Goal: Task Accomplishment & Management: Use online tool/utility

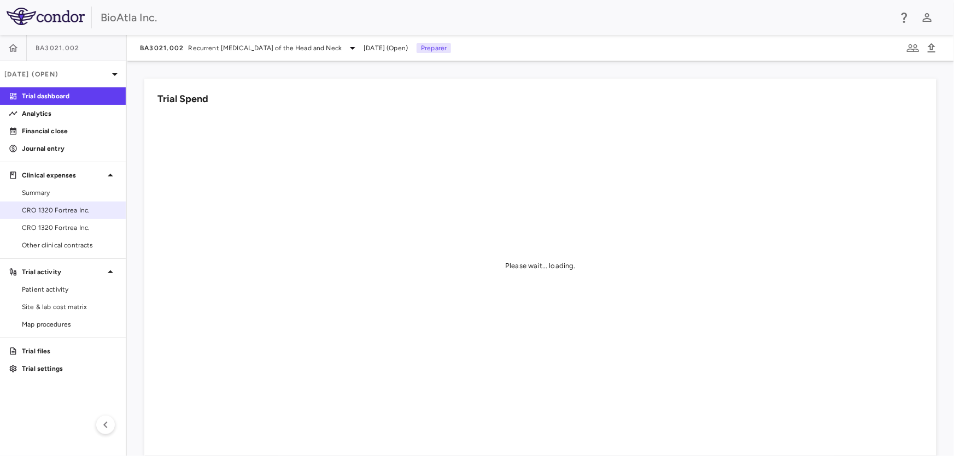
click at [45, 208] on span "CRO 1320 Fortrea Inc." at bounding box center [69, 210] width 95 height 10
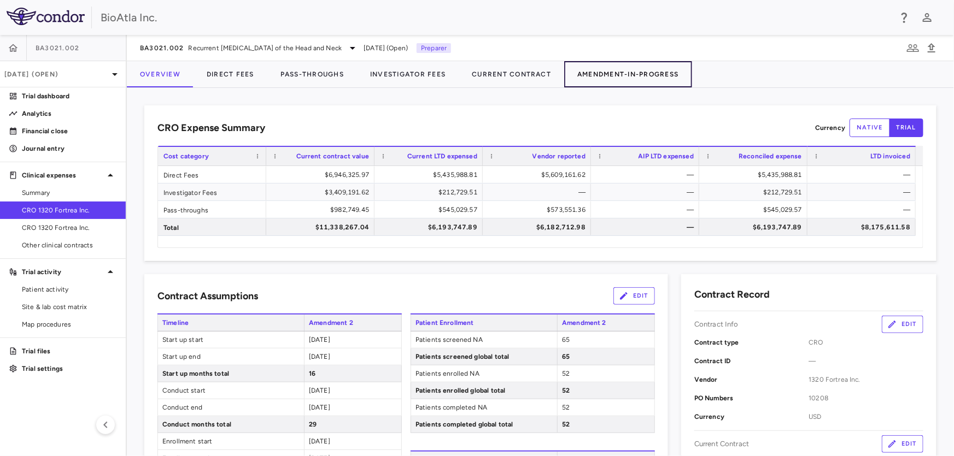
click at [632, 71] on button "Amendment-In-Progress" at bounding box center [627, 74] width 127 height 26
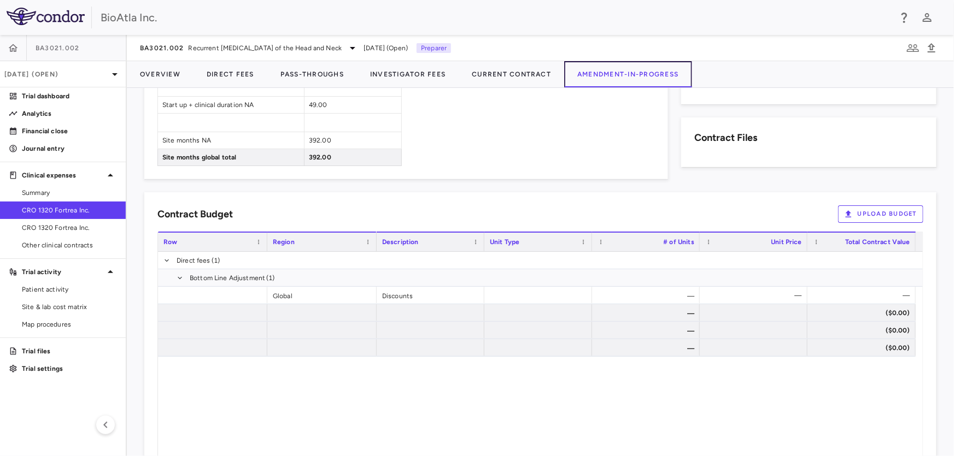
scroll to position [596, 0]
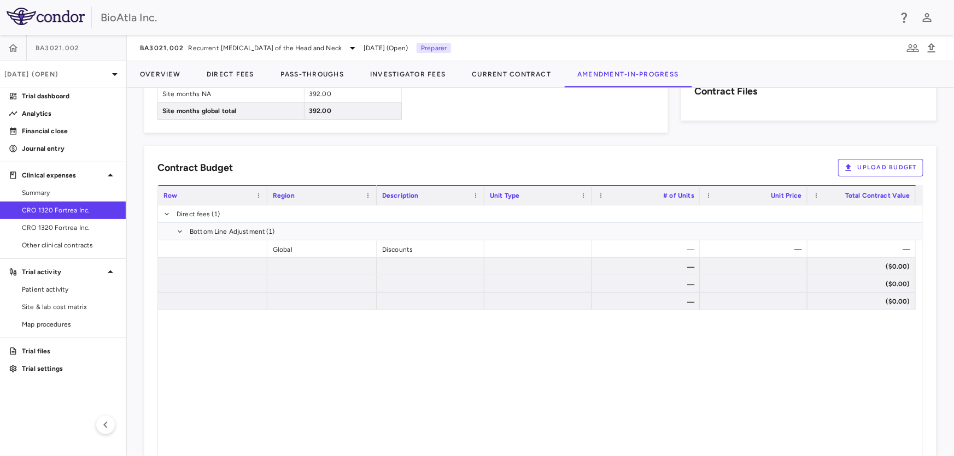
click at [874, 169] on button "Upload Budget" at bounding box center [880, 167] width 85 height 17
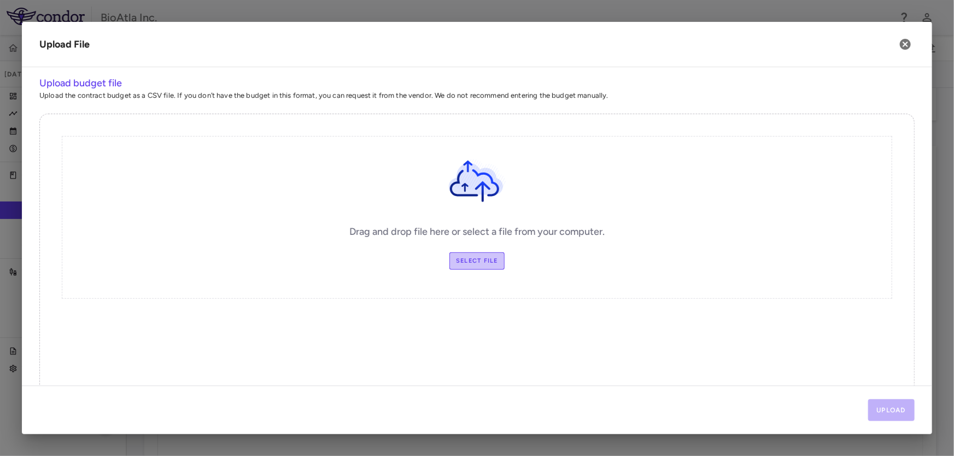
click at [467, 260] on label "Select file" at bounding box center [476, 261] width 55 height 17
click at [0, 0] on input "Select file" at bounding box center [0, 0] width 0 height 0
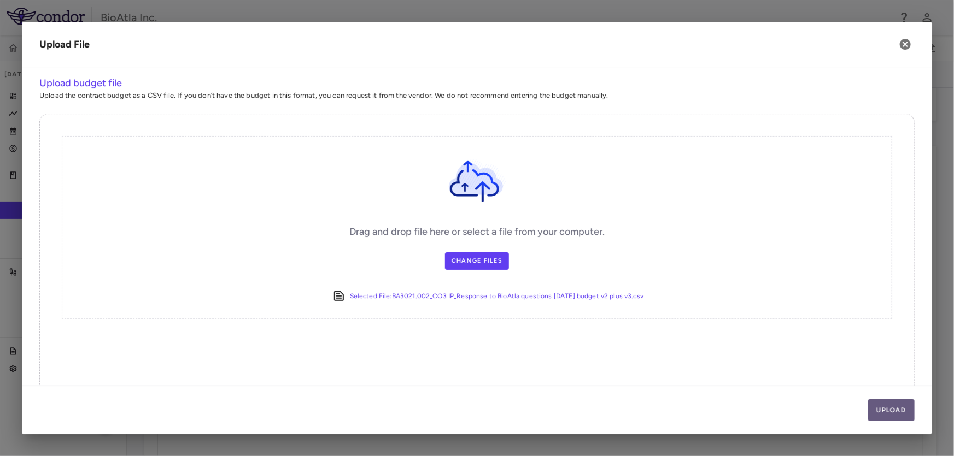
click at [896, 409] on button "Upload" at bounding box center [891, 411] width 47 height 22
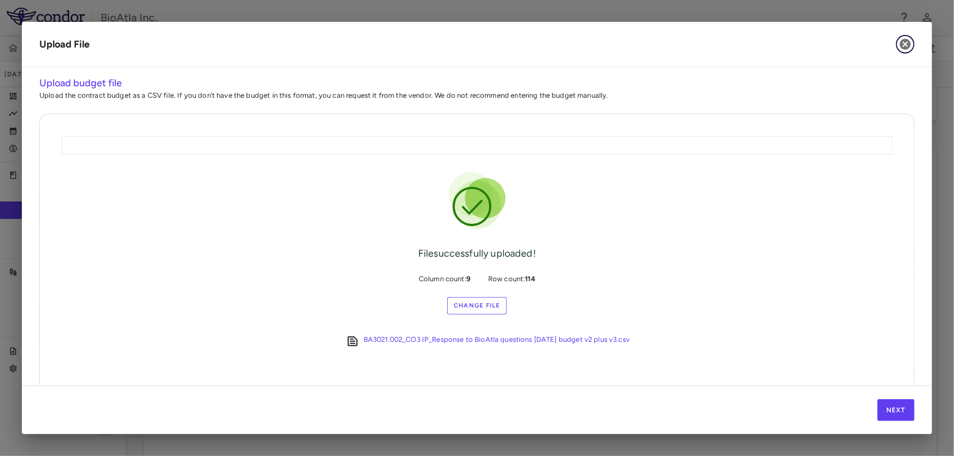
click at [904, 44] on icon "button" at bounding box center [905, 44] width 13 height 13
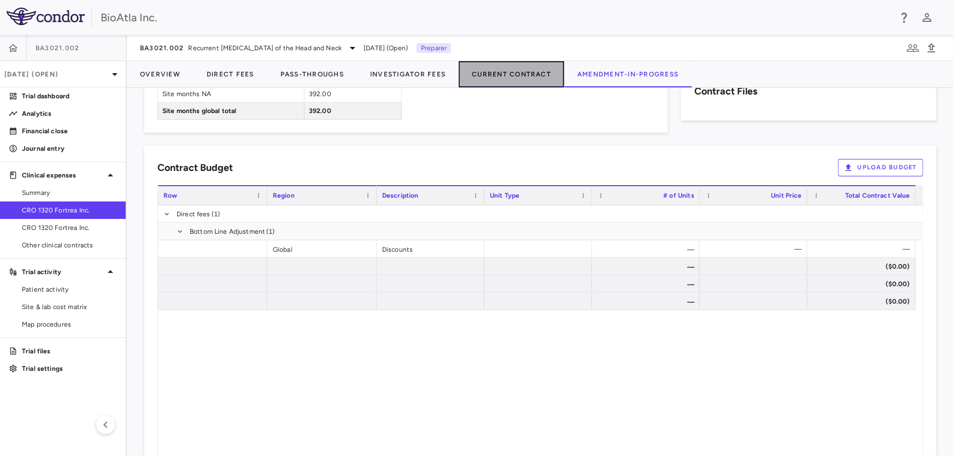
click at [508, 73] on button "Current Contract" at bounding box center [511, 74] width 105 height 26
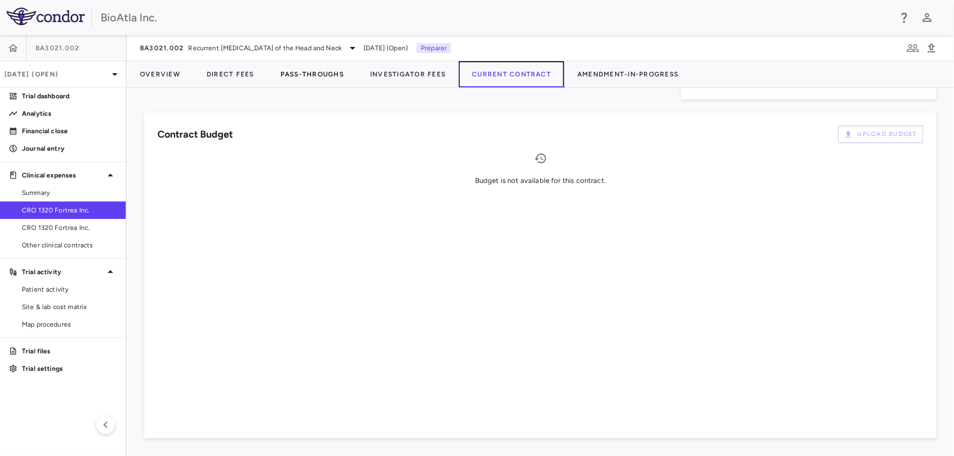
scroll to position [558, 0]
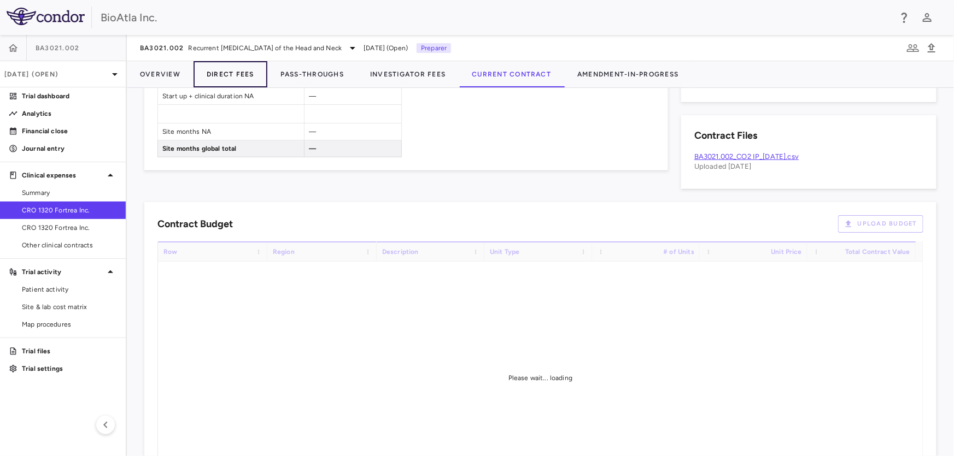
drag, startPoint x: 199, startPoint y: 69, endPoint x: 205, endPoint y: 65, distance: 7.0
click at [199, 69] on button "Direct Fees" at bounding box center [230, 74] width 74 height 26
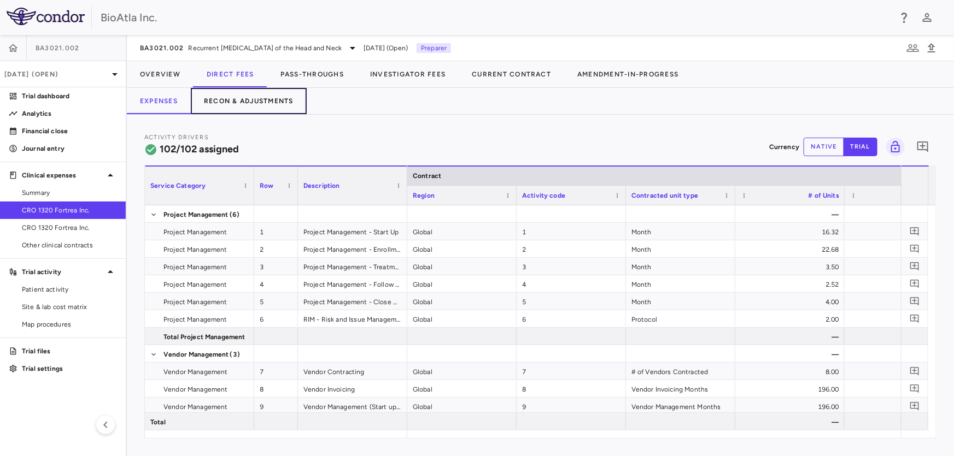
click at [241, 98] on button "Recon & Adjustments" at bounding box center [249, 101] width 116 height 26
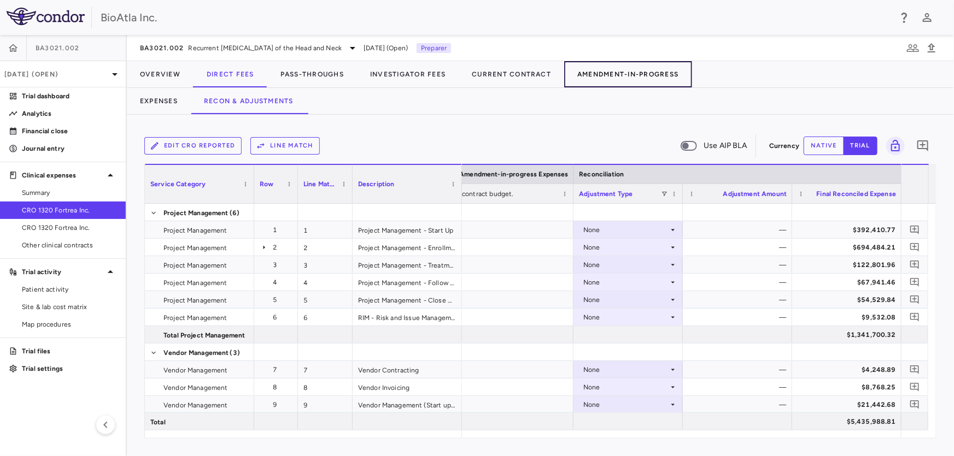
click at [639, 77] on button "Amendment-In-Progress" at bounding box center [627, 74] width 127 height 26
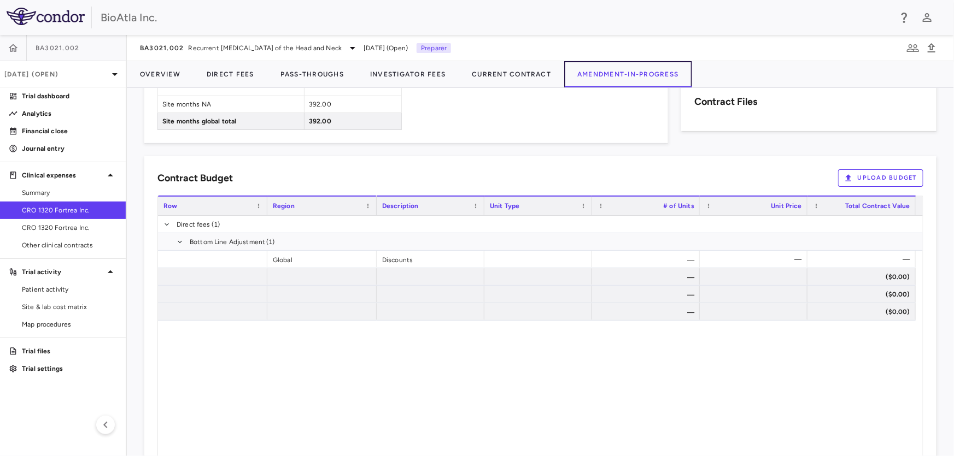
scroll to position [627, 0]
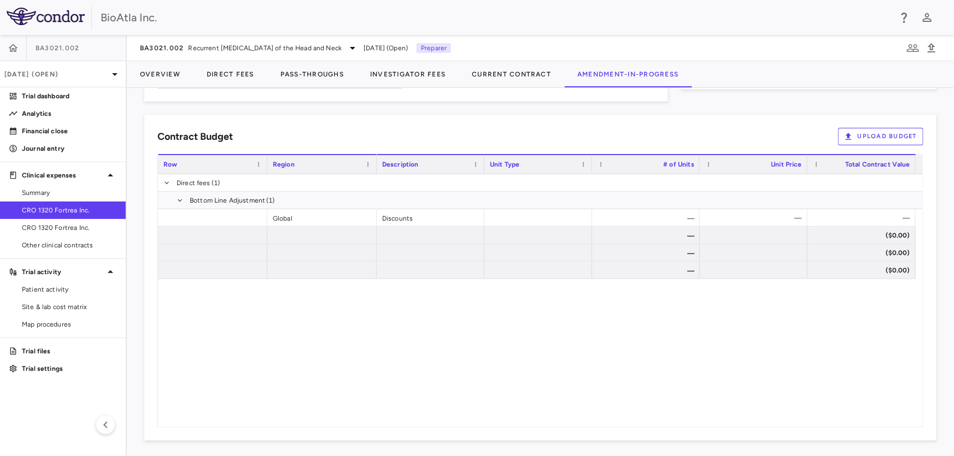
click at [888, 132] on button "Upload Budget" at bounding box center [880, 136] width 85 height 17
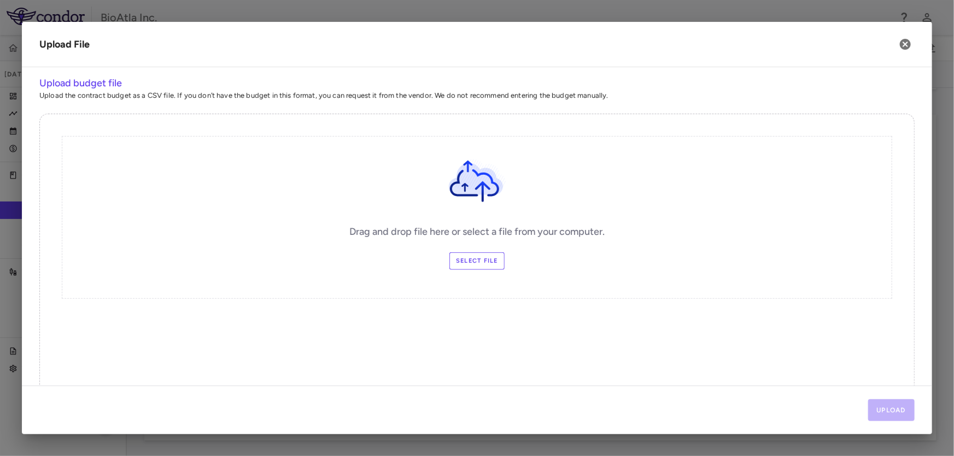
click at [476, 265] on label "Select file" at bounding box center [476, 261] width 55 height 17
click at [0, 0] on input "Select file" at bounding box center [0, 0] width 0 height 0
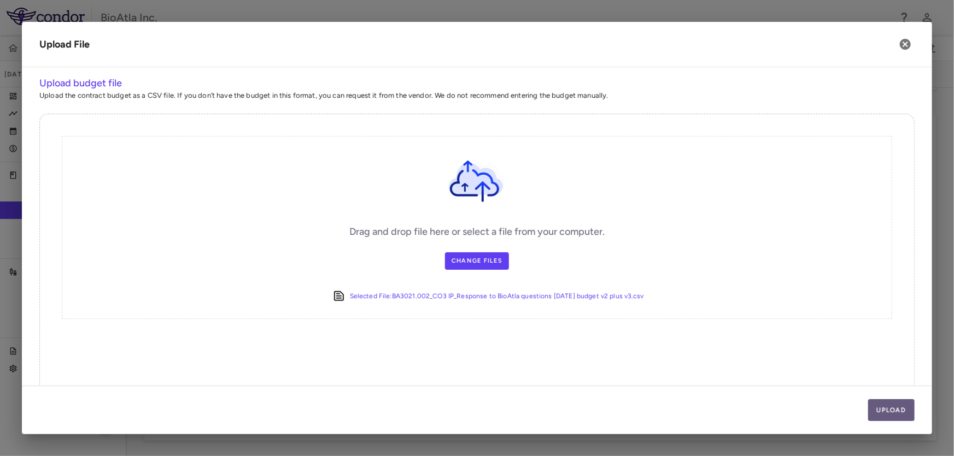
click at [880, 407] on button "Upload" at bounding box center [891, 411] width 47 height 22
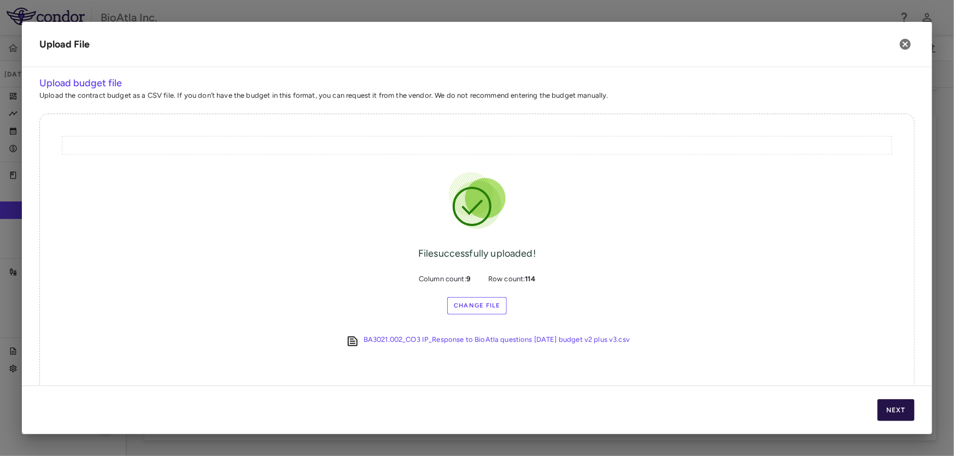
click at [885, 411] on button "Next" at bounding box center [895, 411] width 37 height 22
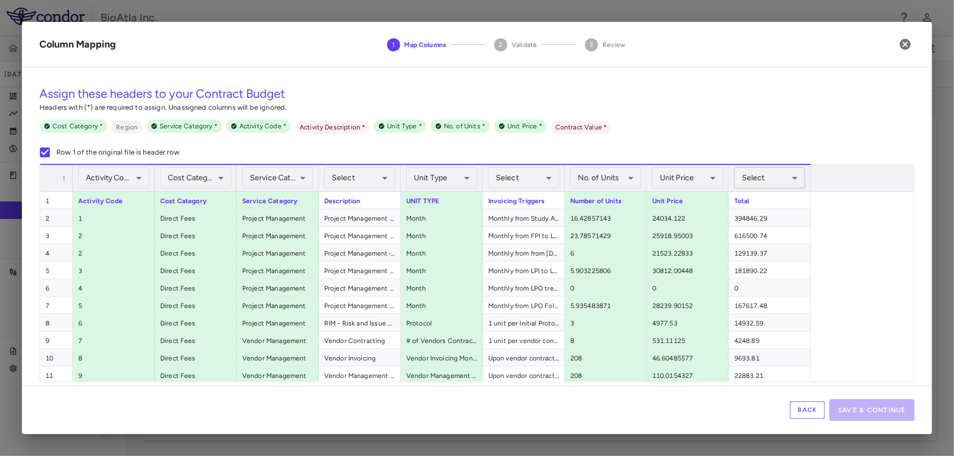
click at [796, 179] on body "Skip to sidebar Skip to main content BioAtla Inc. BA3021.002 Aug 2025 (Open) Tr…" at bounding box center [477, 228] width 954 height 456
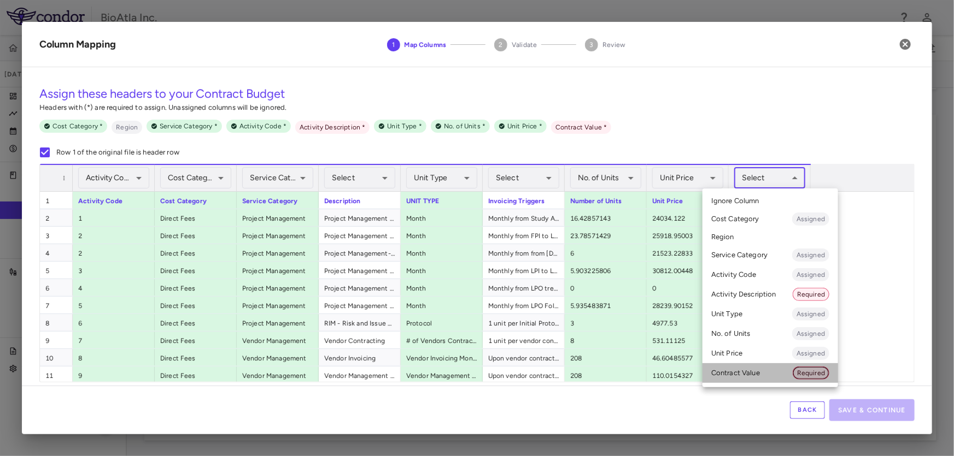
click at [809, 371] on span "Required" at bounding box center [811, 373] width 36 height 10
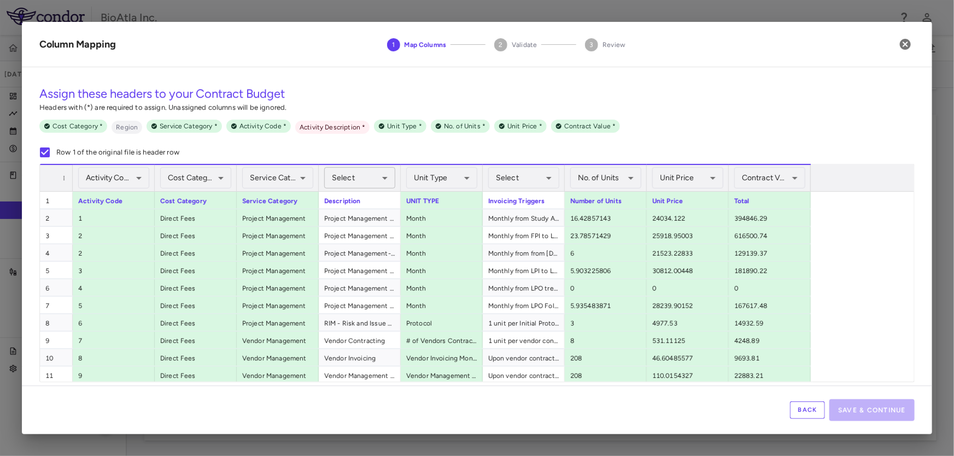
click at [390, 176] on body "Skip to sidebar Skip to main content BioAtla Inc. BA3021.002 Aug 2025 (Open) Tr…" at bounding box center [477, 228] width 954 height 456
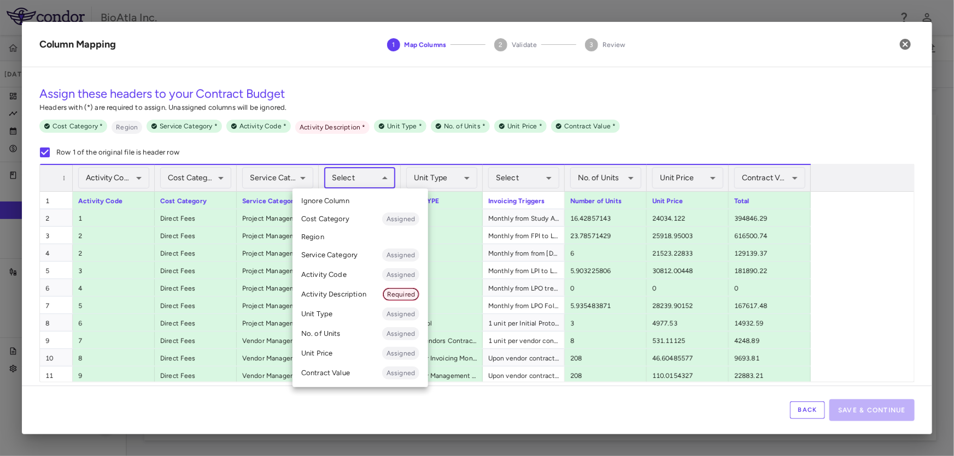
click at [407, 290] on span "Required" at bounding box center [401, 295] width 36 height 10
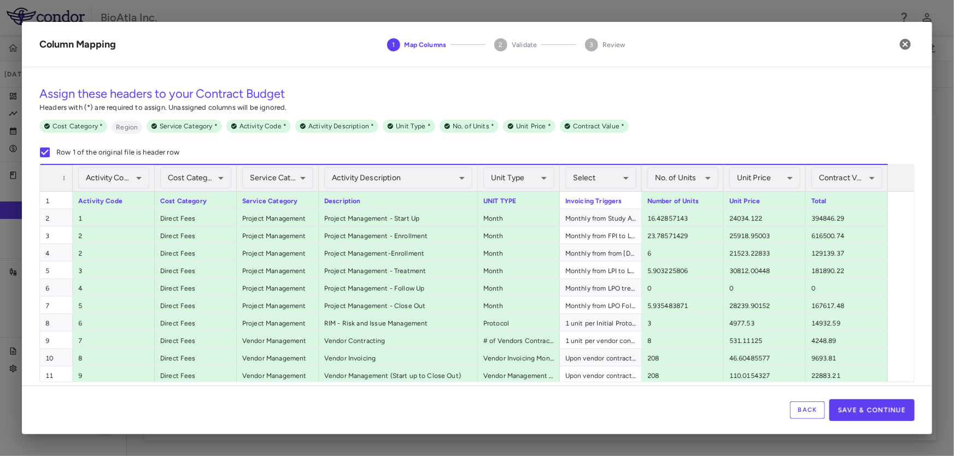
drag, startPoint x: 400, startPoint y: 172, endPoint x: 477, endPoint y: 184, distance: 78.0
click at [477, 184] on div at bounding box center [477, 178] width 4 height 26
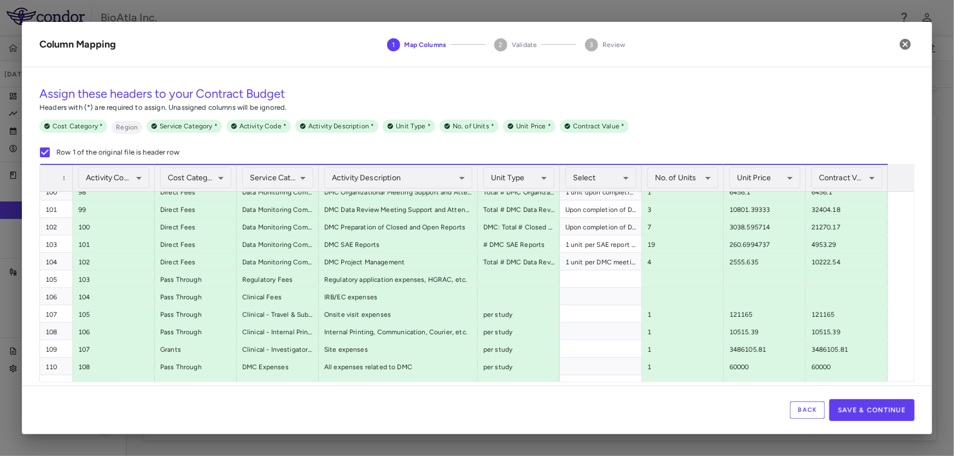
scroll to position [1804, 0]
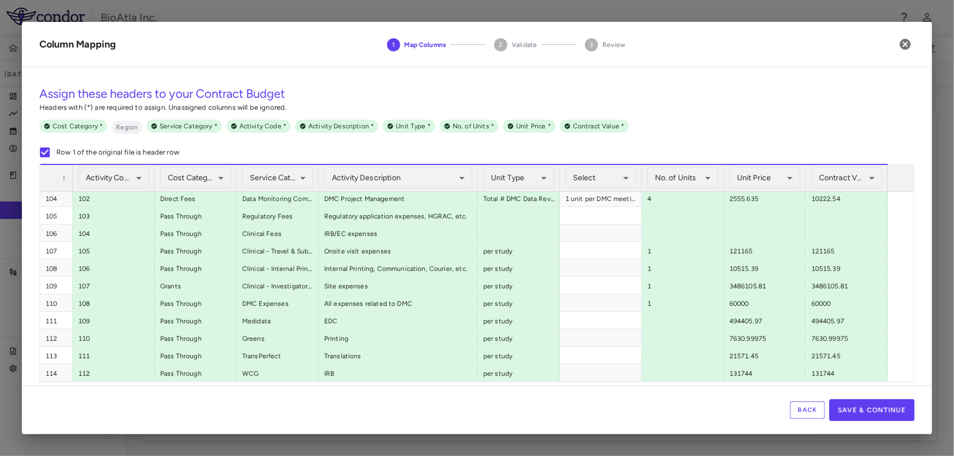
click at [809, 410] on button "Back" at bounding box center [807, 410] width 35 height 17
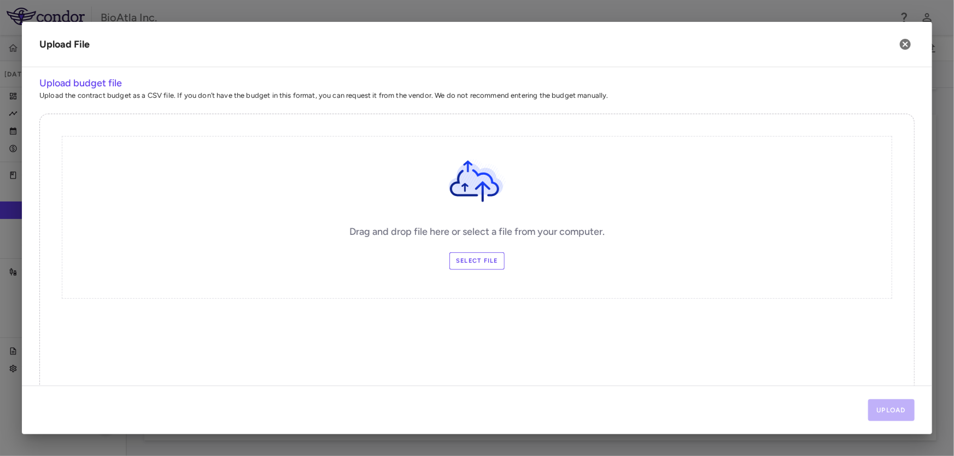
click at [460, 256] on label "Select file" at bounding box center [476, 261] width 55 height 17
click at [0, 0] on input "Select file" at bounding box center [0, 0] width 0 height 0
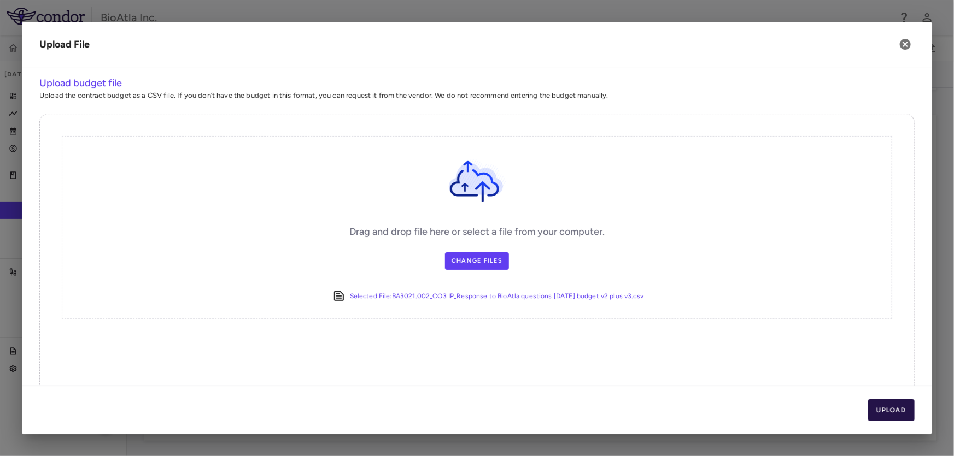
click at [891, 413] on button "Upload" at bounding box center [891, 411] width 47 height 22
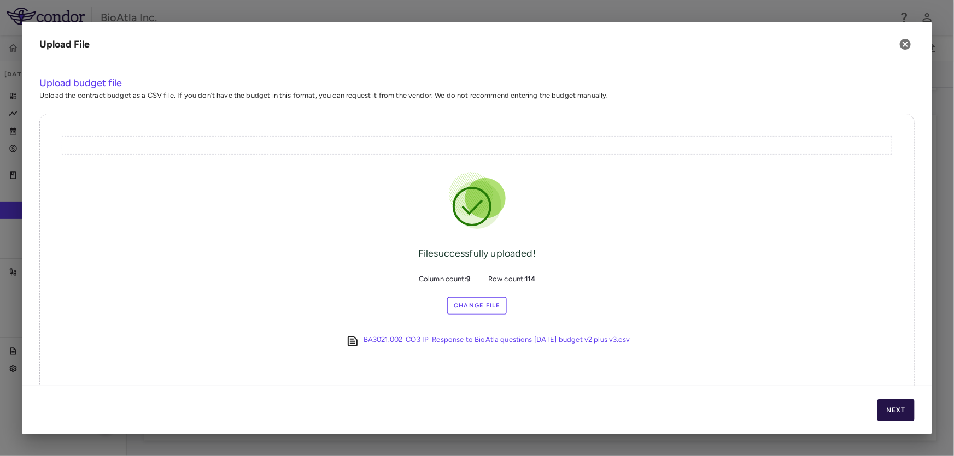
click at [891, 413] on button "Next" at bounding box center [895, 411] width 37 height 22
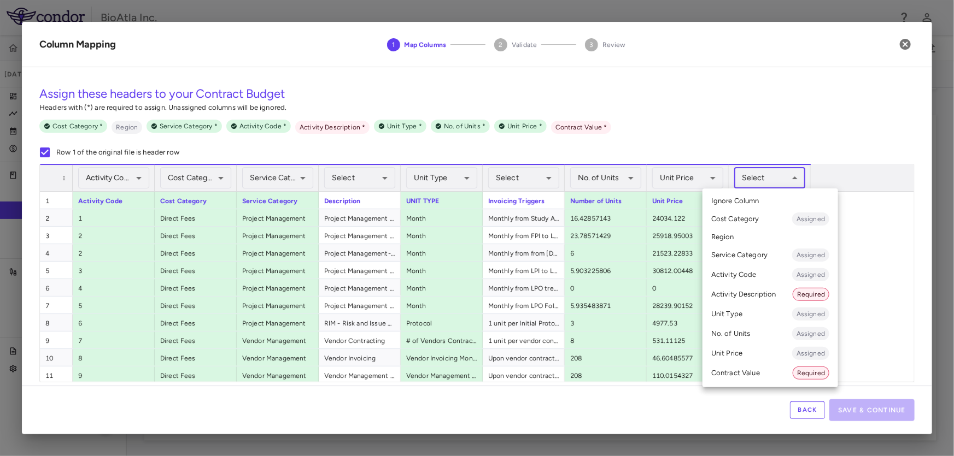
click at [798, 178] on body "Skip to sidebar Skip to main content BioAtla Inc. BA3021.002 Aug 2025 (Open) Tr…" at bounding box center [477, 228] width 954 height 456
click at [807, 367] on div "Required" at bounding box center [810, 373] width 37 height 13
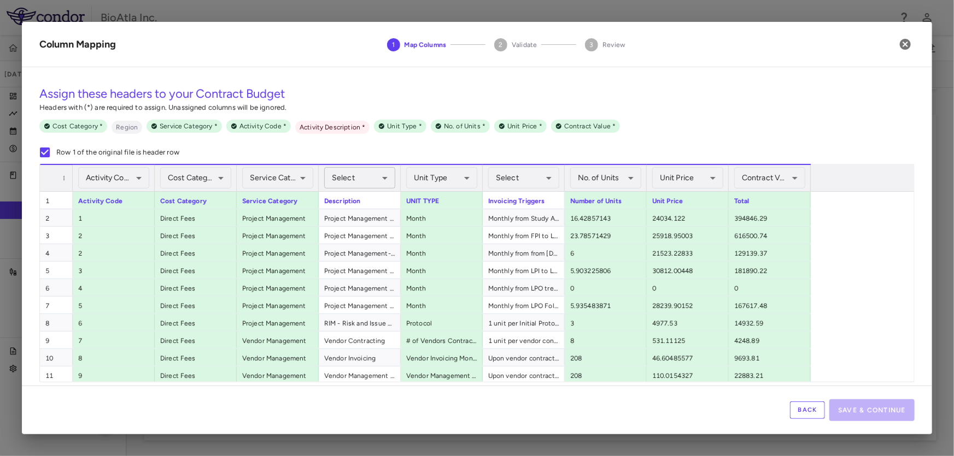
click at [382, 173] on body "Skip to sidebar Skip to main content BioAtla Inc. BA3021.002 Aug 2025 (Open) Tr…" at bounding box center [477, 228] width 954 height 456
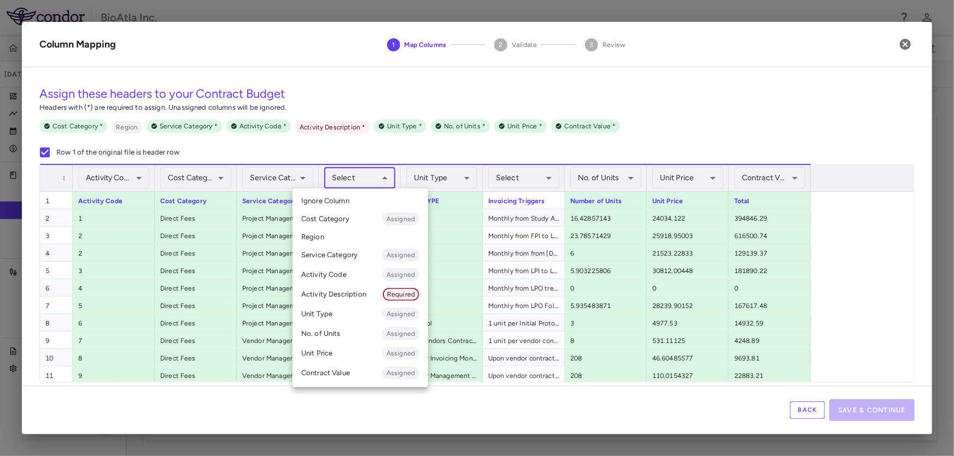
click at [401, 295] on span "Required" at bounding box center [401, 295] width 36 height 10
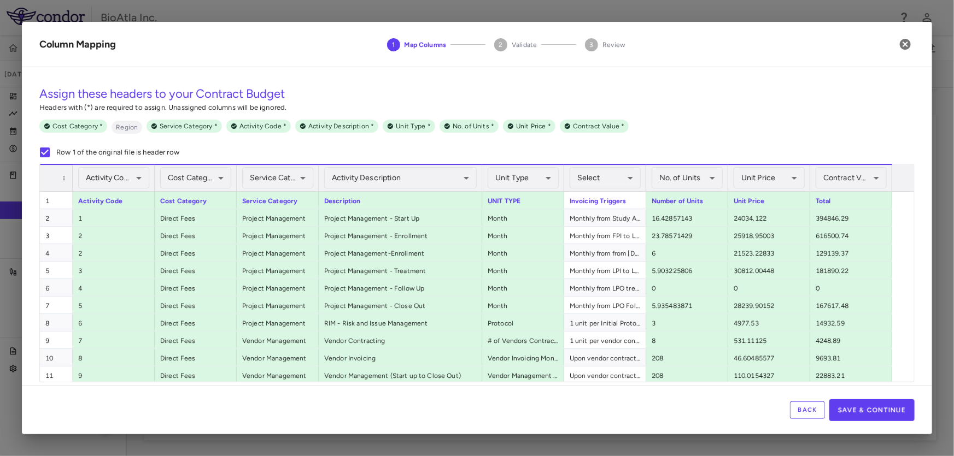
drag, startPoint x: 399, startPoint y: 179, endPoint x: 480, endPoint y: 184, distance: 81.6
click at [480, 184] on div at bounding box center [481, 178] width 4 height 26
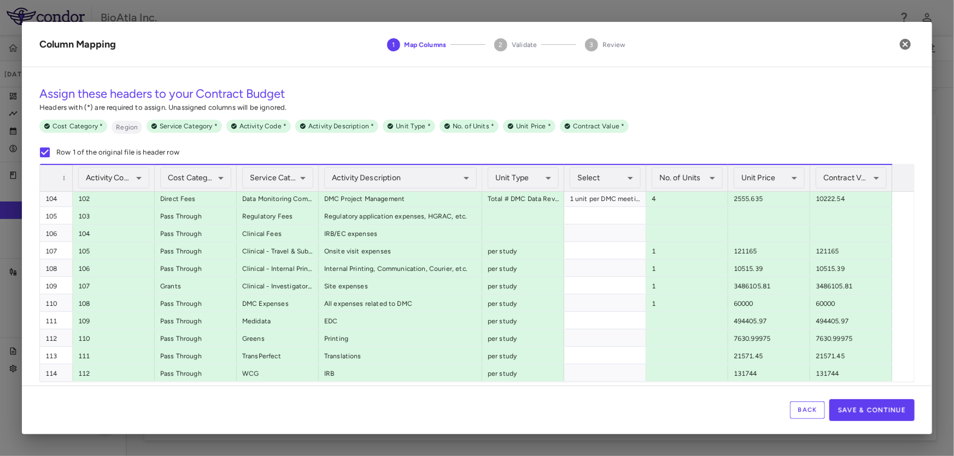
click at [807, 412] on button "Back" at bounding box center [807, 410] width 35 height 17
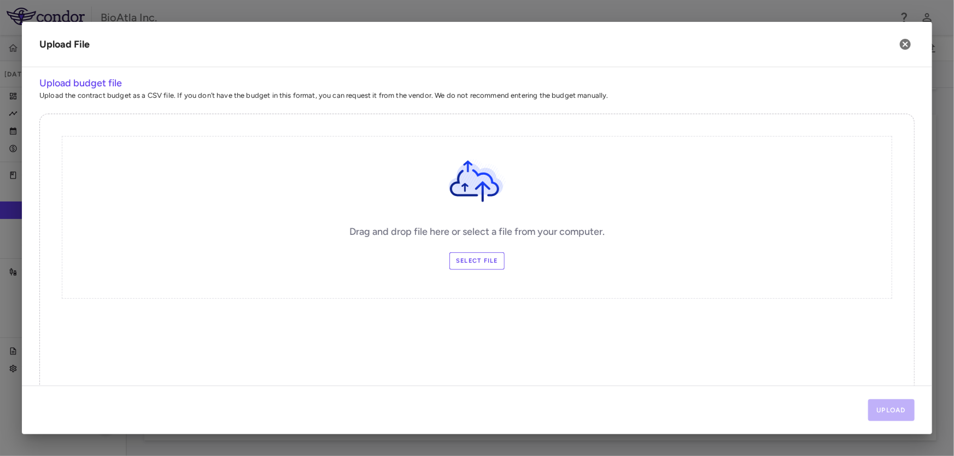
click at [470, 256] on label "Select file" at bounding box center [476, 261] width 55 height 17
click at [0, 0] on input "Select file" at bounding box center [0, 0] width 0 height 0
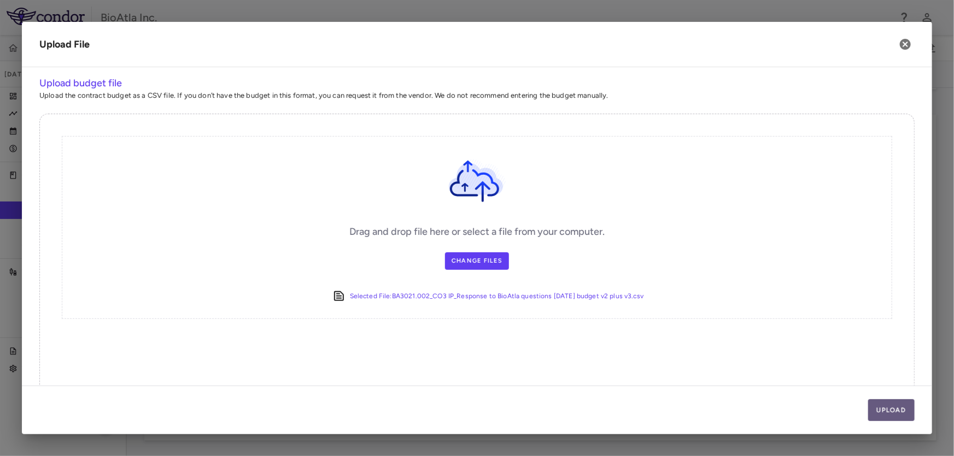
click at [879, 412] on button "Upload" at bounding box center [891, 411] width 47 height 22
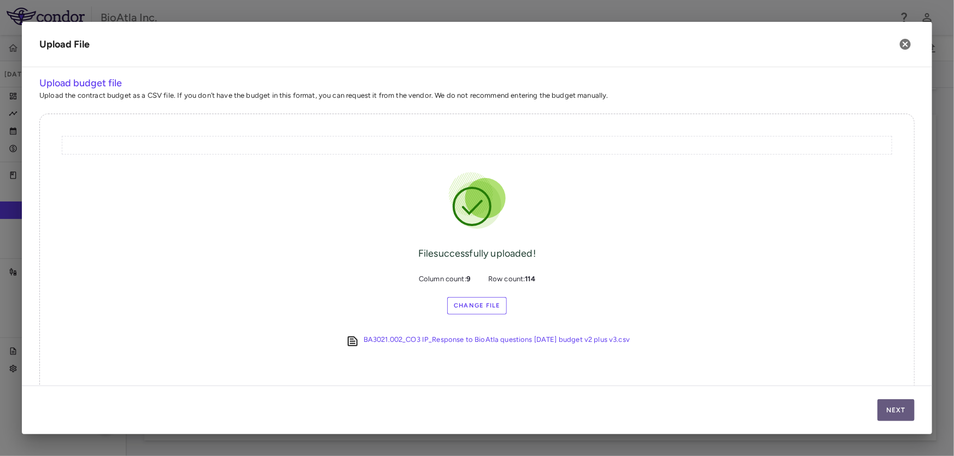
click at [893, 413] on button "Next" at bounding box center [895, 411] width 37 height 22
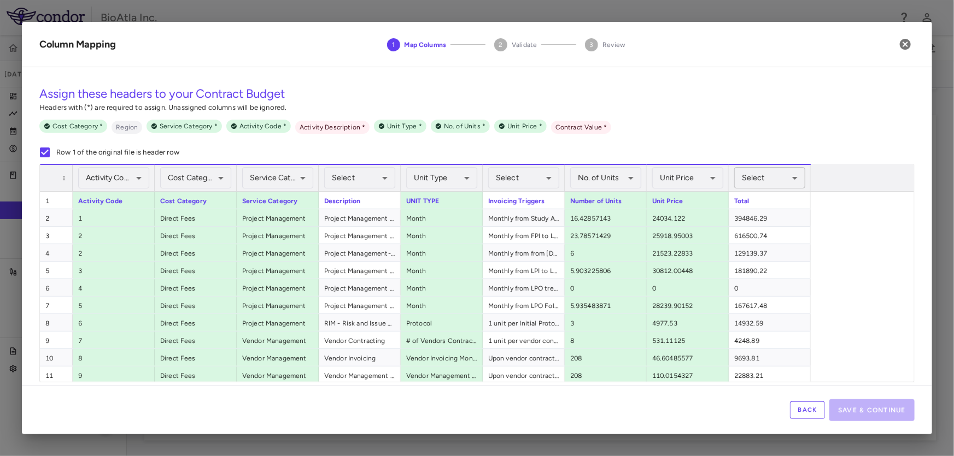
click at [795, 176] on body "Skip to sidebar Skip to main content BioAtla Inc. BA3021.002 Aug 2025 (Open) Tr…" at bounding box center [477, 228] width 954 height 456
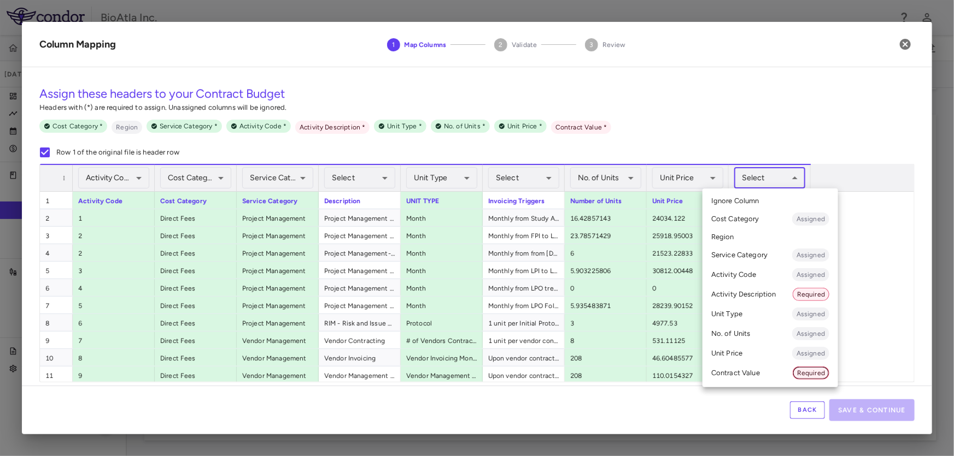
click at [814, 374] on span "Required" at bounding box center [811, 373] width 36 height 10
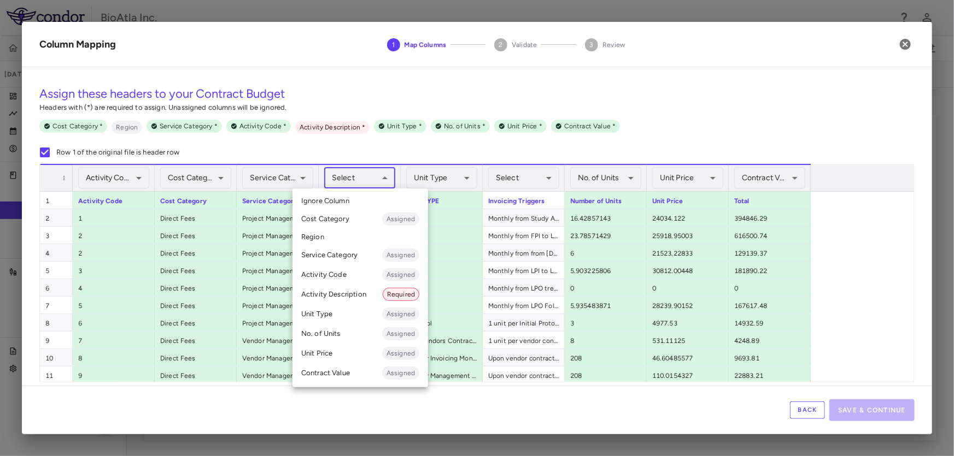
click at [386, 177] on body "Skip to sidebar Skip to main content BioAtla Inc. BA3021.002 Aug 2025 (Open) Tr…" at bounding box center [477, 228] width 954 height 456
click at [396, 291] on span "Required" at bounding box center [401, 295] width 36 height 10
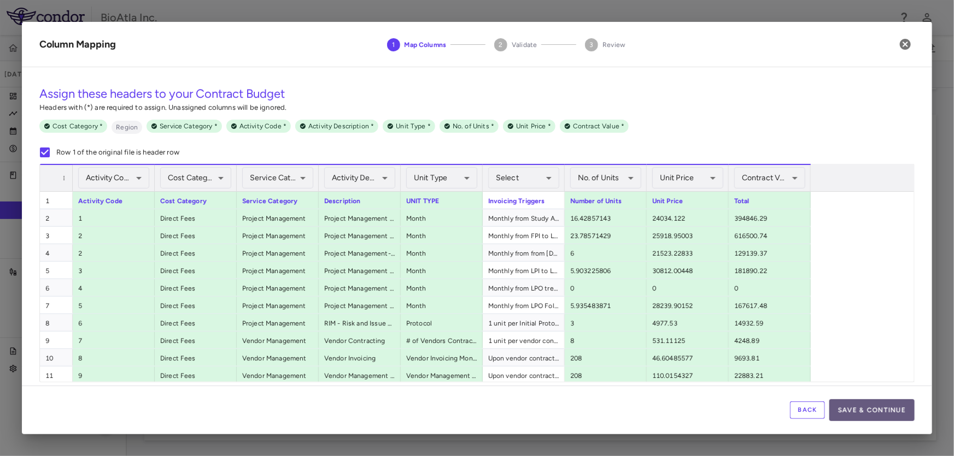
click at [883, 405] on button "Save & Continue" at bounding box center [871, 411] width 85 height 22
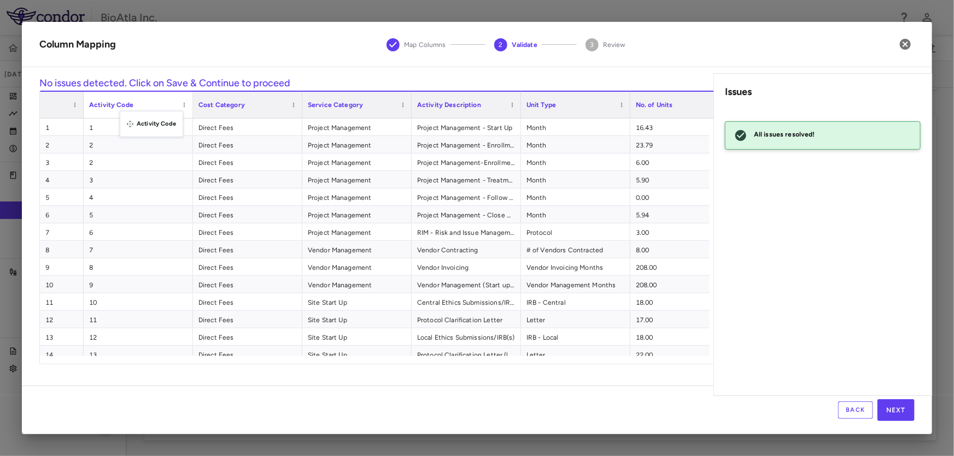
drag, startPoint x: 310, startPoint y: 101, endPoint x: 125, endPoint y: 118, distance: 185.5
drag, startPoint x: 502, startPoint y: 356, endPoint x: 725, endPoint y: 356, distance: 223.0
click at [0, 0] on div "Press ENTER to sort. Press ALT DOWN to open column menu Drag here to set row gr…" at bounding box center [0, 0] width 0 height 0
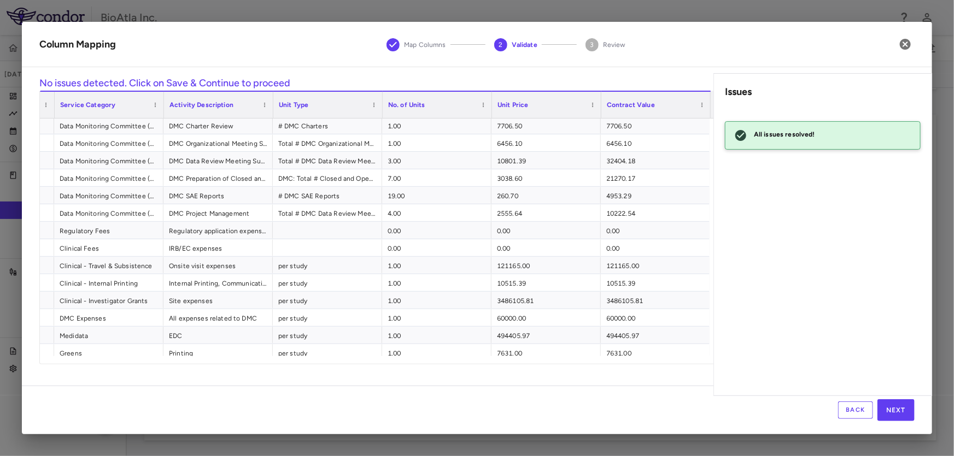
scroll to position [1738, 0]
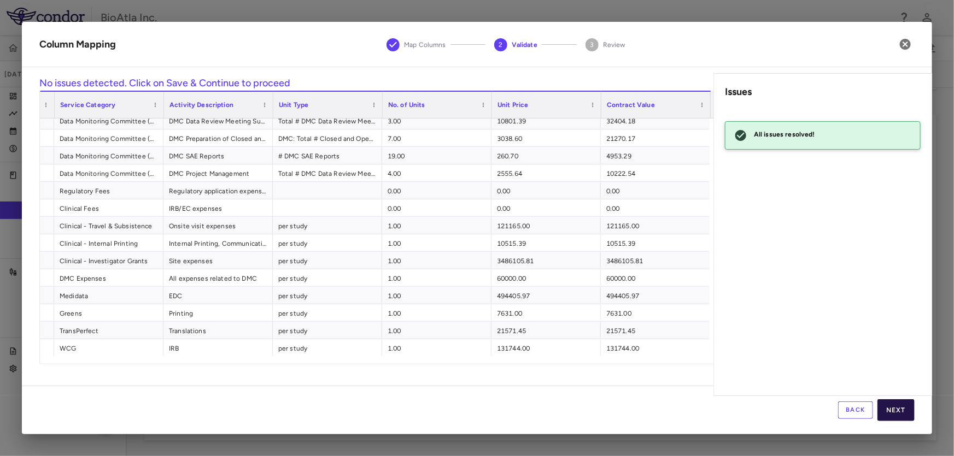
click at [905, 409] on button "Next" at bounding box center [895, 411] width 37 height 22
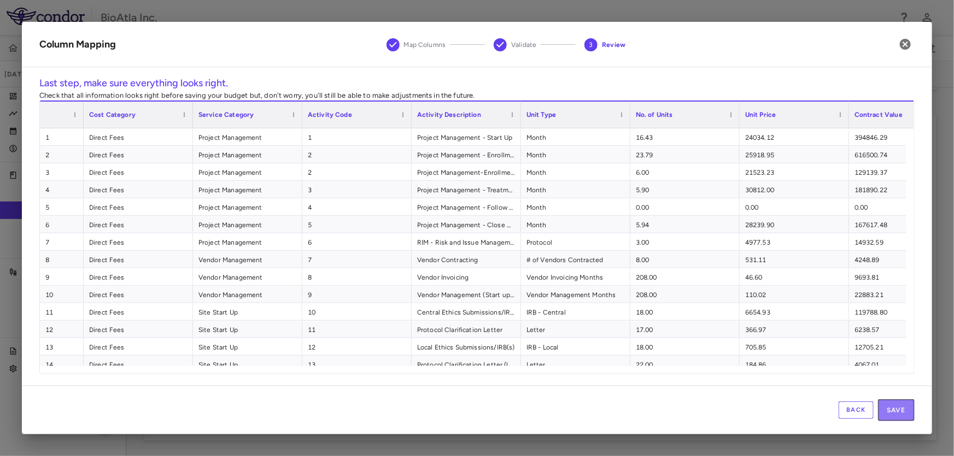
click at [905, 409] on button "Save" at bounding box center [896, 411] width 37 height 22
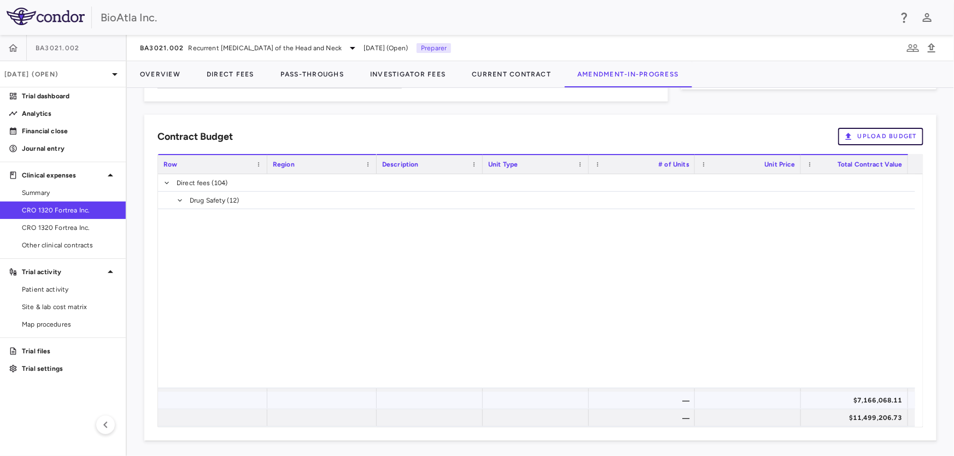
scroll to position [1341, 0]
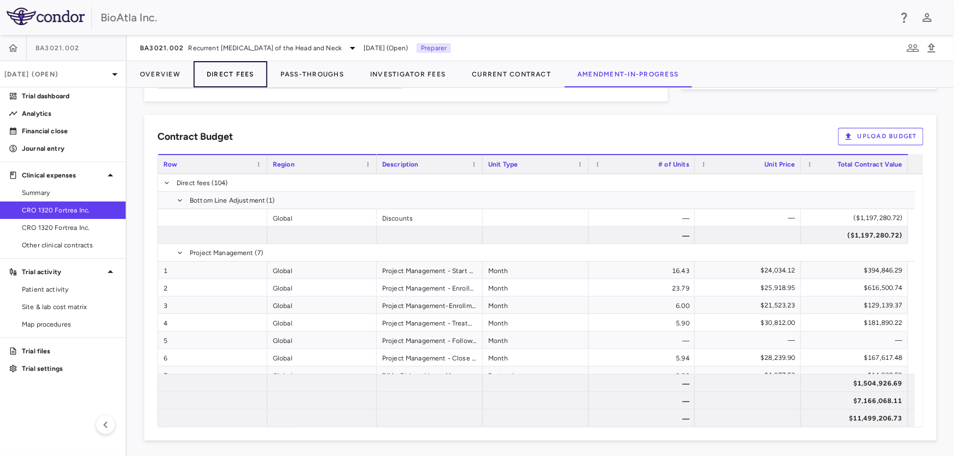
click at [219, 73] on button "Direct Fees" at bounding box center [230, 74] width 74 height 26
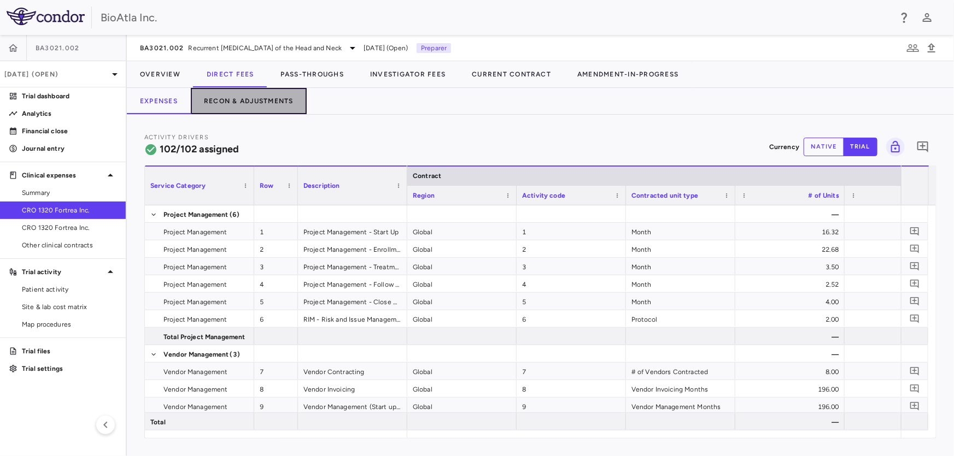
click at [234, 101] on button "Recon & Adjustments" at bounding box center [249, 101] width 116 height 26
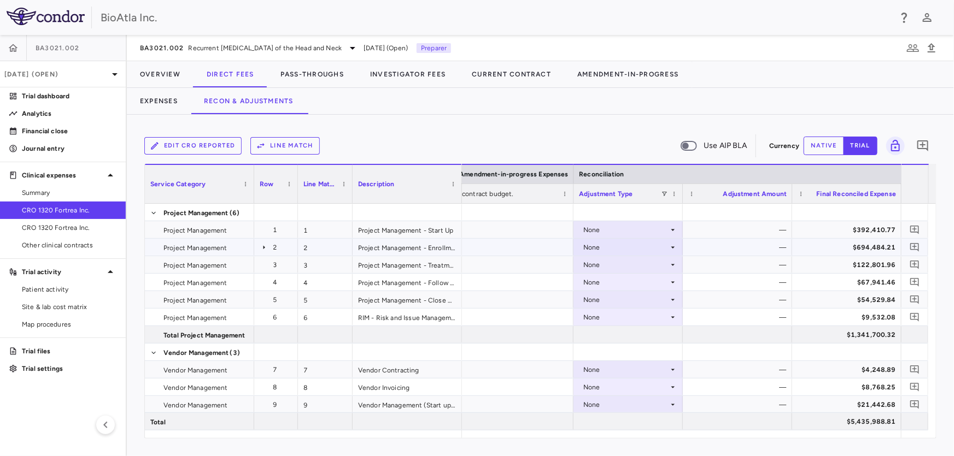
click at [262, 247] on icon at bounding box center [264, 247] width 9 height 9
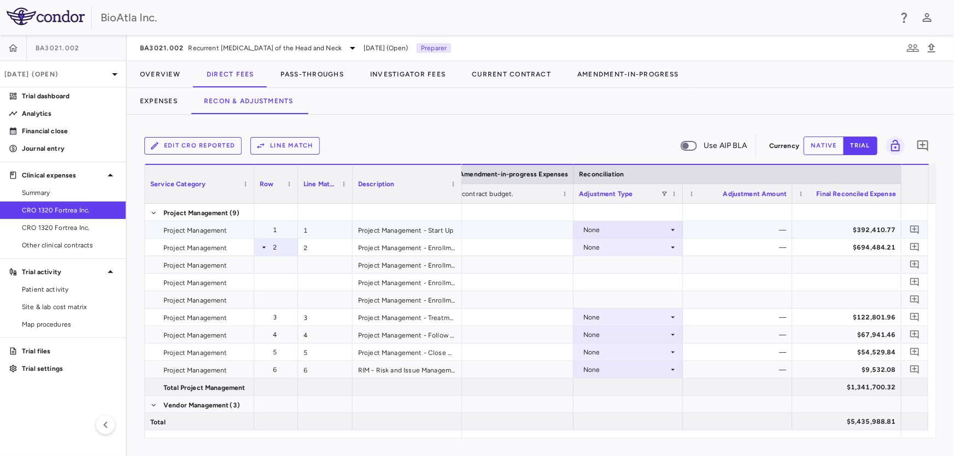
click at [672, 230] on icon at bounding box center [673, 230] width 4 height 2
drag, startPoint x: 843, startPoint y: 434, endPoint x: 802, endPoint y: 440, distance: 41.4
click at [802, 440] on div at bounding box center [477, 228] width 954 height 456
click at [697, 144] on span at bounding box center [688, 146] width 16 height 10
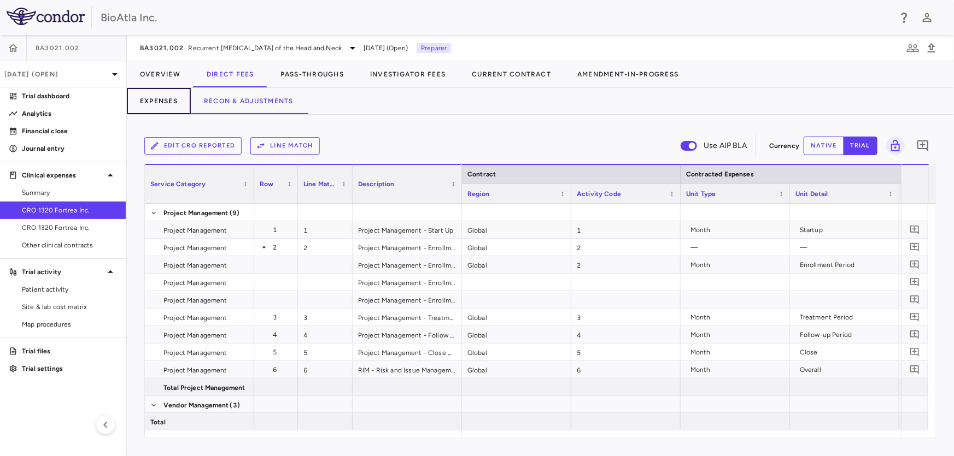
click at [175, 99] on button "Expenses" at bounding box center [159, 101] width 64 height 26
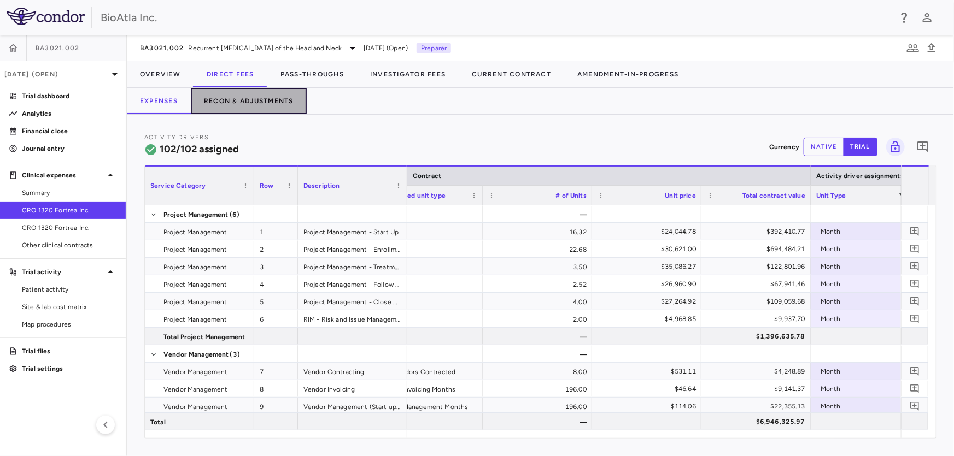
click at [250, 99] on button "Recon & Adjustments" at bounding box center [249, 101] width 116 height 26
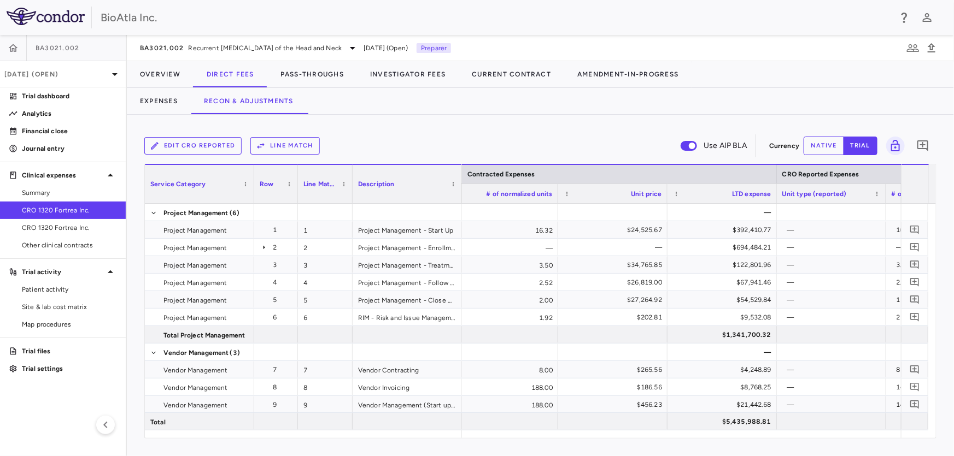
click at [275, 145] on button "Line Match" at bounding box center [284, 145] width 69 height 17
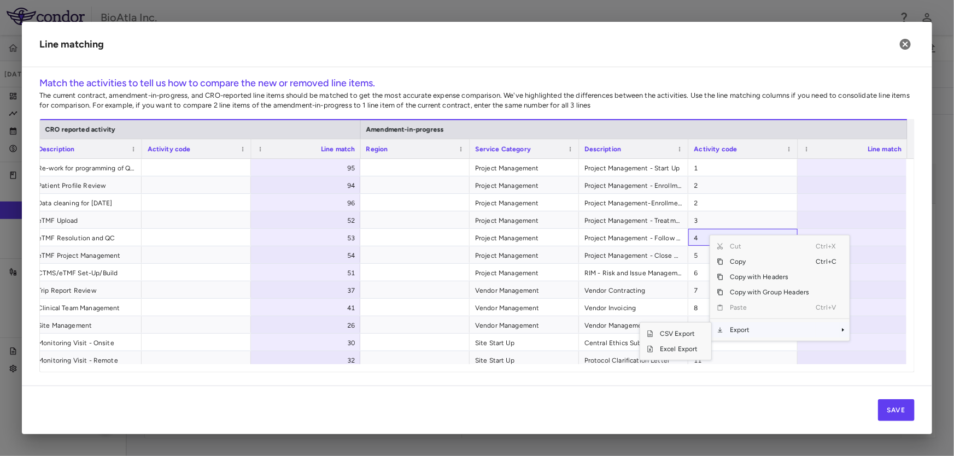
click at [836, 332] on span "Context Menu" at bounding box center [828, 329] width 24 height 15
click at [830, 328] on span "Context Menu" at bounding box center [828, 329] width 24 height 15
click at [739, 328] on span "Export" at bounding box center [769, 329] width 92 height 15
click at [669, 348] on span "Excel Export" at bounding box center [678, 349] width 51 height 15
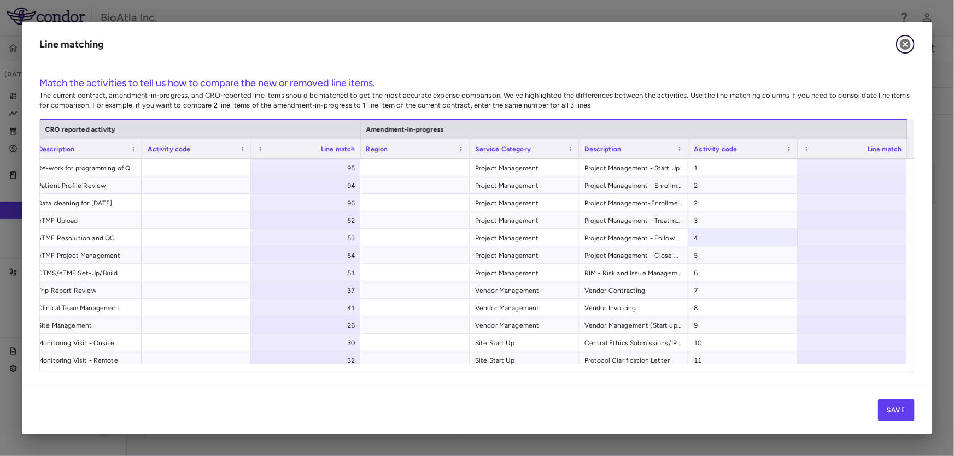
click at [908, 44] on icon "button" at bounding box center [905, 44] width 11 height 11
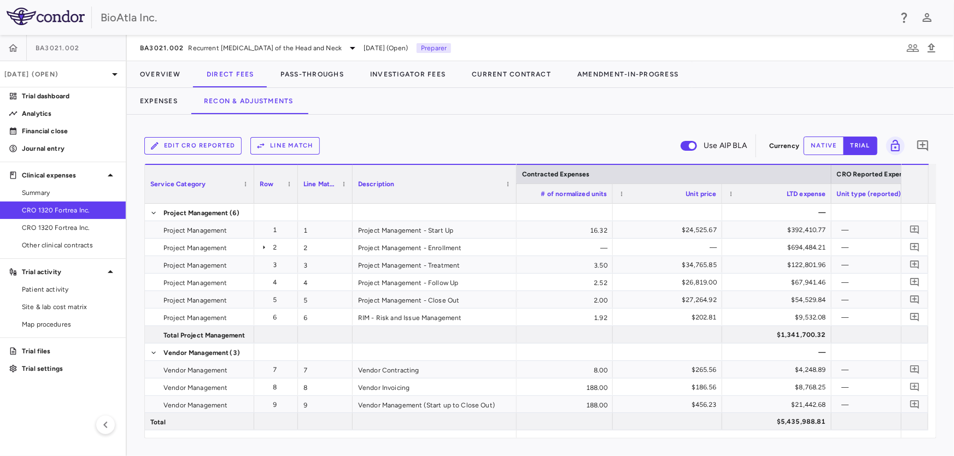
drag, startPoint x: 460, startPoint y: 185, endPoint x: 514, endPoint y: 185, distance: 54.7
click at [514, 185] on div at bounding box center [516, 184] width 4 height 38
drag, startPoint x: 646, startPoint y: 66, endPoint x: 653, endPoint y: 76, distance: 12.6
click at [646, 68] on button "Amendment-In-Progress" at bounding box center [627, 74] width 127 height 26
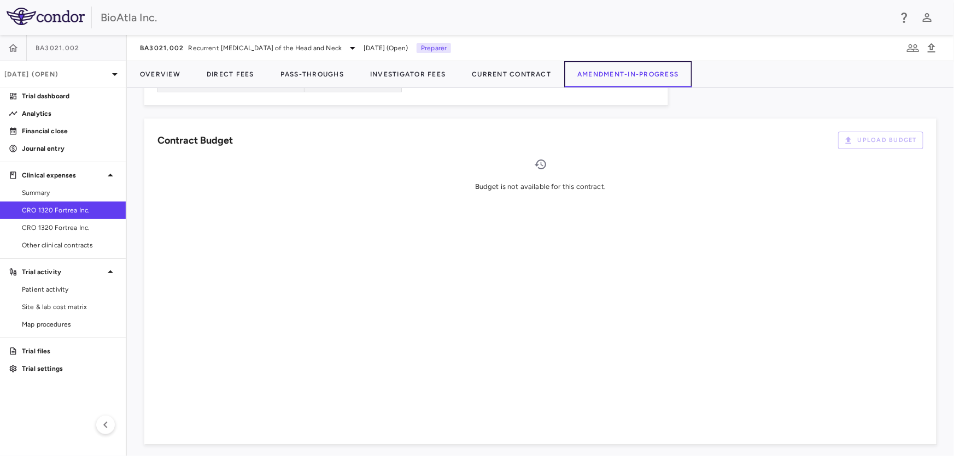
scroll to position [627, 0]
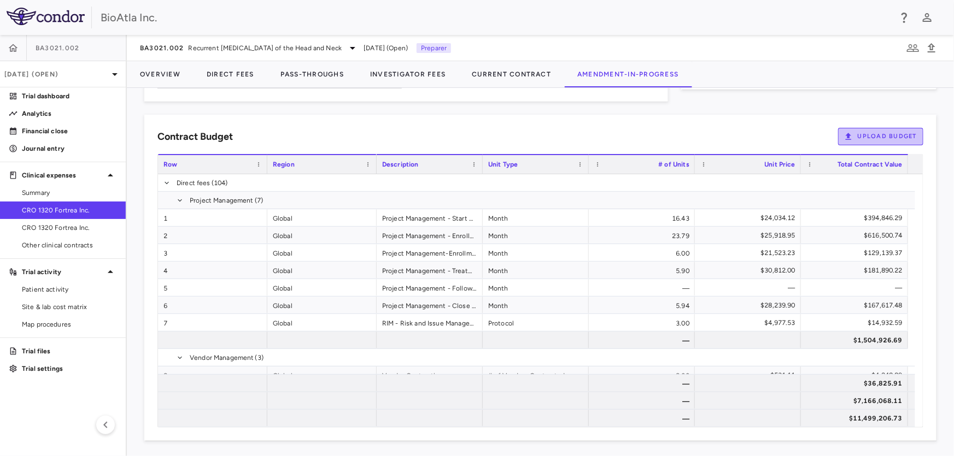
click at [867, 136] on button "Upload Budget" at bounding box center [880, 136] width 85 height 17
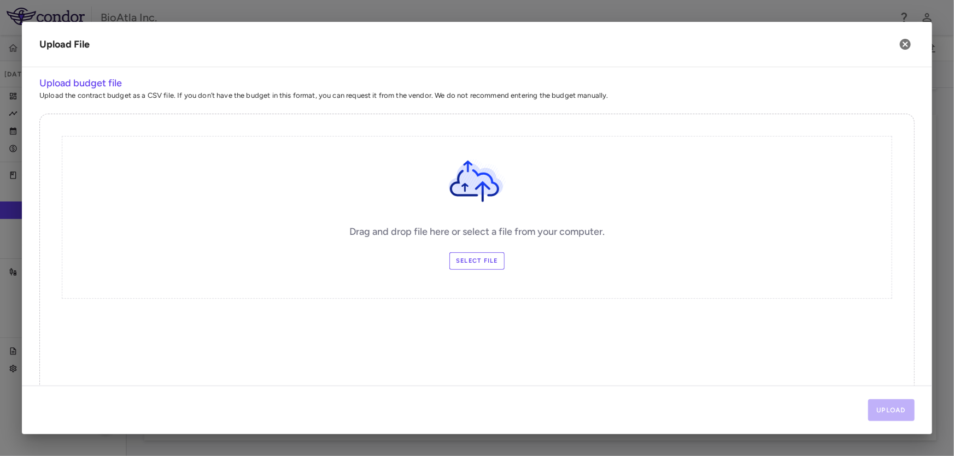
click at [449, 266] on label "Select file" at bounding box center [476, 261] width 55 height 17
click at [0, 0] on input "Select file" at bounding box center [0, 0] width 0 height 0
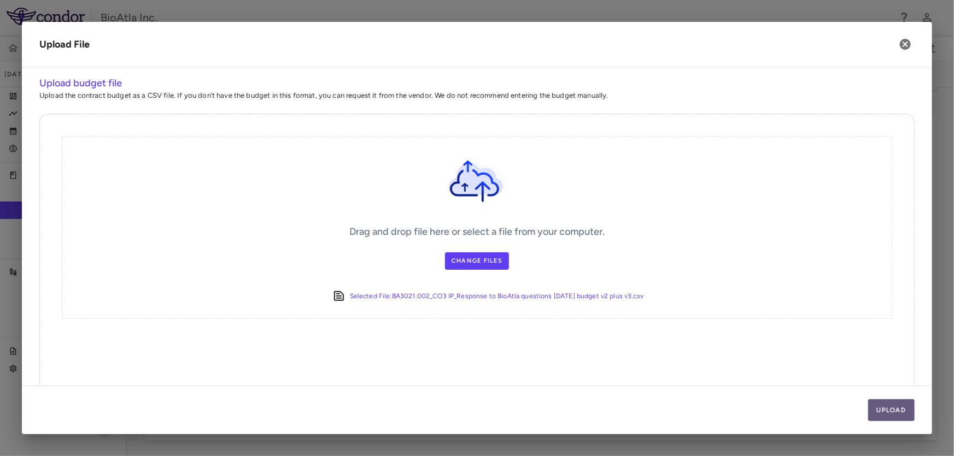
click at [893, 407] on button "Upload" at bounding box center [891, 411] width 47 height 22
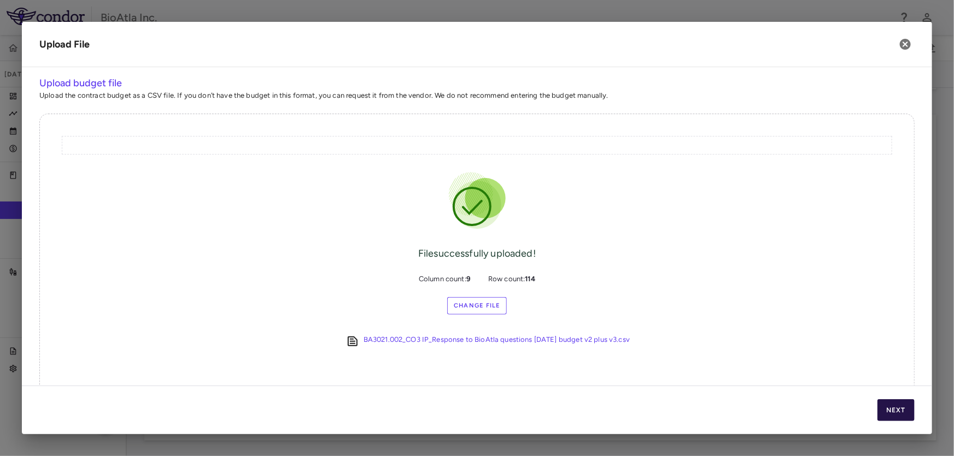
click at [886, 409] on button "Next" at bounding box center [895, 411] width 37 height 22
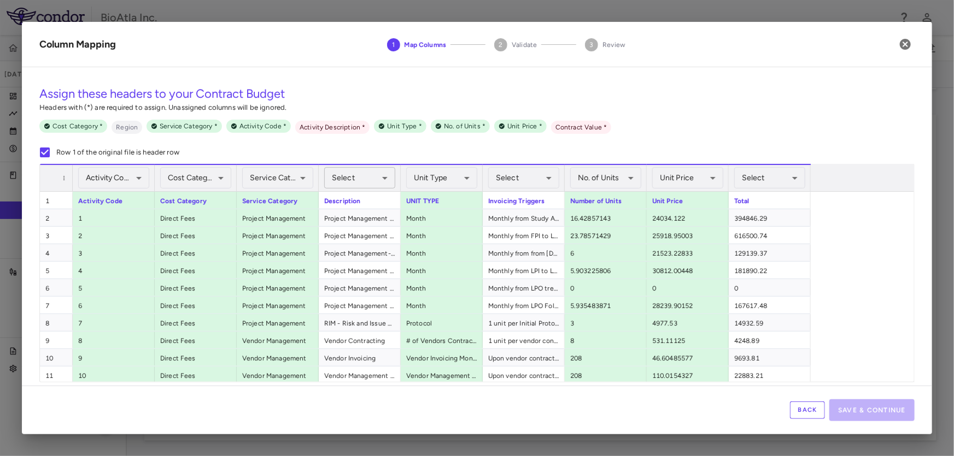
click at [386, 175] on body "Skip to sidebar Skip to main content BioAtla Inc. BA3021.002 Aug 2025 (Open) Tr…" at bounding box center [477, 228] width 954 height 456
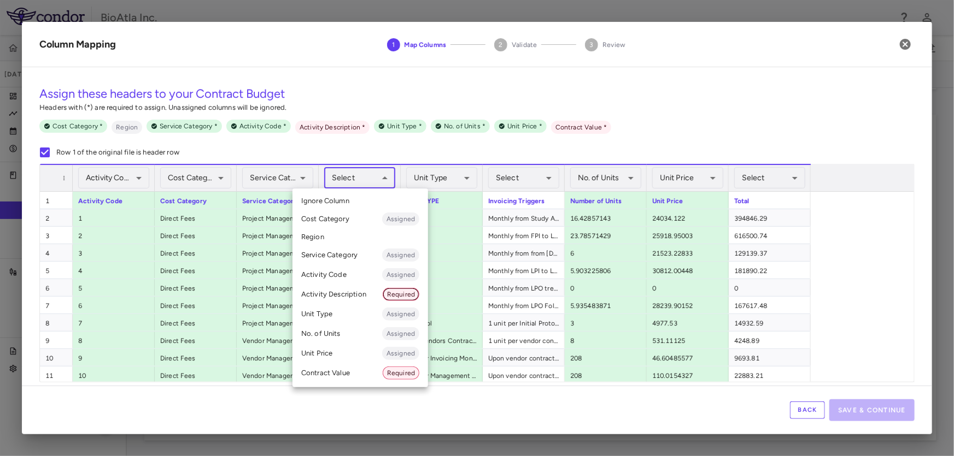
click at [409, 290] on span "Required" at bounding box center [401, 295] width 36 height 10
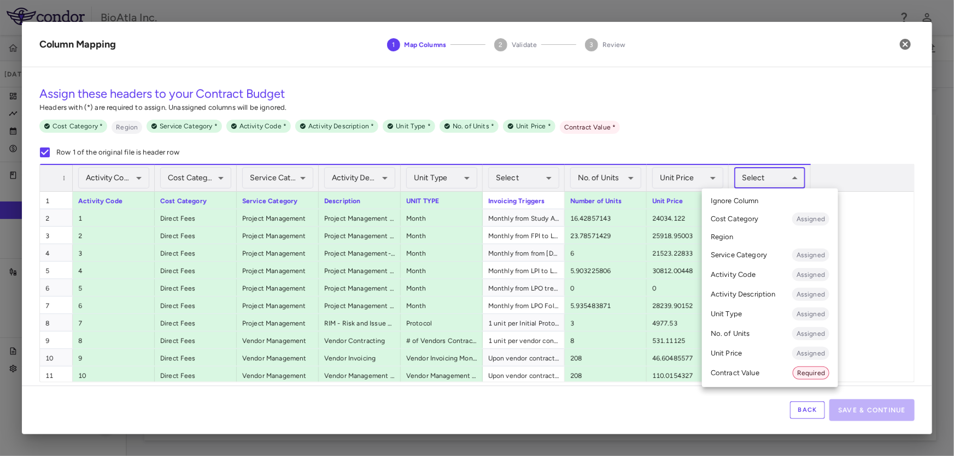
click at [795, 177] on body "Skip to sidebar Skip to main content BioAtla Inc. BA3021.002 Aug 2025 (Open) Tr…" at bounding box center [477, 228] width 954 height 456
click at [806, 367] on div "Required" at bounding box center [810, 373] width 37 height 13
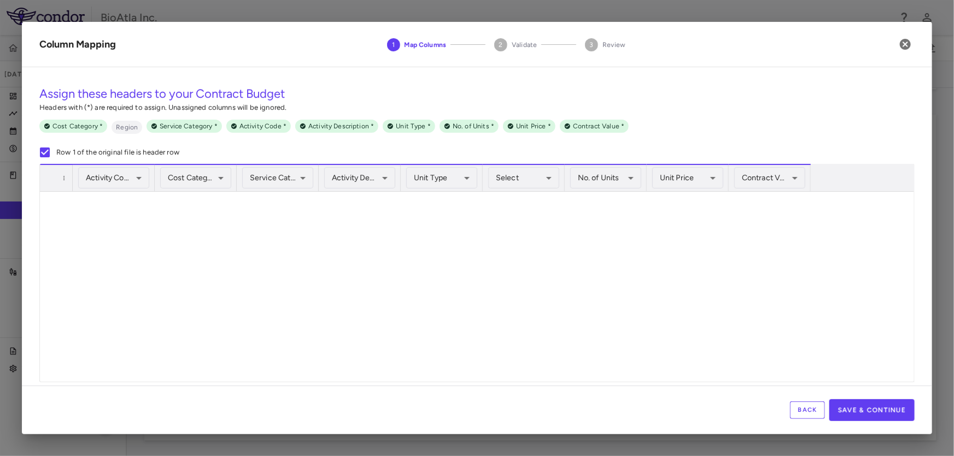
scroll to position [0, 0]
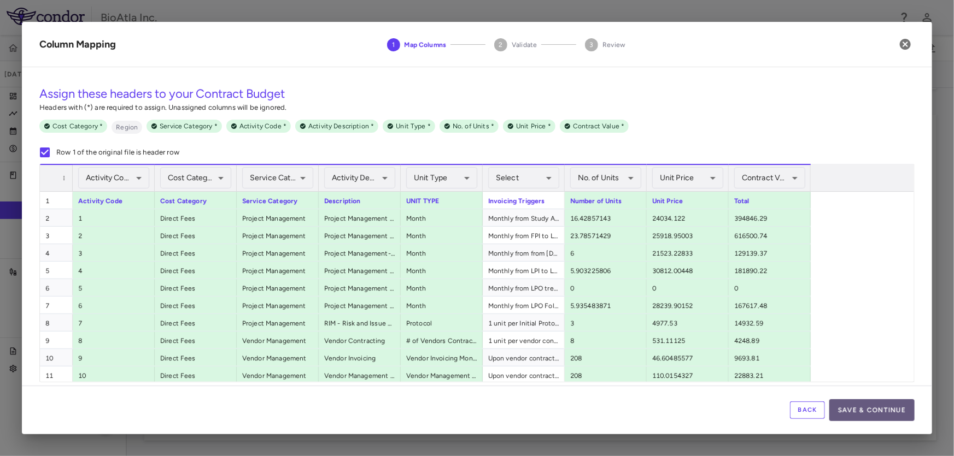
click at [883, 403] on button "Save & Continue" at bounding box center [871, 411] width 85 height 22
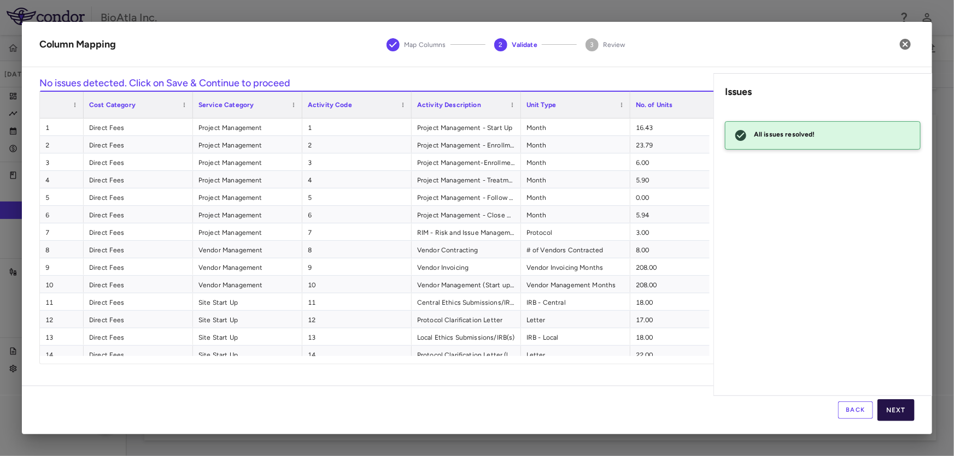
click at [893, 415] on button "Next" at bounding box center [895, 411] width 37 height 22
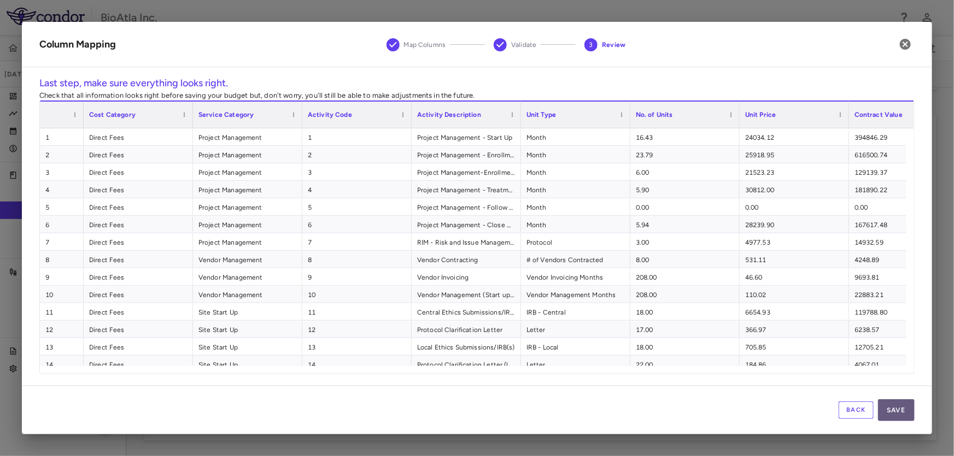
click at [894, 412] on button "Save" at bounding box center [896, 411] width 37 height 22
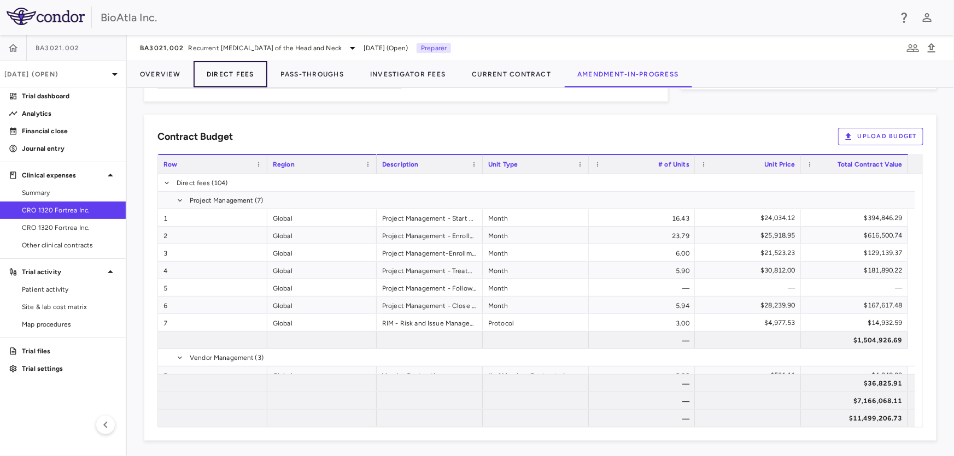
click at [249, 74] on button "Direct Fees" at bounding box center [230, 74] width 74 height 26
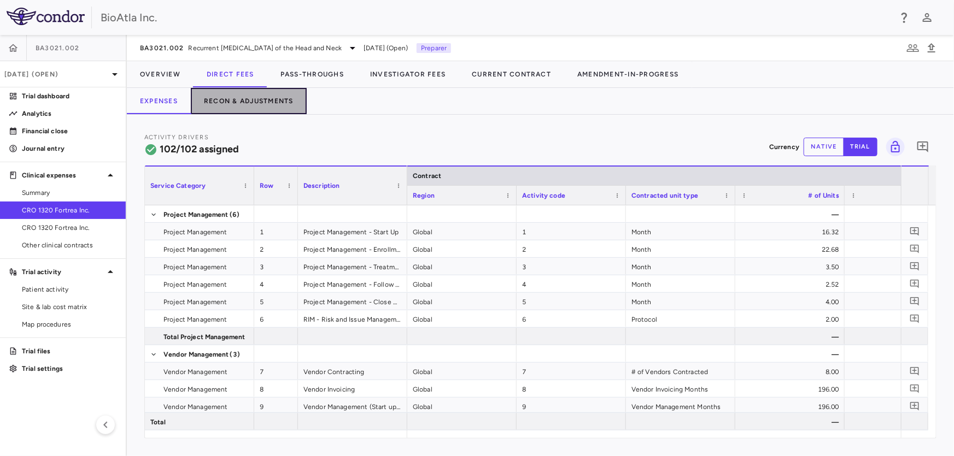
click at [249, 101] on button "Recon & Adjustments" at bounding box center [249, 101] width 116 height 26
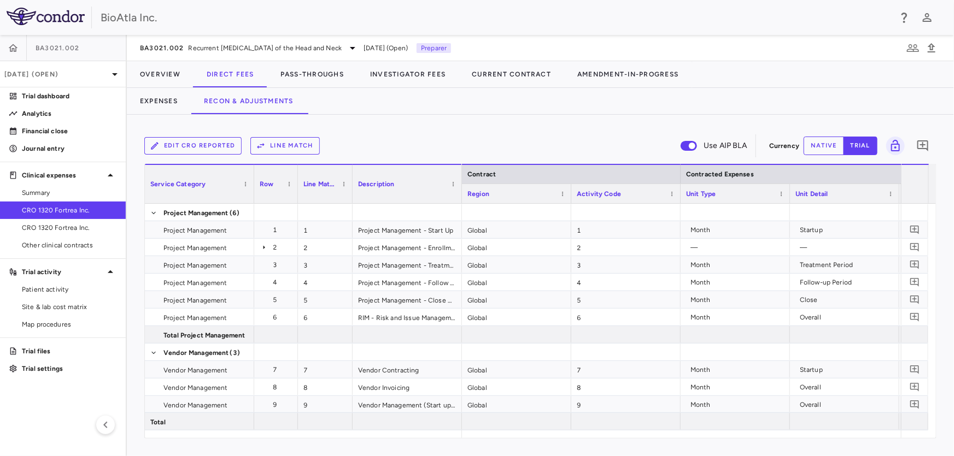
click at [290, 145] on button "Line Match" at bounding box center [284, 145] width 69 height 17
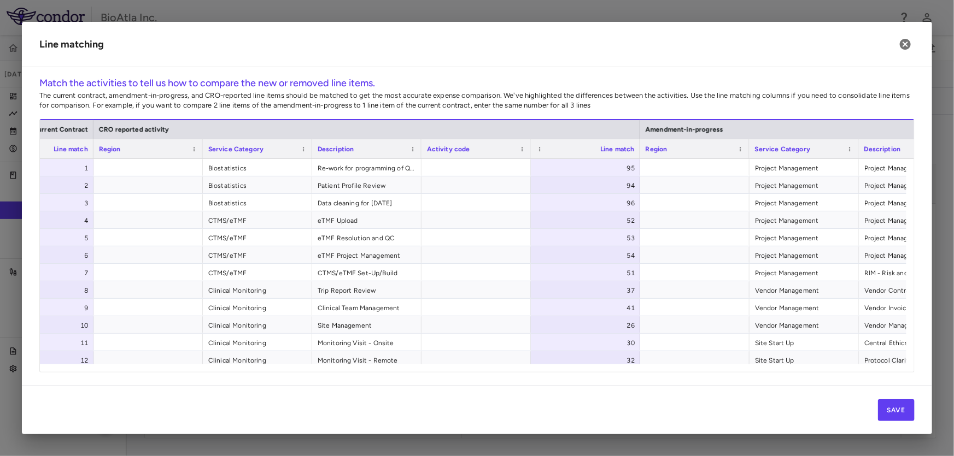
scroll to position [0, 301]
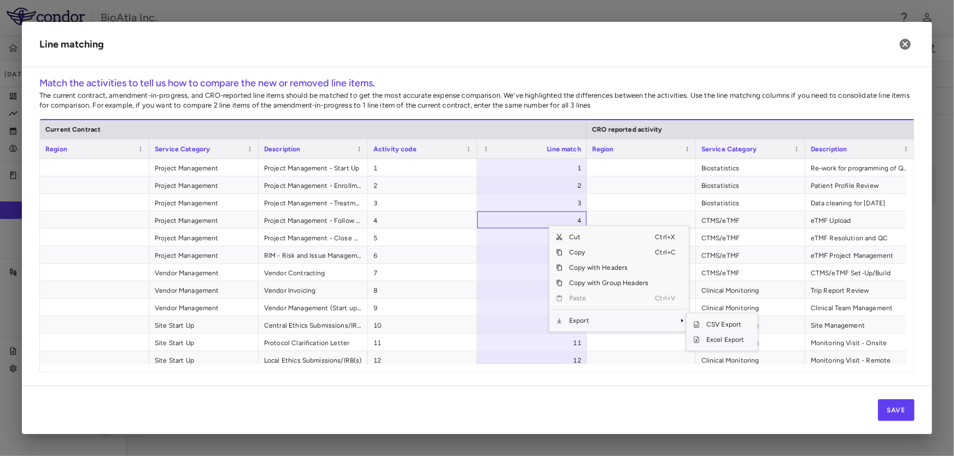
click at [711, 340] on span "Excel Export" at bounding box center [725, 339] width 51 height 15
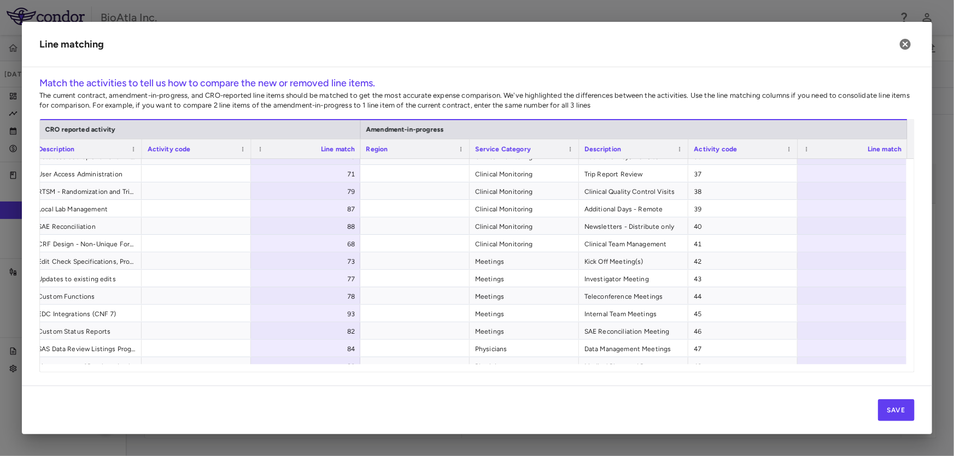
scroll to position [366, 0]
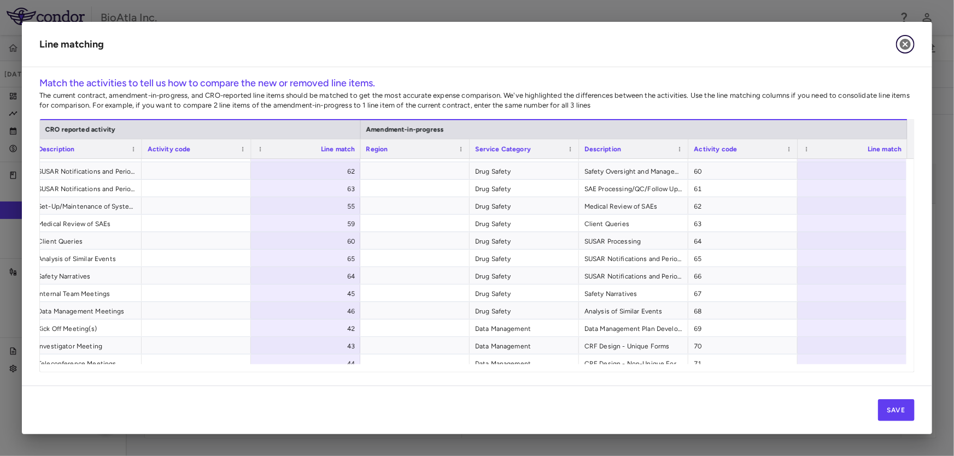
click at [909, 42] on icon "button" at bounding box center [905, 44] width 11 height 11
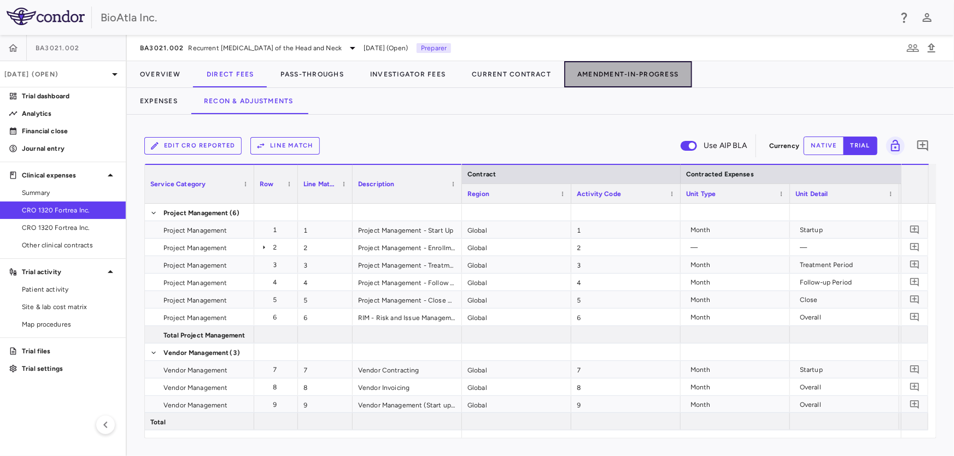
click at [623, 71] on button "Amendment-In-Progress" at bounding box center [627, 74] width 127 height 26
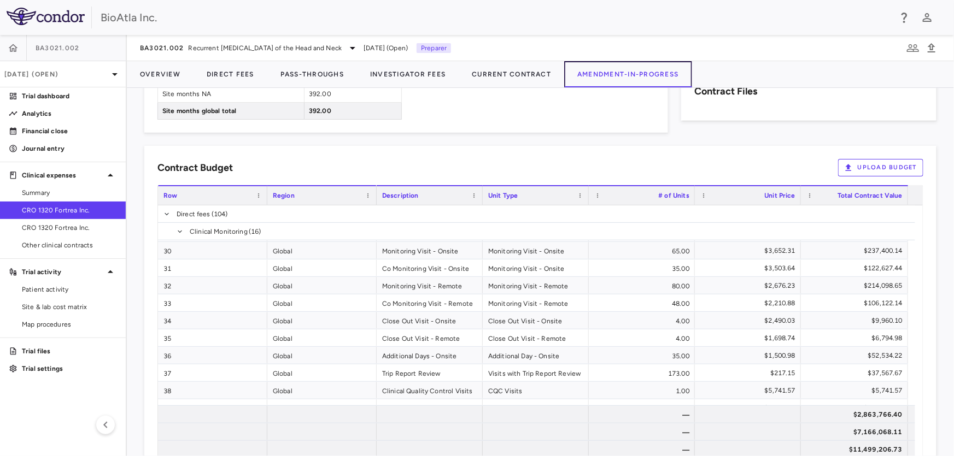
scroll to position [641, 0]
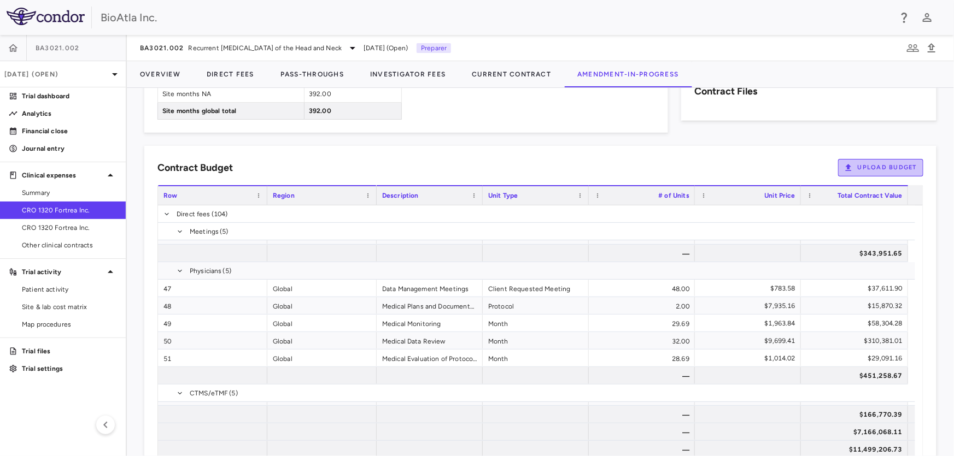
click at [884, 162] on button "Upload Budget" at bounding box center [880, 167] width 85 height 17
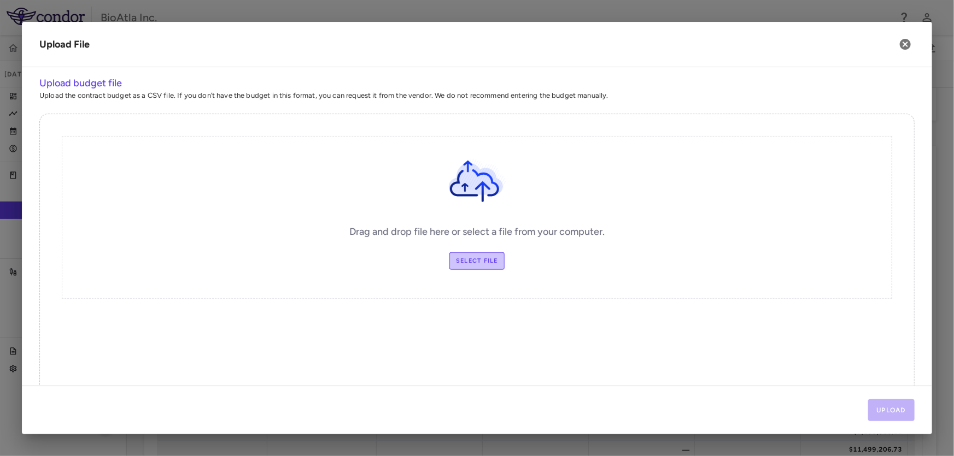
click at [473, 262] on label "Select file" at bounding box center [476, 261] width 55 height 17
click at [0, 0] on input "Select file" at bounding box center [0, 0] width 0 height 0
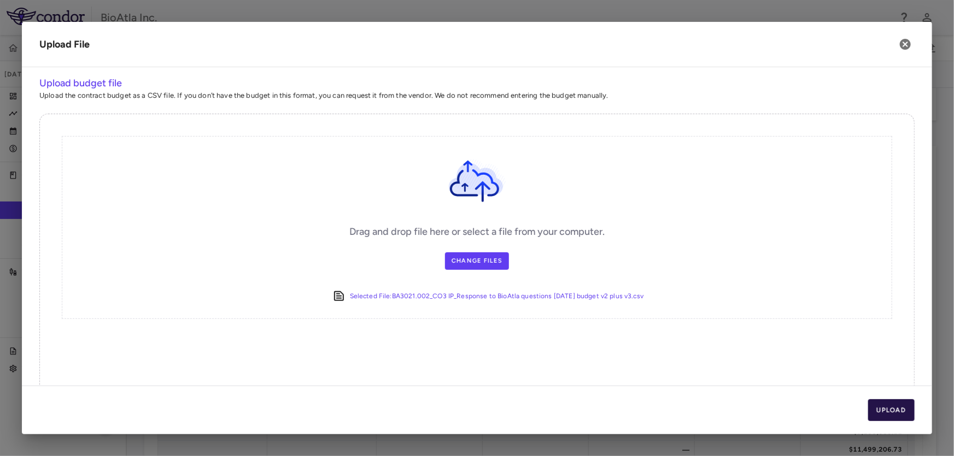
click at [900, 409] on button "Upload" at bounding box center [891, 411] width 47 height 22
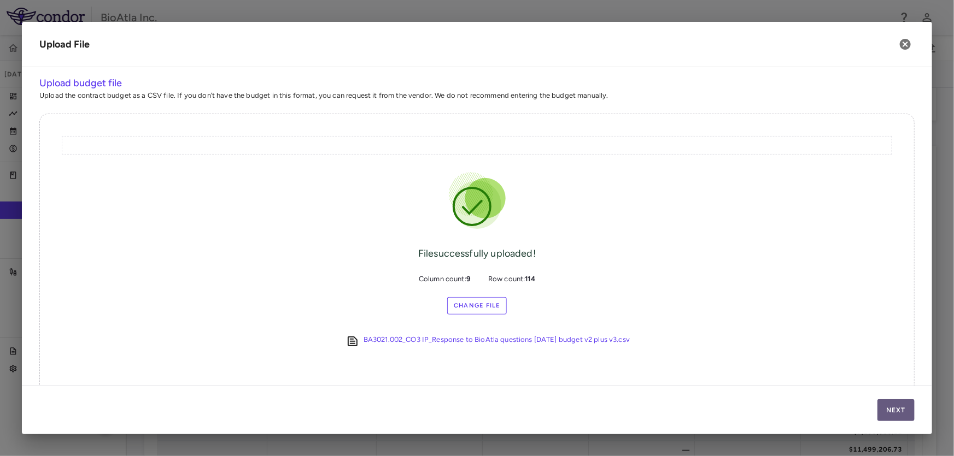
click at [900, 409] on button "Next" at bounding box center [895, 411] width 37 height 22
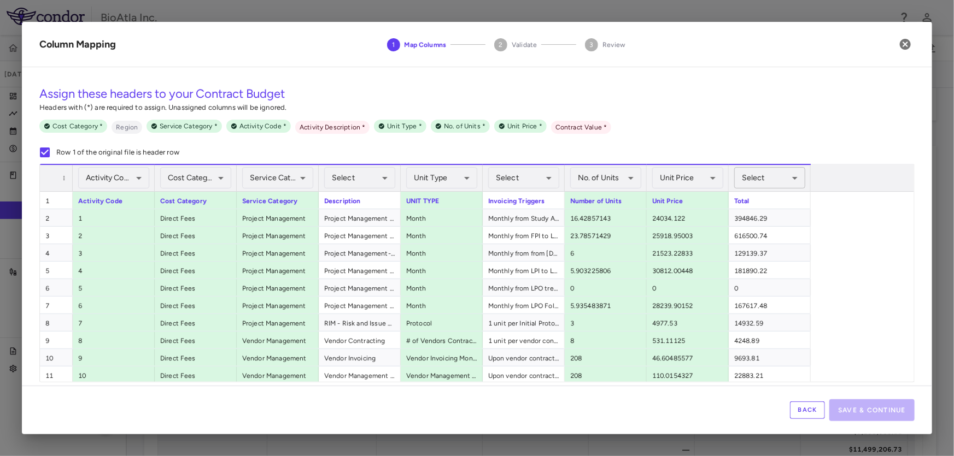
click at [765, 178] on body "Skip to sidebar Skip to main content BioAtla Inc. BA3021.002 Aug 2025 (Open) Tr…" at bounding box center [477, 228] width 954 height 456
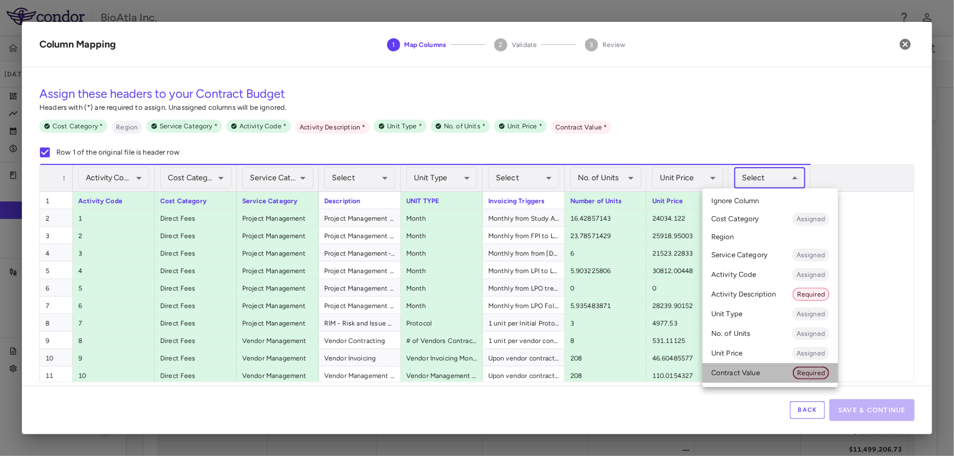
click at [808, 371] on span "Required" at bounding box center [811, 373] width 36 height 10
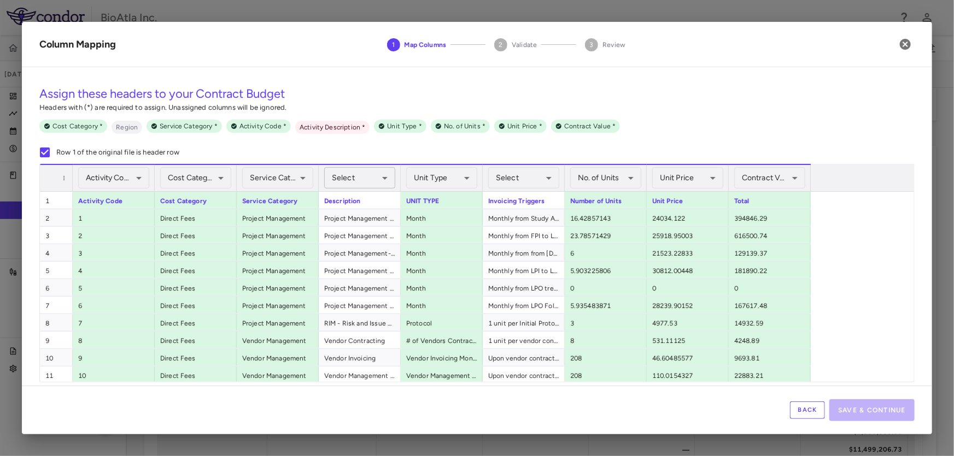
click at [390, 178] on body "Skip to sidebar Skip to main content BioAtla Inc. BA3021.002 Aug 2025 (Open) Tr…" at bounding box center [477, 228] width 954 height 456
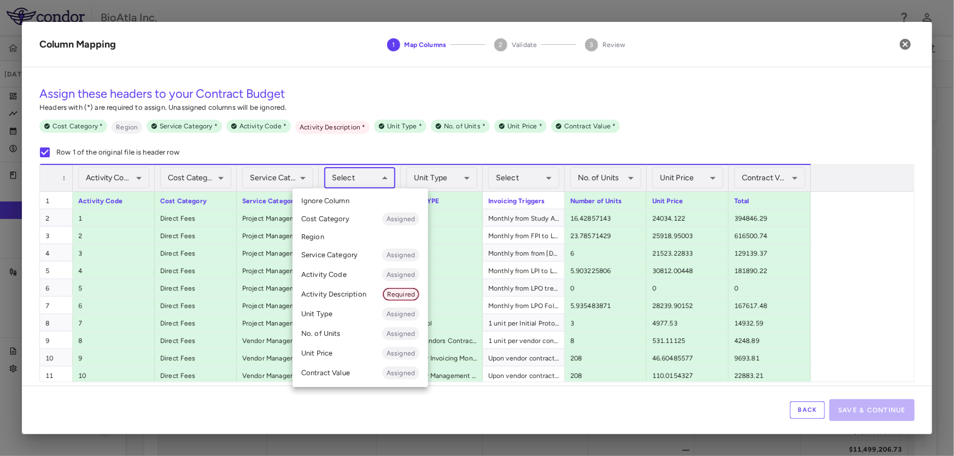
click at [401, 292] on span "Required" at bounding box center [401, 295] width 36 height 10
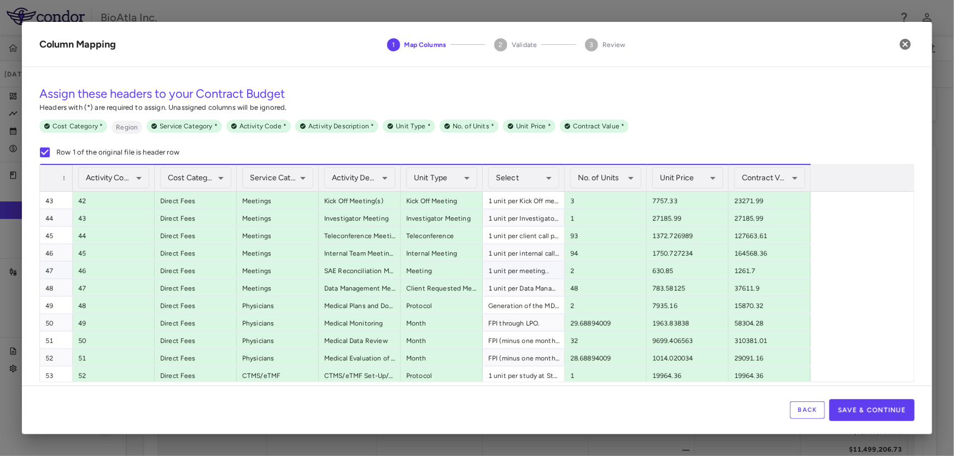
scroll to position [745, 0]
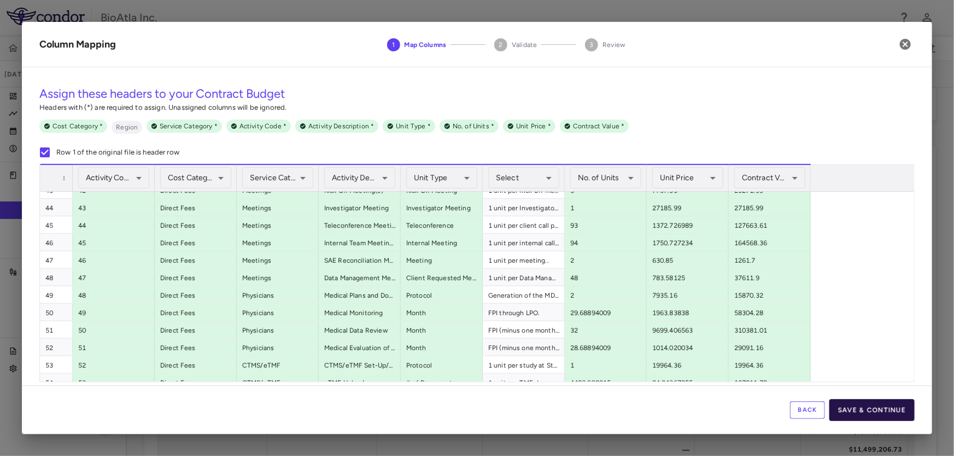
click at [895, 411] on button "Save & Continue" at bounding box center [871, 411] width 85 height 22
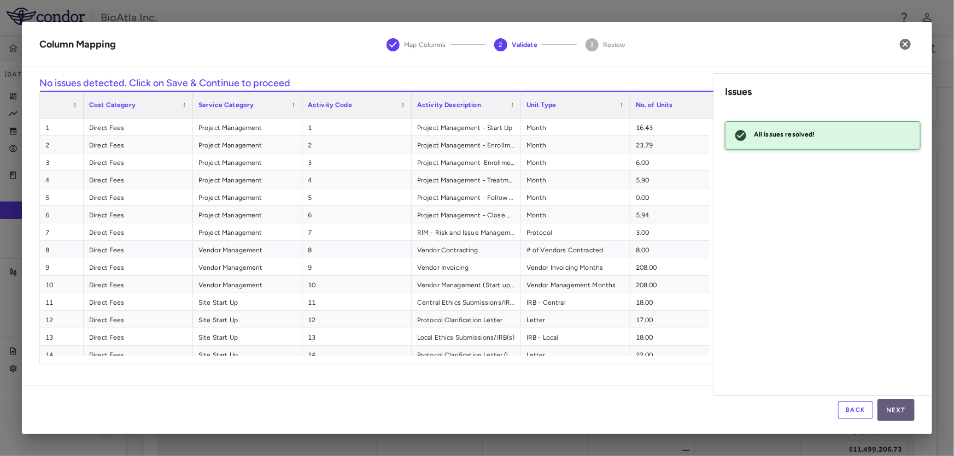
click at [891, 415] on button "Next" at bounding box center [895, 411] width 37 height 22
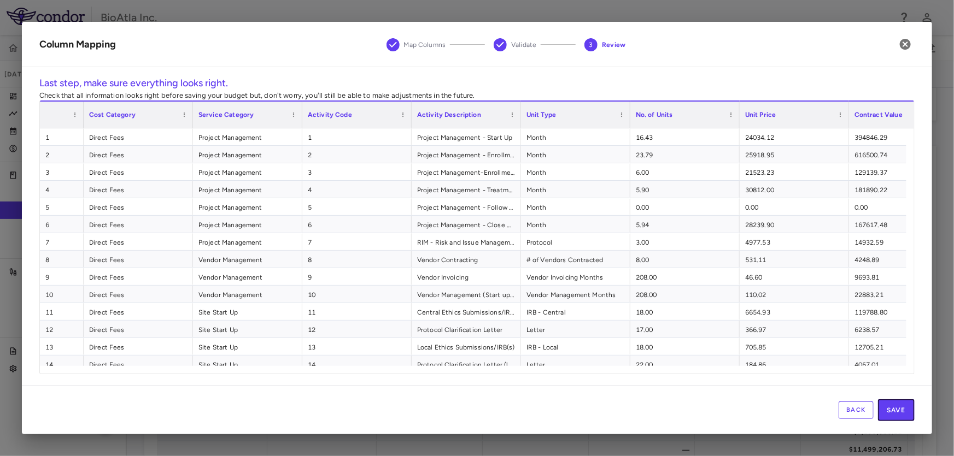
click at [891, 415] on button "Save" at bounding box center [896, 411] width 37 height 22
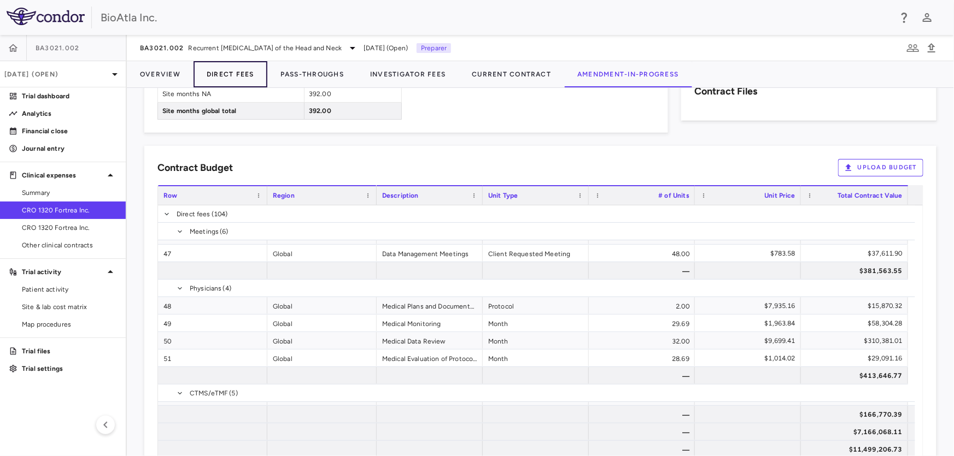
click at [234, 76] on button "Direct Fees" at bounding box center [230, 74] width 74 height 26
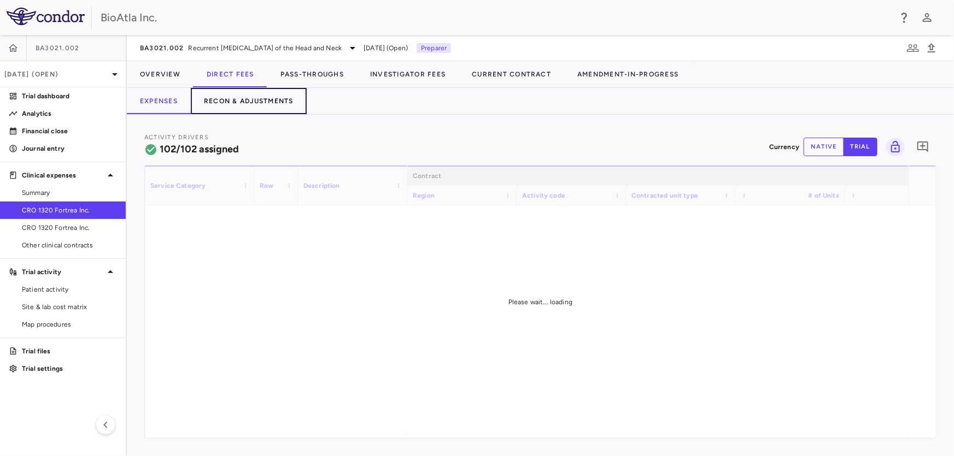
click at [251, 96] on button "Recon & Adjustments" at bounding box center [249, 101] width 116 height 26
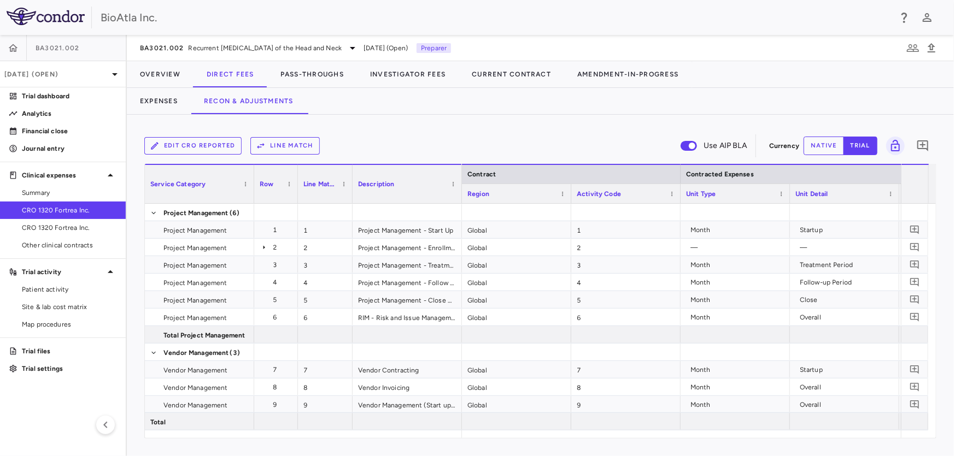
click at [272, 146] on button "Line Match" at bounding box center [284, 145] width 69 height 17
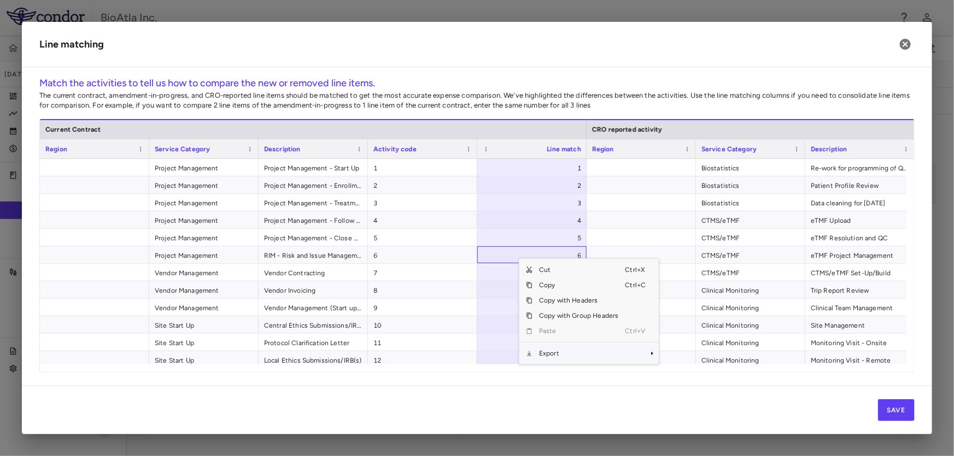
click at [645, 349] on span "Context Menu" at bounding box center [637, 353] width 24 height 15
click at [694, 362] on span "Excel Export" at bounding box center [695, 361] width 51 height 15
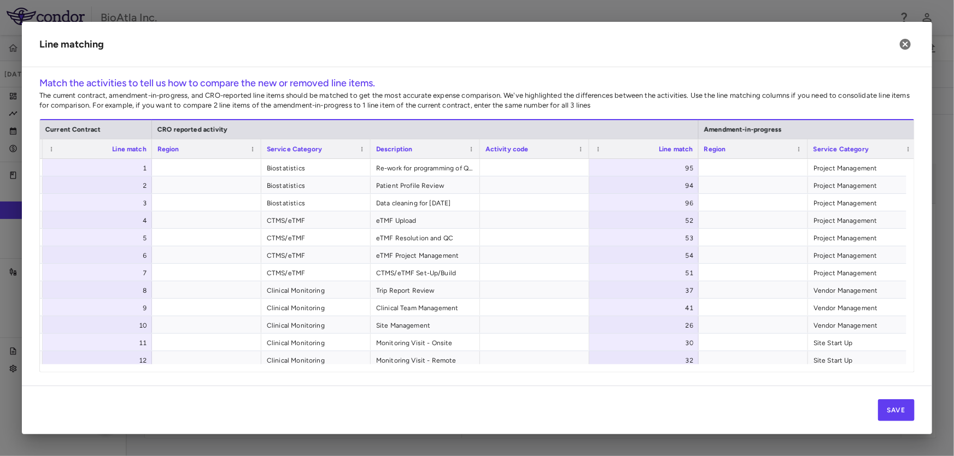
scroll to position [0, 539]
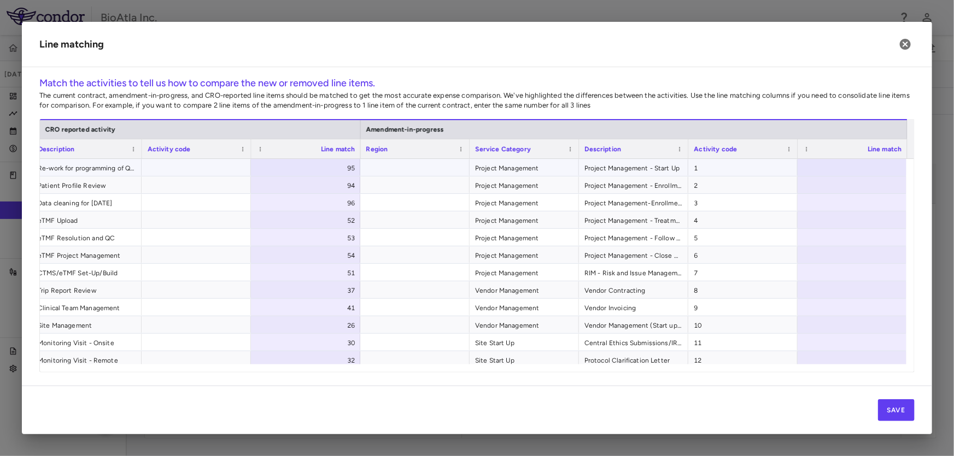
click at [846, 164] on div at bounding box center [851, 167] width 109 height 17
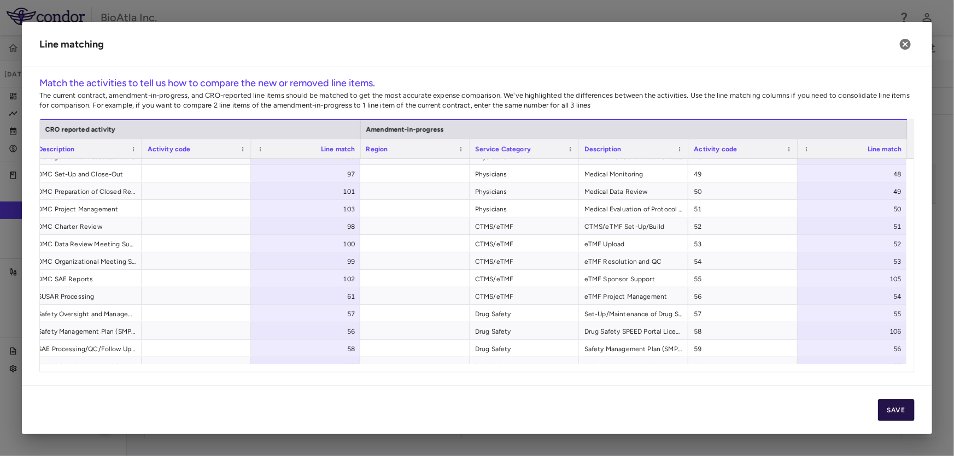
click at [904, 409] on button "Save" at bounding box center [896, 411] width 37 height 22
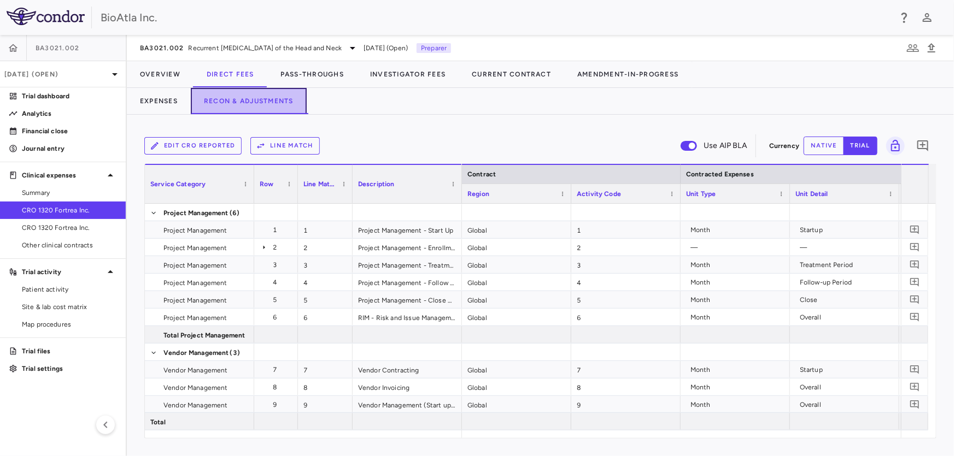
click at [262, 93] on button "Recon & Adjustments" at bounding box center [249, 101] width 116 height 26
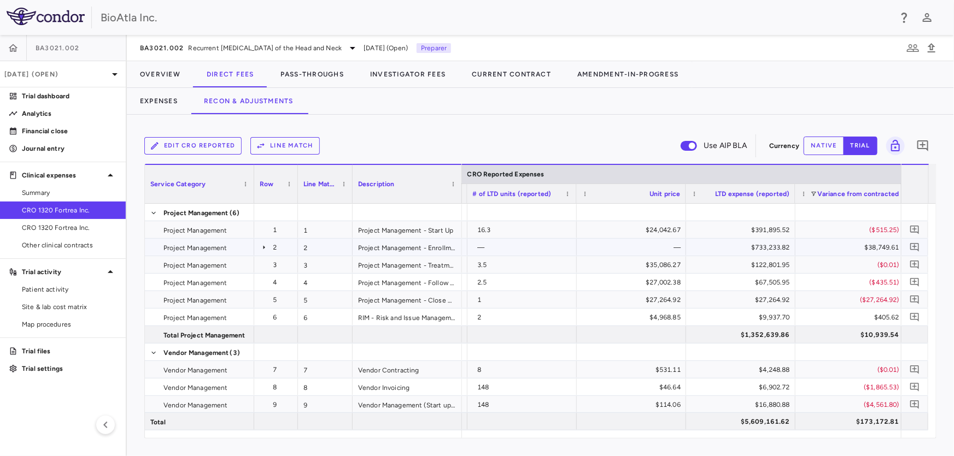
click at [263, 245] on icon at bounding box center [264, 247] width 2 height 4
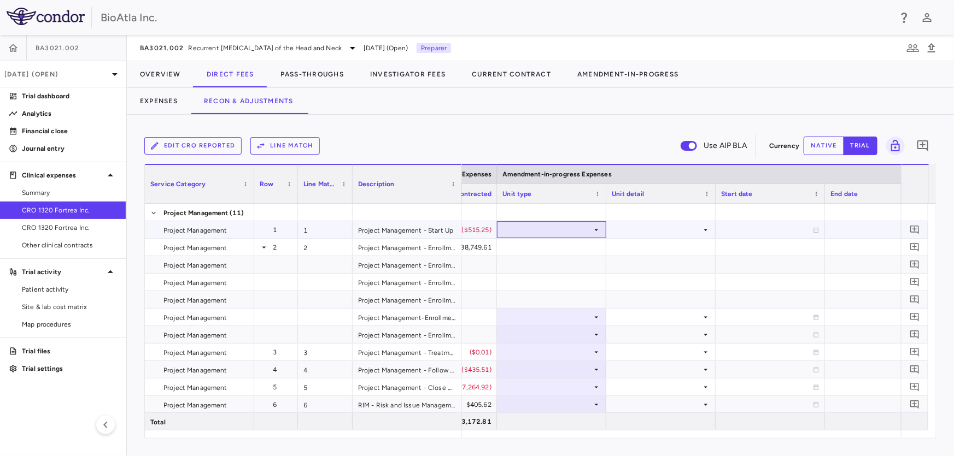
click at [595, 231] on icon at bounding box center [596, 230] width 9 height 9
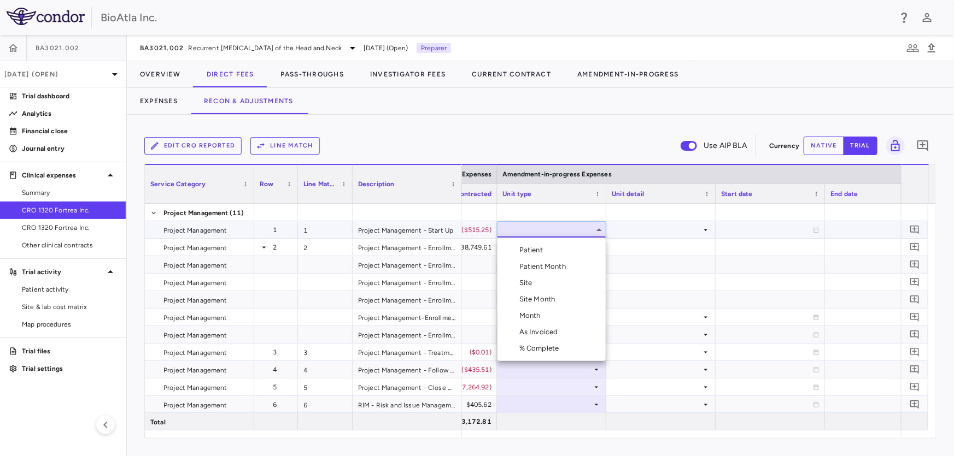
click at [527, 312] on div "Month" at bounding box center [532, 316] width 26 height 10
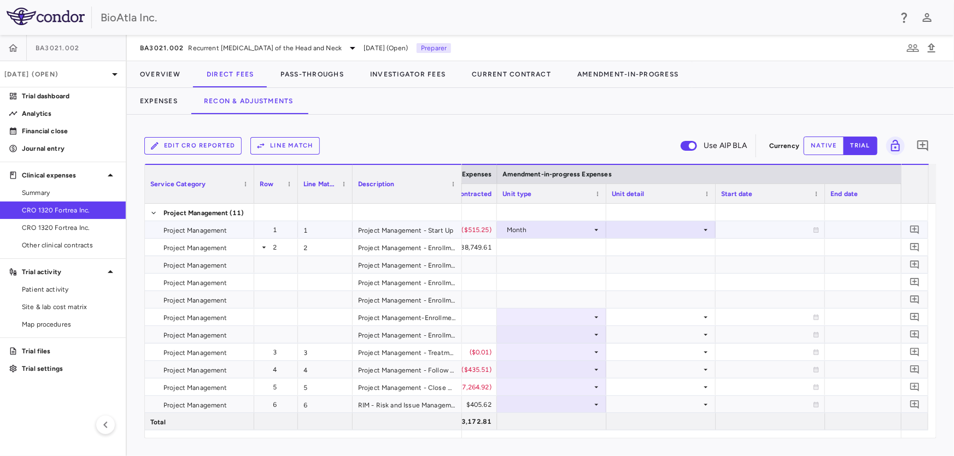
click at [704, 230] on icon at bounding box center [705, 230] width 9 height 9
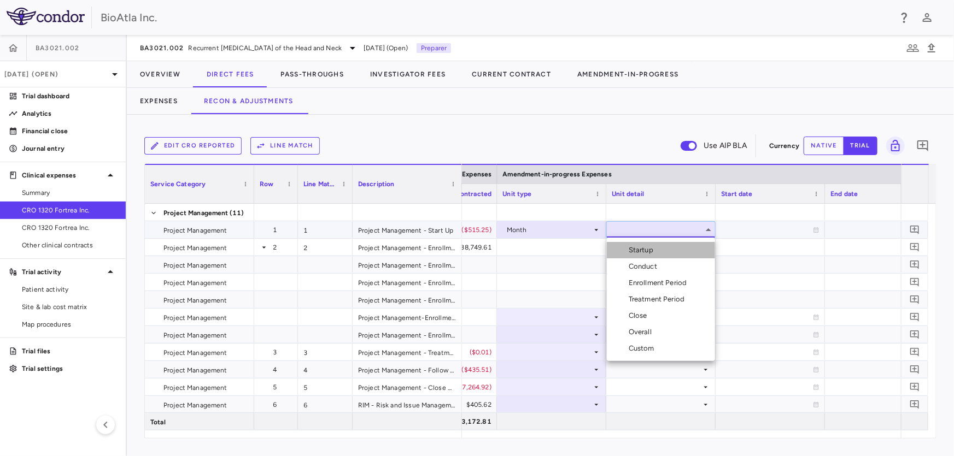
click at [647, 251] on div "Startup" at bounding box center [643, 250] width 29 height 10
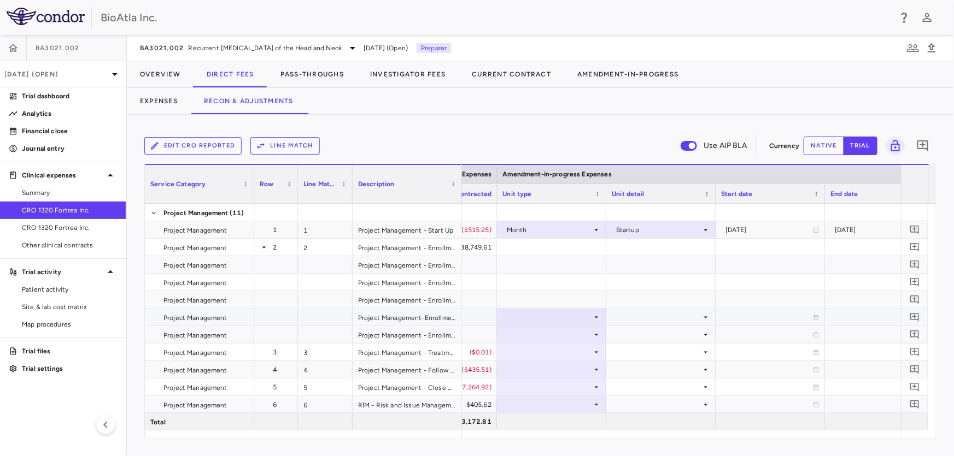
click at [598, 316] on icon at bounding box center [596, 317] width 9 height 9
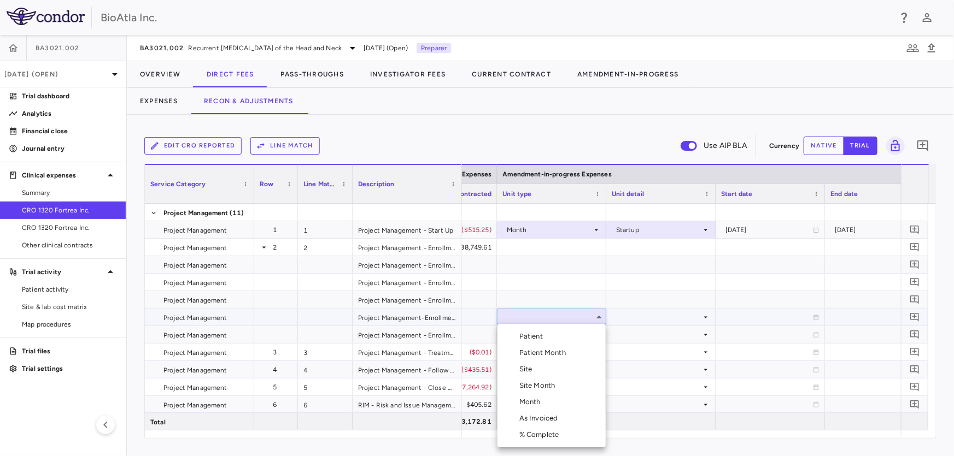
click at [533, 403] on div "Month" at bounding box center [532, 402] width 26 height 10
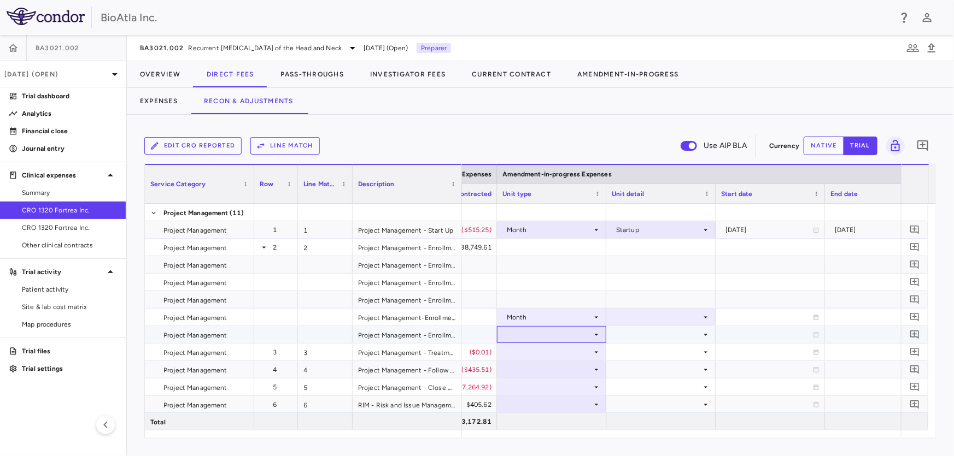
click at [598, 334] on icon at bounding box center [596, 335] width 9 height 9
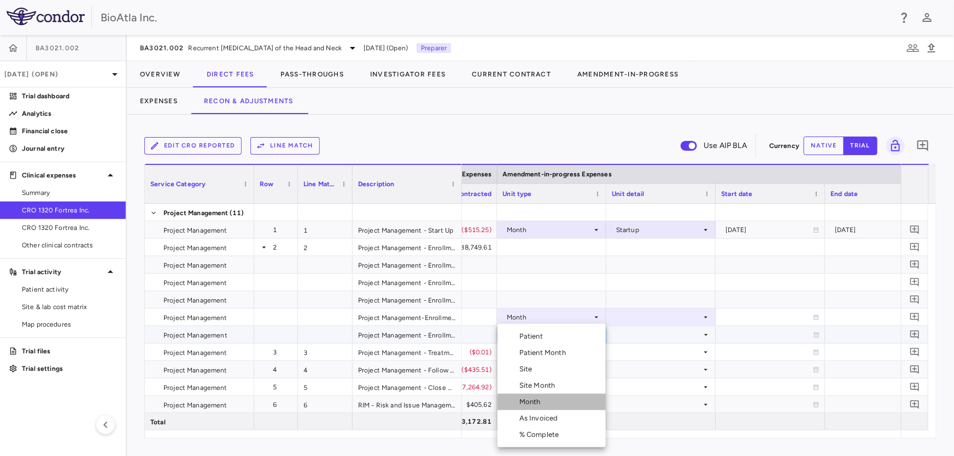
click at [537, 405] on div "Month" at bounding box center [532, 402] width 26 height 10
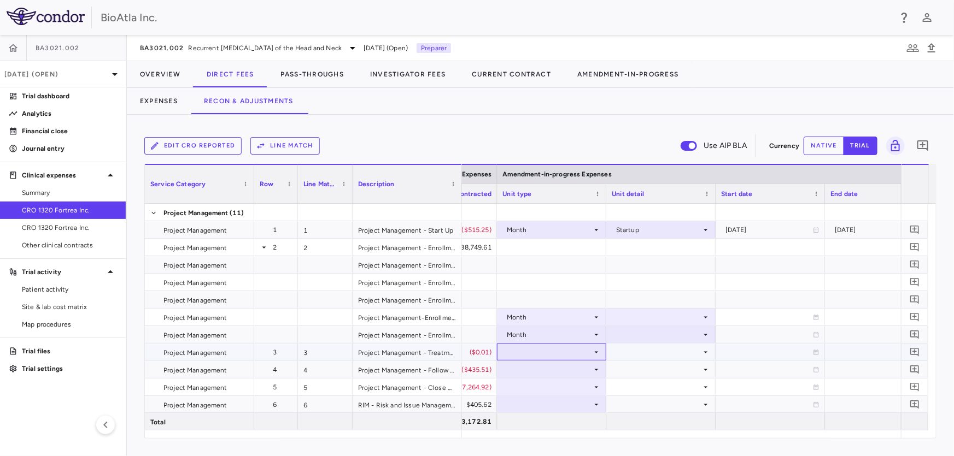
click at [595, 350] on icon at bounding box center [596, 352] width 9 height 9
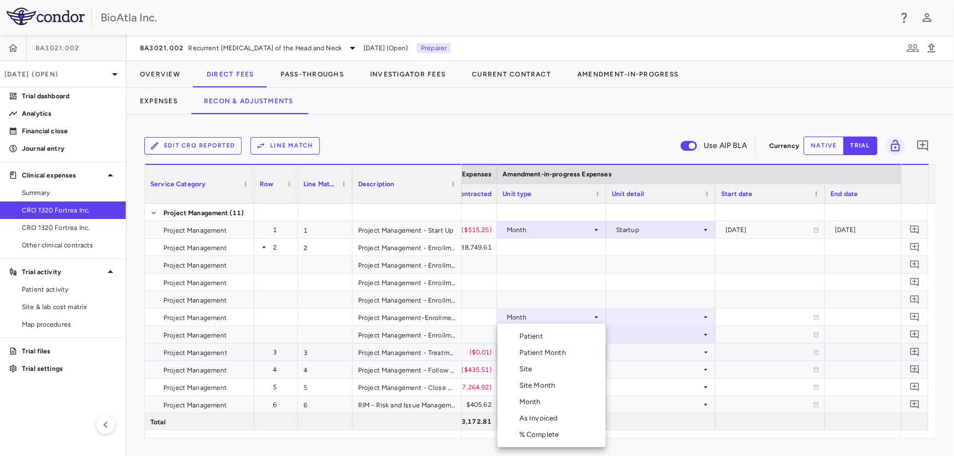
click at [534, 402] on div "Month" at bounding box center [532, 402] width 26 height 10
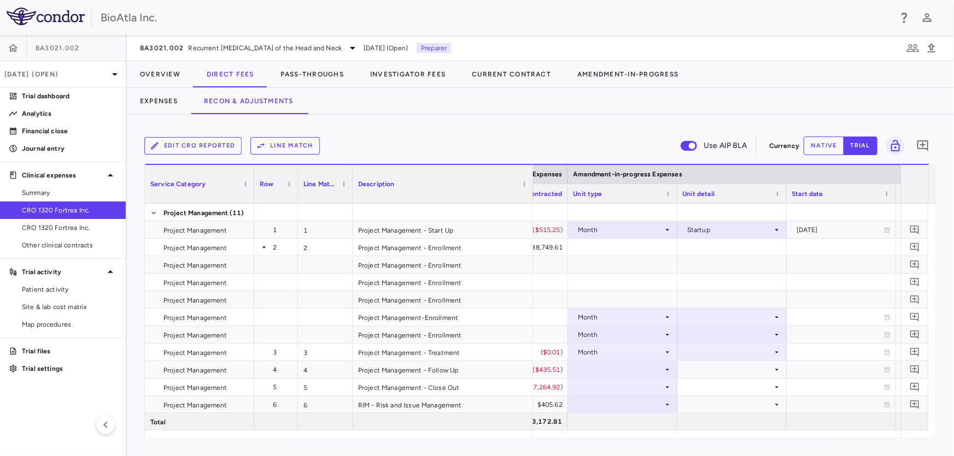
drag, startPoint x: 460, startPoint y: 175, endPoint x: 531, endPoint y: 175, distance: 71.1
click at [531, 175] on div at bounding box center [532, 184] width 4 height 38
click at [666, 369] on icon at bounding box center [668, 370] width 4 height 2
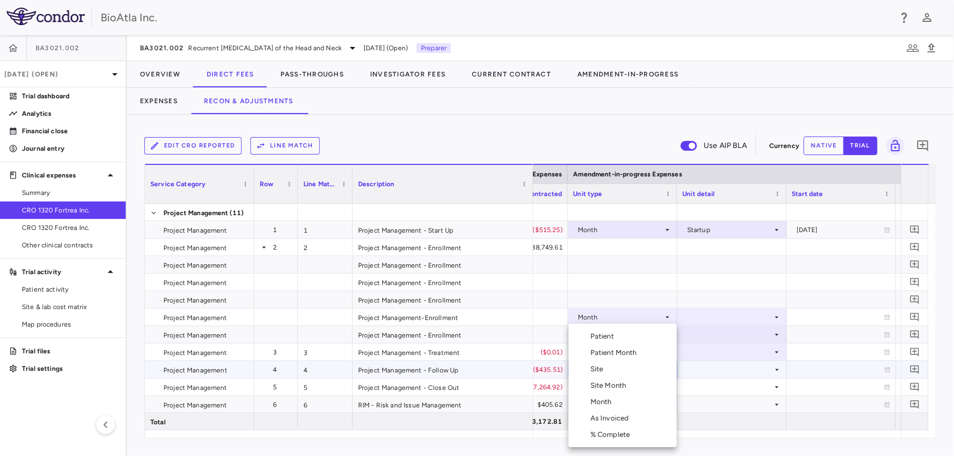
click at [604, 401] on div "Month" at bounding box center [603, 402] width 26 height 10
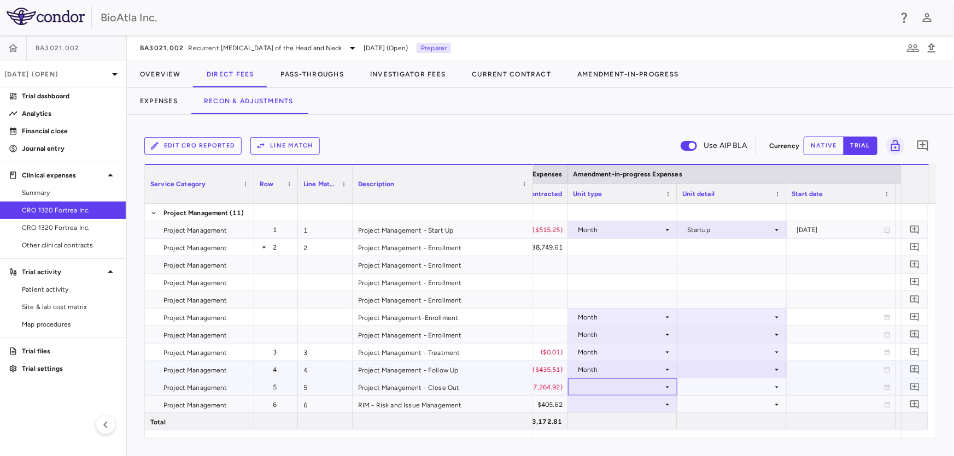
click at [667, 384] on icon at bounding box center [667, 387] width 9 height 9
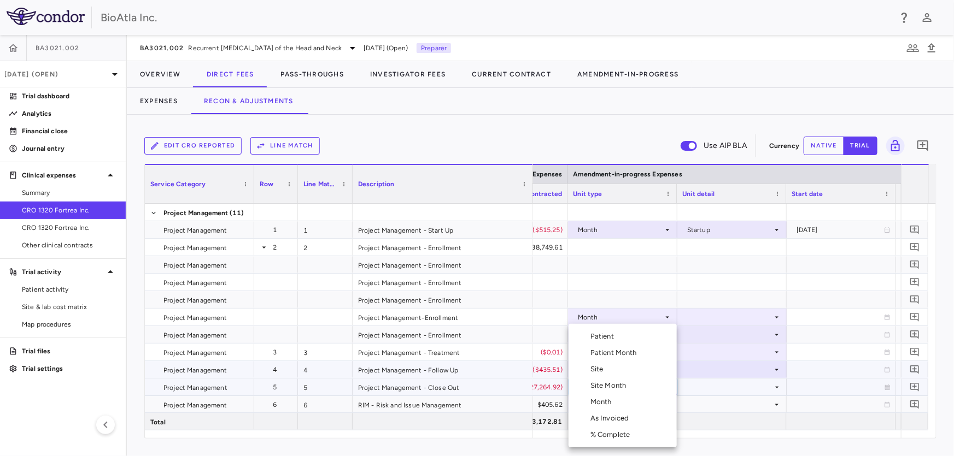
click at [598, 398] on div "Month" at bounding box center [603, 402] width 26 height 10
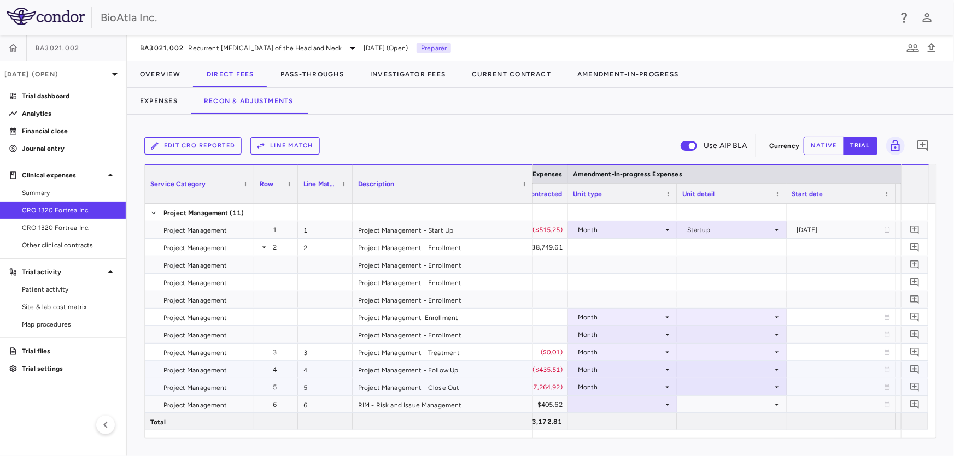
click at [776, 386] on icon at bounding box center [777, 387] width 4 height 2
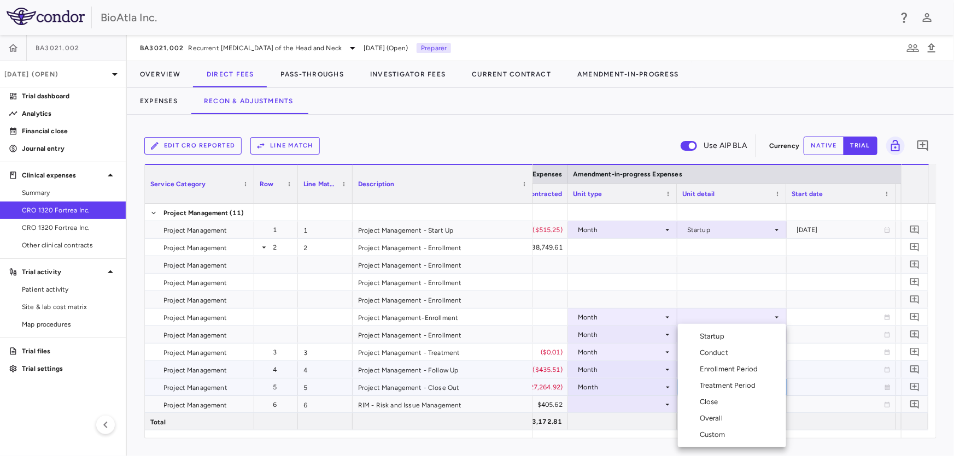
click at [712, 403] on div "Close" at bounding box center [711, 402] width 23 height 10
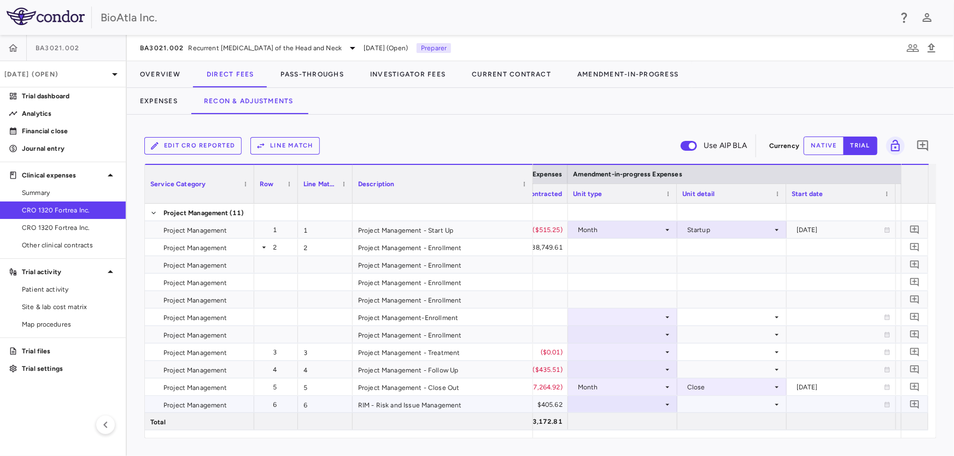
click at [668, 402] on icon at bounding box center [667, 405] width 9 height 9
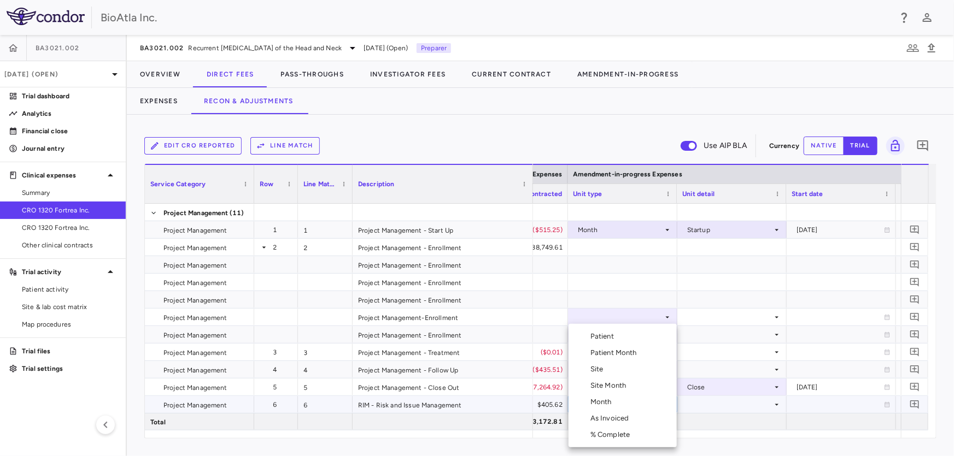
click at [609, 404] on div "Month" at bounding box center [603, 402] width 26 height 10
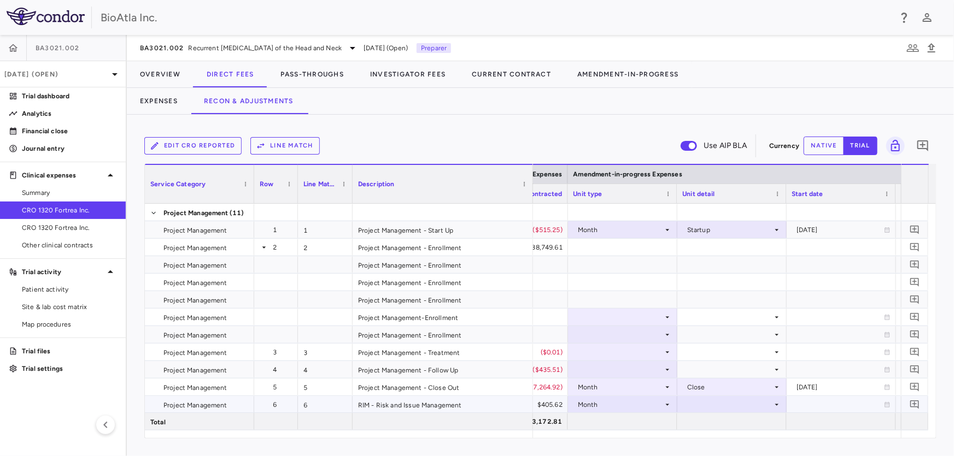
click at [778, 406] on icon at bounding box center [776, 405] width 9 height 9
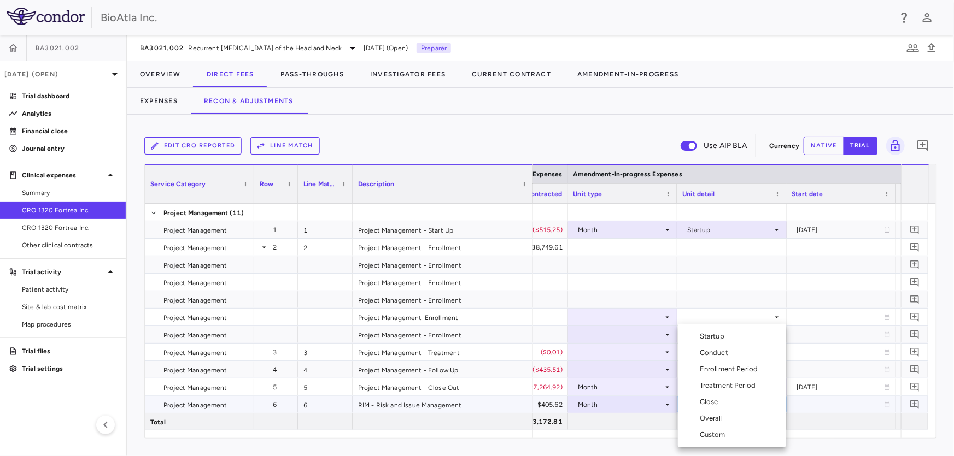
click at [711, 418] on div "Overall" at bounding box center [713, 419] width 27 height 10
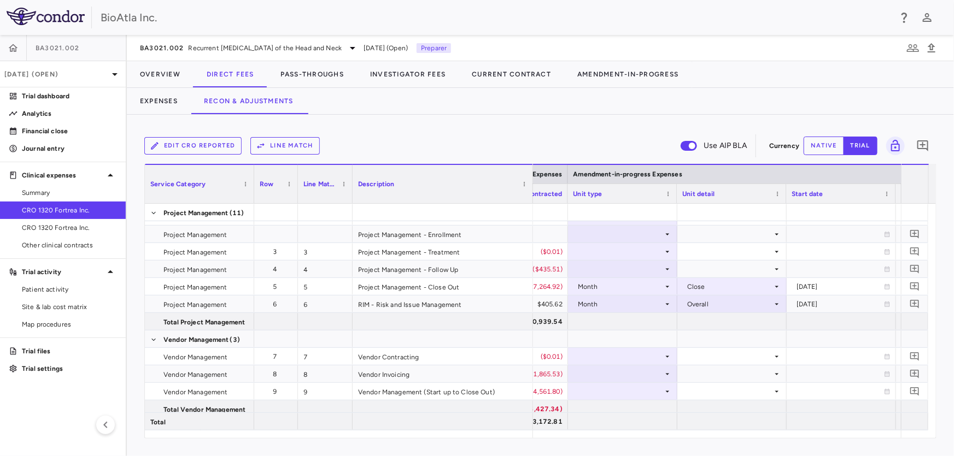
scroll to position [160, 0]
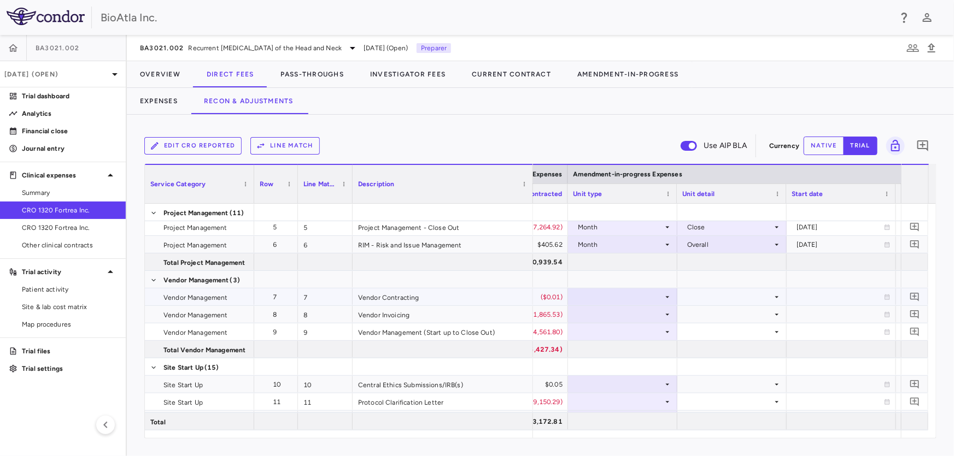
click at [666, 294] on icon at bounding box center [667, 297] width 9 height 9
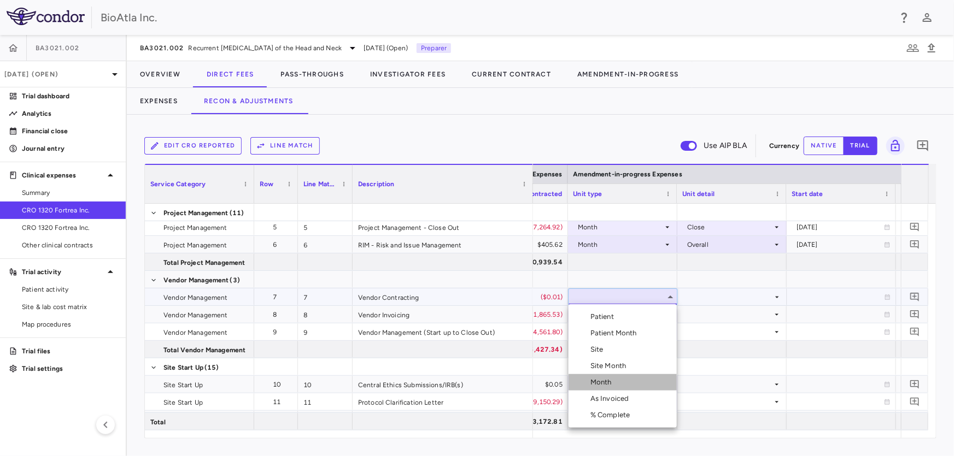
click at [602, 378] on div "Month" at bounding box center [603, 383] width 26 height 10
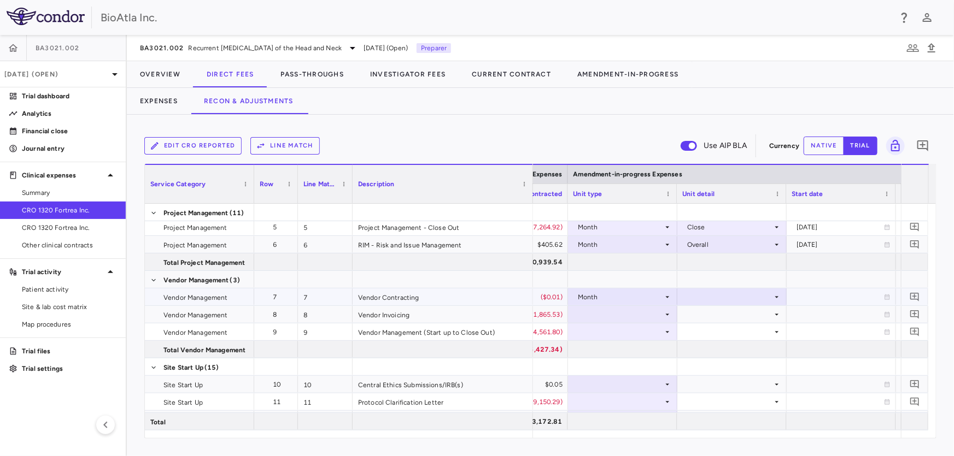
click at [774, 296] on icon at bounding box center [776, 297] width 9 height 9
click at [717, 320] on div "Startup" at bounding box center [714, 317] width 29 height 10
click at [666, 312] on icon at bounding box center [667, 314] width 9 height 9
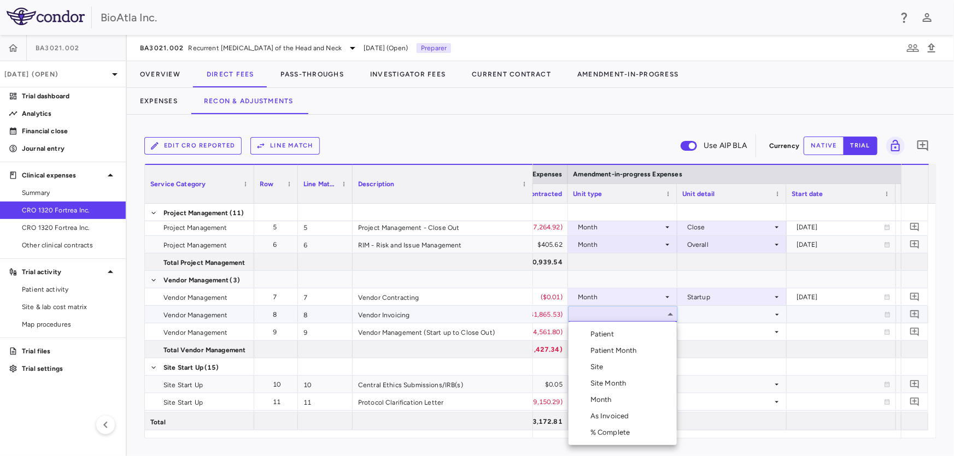
click at [600, 403] on div "Month" at bounding box center [603, 400] width 26 height 10
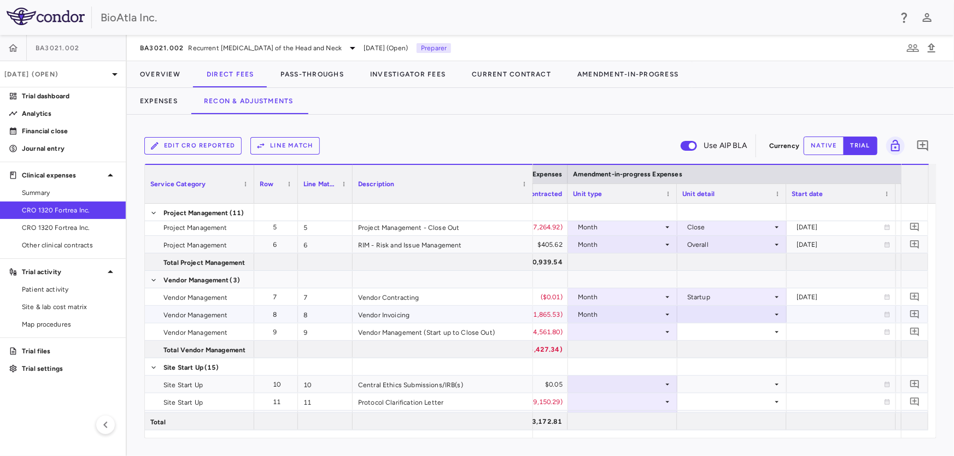
click at [777, 313] on icon at bounding box center [776, 314] width 9 height 9
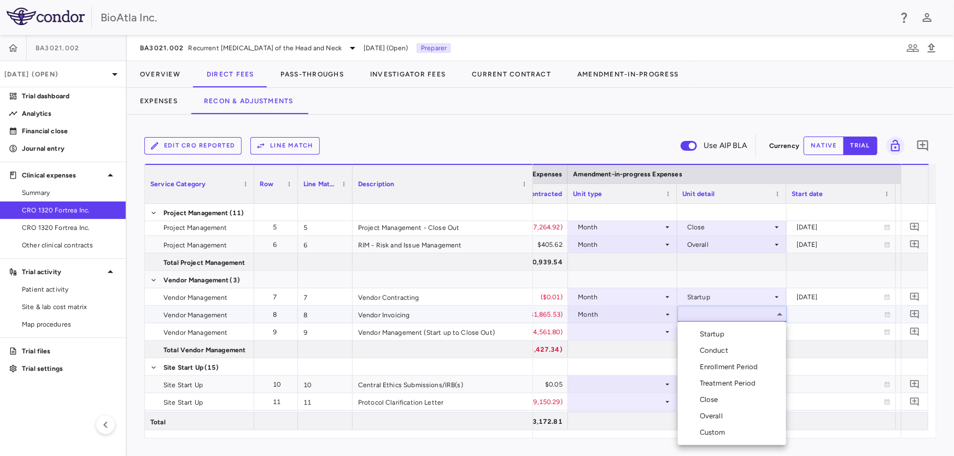
click at [711, 415] on div "Overall" at bounding box center [713, 417] width 27 height 10
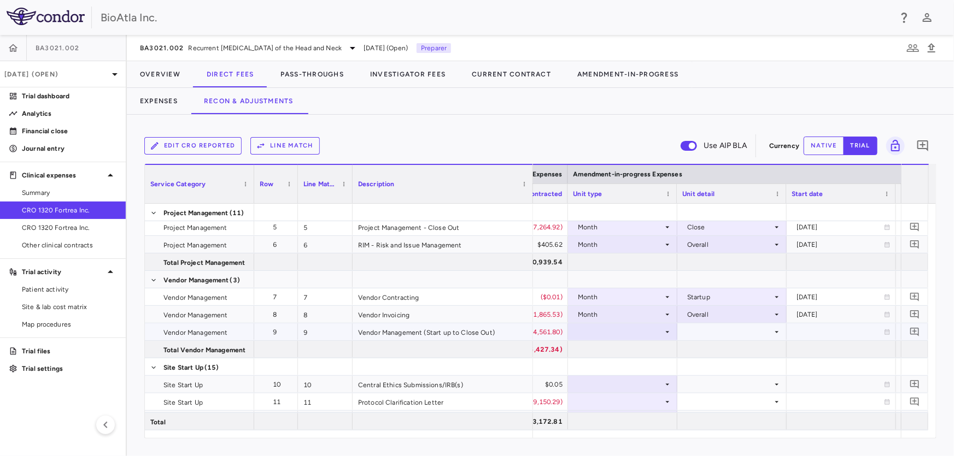
click at [667, 331] on icon at bounding box center [668, 332] width 4 height 2
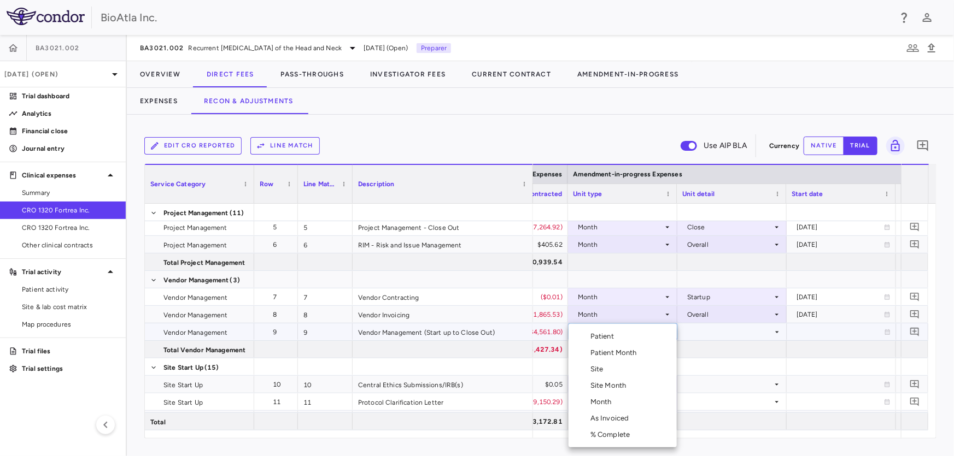
click at [601, 404] on div "Month" at bounding box center [603, 402] width 26 height 10
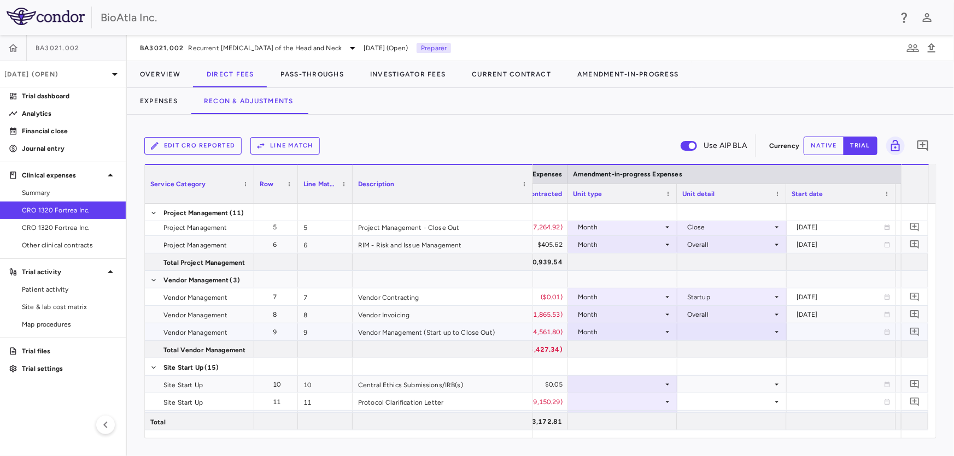
click at [772, 333] on icon at bounding box center [776, 332] width 9 height 9
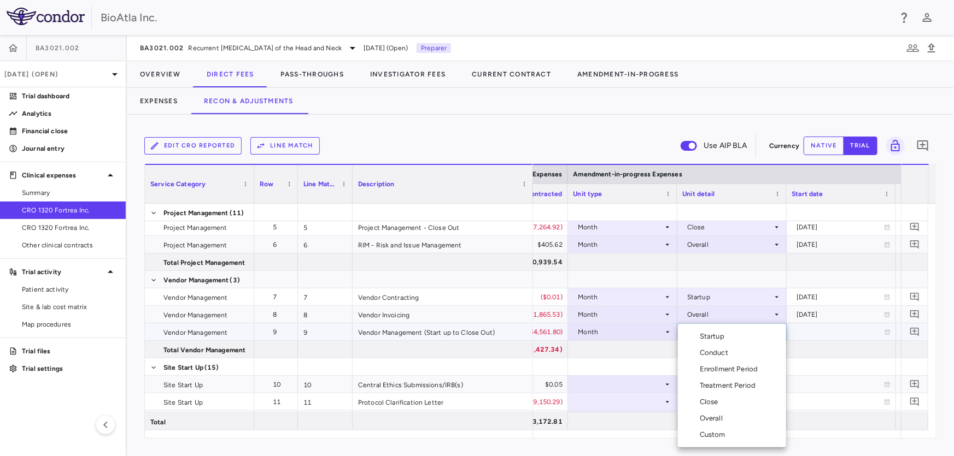
click at [721, 415] on div "Overall" at bounding box center [713, 419] width 27 height 10
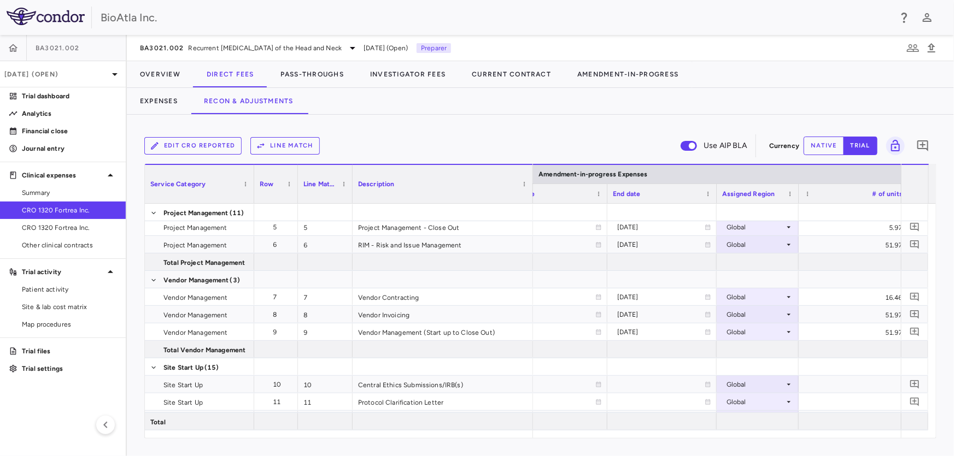
scroll to position [0, 1989]
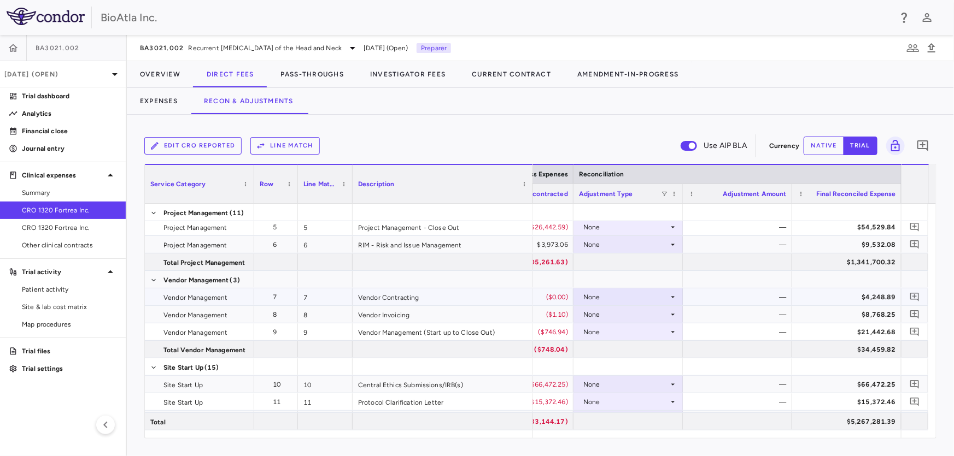
click at [673, 295] on icon at bounding box center [672, 297] width 9 height 9
click at [607, 350] on div "Amendment-in-Progress" at bounding box center [638, 351] width 84 height 10
click at [674, 311] on icon at bounding box center [672, 314] width 9 height 9
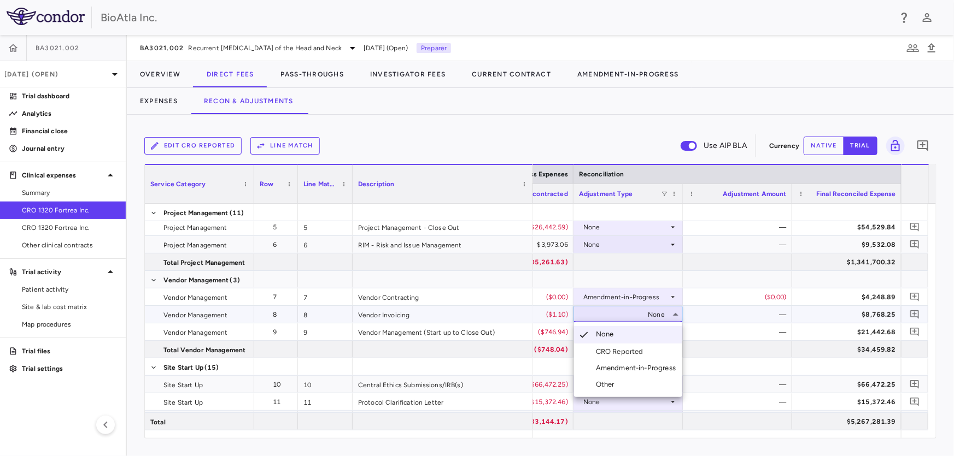
click at [629, 371] on div "Amendment-in-Progress" at bounding box center [638, 368] width 84 height 10
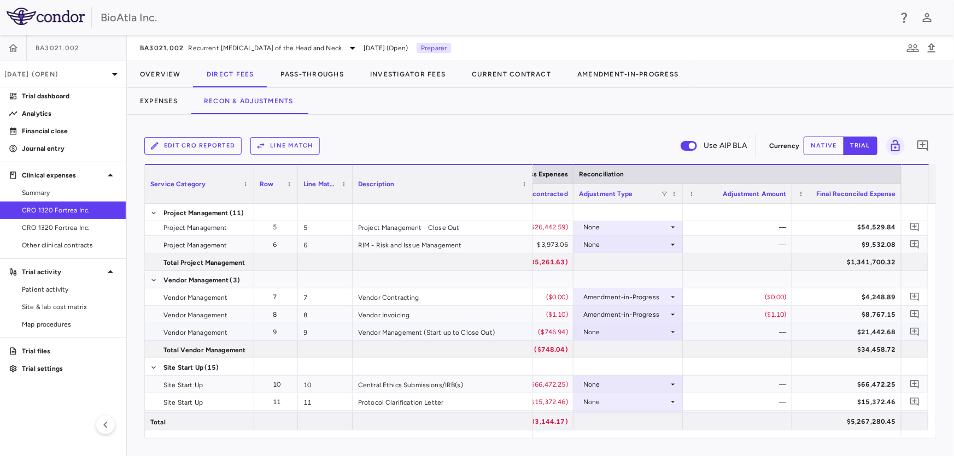
click at [670, 328] on icon at bounding box center [672, 332] width 9 height 9
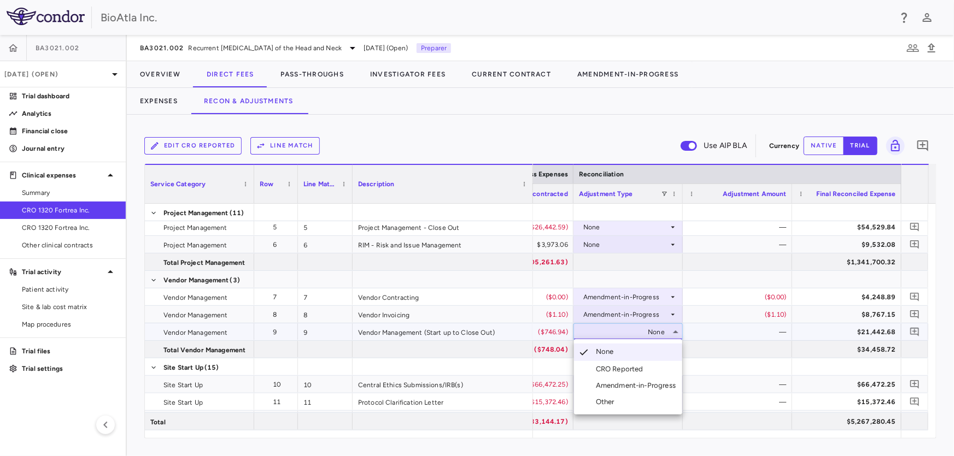
click at [647, 387] on div "Amendment-in-Progress" at bounding box center [638, 386] width 84 height 10
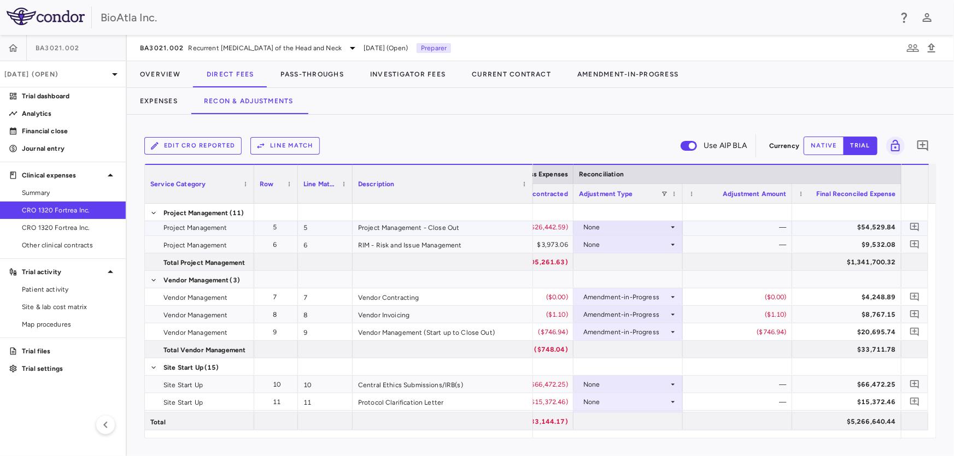
click at [673, 225] on icon at bounding box center [672, 227] width 9 height 9
drag, startPoint x: 646, startPoint y: 278, endPoint x: 643, endPoint y: 267, distance: 10.9
click at [645, 278] on div "Amendment-in-Progress" at bounding box center [638, 281] width 84 height 10
click at [675, 241] on icon at bounding box center [672, 244] width 9 height 9
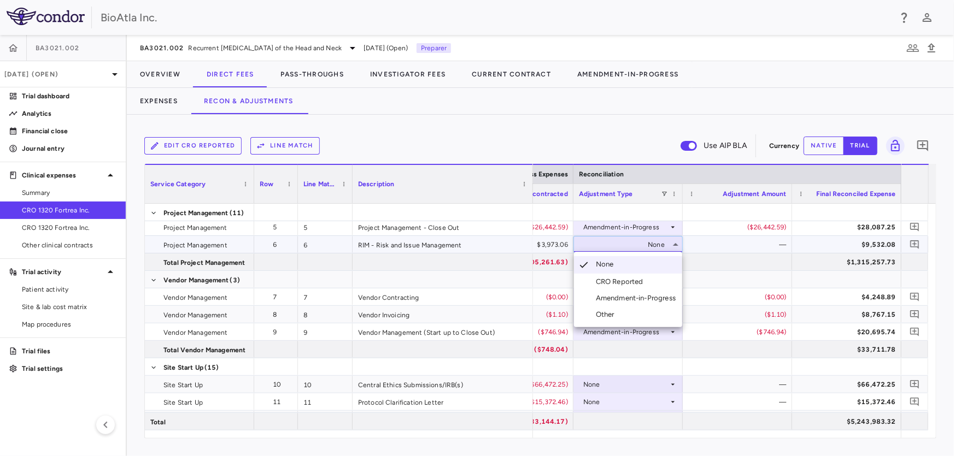
click at [618, 296] on div "Amendment-in-Progress" at bounding box center [638, 298] width 84 height 10
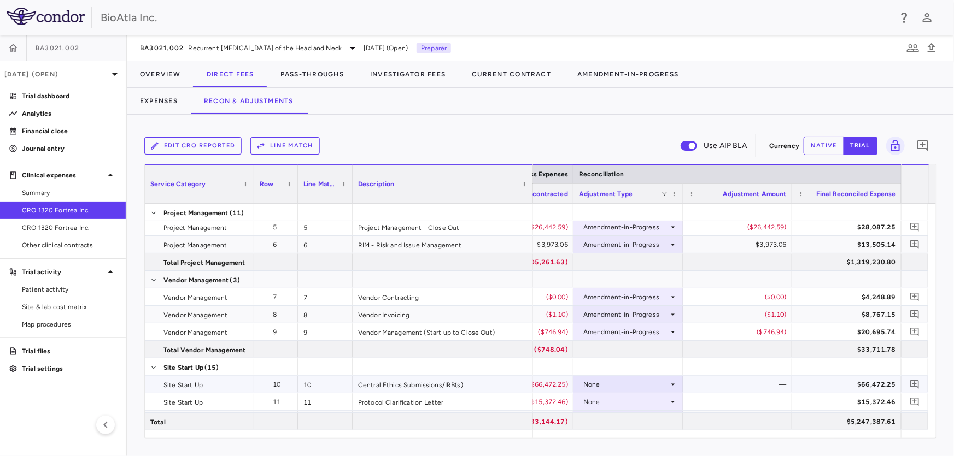
click at [671, 380] on icon at bounding box center [672, 384] width 9 height 9
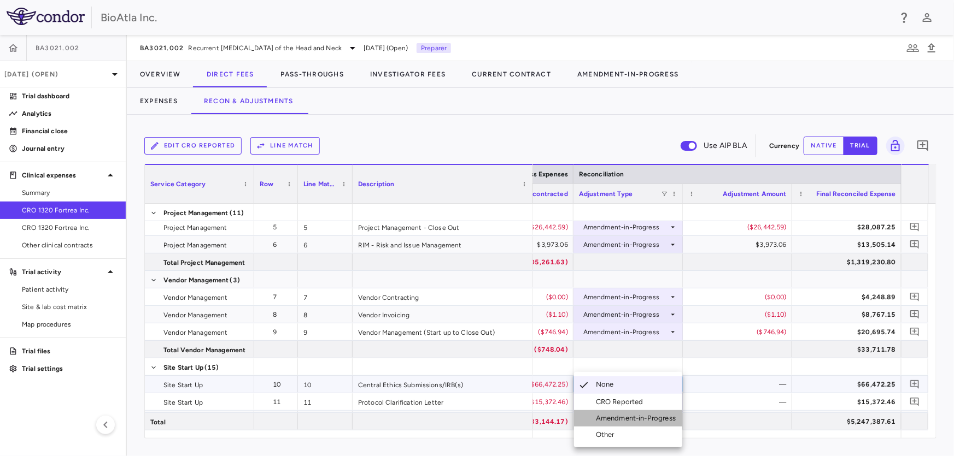
click at [654, 418] on div "Amendment-in-Progress" at bounding box center [638, 419] width 84 height 10
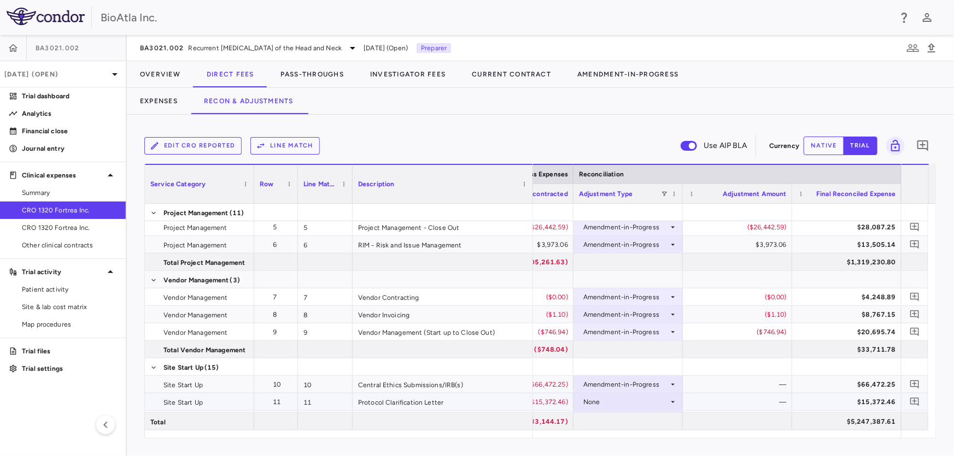
click at [672, 403] on icon at bounding box center [672, 402] width 9 height 9
click at [668, 406] on div "None" at bounding box center [628, 402] width 98 height 16
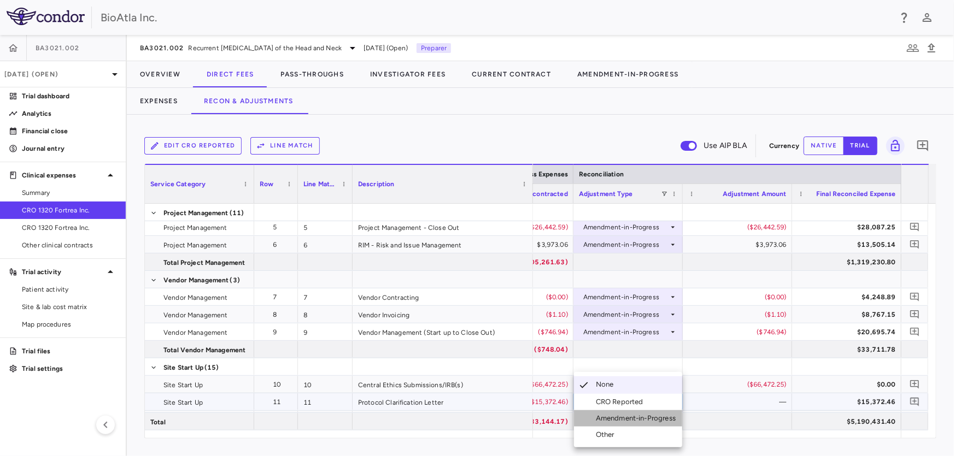
click at [649, 418] on div "Amendment-in-Progress" at bounding box center [638, 419] width 84 height 10
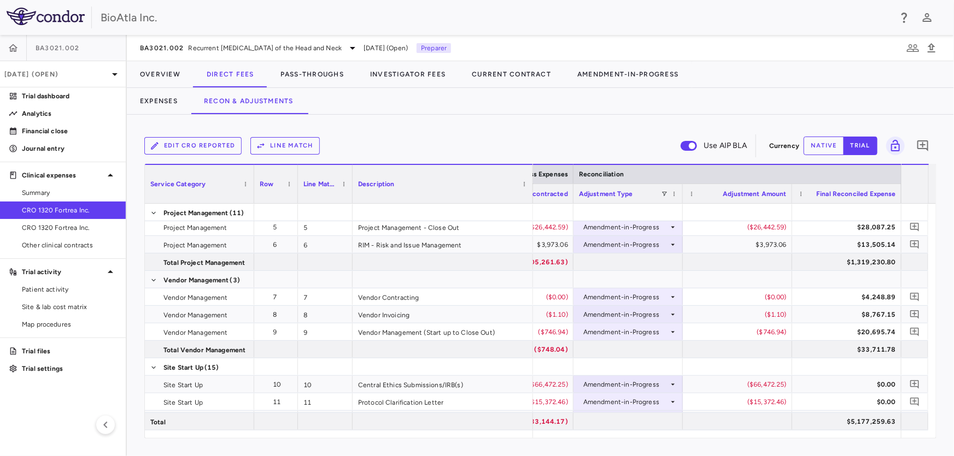
drag, startPoint x: 864, startPoint y: 438, endPoint x: 832, endPoint y: 439, distance: 31.7
click at [821, 439] on div "Edit CRO reported Line Match Use AIP BLA Currency native trial 0 Press ENTER to…" at bounding box center [540, 286] width 827 height 342
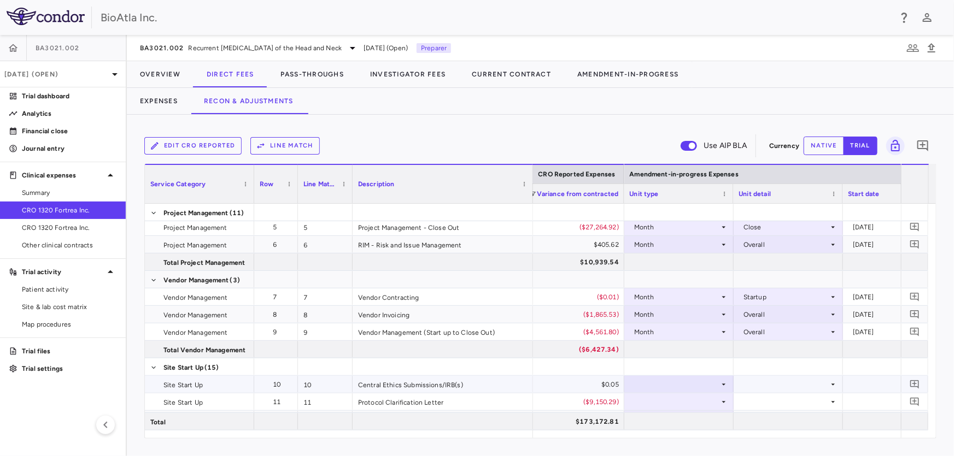
click at [726, 382] on icon at bounding box center [723, 384] width 9 height 9
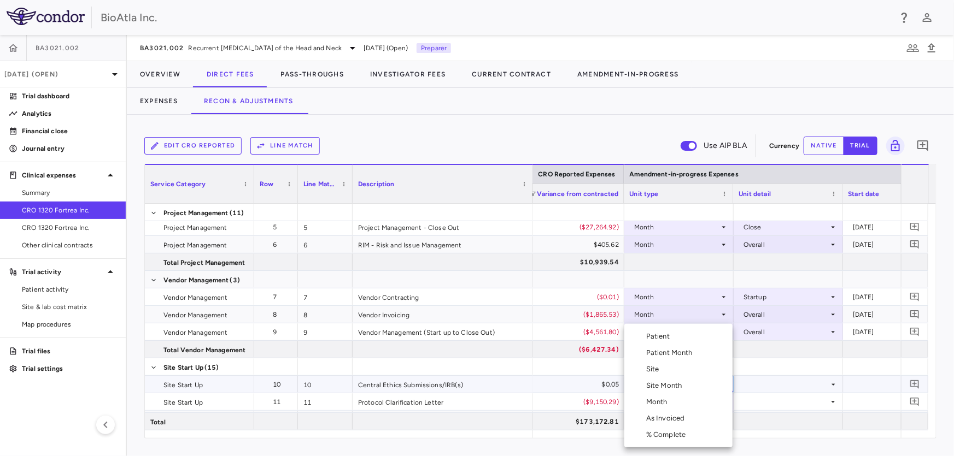
click at [664, 404] on div "Month" at bounding box center [659, 402] width 26 height 10
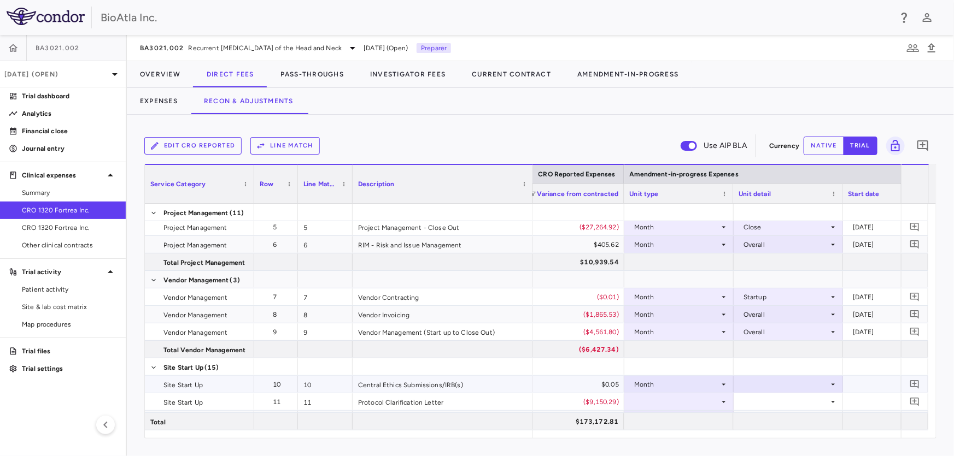
click at [831, 381] on icon at bounding box center [833, 384] width 9 height 9
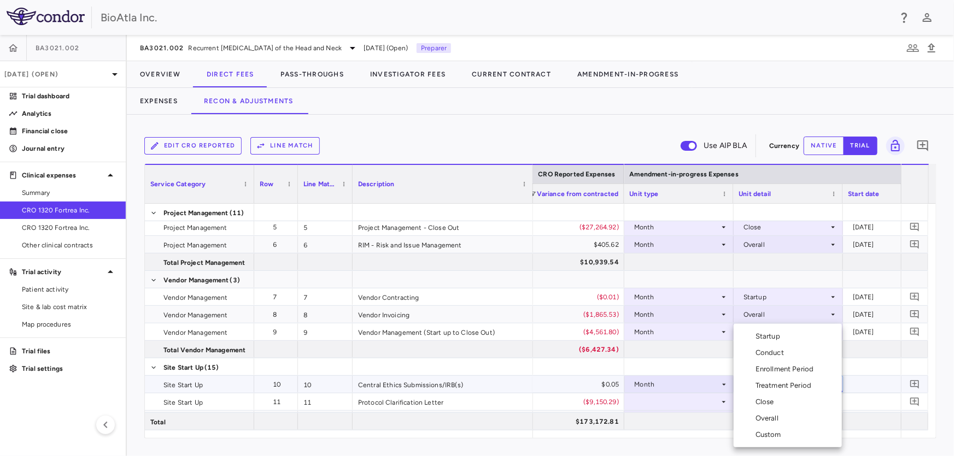
click at [771, 337] on div "Startup" at bounding box center [769, 337] width 29 height 10
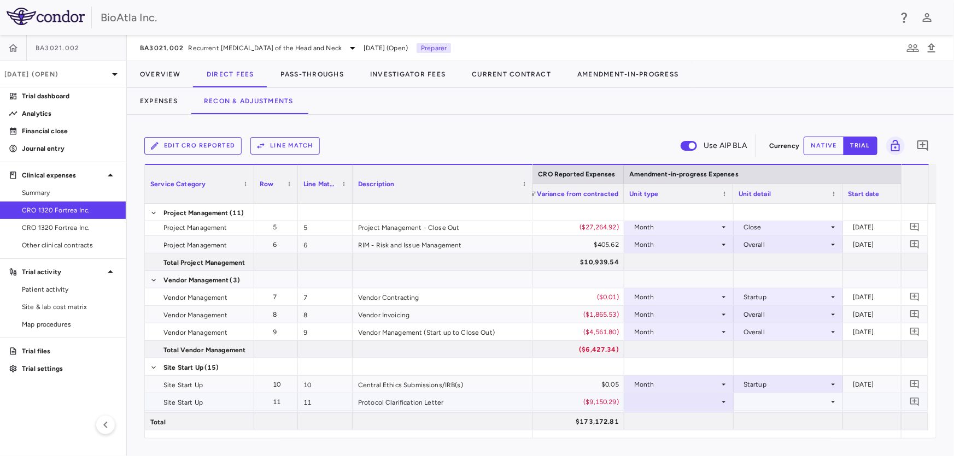
click at [721, 402] on icon at bounding box center [723, 402] width 9 height 9
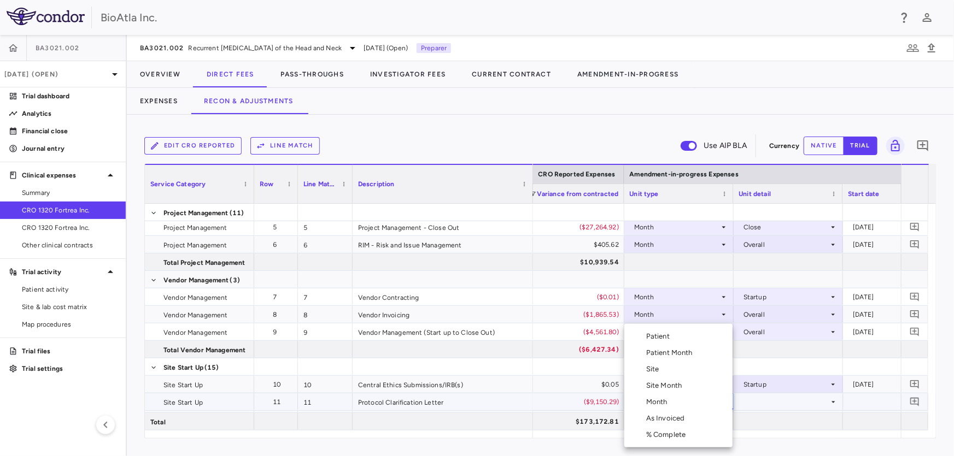
click at [660, 398] on div "Month" at bounding box center [659, 402] width 26 height 10
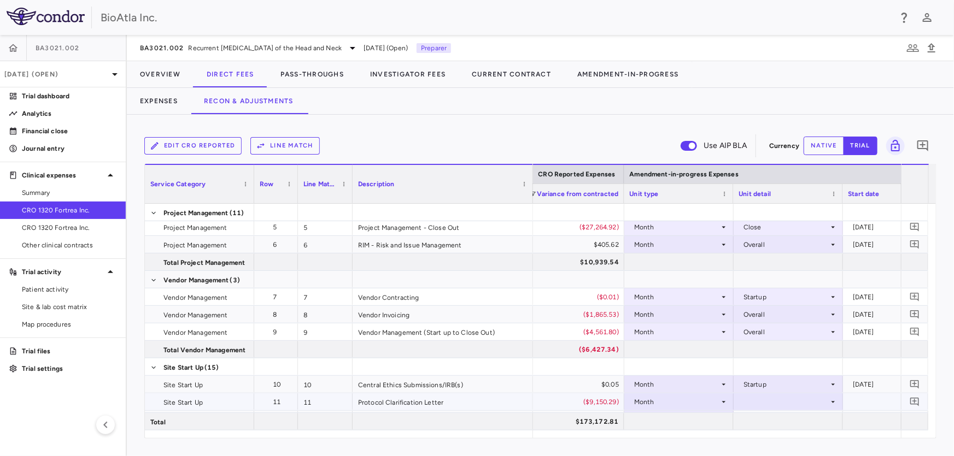
click at [830, 403] on icon at bounding box center [833, 402] width 9 height 9
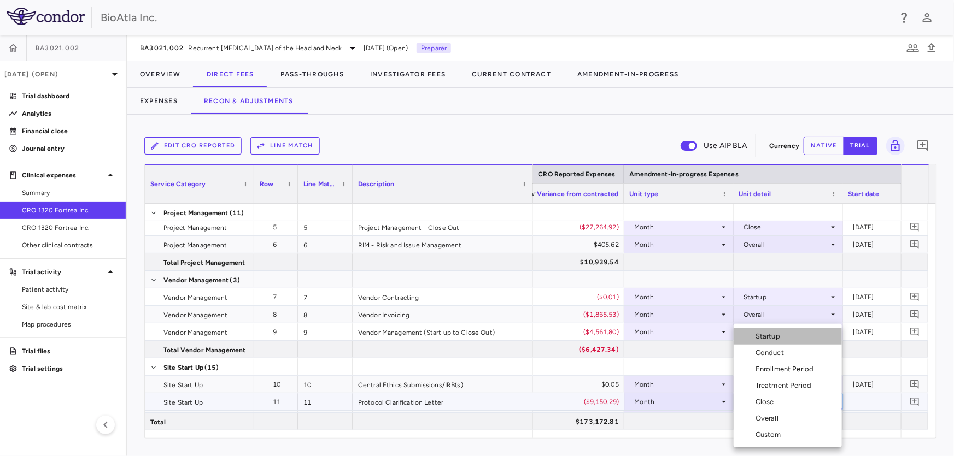
click at [771, 337] on div "Startup" at bounding box center [769, 337] width 29 height 10
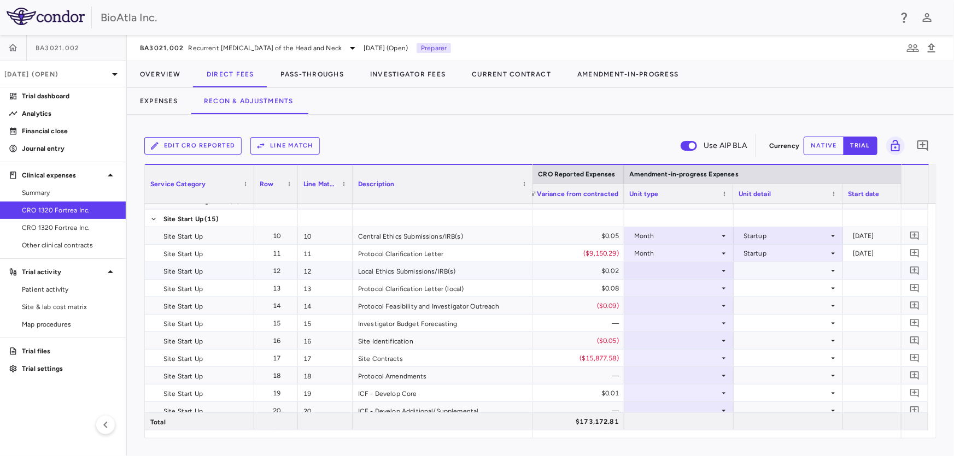
click at [721, 267] on icon at bounding box center [723, 271] width 9 height 9
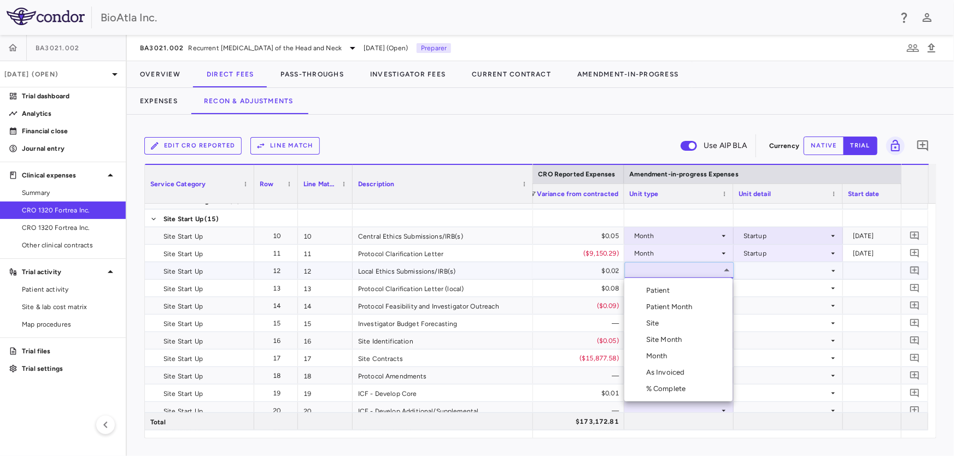
click at [657, 357] on div "Month" at bounding box center [659, 356] width 26 height 10
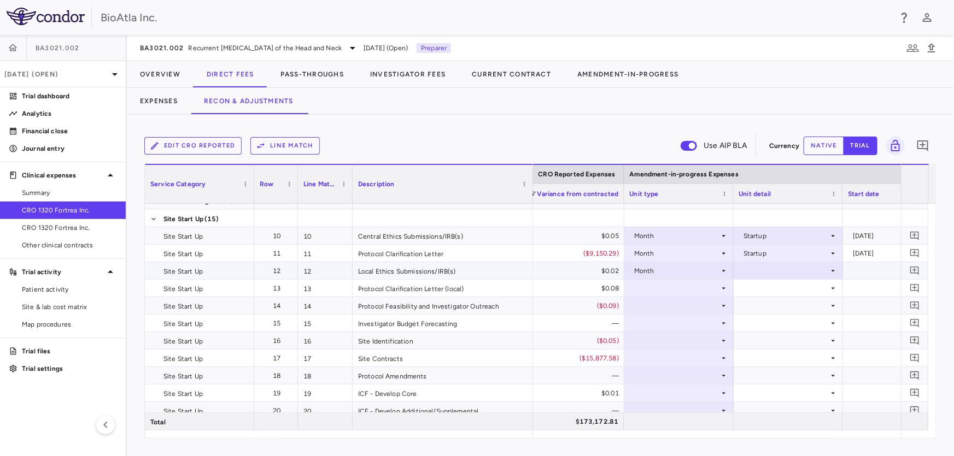
click at [829, 268] on icon at bounding box center [833, 271] width 9 height 9
click at [766, 289] on div "Startup" at bounding box center [769, 291] width 29 height 10
click at [723, 287] on icon at bounding box center [724, 288] width 4 height 2
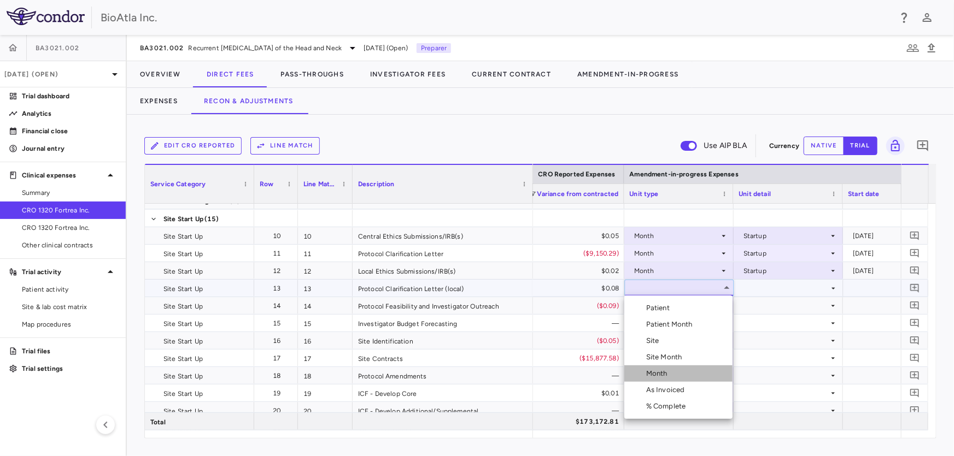
click at [660, 368] on li "Month" at bounding box center [678, 374] width 108 height 16
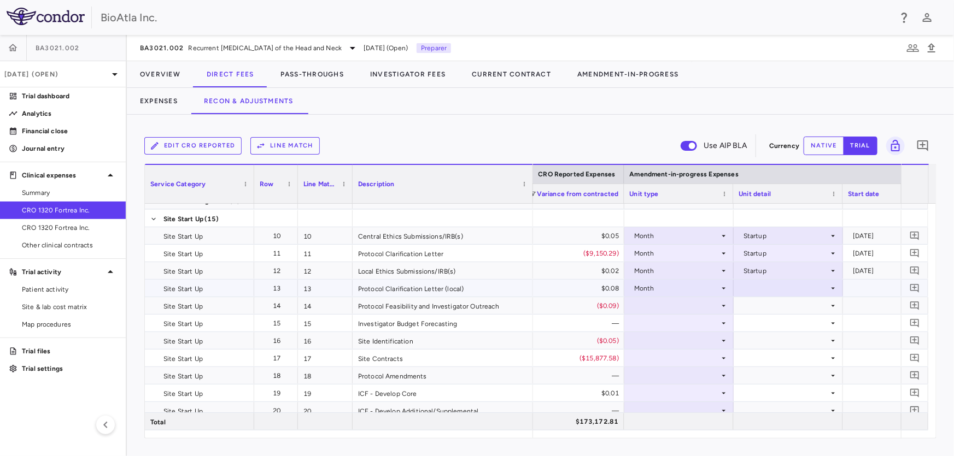
click at [832, 286] on icon at bounding box center [833, 288] width 9 height 9
click at [776, 303] on div "Startup" at bounding box center [769, 308] width 29 height 10
click at [721, 306] on icon at bounding box center [723, 306] width 9 height 9
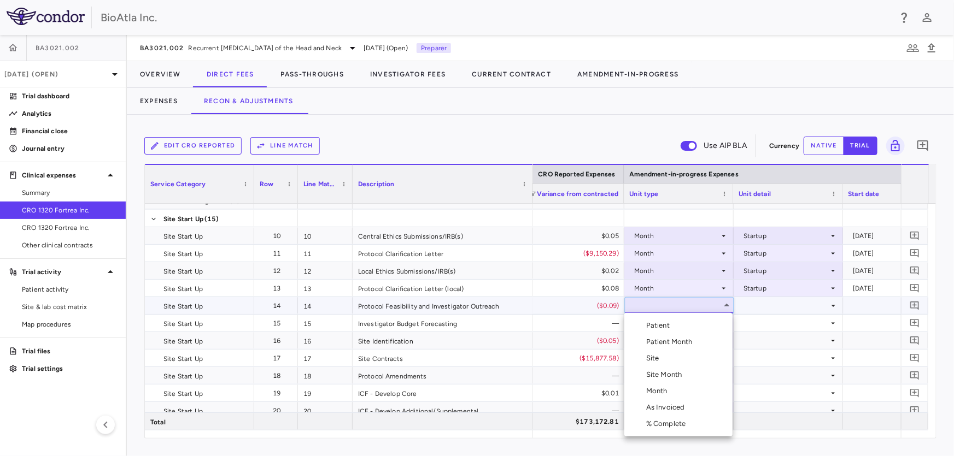
drag, startPoint x: 655, startPoint y: 387, endPoint x: 674, endPoint y: 369, distance: 25.9
click at [655, 387] on div "Month" at bounding box center [659, 391] width 26 height 10
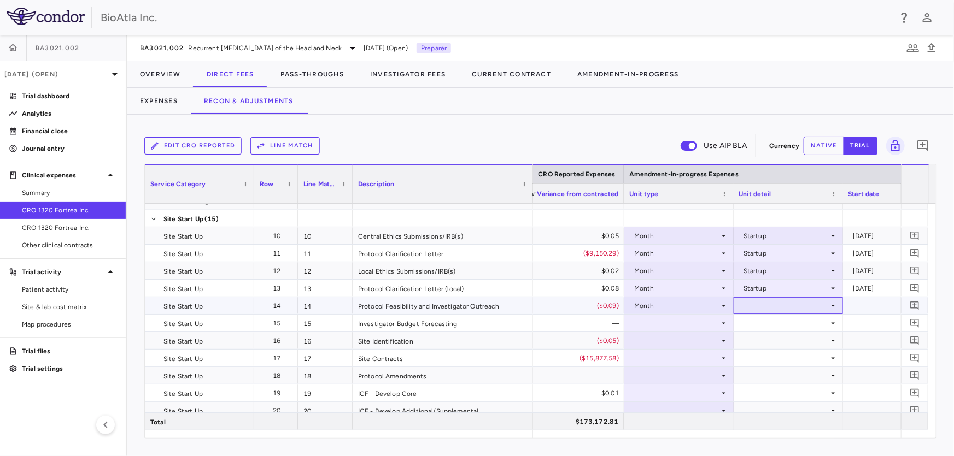
click at [831, 303] on icon at bounding box center [833, 306] width 9 height 9
click at [772, 327] on div "Startup" at bounding box center [769, 326] width 29 height 10
click at [724, 375] on icon at bounding box center [724, 376] width 4 height 2
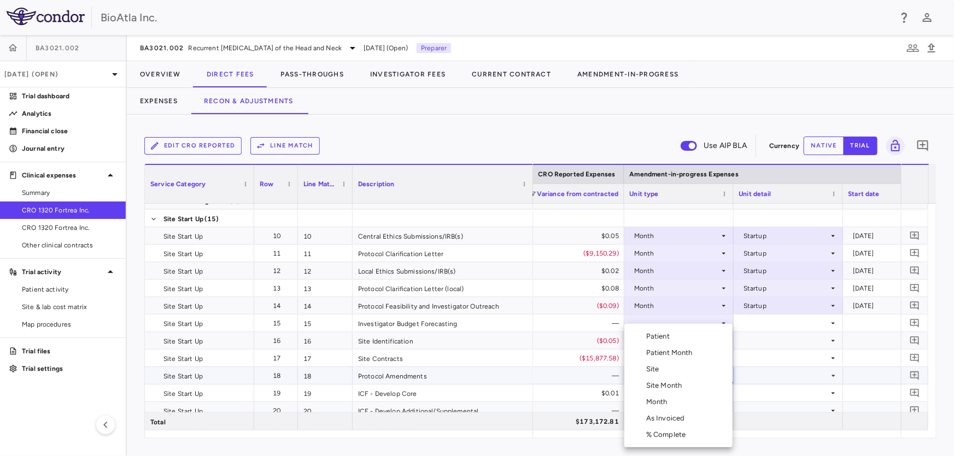
click at [656, 416] on div "As Invoiced" at bounding box center [667, 419] width 43 height 10
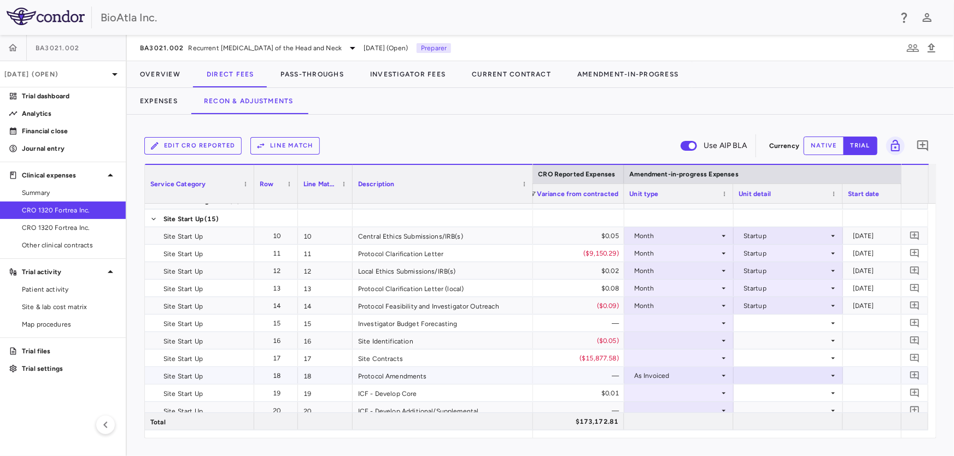
click at [833, 376] on icon at bounding box center [833, 376] width 9 height 9
click at [785, 392] on div "As occurred" at bounding box center [777, 396] width 44 height 10
click at [721, 322] on icon at bounding box center [723, 323] width 9 height 9
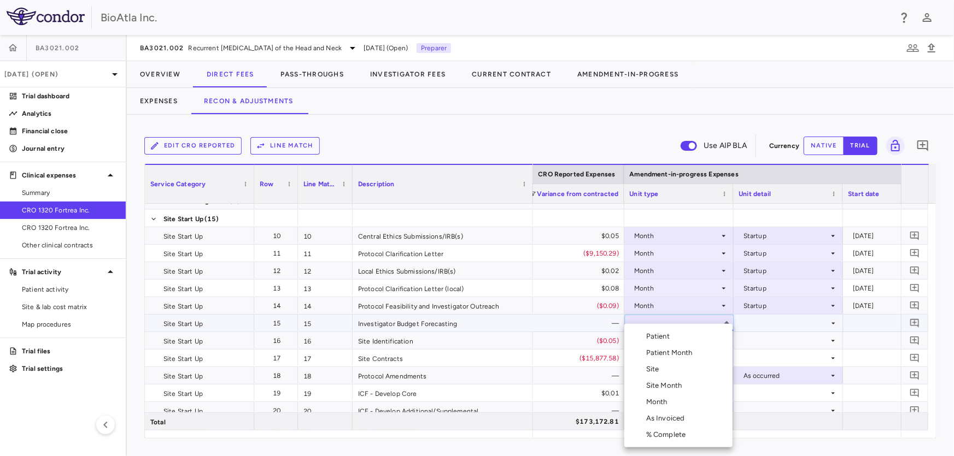
click at [656, 404] on div "Month" at bounding box center [659, 402] width 26 height 10
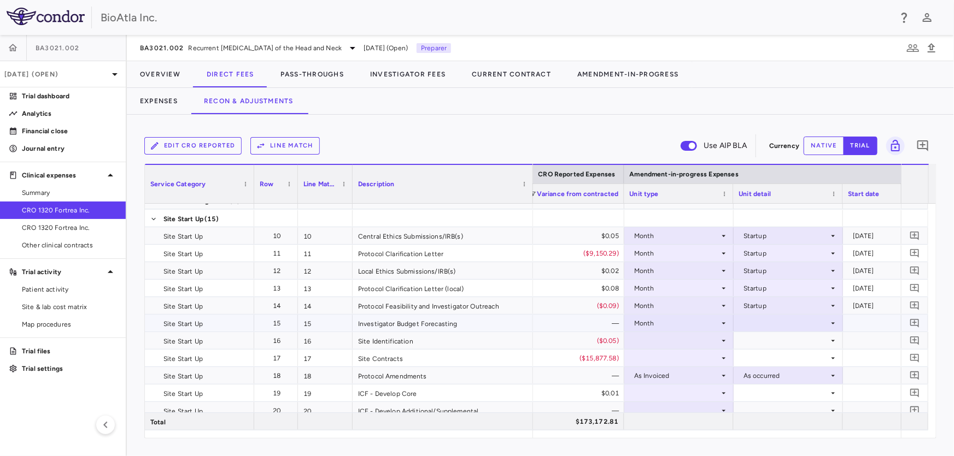
click at [830, 321] on icon at bounding box center [833, 323] width 9 height 9
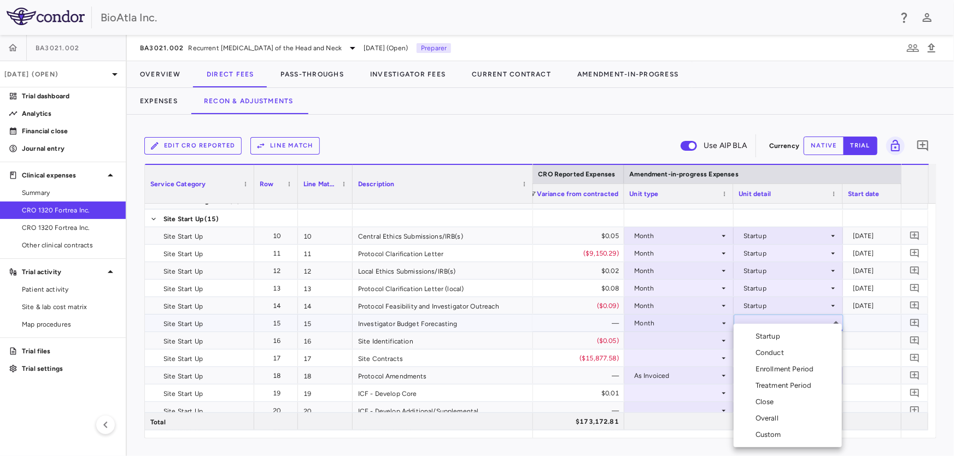
click at [777, 340] on div "Startup" at bounding box center [769, 337] width 29 height 10
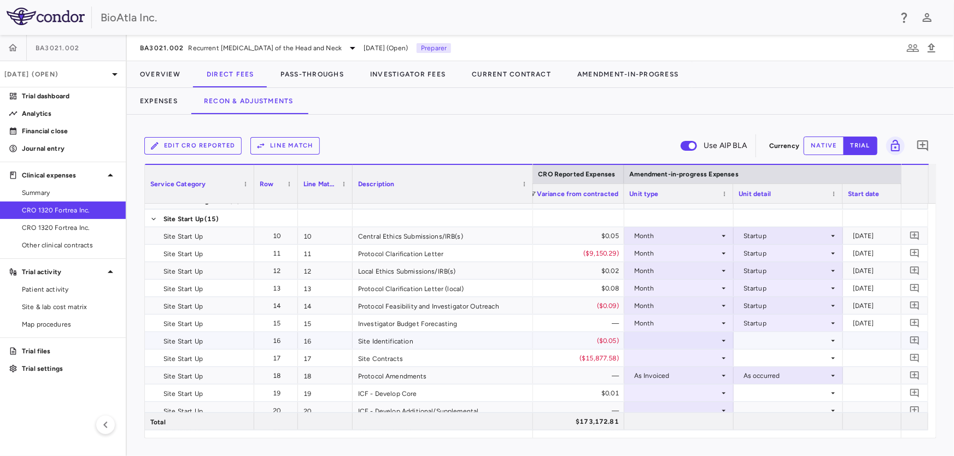
click at [723, 339] on icon at bounding box center [723, 341] width 9 height 9
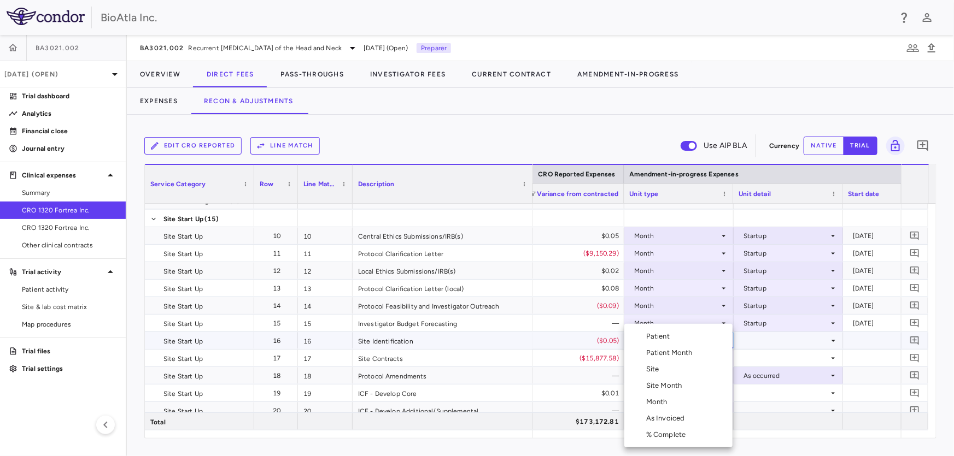
click at [659, 401] on div "Month" at bounding box center [659, 402] width 26 height 10
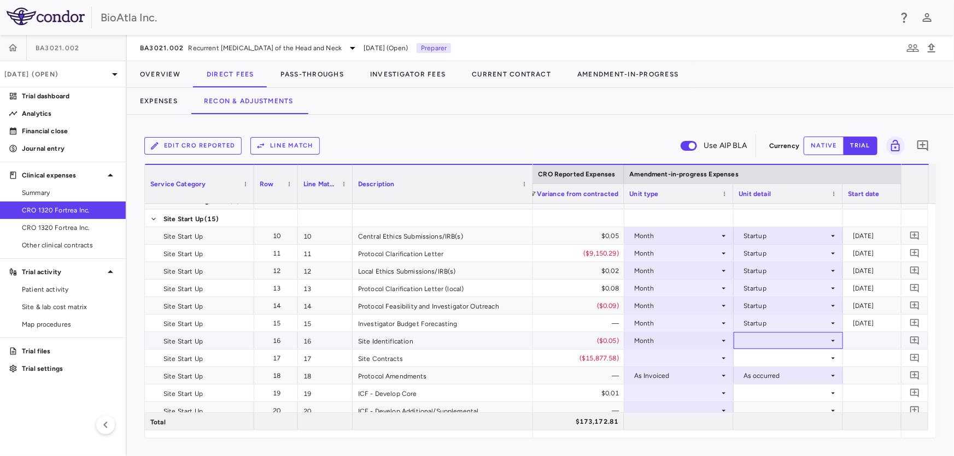
click at [834, 340] on icon at bounding box center [833, 341] width 9 height 9
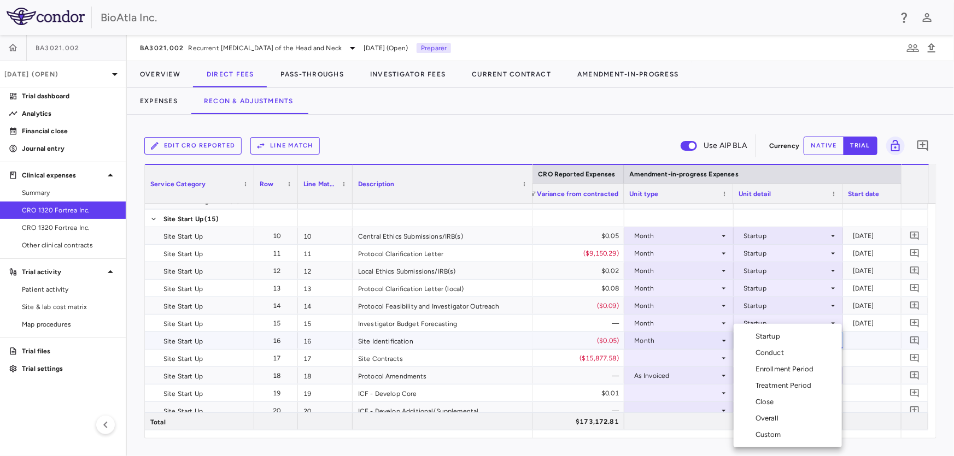
click at [774, 334] on div "Startup" at bounding box center [769, 337] width 29 height 10
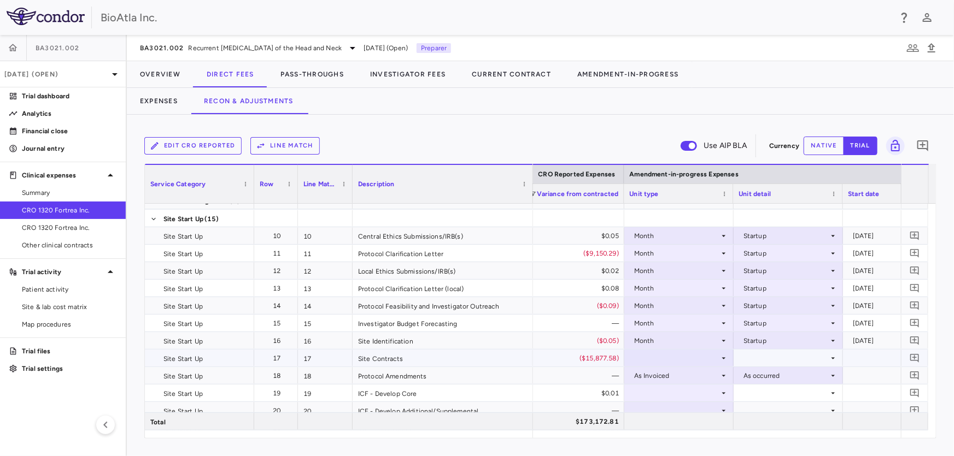
click at [724, 357] on icon at bounding box center [724, 358] width 4 height 2
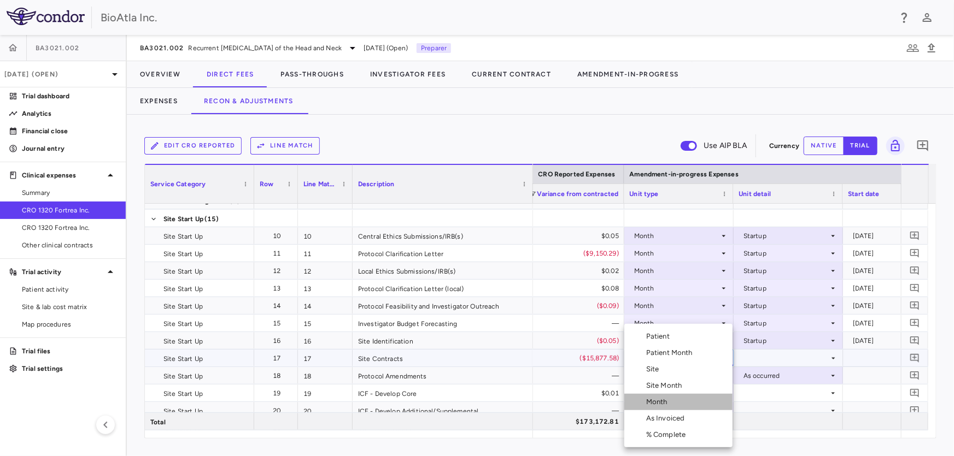
click at [654, 403] on div "Month" at bounding box center [659, 402] width 26 height 10
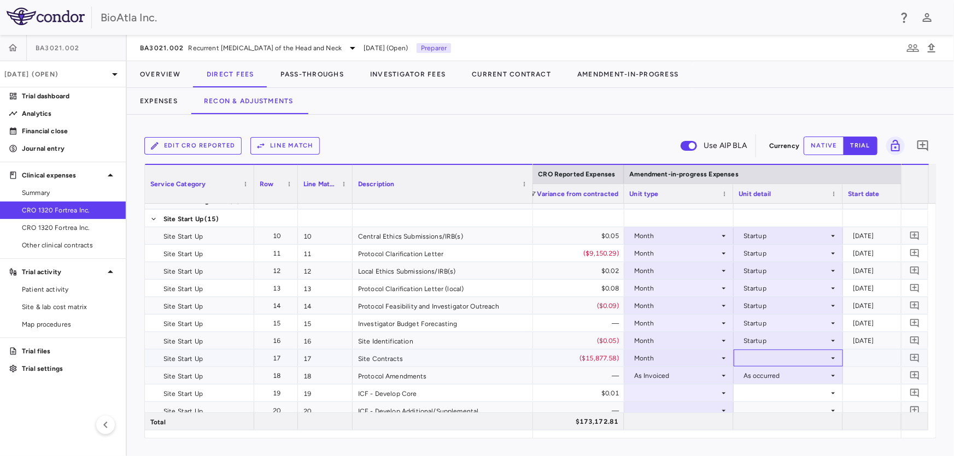
click at [830, 356] on icon at bounding box center [833, 358] width 9 height 9
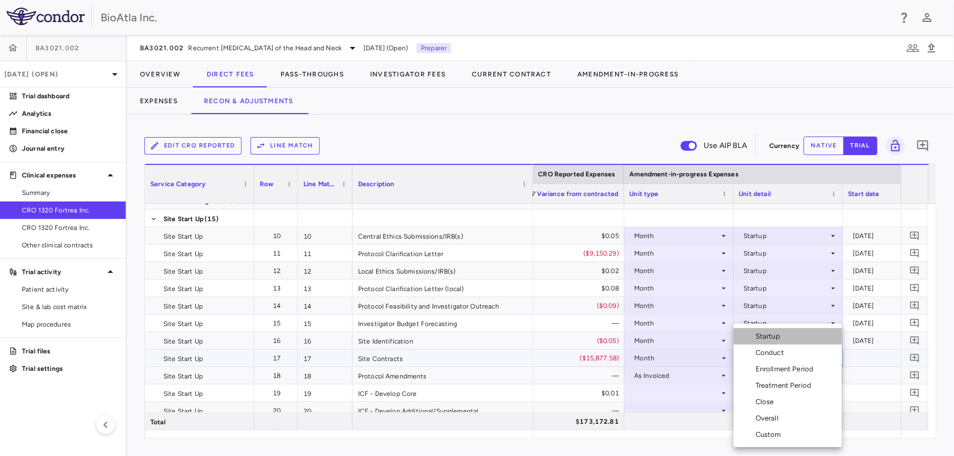
click at [776, 336] on div "Startup" at bounding box center [769, 337] width 29 height 10
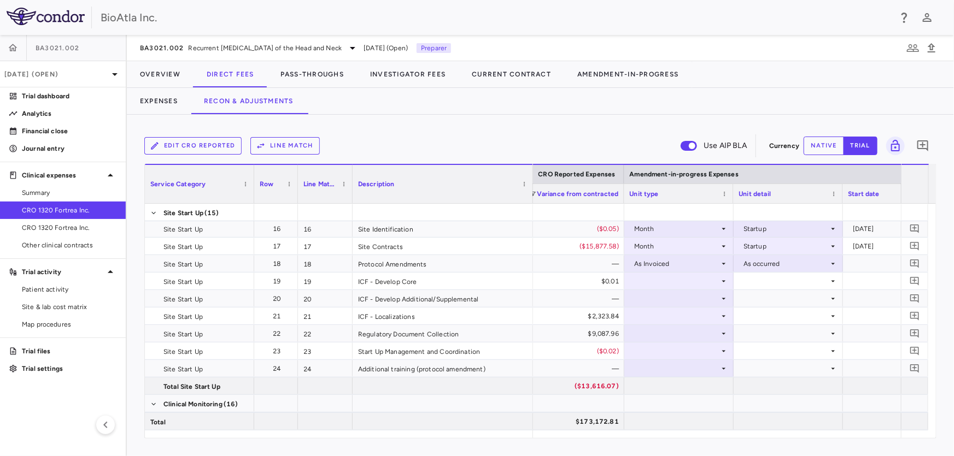
scroll to position [433, 0]
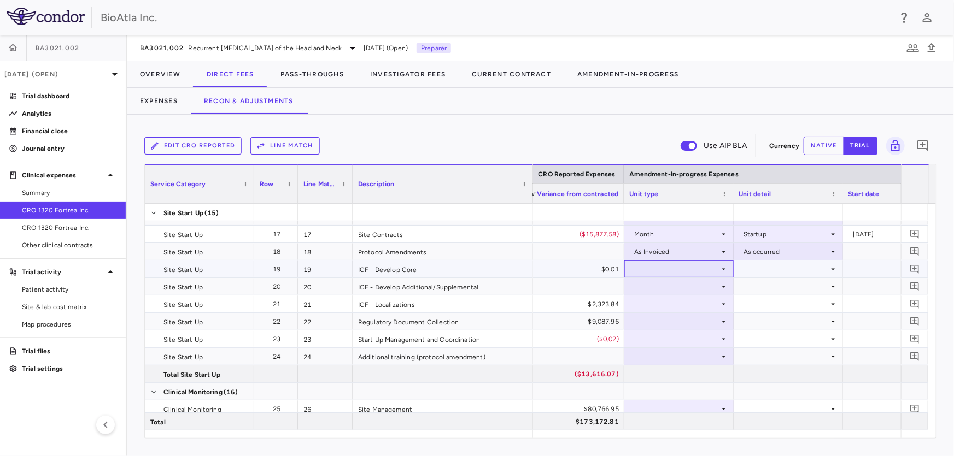
click at [723, 268] on icon at bounding box center [724, 269] width 4 height 2
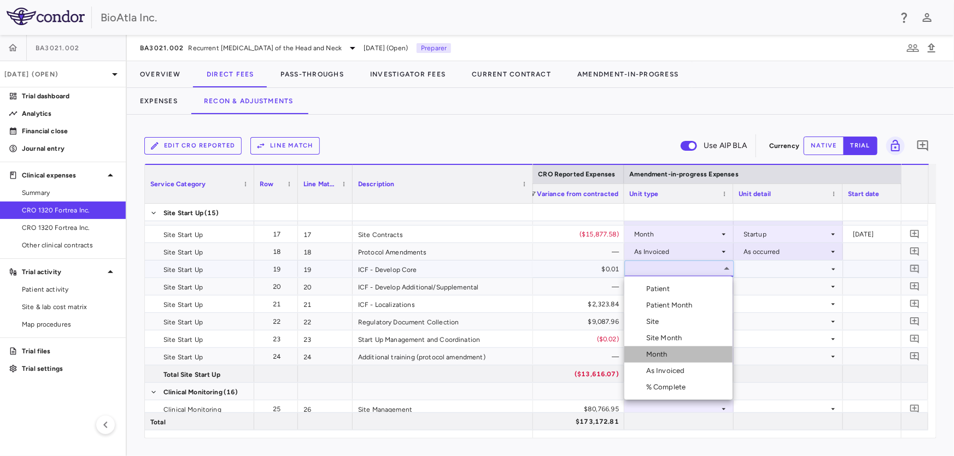
click at [666, 355] on div "Month" at bounding box center [659, 355] width 26 height 10
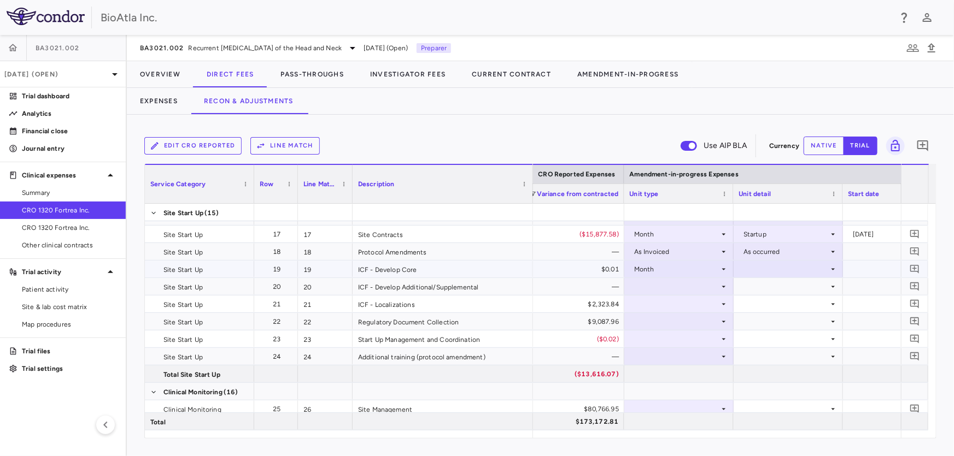
click at [832, 267] on icon at bounding box center [833, 269] width 9 height 9
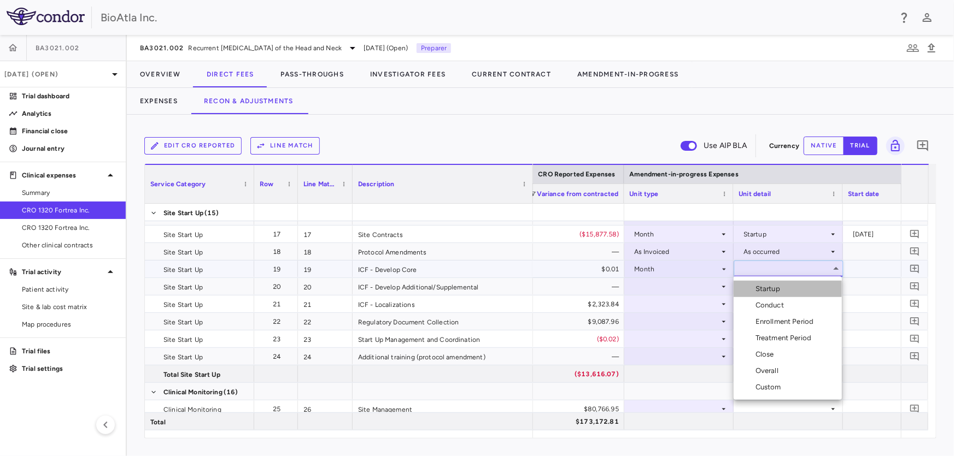
click at [777, 285] on div "Startup" at bounding box center [769, 289] width 29 height 10
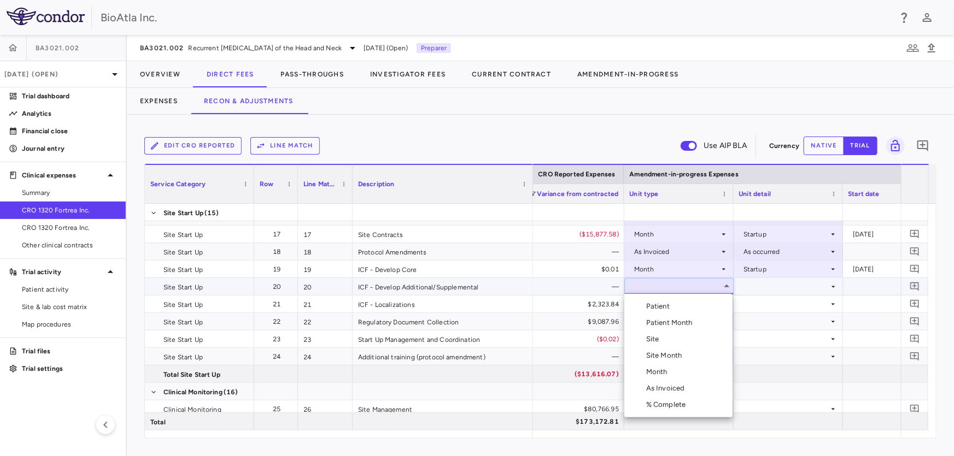
click at [658, 369] on div "Month" at bounding box center [659, 372] width 26 height 10
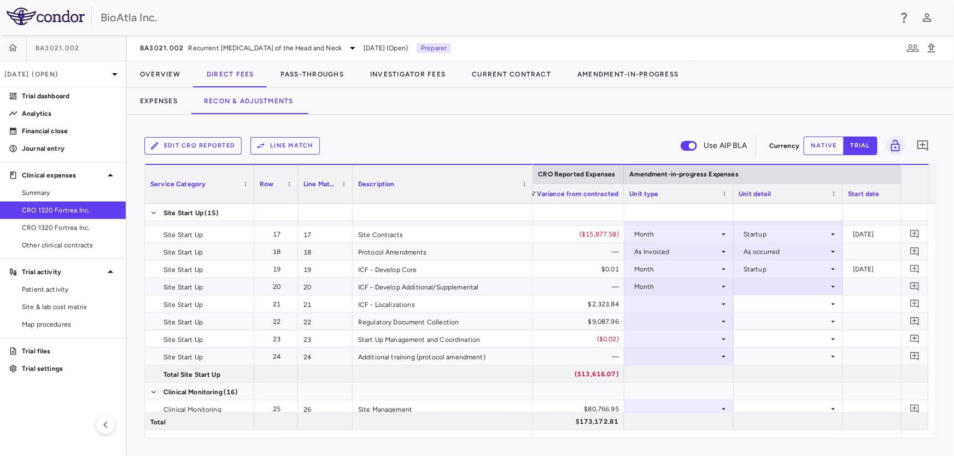
click at [834, 286] on icon at bounding box center [833, 287] width 9 height 9
click at [785, 308] on li "Startup" at bounding box center [787, 306] width 108 height 16
click at [725, 303] on icon at bounding box center [724, 304] width 4 height 2
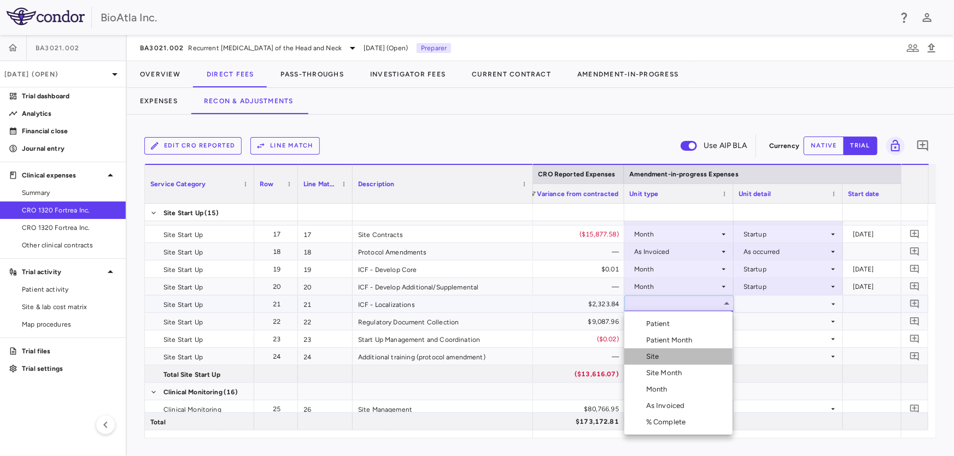
click at [656, 359] on div "Site" at bounding box center [654, 357] width 17 height 10
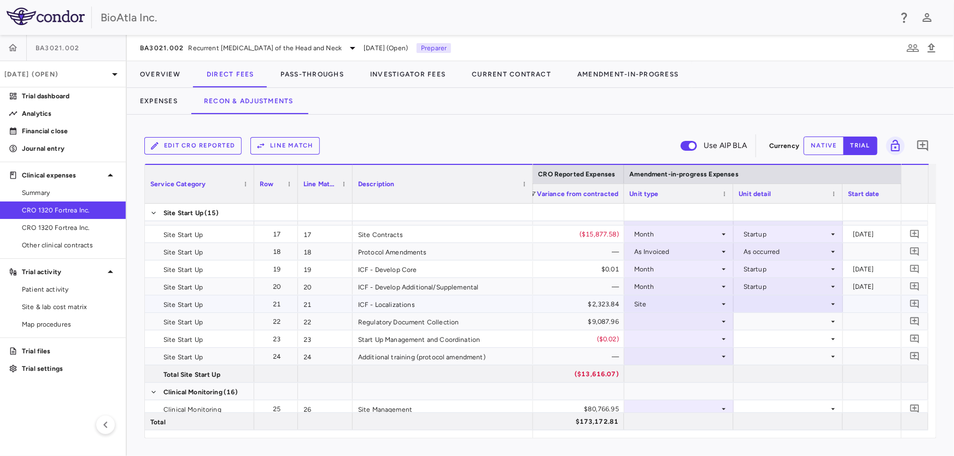
click at [832, 307] on icon at bounding box center [833, 304] width 9 height 9
click at [760, 341] on div "Initiated" at bounding box center [771, 341] width 32 height 10
click at [725, 318] on icon at bounding box center [723, 322] width 9 height 9
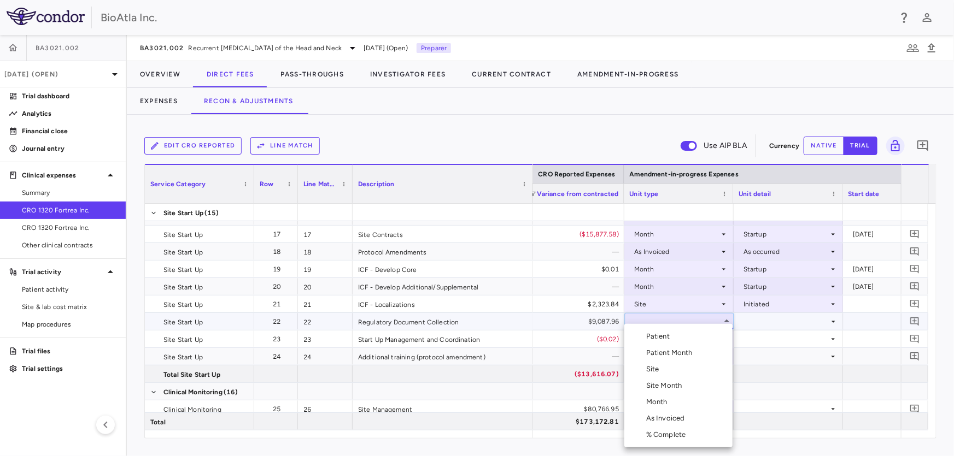
click at [657, 372] on div "Site" at bounding box center [654, 370] width 17 height 10
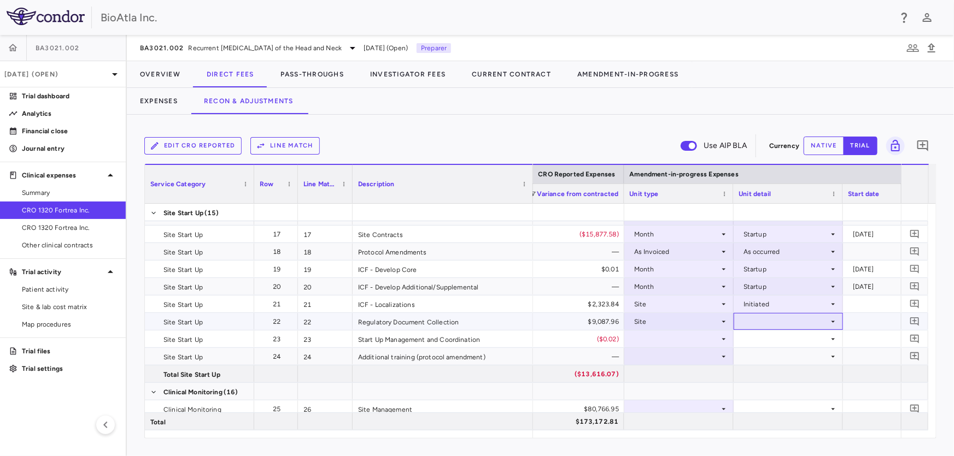
click at [832, 322] on icon at bounding box center [833, 322] width 9 height 9
click at [761, 357] on div "Initiated" at bounding box center [771, 358] width 32 height 10
click at [725, 335] on icon at bounding box center [723, 339] width 9 height 9
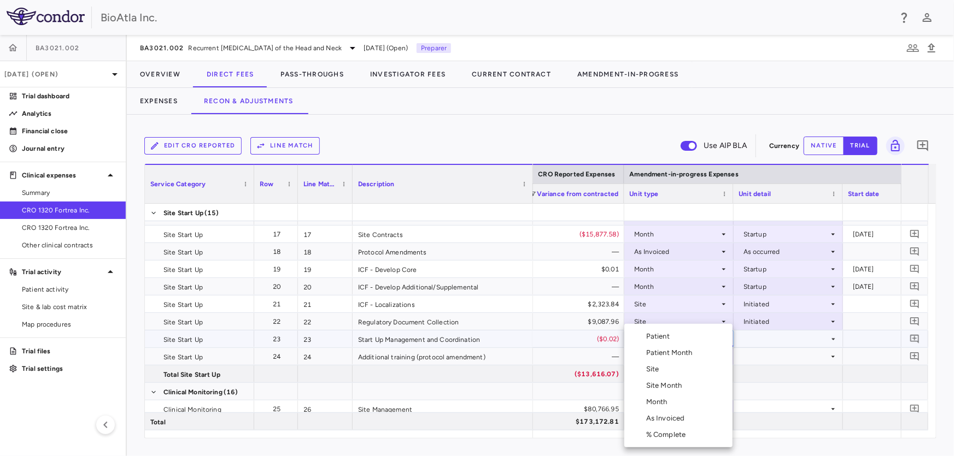
click at [662, 398] on div "Month" at bounding box center [659, 402] width 26 height 10
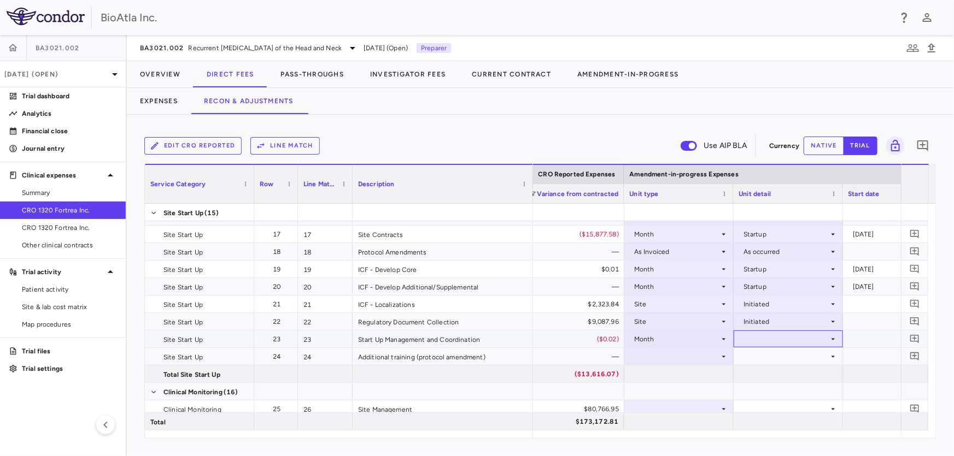
click at [832, 337] on icon at bounding box center [833, 339] width 9 height 9
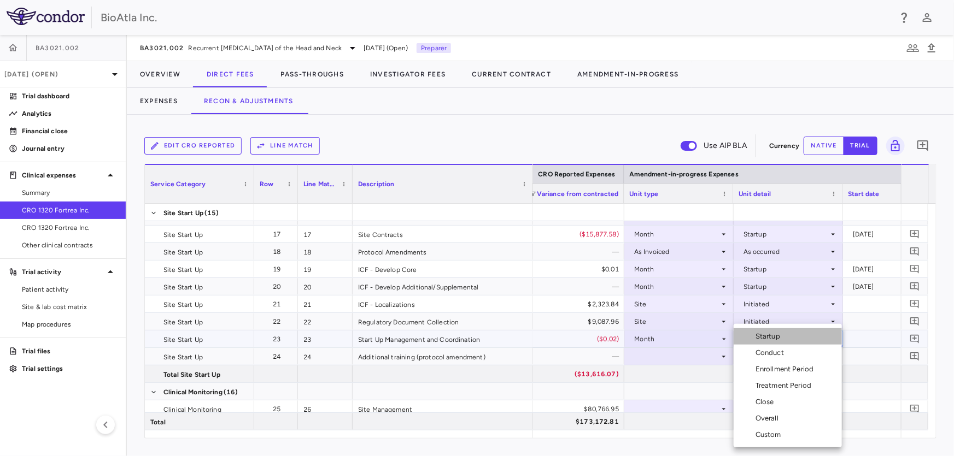
click at [779, 335] on div "Startup" at bounding box center [769, 337] width 29 height 10
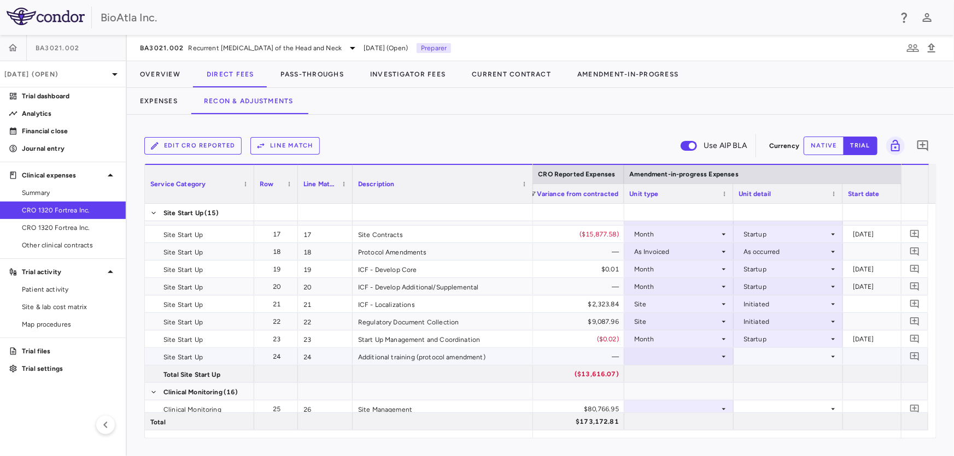
click at [725, 355] on icon at bounding box center [723, 357] width 9 height 9
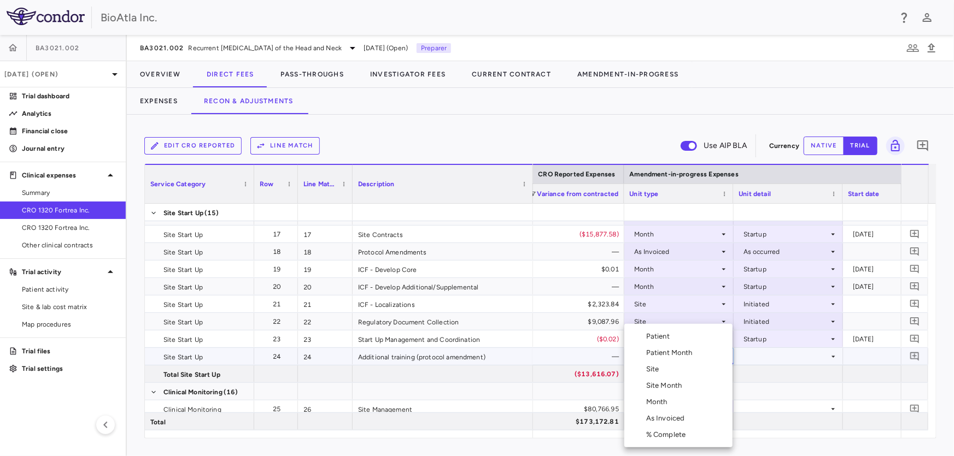
click at [667, 408] on li "Month" at bounding box center [678, 402] width 108 height 16
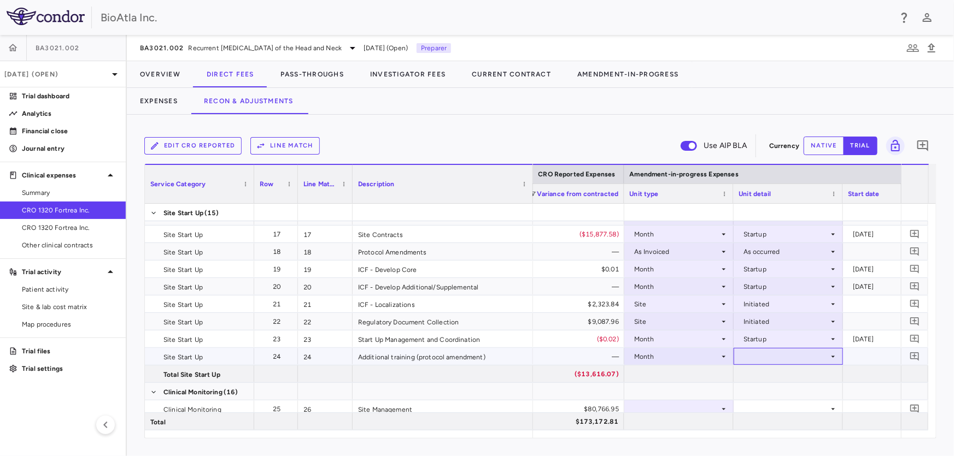
click at [831, 355] on icon at bounding box center [833, 357] width 9 height 9
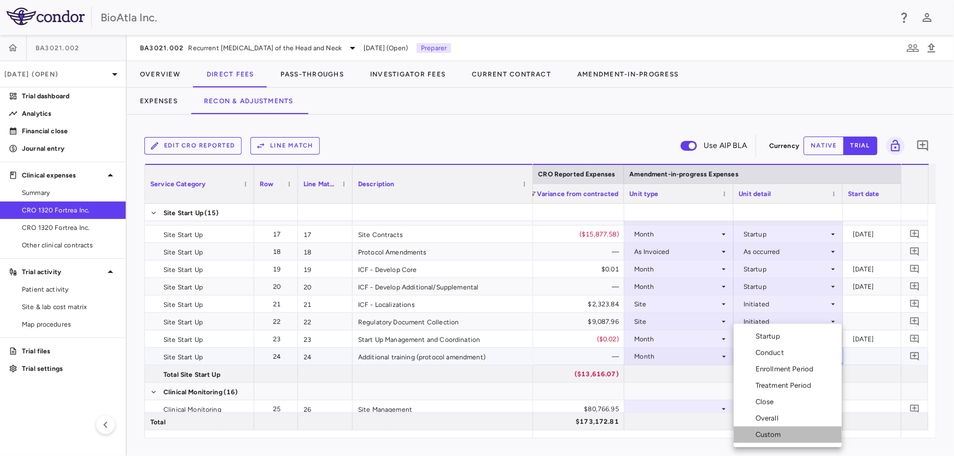
click at [769, 432] on div "Custom" at bounding box center [770, 435] width 30 height 10
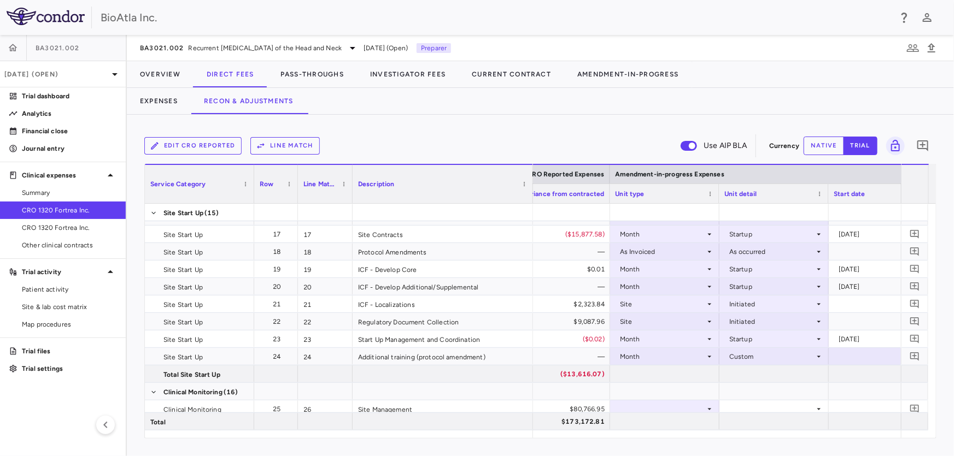
scroll to position [0, 1541]
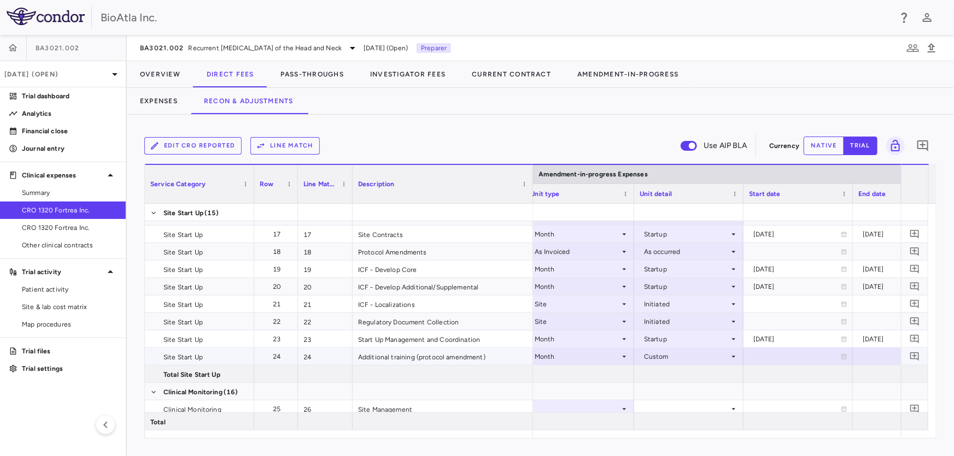
click at [843, 357] on icon at bounding box center [844, 357] width 7 height 7
click at [843, 357] on icon "Choose date, selected date is Aug 27, 2025" at bounding box center [843, 358] width 8 height 8
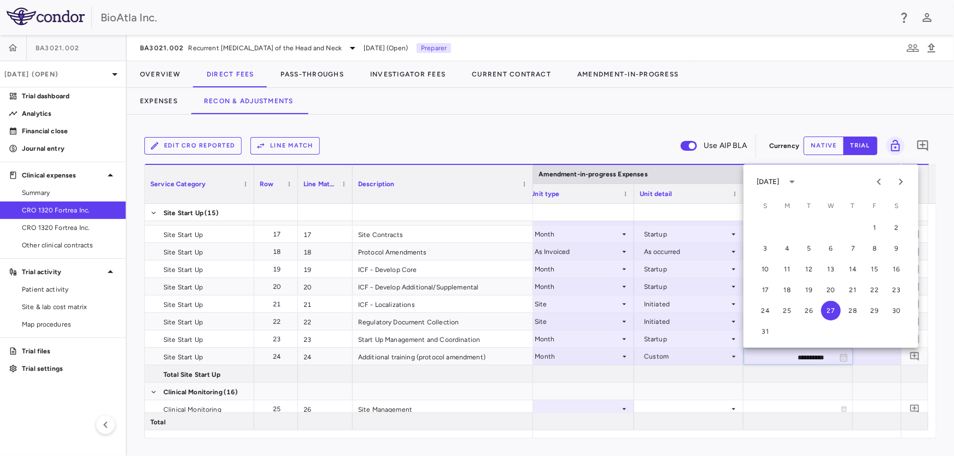
click at [776, 180] on div "[DATE]" at bounding box center [767, 182] width 23 height 10
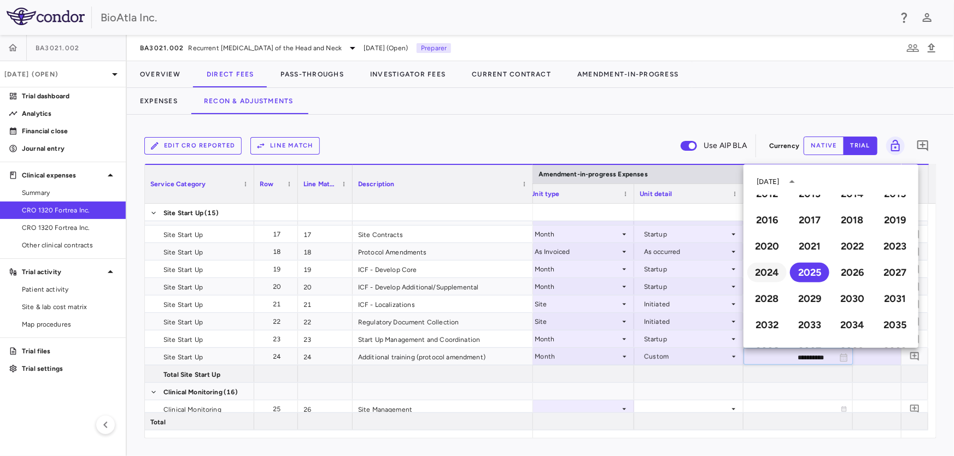
click at [755, 268] on button "2024" at bounding box center [766, 273] width 39 height 20
type input "**********"
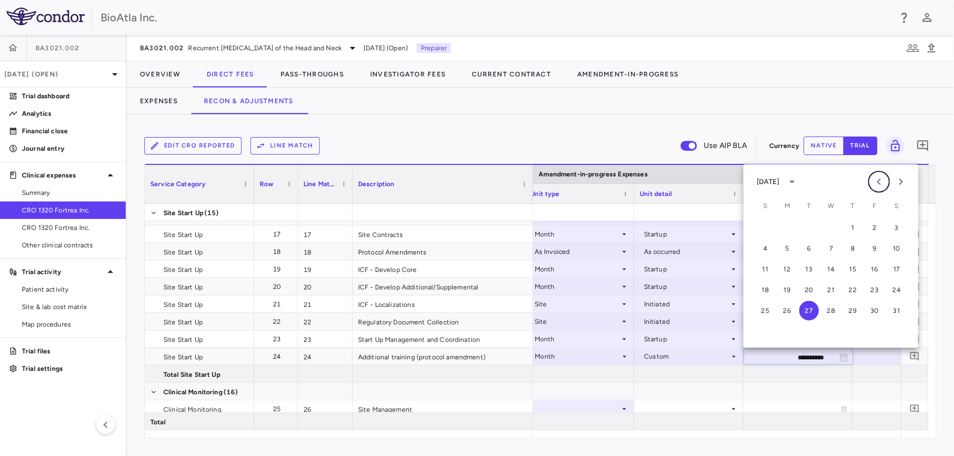
click at [876, 182] on icon "Previous month" at bounding box center [878, 181] width 13 height 13
click at [896, 226] on button "1" at bounding box center [896, 228] width 20 height 20
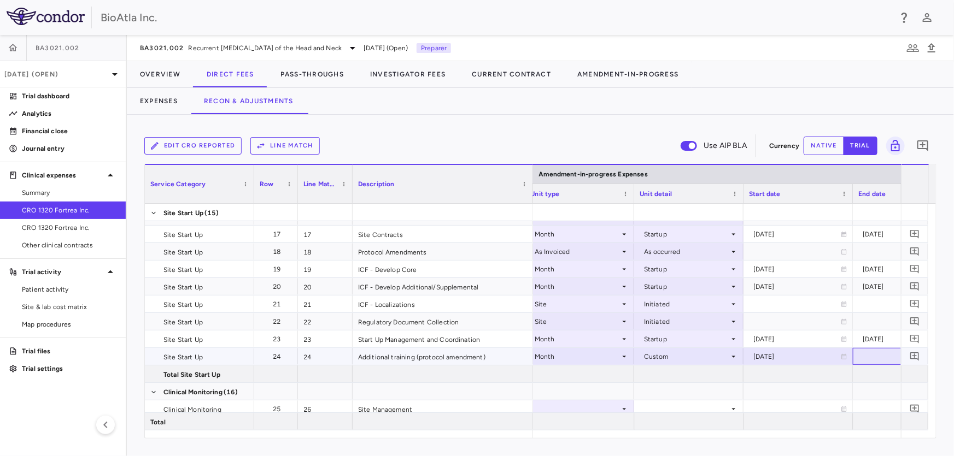
click at [890, 357] on div at bounding box center [907, 357] width 98 height 16
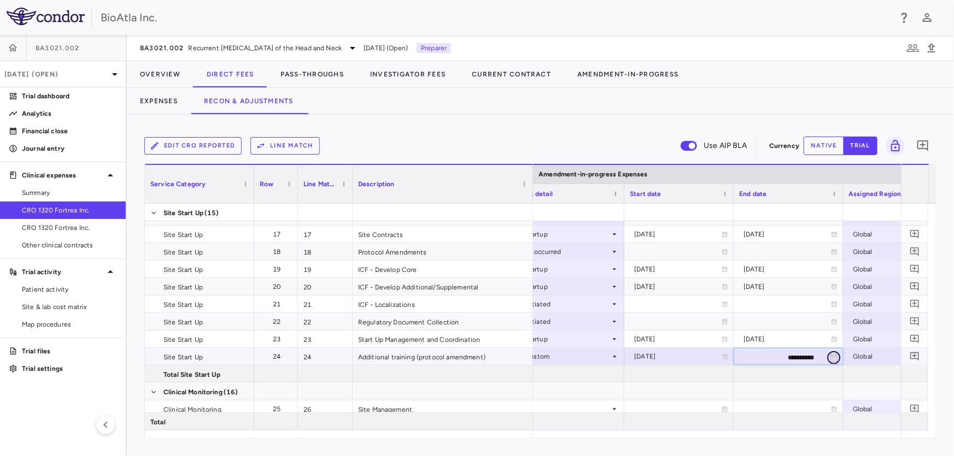
click at [836, 354] on icon "Choose date, selected date is Aug 27, 2025" at bounding box center [834, 358] width 10 height 10
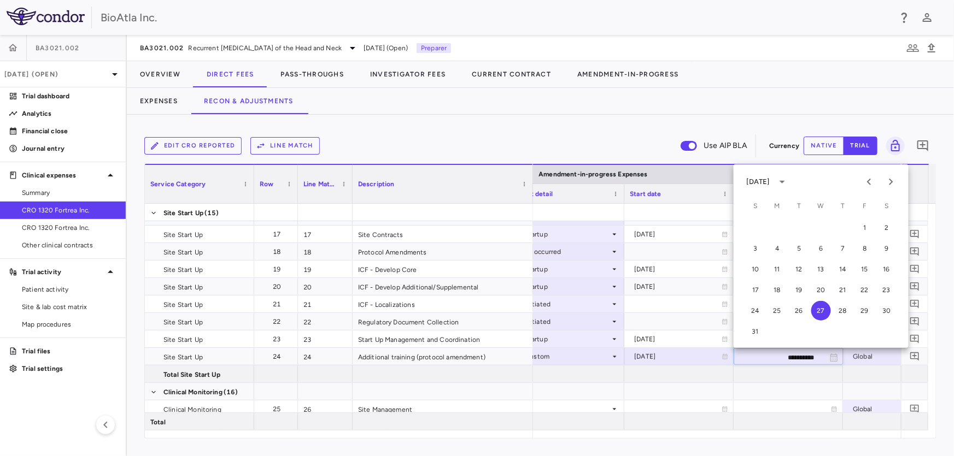
click at [770, 179] on div "[DATE]" at bounding box center [758, 182] width 23 height 10
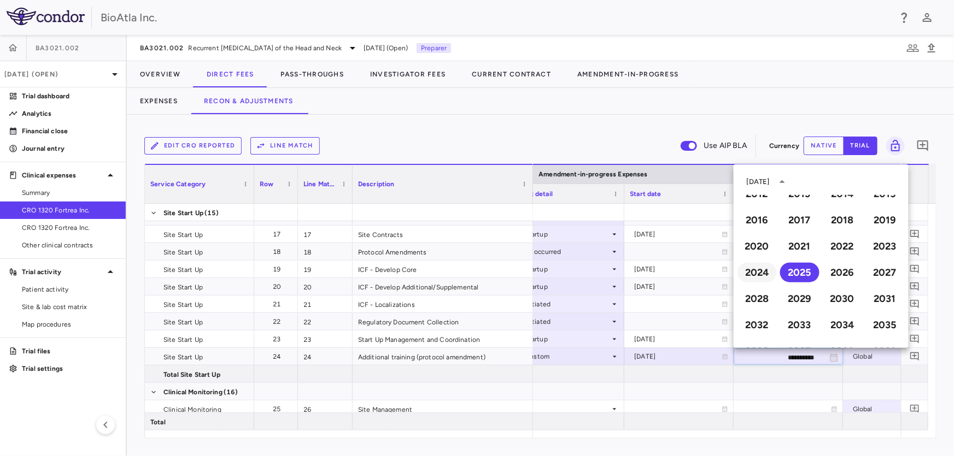
click at [758, 274] on button "2024" at bounding box center [756, 273] width 39 height 20
type input "**********"
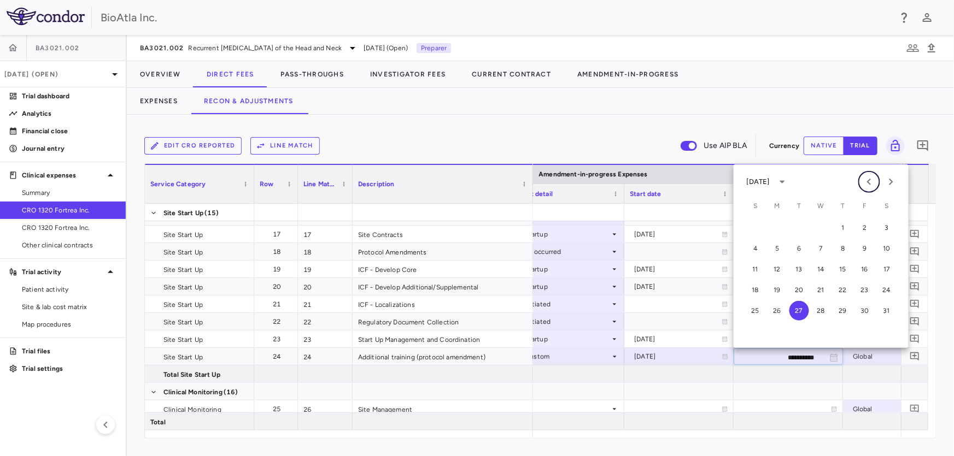
click at [869, 179] on icon "Previous month" at bounding box center [868, 181] width 13 height 13
click at [756, 329] on button "30" at bounding box center [755, 332] width 20 height 20
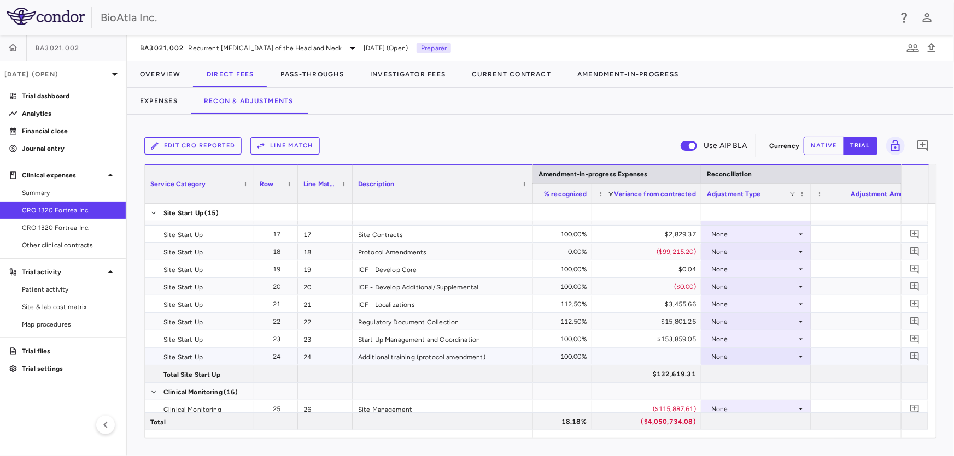
click at [800, 353] on icon at bounding box center [800, 357] width 9 height 9
click at [738, 403] on li "Amendment-in-Progress" at bounding box center [755, 410] width 108 height 16
click at [801, 336] on icon at bounding box center [800, 339] width 9 height 9
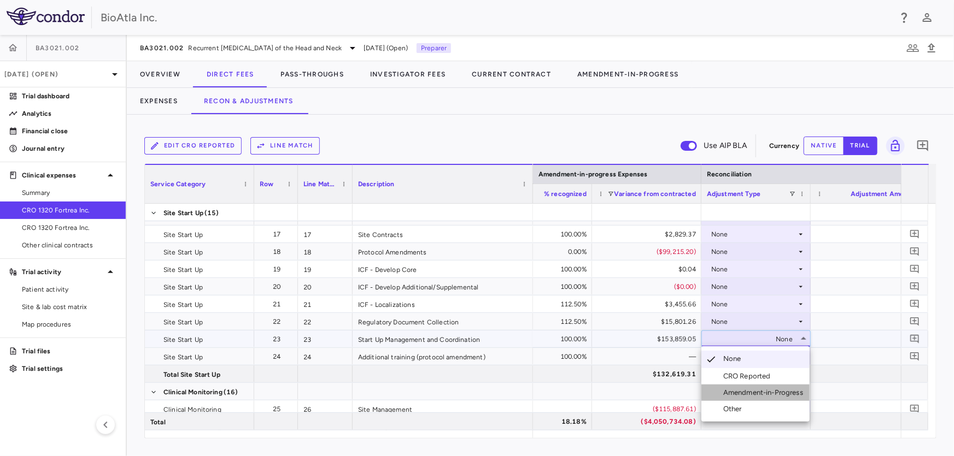
click at [748, 389] on div "Amendment-in-Progress" at bounding box center [765, 393] width 84 height 10
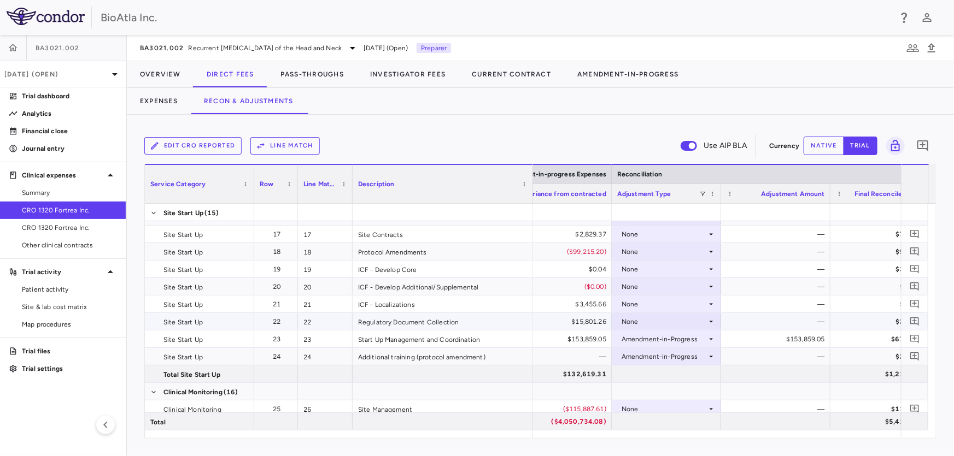
click at [712, 321] on icon at bounding box center [711, 322] width 9 height 9
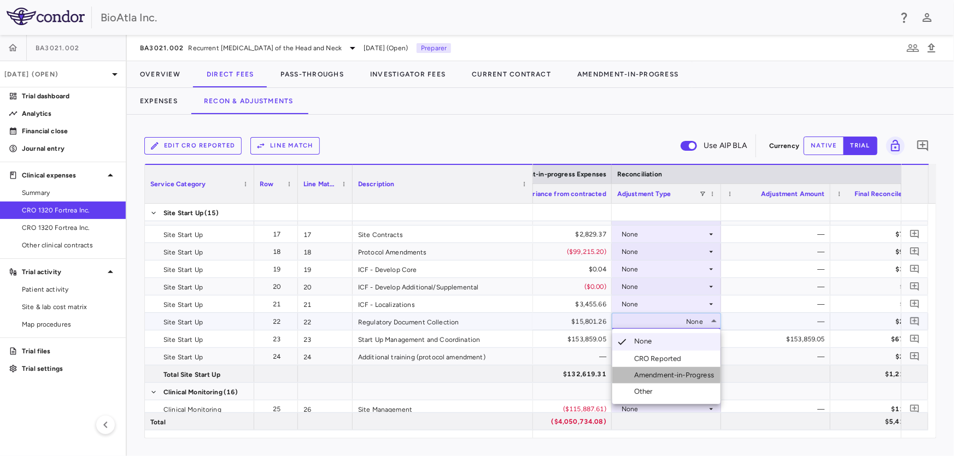
click at [685, 379] on div "Amendment-in-Progress" at bounding box center [676, 376] width 84 height 10
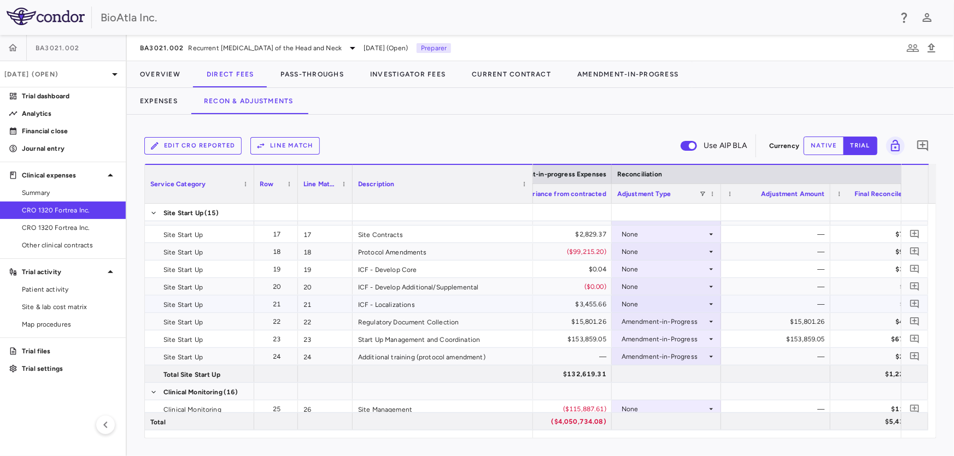
click at [692, 300] on div "None" at bounding box center [663, 304] width 85 height 17
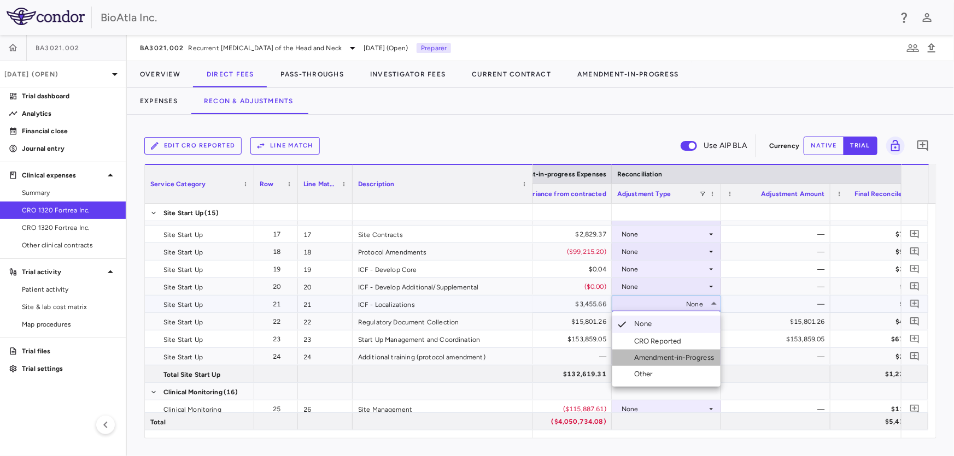
click at [697, 350] on li "Amendment-in-Progress" at bounding box center [666, 358] width 108 height 16
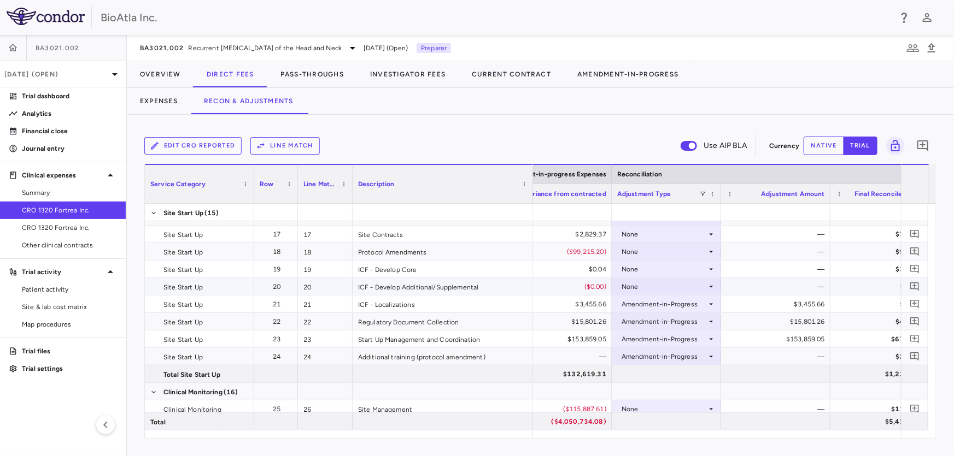
click at [712, 286] on icon at bounding box center [711, 287] width 9 height 9
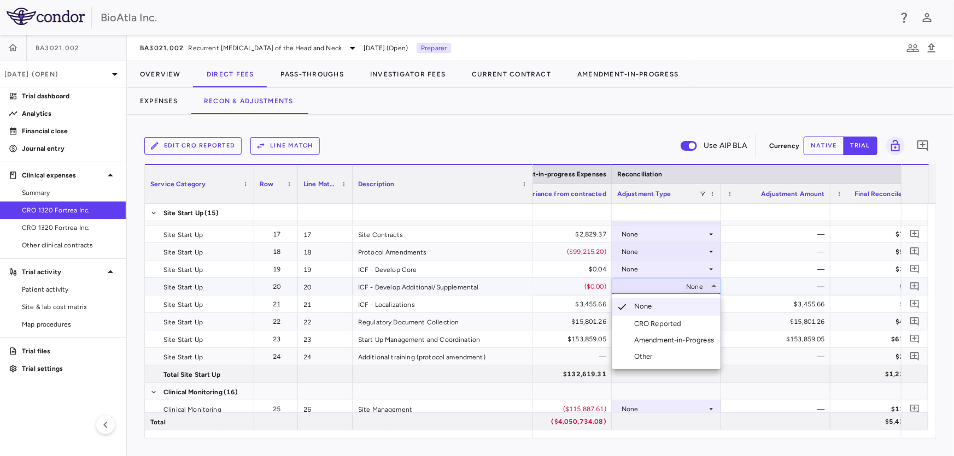
click at [685, 336] on div "Amendment-in-Progress" at bounding box center [676, 341] width 84 height 10
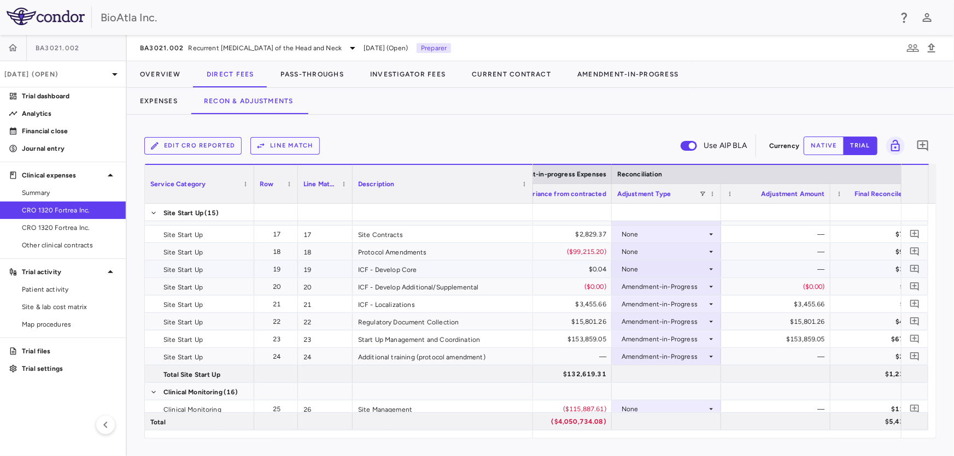
click at [707, 269] on icon at bounding box center [711, 269] width 9 height 9
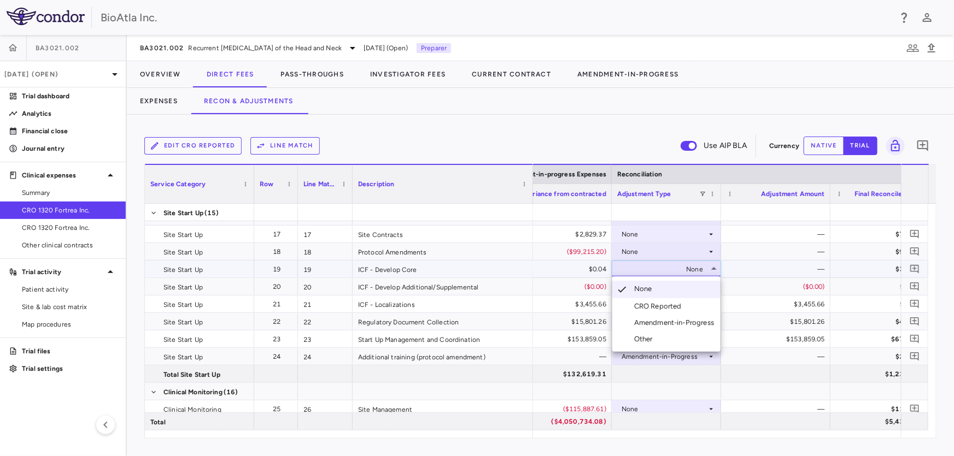
click at [673, 326] on div "Amendment-in-Progress" at bounding box center [676, 323] width 84 height 10
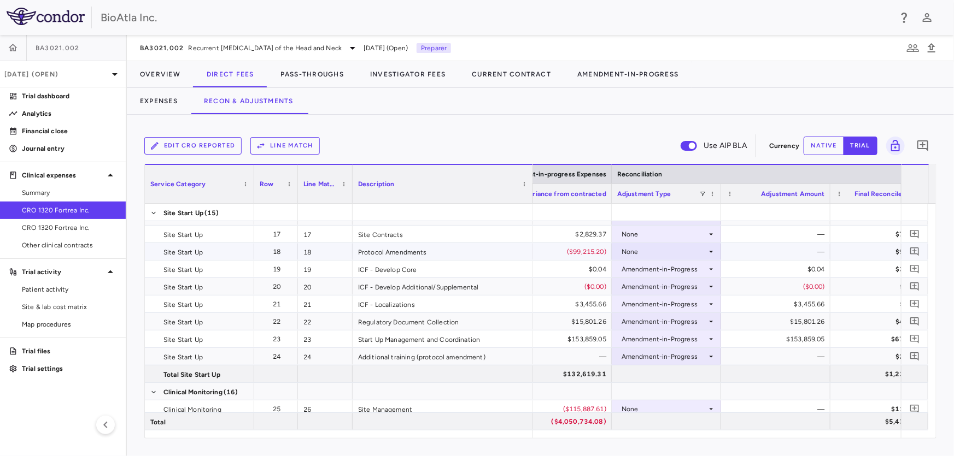
click at [711, 250] on icon at bounding box center [711, 252] width 9 height 9
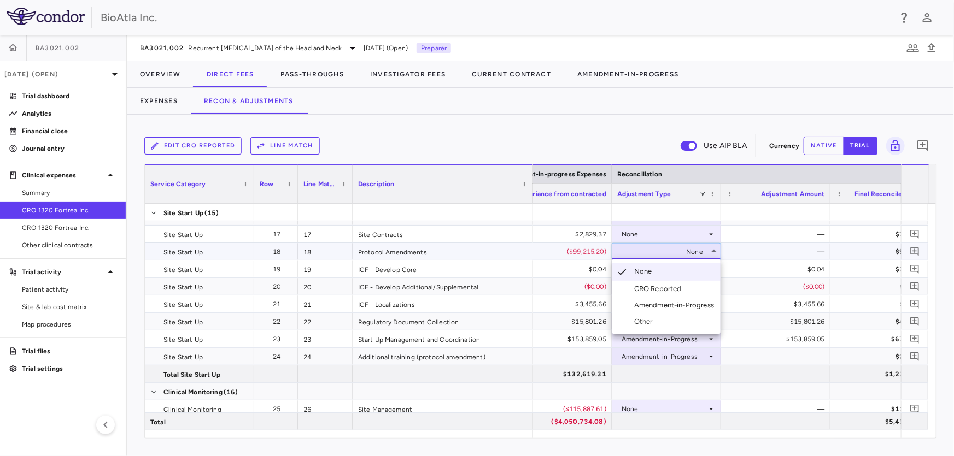
click at [667, 301] on div "Amendment-in-Progress" at bounding box center [676, 306] width 84 height 10
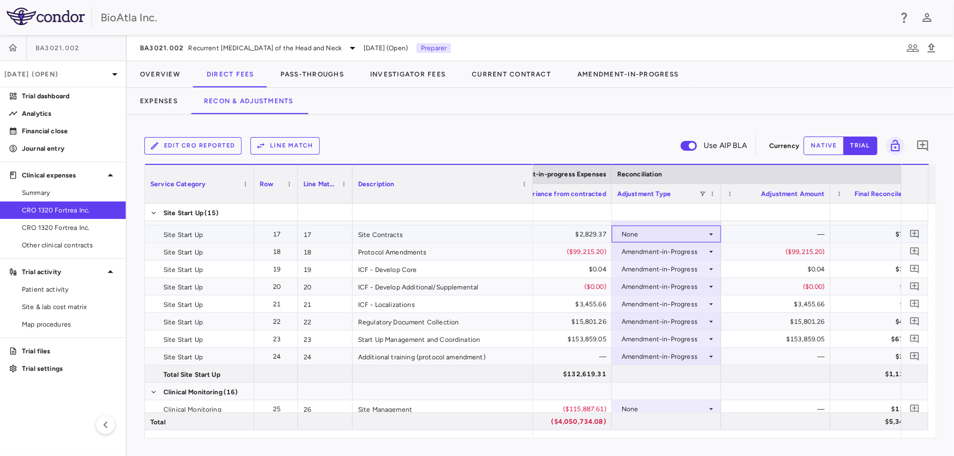
click at [708, 230] on icon at bounding box center [711, 234] width 9 height 9
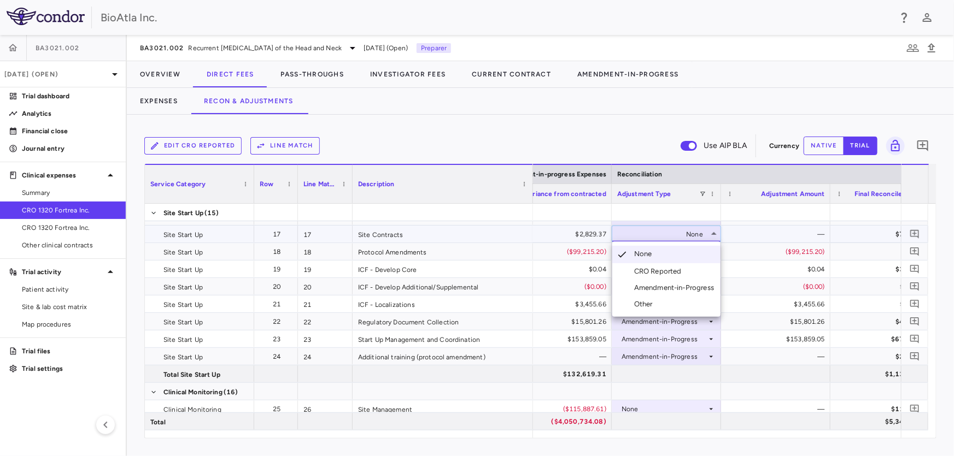
click at [656, 285] on div "Amendment-in-Progress" at bounding box center [676, 288] width 84 height 10
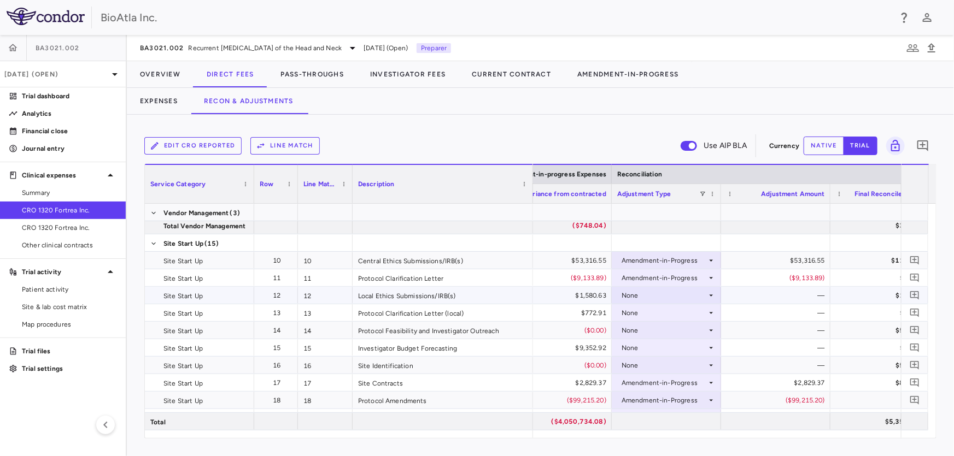
click at [675, 293] on div "None" at bounding box center [663, 295] width 85 height 17
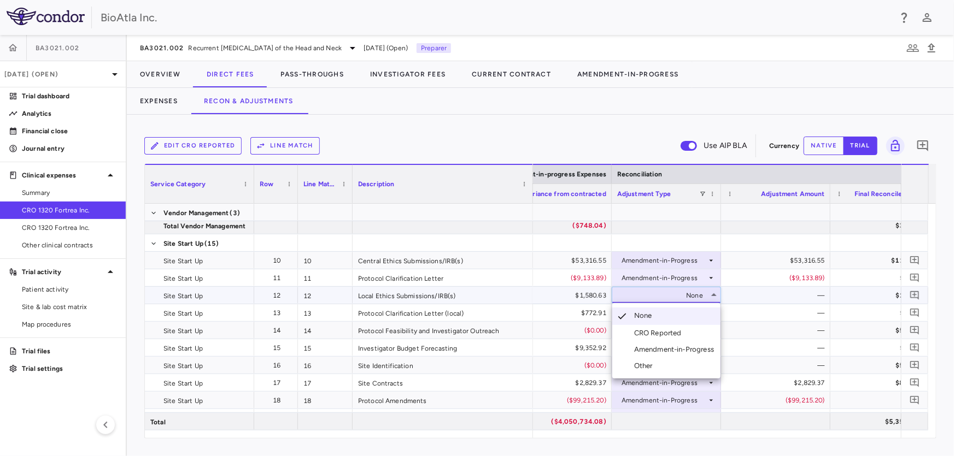
click at [694, 350] on div "Amendment-in-Progress" at bounding box center [676, 350] width 84 height 10
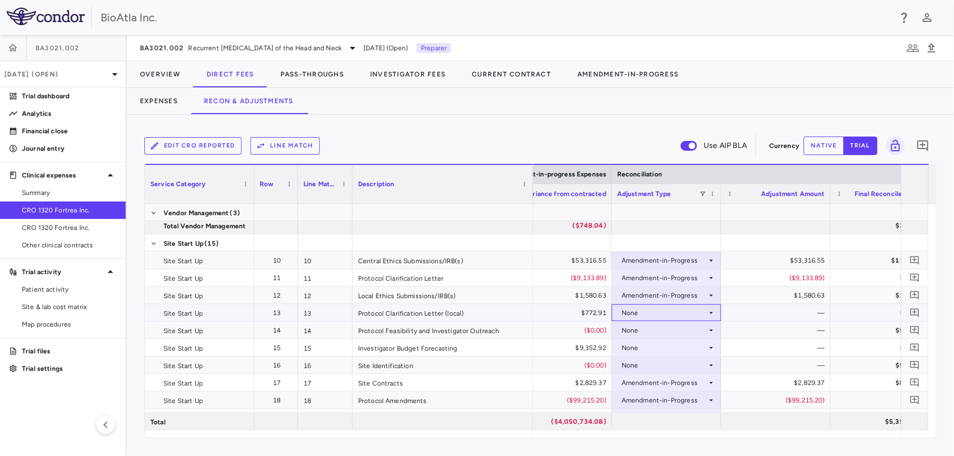
click at [678, 309] on div "None" at bounding box center [663, 312] width 85 height 17
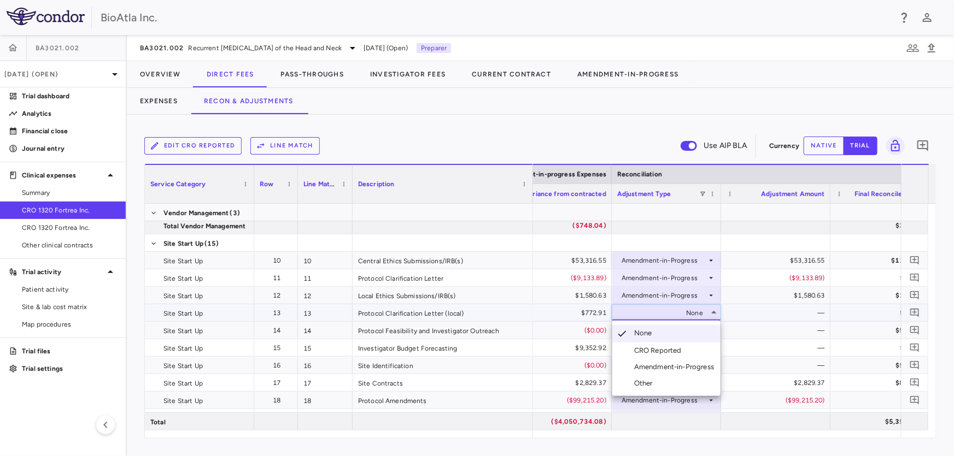
click at [688, 367] on div "Amendment-in-Progress" at bounding box center [676, 367] width 84 height 10
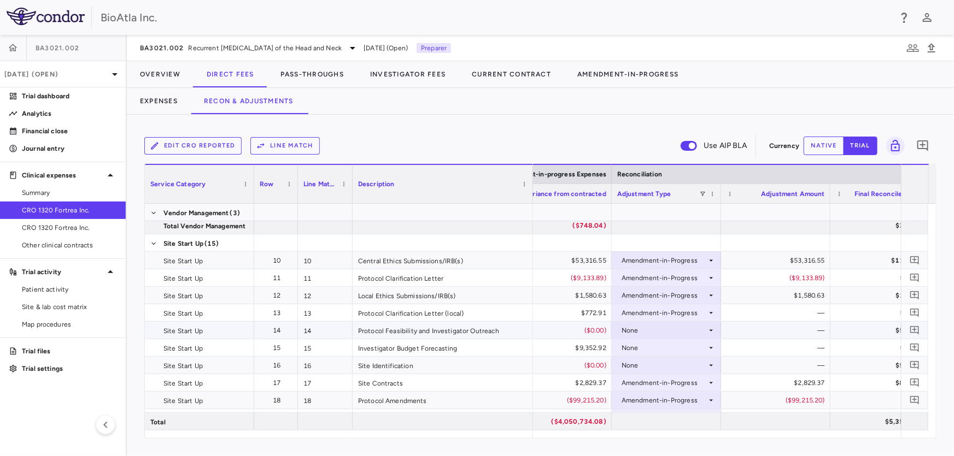
click at [712, 328] on icon at bounding box center [711, 330] width 9 height 9
click at [697, 331] on div "None" at bounding box center [663, 330] width 85 height 17
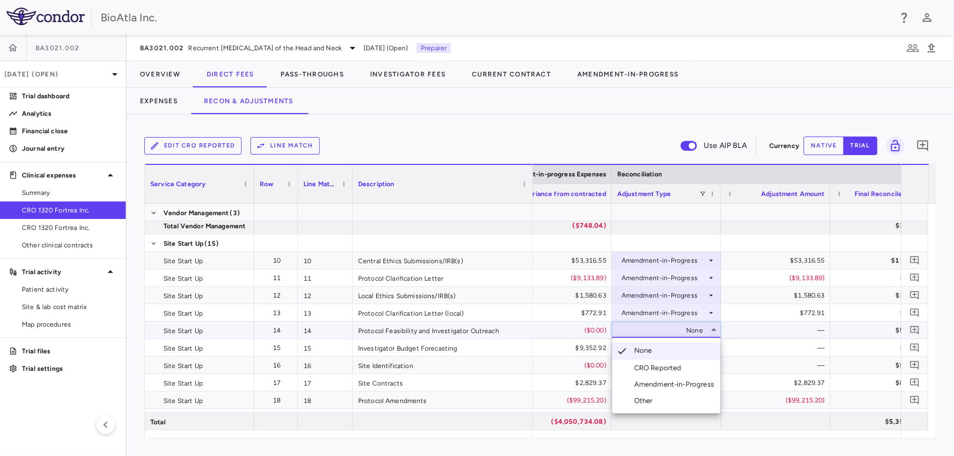
click at [697, 383] on div "Amendment-in-Progress" at bounding box center [676, 385] width 84 height 10
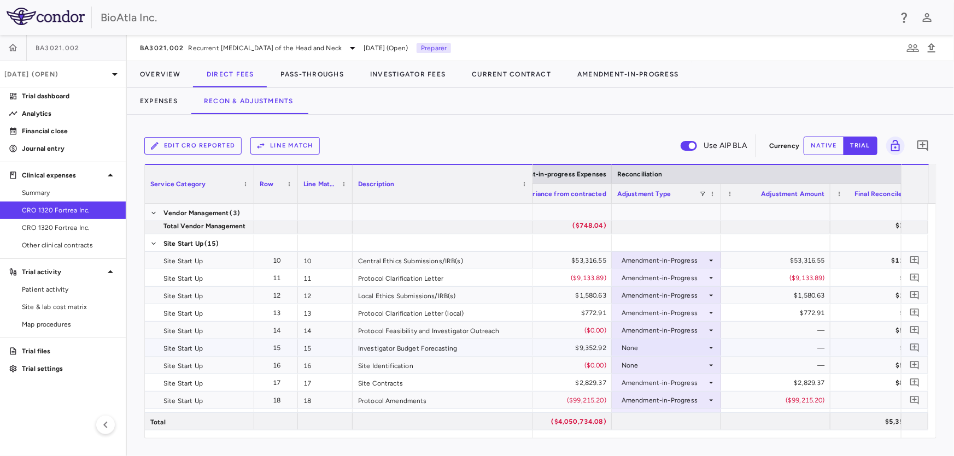
click at [712, 348] on icon at bounding box center [711, 348] width 9 height 9
click at [703, 350] on div "None" at bounding box center [663, 347] width 85 height 17
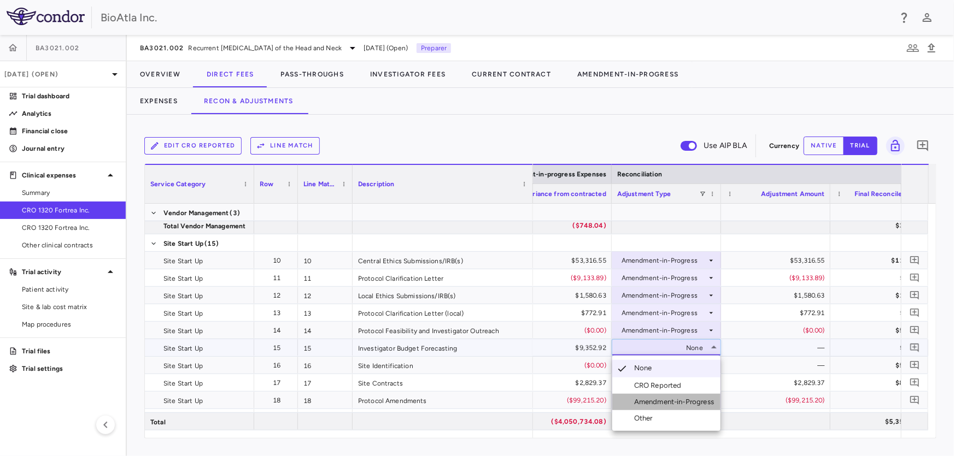
click at [690, 402] on div "Amendment-in-Progress" at bounding box center [676, 402] width 84 height 10
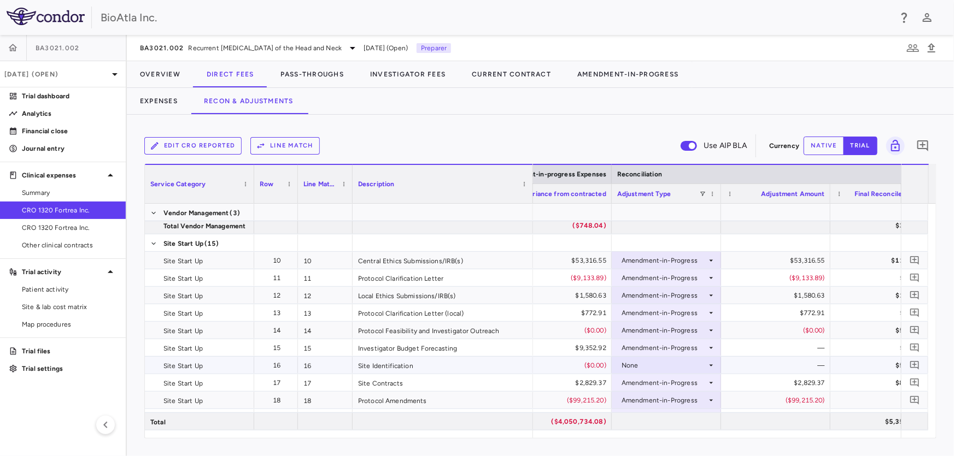
click at [708, 366] on icon at bounding box center [711, 365] width 9 height 9
click at [696, 361] on div "None" at bounding box center [663, 365] width 85 height 17
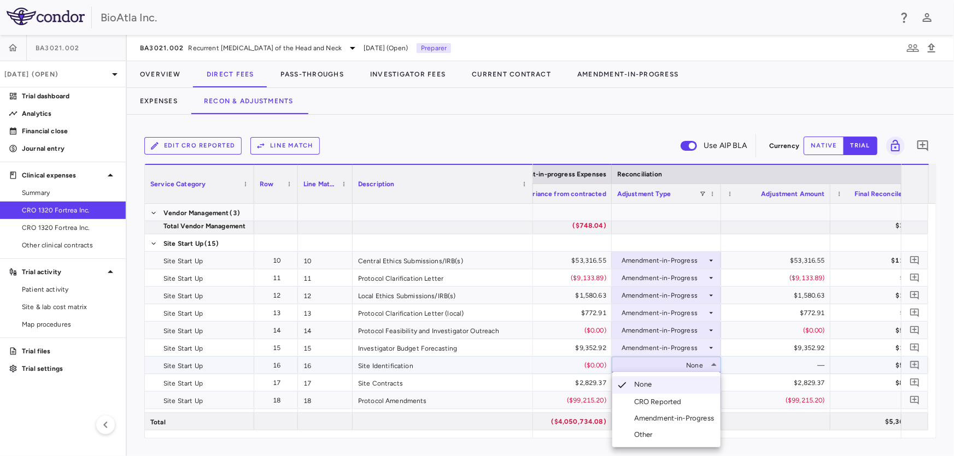
click at [690, 415] on div "Amendment-in-Progress" at bounding box center [676, 419] width 84 height 10
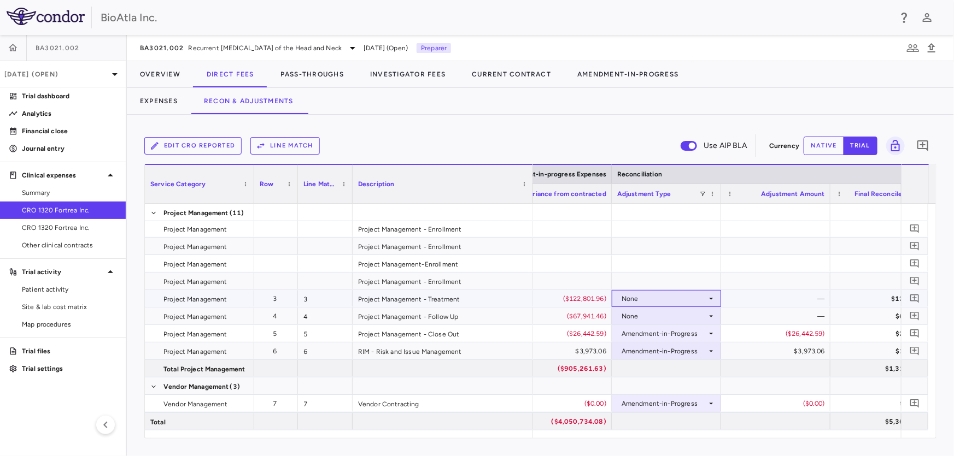
click at [708, 298] on icon at bounding box center [711, 299] width 9 height 9
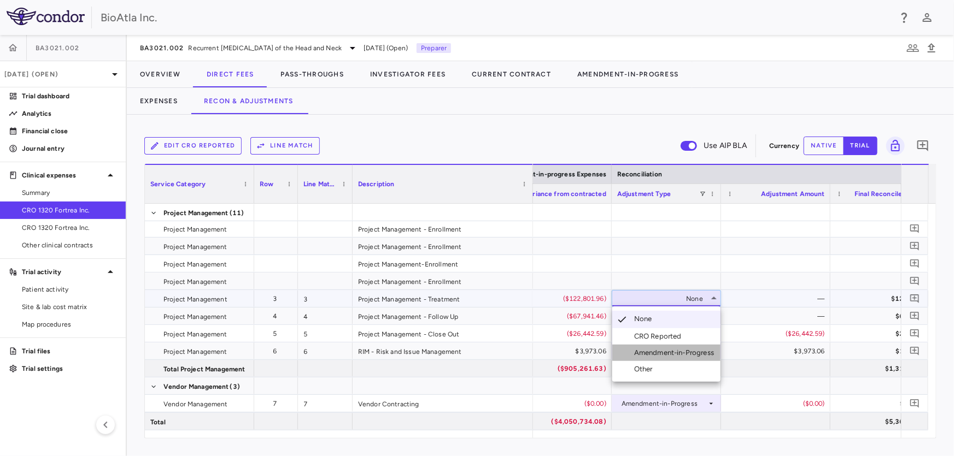
click at [688, 350] on div "Amendment-in-Progress" at bounding box center [676, 353] width 84 height 10
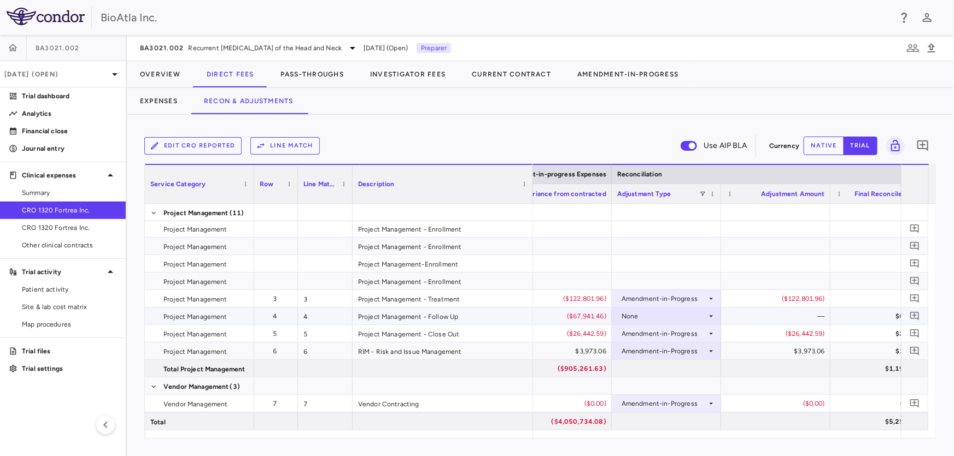
click at [713, 310] on div "None" at bounding box center [666, 316] width 98 height 16
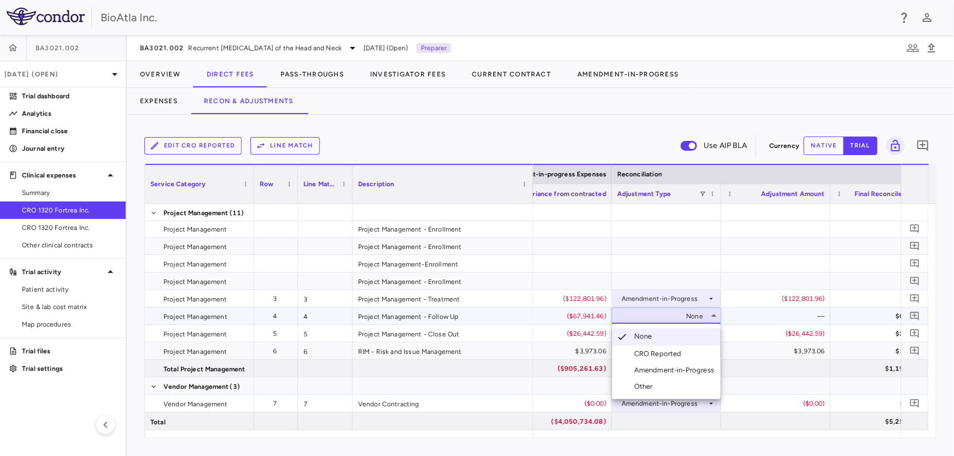
click at [656, 367] on div "Amendment-in-Progress" at bounding box center [676, 371] width 84 height 10
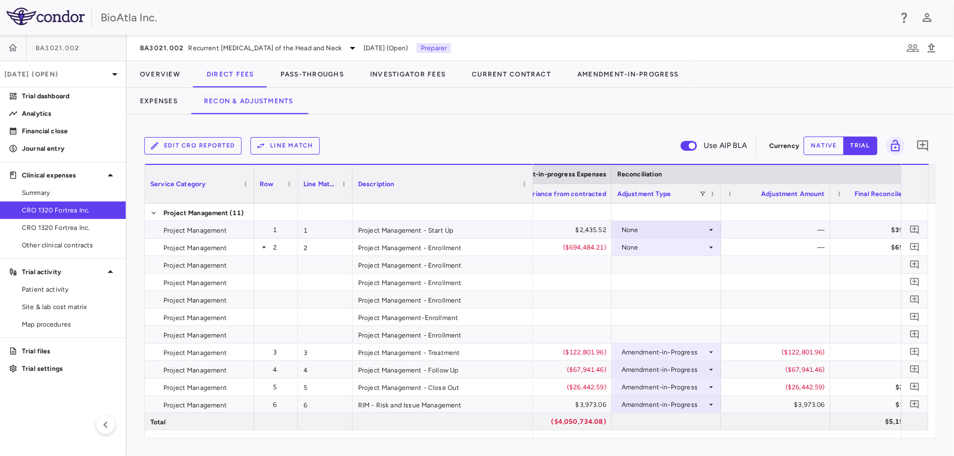
click at [707, 230] on icon at bounding box center [711, 230] width 9 height 9
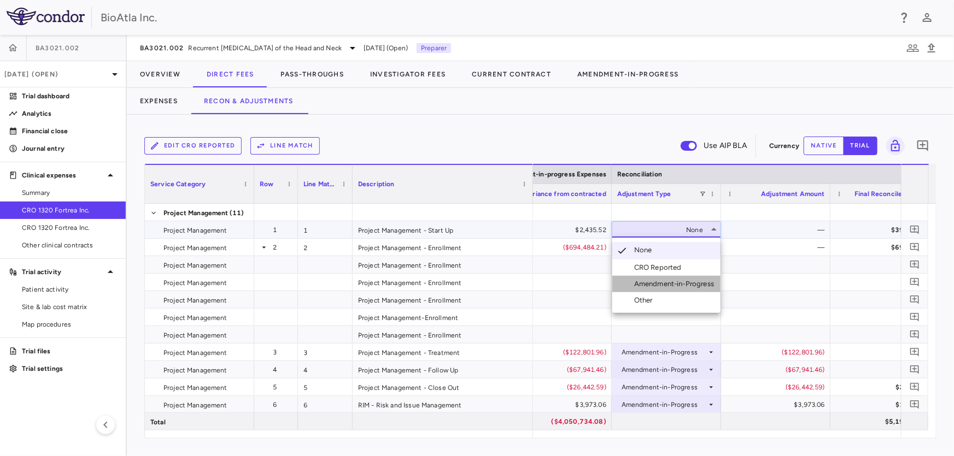
click at [684, 279] on div "Amendment-in-Progress" at bounding box center [676, 284] width 84 height 10
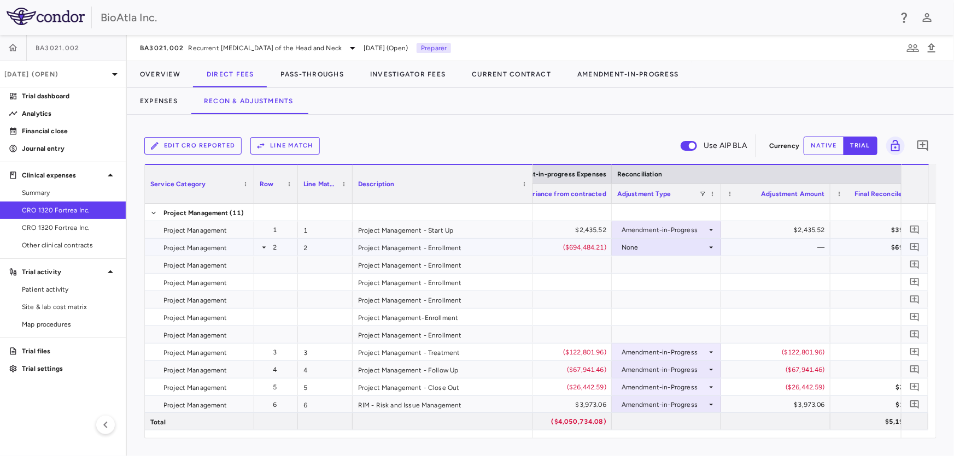
click at [711, 243] on icon at bounding box center [711, 247] width 9 height 9
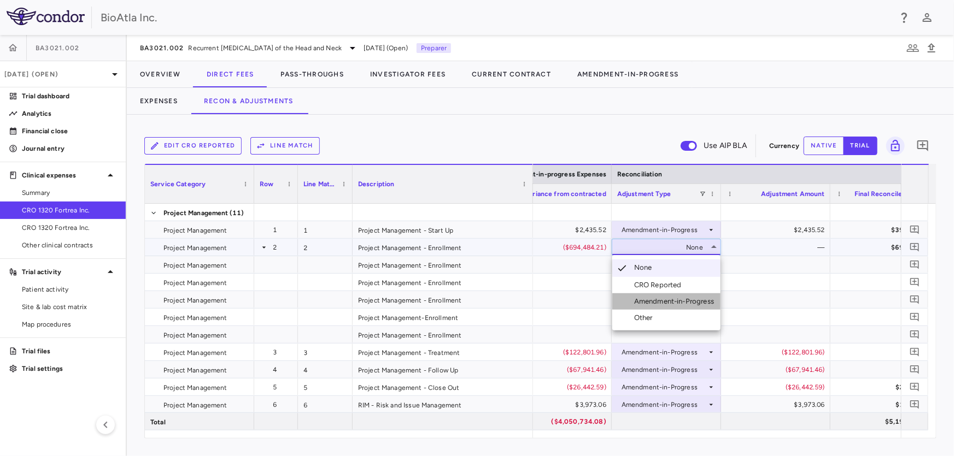
click at [668, 300] on div "Amendment-in-Progress" at bounding box center [676, 302] width 84 height 10
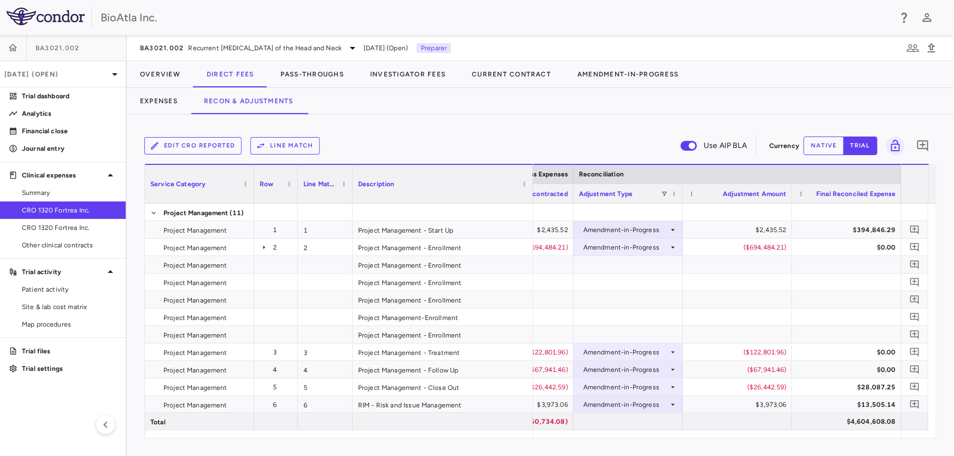
scroll to position [0, 2403]
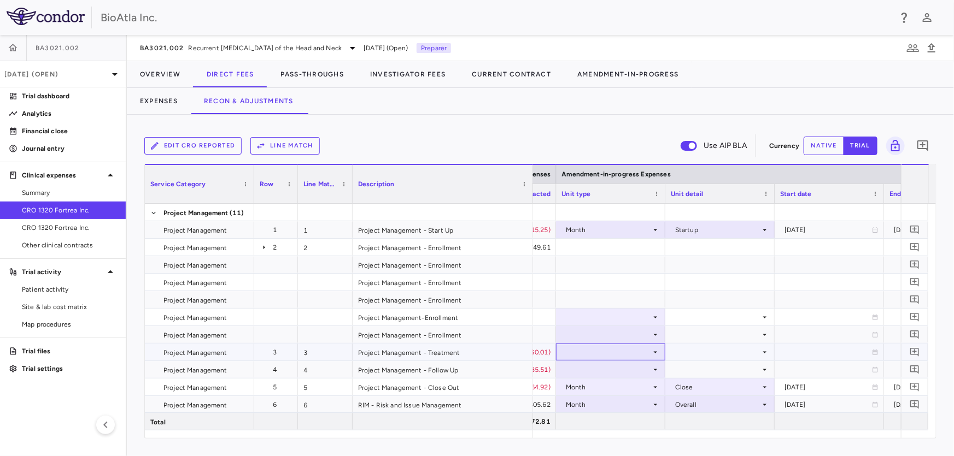
click at [651, 353] on icon at bounding box center [655, 352] width 9 height 9
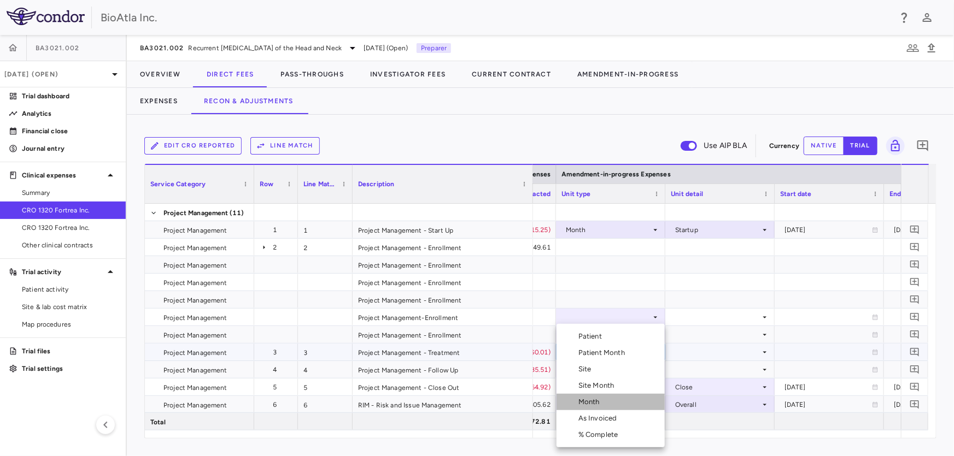
click at [586, 402] on div "Month" at bounding box center [591, 402] width 26 height 10
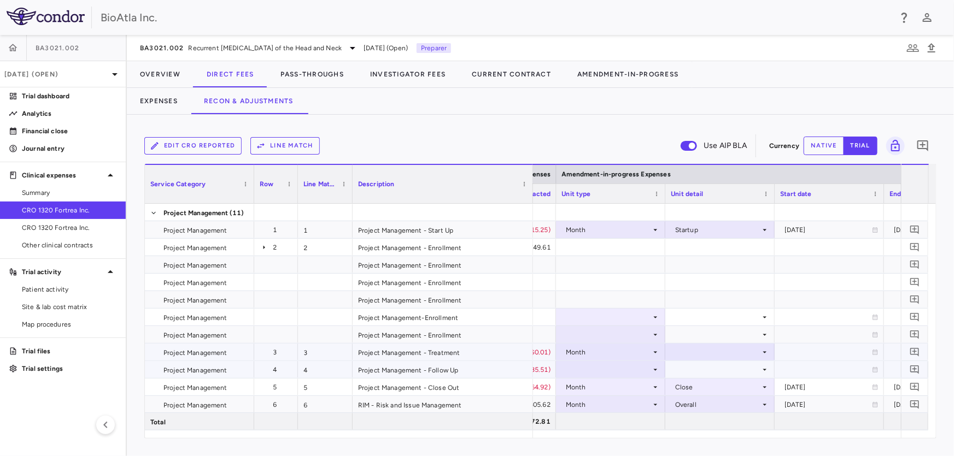
click at [656, 372] on icon at bounding box center [655, 370] width 9 height 9
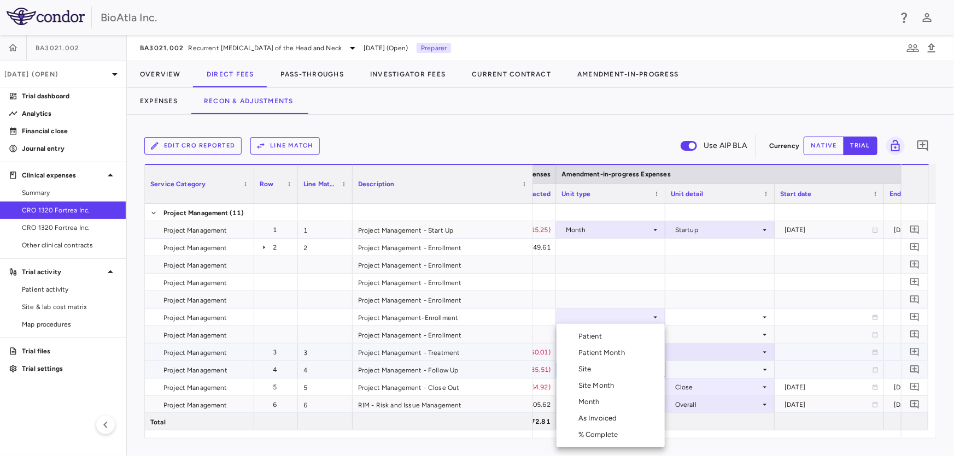
click at [601, 398] on div "Month" at bounding box center [591, 402] width 26 height 10
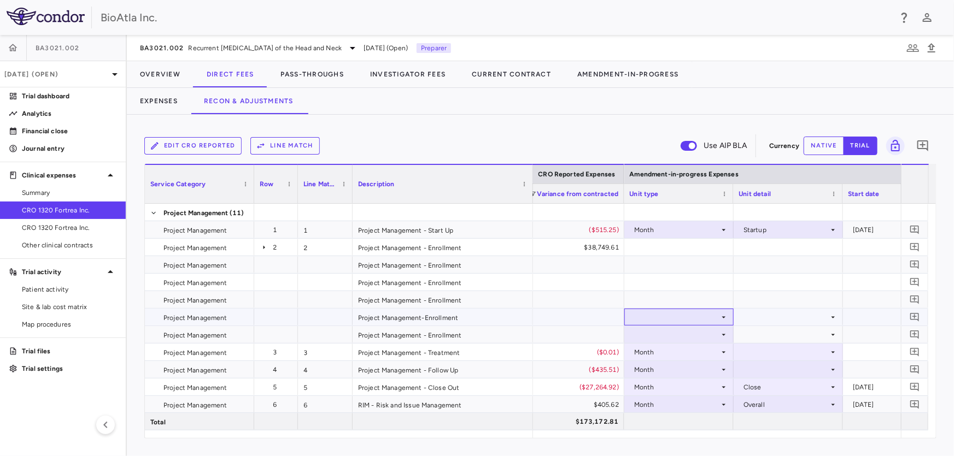
click at [724, 312] on div at bounding box center [679, 317] width 98 height 16
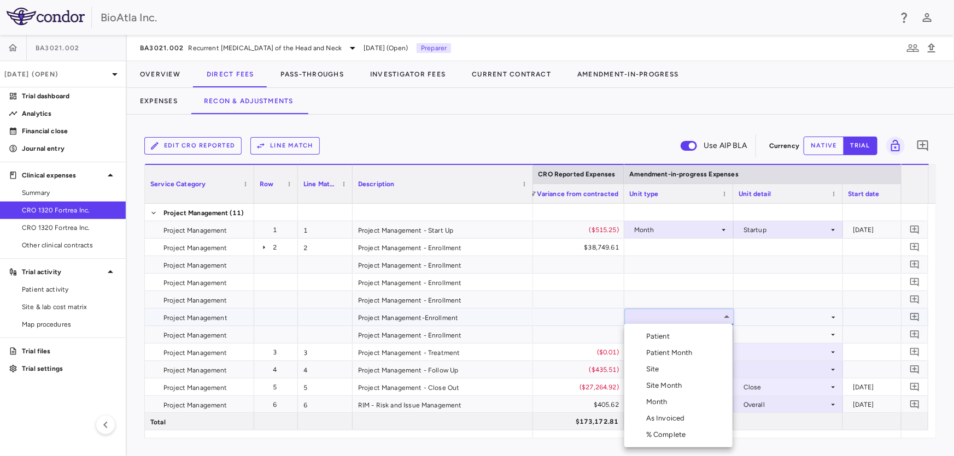
click at [664, 405] on div "Month" at bounding box center [659, 402] width 26 height 10
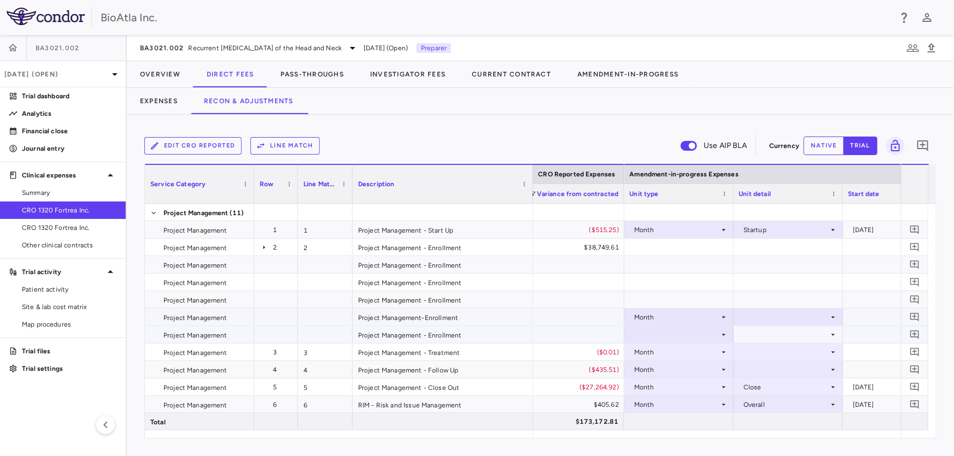
click at [723, 333] on icon at bounding box center [723, 335] width 9 height 9
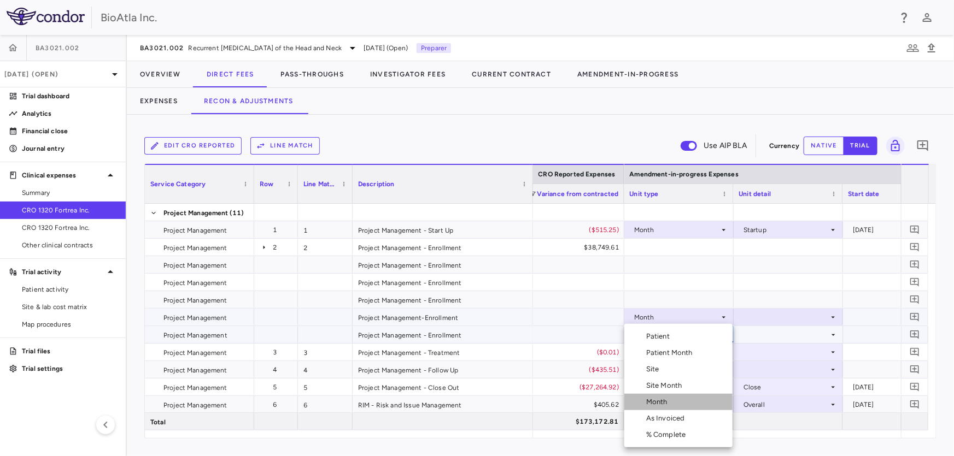
click at [658, 403] on div "Month" at bounding box center [659, 402] width 26 height 10
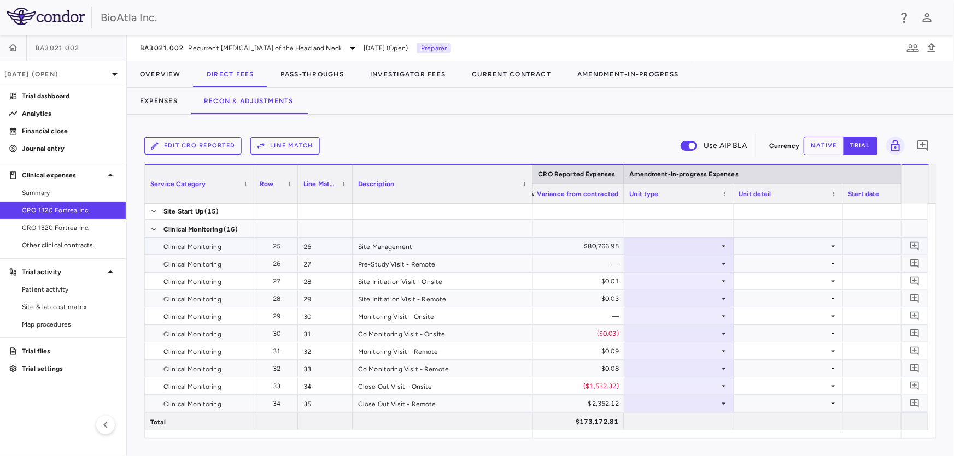
click at [719, 246] on icon at bounding box center [723, 246] width 9 height 9
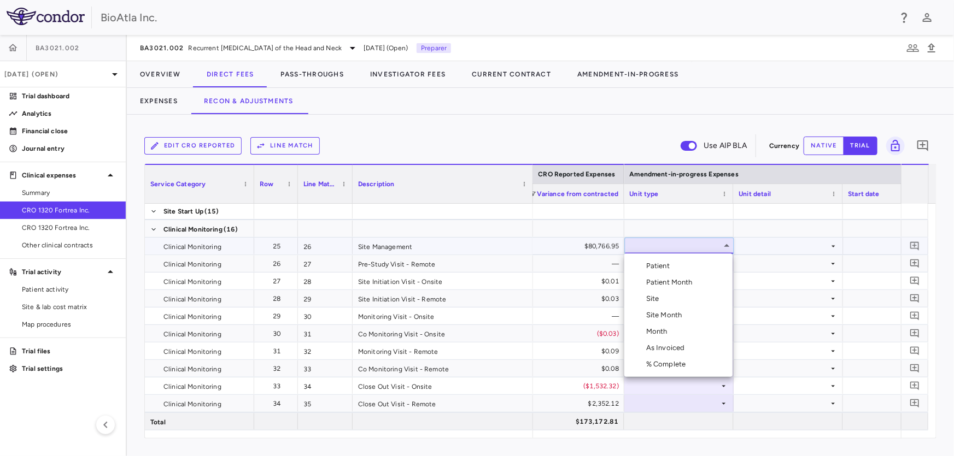
click at [671, 313] on div "Site Month" at bounding box center [666, 315] width 40 height 10
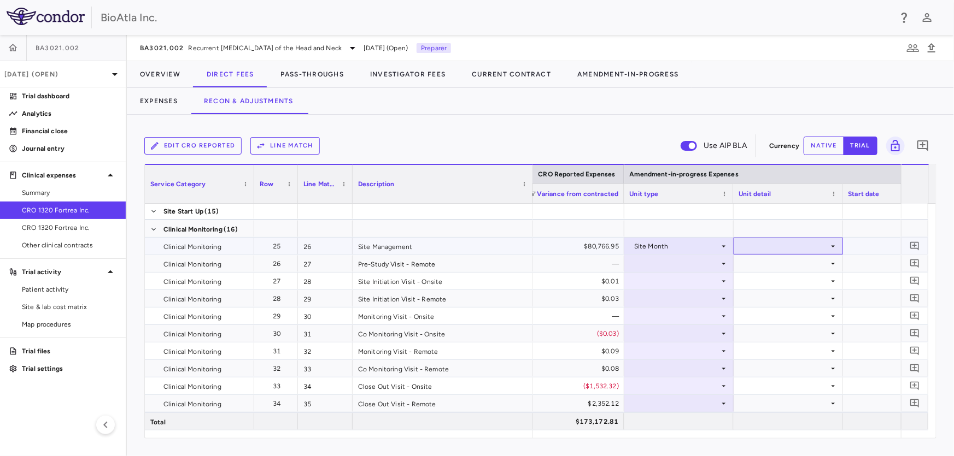
click at [830, 244] on icon at bounding box center [833, 246] width 9 height 9
click at [775, 265] on div "As Initiated" at bounding box center [776, 266] width 42 height 10
click at [723, 265] on icon at bounding box center [723, 264] width 9 height 9
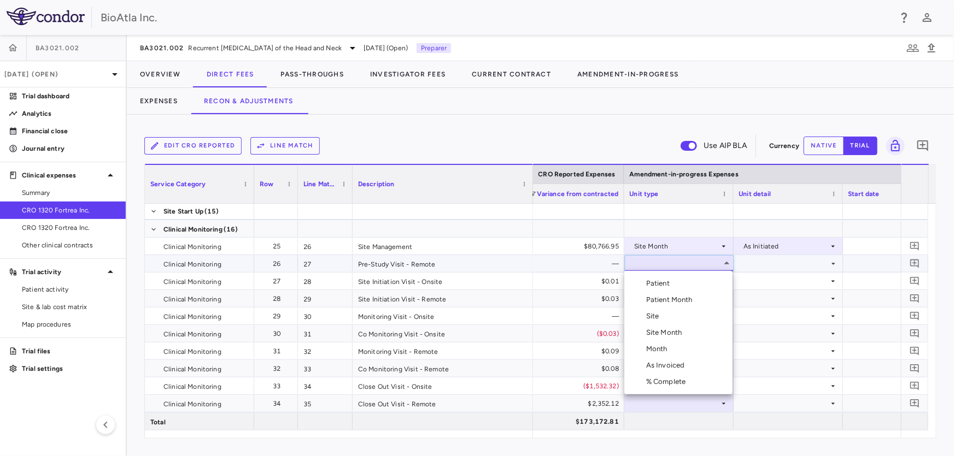
click at [661, 367] on div "As Invoiced" at bounding box center [667, 366] width 43 height 10
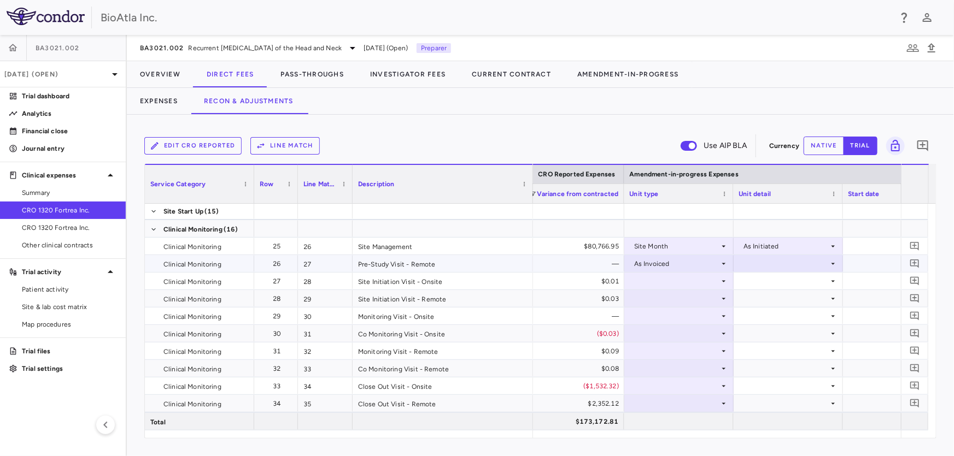
click at [829, 265] on icon at bounding box center [833, 264] width 9 height 9
click at [765, 287] on div "As occurred" at bounding box center [777, 284] width 44 height 10
click at [723, 279] on icon at bounding box center [723, 281] width 9 height 9
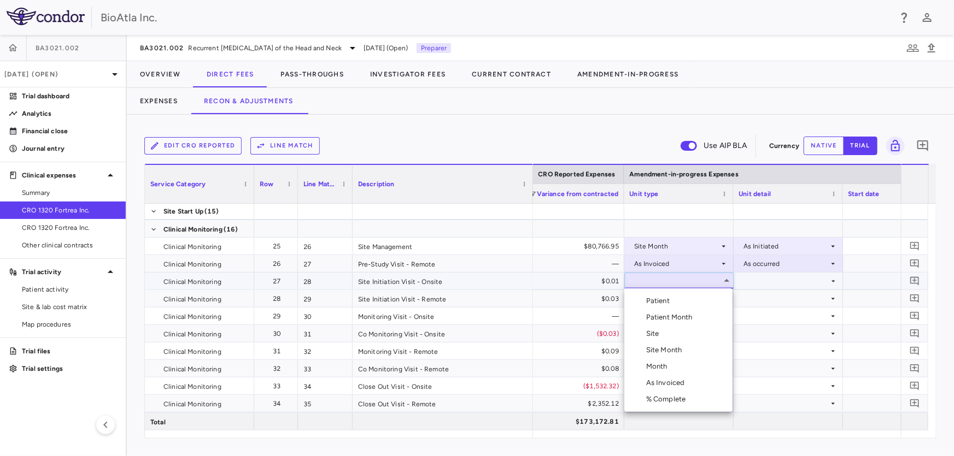
click at [662, 383] on div "As Invoiced" at bounding box center [667, 383] width 43 height 10
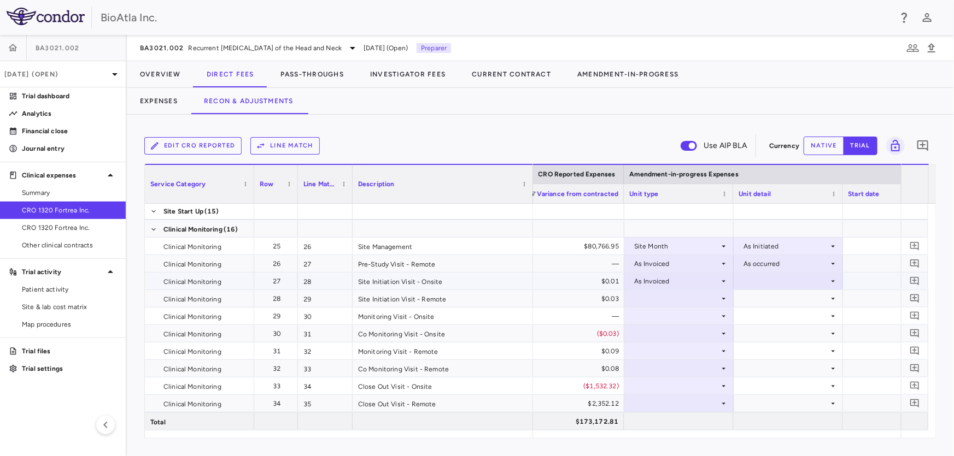
click at [832, 283] on icon at bounding box center [833, 281] width 9 height 9
click at [766, 301] on div "As occurred" at bounding box center [777, 301] width 44 height 10
click at [697, 298] on div at bounding box center [679, 299] width 98 height 16
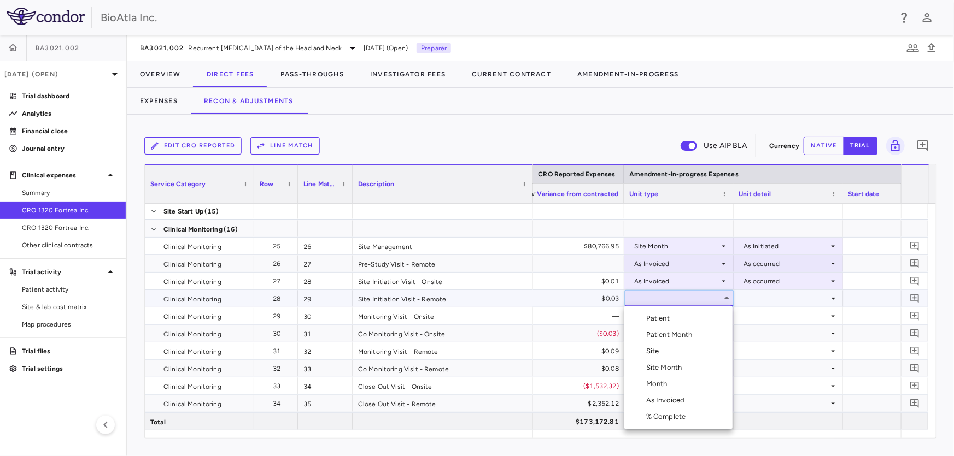
click at [667, 396] on div "As Invoiced" at bounding box center [667, 401] width 43 height 10
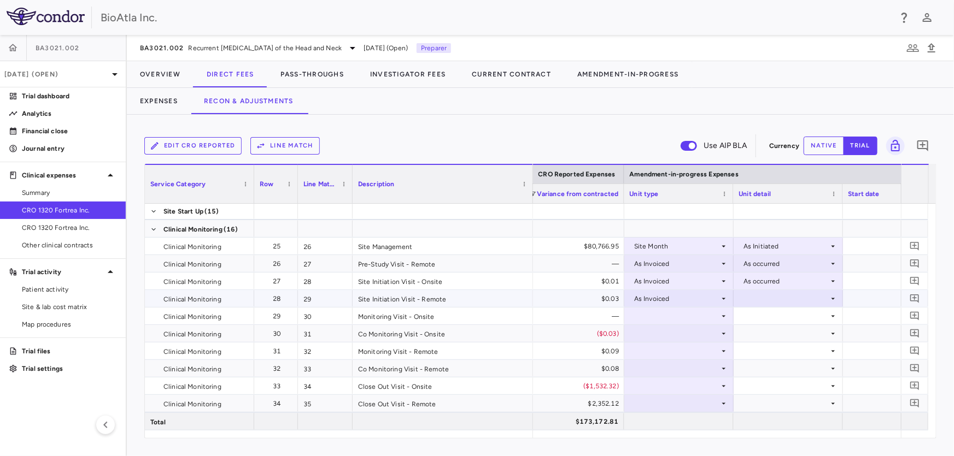
click at [833, 296] on icon at bounding box center [833, 299] width 9 height 9
click at [761, 318] on div "As occurred" at bounding box center [777, 319] width 44 height 10
click at [723, 316] on icon at bounding box center [724, 316] width 4 height 2
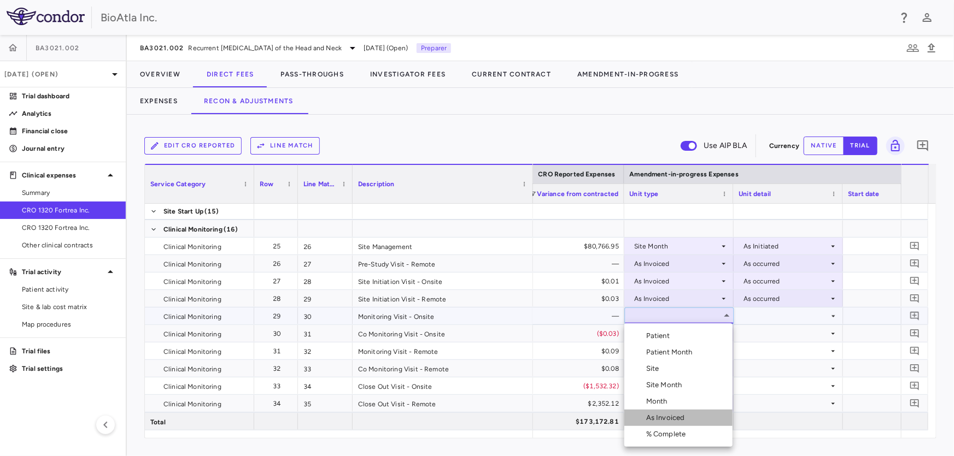
click at [665, 416] on div "As Invoiced" at bounding box center [667, 418] width 43 height 10
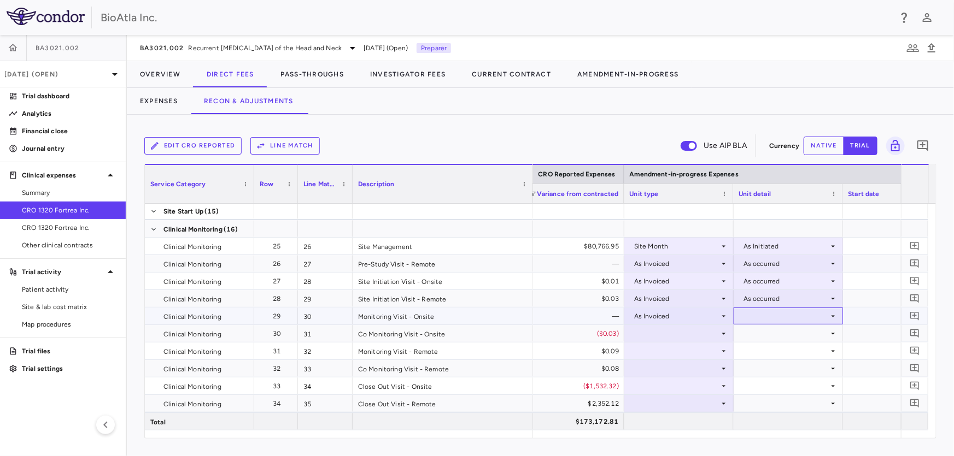
click at [829, 314] on icon at bounding box center [833, 316] width 9 height 9
click at [786, 336] on div "As occurred" at bounding box center [777, 336] width 44 height 10
click at [725, 333] on icon at bounding box center [723, 334] width 9 height 9
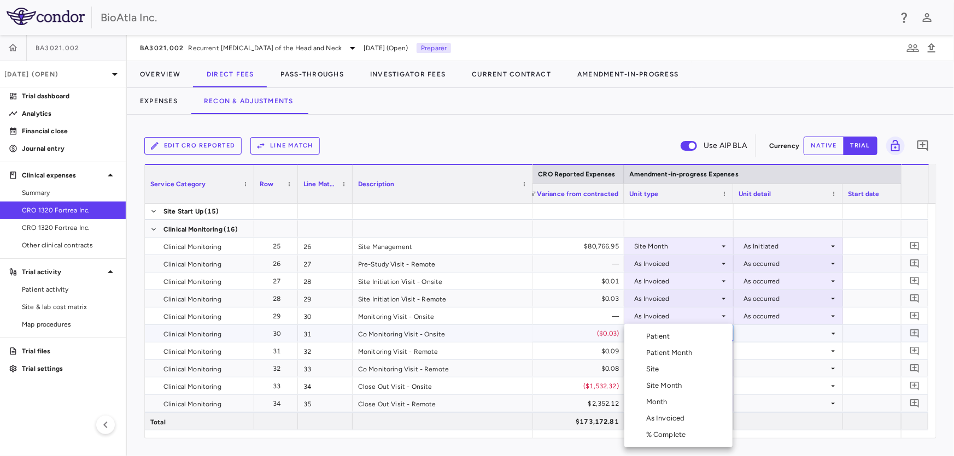
click at [664, 421] on div "As Invoiced" at bounding box center [667, 419] width 43 height 10
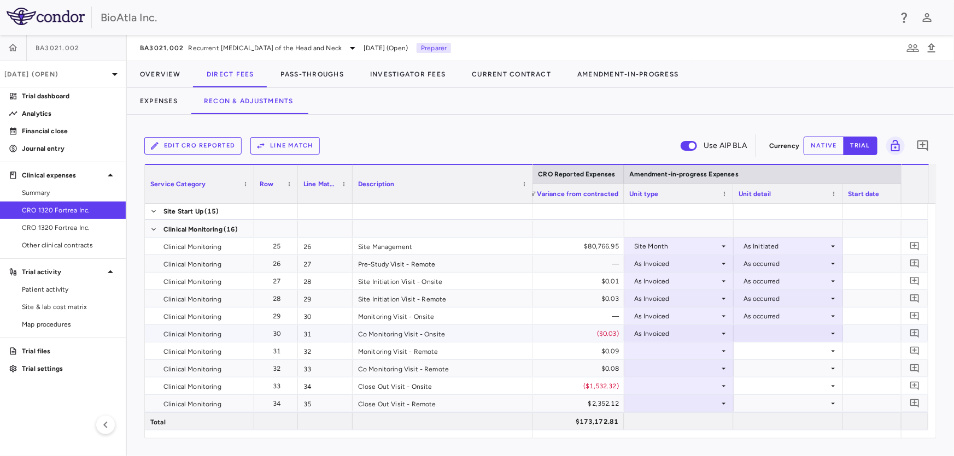
click at [831, 332] on icon at bounding box center [833, 334] width 9 height 9
click at [782, 357] on div "As occurred" at bounding box center [777, 354] width 44 height 10
click at [720, 348] on icon at bounding box center [723, 351] width 9 height 9
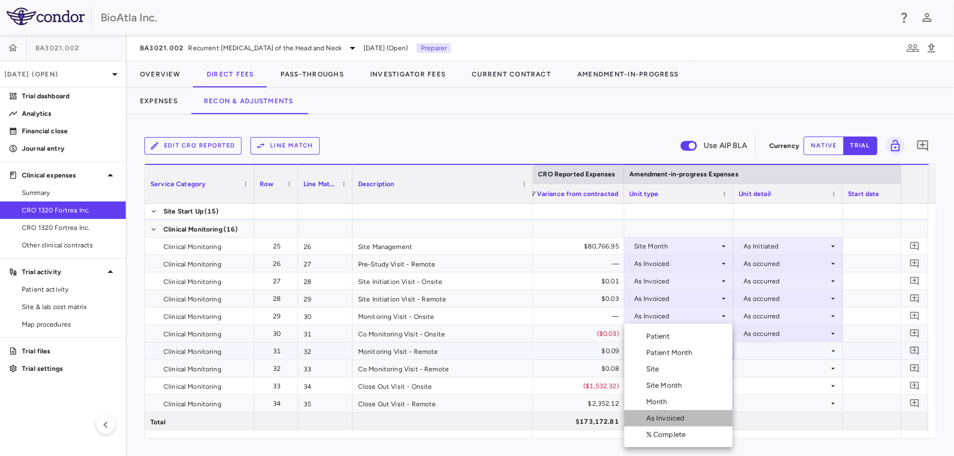
click at [677, 419] on div "As Invoiced" at bounding box center [667, 419] width 43 height 10
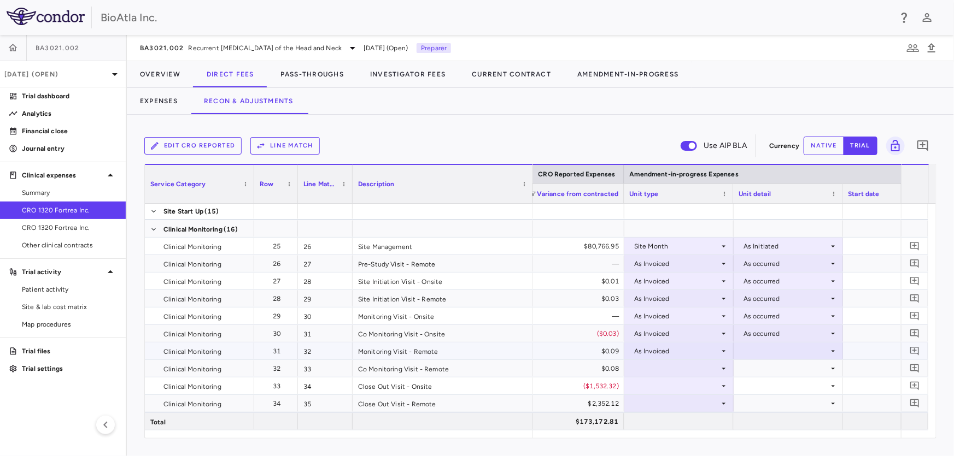
click at [832, 348] on icon at bounding box center [833, 351] width 9 height 9
click at [784, 373] on div "As occurred" at bounding box center [777, 371] width 44 height 10
click at [721, 366] on icon at bounding box center [723, 369] width 9 height 9
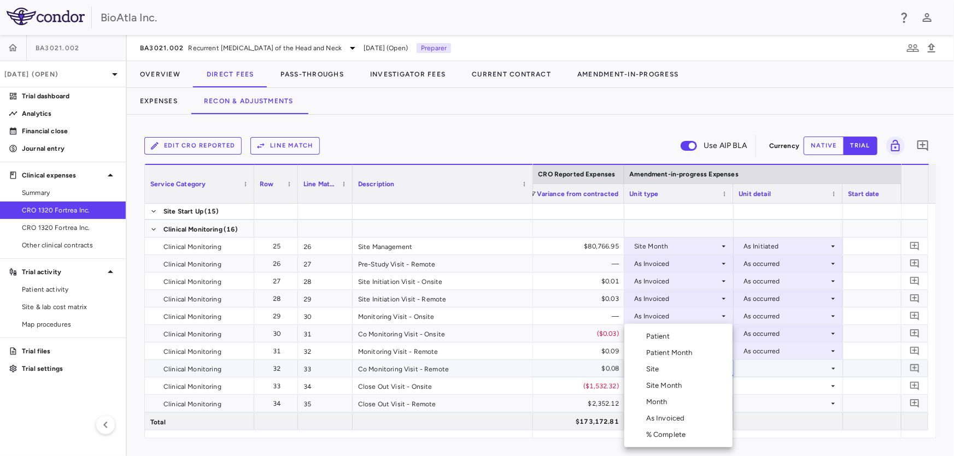
click at [675, 416] on div "As Invoiced" at bounding box center [667, 419] width 43 height 10
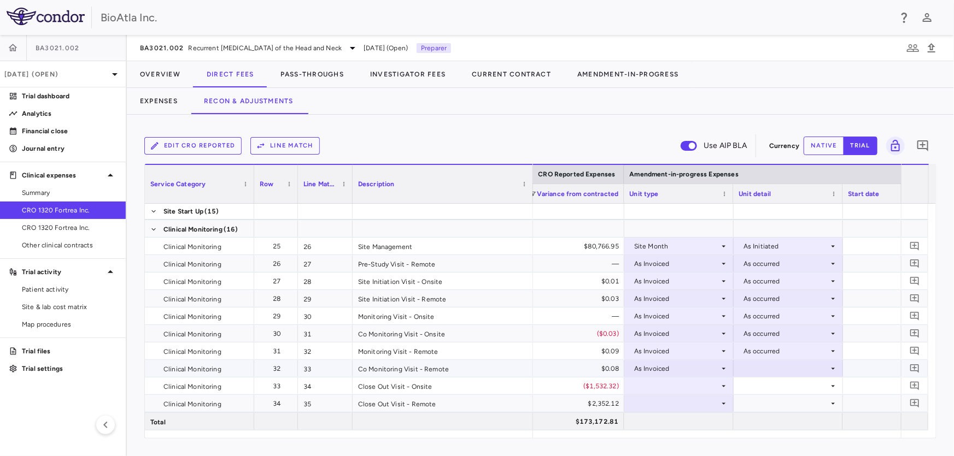
click at [831, 367] on icon at bounding box center [833, 369] width 9 height 9
click at [774, 392] on div "As occurred" at bounding box center [777, 389] width 44 height 10
click at [723, 387] on icon at bounding box center [723, 386] width 9 height 9
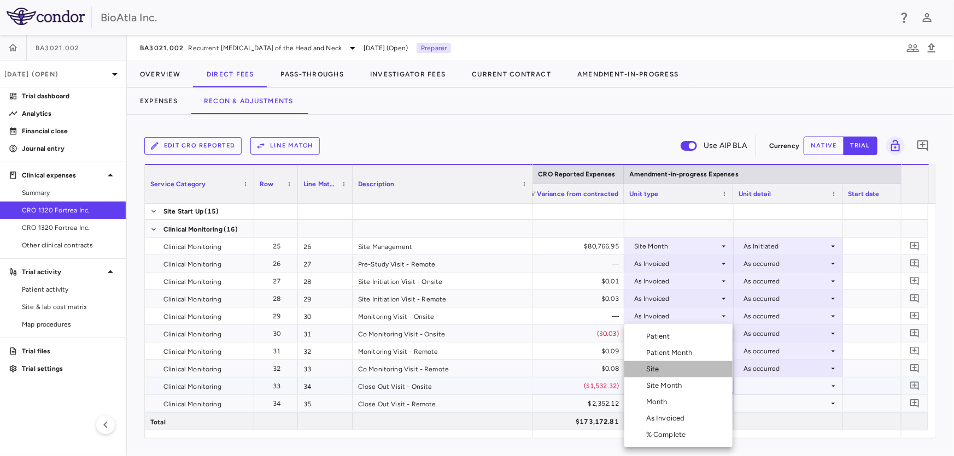
click at [666, 372] on li "Site" at bounding box center [678, 369] width 108 height 16
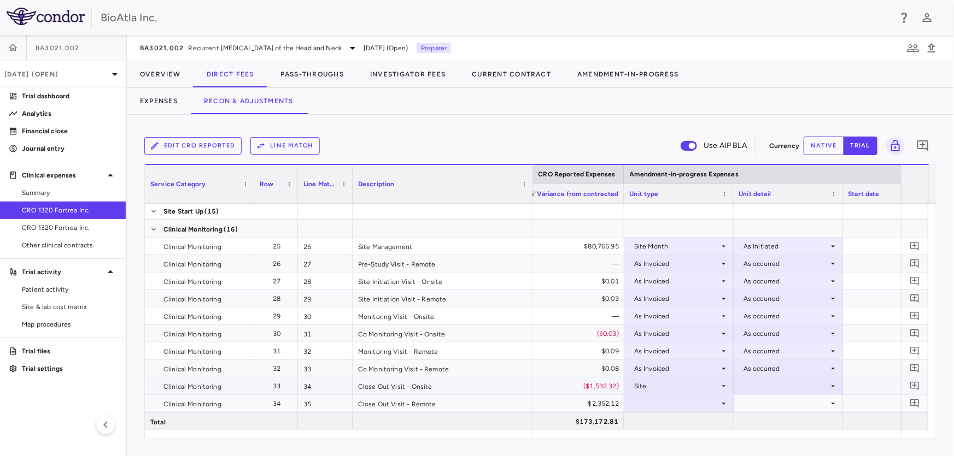
click at [837, 386] on div at bounding box center [787, 386] width 109 height 17
click at [774, 435] on div "Close" at bounding box center [766, 435] width 23 height 10
click at [722, 403] on icon at bounding box center [724, 404] width 4 height 2
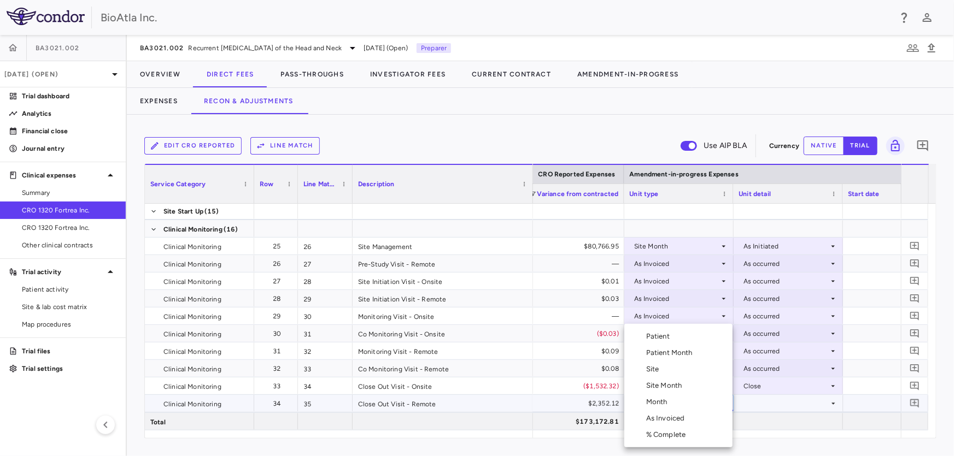
click at [653, 370] on div "Site" at bounding box center [654, 370] width 17 height 10
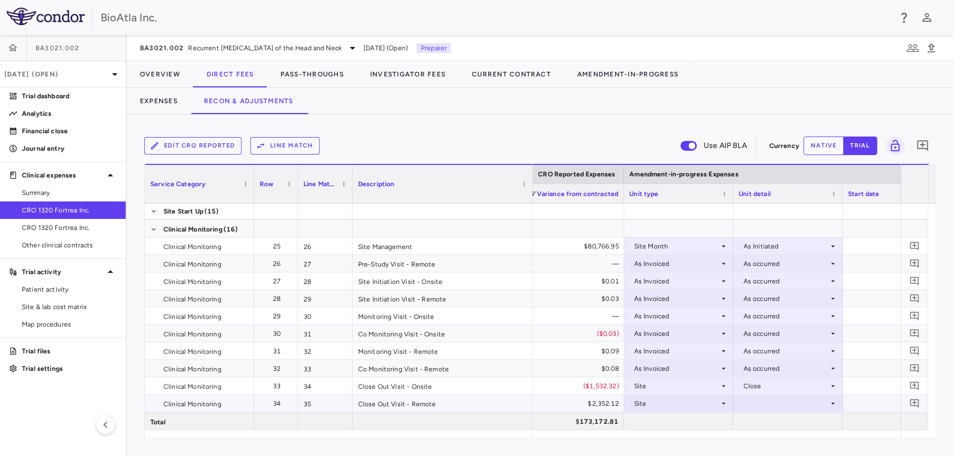
click at [831, 403] on icon at bounding box center [833, 404] width 9 height 9
click at [757, 436] on div "Close" at bounding box center [766, 435] width 23 height 10
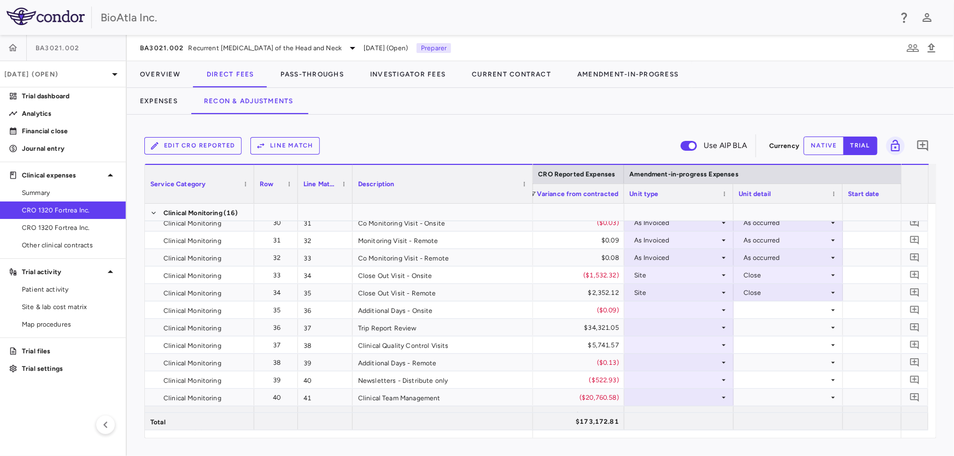
scroll to position [736, 0]
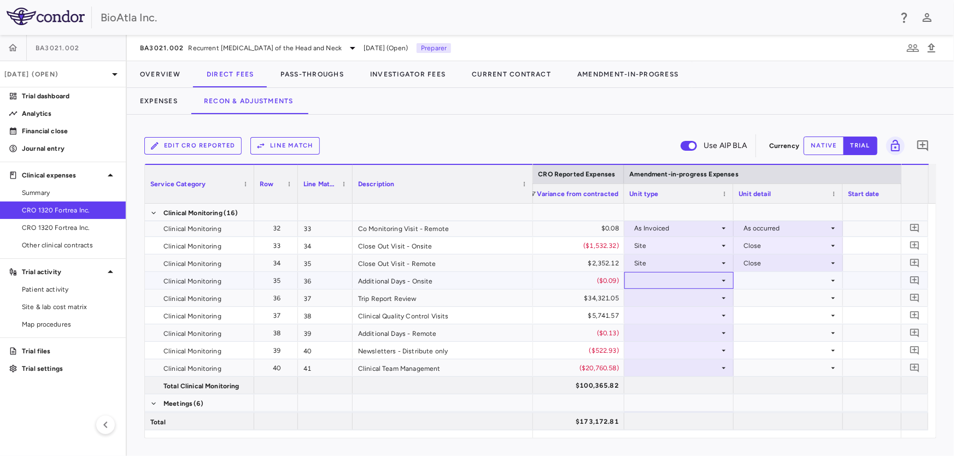
click at [725, 280] on icon at bounding box center [723, 281] width 9 height 9
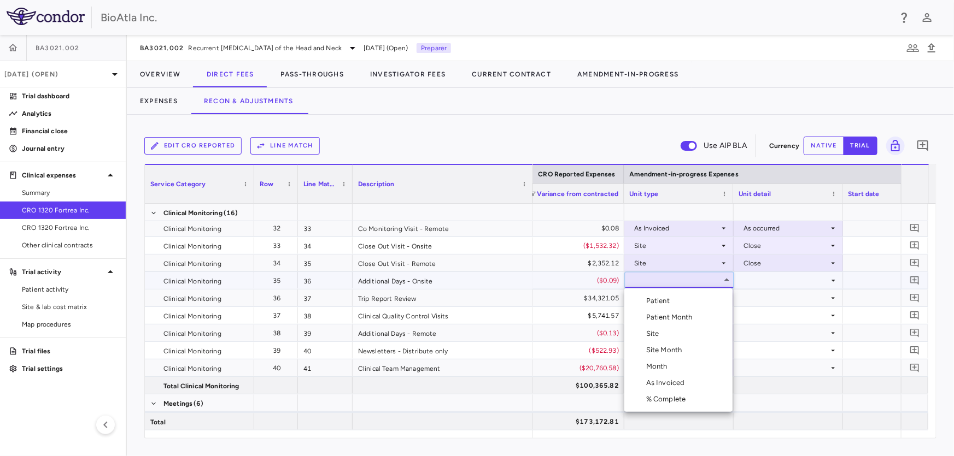
click at [671, 381] on div "As Invoiced" at bounding box center [667, 383] width 43 height 10
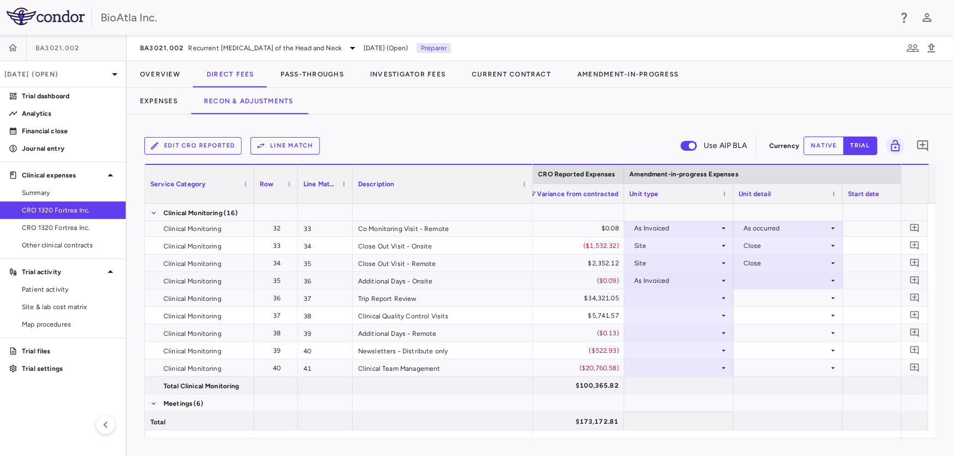
click at [829, 280] on icon at bounding box center [833, 281] width 9 height 9
click at [768, 301] on div "As occurred" at bounding box center [777, 301] width 44 height 10
click at [723, 300] on icon at bounding box center [723, 298] width 9 height 9
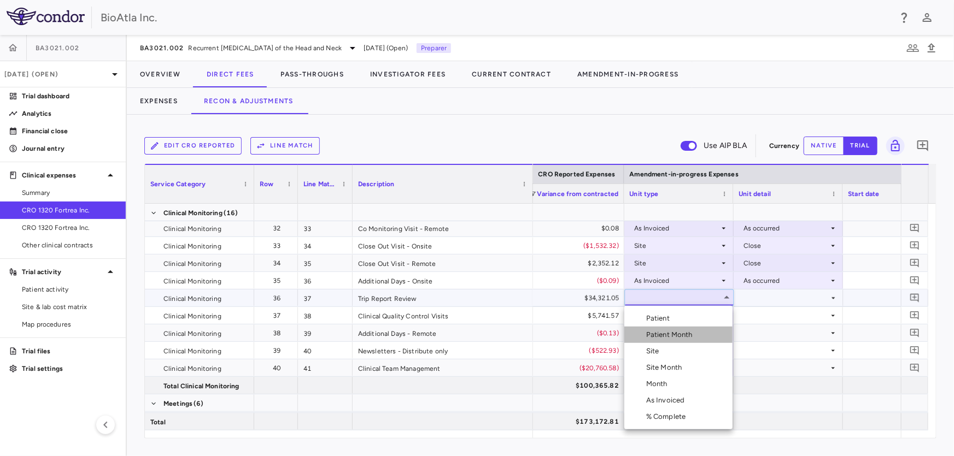
click at [693, 332] on div "Patient Month" at bounding box center [671, 335] width 51 height 10
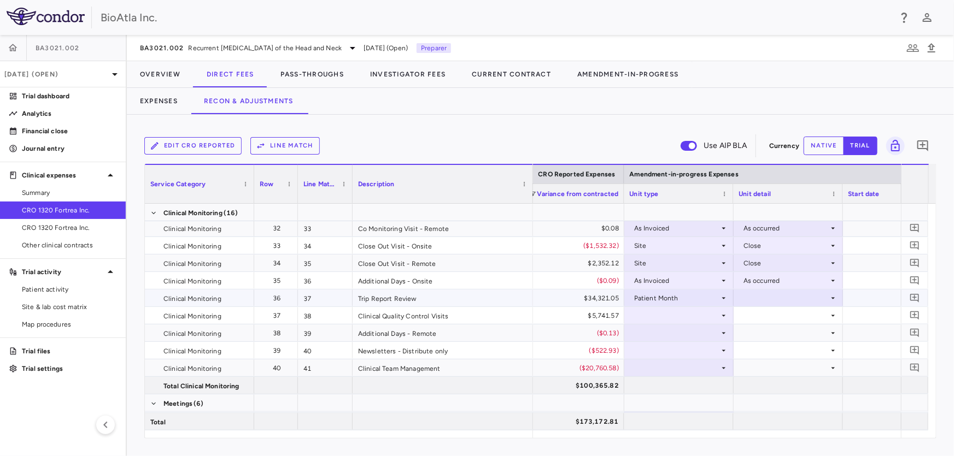
click at [834, 296] on icon at bounding box center [833, 298] width 9 height 9
click at [770, 318] on div "As occurred" at bounding box center [777, 319] width 44 height 10
click at [725, 317] on icon at bounding box center [723, 316] width 9 height 9
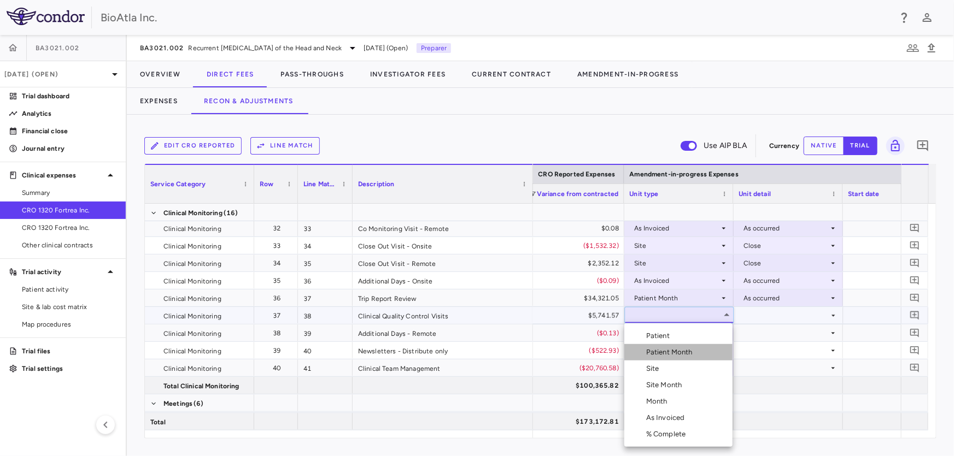
click at [682, 352] on div "Patient Month" at bounding box center [671, 353] width 51 height 10
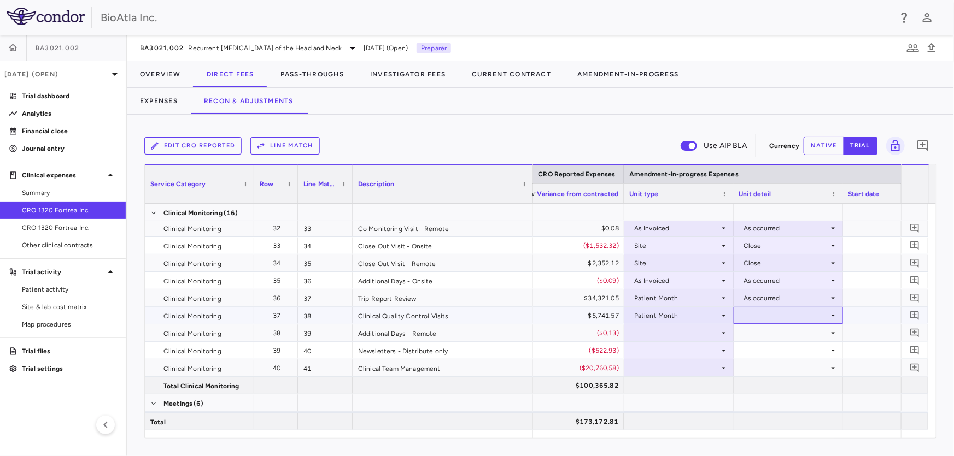
click at [831, 312] on icon at bounding box center [833, 316] width 9 height 9
click at [765, 338] on div "As occurred" at bounding box center [777, 336] width 44 height 10
click at [723, 333] on icon at bounding box center [724, 333] width 4 height 2
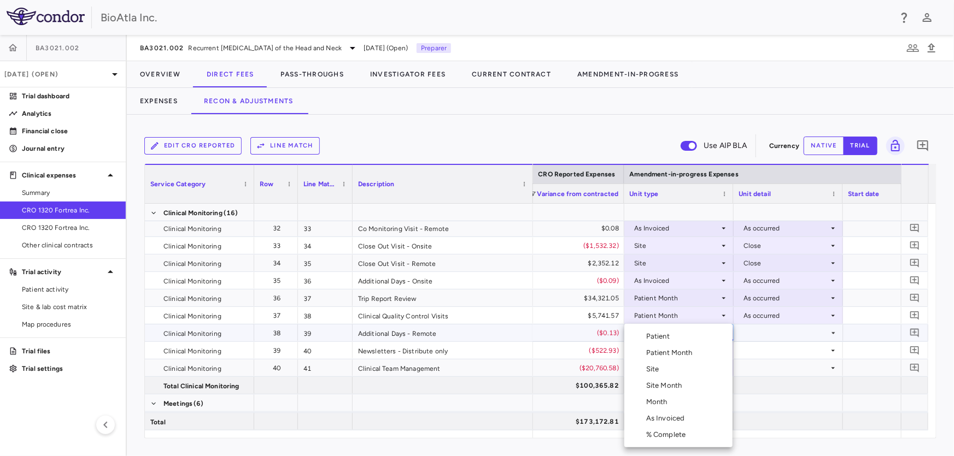
click at [678, 418] on div "As Invoiced" at bounding box center [667, 419] width 43 height 10
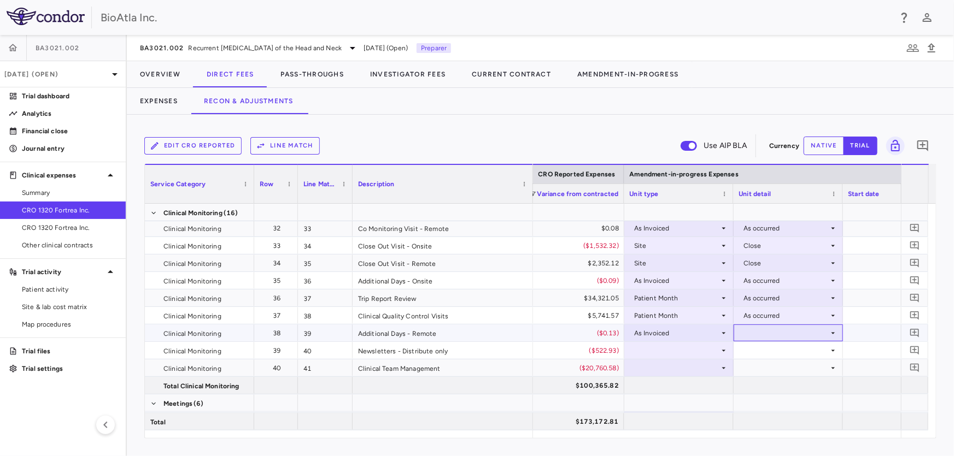
click at [829, 330] on icon at bounding box center [833, 333] width 9 height 9
click at [776, 355] on div "As occurred" at bounding box center [777, 354] width 44 height 10
click at [723, 348] on icon at bounding box center [723, 351] width 9 height 9
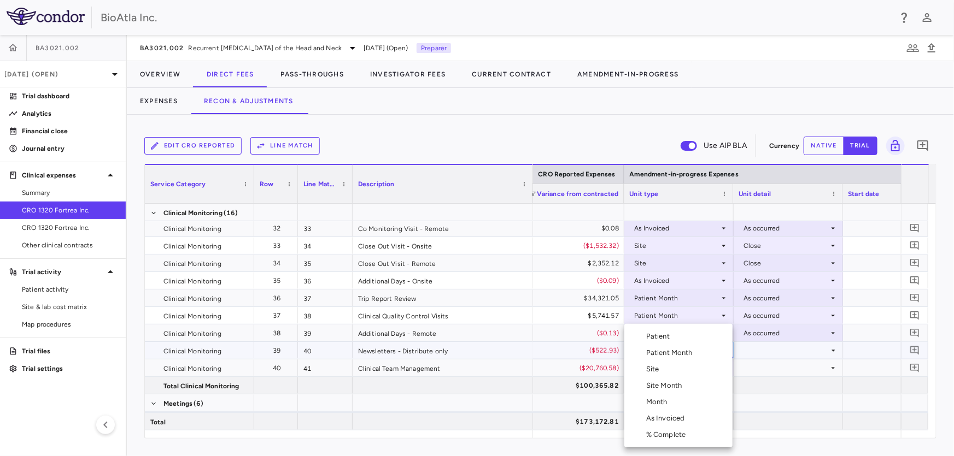
click at [663, 402] on div "Month" at bounding box center [659, 402] width 26 height 10
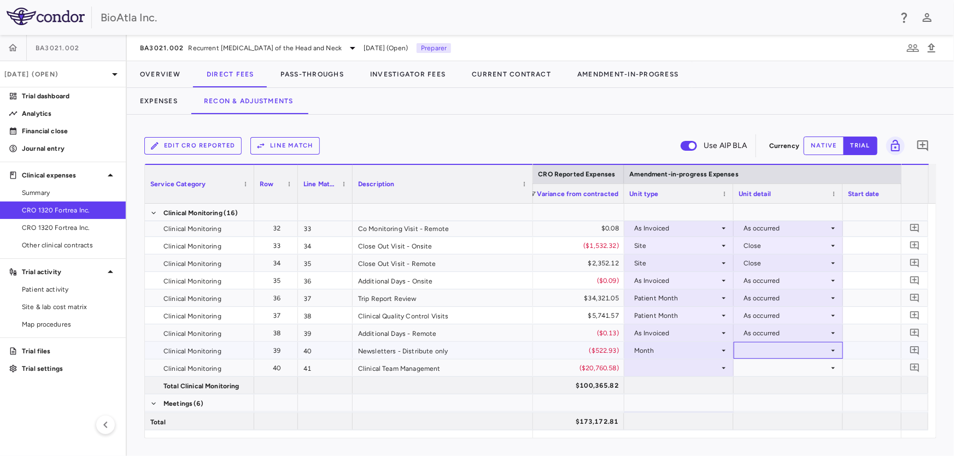
click at [831, 349] on icon at bounding box center [833, 351] width 9 height 9
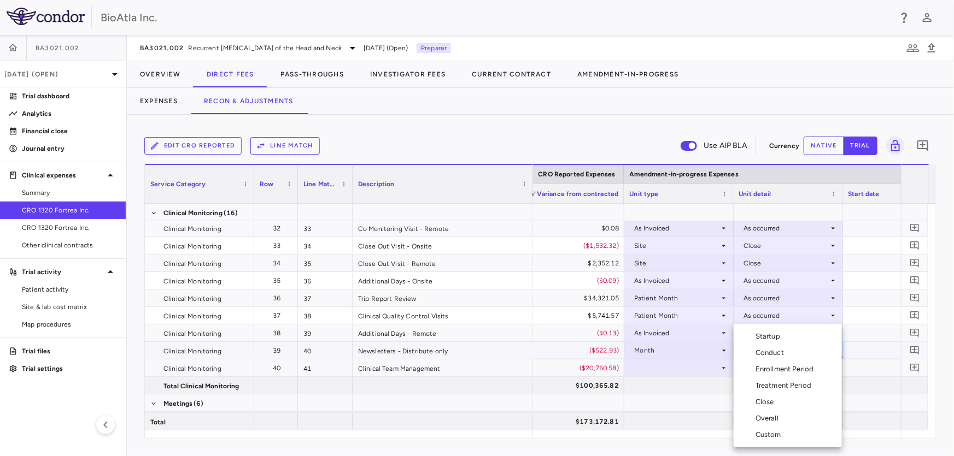
click at [775, 421] on div "Overall" at bounding box center [768, 419] width 27 height 10
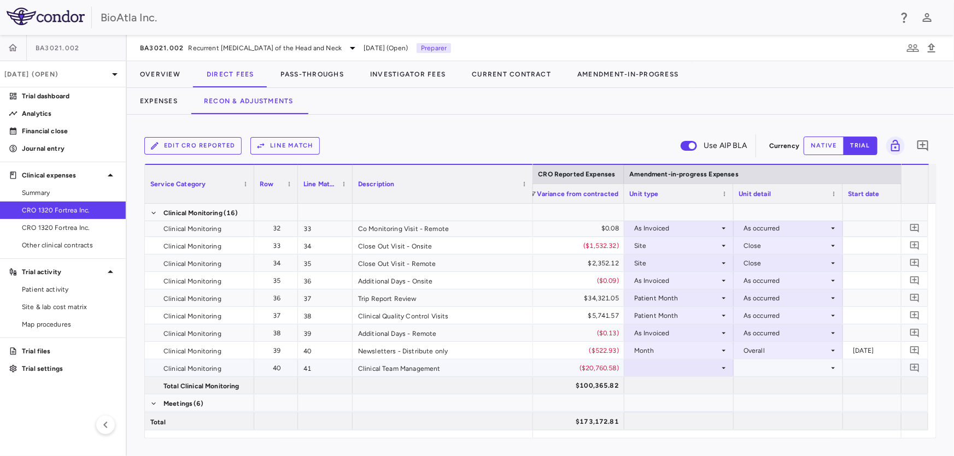
click at [722, 366] on icon at bounding box center [723, 368] width 9 height 9
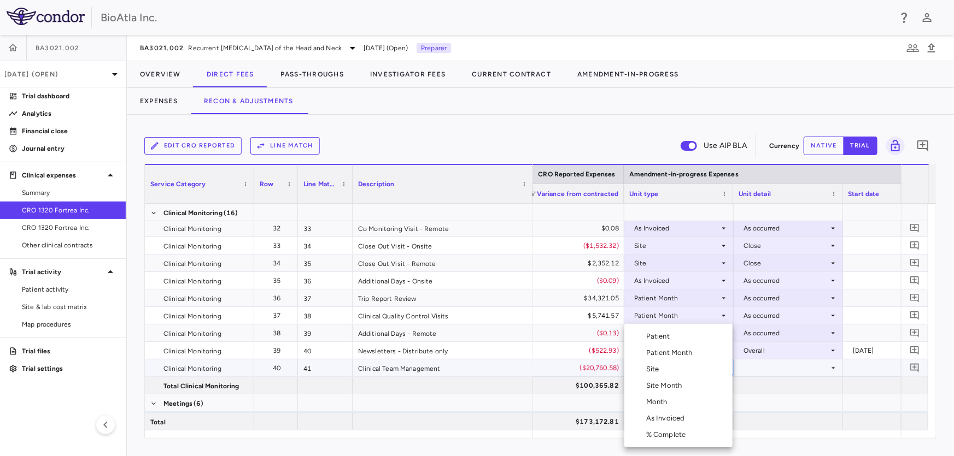
click at [670, 402] on div "Month" at bounding box center [659, 402] width 26 height 10
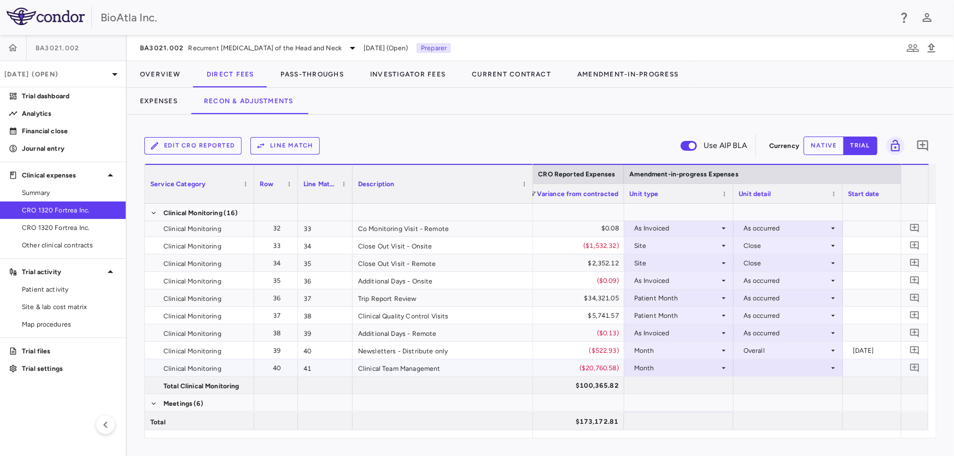
click at [829, 370] on icon at bounding box center [833, 368] width 9 height 9
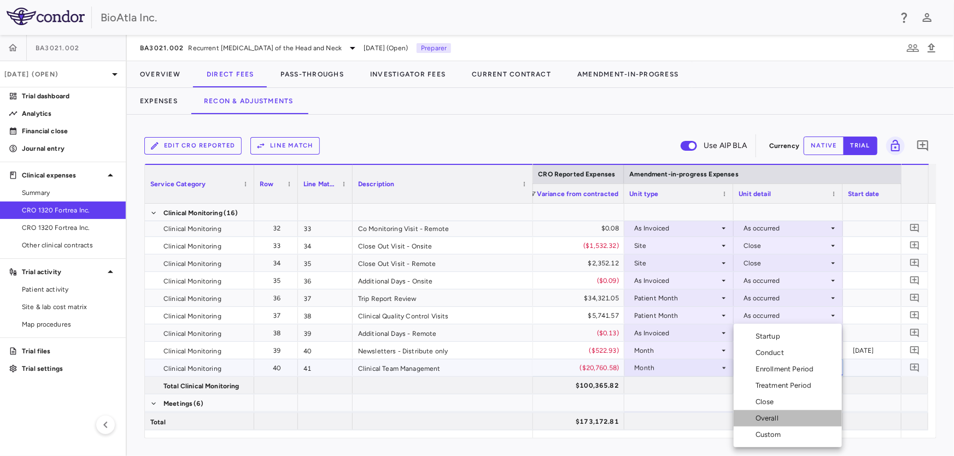
click at [764, 420] on div "Overall" at bounding box center [768, 419] width 27 height 10
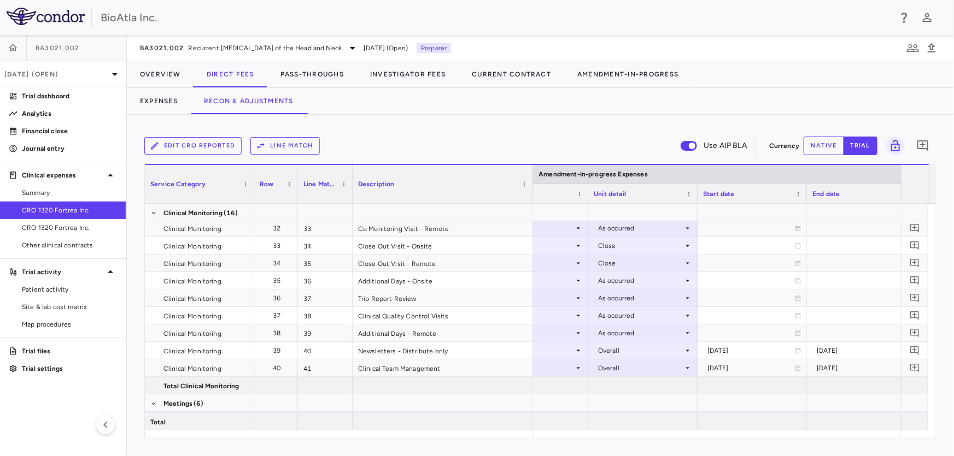
scroll to position [0, 1722]
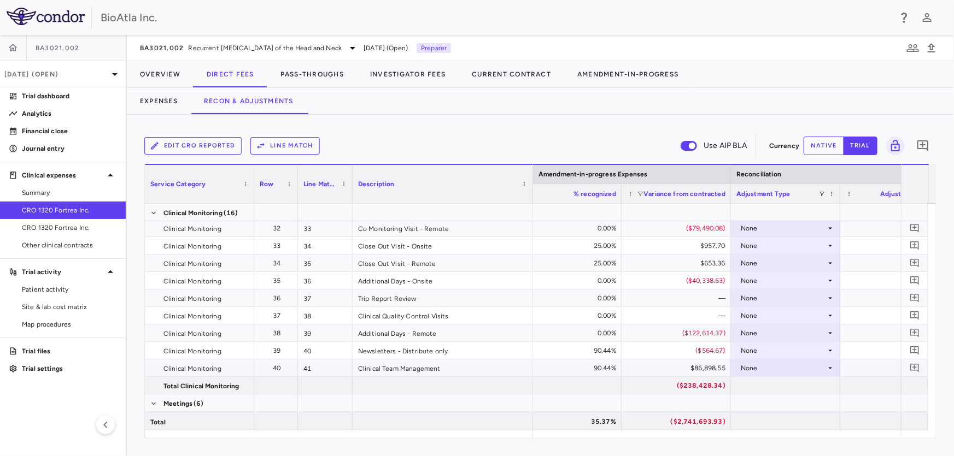
click at [829, 372] on icon at bounding box center [830, 368] width 9 height 9
click at [800, 415] on div "Amendment-in-Progress" at bounding box center [795, 419] width 84 height 10
click at [833, 352] on icon at bounding box center [830, 351] width 9 height 9
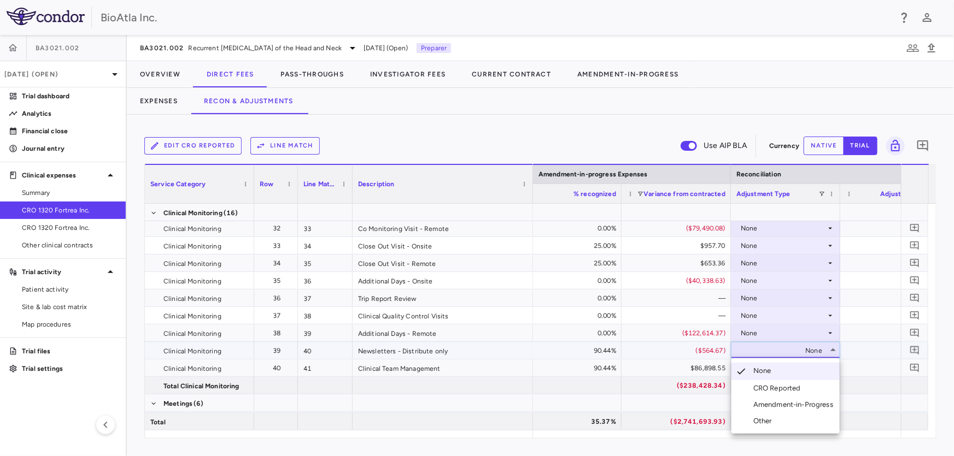
click at [817, 403] on div "Amendment-in-Progress" at bounding box center [795, 405] width 84 height 10
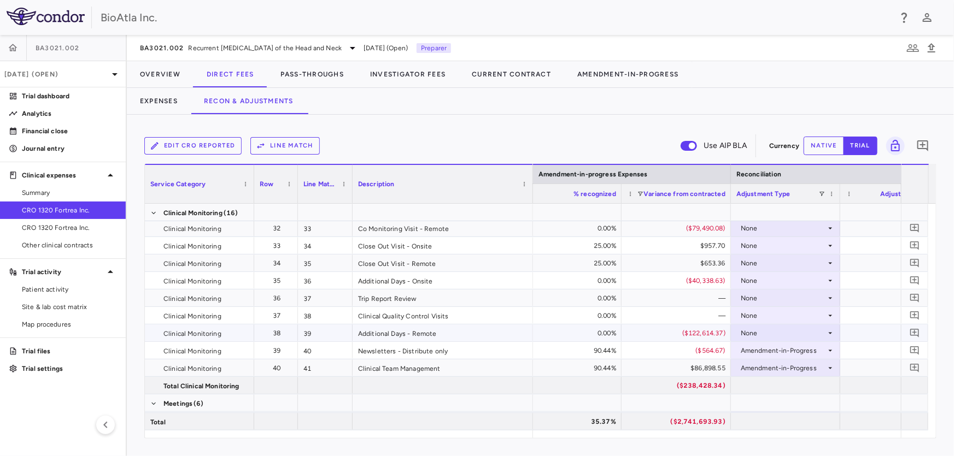
click at [828, 333] on icon at bounding box center [830, 333] width 9 height 9
click at [789, 386] on div "Amendment-in-Progress" at bounding box center [795, 388] width 84 height 10
click at [829, 312] on icon at bounding box center [830, 316] width 9 height 9
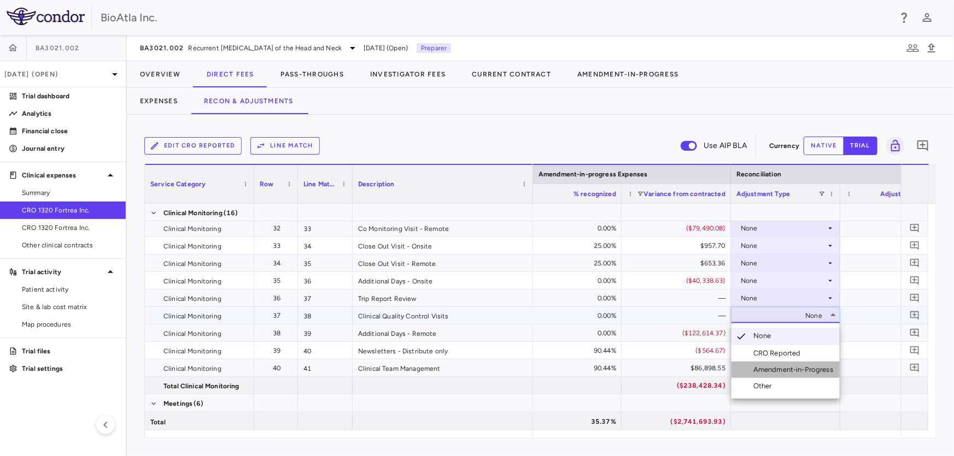
click at [805, 367] on div "Amendment-in-Progress" at bounding box center [795, 370] width 84 height 10
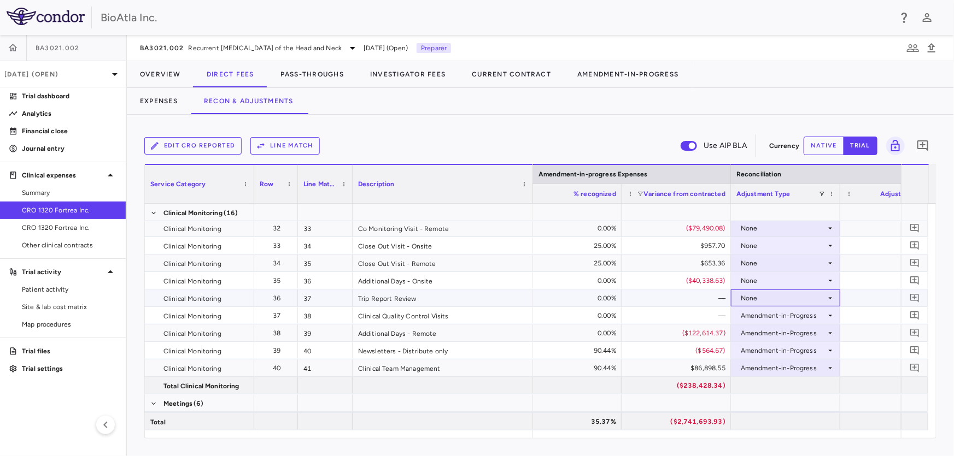
click at [828, 295] on icon at bounding box center [830, 298] width 9 height 9
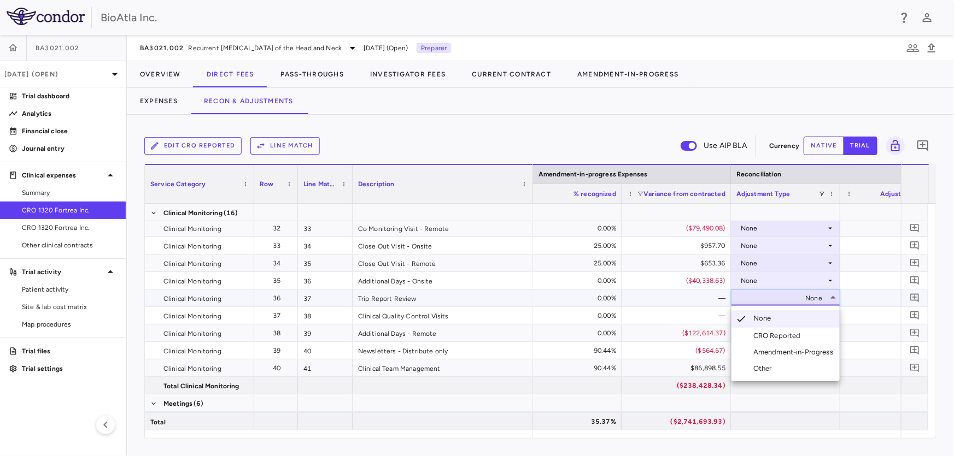
click at [792, 355] on div "Amendment-in-Progress" at bounding box center [795, 353] width 84 height 10
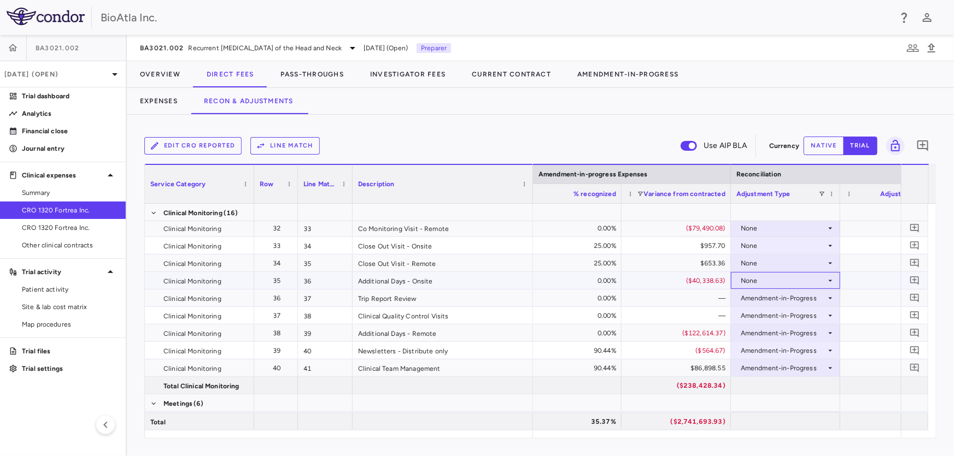
click at [770, 277] on div "None" at bounding box center [783, 280] width 85 height 17
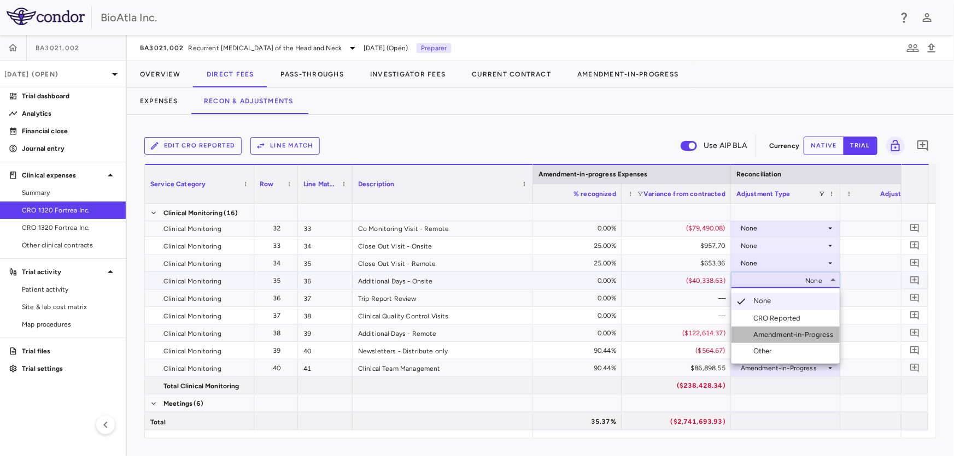
click at [790, 333] on div "Amendment-in-Progress" at bounding box center [795, 335] width 84 height 10
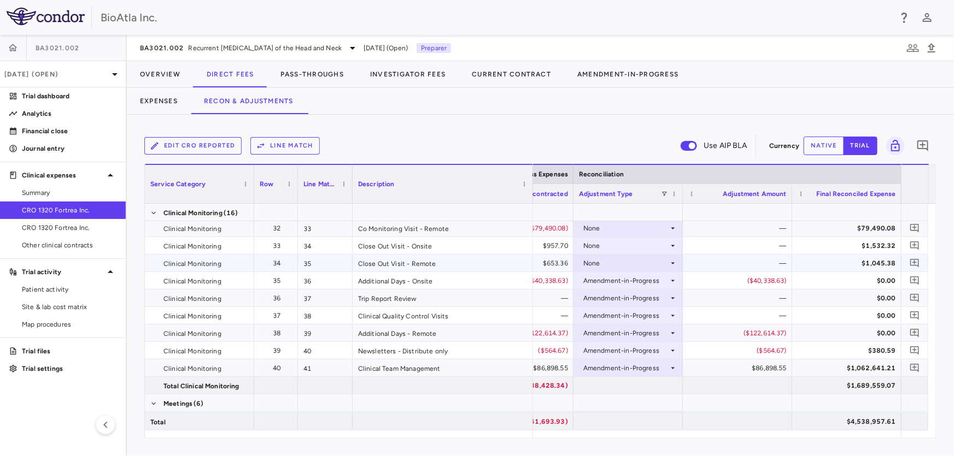
click at [671, 261] on icon at bounding box center [672, 263] width 9 height 9
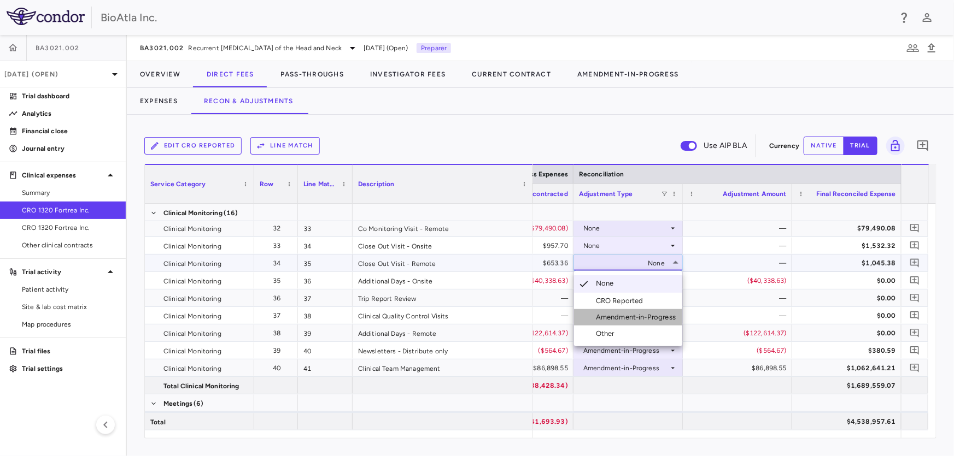
click at [639, 314] on div "Amendment-in-Progress" at bounding box center [638, 318] width 84 height 10
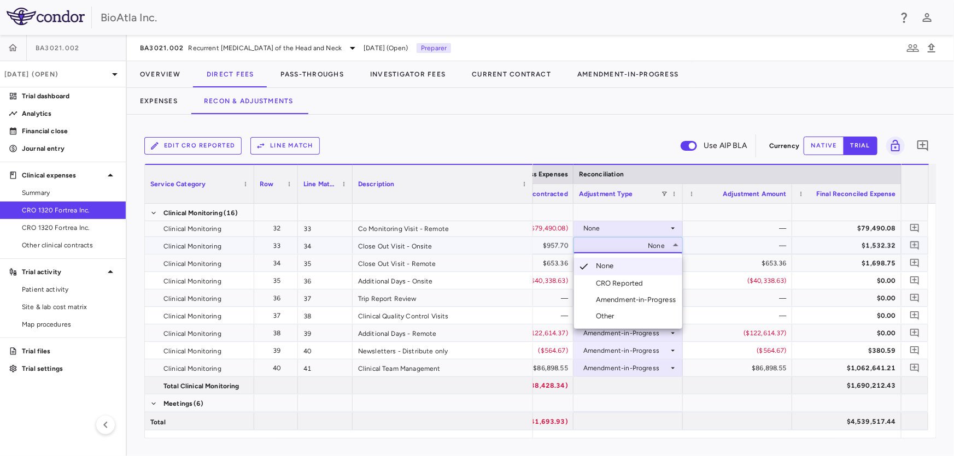
click at [635, 295] on div "Amendment-in-Progress" at bounding box center [638, 300] width 84 height 10
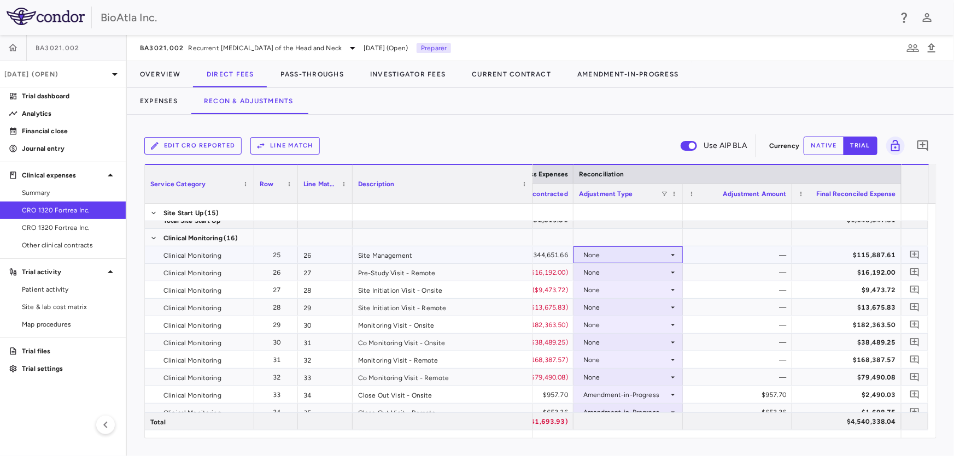
click at [669, 249] on div "None" at bounding box center [628, 255] width 98 height 16
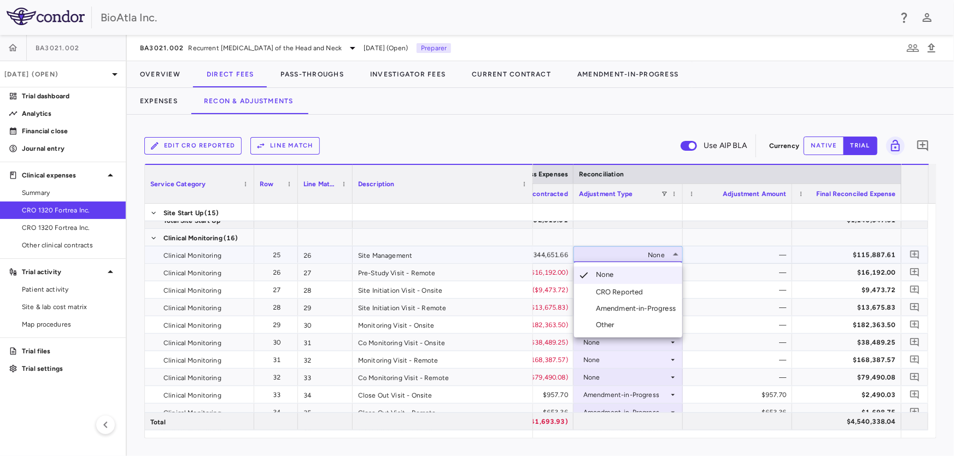
click at [633, 313] on div "Amendment-in-Progress" at bounding box center [638, 309] width 84 height 10
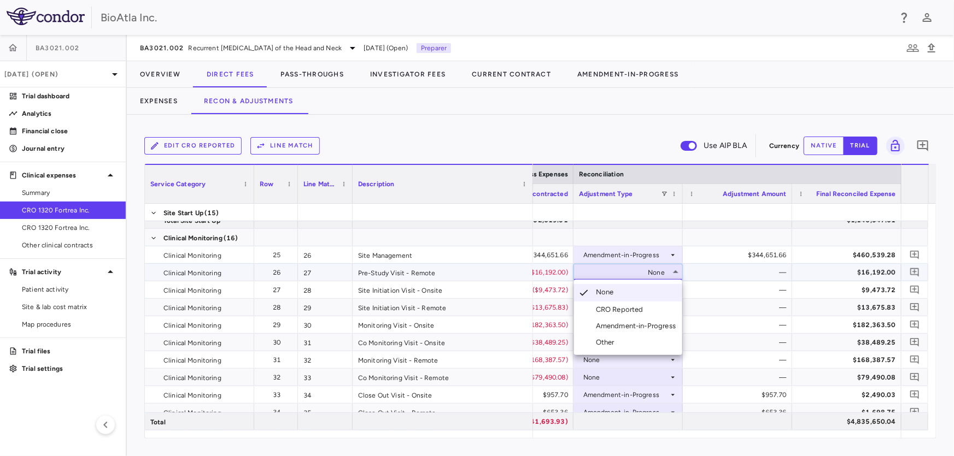
click at [649, 324] on div "Amendment-in-Progress" at bounding box center [638, 326] width 84 height 10
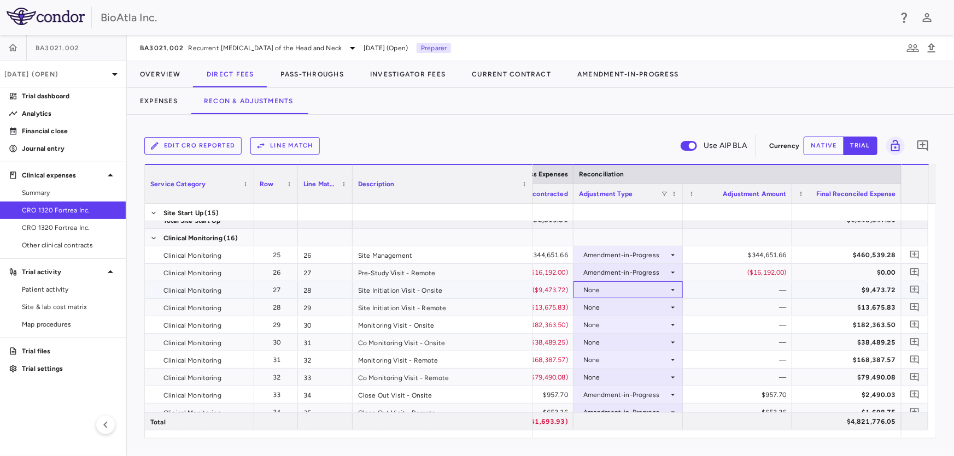
click at [672, 286] on icon at bounding box center [672, 290] width 9 height 9
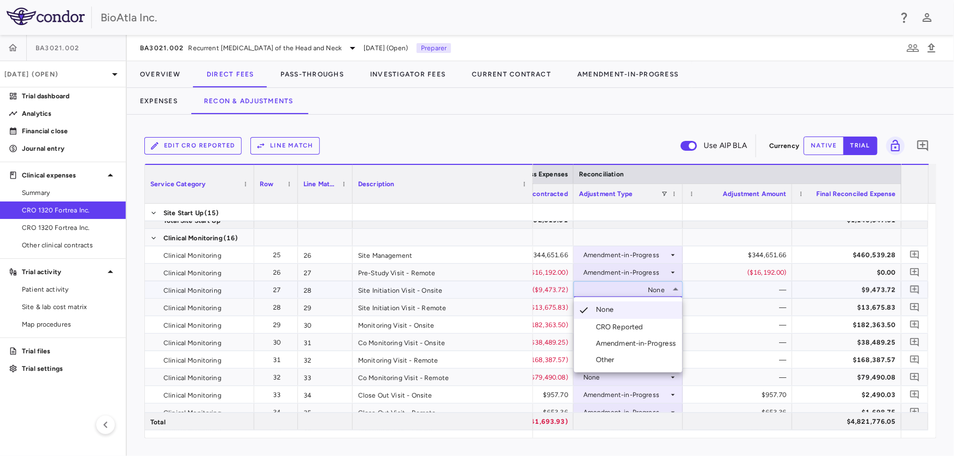
click at [650, 344] on div "Amendment-in-Progress" at bounding box center [638, 344] width 84 height 10
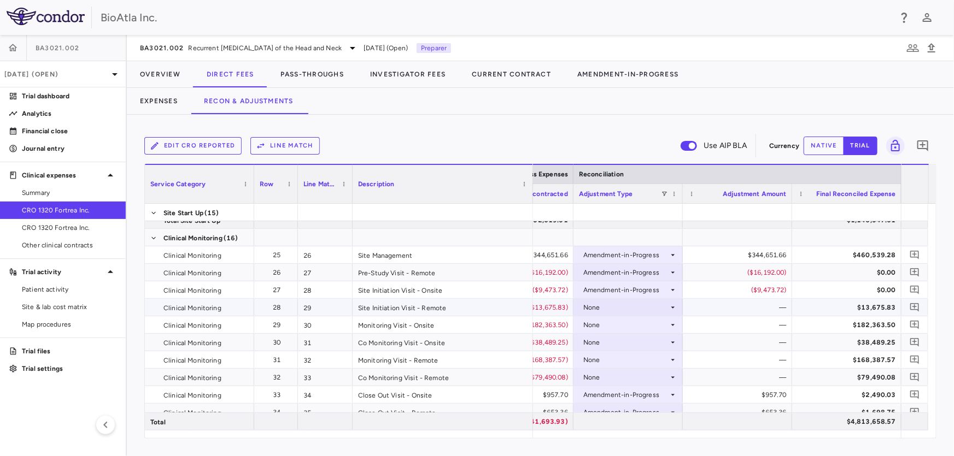
click at [659, 302] on div "None" at bounding box center [625, 307] width 85 height 17
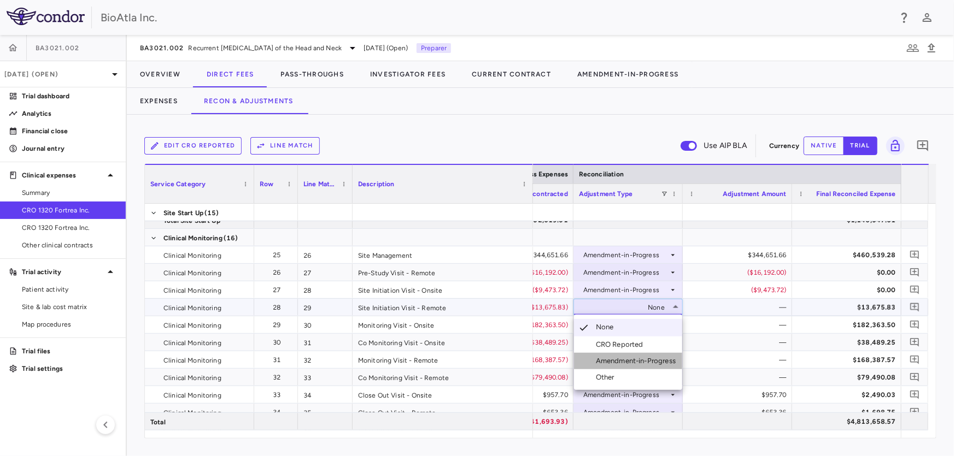
click at [664, 355] on li "Amendment-in-Progress" at bounding box center [628, 361] width 108 height 16
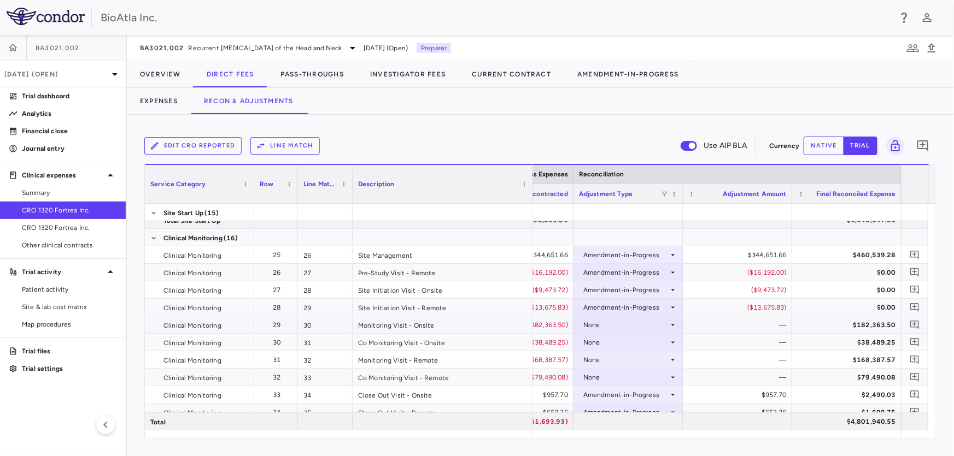
click at [678, 321] on div "None" at bounding box center [627, 324] width 109 height 17
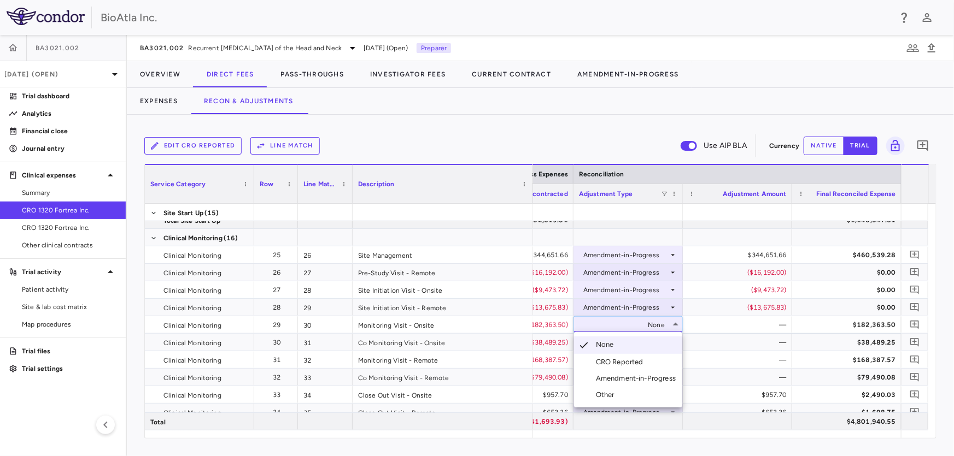
click at [643, 378] on div "Amendment-in-Progress" at bounding box center [638, 379] width 84 height 10
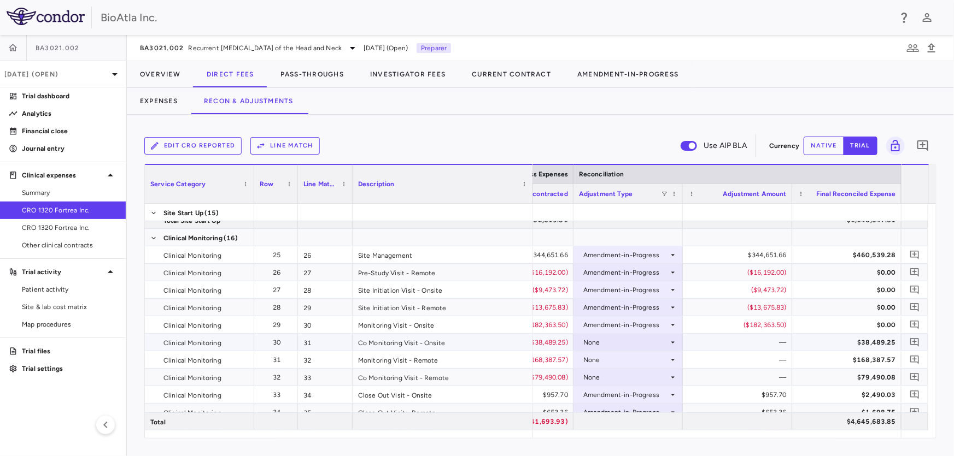
click at [675, 342] on icon at bounding box center [672, 342] width 9 height 9
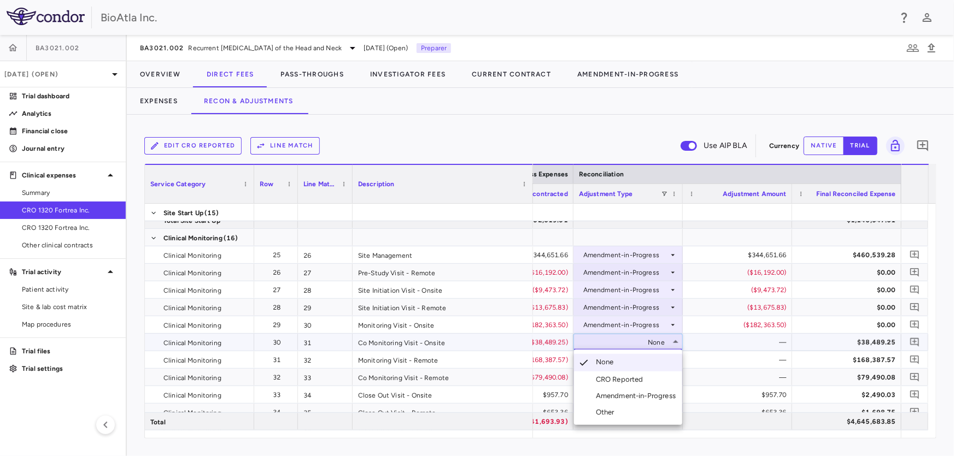
click at [637, 392] on div "Amendment-in-Progress" at bounding box center [638, 396] width 84 height 10
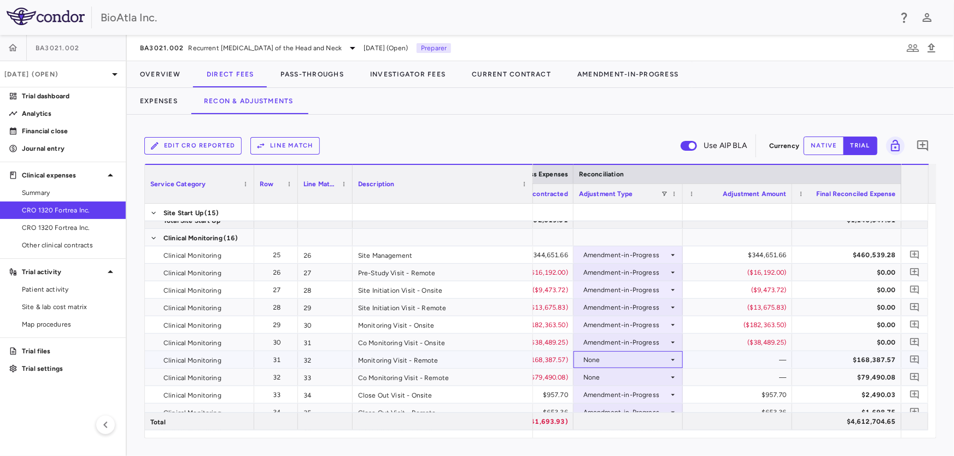
click at [672, 357] on icon at bounding box center [672, 360] width 9 height 9
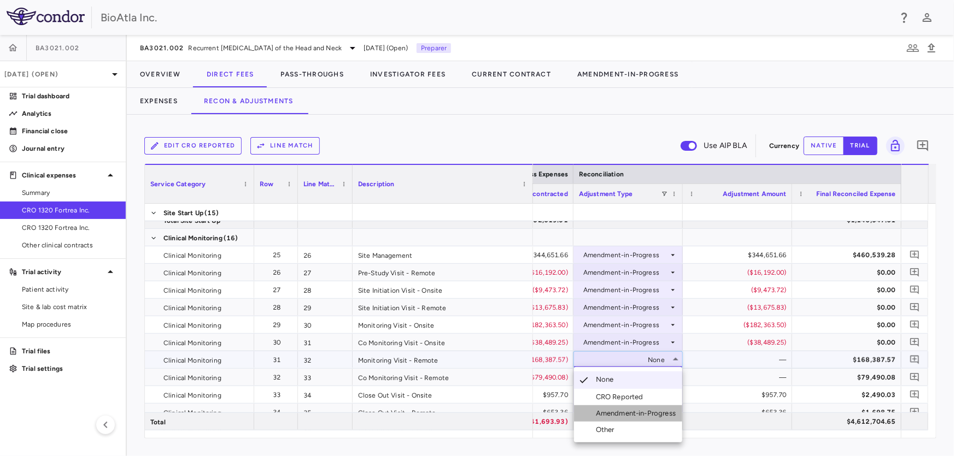
click at [652, 410] on div "Amendment-in-Progress" at bounding box center [638, 414] width 84 height 10
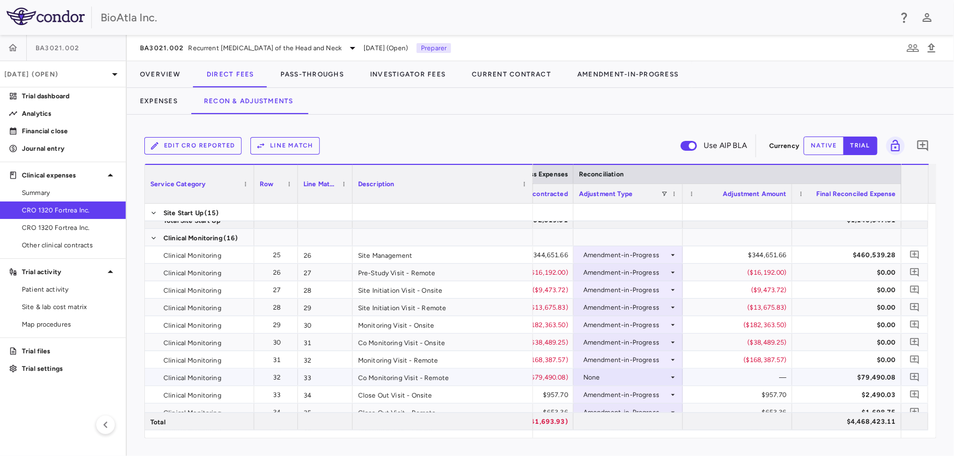
click at [666, 377] on div "None" at bounding box center [625, 377] width 85 height 17
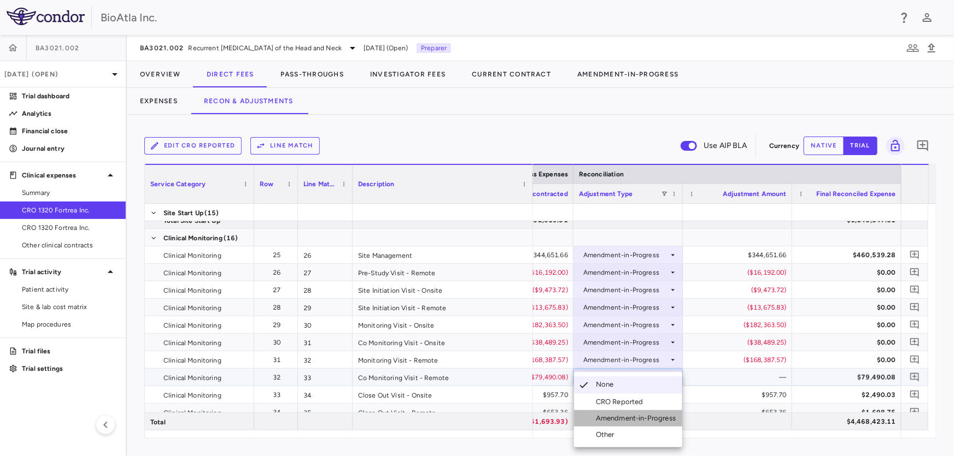
click at [642, 419] on div "Amendment-in-Progress" at bounding box center [638, 419] width 84 height 10
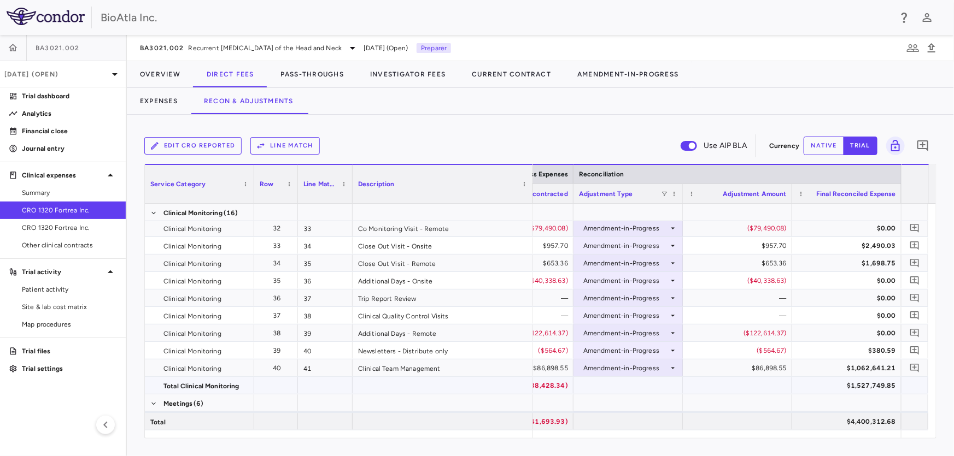
scroll to position [736, 0]
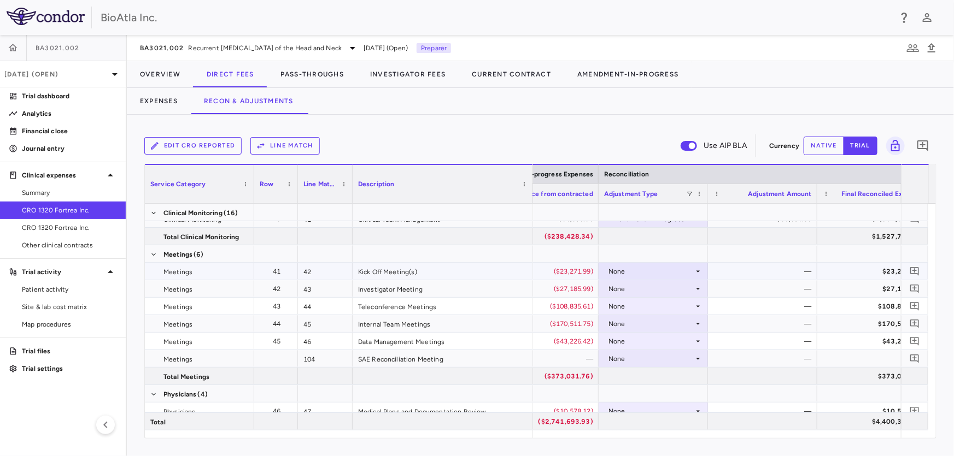
click at [700, 269] on icon at bounding box center [698, 271] width 9 height 9
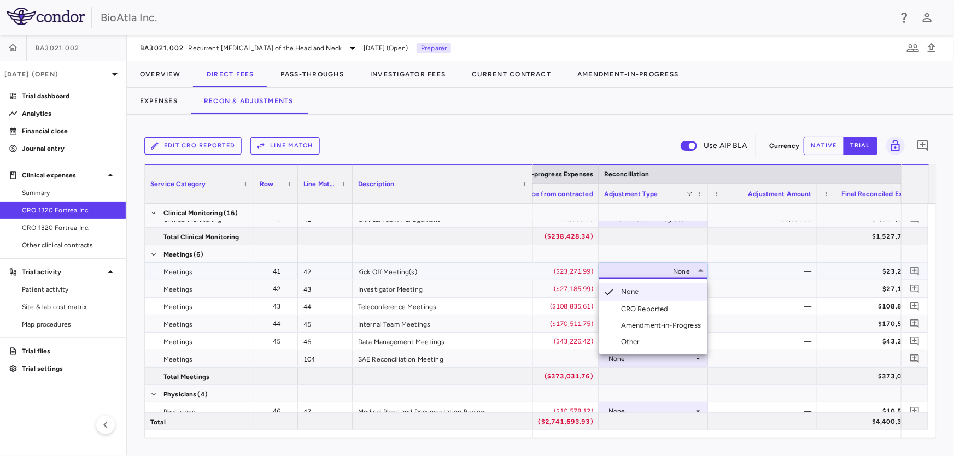
drag, startPoint x: 854, startPoint y: 434, endPoint x: 817, endPoint y: 438, distance: 36.8
click at [817, 438] on div at bounding box center [477, 228] width 954 height 456
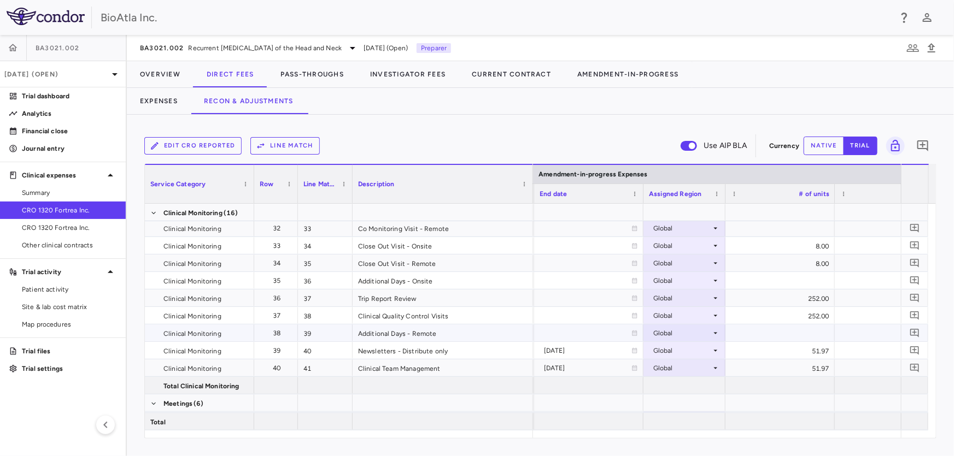
scroll to position [880, 0]
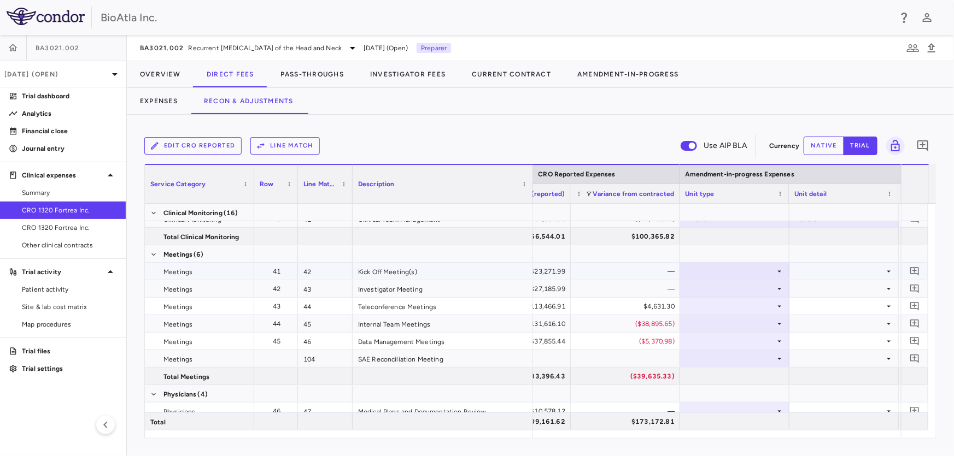
click at [783, 267] on icon at bounding box center [779, 271] width 9 height 9
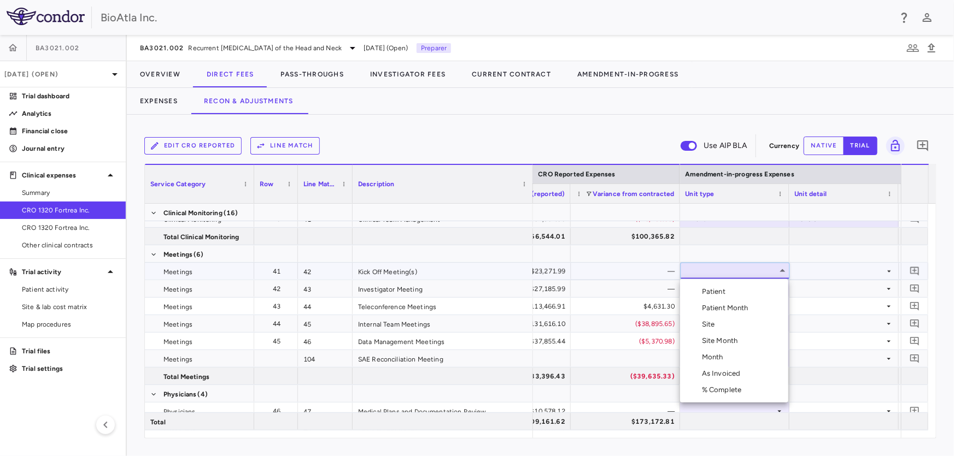
click at [727, 357] on li "Month" at bounding box center [734, 357] width 108 height 16
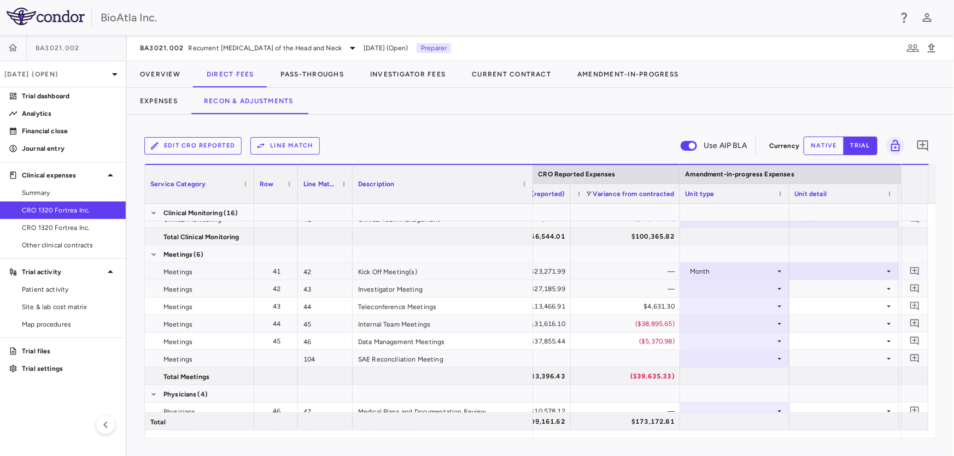
click at [888, 272] on icon at bounding box center [889, 272] width 4 height 2
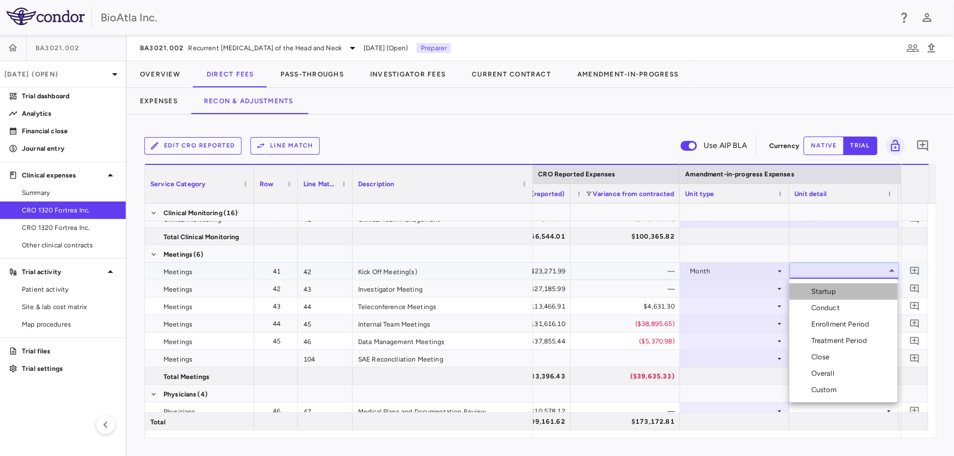
click at [838, 292] on div "Startup" at bounding box center [825, 292] width 29 height 10
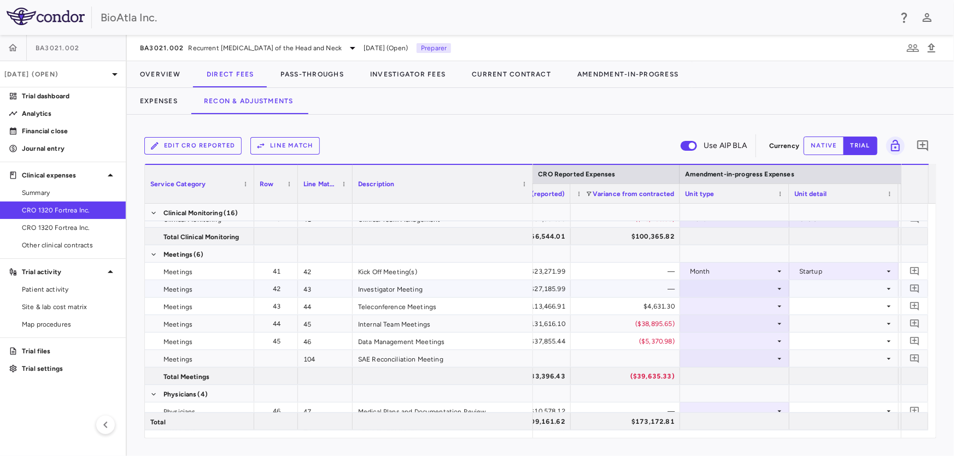
click at [781, 289] on icon at bounding box center [779, 289] width 9 height 9
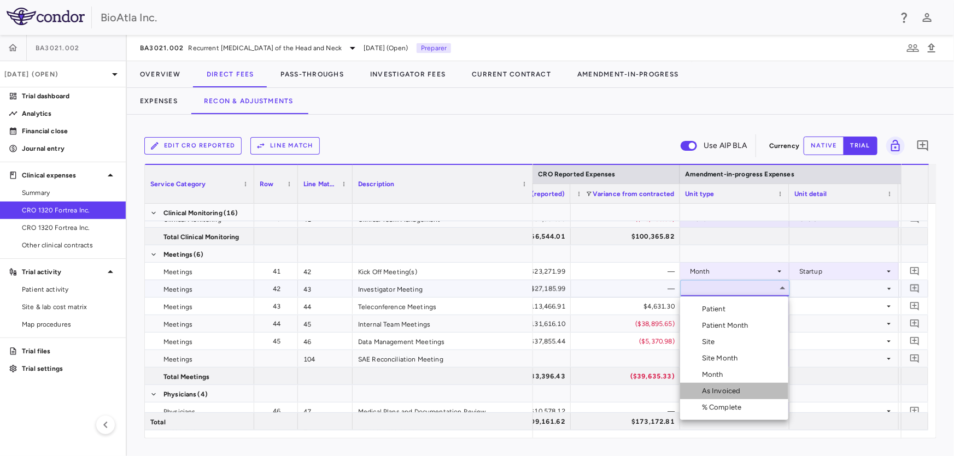
click at [721, 385] on li "As Invoiced" at bounding box center [734, 391] width 108 height 16
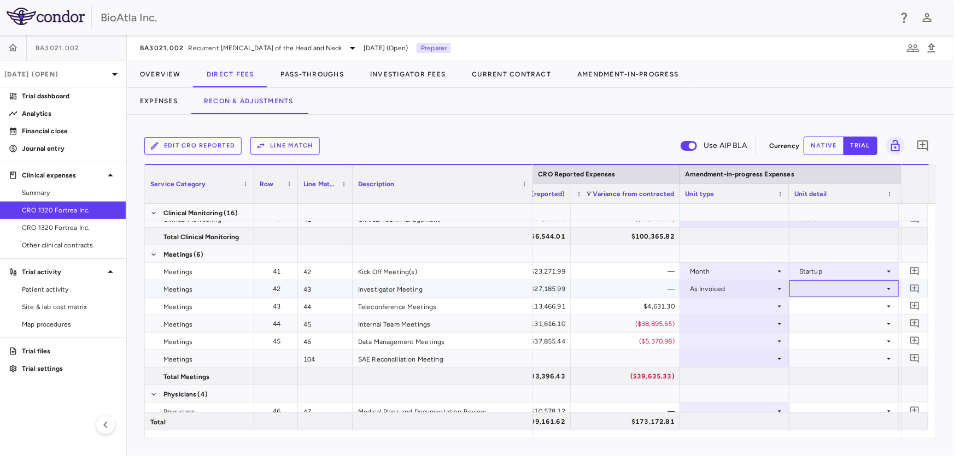
click at [886, 289] on icon at bounding box center [888, 289] width 9 height 9
click at [829, 314] on div "As occurred" at bounding box center [833, 309] width 44 height 10
click at [775, 304] on icon at bounding box center [779, 306] width 9 height 9
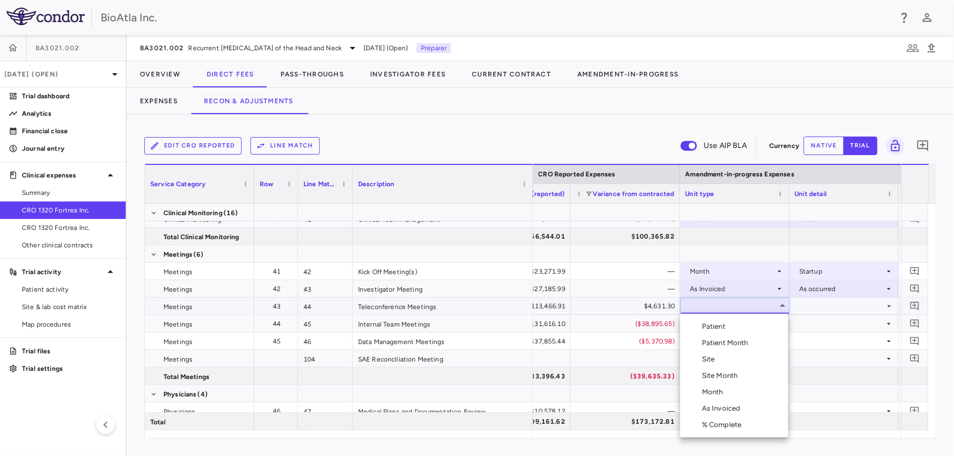
click at [725, 394] on div "Month" at bounding box center [715, 392] width 26 height 10
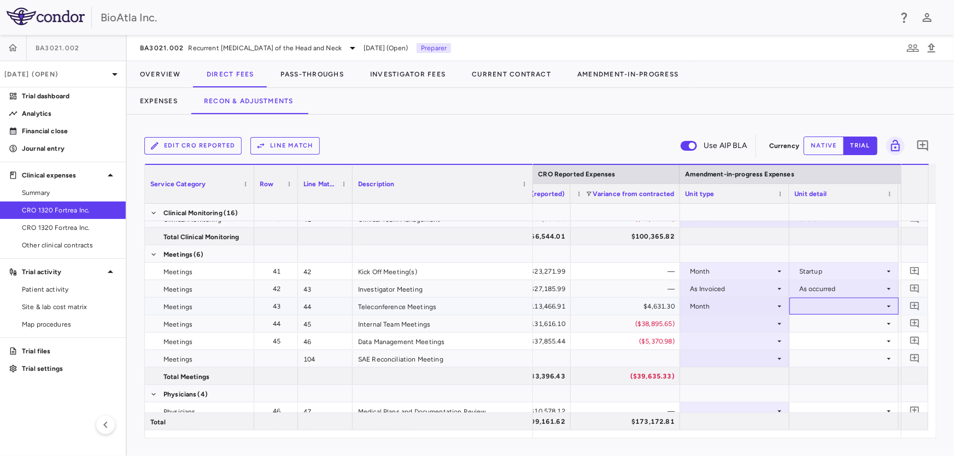
click at [884, 302] on icon at bounding box center [888, 306] width 9 height 9
click at [820, 409] on div "Overall" at bounding box center [824, 409] width 27 height 10
click at [779, 327] on icon at bounding box center [779, 324] width 9 height 9
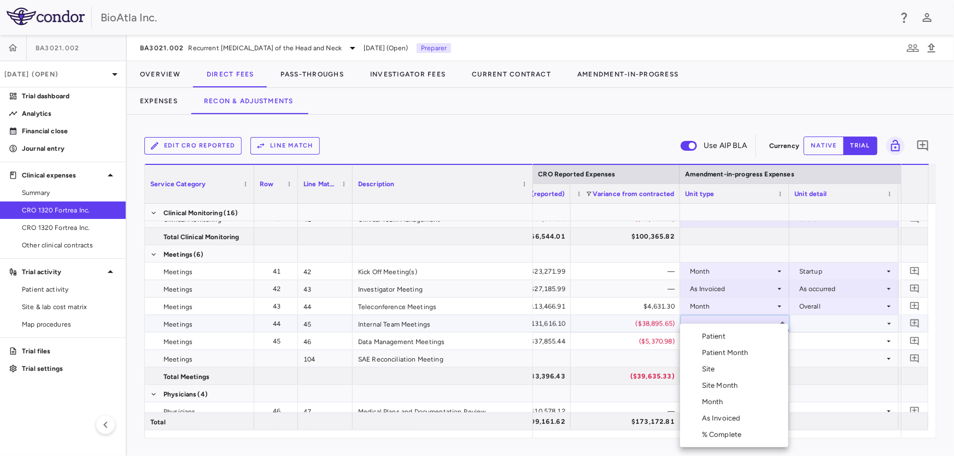
click at [723, 404] on div "Month" at bounding box center [715, 402] width 26 height 10
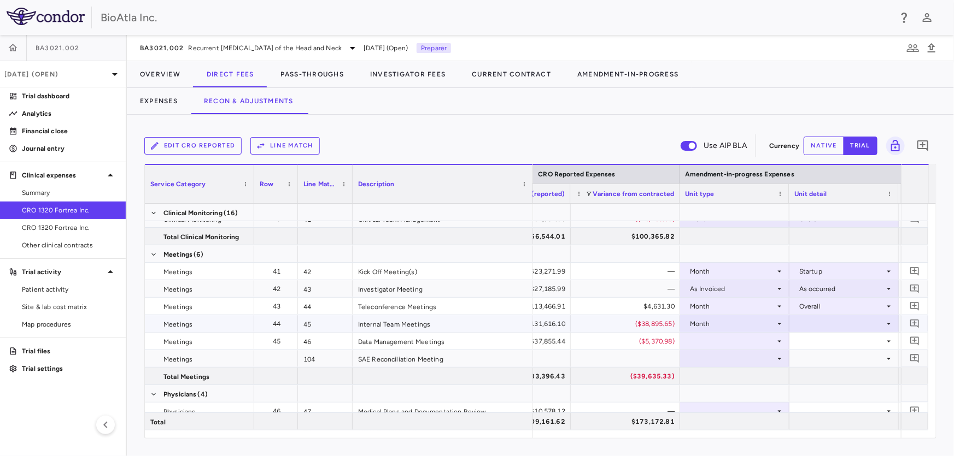
click at [888, 325] on icon at bounding box center [888, 324] width 9 height 9
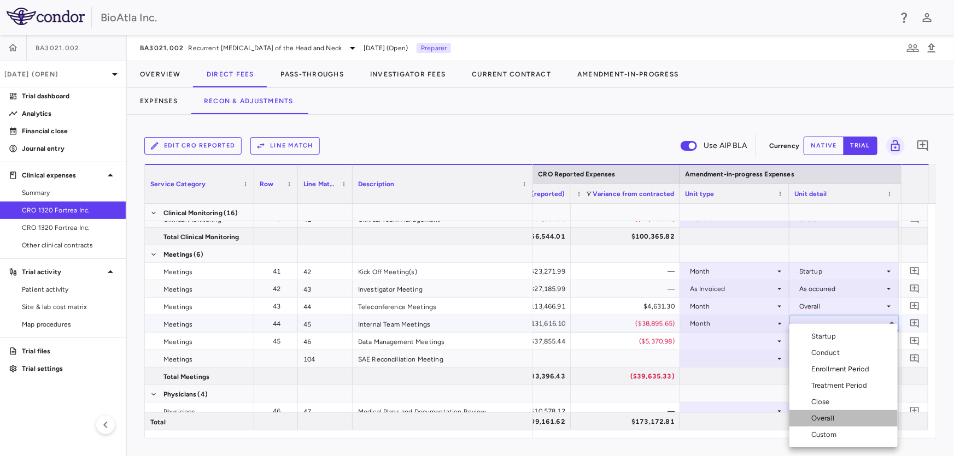
click at [825, 421] on div "Overall" at bounding box center [824, 419] width 27 height 10
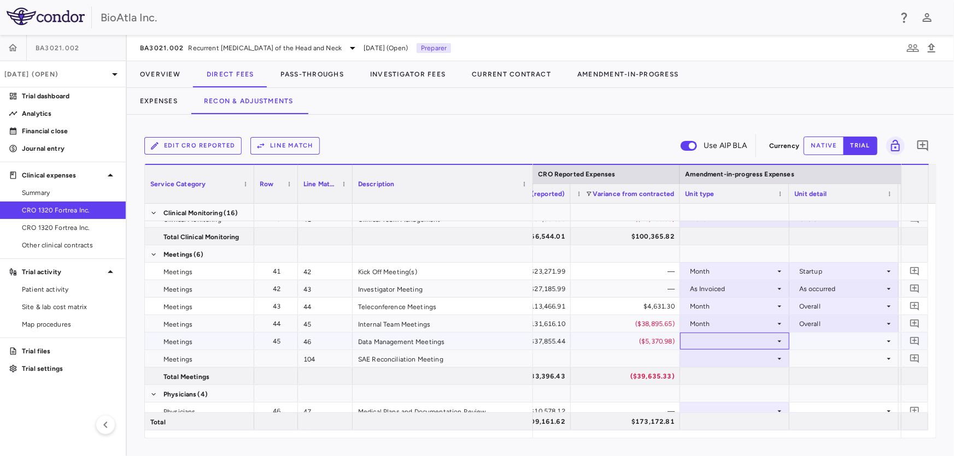
click at [780, 341] on icon at bounding box center [779, 341] width 9 height 9
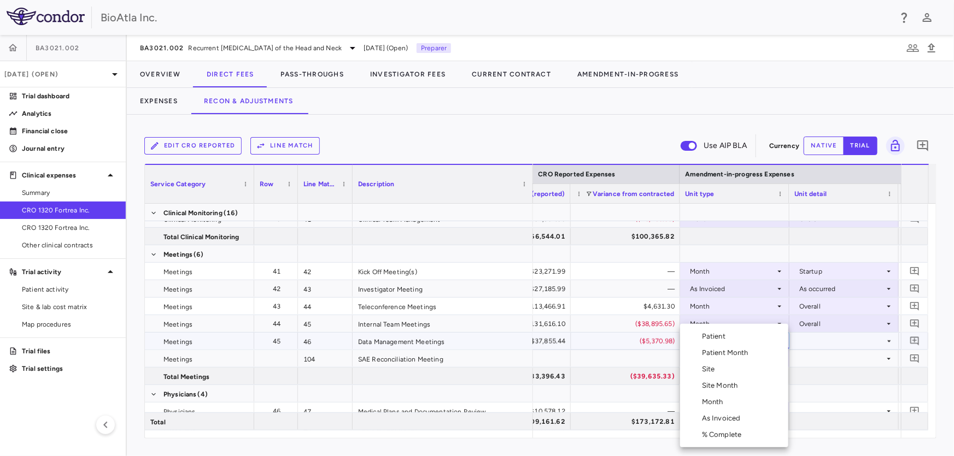
click at [727, 403] on div "Month" at bounding box center [715, 402] width 26 height 10
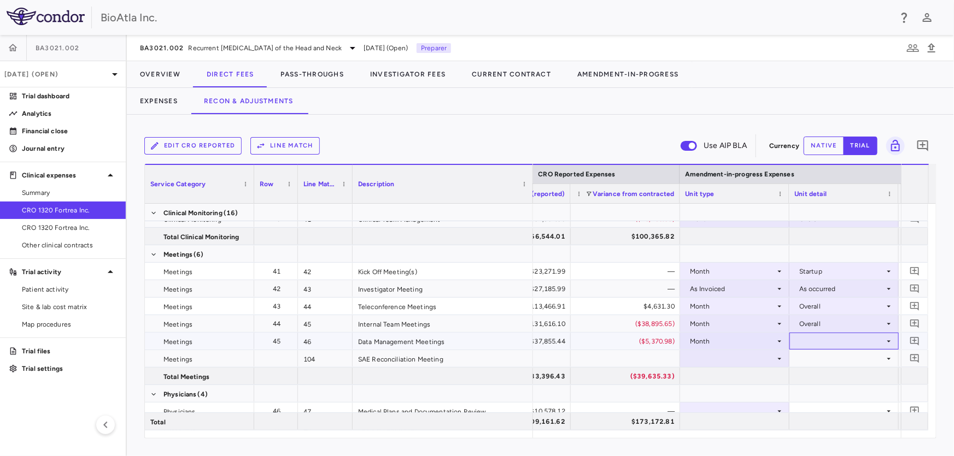
click at [891, 342] on icon at bounding box center [888, 341] width 9 height 9
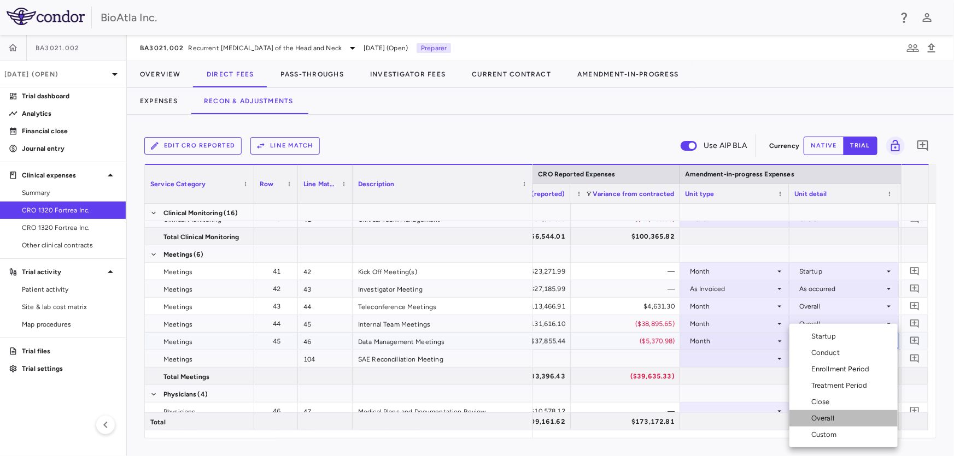
click at [826, 412] on li "Overall" at bounding box center [843, 418] width 108 height 16
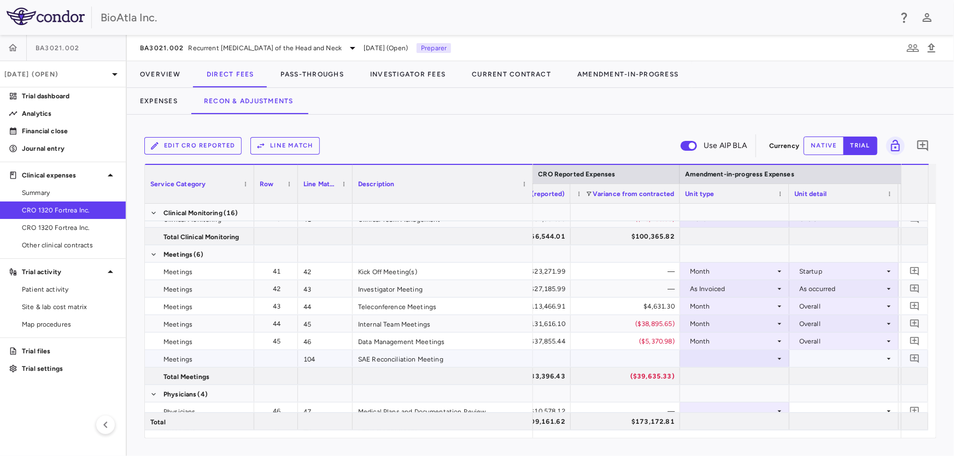
click at [776, 358] on icon at bounding box center [779, 359] width 9 height 9
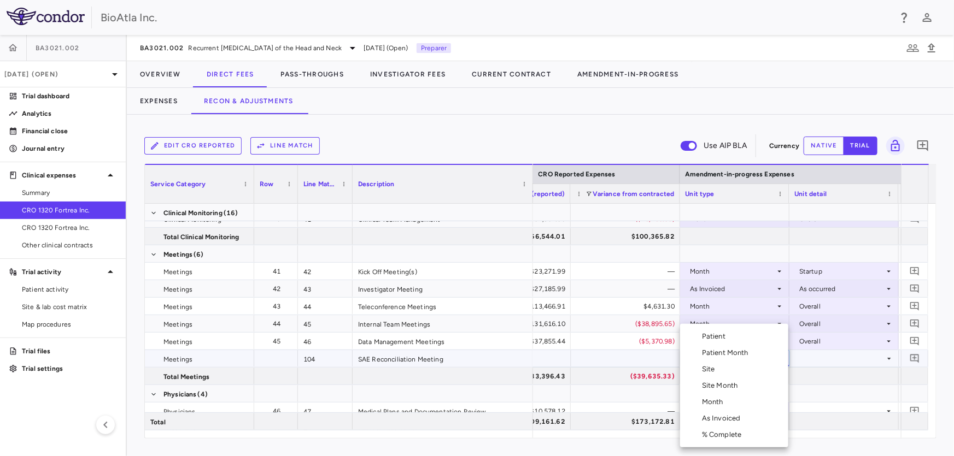
click at [733, 404] on li "Month" at bounding box center [734, 402] width 108 height 16
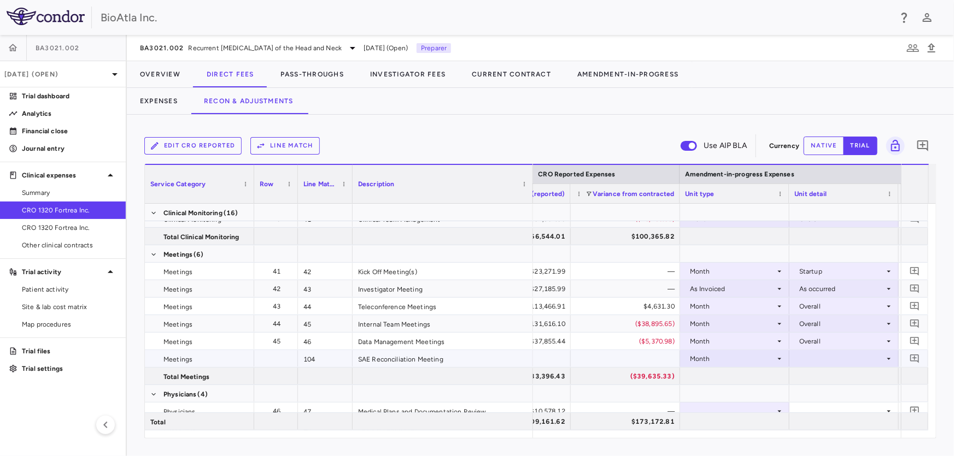
click at [890, 359] on icon at bounding box center [888, 359] width 9 height 9
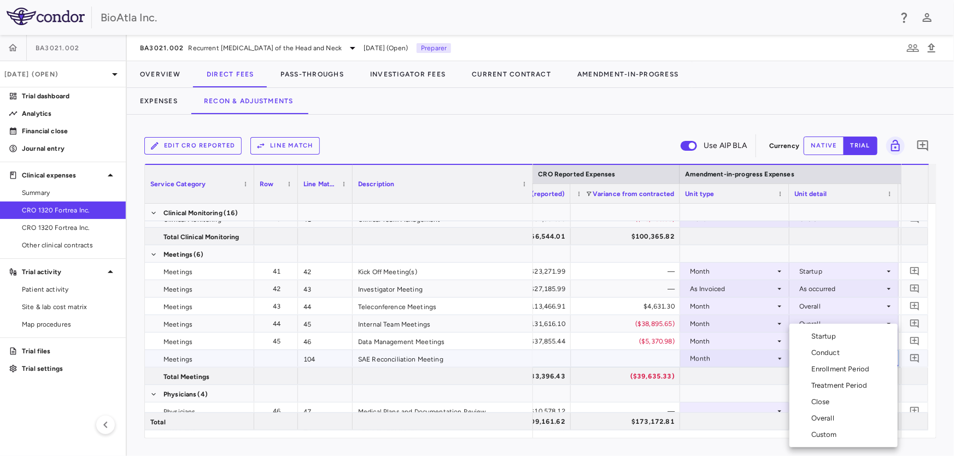
click at [847, 415] on li "Overall" at bounding box center [843, 418] width 108 height 16
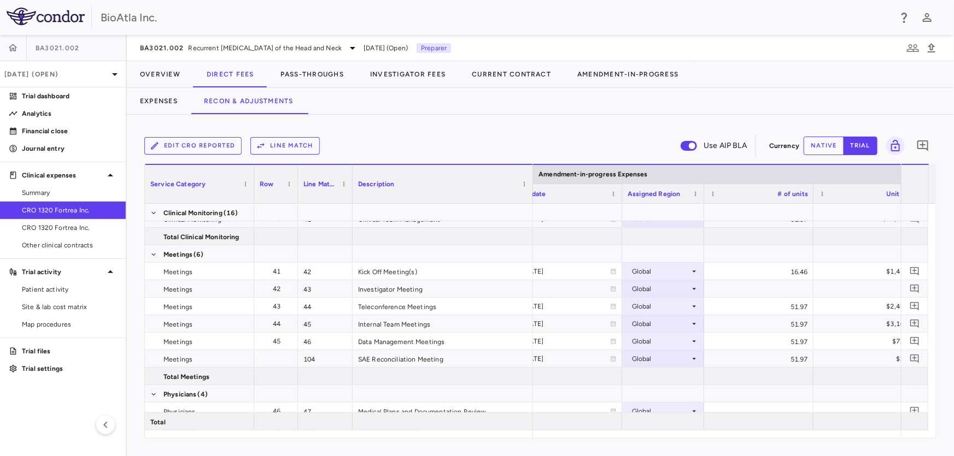
scroll to position [0, 2063]
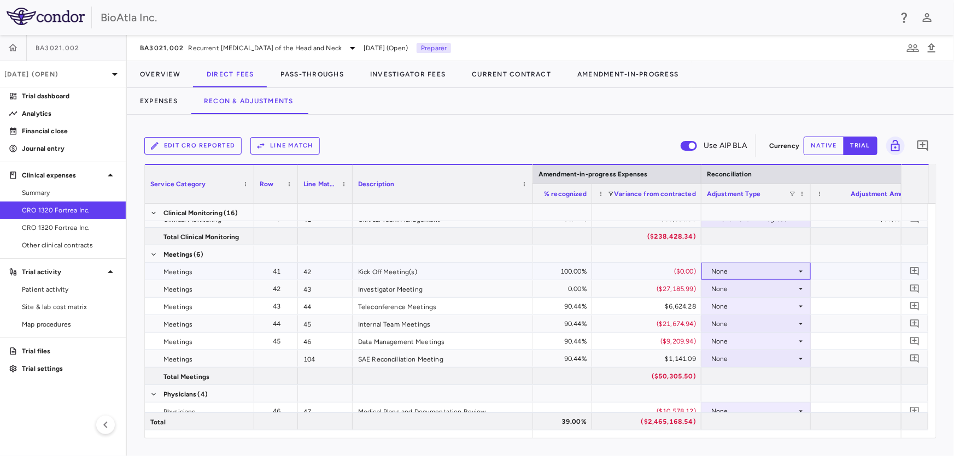
click at [800, 269] on icon at bounding box center [800, 271] width 9 height 9
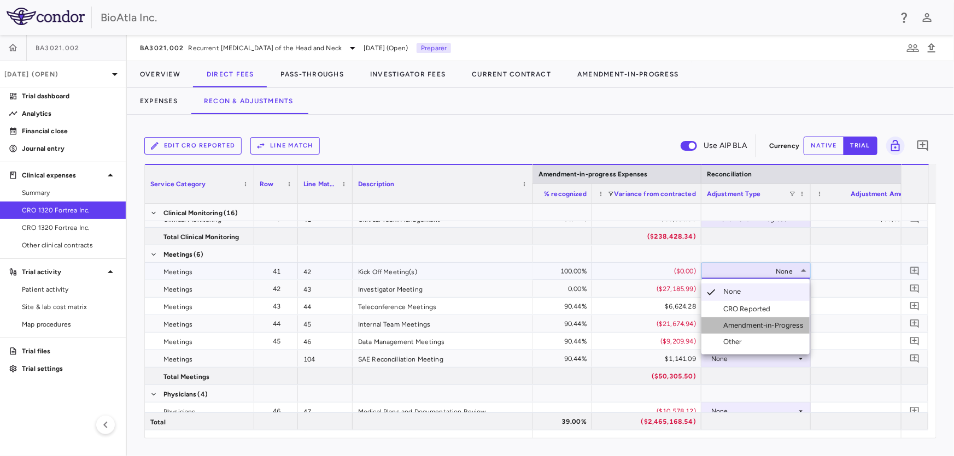
click at [754, 325] on div "Amendment-in-Progress" at bounding box center [765, 326] width 84 height 10
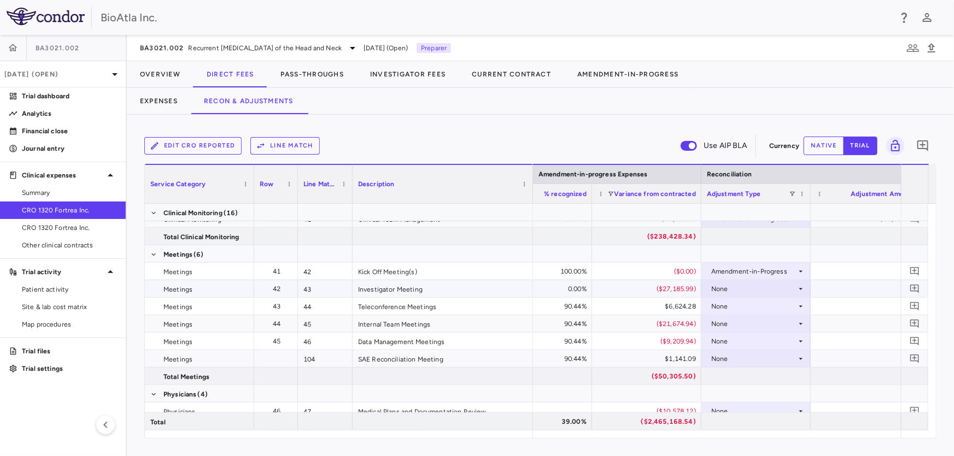
click at [798, 285] on icon at bounding box center [800, 289] width 9 height 9
click at [801, 281] on div "None" at bounding box center [756, 289] width 98 height 16
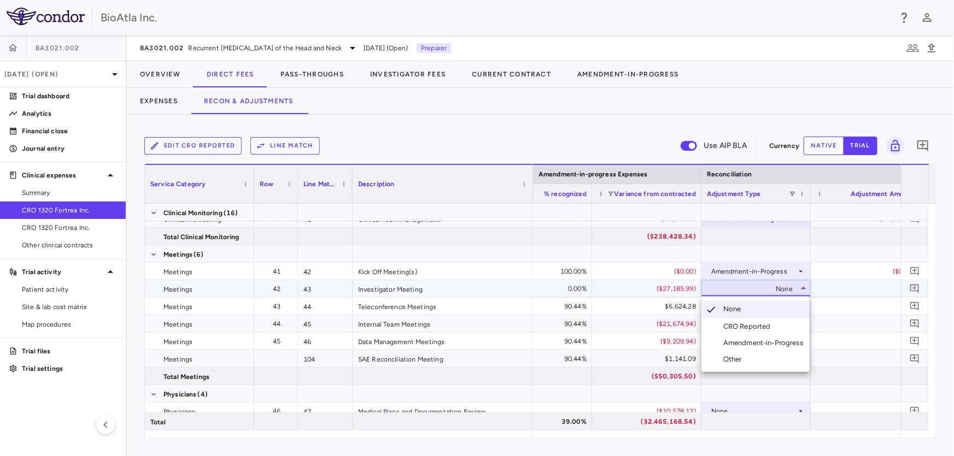
click at [782, 341] on div "Amendment-in-Progress" at bounding box center [765, 343] width 84 height 10
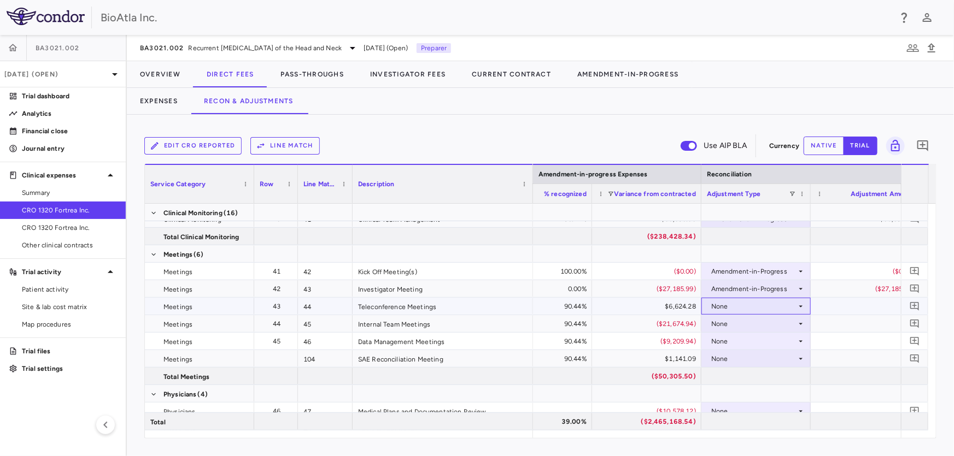
click at [801, 306] on icon at bounding box center [800, 306] width 9 height 9
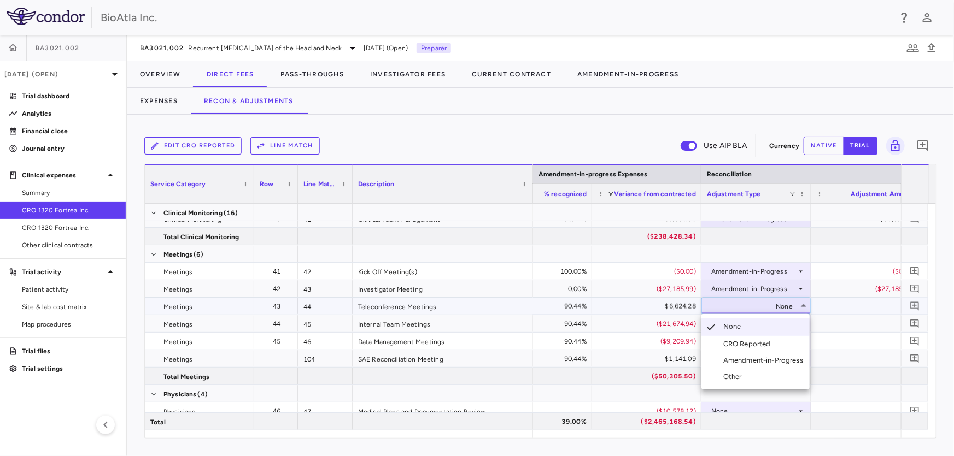
click at [779, 361] on div "Amendment-in-Progress" at bounding box center [765, 361] width 84 height 10
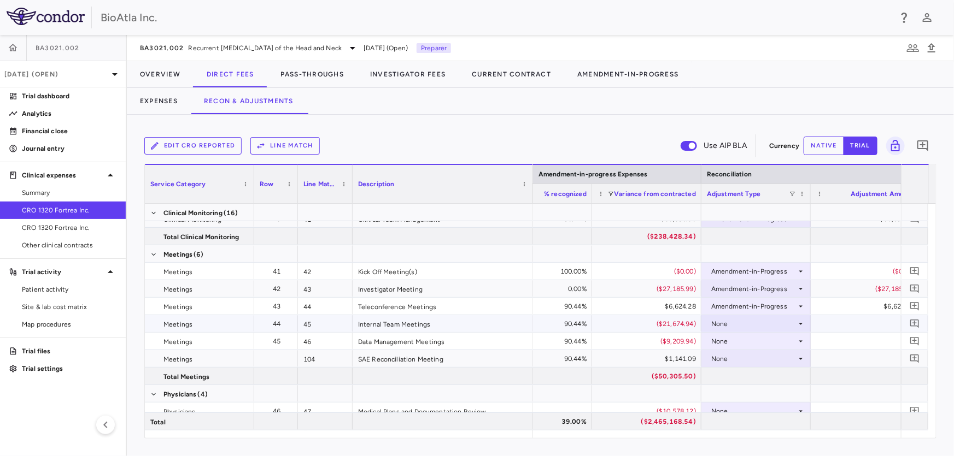
click at [800, 323] on icon at bounding box center [801, 324] width 4 height 2
click at [784, 380] on div "Amendment-in-Progress" at bounding box center [765, 378] width 84 height 10
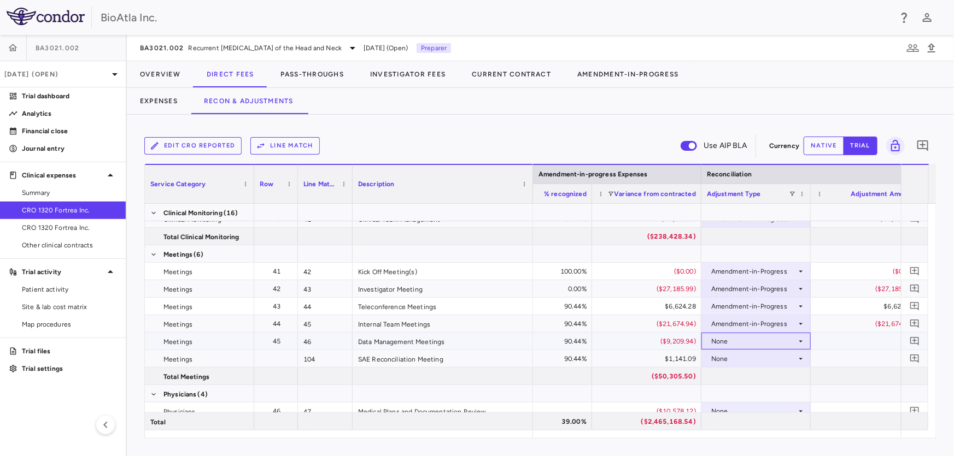
click at [798, 341] on icon at bounding box center [800, 341] width 9 height 9
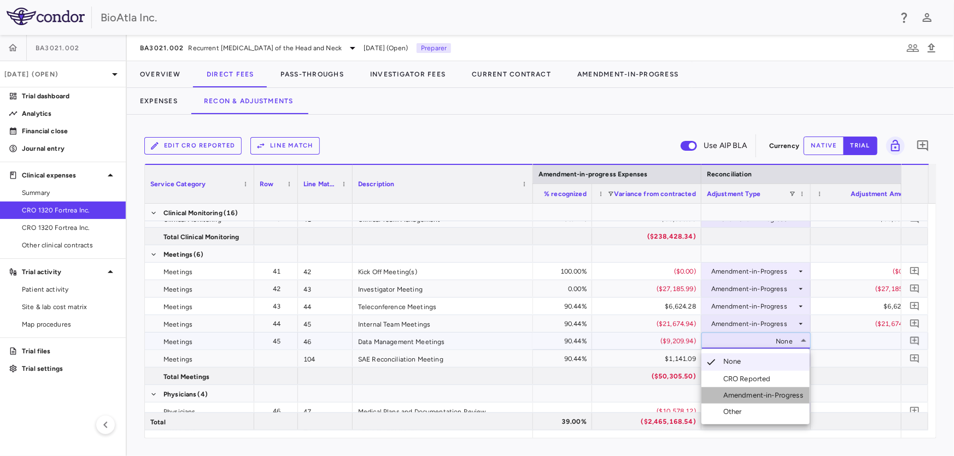
click at [756, 399] on div "Amendment-in-Progress" at bounding box center [765, 396] width 84 height 10
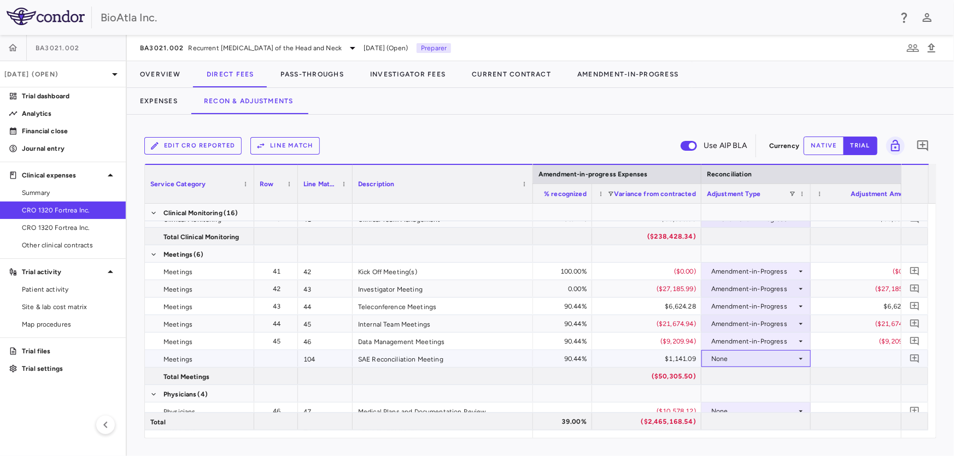
click at [794, 358] on div "None" at bounding box center [753, 358] width 85 height 17
click at [765, 400] on div "Amendment-in-Progress" at bounding box center [765, 397] width 84 height 10
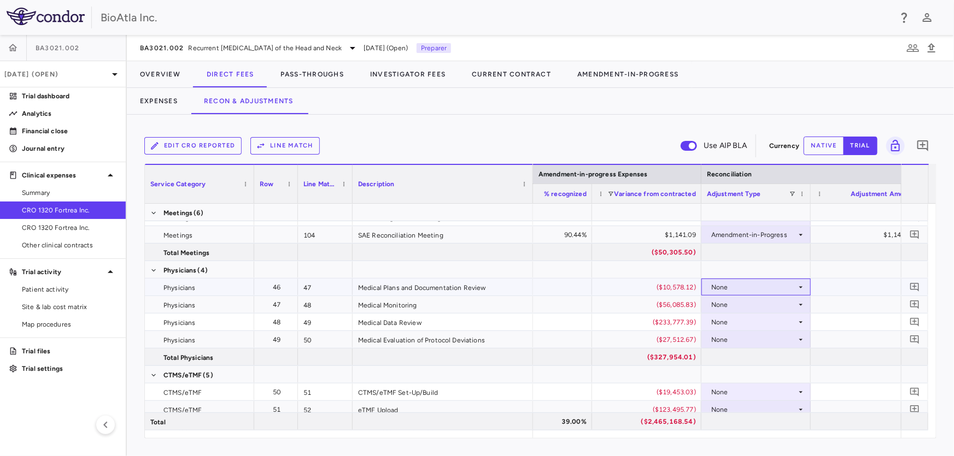
click at [801, 285] on icon at bounding box center [800, 287] width 9 height 9
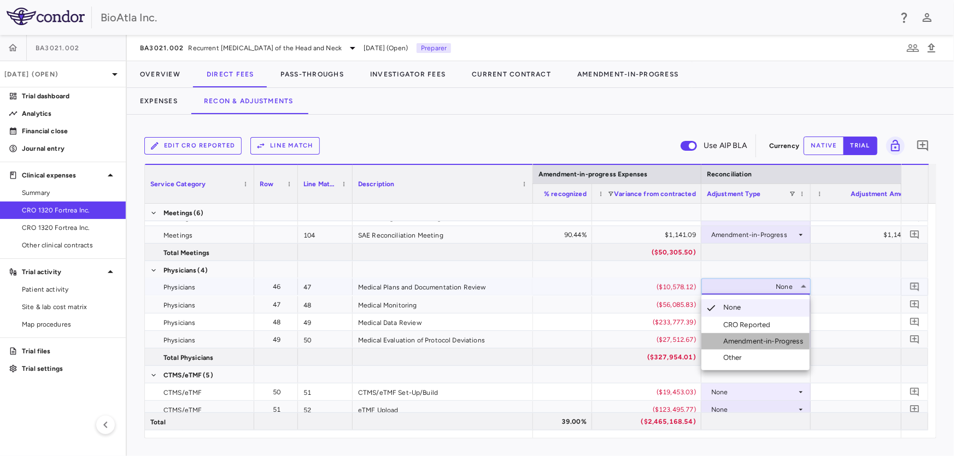
click at [748, 342] on div "Amendment-in-Progress" at bounding box center [765, 342] width 84 height 10
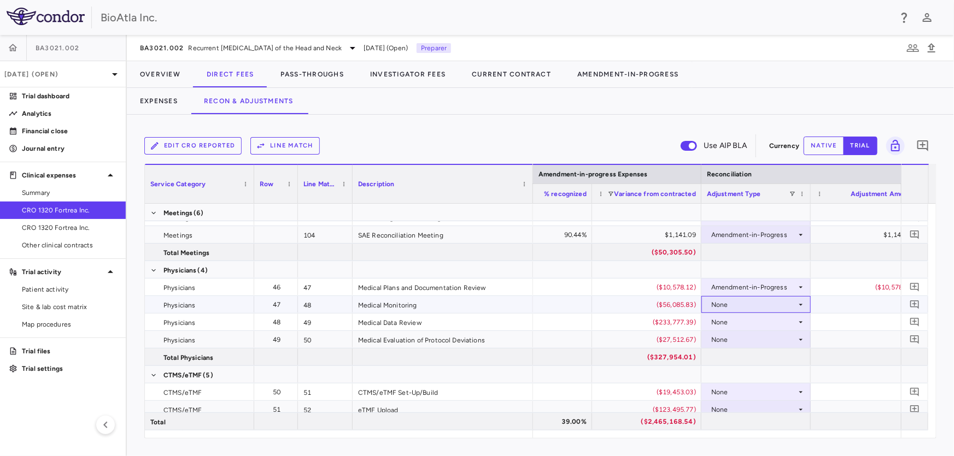
click at [801, 304] on icon at bounding box center [801, 305] width 4 height 2
click at [782, 357] on div "Amendment-in-Progress" at bounding box center [765, 359] width 84 height 10
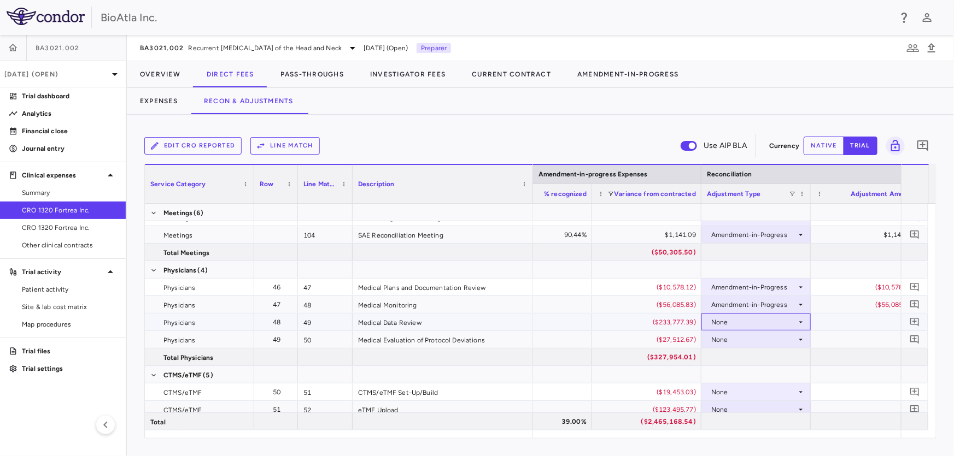
click at [798, 321] on icon at bounding box center [800, 322] width 9 height 9
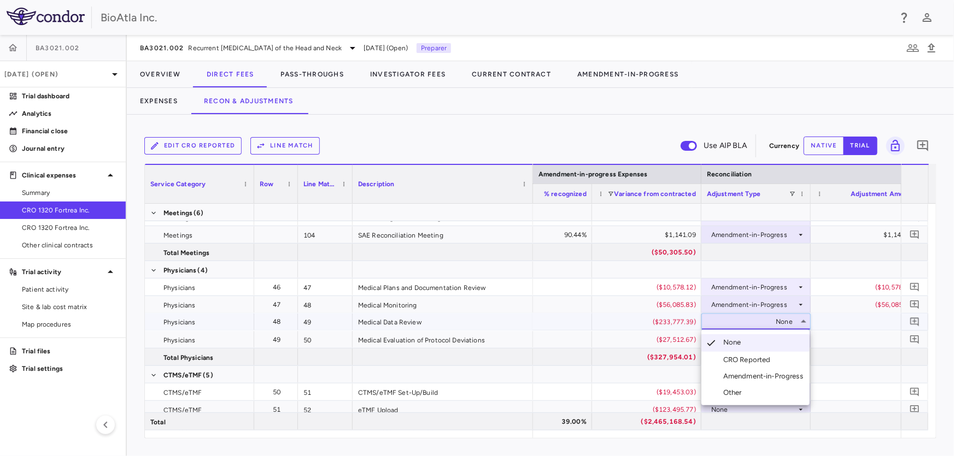
click at [758, 375] on div "Amendment-in-Progress" at bounding box center [765, 377] width 84 height 10
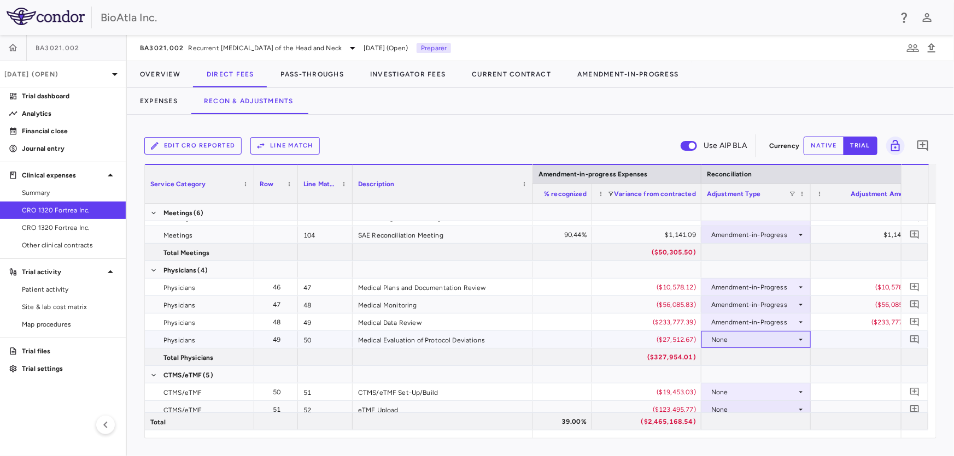
click at [802, 337] on icon at bounding box center [800, 340] width 9 height 9
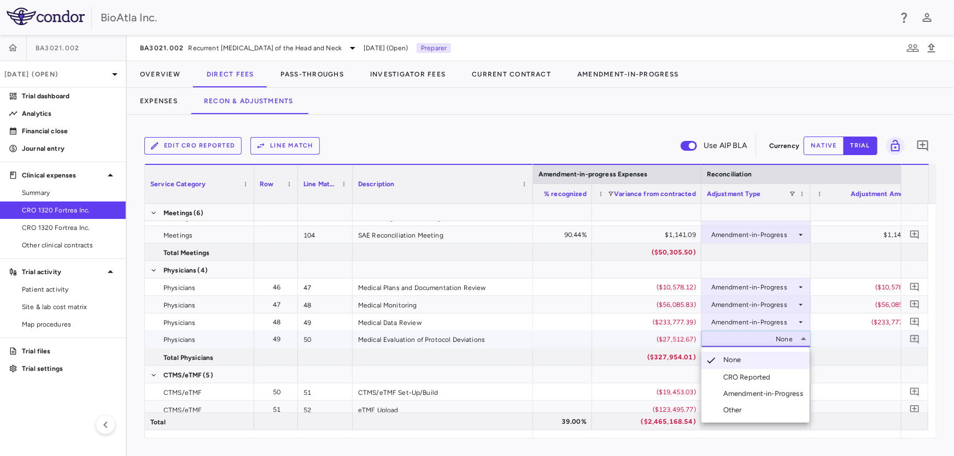
click at [784, 392] on div "Amendment-in-Progress" at bounding box center [765, 394] width 84 height 10
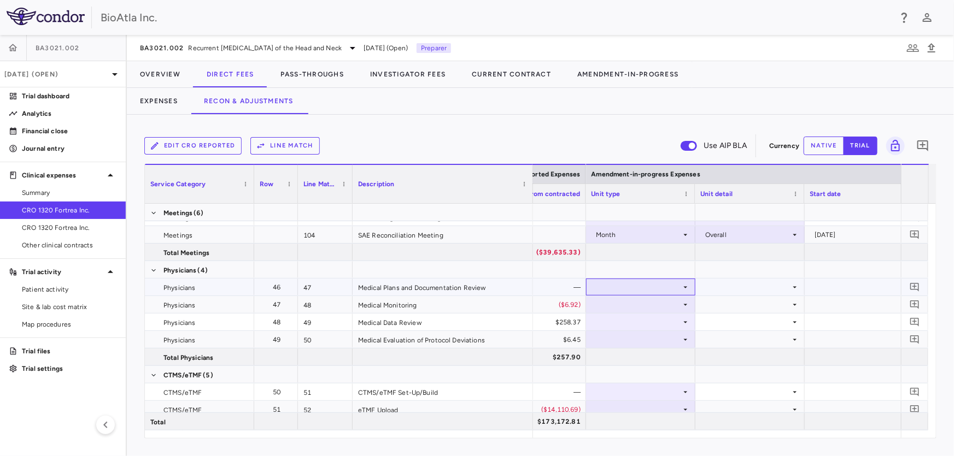
click at [684, 287] on icon at bounding box center [686, 287] width 4 height 2
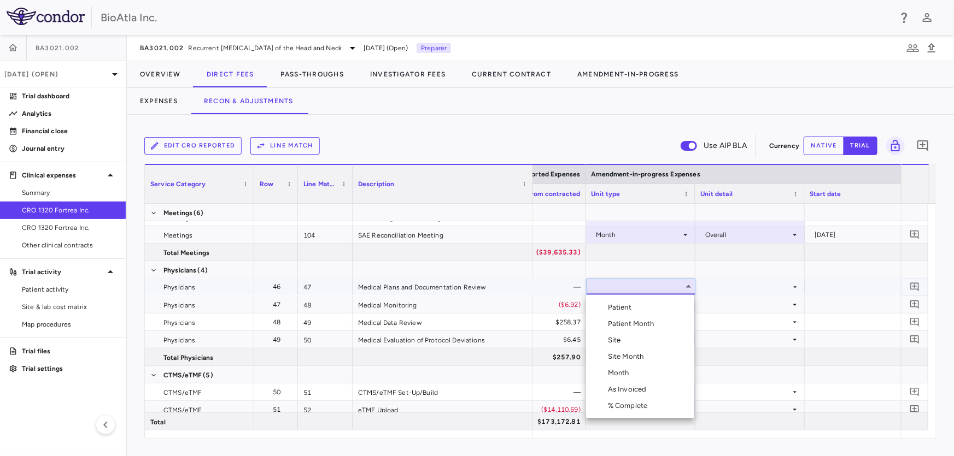
click at [624, 369] on div "Month" at bounding box center [621, 373] width 26 height 10
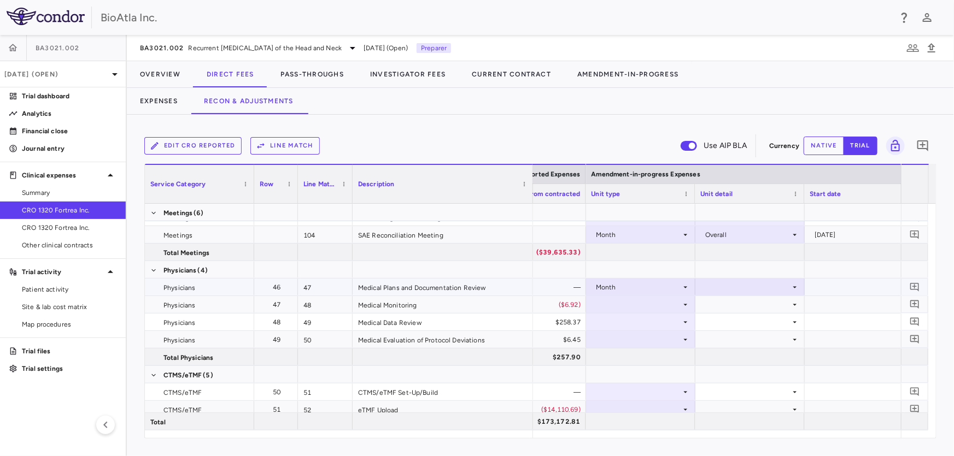
click at [793, 286] on icon at bounding box center [794, 287] width 9 height 9
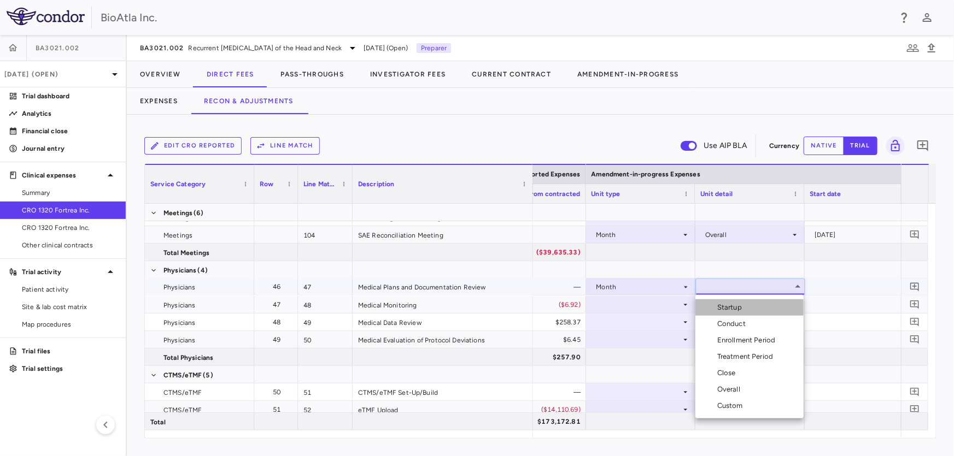
click at [726, 308] on div "Startup" at bounding box center [731, 308] width 29 height 10
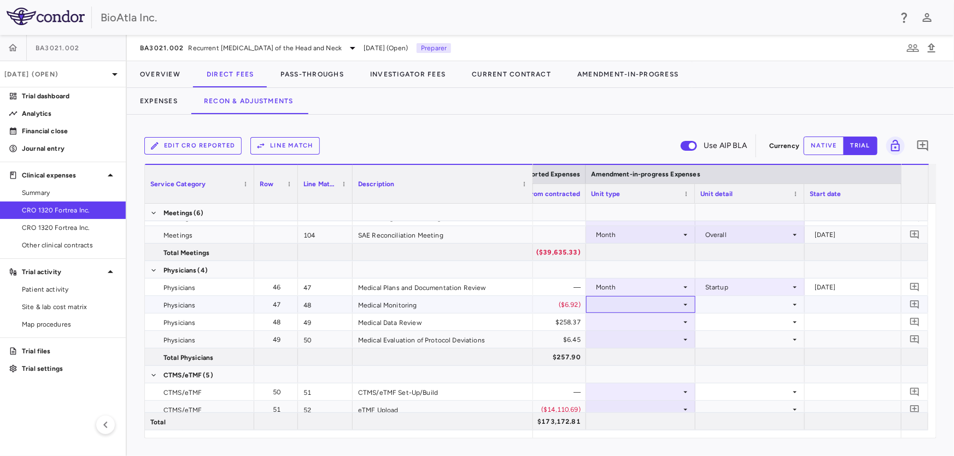
click at [686, 307] on icon at bounding box center [685, 305] width 9 height 9
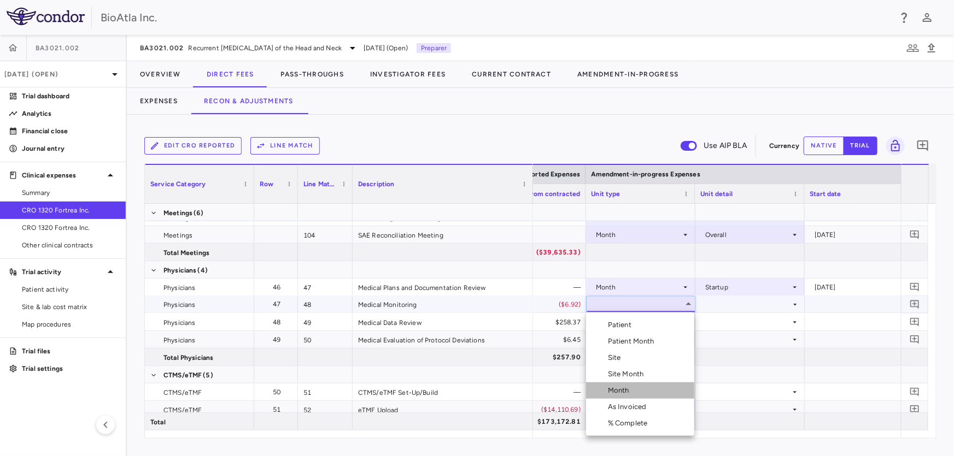
click at [631, 388] on div "Month" at bounding box center [621, 391] width 26 height 10
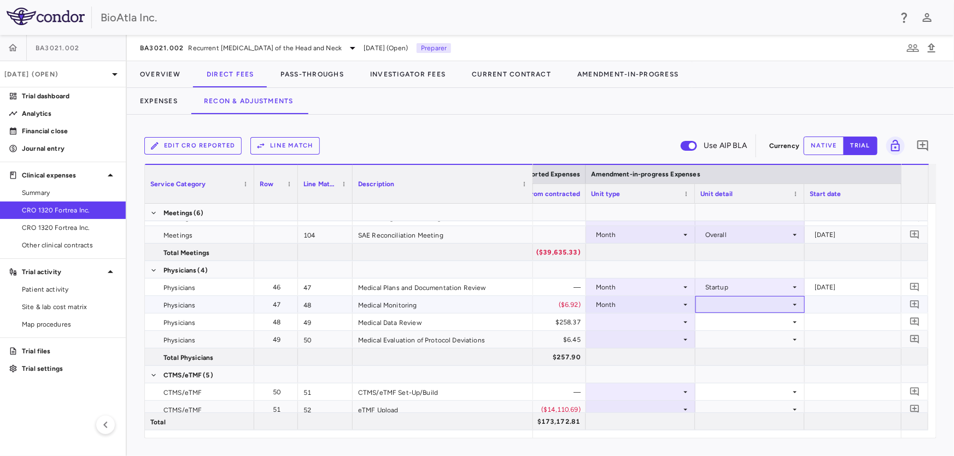
click at [791, 303] on icon at bounding box center [794, 305] width 9 height 9
click at [731, 421] on div "Custom" at bounding box center [732, 424] width 30 height 10
click at [865, 306] on div at bounding box center [859, 305] width 98 height 16
click at [894, 307] on div "**********" at bounding box center [859, 306] width 108 height 18
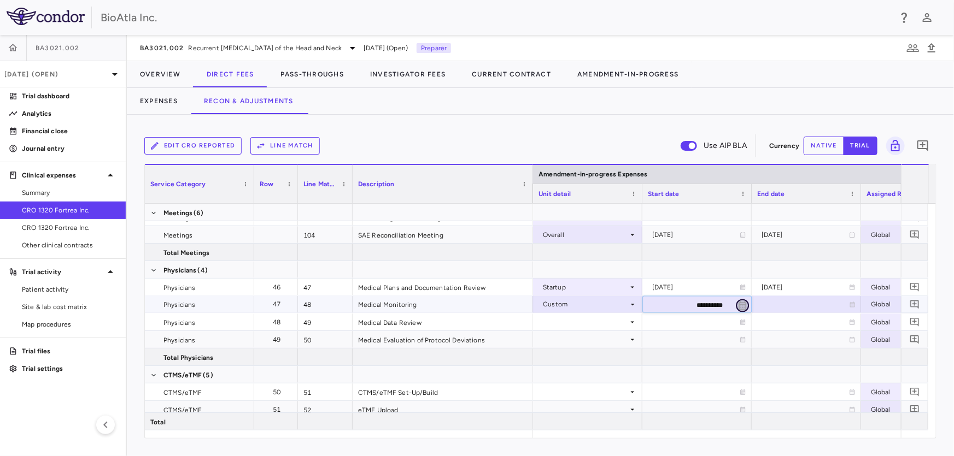
click at [744, 301] on icon "Choose date, selected date is Aug 27, 2025" at bounding box center [742, 306] width 10 height 10
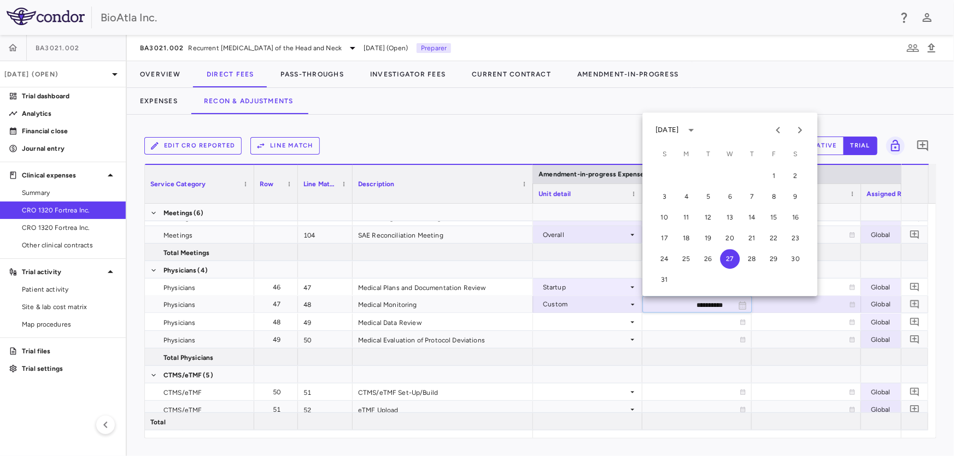
click at [678, 127] on div "[DATE]" at bounding box center [666, 130] width 23 height 10
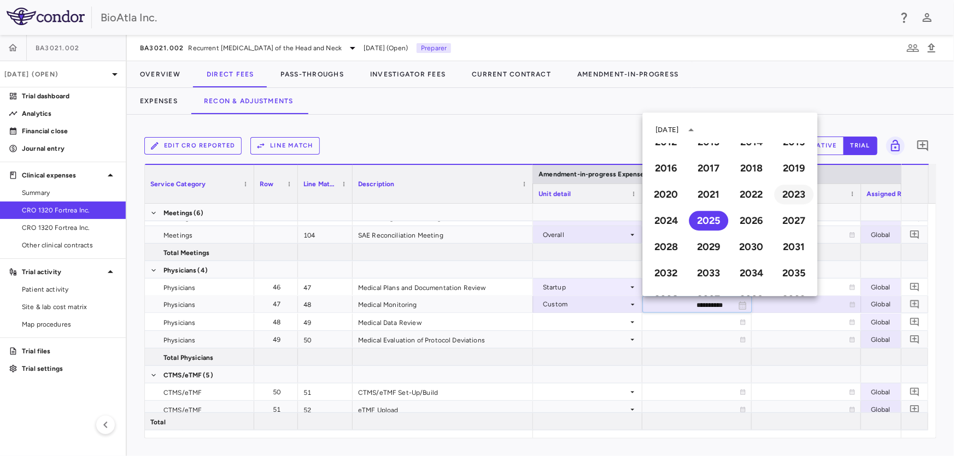
click at [789, 191] on button "2023" at bounding box center [793, 195] width 39 height 20
type input "**********"
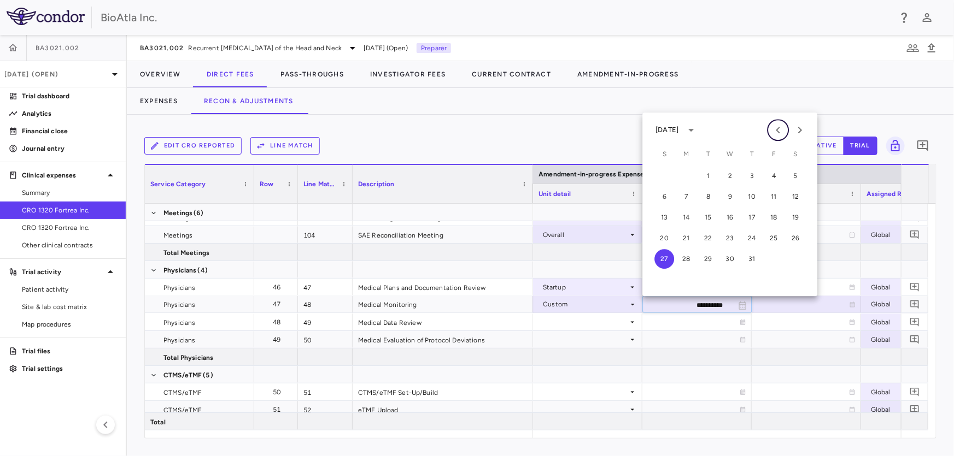
click at [776, 130] on icon "Previous month" at bounding box center [777, 130] width 13 height 13
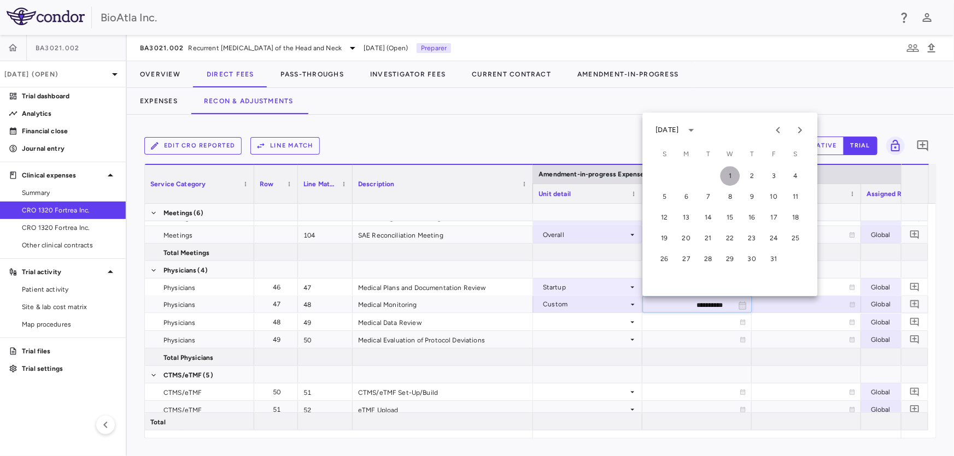
click at [730, 175] on button "1" at bounding box center [730, 176] width 20 height 20
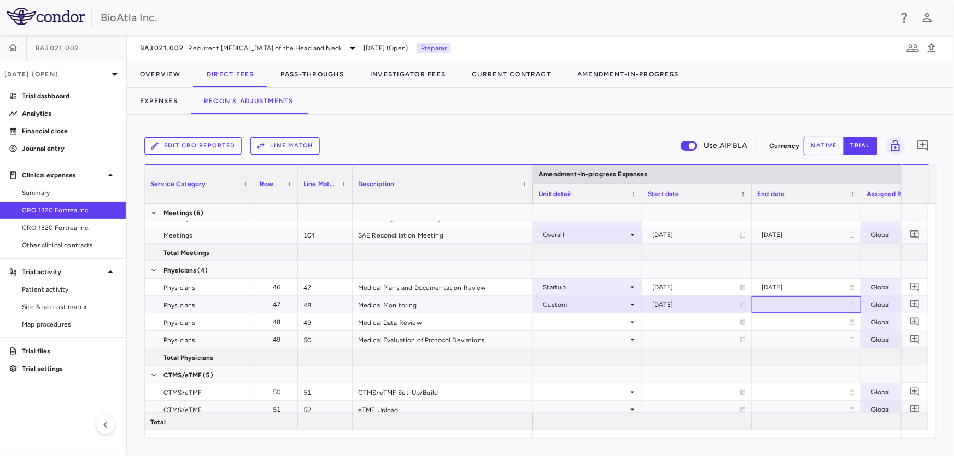
click at [852, 303] on icon at bounding box center [852, 304] width 5 height 5
click at [851, 304] on icon "Choose date, selected date is Aug 27, 2025" at bounding box center [852, 306] width 8 height 8
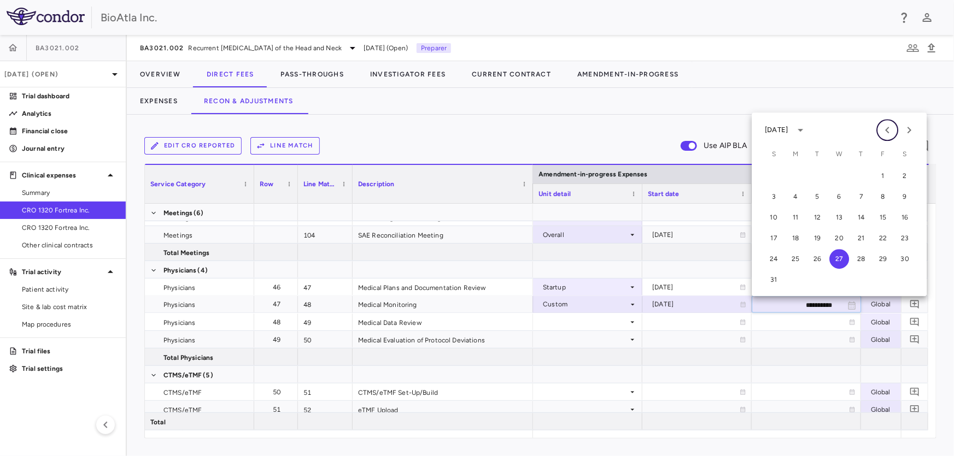
click at [890, 128] on icon "Previous month" at bounding box center [886, 130] width 13 height 13
click at [859, 257] on button "31" at bounding box center [861, 259] width 20 height 20
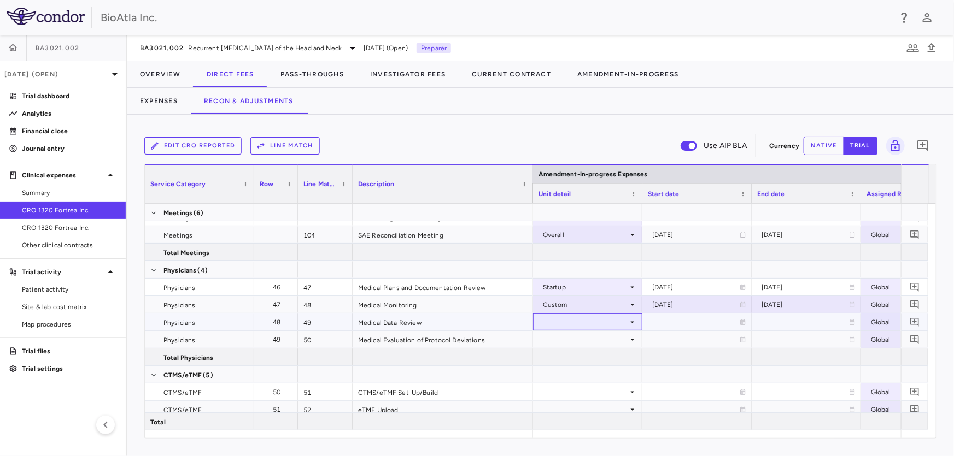
click at [626, 320] on div at bounding box center [587, 322] width 98 height 16
click at [633, 322] on icon at bounding box center [632, 322] width 9 height 9
click at [633, 322] on icon at bounding box center [633, 322] width 4 height 2
click at [619, 323] on div at bounding box center [587, 322] width 98 height 16
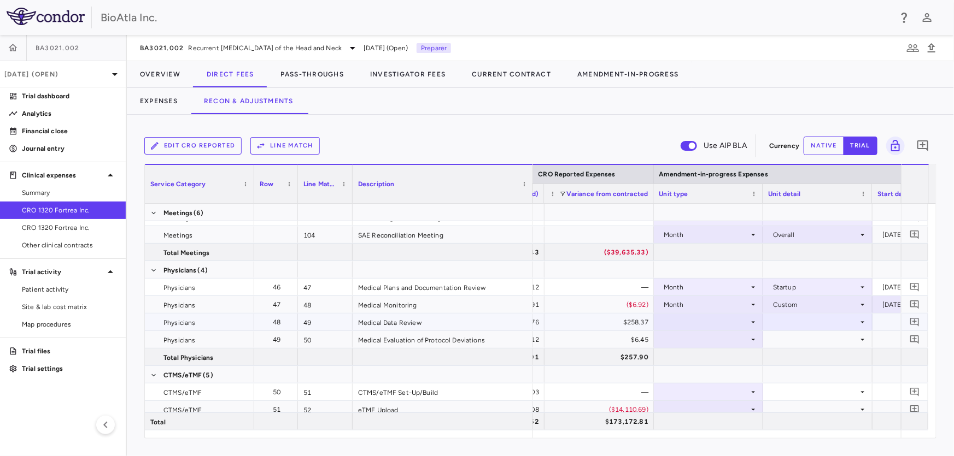
click at [749, 321] on icon at bounding box center [753, 322] width 9 height 9
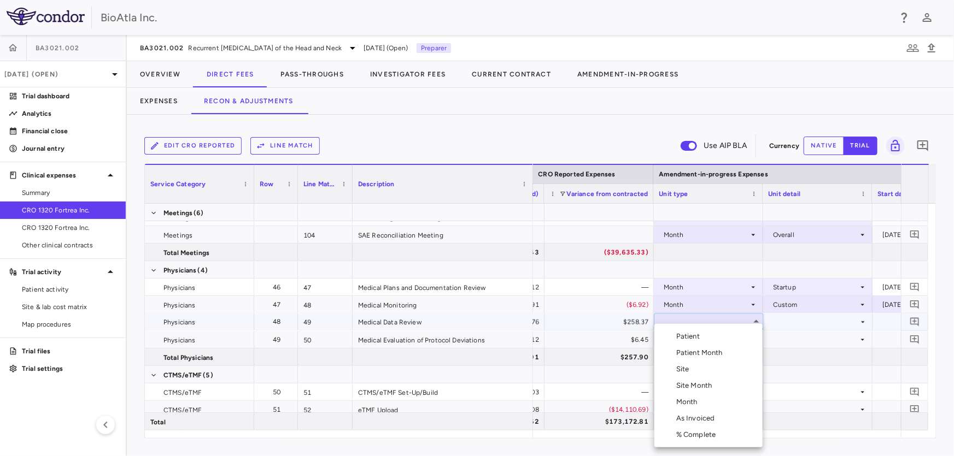
click at [692, 403] on div "Month" at bounding box center [689, 402] width 26 height 10
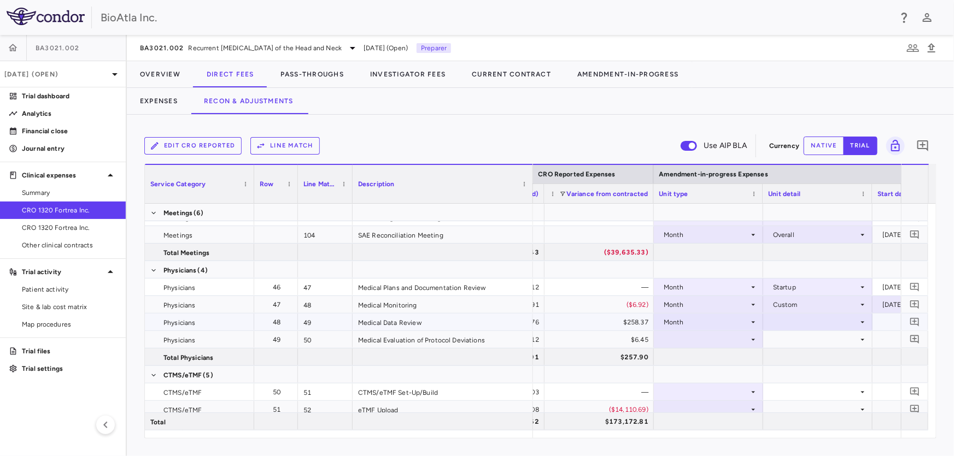
click at [862, 323] on icon at bounding box center [862, 322] width 9 height 9
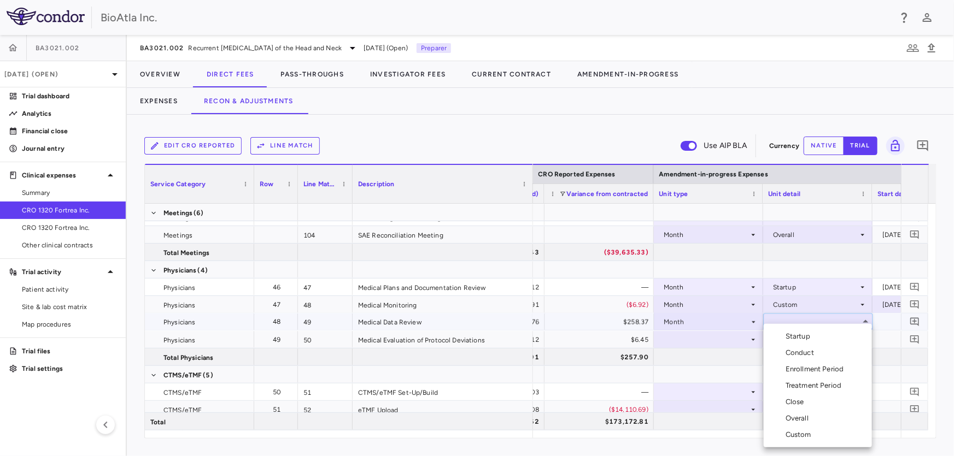
click at [795, 434] on div "Custom" at bounding box center [800, 435] width 30 height 10
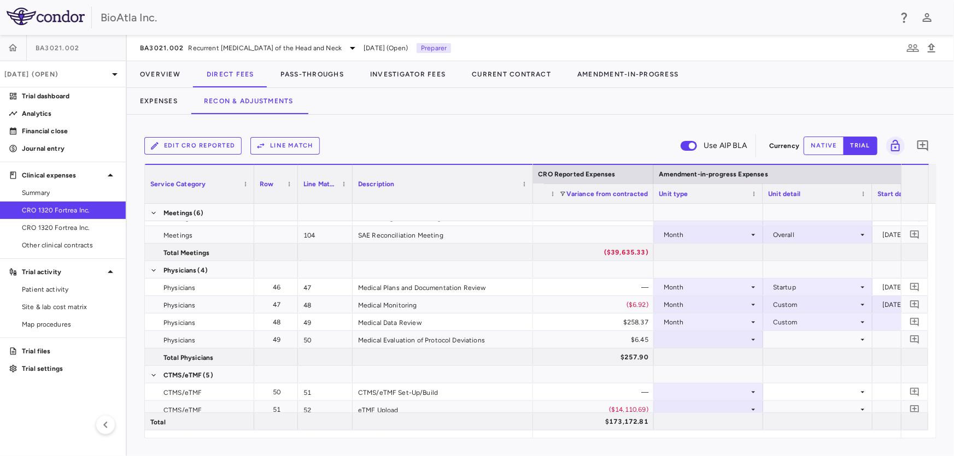
scroll to position [0, 1653]
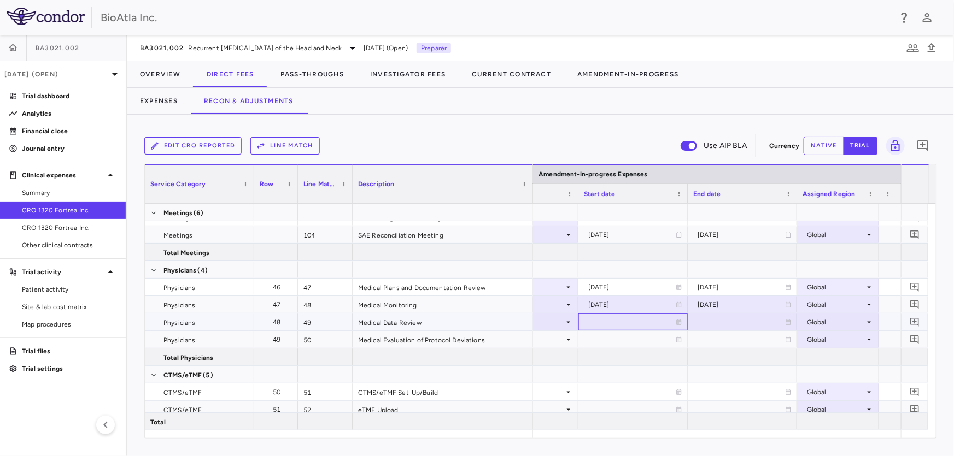
click at [680, 319] on icon at bounding box center [679, 322] width 7 height 7
click at [679, 322] on icon "Choose date, selected date is Aug 27, 2025" at bounding box center [678, 324] width 10 height 10
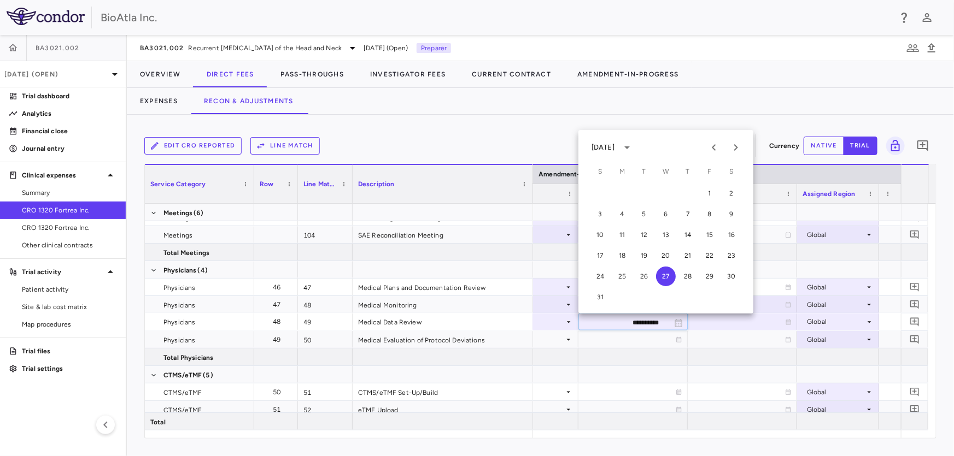
click at [614, 146] on div "August 2025" at bounding box center [602, 148] width 23 height 10
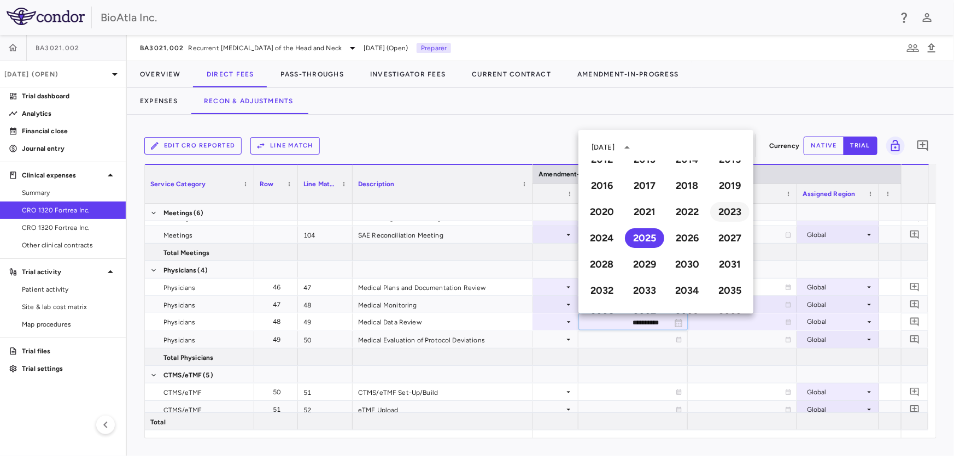
click at [712, 210] on button "2023" at bounding box center [729, 212] width 39 height 20
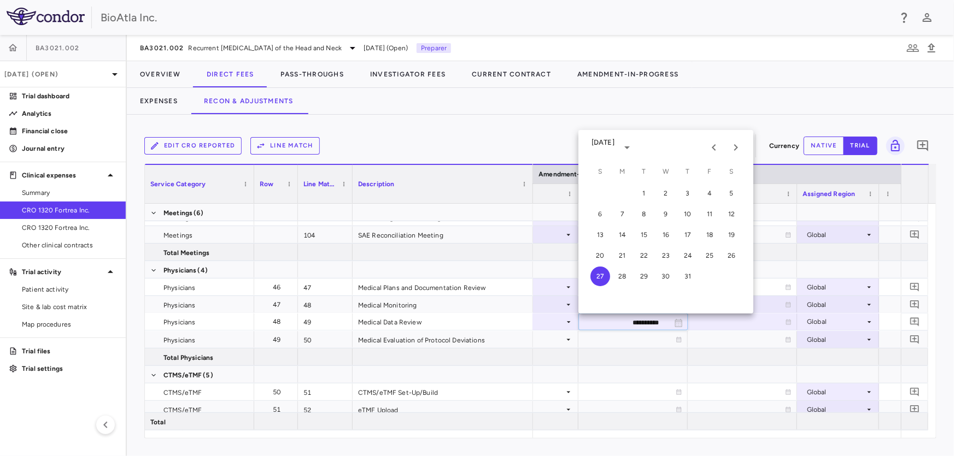
type input "**********"
click at [707, 146] on icon "Previous month" at bounding box center [713, 147] width 13 height 13
click at [707, 147] on icon "Previous month" at bounding box center [713, 147] width 13 height 13
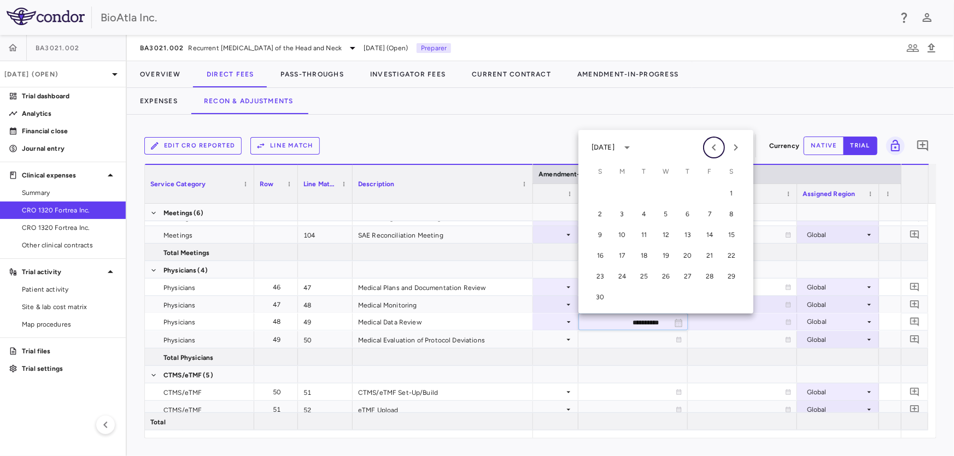
click at [708, 147] on icon "Previous month" at bounding box center [713, 147] width 13 height 13
click at [666, 193] on button "1" at bounding box center [666, 194] width 20 height 20
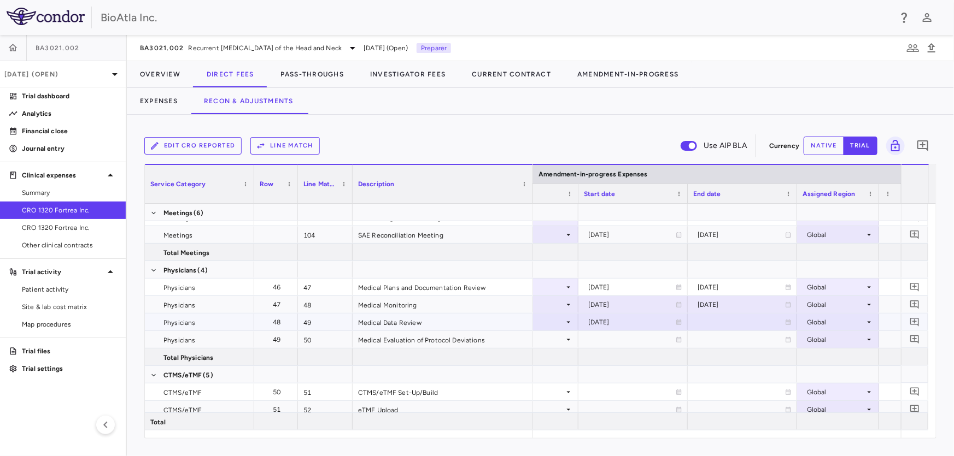
click at [768, 317] on div at bounding box center [742, 322] width 98 height 16
click at [787, 321] on icon "Choose date, selected date is Aug 27, 2025" at bounding box center [788, 324] width 10 height 10
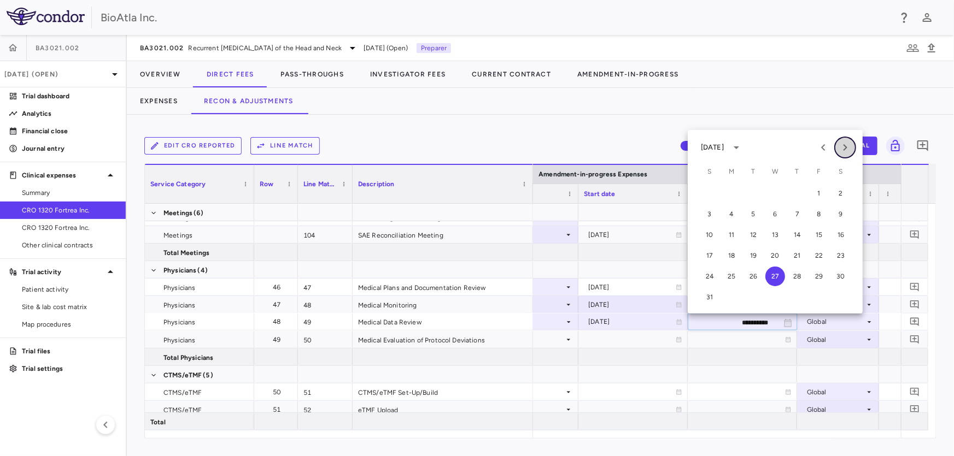
click at [847, 150] on icon "Next month" at bounding box center [844, 147] width 13 height 13
click at [731, 191] on button "1" at bounding box center [731, 194] width 20 height 20
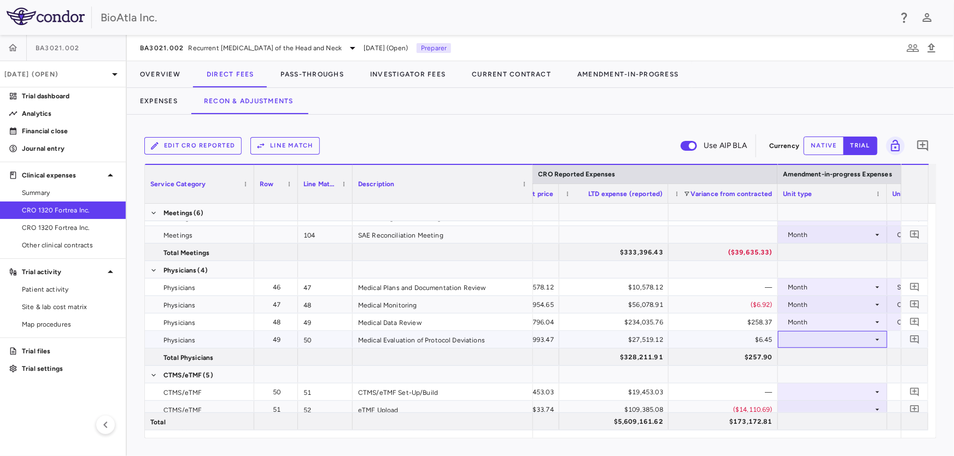
click at [873, 337] on icon at bounding box center [877, 340] width 9 height 9
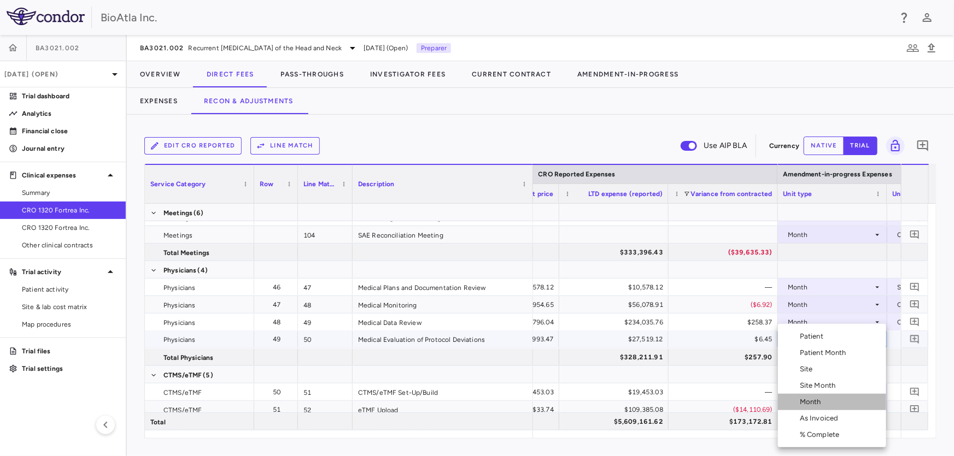
click at [812, 401] on div "Month" at bounding box center [813, 402] width 26 height 10
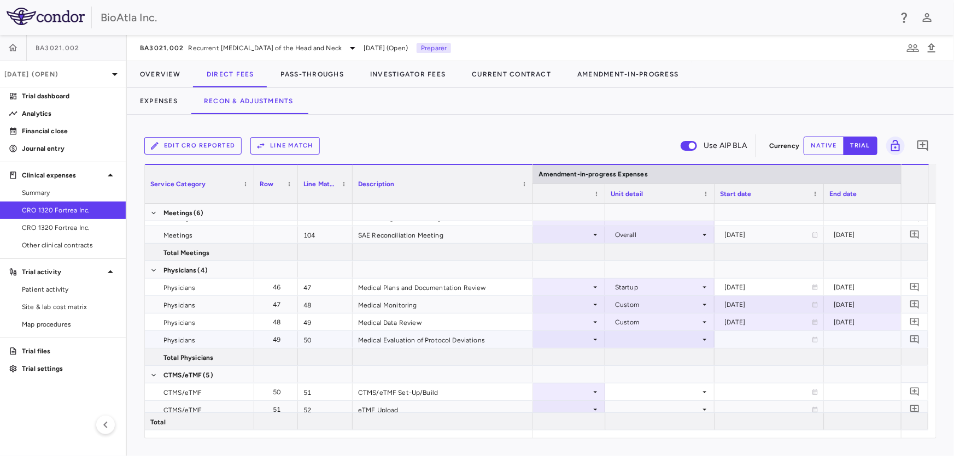
click at [707, 339] on icon at bounding box center [704, 340] width 9 height 9
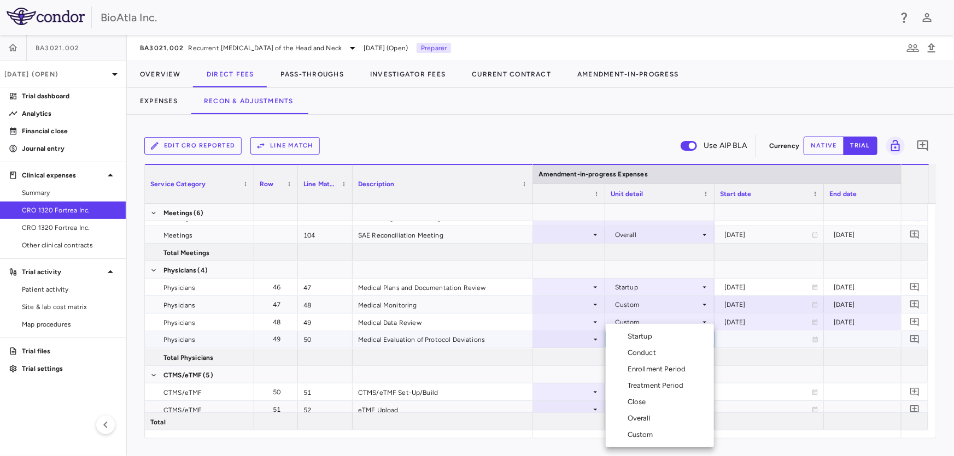
click at [640, 431] on div "Custom" at bounding box center [642, 435] width 30 height 10
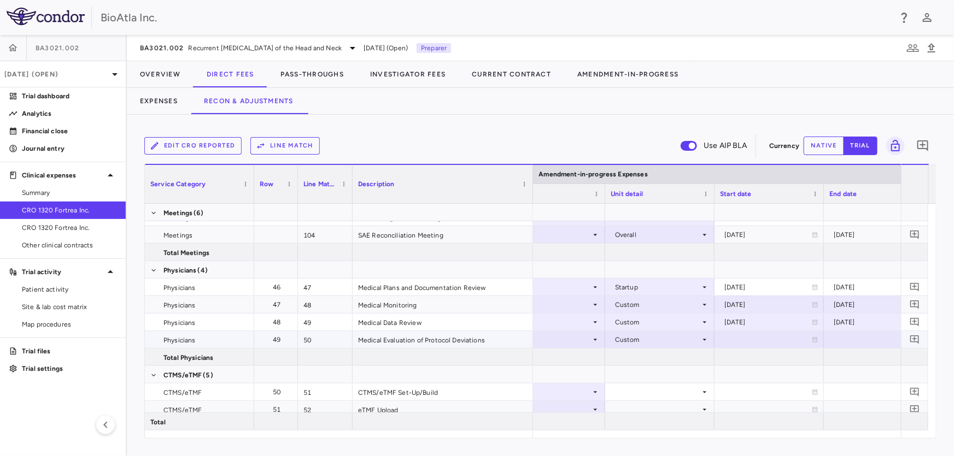
click at [814, 339] on icon at bounding box center [815, 339] width 5 height 5
click at [815, 339] on icon "Choose date, selected date is Aug 27, 2025" at bounding box center [814, 341] width 10 height 10
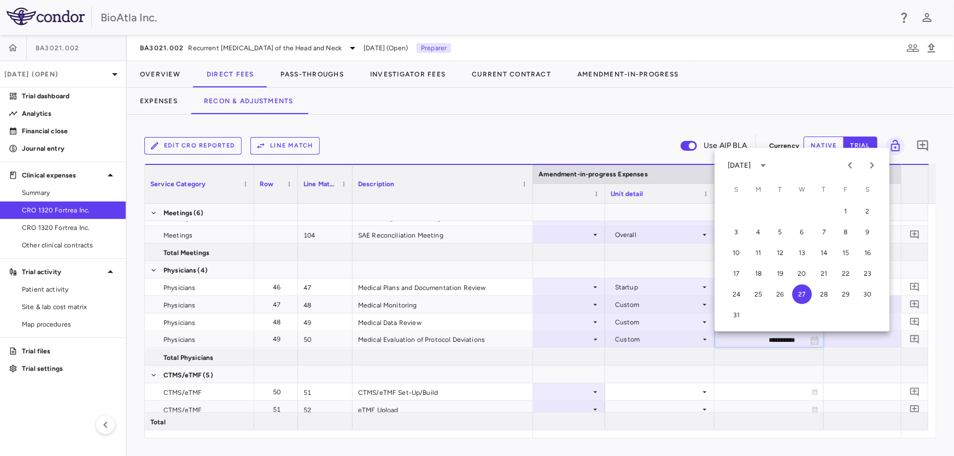
click at [750, 162] on div "August 2025" at bounding box center [738, 166] width 23 height 10
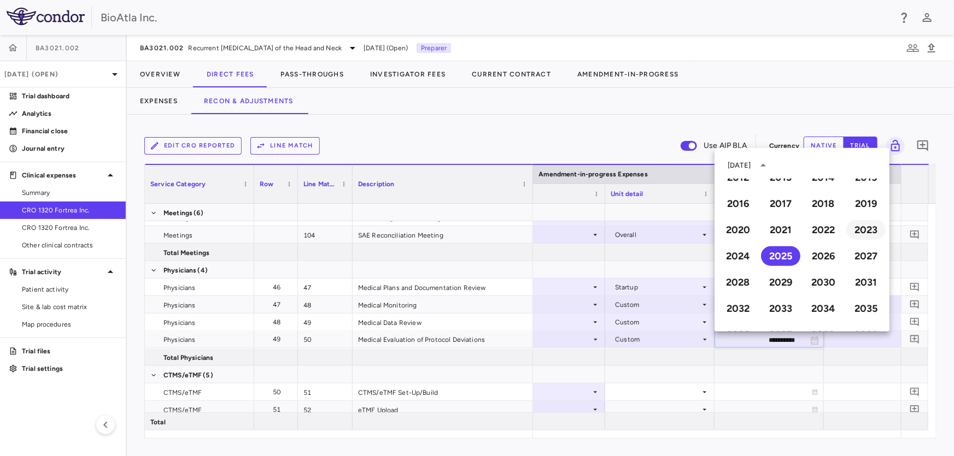
click at [854, 232] on button "2023" at bounding box center [865, 230] width 39 height 20
type input "**********"
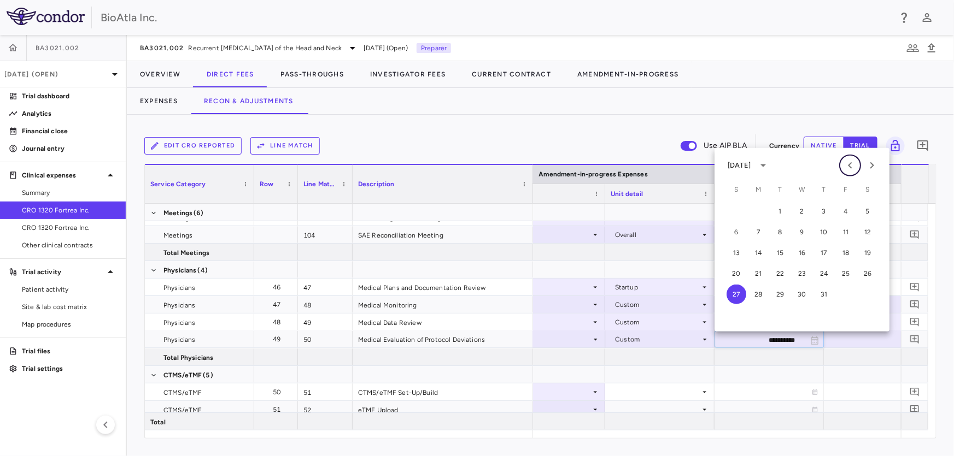
click at [853, 165] on icon "Previous month" at bounding box center [849, 165] width 13 height 13
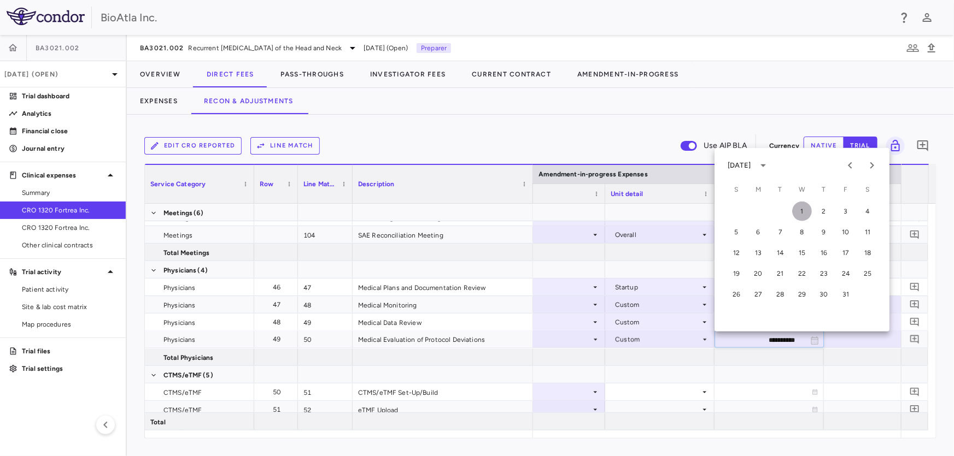
click at [802, 210] on button "1" at bounding box center [802, 212] width 20 height 20
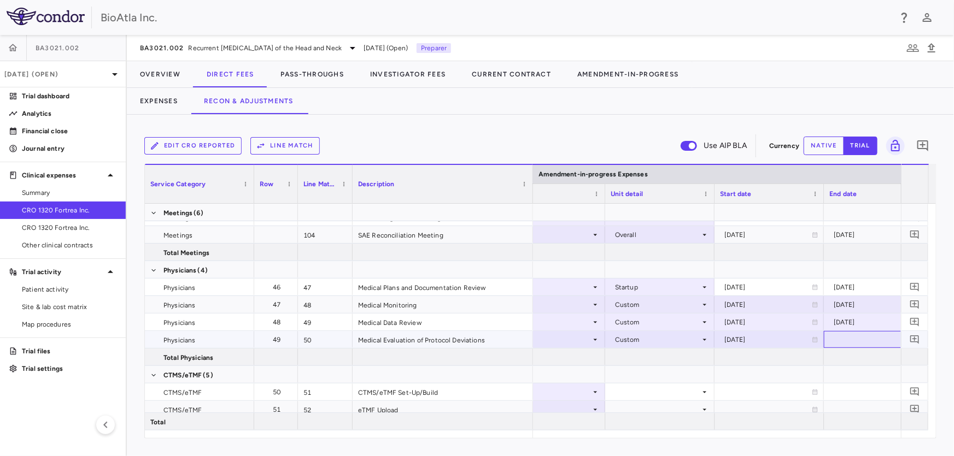
click at [864, 340] on div at bounding box center [878, 340] width 98 height 16
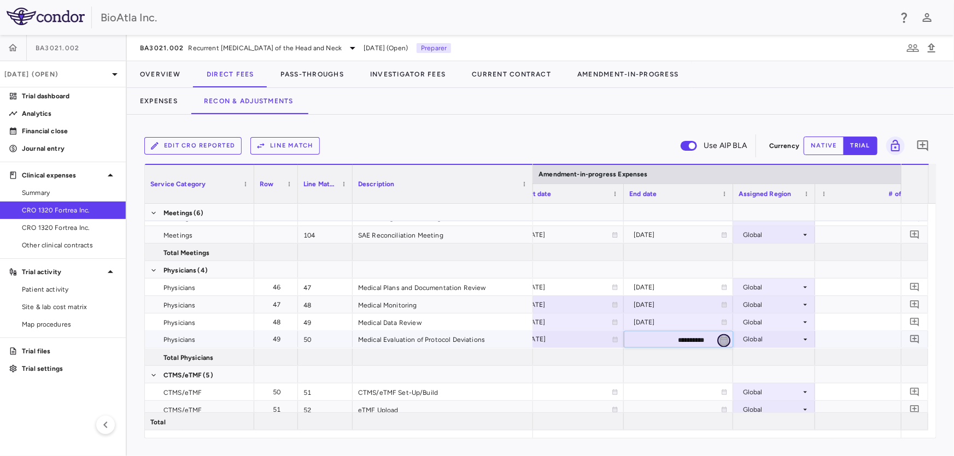
click at [727, 339] on icon "Choose date, selected date is Aug 27, 2025" at bounding box center [724, 341] width 10 height 10
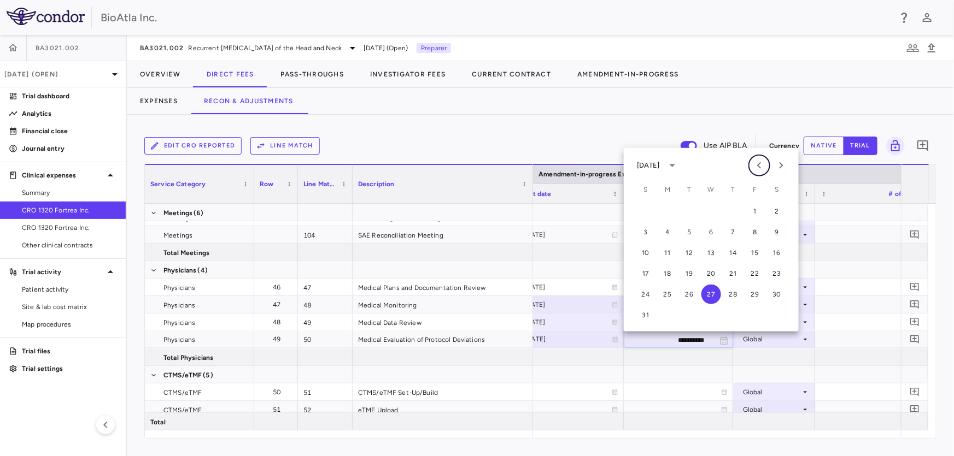
click at [760, 167] on icon "Previous month" at bounding box center [759, 165] width 13 height 13
click at [732, 293] on button "31" at bounding box center [733, 295] width 20 height 20
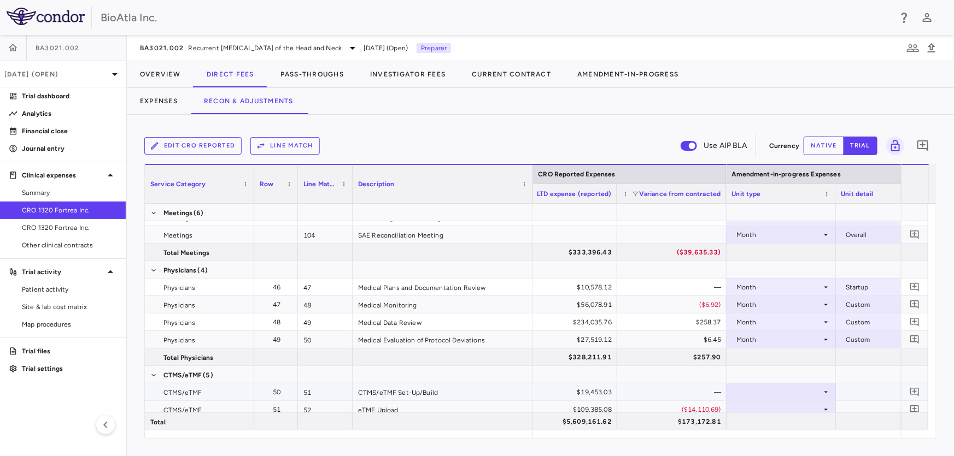
click at [836, 399] on div at bounding box center [890, 392] width 109 height 17
click at [825, 390] on icon at bounding box center [825, 392] width 9 height 9
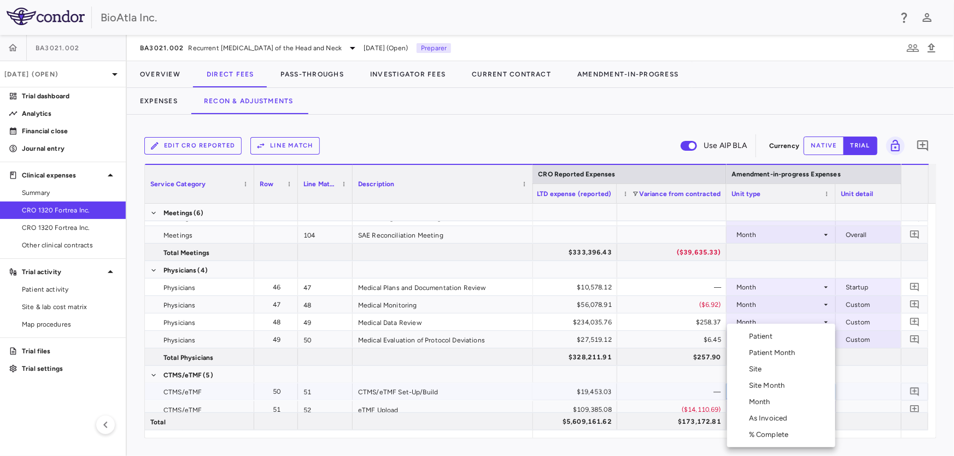
click at [761, 395] on li "Month" at bounding box center [781, 402] width 108 height 16
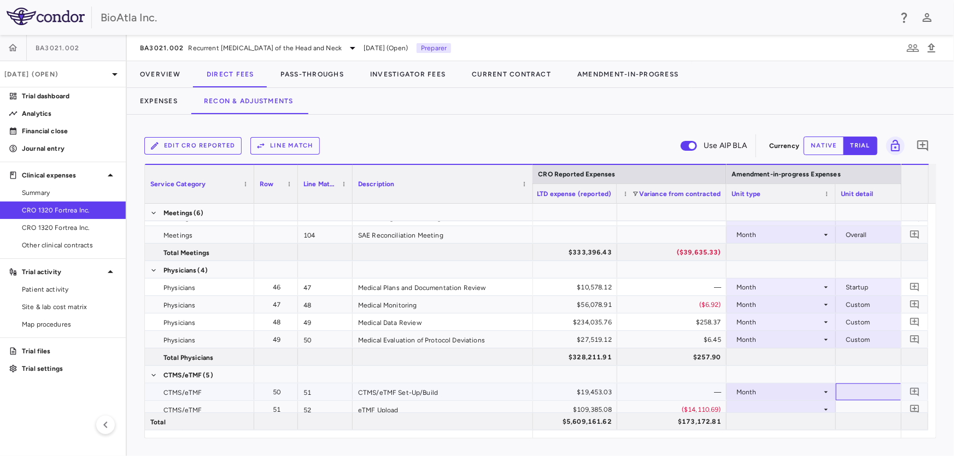
click at [888, 387] on div at bounding box center [890, 392] width 98 height 16
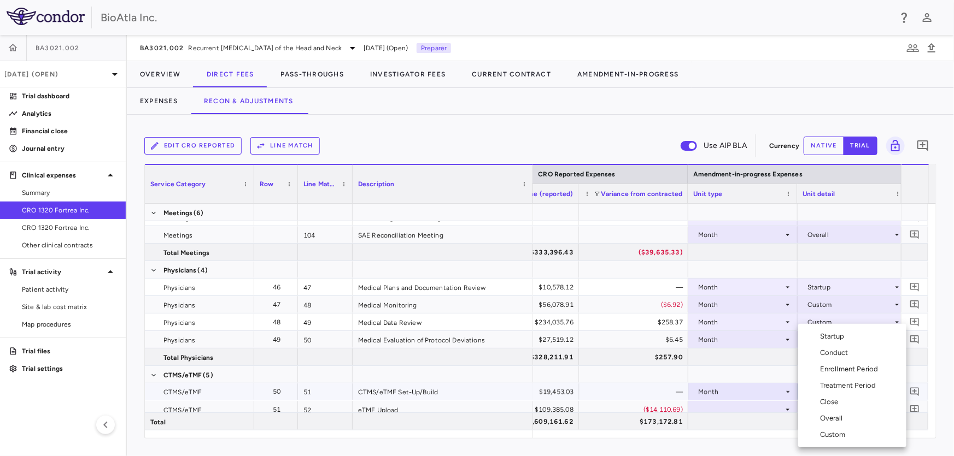
click at [835, 334] on div "Startup" at bounding box center [834, 337] width 29 height 10
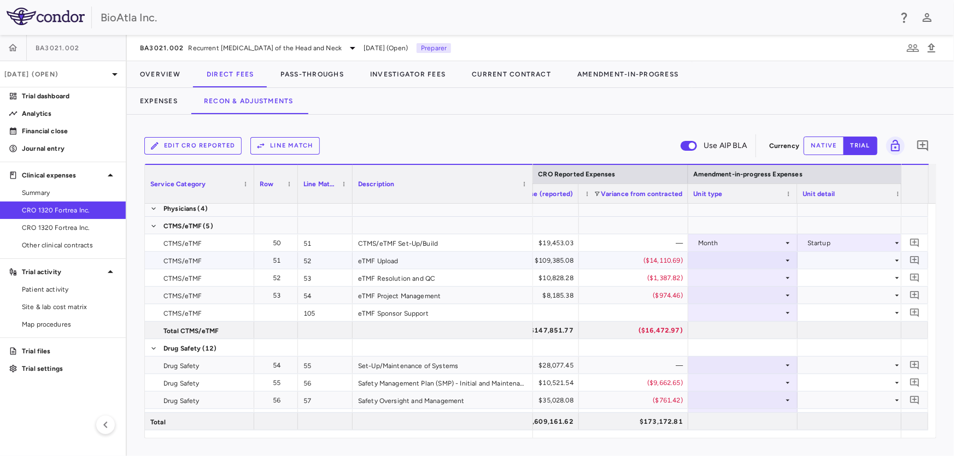
click at [784, 254] on div at bounding box center [743, 261] width 98 height 16
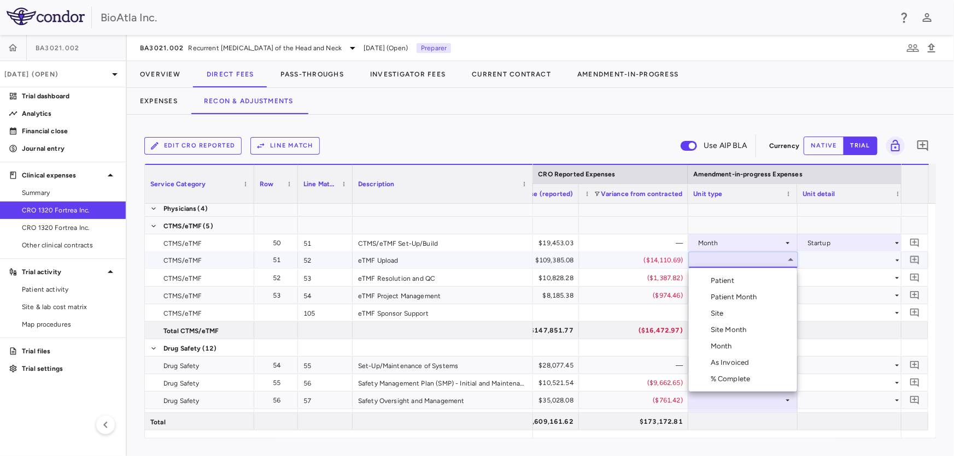
click at [717, 349] on div "Month" at bounding box center [724, 347] width 26 height 10
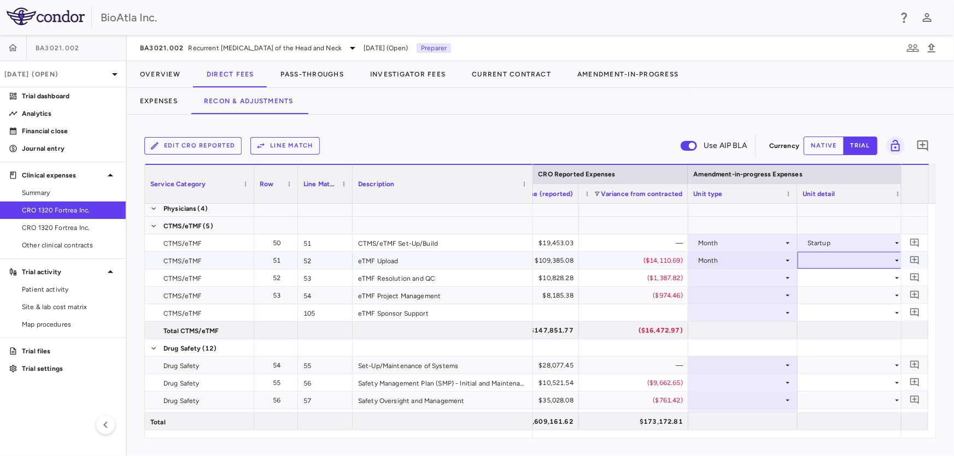
click at [889, 260] on div at bounding box center [852, 261] width 98 height 16
click at [849, 361] on li "Overall" at bounding box center [852, 363] width 108 height 16
click at [786, 277] on icon at bounding box center [788, 278] width 4 height 2
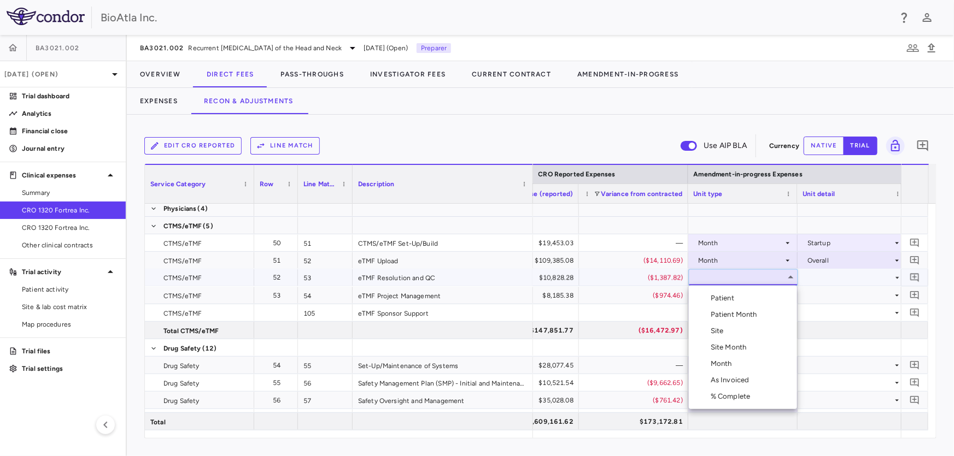
click at [731, 364] on div "Month" at bounding box center [724, 364] width 26 height 10
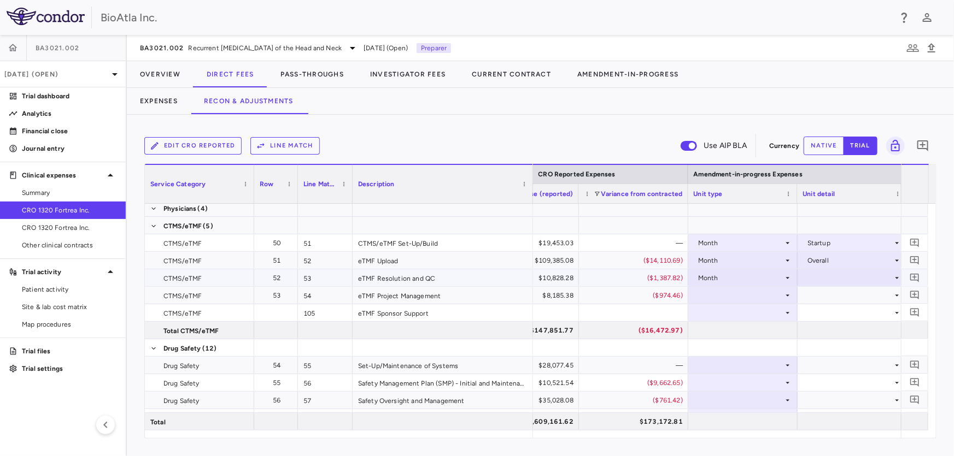
click at [893, 280] on icon at bounding box center [897, 278] width 9 height 9
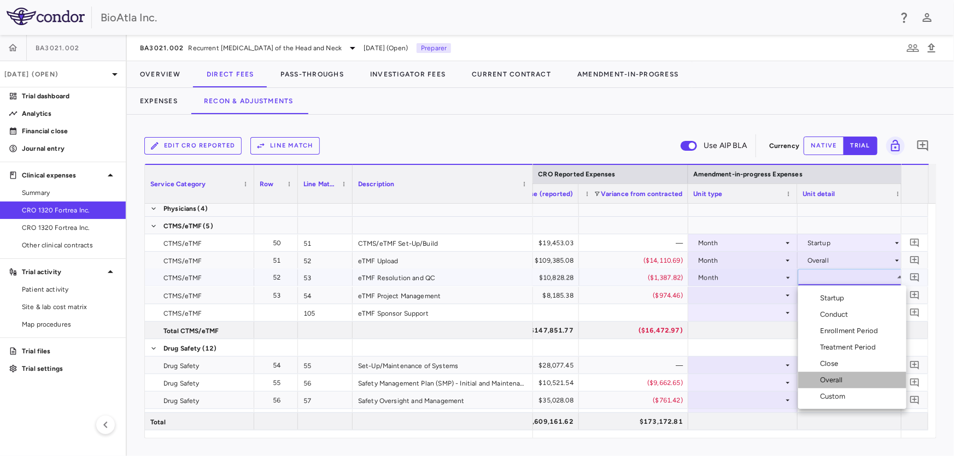
click at [836, 380] on div "Overall" at bounding box center [833, 380] width 27 height 10
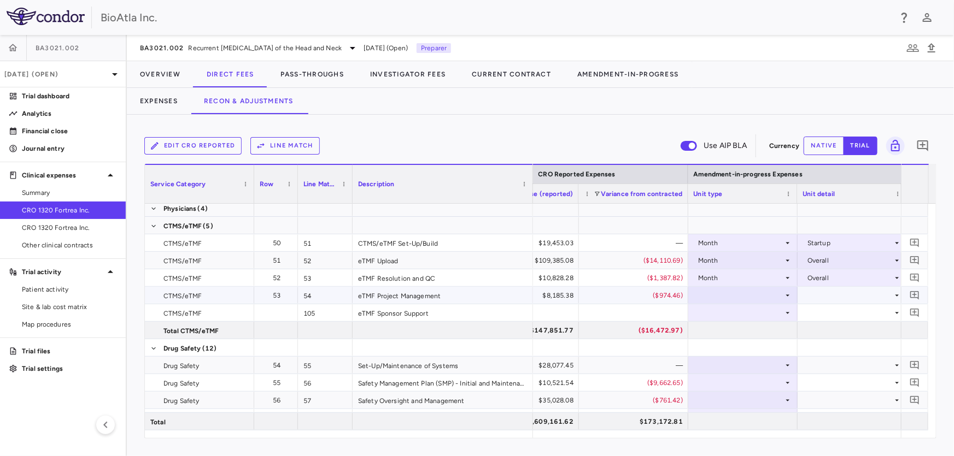
click at [786, 295] on icon at bounding box center [788, 296] width 4 height 2
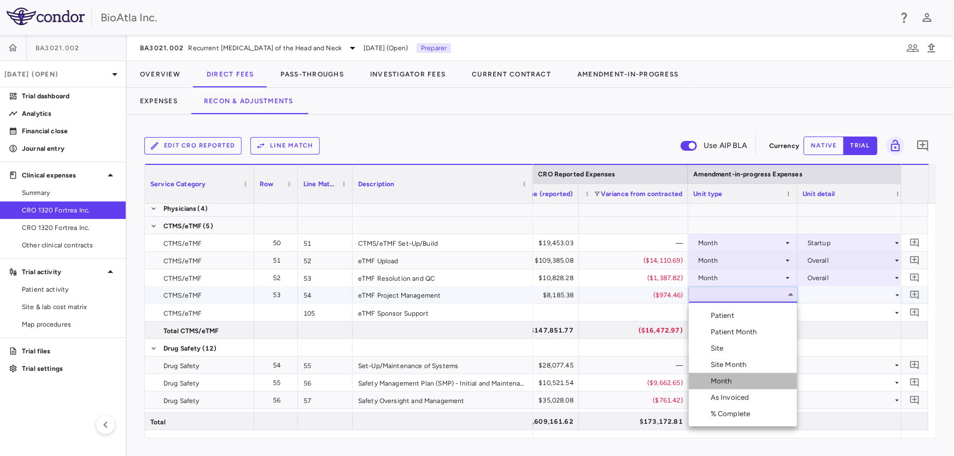
click at [738, 380] on li "Month" at bounding box center [743, 381] width 108 height 16
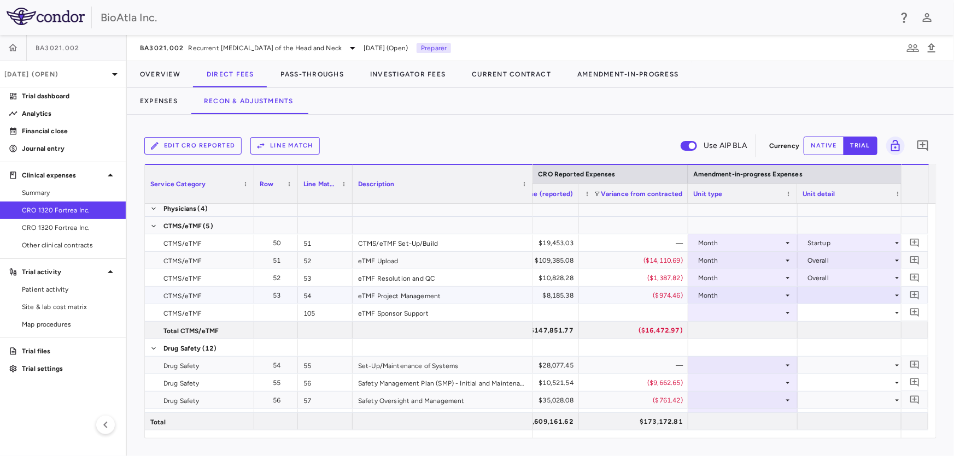
click at [900, 293] on icon at bounding box center [897, 295] width 9 height 9
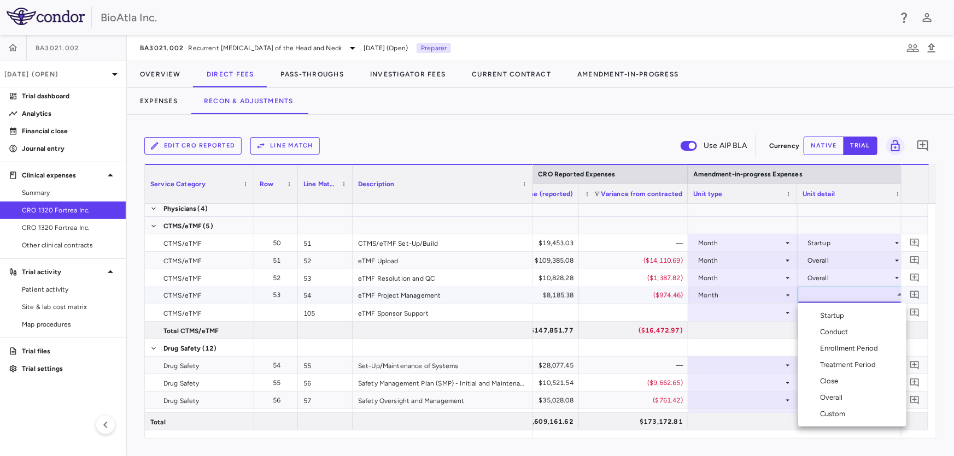
click at [850, 394] on li "Overall" at bounding box center [852, 398] width 108 height 16
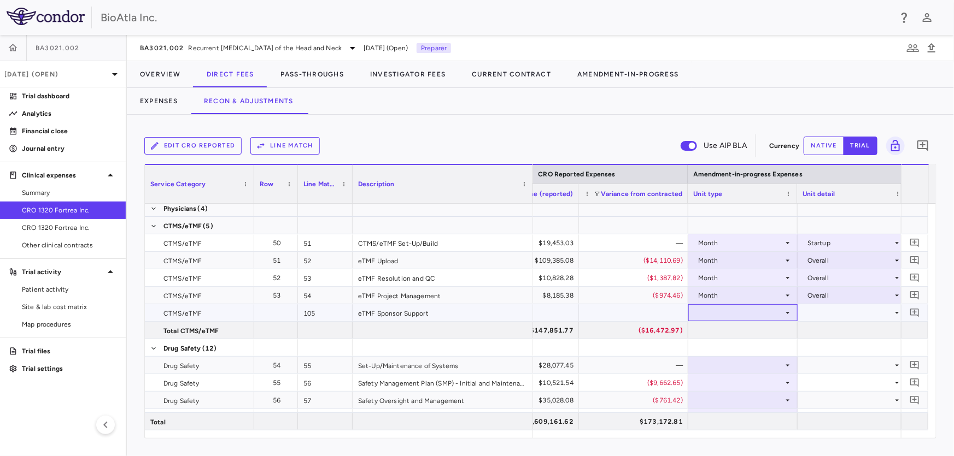
click at [787, 312] on icon at bounding box center [788, 313] width 4 height 2
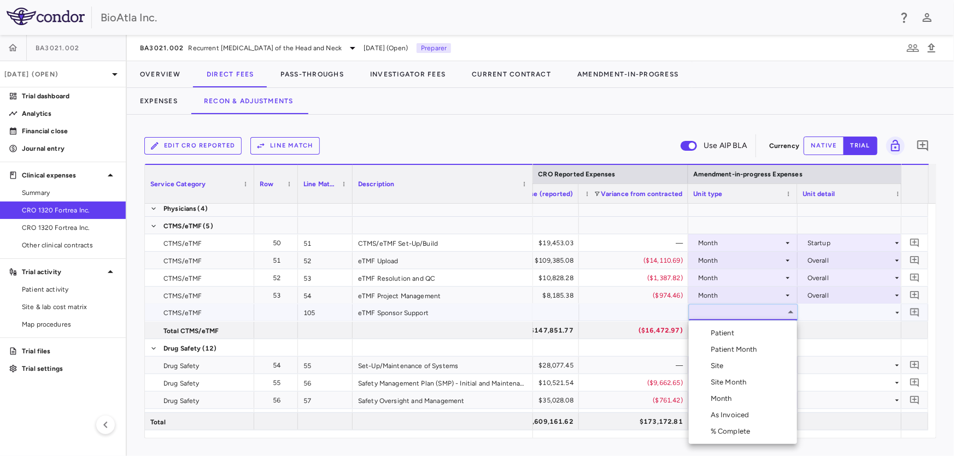
click at [733, 397] on div "Month" at bounding box center [724, 399] width 26 height 10
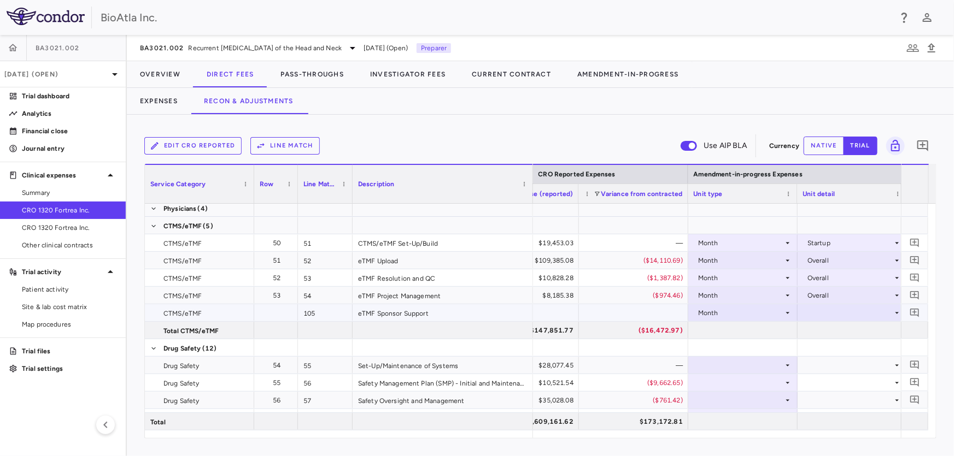
click at [894, 312] on icon at bounding box center [897, 313] width 9 height 9
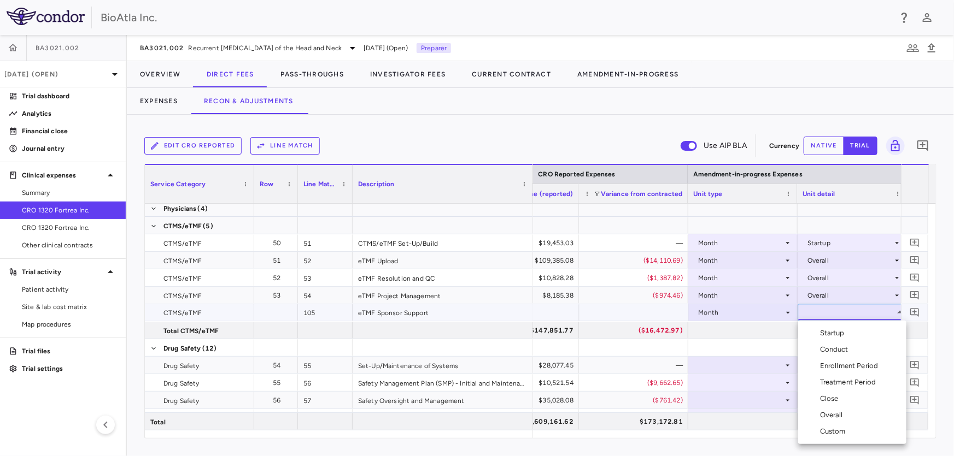
click at [835, 416] on div "Overall" at bounding box center [833, 415] width 27 height 10
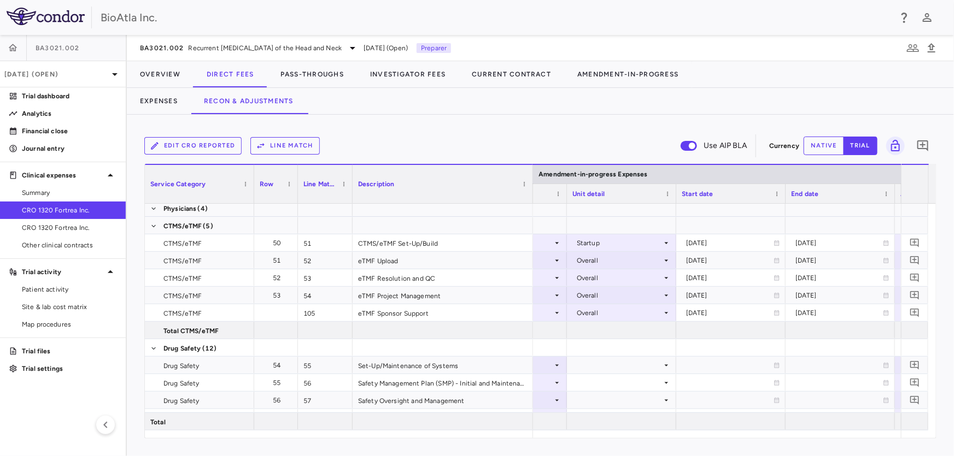
scroll to position [0, 1760]
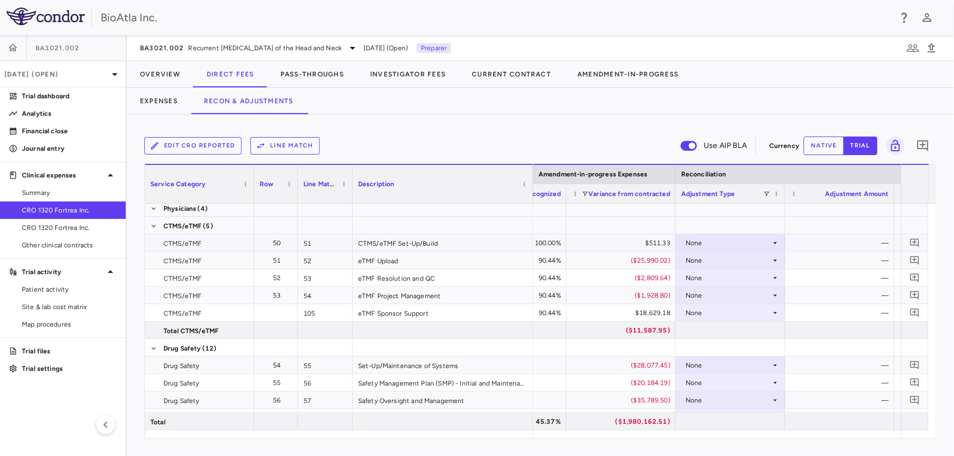
click at [775, 240] on icon at bounding box center [775, 243] width 9 height 9
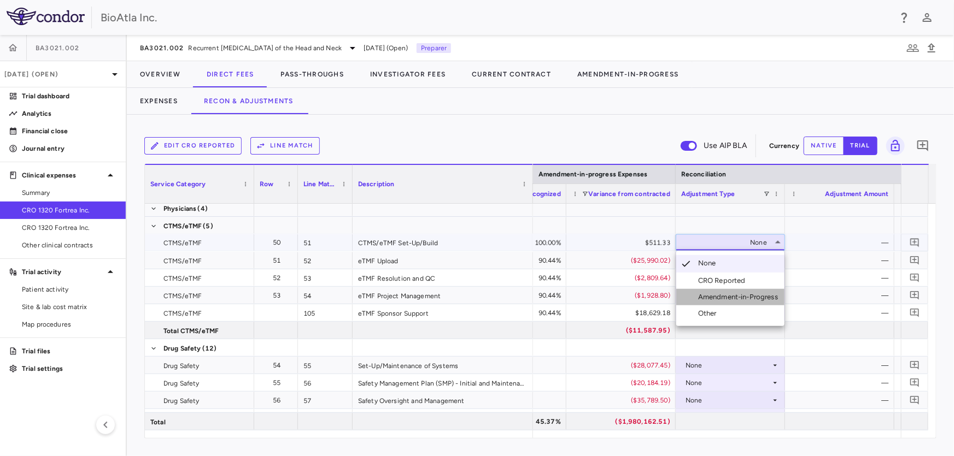
click at [749, 296] on div "Amendment-in-Progress" at bounding box center [740, 297] width 84 height 10
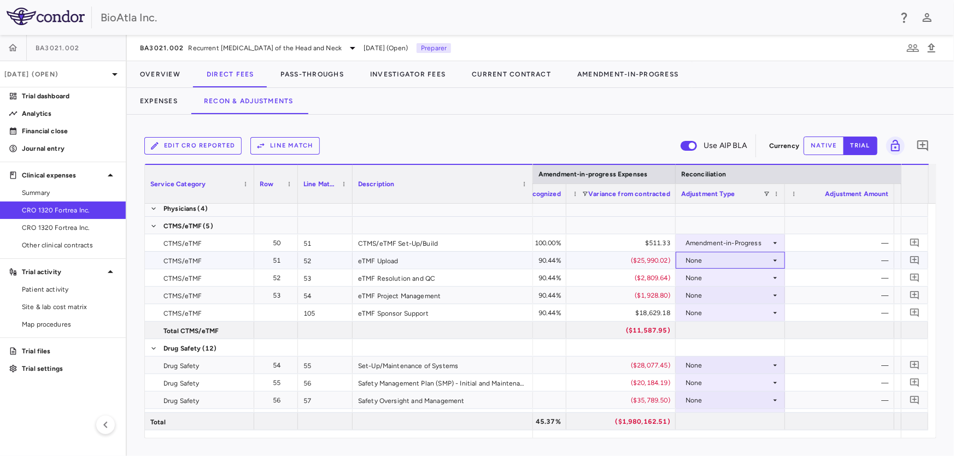
click at [772, 257] on icon at bounding box center [775, 260] width 9 height 9
click at [776, 261] on icon at bounding box center [775, 260] width 9 height 9
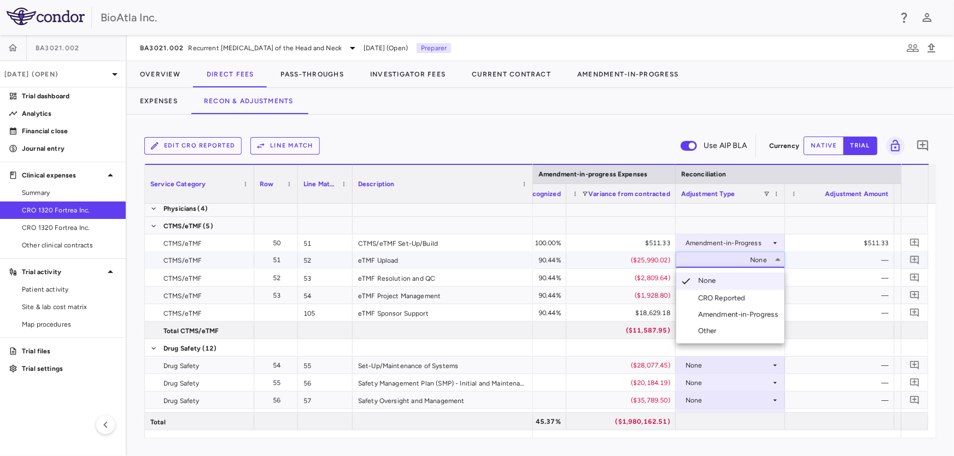
click at [765, 313] on div "Amendment-in-Progress" at bounding box center [740, 315] width 84 height 10
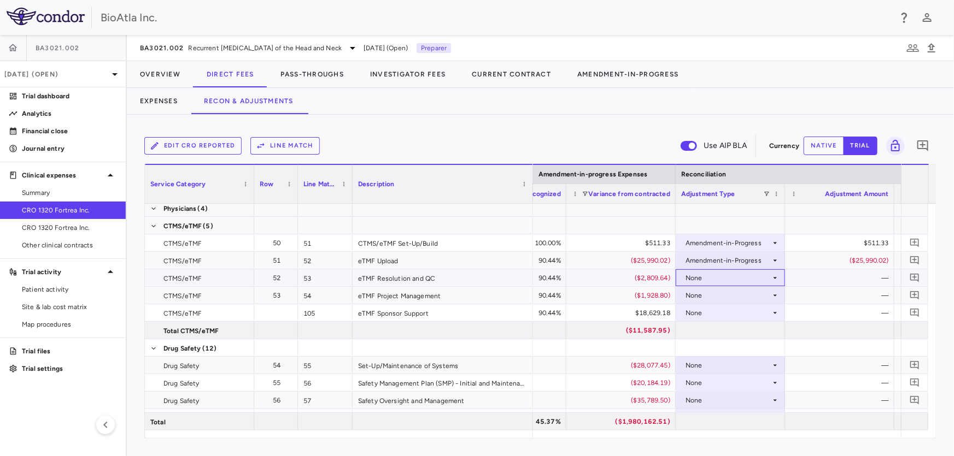
click at [776, 275] on icon at bounding box center [775, 278] width 9 height 9
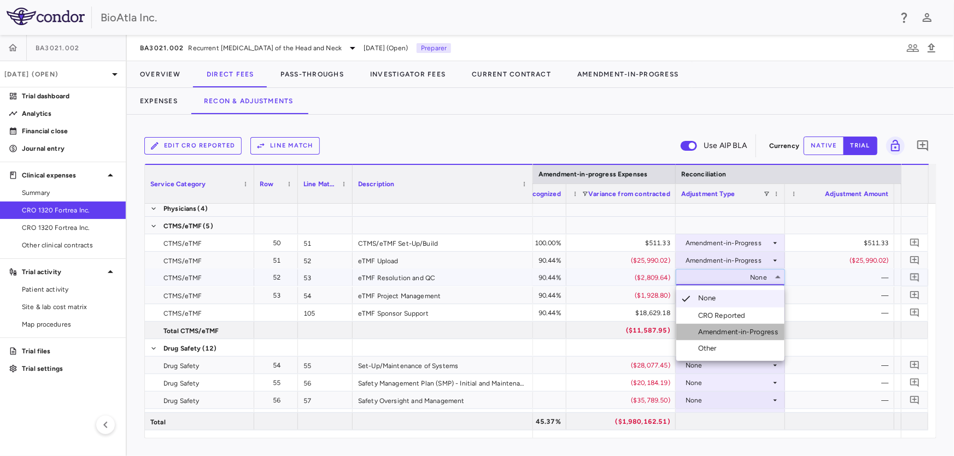
click at [760, 336] on div "Amendment-in-Progress" at bounding box center [740, 332] width 84 height 10
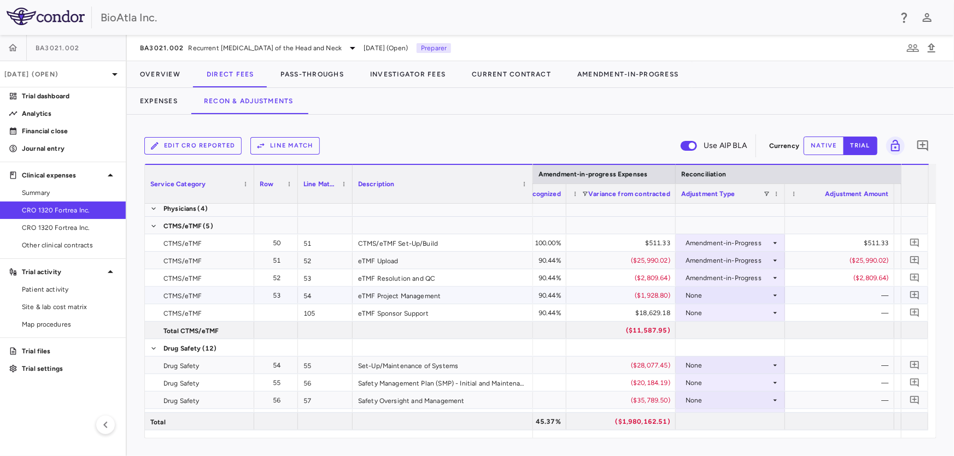
click at [775, 292] on icon at bounding box center [775, 295] width 9 height 9
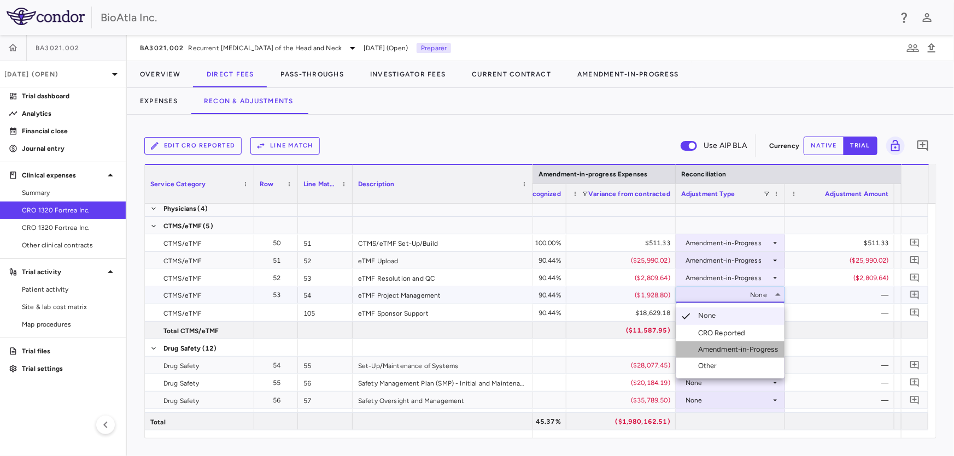
click at [754, 350] on div "Amendment-in-Progress" at bounding box center [740, 350] width 84 height 10
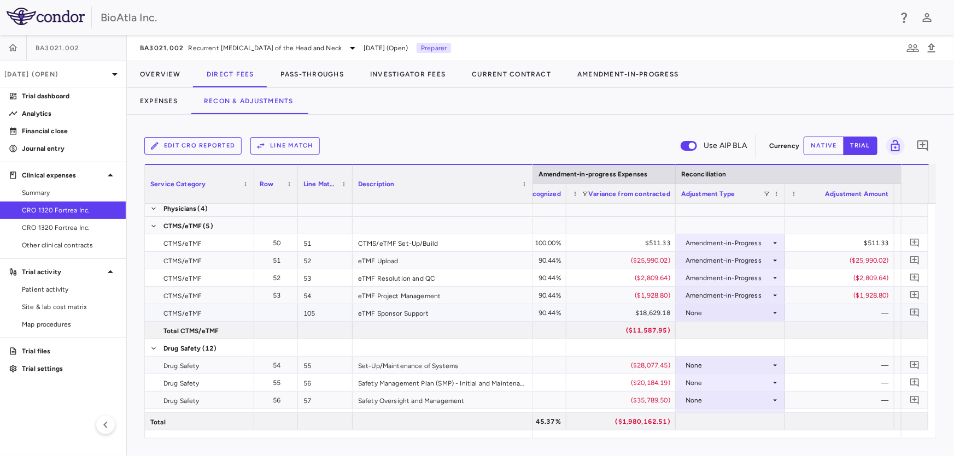
click at [776, 309] on icon at bounding box center [775, 313] width 9 height 9
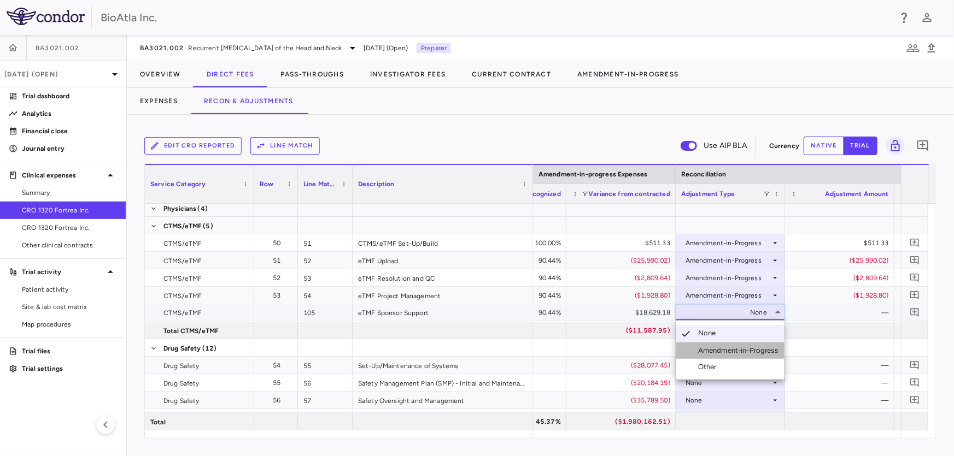
click at [719, 350] on div "Amendment-in-Progress" at bounding box center [740, 351] width 84 height 10
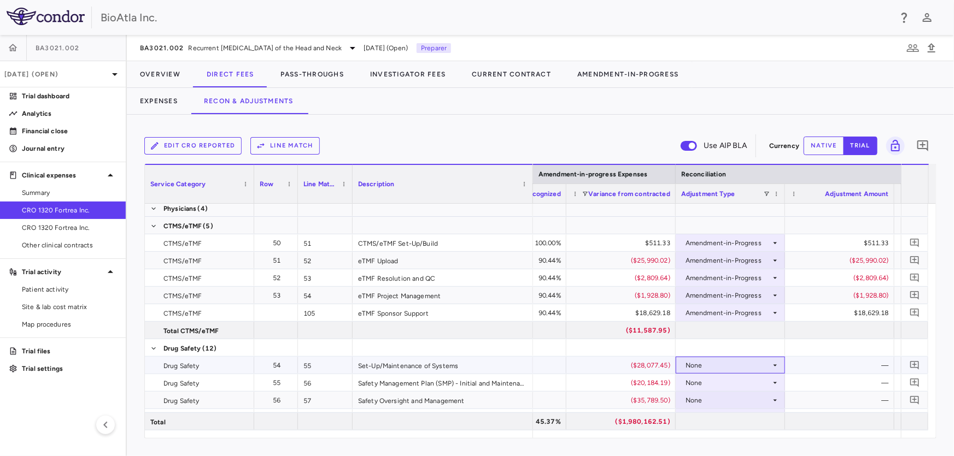
click at [773, 364] on icon at bounding box center [775, 365] width 9 height 9
click at [751, 414] on div "Amendment-in-Progress" at bounding box center [740, 419] width 84 height 10
click at [774, 381] on icon at bounding box center [775, 383] width 9 height 9
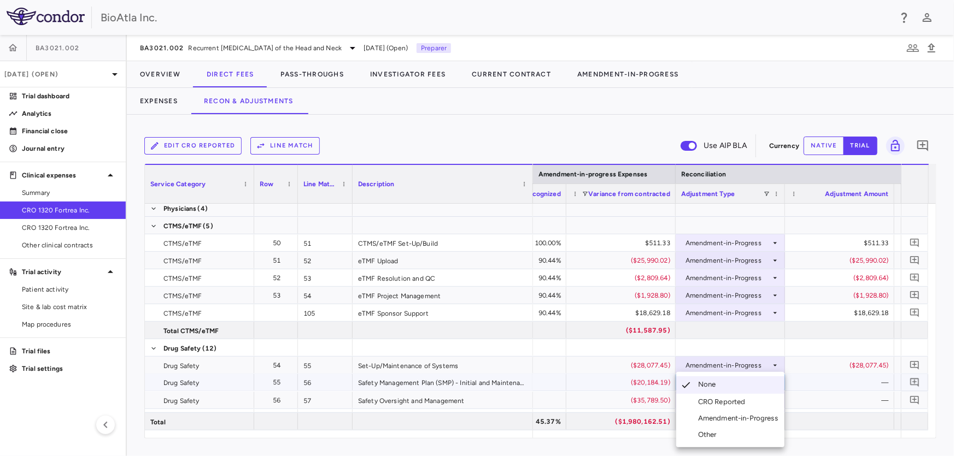
click at [739, 417] on div "Amendment-in-Progress" at bounding box center [740, 419] width 84 height 10
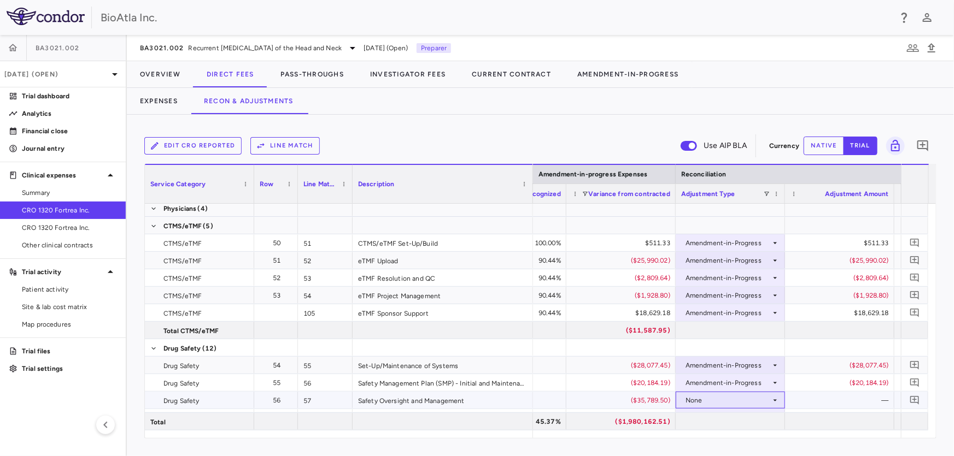
click at [776, 400] on icon at bounding box center [775, 401] width 4 height 2
click at [751, 416] on div "Amendment-in-Progress" at bounding box center [740, 419] width 84 height 10
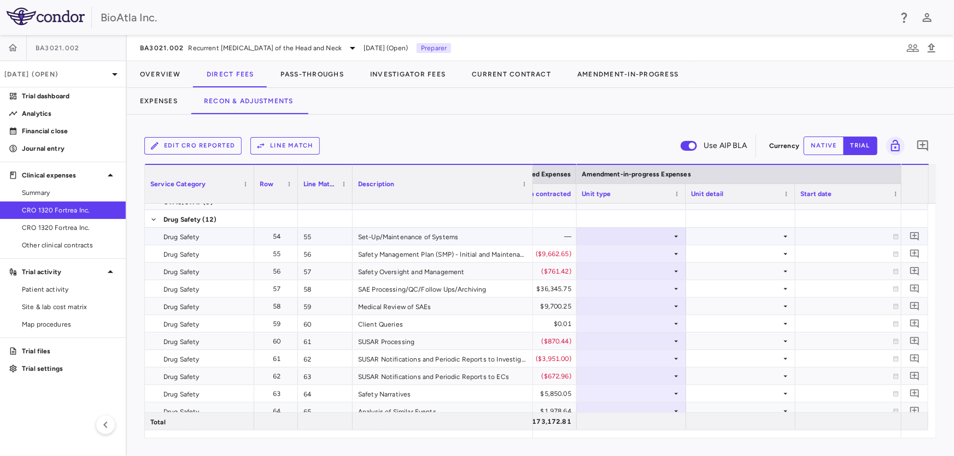
click at [676, 236] on icon at bounding box center [676, 237] width 4 height 2
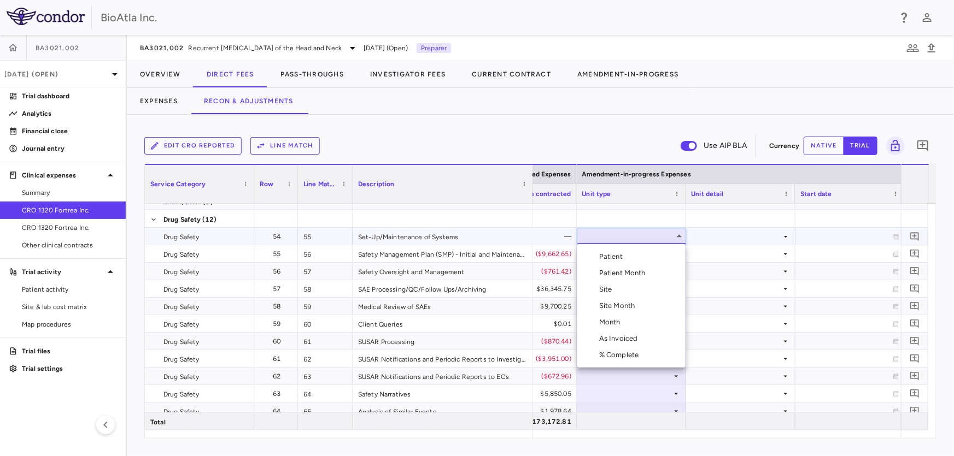
click at [628, 316] on li "Month" at bounding box center [631, 322] width 108 height 16
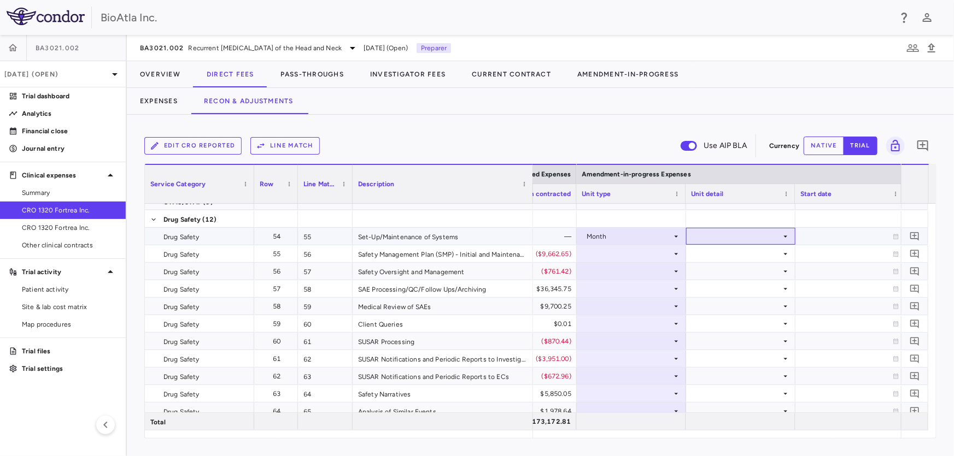
click at [781, 235] on icon at bounding box center [785, 236] width 9 height 9
click at [735, 255] on div "Startup" at bounding box center [722, 257] width 29 height 10
click at [676, 256] on icon at bounding box center [676, 254] width 9 height 9
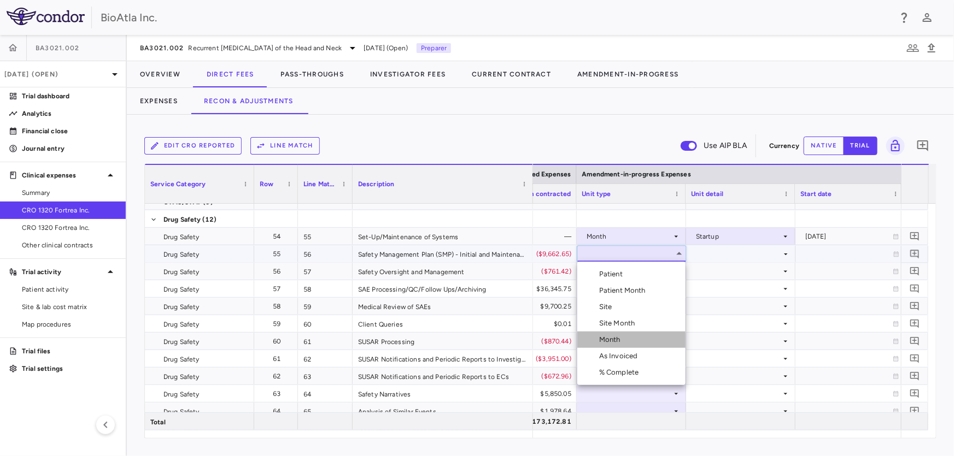
click at [620, 342] on div "Month" at bounding box center [612, 340] width 26 height 10
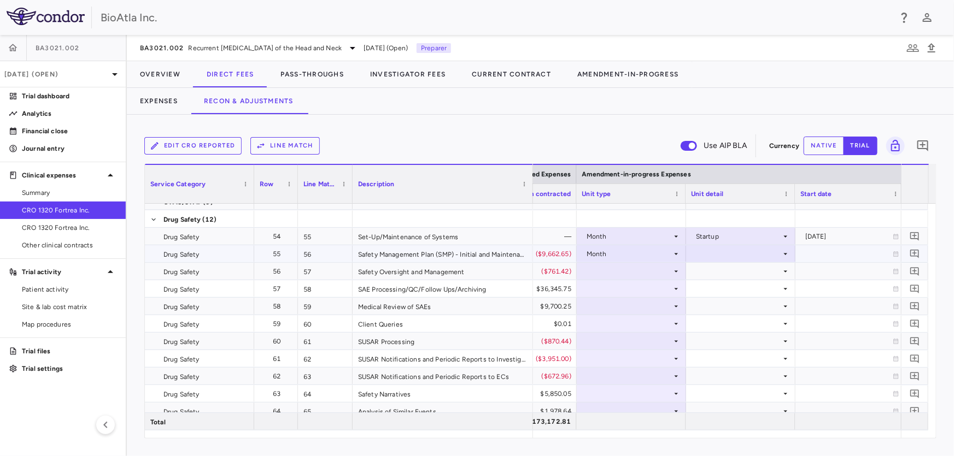
click at [781, 252] on icon at bounding box center [785, 254] width 9 height 9
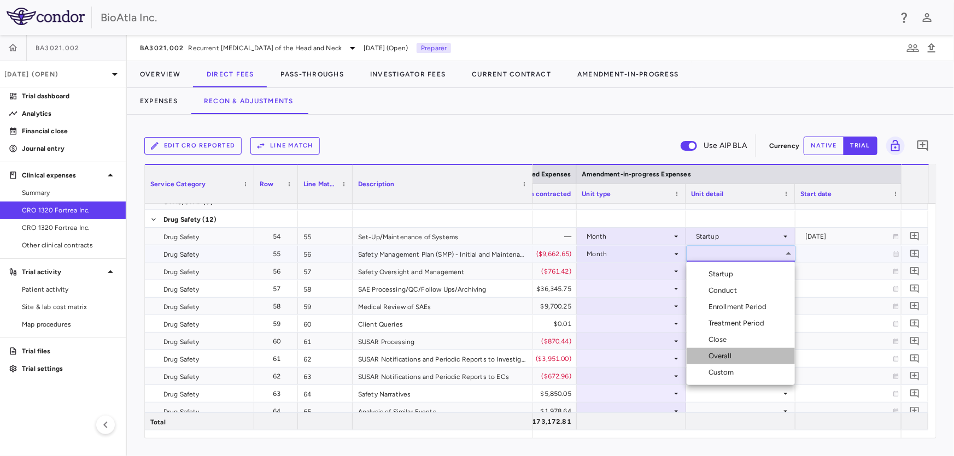
click at [724, 357] on div "Overall" at bounding box center [721, 356] width 27 height 10
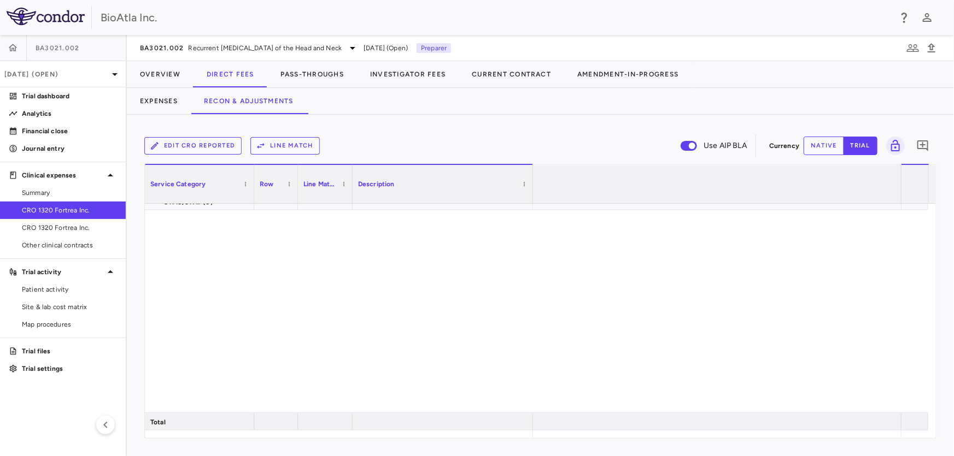
scroll to position [0, 1569]
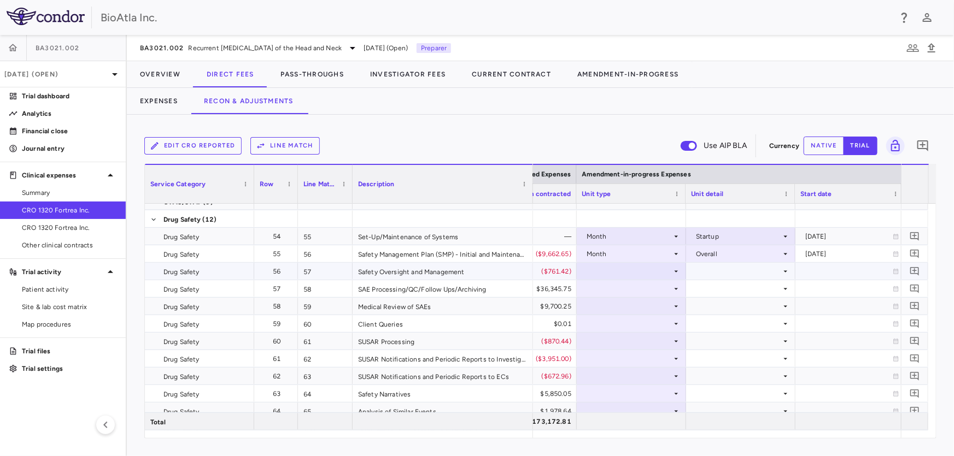
click at [677, 270] on icon at bounding box center [676, 271] width 9 height 9
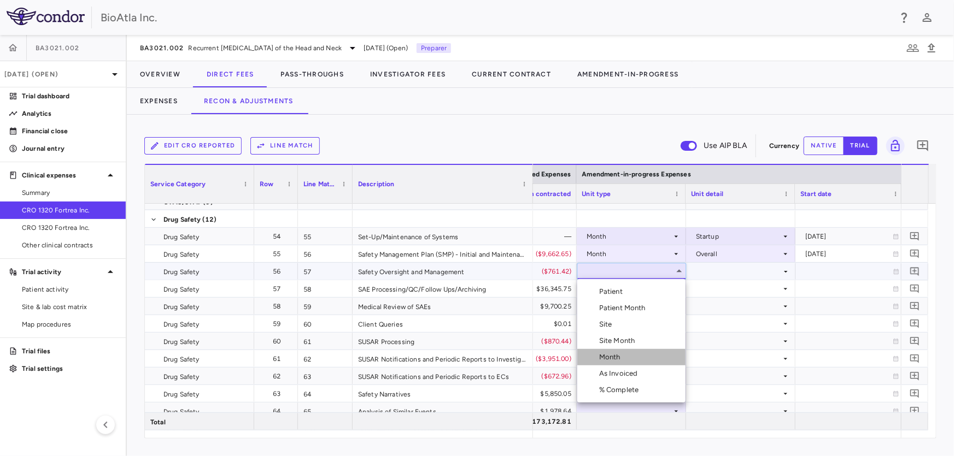
click at [630, 356] on li "Month" at bounding box center [631, 357] width 108 height 16
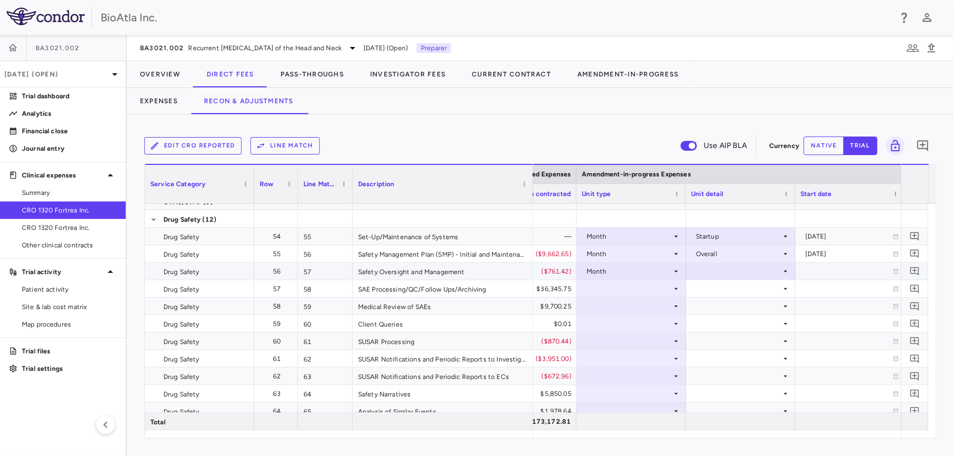
click at [785, 272] on icon at bounding box center [785, 271] width 9 height 9
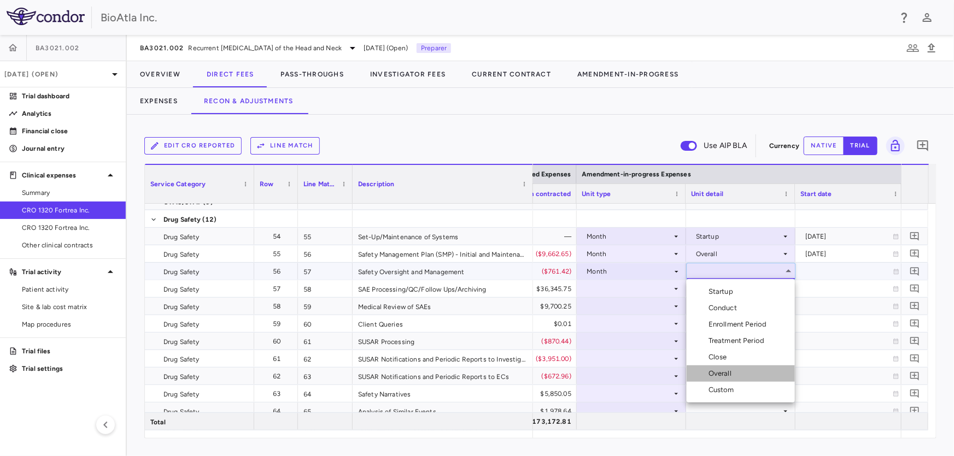
click at [735, 375] on div "Overall" at bounding box center [721, 374] width 27 height 10
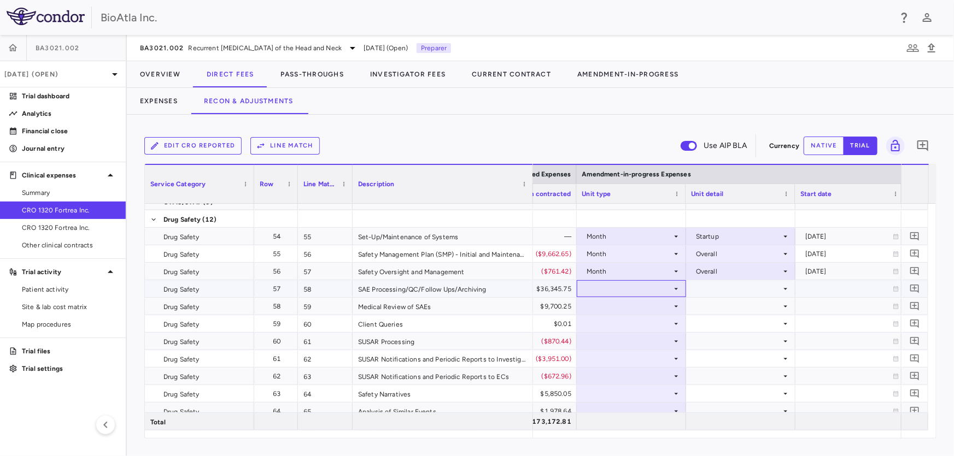
click at [676, 285] on icon at bounding box center [676, 289] width 9 height 9
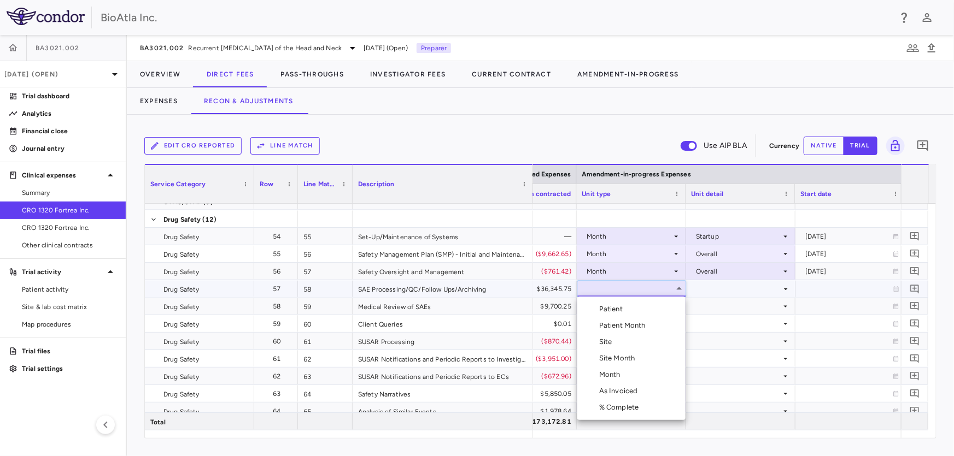
click at [627, 322] on div "Patient Month" at bounding box center [624, 326] width 51 height 10
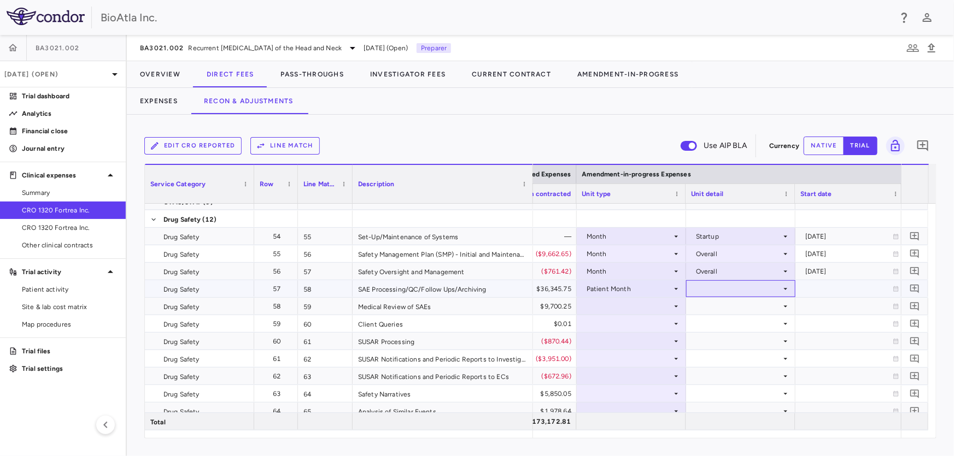
click at [788, 289] on icon at bounding box center [785, 289] width 9 height 9
click at [731, 314] on div "As occurred" at bounding box center [730, 309] width 44 height 10
click at [677, 302] on icon at bounding box center [676, 306] width 9 height 9
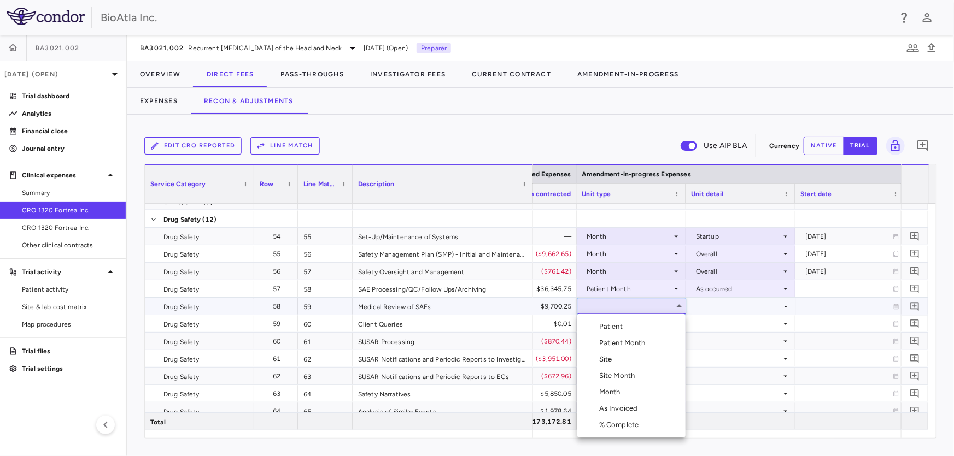
click at [627, 344] on div "Patient Month" at bounding box center [624, 343] width 51 height 10
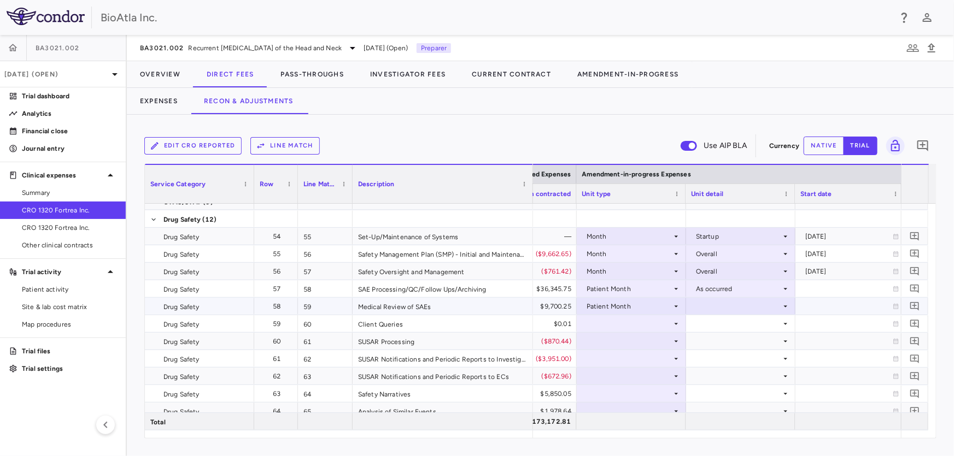
click at [788, 308] on icon at bounding box center [785, 306] width 9 height 9
click at [735, 326] on div "As occurred" at bounding box center [730, 327] width 44 height 10
click at [675, 322] on icon at bounding box center [676, 324] width 9 height 9
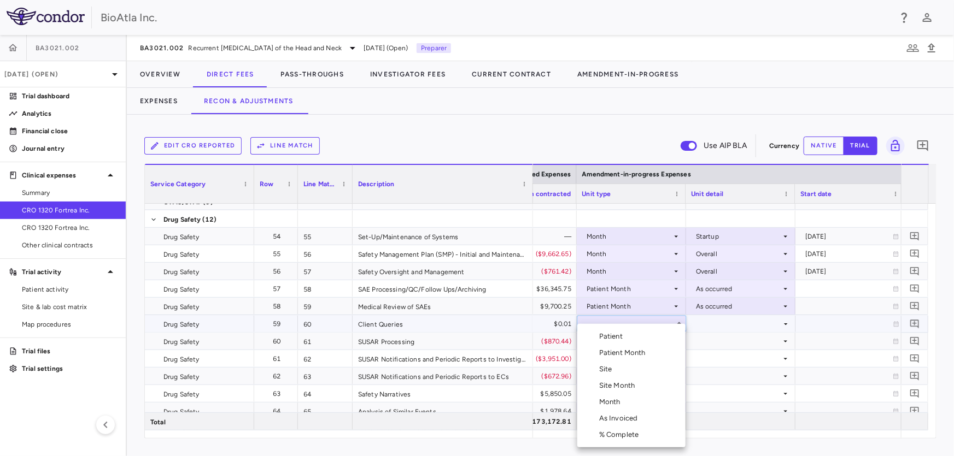
click at [609, 420] on div "As Invoiced" at bounding box center [620, 419] width 43 height 10
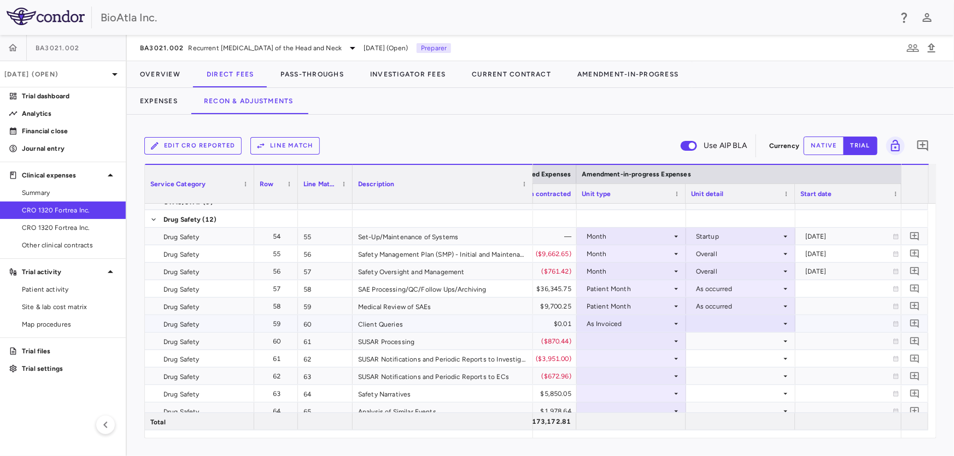
click at [783, 322] on icon at bounding box center [785, 324] width 9 height 9
click at [719, 345] on div "As occurred" at bounding box center [730, 344] width 44 height 10
click at [665, 339] on div at bounding box center [631, 341] width 98 height 16
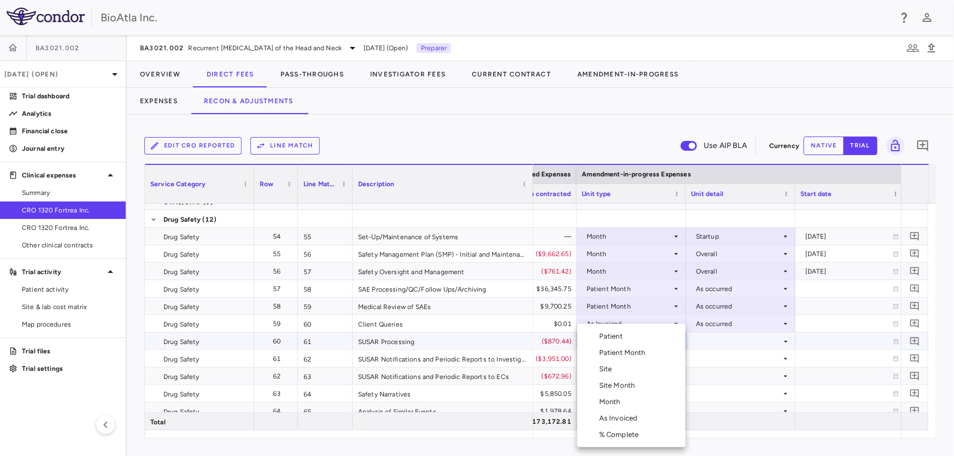
click at [615, 404] on div "Month" at bounding box center [612, 402] width 26 height 10
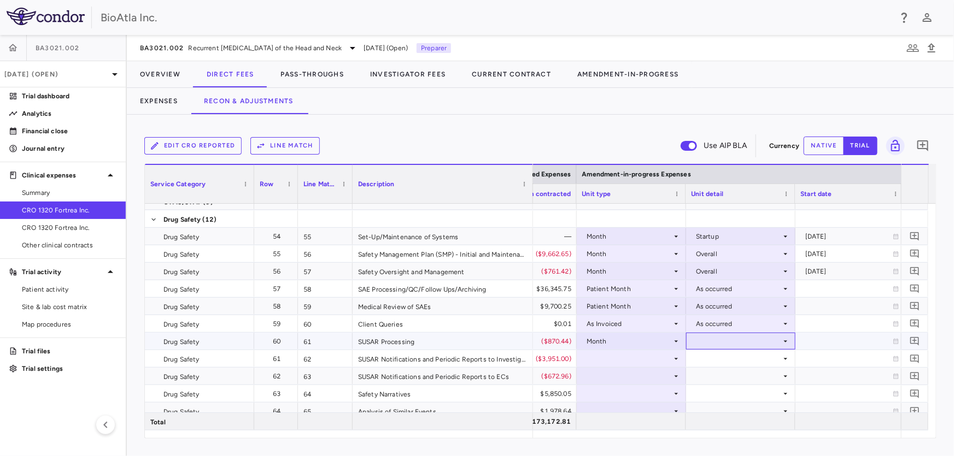
click at [786, 341] on icon at bounding box center [785, 341] width 9 height 9
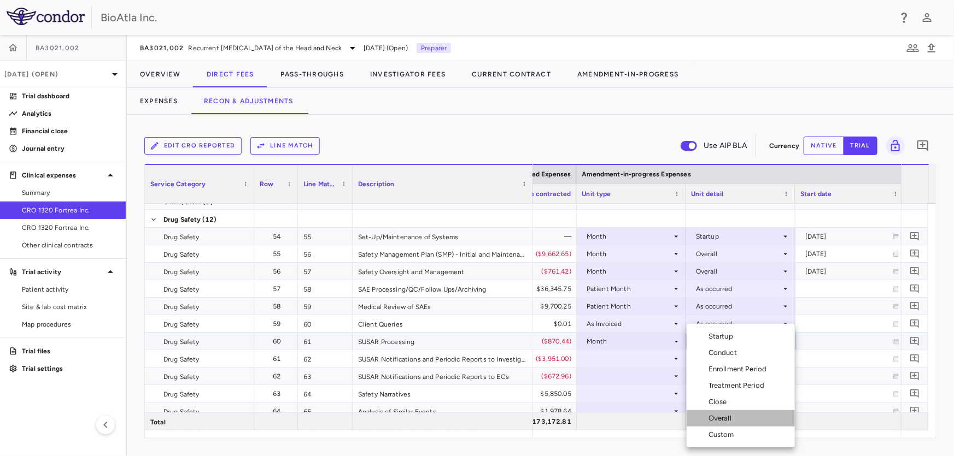
click at [728, 417] on div "Overall" at bounding box center [721, 419] width 27 height 10
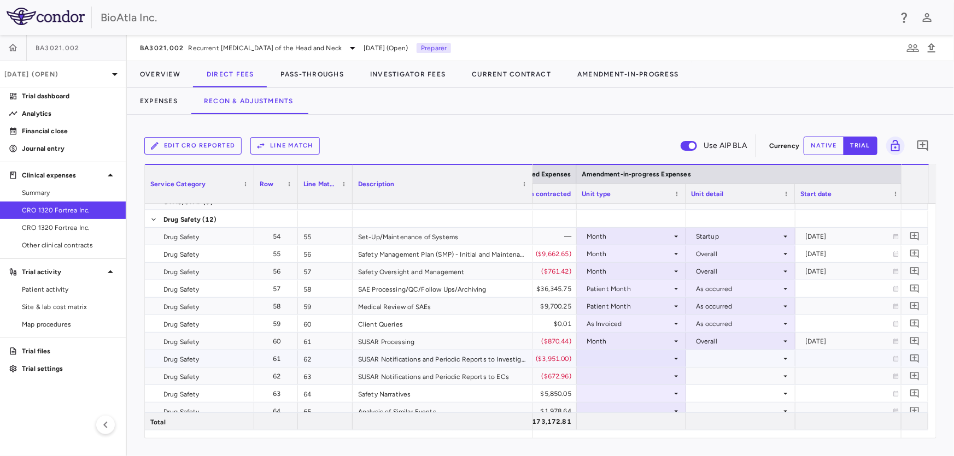
click at [606, 356] on div at bounding box center [631, 359] width 98 height 16
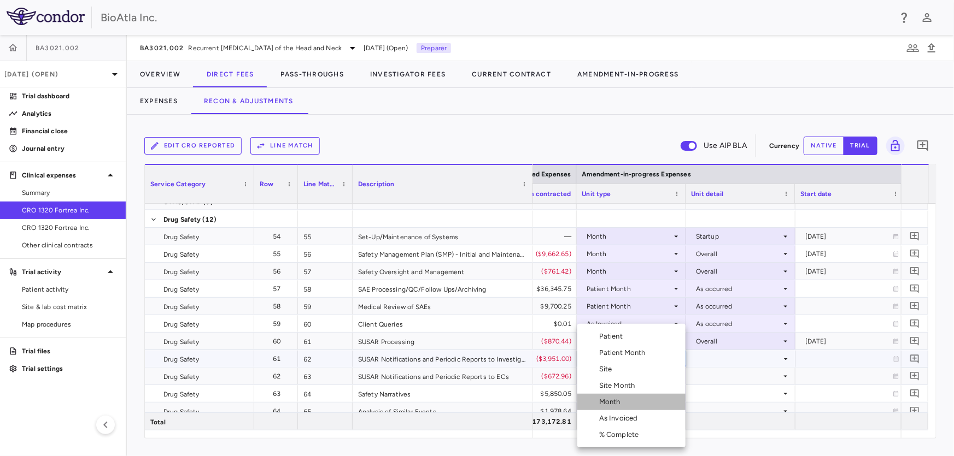
click at [618, 403] on div "Month" at bounding box center [612, 402] width 26 height 10
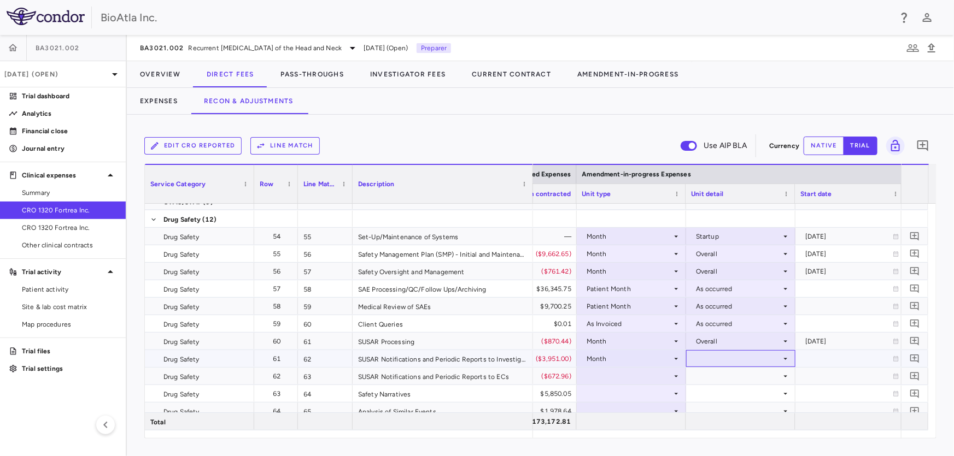
click at [786, 356] on icon at bounding box center [785, 359] width 9 height 9
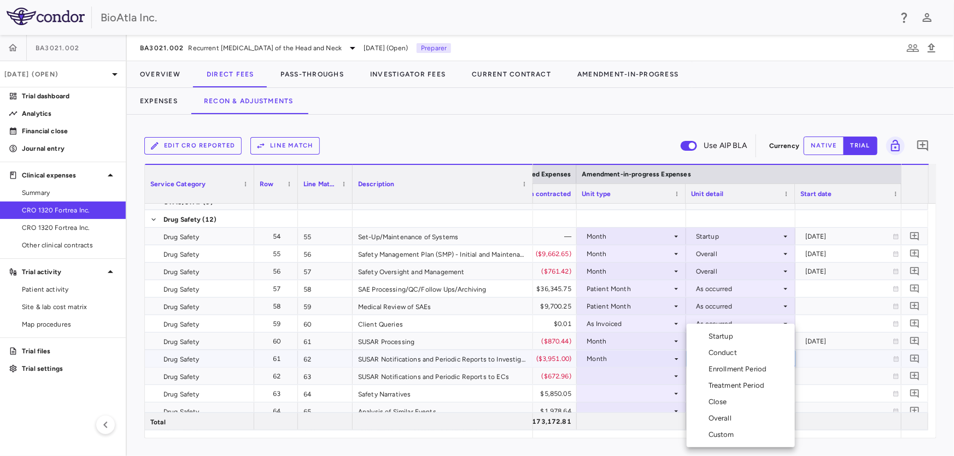
click at [728, 425] on li "Overall" at bounding box center [740, 418] width 108 height 16
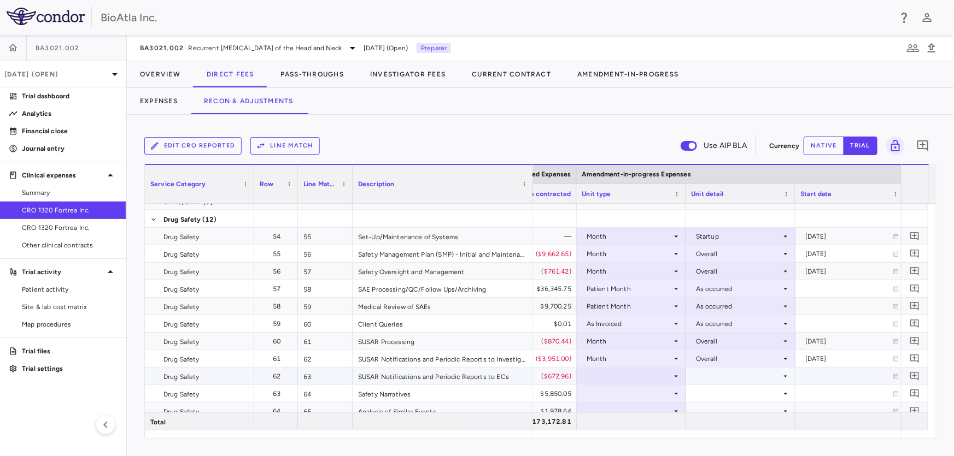
click at [597, 371] on div at bounding box center [631, 376] width 98 height 16
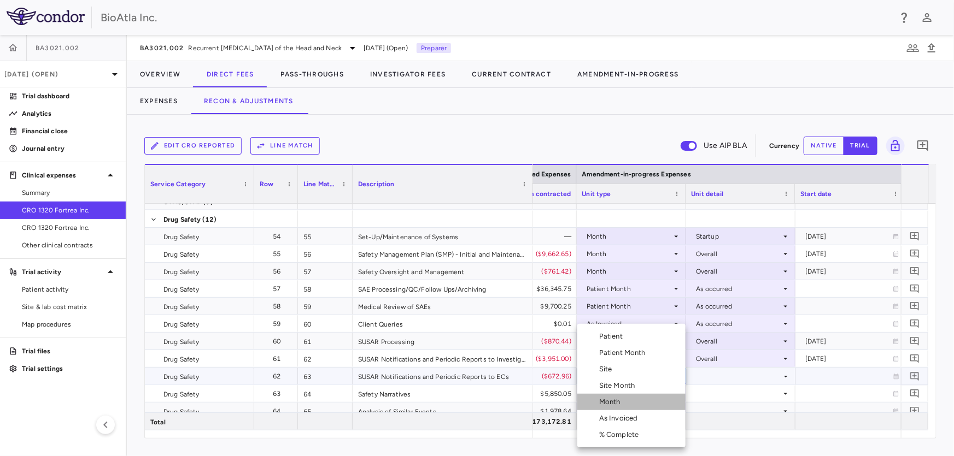
click at [613, 404] on div "Month" at bounding box center [612, 402] width 26 height 10
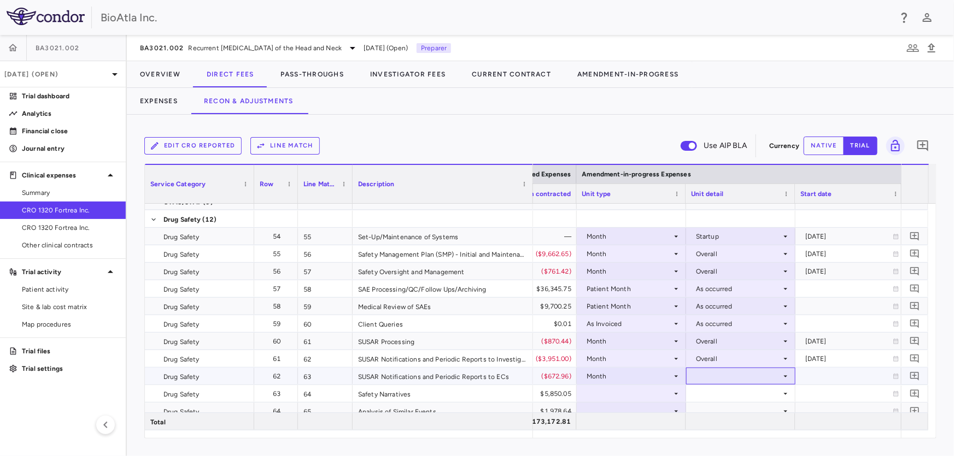
click at [788, 375] on icon at bounding box center [785, 376] width 9 height 9
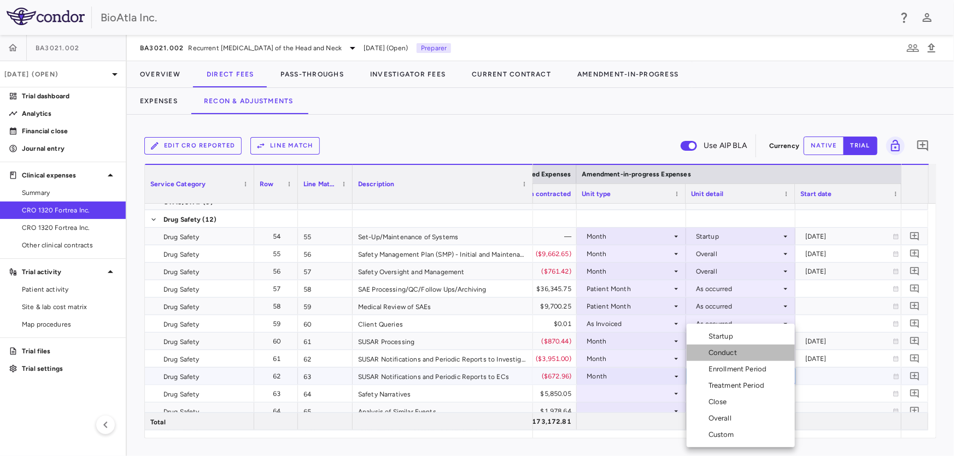
click at [732, 356] on div "Conduct" at bounding box center [724, 353] width 33 height 10
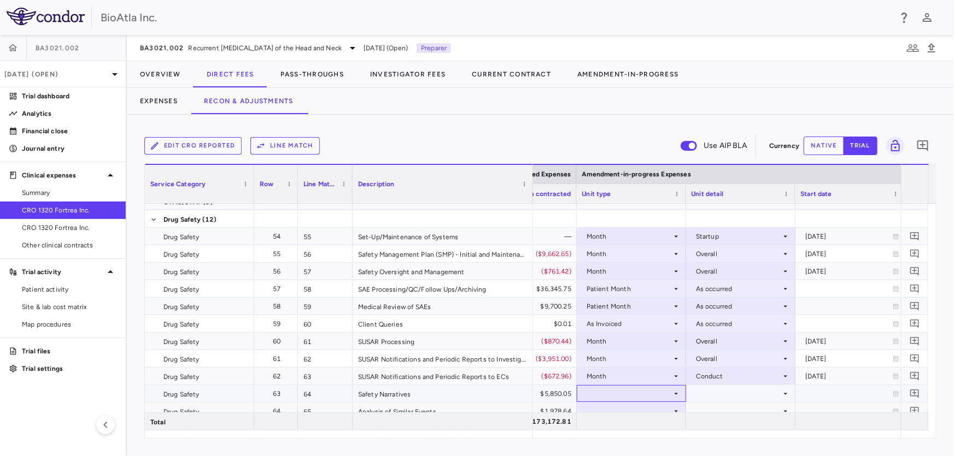
click at [673, 394] on icon at bounding box center [676, 394] width 9 height 9
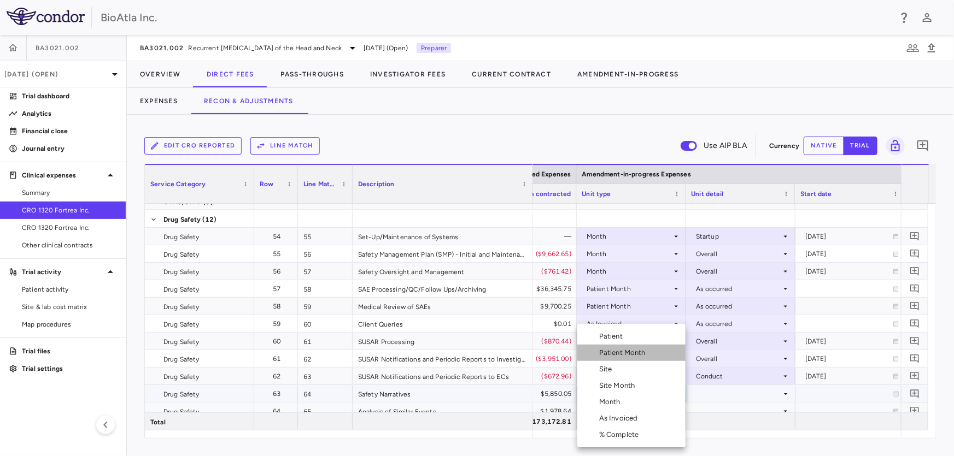
click at [640, 355] on div "Patient Month" at bounding box center [624, 353] width 51 height 10
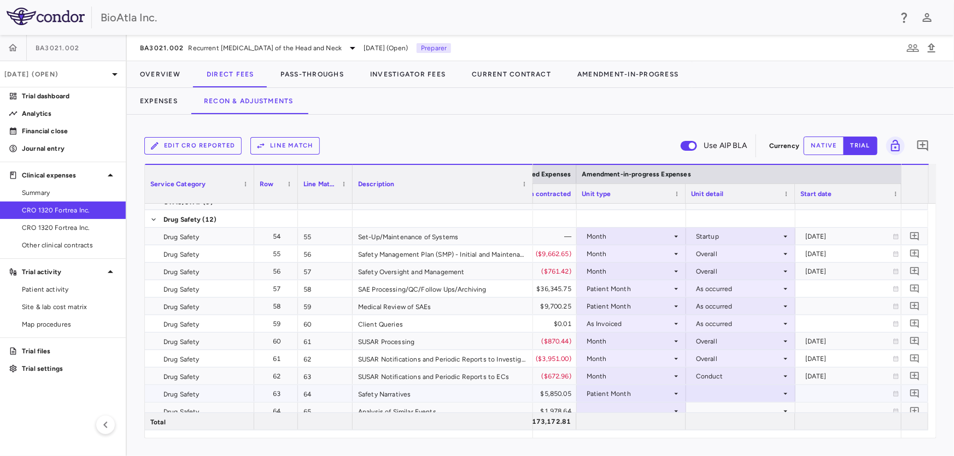
click at [784, 394] on icon at bounding box center [785, 394] width 9 height 9
click at [716, 413] on div "As occurred" at bounding box center [730, 414] width 44 height 10
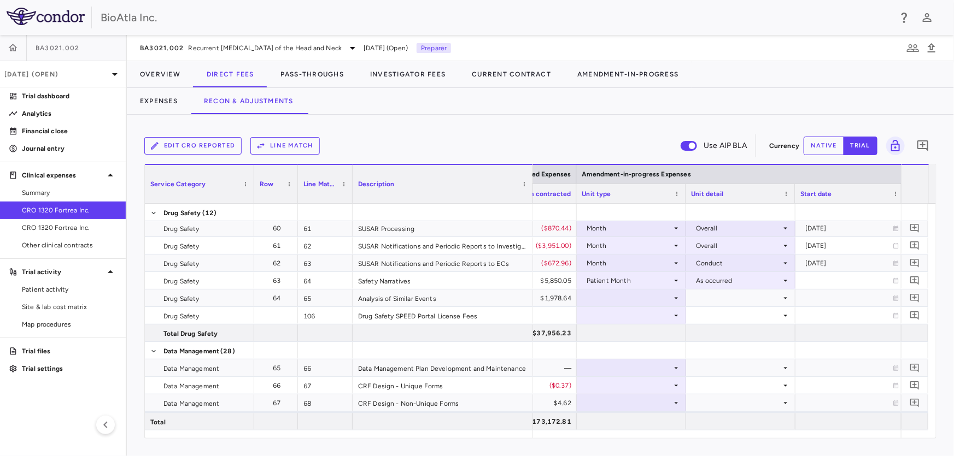
scroll to position [1431, 0]
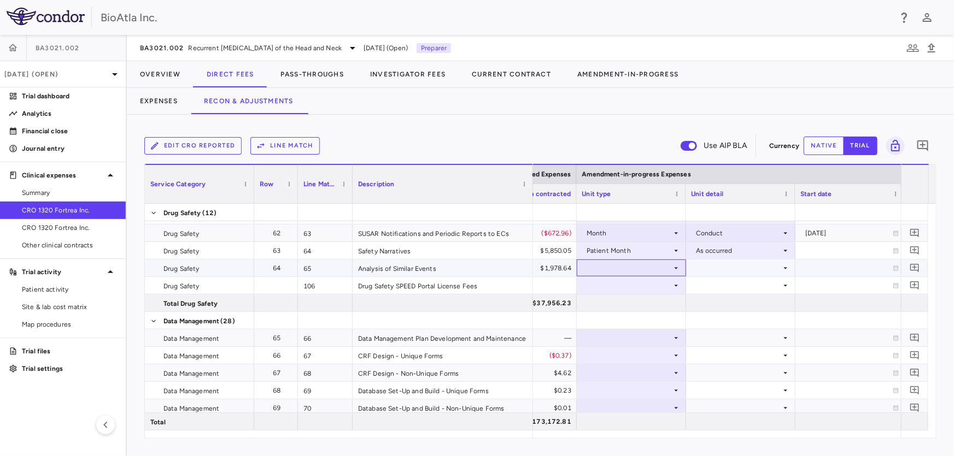
click at [677, 267] on icon at bounding box center [676, 268] width 9 height 9
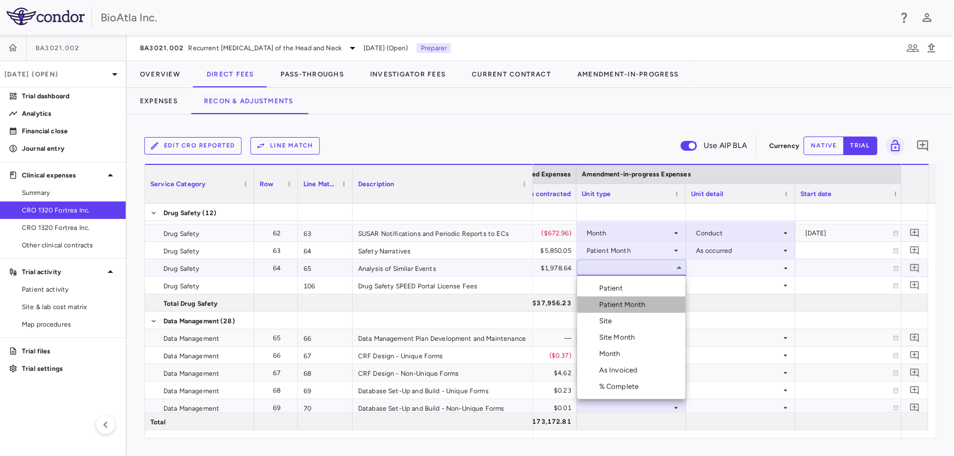
click at [607, 304] on div "Patient Month" at bounding box center [624, 305] width 51 height 10
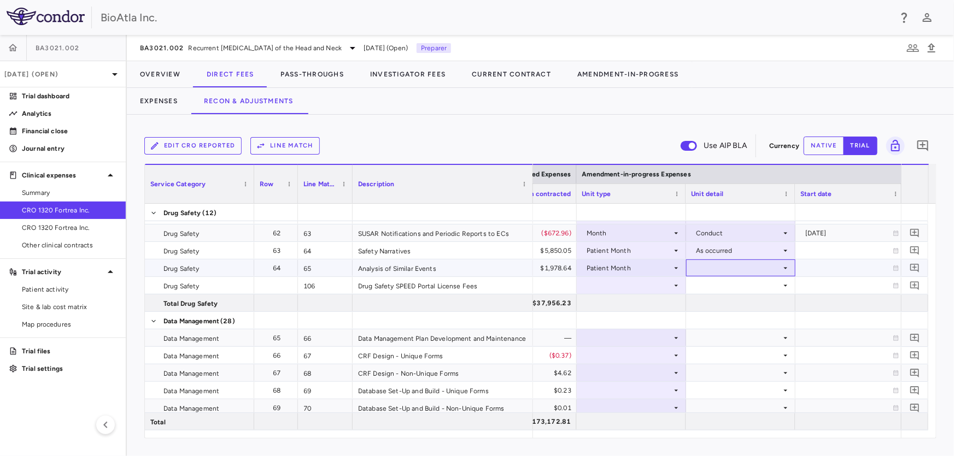
click at [786, 268] on icon at bounding box center [785, 268] width 9 height 9
click at [723, 285] on div "As occurred" at bounding box center [730, 289] width 44 height 10
click at [674, 284] on icon at bounding box center [676, 285] width 9 height 9
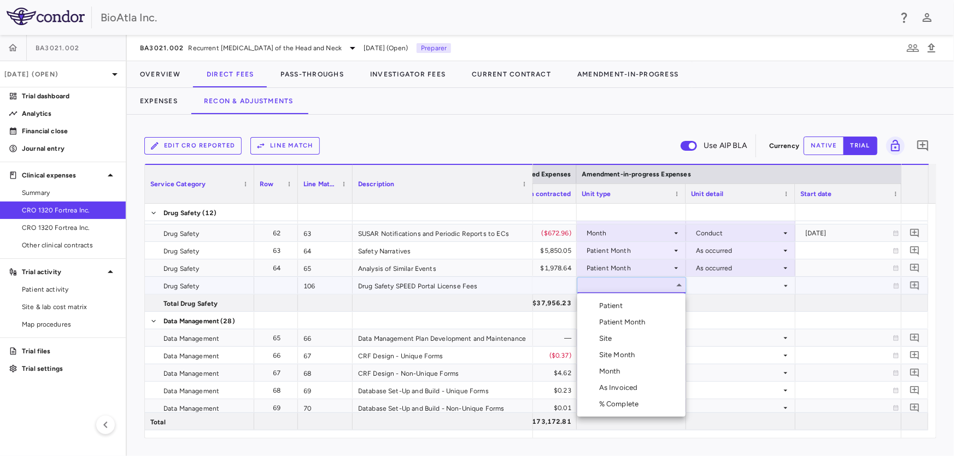
click at [620, 389] on div "As Invoiced" at bounding box center [620, 388] width 43 height 10
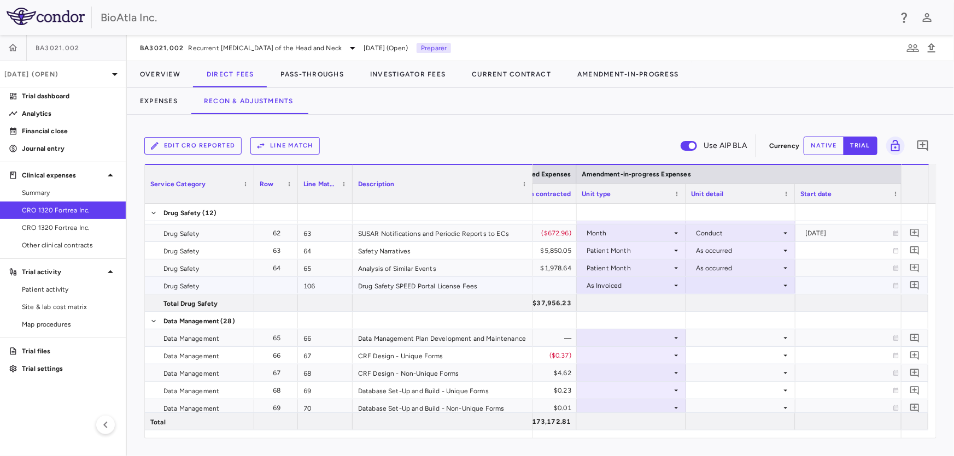
click at [782, 285] on icon at bounding box center [785, 285] width 9 height 9
click at [743, 306] on div "As occurred" at bounding box center [730, 306] width 44 height 10
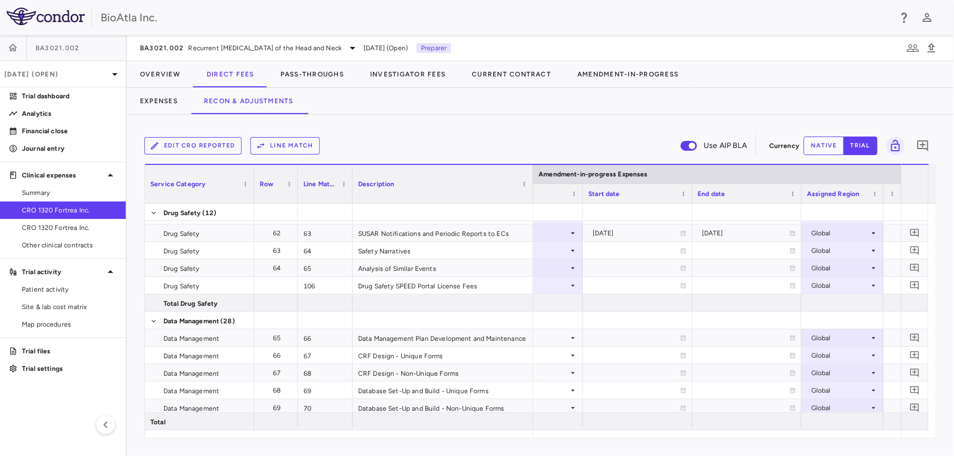
scroll to position [0, 0]
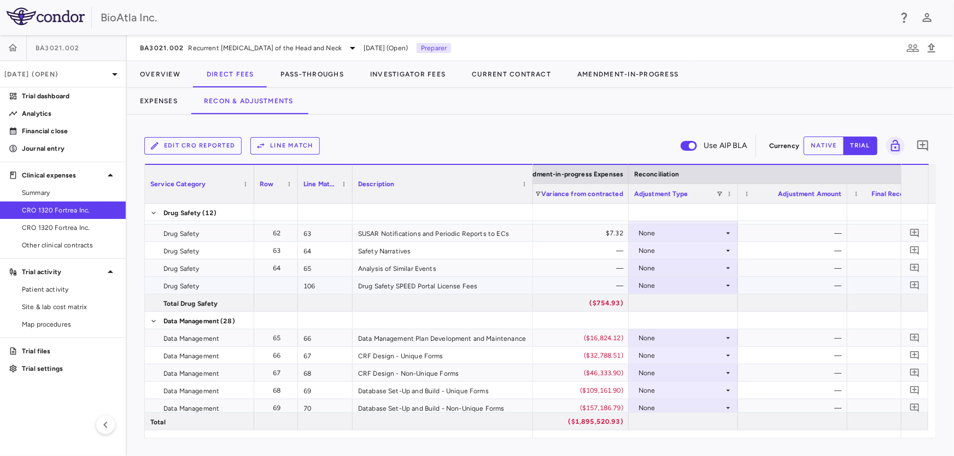
click at [730, 287] on icon at bounding box center [728, 285] width 9 height 9
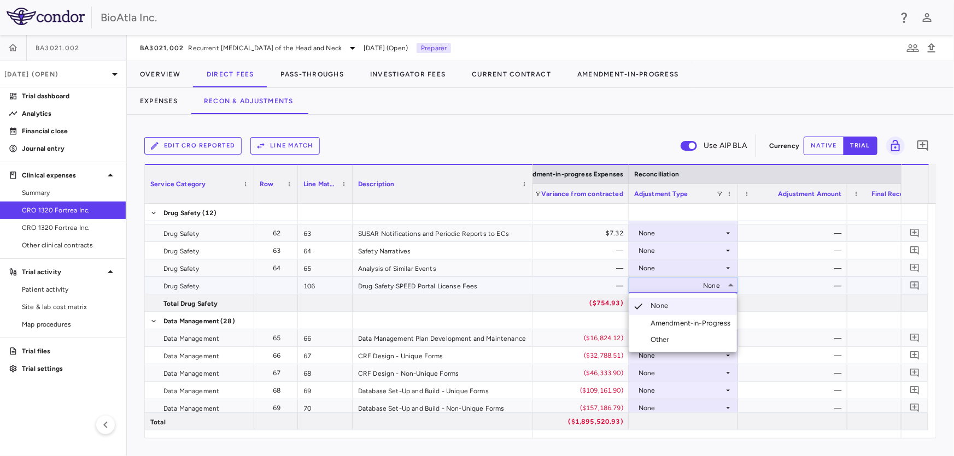
click at [695, 318] on li "Amendment-in-Progress" at bounding box center [683, 323] width 108 height 16
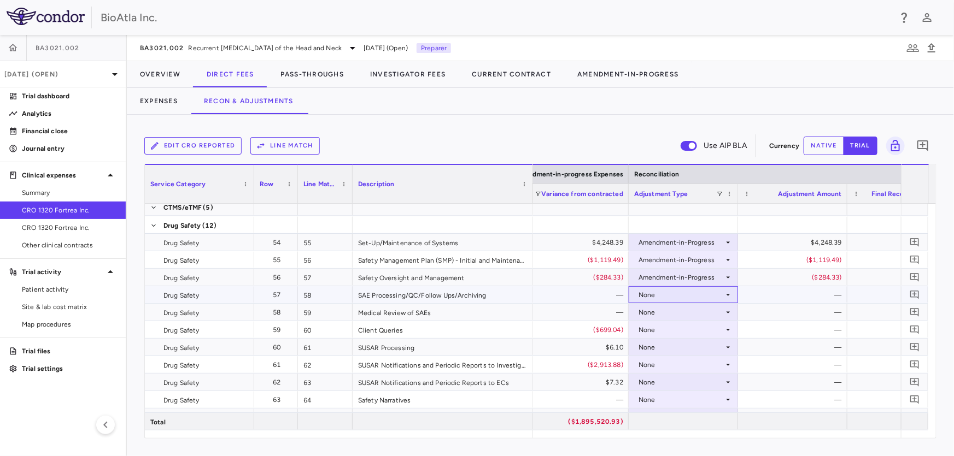
click at [724, 291] on icon at bounding box center [728, 295] width 9 height 9
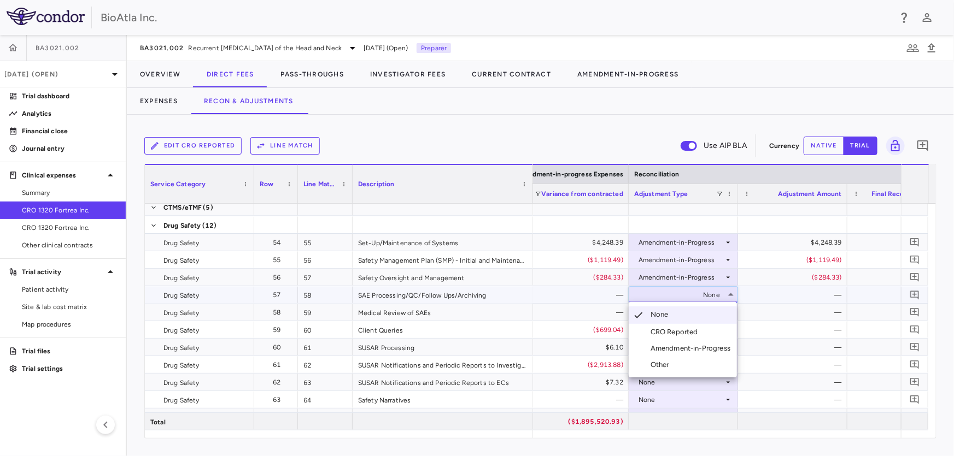
click at [709, 349] on div "Amendment-in-Progress" at bounding box center [692, 349] width 84 height 10
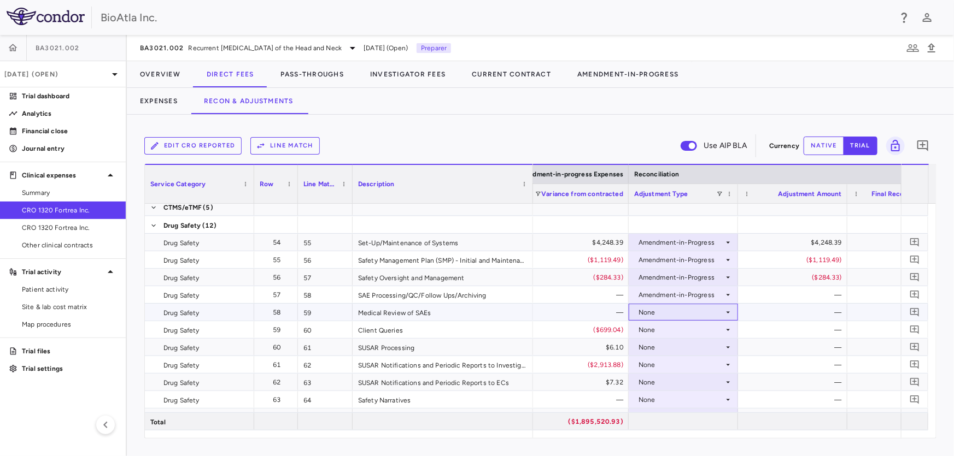
click at [719, 306] on div "None" at bounding box center [680, 312] width 85 height 17
click at [717, 310] on div "None" at bounding box center [680, 312] width 85 height 17
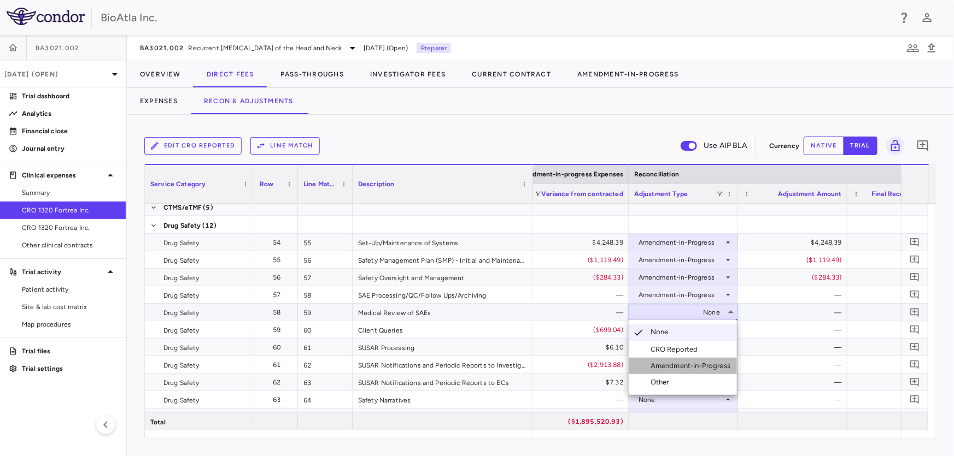
click at [711, 362] on div "Amendment-in-Progress" at bounding box center [692, 366] width 84 height 10
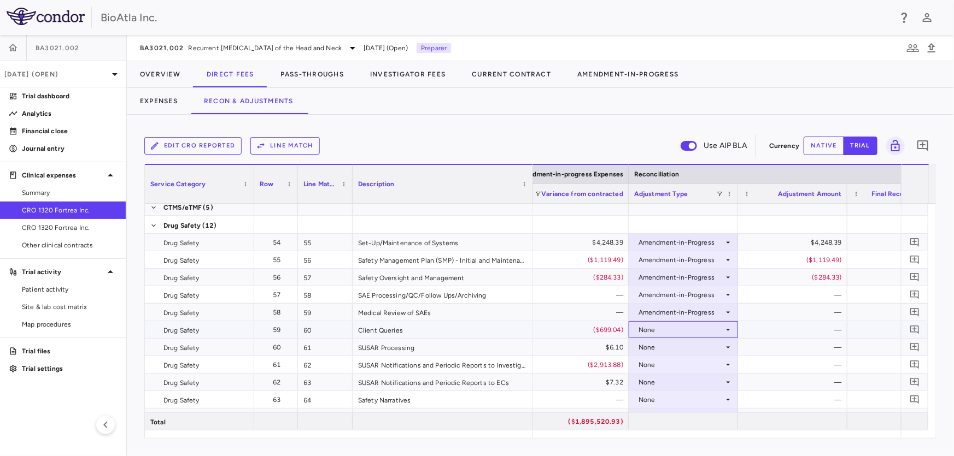
click at [692, 327] on div "None" at bounding box center [680, 329] width 85 height 17
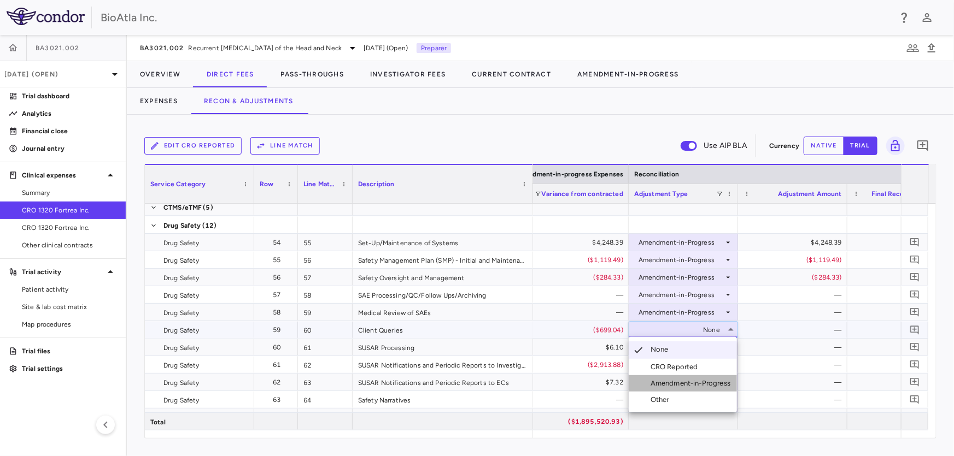
click at [680, 385] on div "Amendment-in-Progress" at bounding box center [692, 384] width 84 height 10
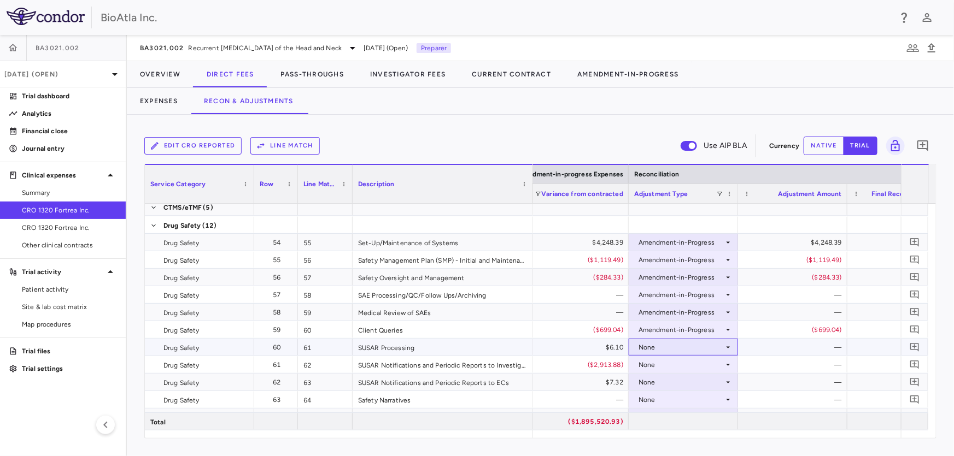
click at [727, 345] on icon at bounding box center [728, 347] width 9 height 9
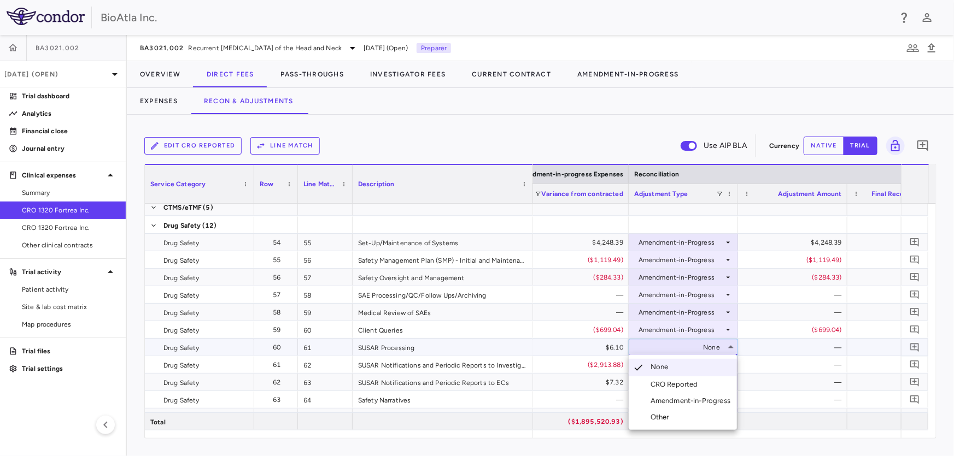
click at [671, 400] on div "Amendment-in-Progress" at bounding box center [692, 401] width 84 height 10
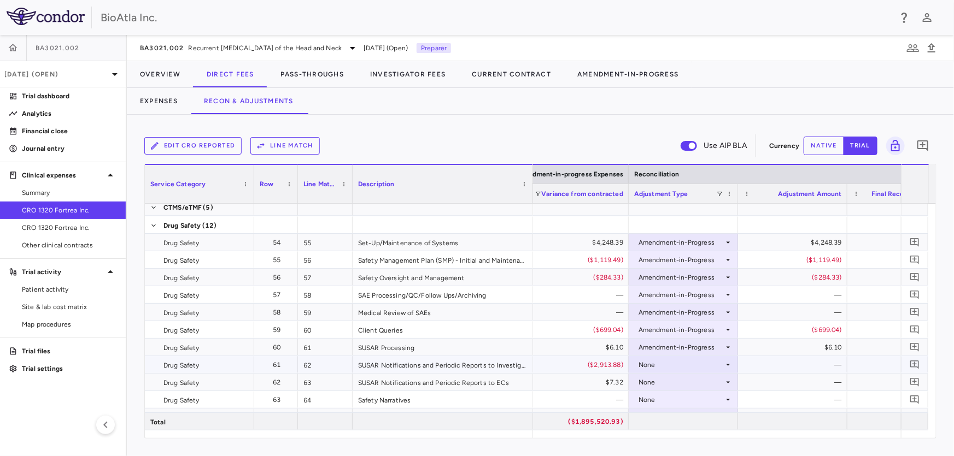
click at [728, 364] on icon at bounding box center [728, 365] width 4 height 2
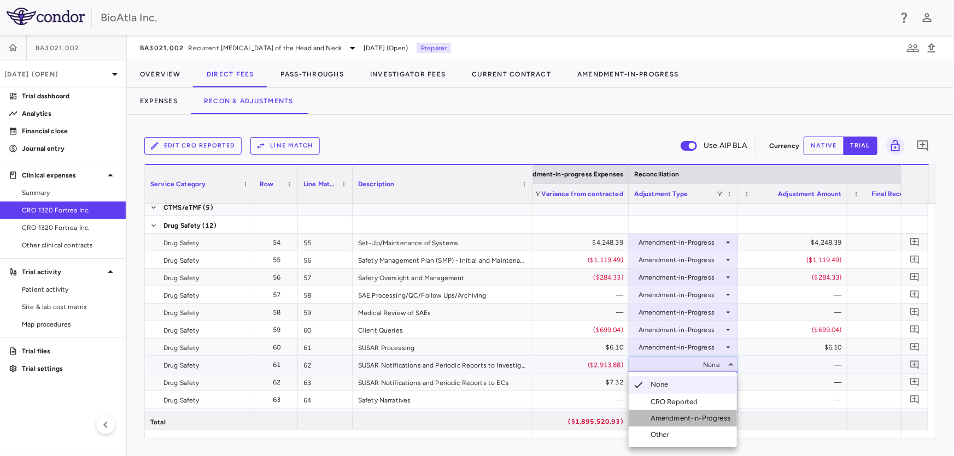
click at [689, 421] on div "Amendment-in-Progress" at bounding box center [692, 419] width 84 height 10
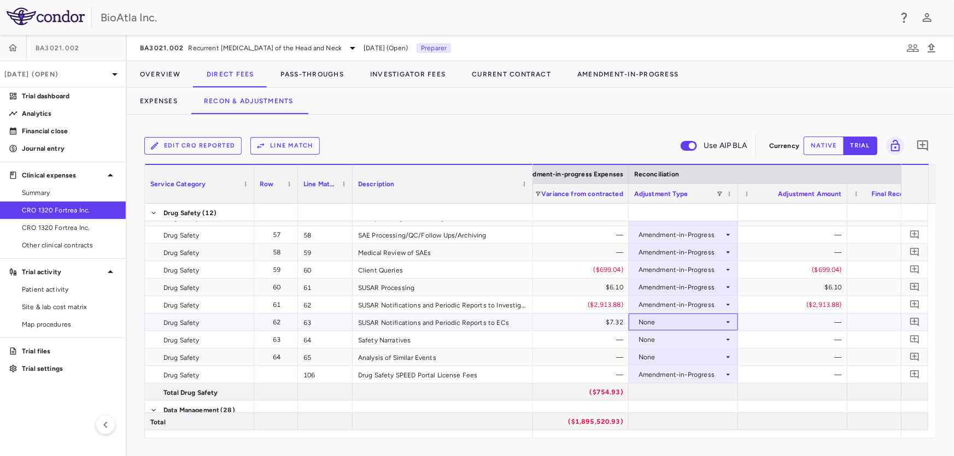
click at [725, 320] on icon at bounding box center [728, 322] width 9 height 9
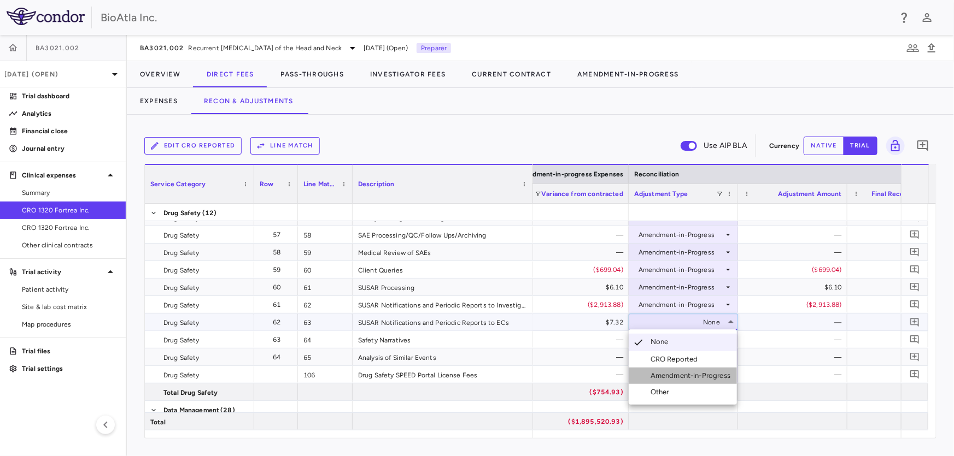
click at [708, 377] on div "Amendment-in-Progress" at bounding box center [692, 376] width 84 height 10
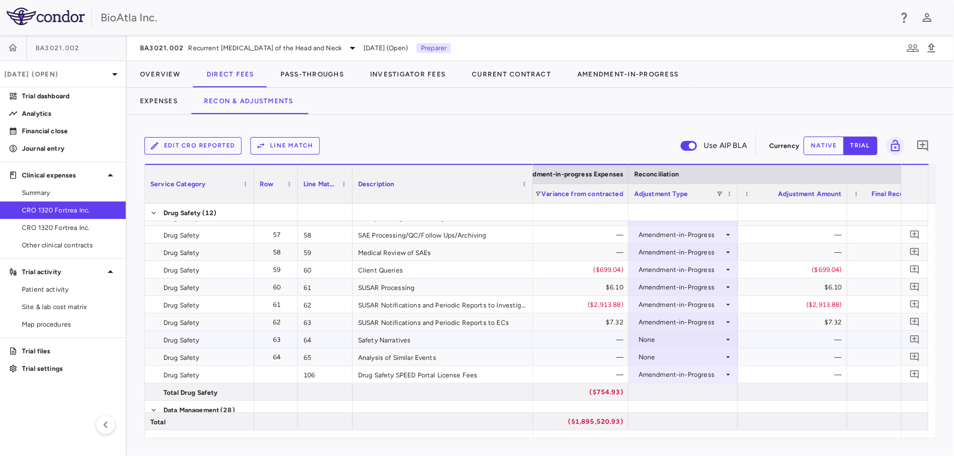
click at [727, 340] on icon at bounding box center [728, 340] width 9 height 9
click at [702, 391] on div "Amendment-in-Progress" at bounding box center [692, 394] width 84 height 10
click at [727, 355] on icon at bounding box center [728, 357] width 9 height 9
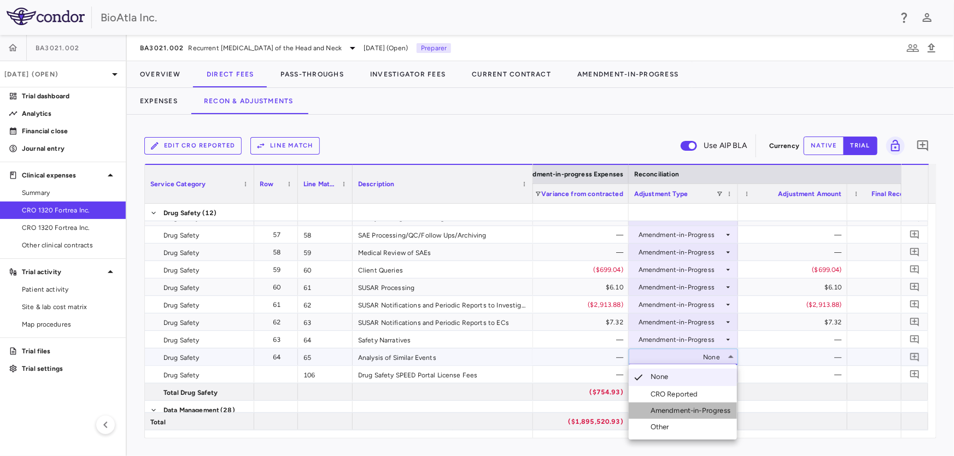
click at [704, 408] on div "Amendment-in-Progress" at bounding box center [692, 411] width 84 height 10
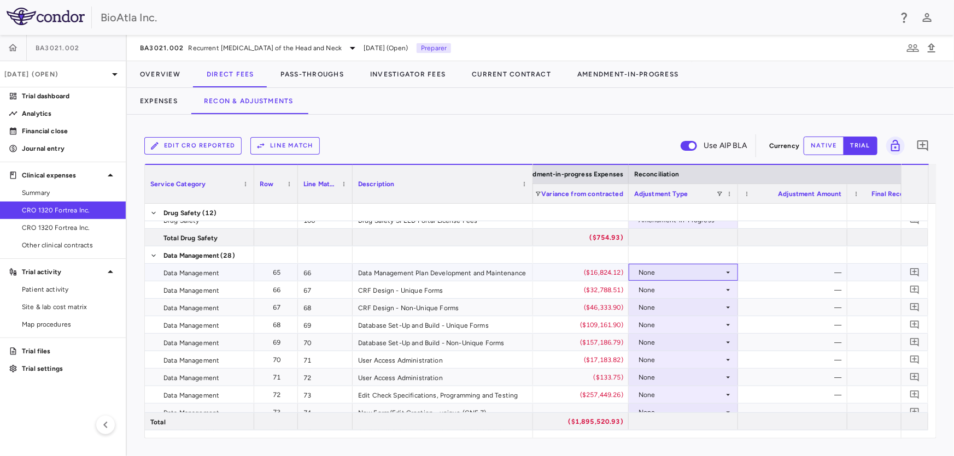
click at [727, 269] on icon at bounding box center [728, 272] width 9 height 9
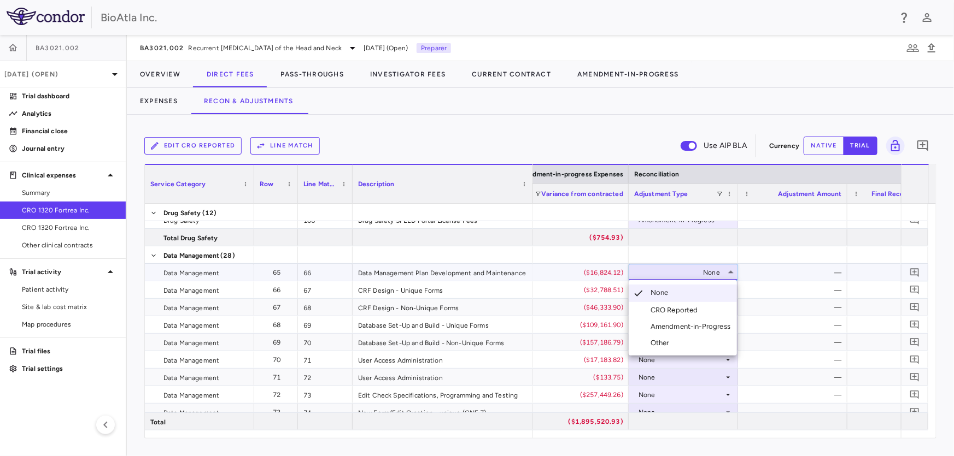
click at [698, 328] on div "Amendment-in-Progress" at bounding box center [692, 327] width 84 height 10
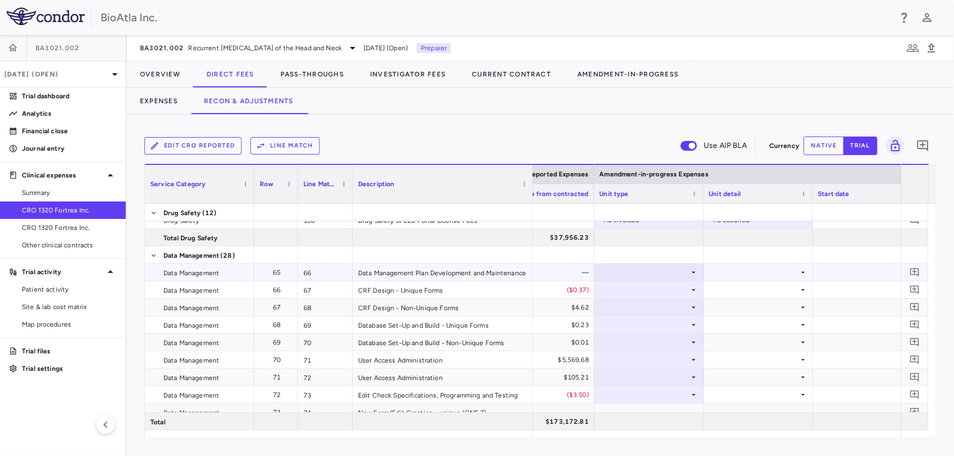
click at [691, 272] on icon at bounding box center [693, 272] width 9 height 9
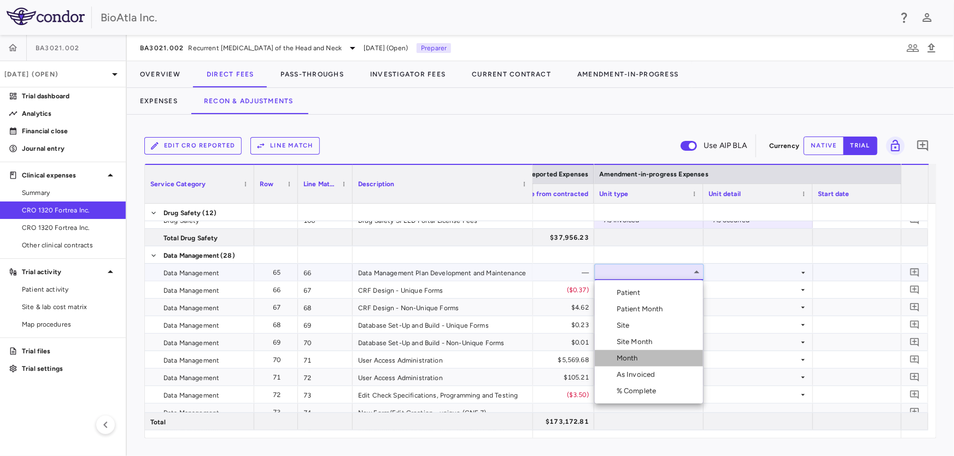
click at [632, 359] on div "Month" at bounding box center [629, 359] width 26 height 10
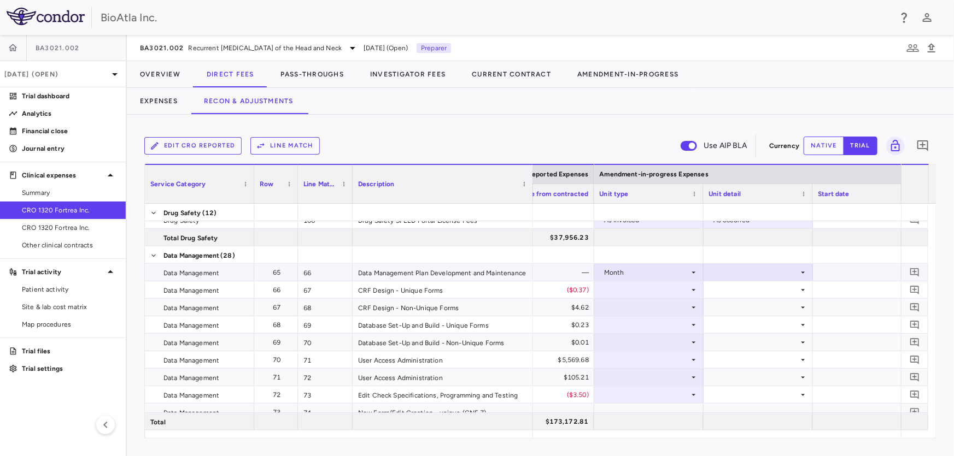
click at [802, 270] on icon at bounding box center [802, 272] width 9 height 9
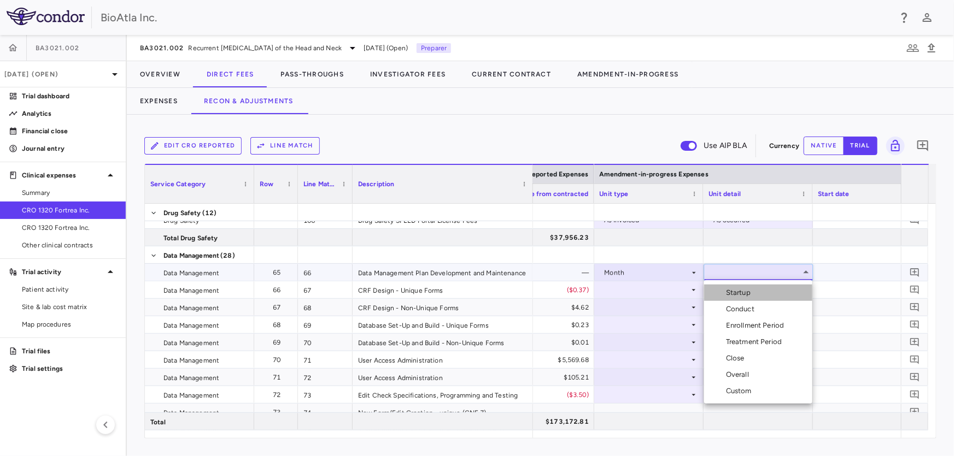
click at [744, 295] on div "Startup" at bounding box center [740, 293] width 29 height 10
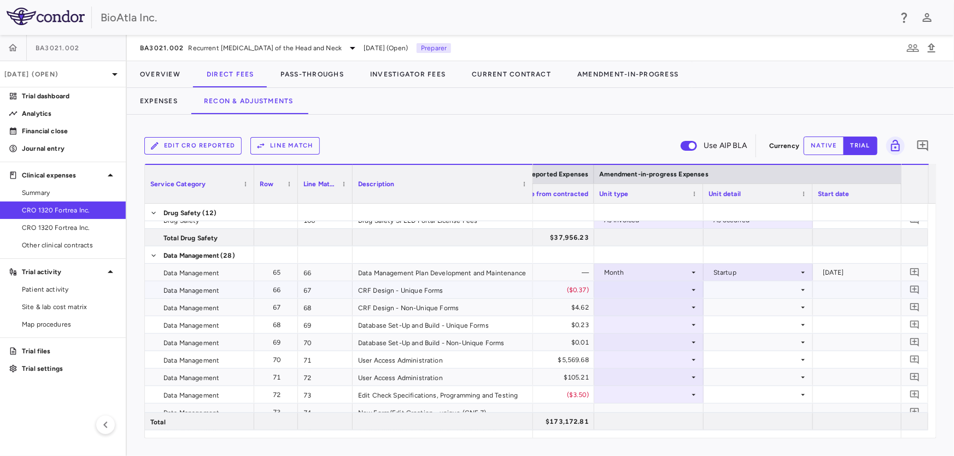
click at [691, 291] on icon at bounding box center [693, 290] width 9 height 9
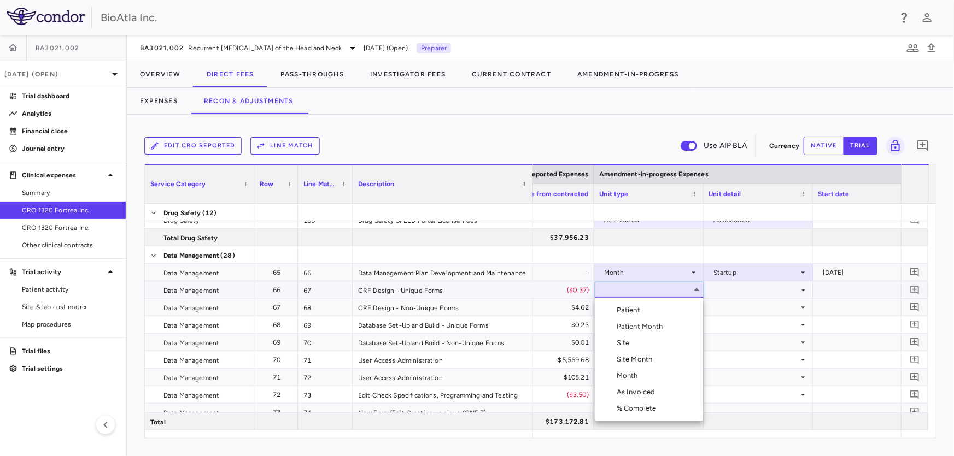
click at [656, 393] on div "As Invoiced" at bounding box center [637, 392] width 43 height 10
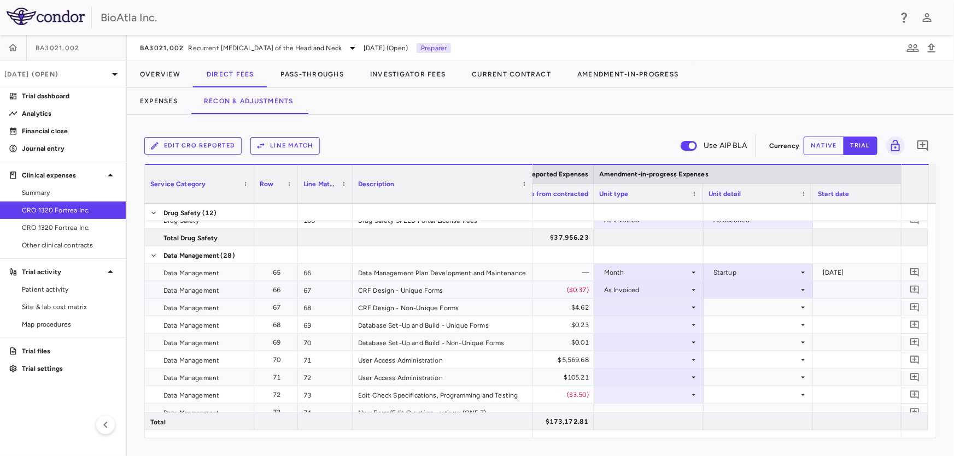
click at [803, 289] on icon at bounding box center [802, 290] width 9 height 9
click at [754, 313] on div "As occurred" at bounding box center [748, 311] width 44 height 10
click at [694, 304] on icon at bounding box center [693, 307] width 9 height 9
click at [649, 404] on div at bounding box center [648, 412] width 109 height 17
click at [687, 307] on div at bounding box center [649, 308] width 98 height 16
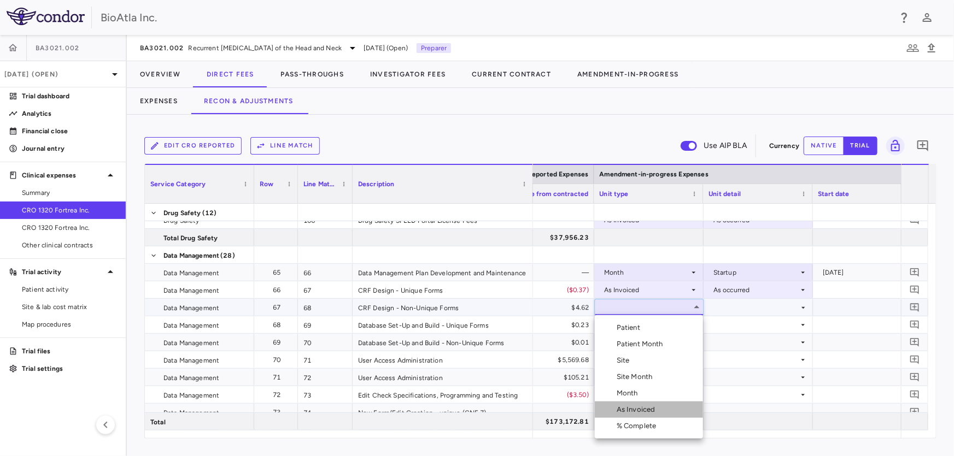
click at [645, 408] on div "As Invoiced" at bounding box center [637, 410] width 43 height 10
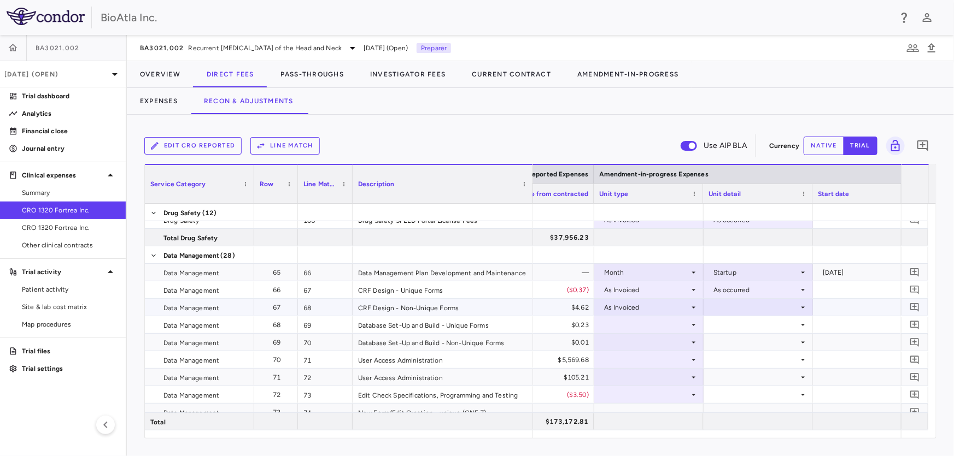
click at [802, 304] on icon at bounding box center [802, 307] width 9 height 9
click at [741, 328] on div "As occurred" at bounding box center [748, 328] width 44 height 10
click at [696, 321] on icon at bounding box center [693, 325] width 9 height 9
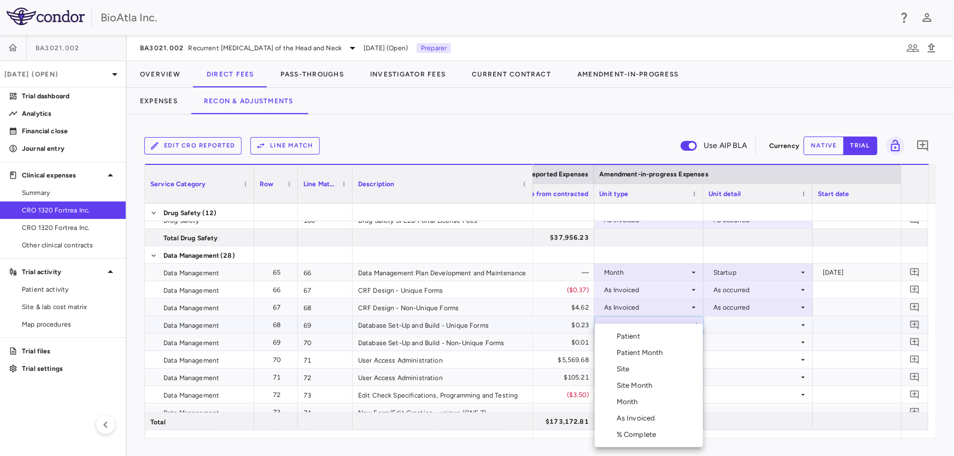
drag, startPoint x: 638, startPoint y: 417, endPoint x: 639, endPoint y: 409, distance: 7.8
click at [639, 418] on div "As Invoiced" at bounding box center [637, 419] width 43 height 10
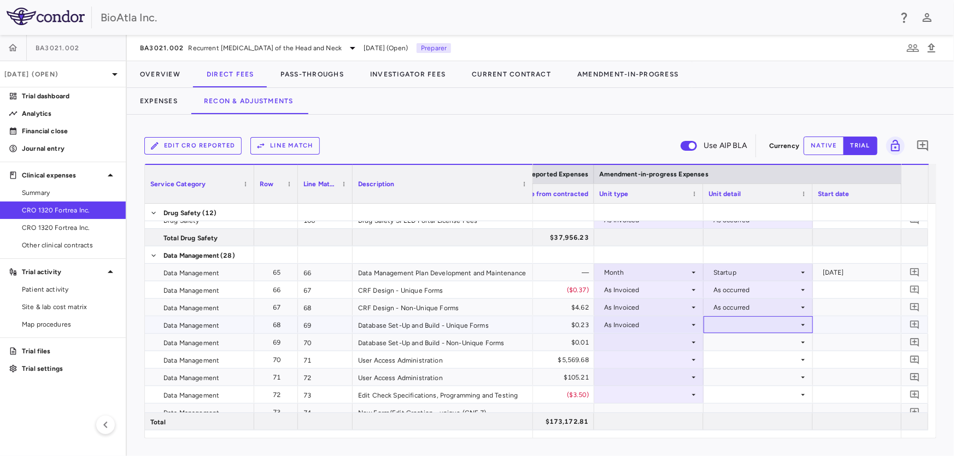
click at [802, 321] on icon at bounding box center [802, 325] width 9 height 9
click at [754, 346] on div "As occurred" at bounding box center [748, 345] width 44 height 10
click at [698, 339] on div at bounding box center [648, 342] width 109 height 17
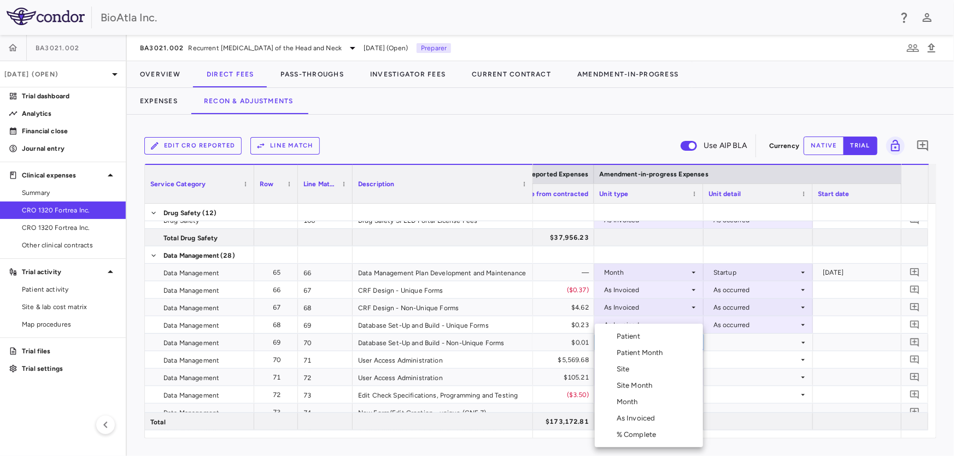
click at [636, 417] on div "As Invoiced" at bounding box center [637, 419] width 43 height 10
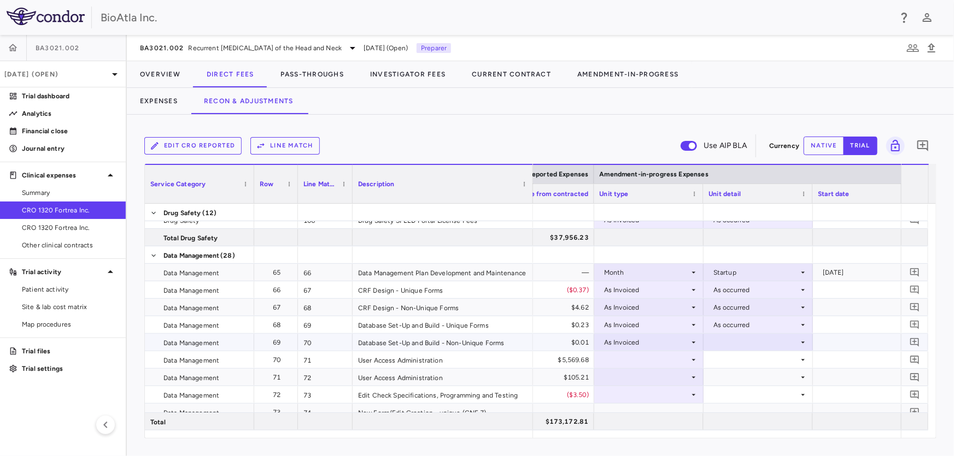
click at [800, 342] on icon at bounding box center [802, 342] width 9 height 9
click at [754, 364] on div "As occurred" at bounding box center [748, 363] width 44 height 10
click at [694, 357] on icon at bounding box center [693, 360] width 9 height 9
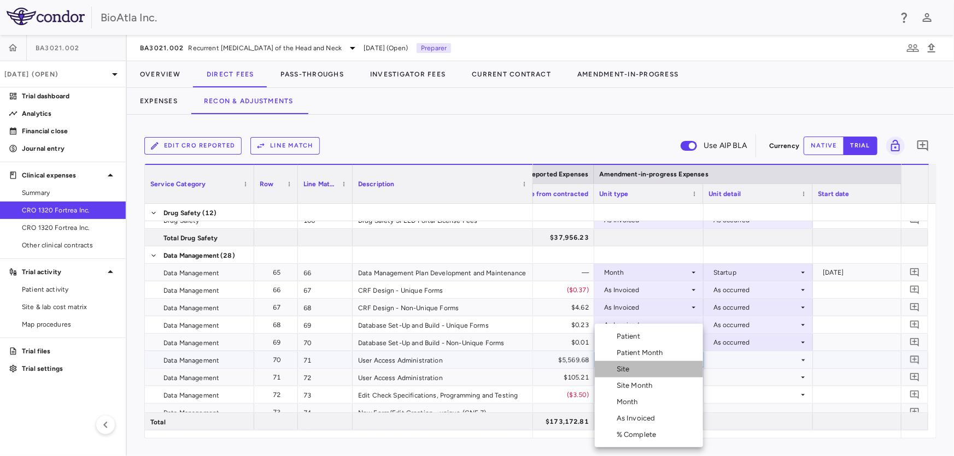
click at [626, 371] on div "Site" at bounding box center [624, 370] width 17 height 10
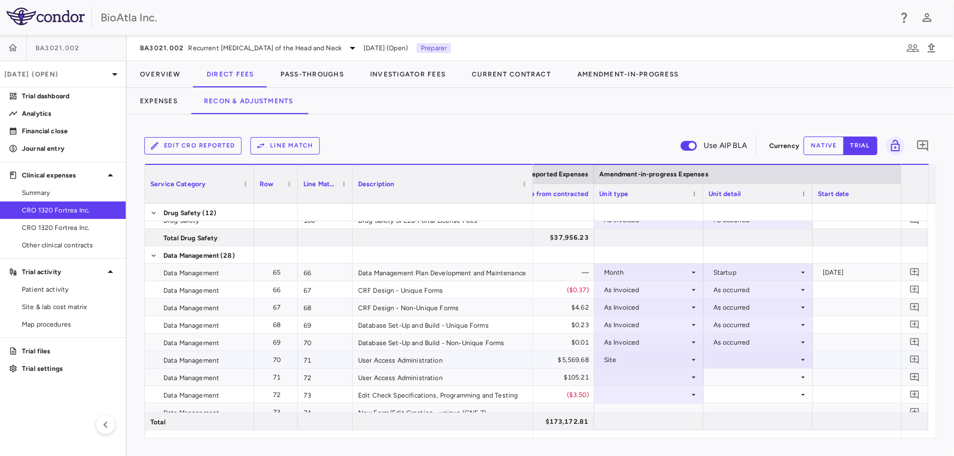
click at [798, 359] on icon at bounding box center [802, 360] width 9 height 9
click at [733, 398] on div "Initiated" at bounding box center [742, 397] width 32 height 10
click at [657, 379] on div at bounding box center [649, 377] width 98 height 16
click at [691, 379] on icon at bounding box center [693, 377] width 9 height 9
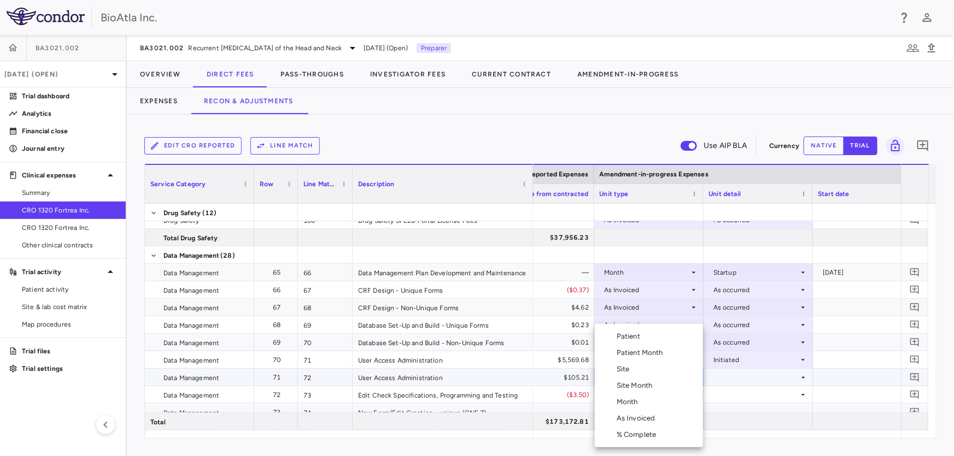
click at [667, 379] on li "Site Month" at bounding box center [649, 386] width 108 height 16
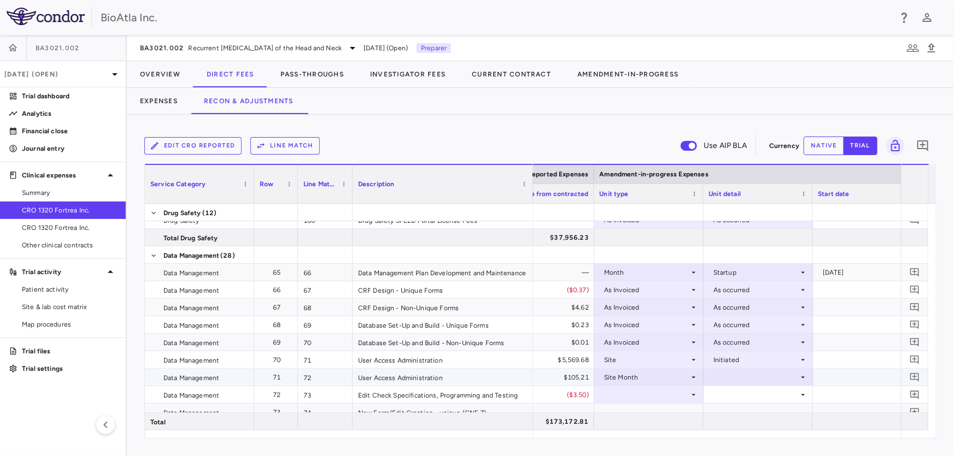
click at [798, 377] on icon at bounding box center [802, 377] width 9 height 9
click at [738, 400] on div "As Initiated" at bounding box center [747, 398] width 42 height 10
click at [690, 394] on icon at bounding box center [693, 395] width 9 height 9
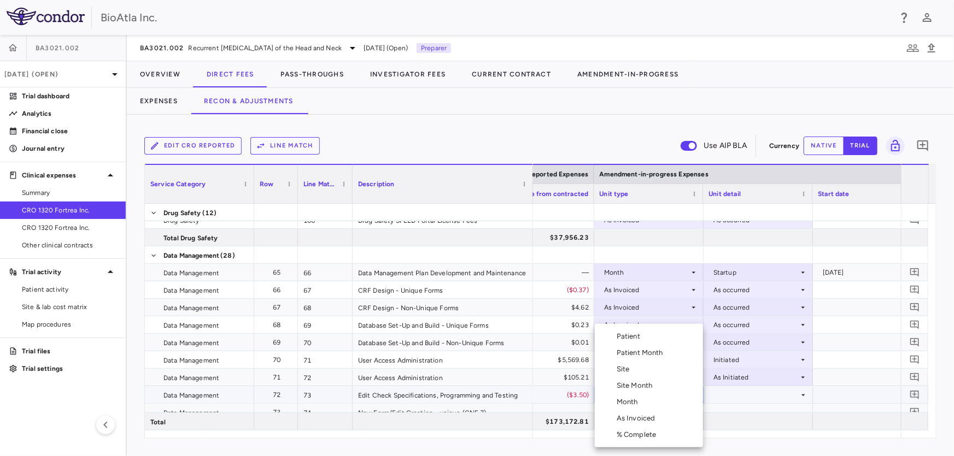
click at [655, 414] on div "As Invoiced" at bounding box center [637, 419] width 43 height 10
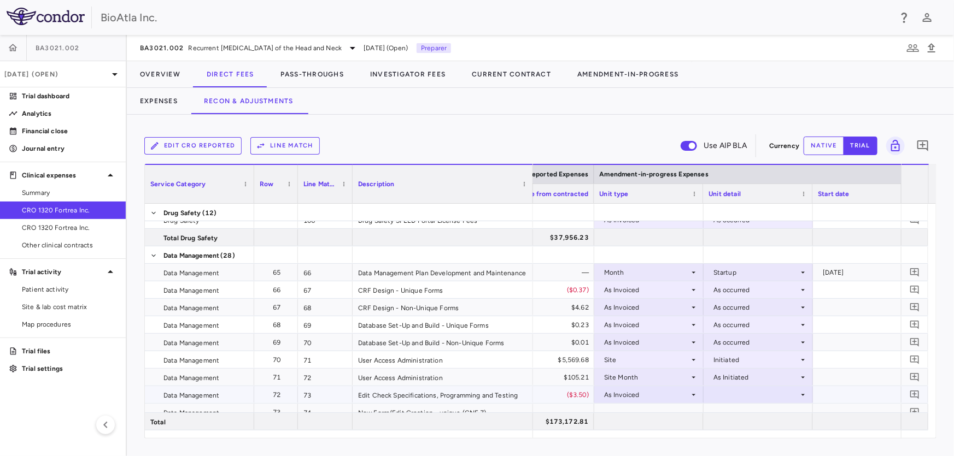
click at [802, 394] on icon at bounding box center [802, 395] width 9 height 9
click at [747, 411] on div "As occurred" at bounding box center [748, 415] width 44 height 10
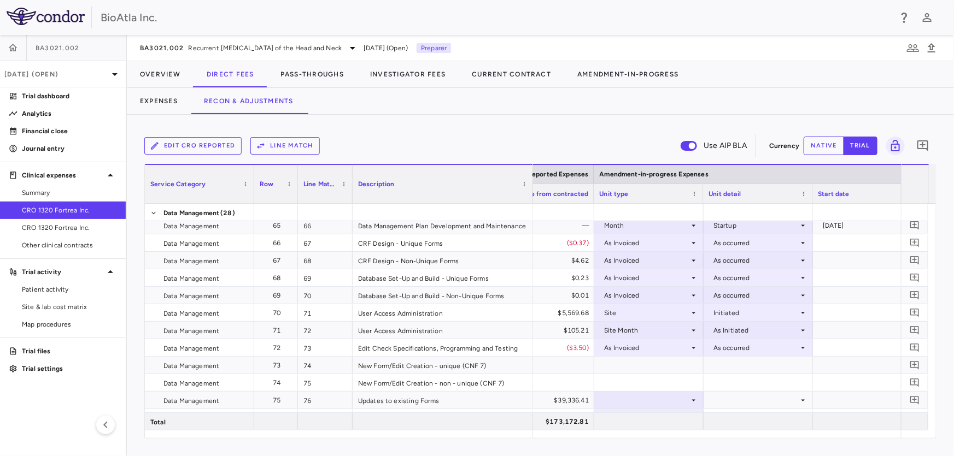
scroll to position [1591, 0]
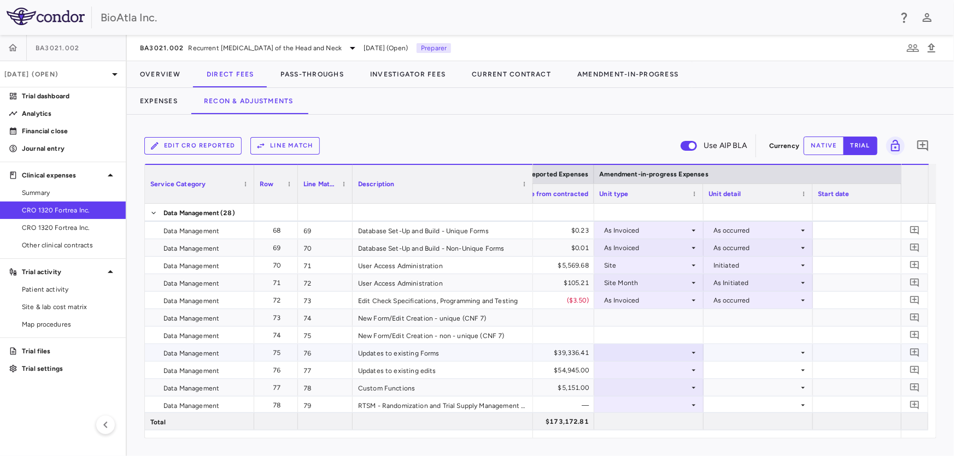
click at [690, 354] on icon at bounding box center [693, 353] width 9 height 9
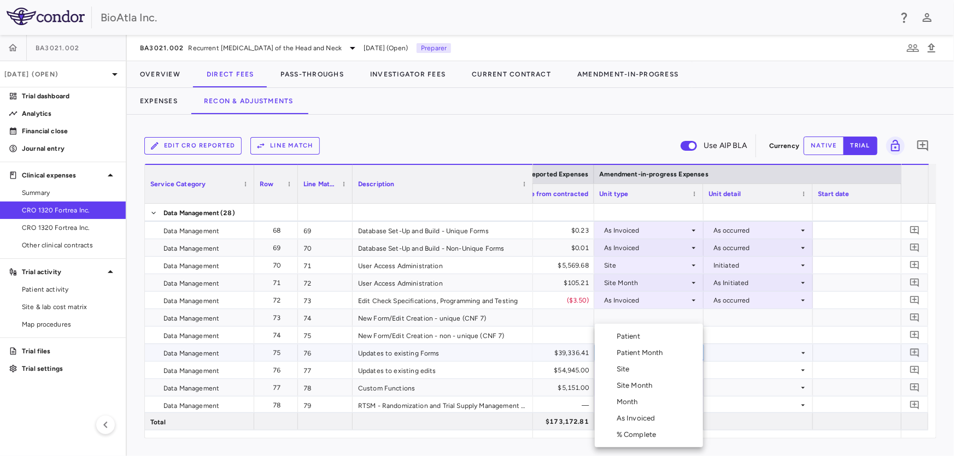
click at [648, 352] on div "Patient Month" at bounding box center [641, 353] width 51 height 10
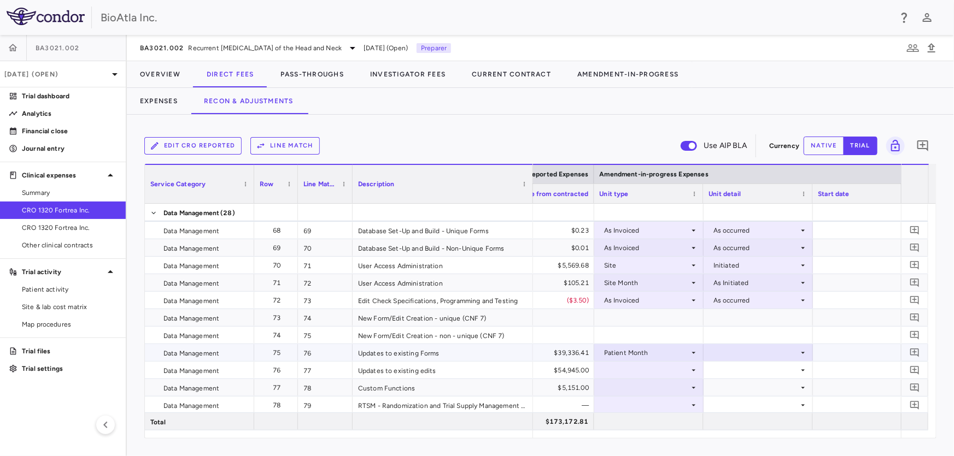
click at [792, 351] on div at bounding box center [758, 353] width 98 height 16
click at [761, 373] on div "As occurred" at bounding box center [748, 373] width 44 height 10
click at [691, 367] on icon at bounding box center [693, 370] width 9 height 9
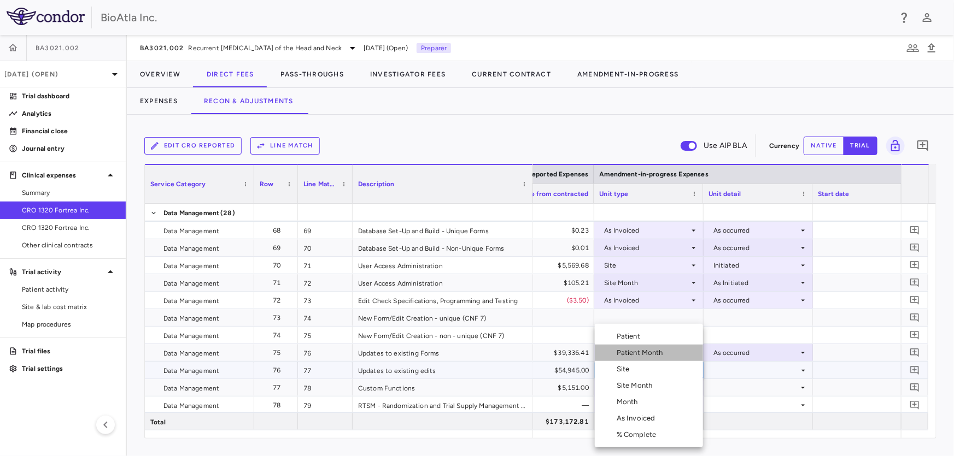
click at [631, 356] on div "Patient Month" at bounding box center [641, 353] width 51 height 10
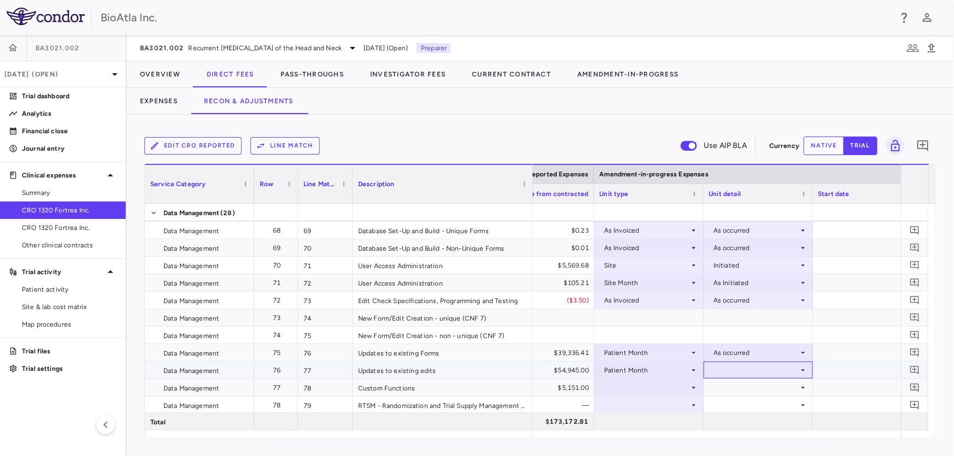
click at [805, 370] on icon at bounding box center [802, 370] width 9 height 9
click at [749, 391] on div "As occurred" at bounding box center [748, 390] width 44 height 10
click at [698, 387] on div at bounding box center [648, 387] width 109 height 17
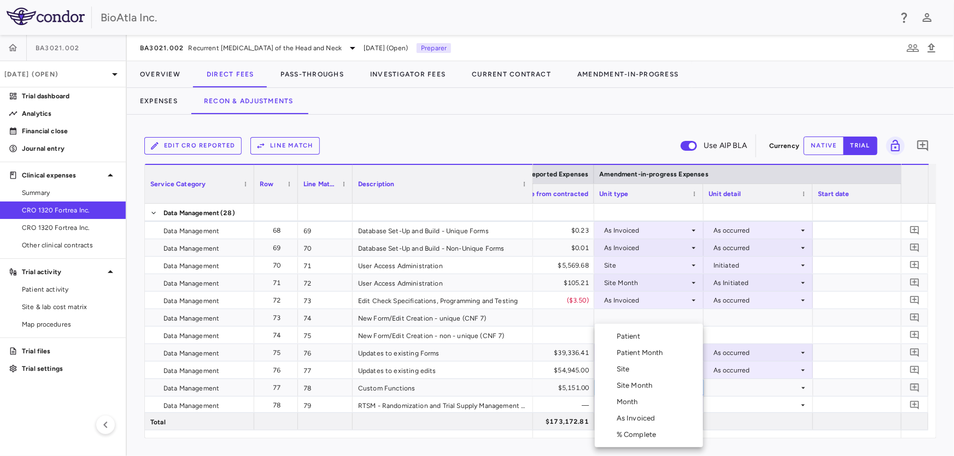
click at [630, 397] on div "Month" at bounding box center [629, 402] width 26 height 10
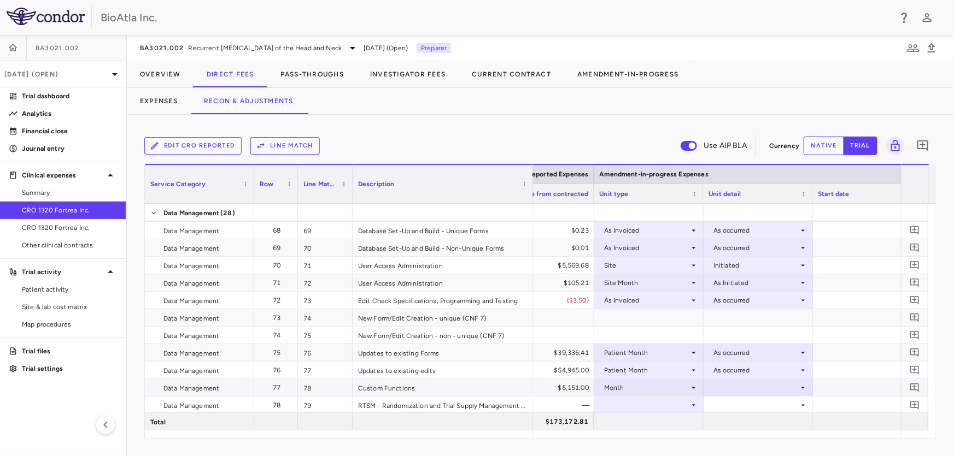
click at [805, 384] on icon at bounding box center [802, 388] width 9 height 9
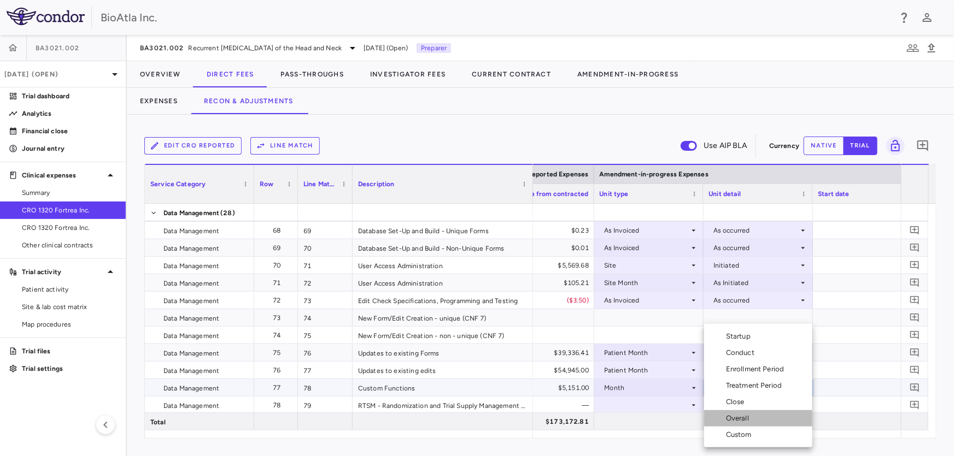
click at [738, 421] on div "Overall" at bounding box center [739, 419] width 27 height 10
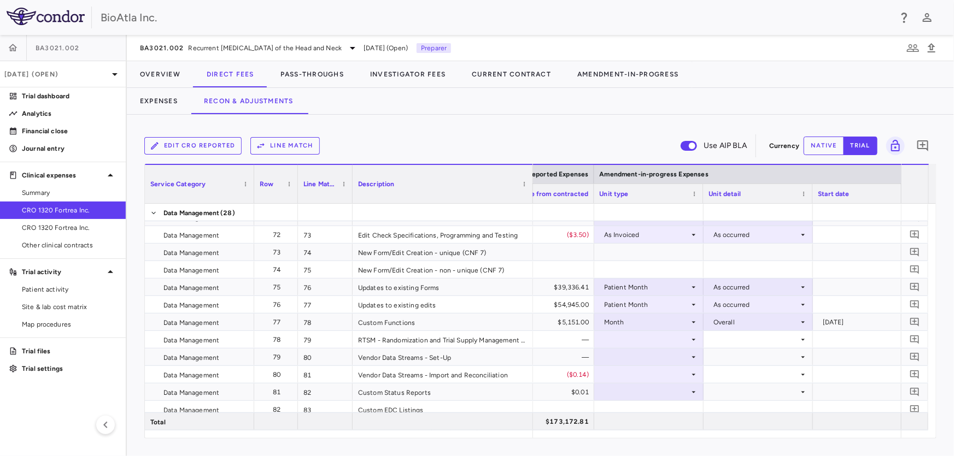
scroll to position [1674, 0]
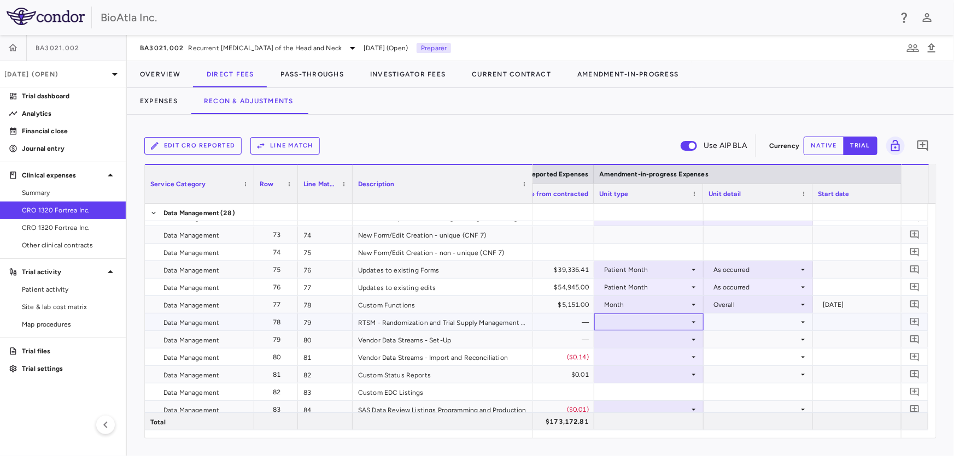
click at [688, 322] on div at bounding box center [649, 322] width 98 height 16
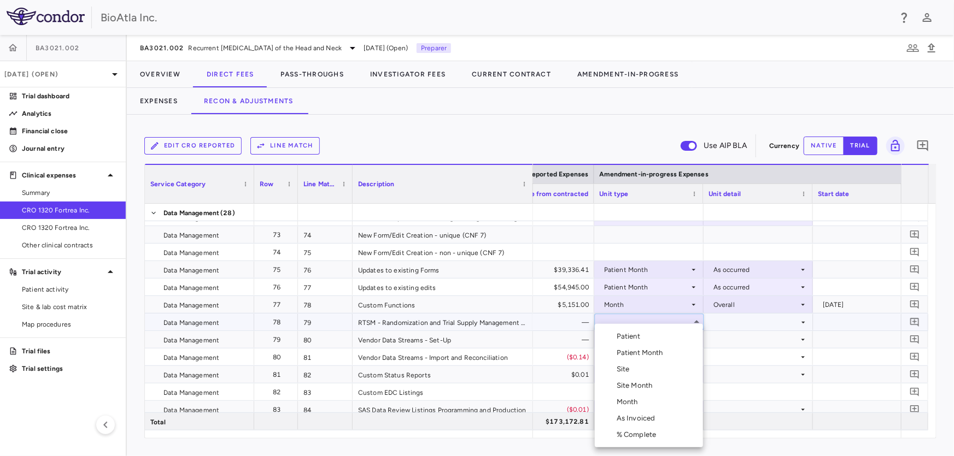
click at [640, 418] on div "As Invoiced" at bounding box center [637, 419] width 43 height 10
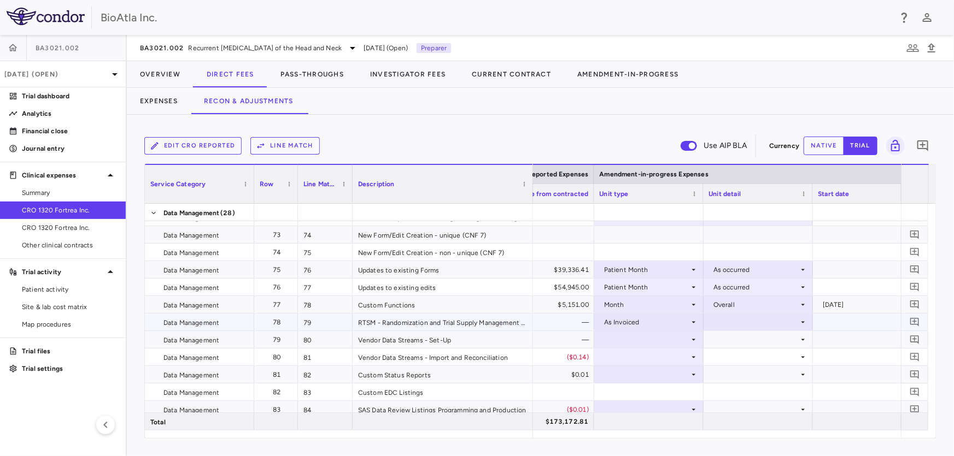
click at [803, 318] on icon at bounding box center [802, 322] width 9 height 9
click at [750, 338] on div "As occurred" at bounding box center [748, 342] width 44 height 10
click at [694, 340] on icon at bounding box center [693, 340] width 9 height 9
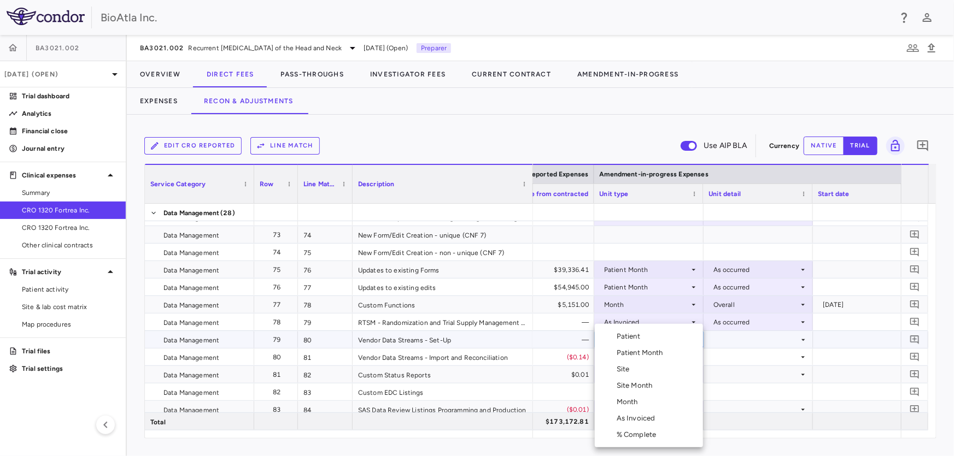
click at [631, 402] on div "Month" at bounding box center [629, 402] width 26 height 10
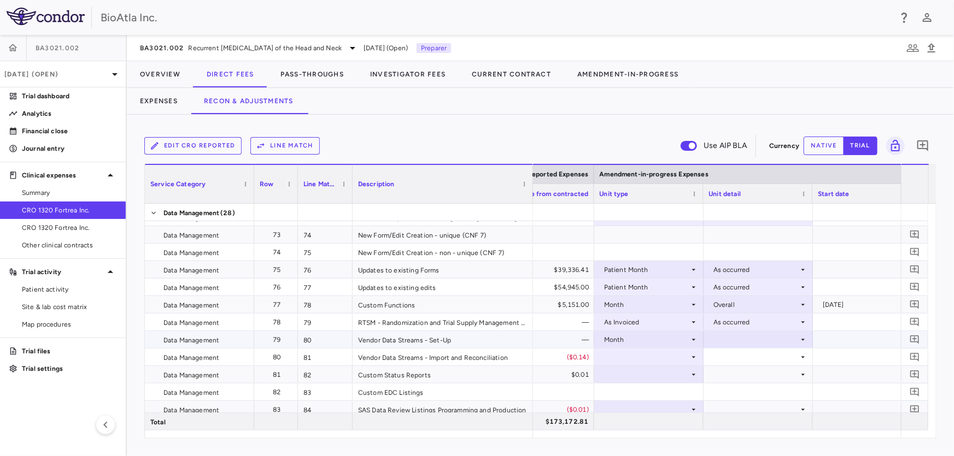
click at [800, 340] on icon at bounding box center [802, 340] width 9 height 9
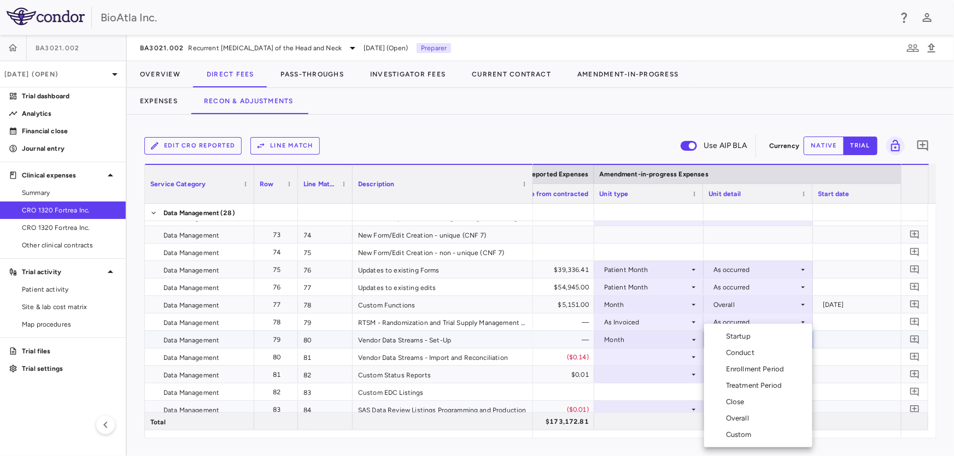
click at [737, 356] on div "Conduct" at bounding box center [742, 353] width 33 height 10
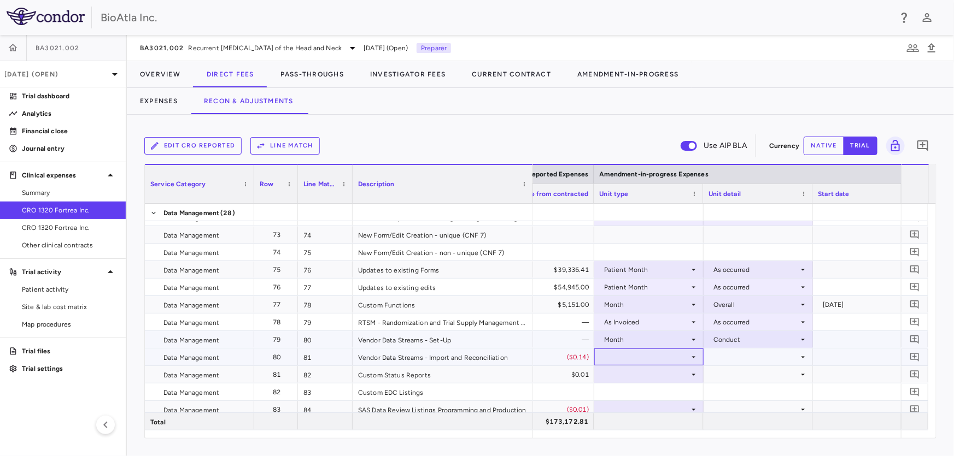
click at [695, 356] on icon at bounding box center [693, 357] width 9 height 9
click at [675, 354] on div at bounding box center [649, 357] width 98 height 16
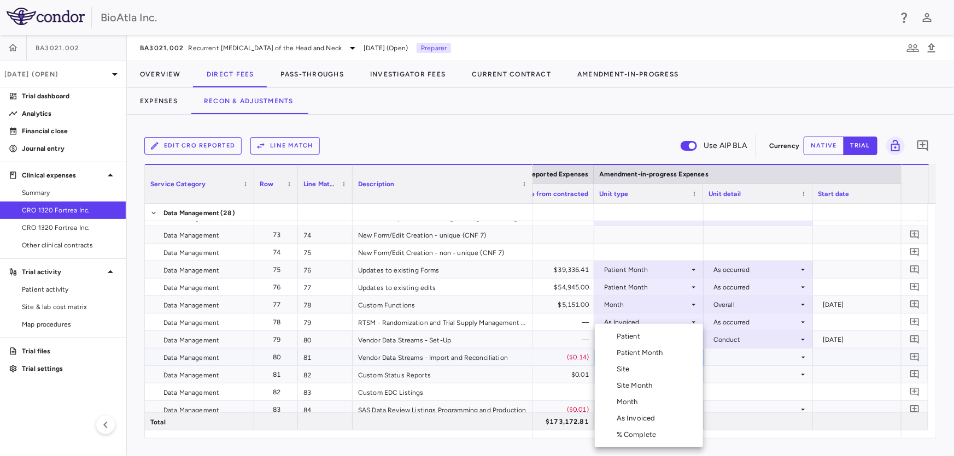
click at [629, 404] on div "Month" at bounding box center [629, 402] width 26 height 10
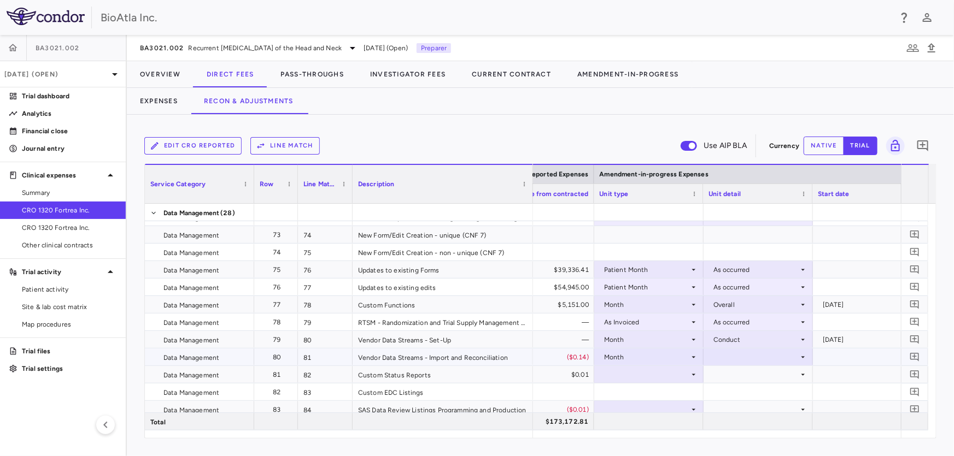
click at [795, 356] on div at bounding box center [758, 357] width 98 height 16
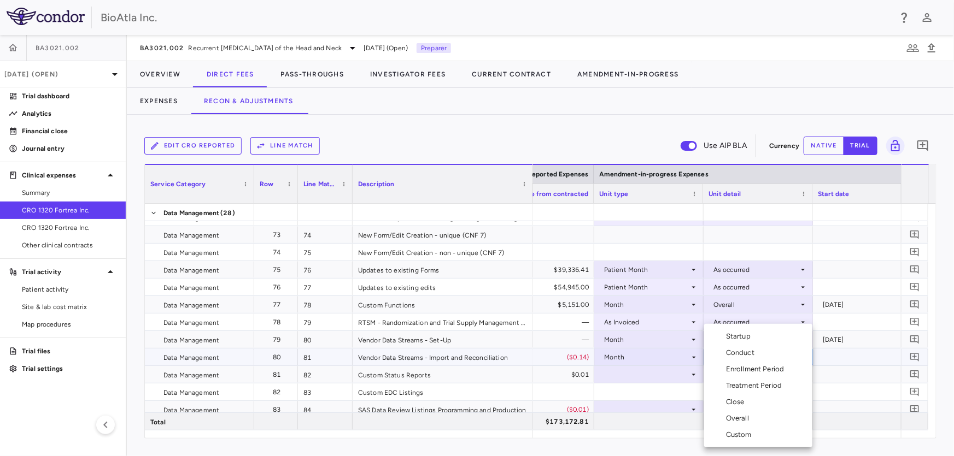
click at [751, 354] on div "Conduct" at bounding box center [742, 353] width 33 height 10
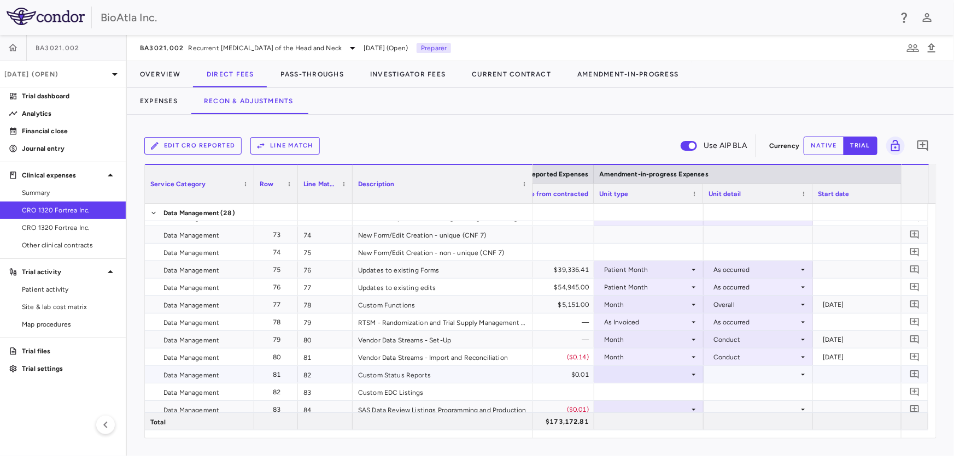
click at [689, 372] on icon at bounding box center [693, 375] width 9 height 9
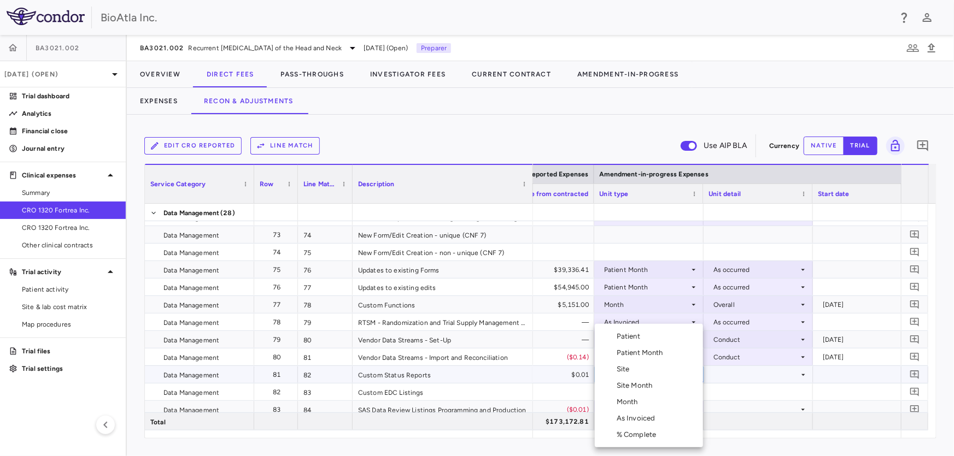
click at [638, 402] on div "Month" at bounding box center [629, 402] width 26 height 10
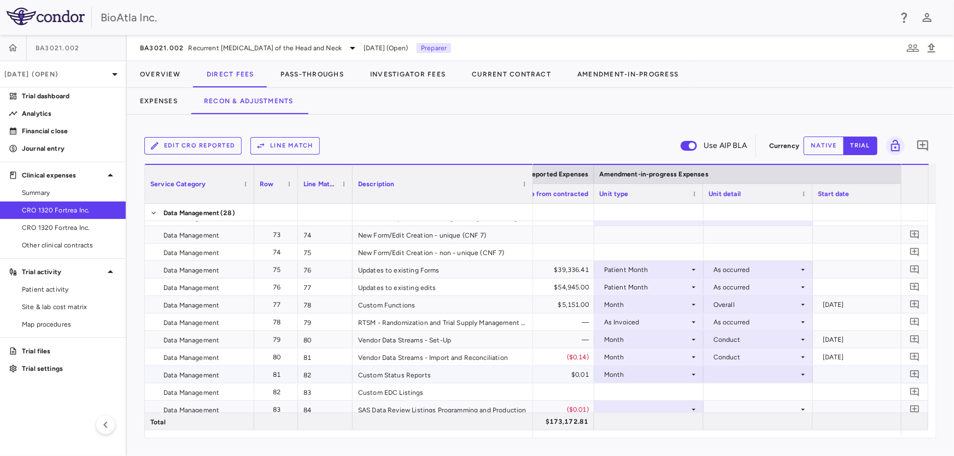
click at [803, 371] on icon at bounding box center [802, 375] width 9 height 9
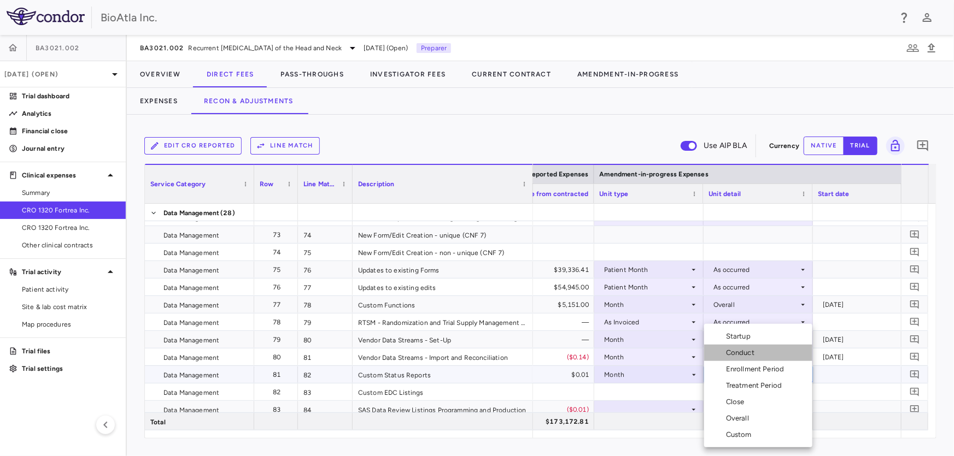
click at [749, 353] on div "Conduct" at bounding box center [742, 353] width 33 height 10
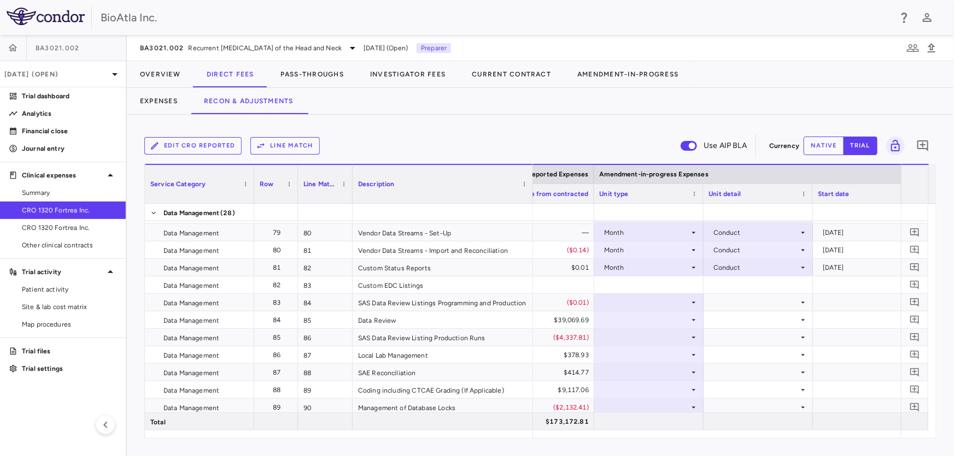
scroll to position [1811, 0]
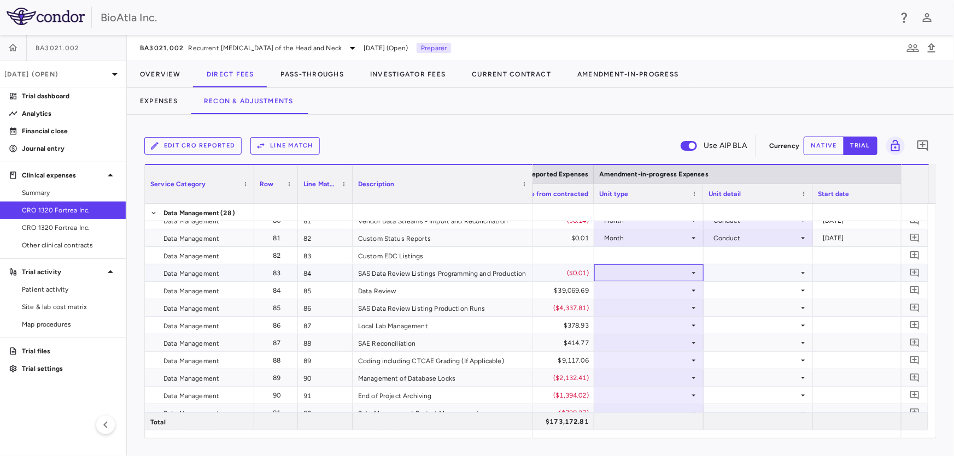
click at [694, 272] on icon at bounding box center [694, 273] width 4 height 2
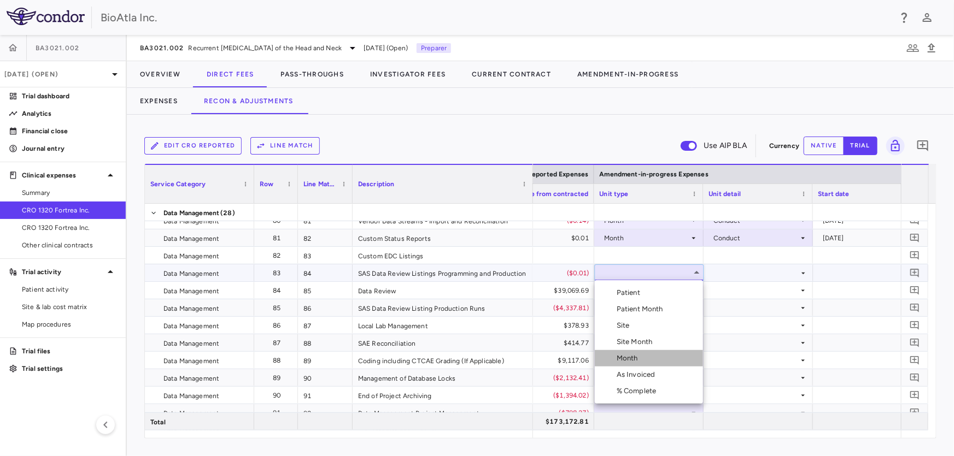
click at [631, 356] on div "Month" at bounding box center [629, 359] width 26 height 10
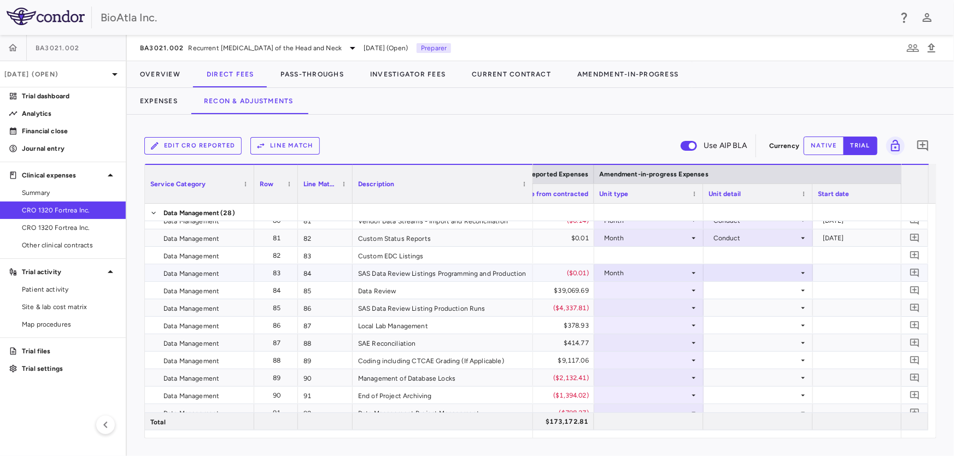
click at [803, 272] on icon at bounding box center [803, 273] width 4 height 2
click at [744, 312] on div "Conduct" at bounding box center [742, 309] width 33 height 10
click at [696, 287] on icon at bounding box center [693, 290] width 9 height 9
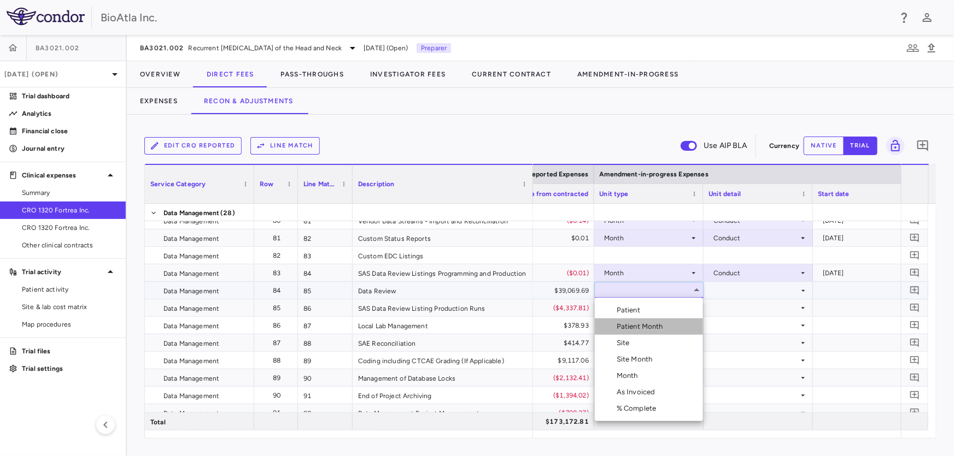
click at [657, 330] on div "Patient Month" at bounding box center [641, 327] width 51 height 10
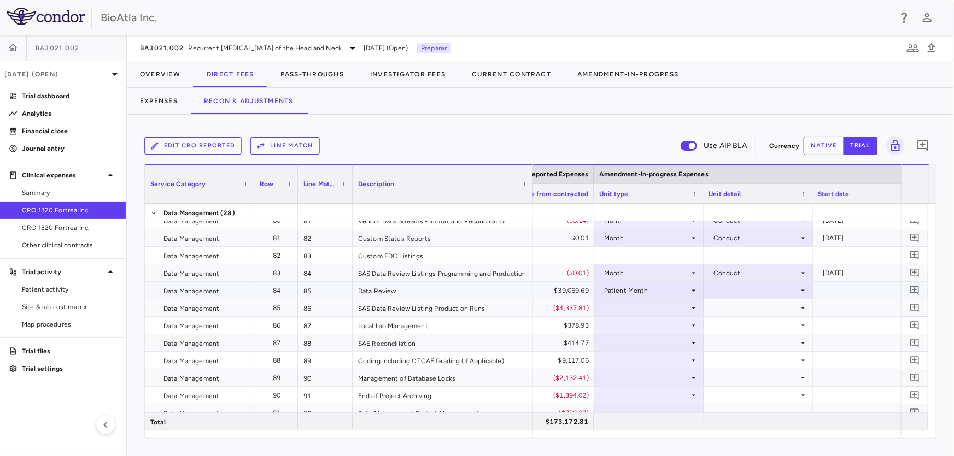
click at [797, 288] on div at bounding box center [758, 291] width 98 height 16
click at [745, 314] on div "As occurred" at bounding box center [748, 311] width 44 height 10
click at [689, 302] on div at bounding box center [649, 308] width 98 height 16
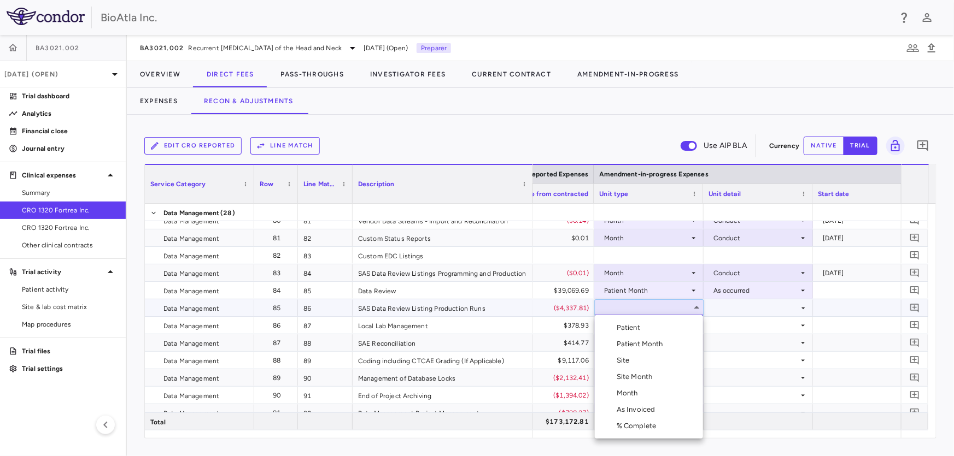
click at [626, 396] on div "Month" at bounding box center [629, 394] width 26 height 10
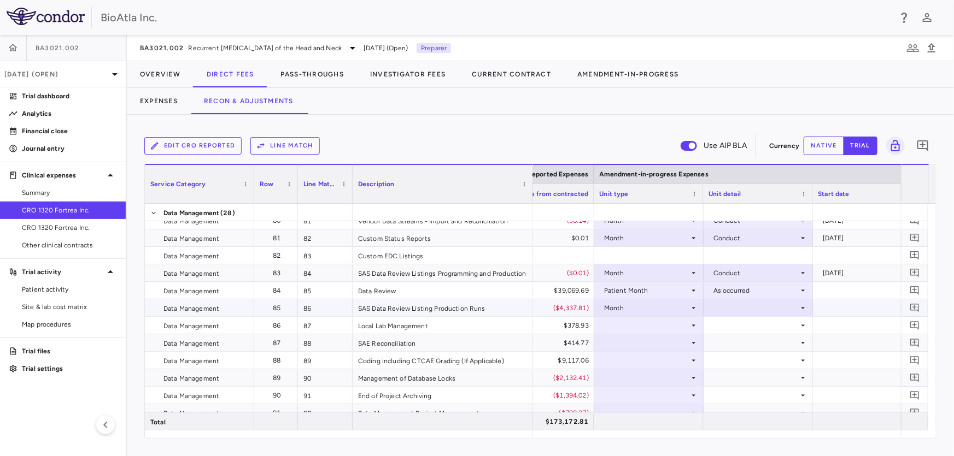
click at [802, 304] on icon at bounding box center [802, 308] width 9 height 9
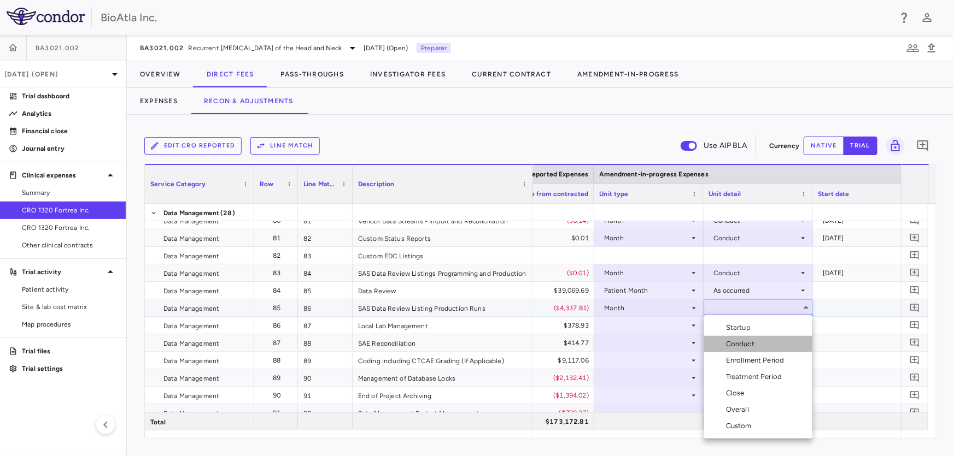
click at [737, 341] on div "Conduct" at bounding box center [742, 344] width 33 height 10
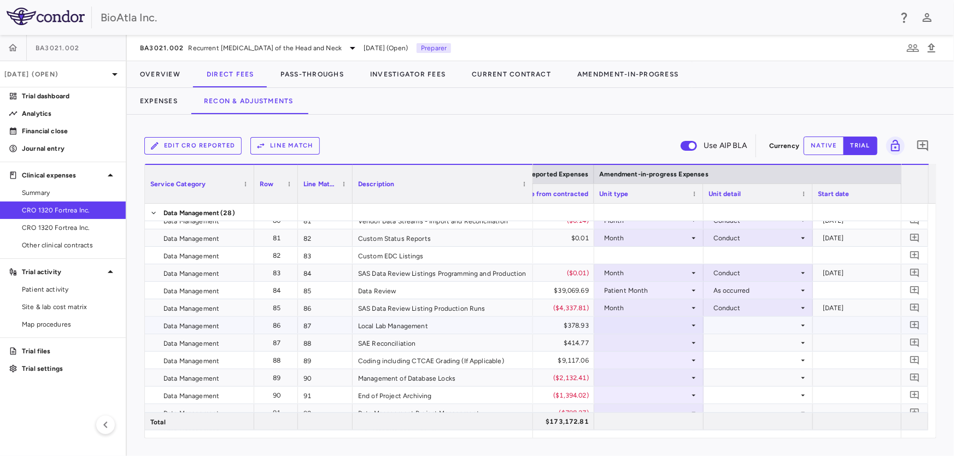
click at [695, 325] on icon at bounding box center [693, 325] width 9 height 9
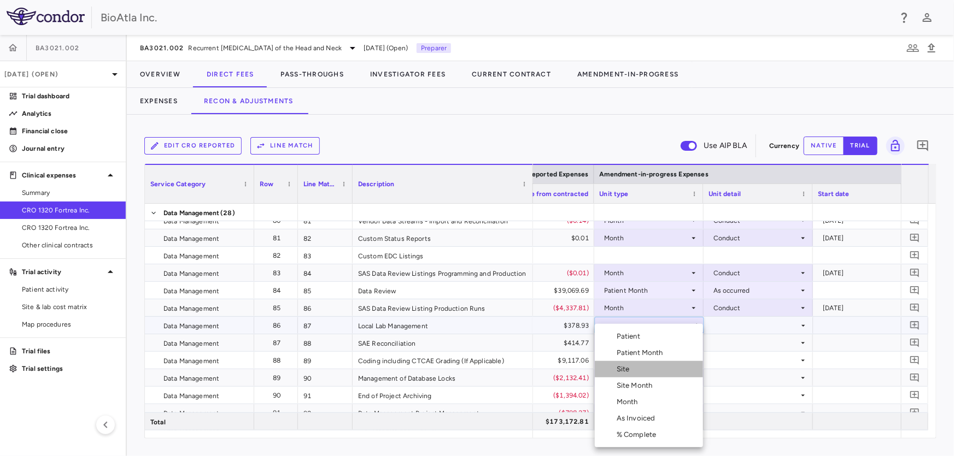
click at [618, 368] on div "Site" at bounding box center [624, 370] width 17 height 10
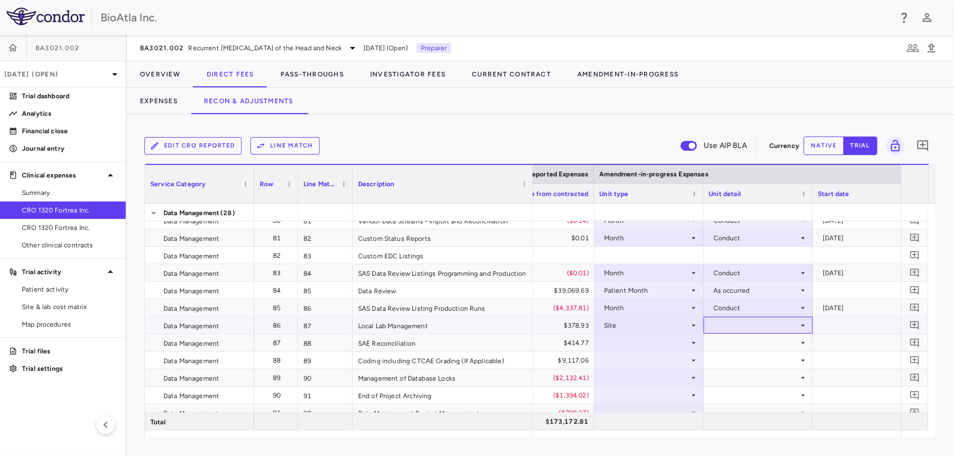
click at [798, 322] on icon at bounding box center [802, 325] width 9 height 9
click at [717, 363] on div at bounding box center [714, 362] width 13 height 10
click at [692, 342] on icon at bounding box center [693, 343] width 9 height 9
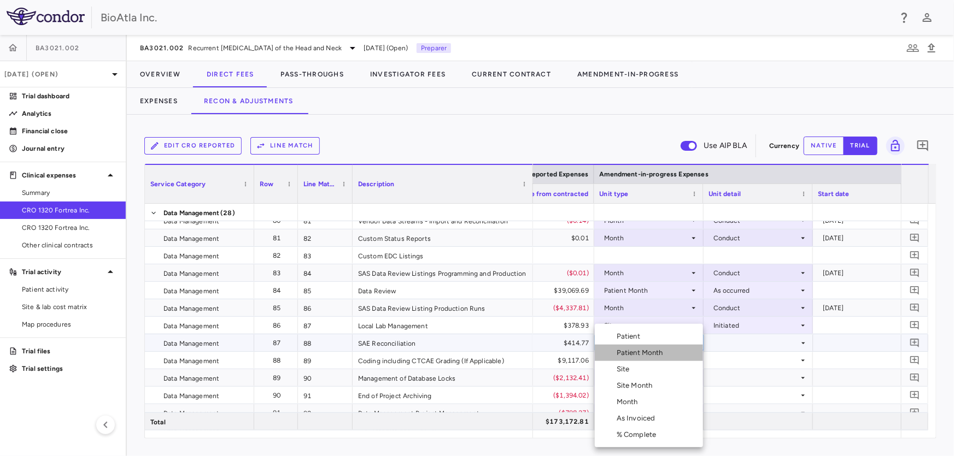
click at [650, 350] on div "Patient Month" at bounding box center [641, 353] width 51 height 10
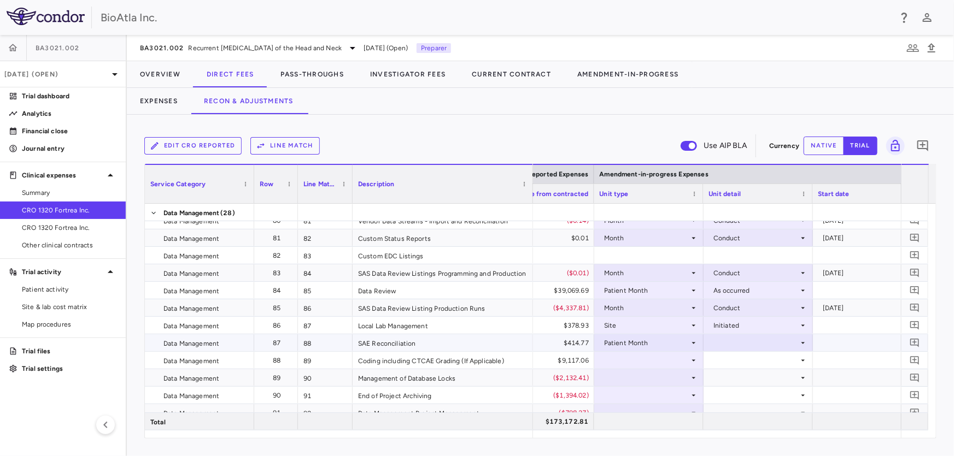
click at [807, 340] on icon at bounding box center [802, 343] width 9 height 9
click at [740, 360] on div "As occurred" at bounding box center [748, 363] width 44 height 10
click at [691, 360] on icon at bounding box center [693, 360] width 9 height 9
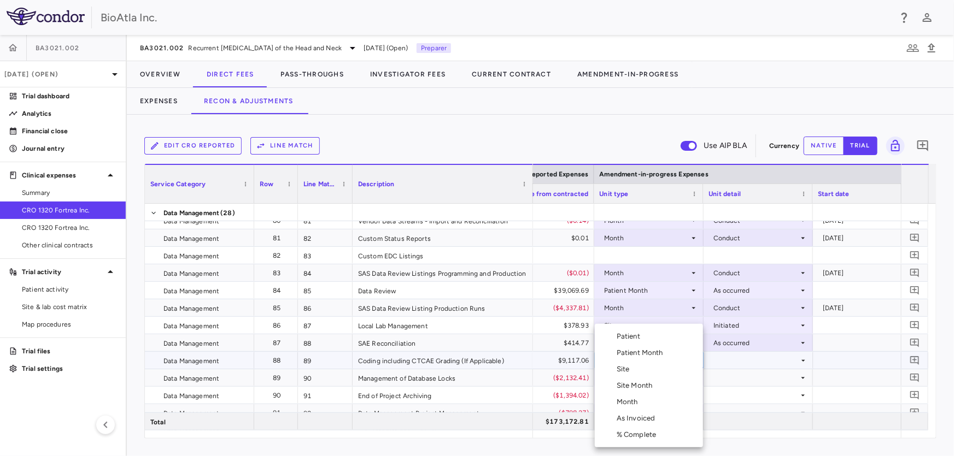
click at [638, 356] on div "Patient Month" at bounding box center [641, 353] width 51 height 10
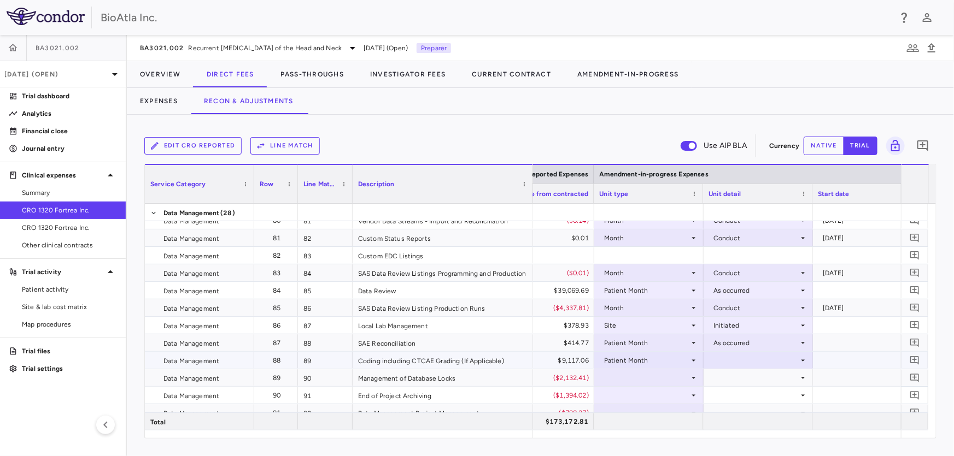
click at [801, 358] on icon at bounding box center [802, 360] width 9 height 9
click at [736, 377] on div "As occurred" at bounding box center [748, 380] width 44 height 10
click at [692, 374] on icon at bounding box center [693, 378] width 9 height 9
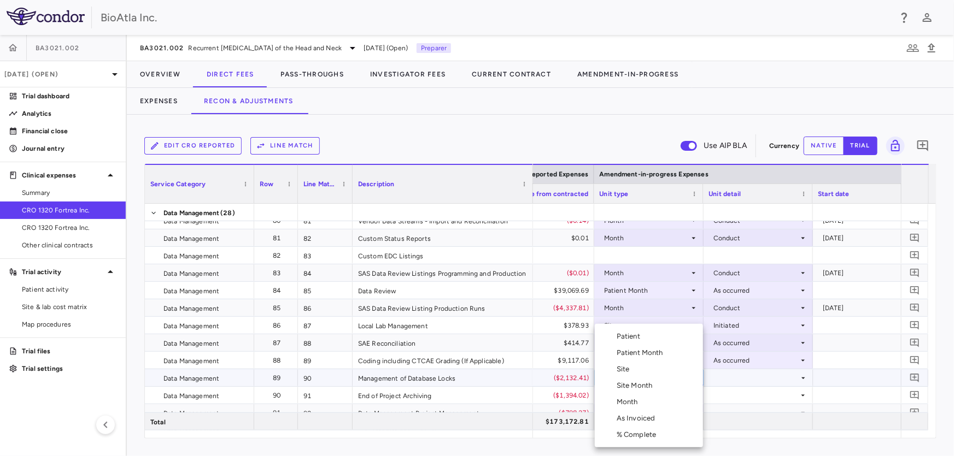
click at [633, 402] on div "Month" at bounding box center [629, 402] width 26 height 10
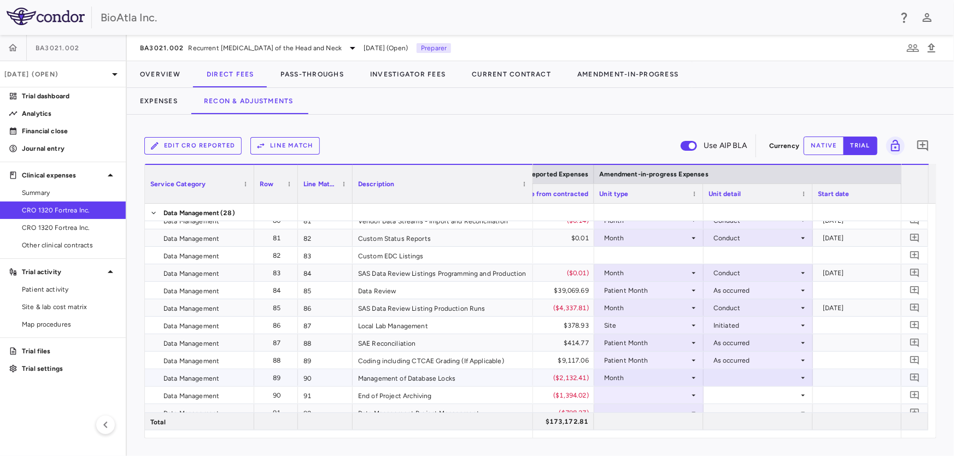
click at [800, 375] on icon at bounding box center [802, 378] width 9 height 9
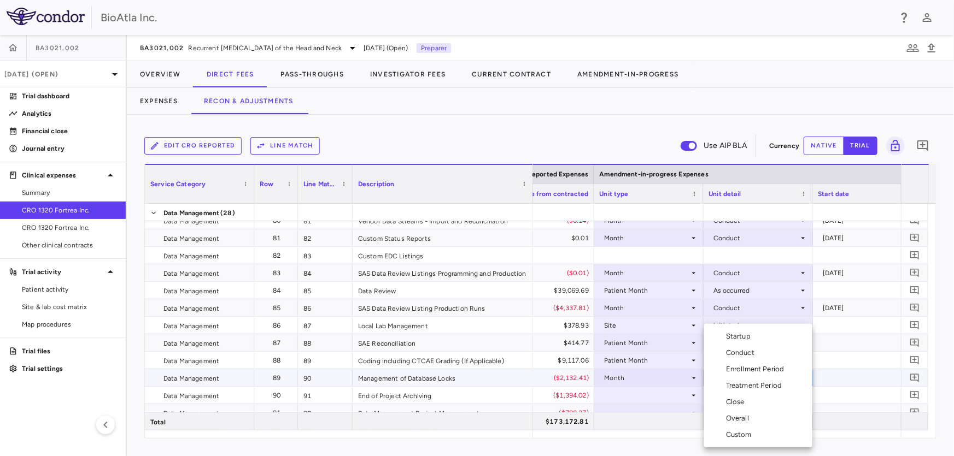
click at [743, 402] on div "Close" at bounding box center [737, 402] width 23 height 10
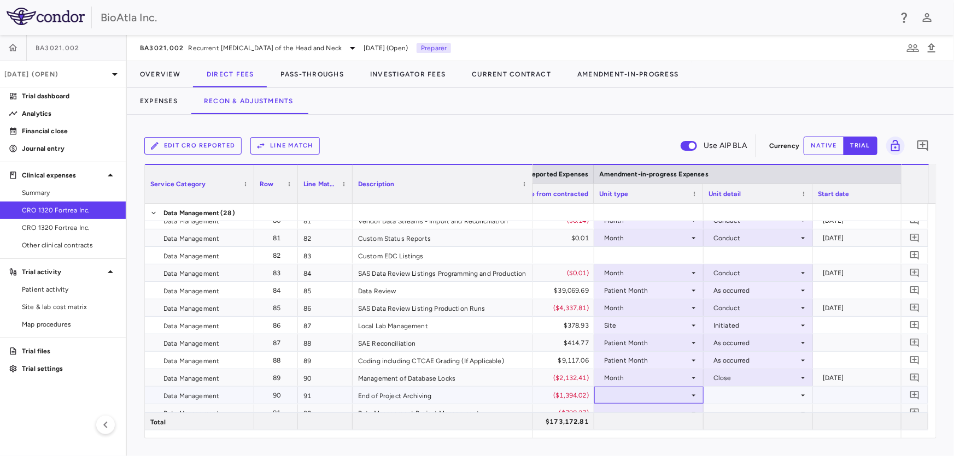
click at [691, 396] on icon at bounding box center [693, 395] width 9 height 9
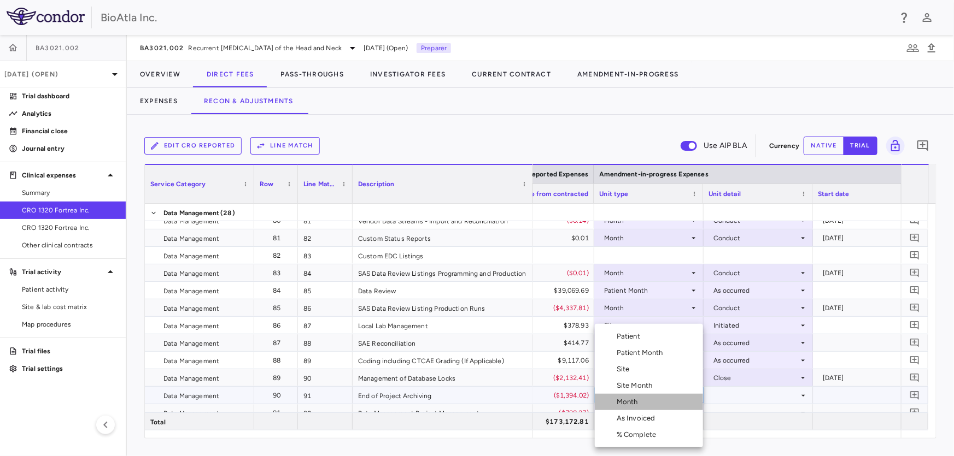
click at [644, 409] on li "Month" at bounding box center [649, 402] width 108 height 16
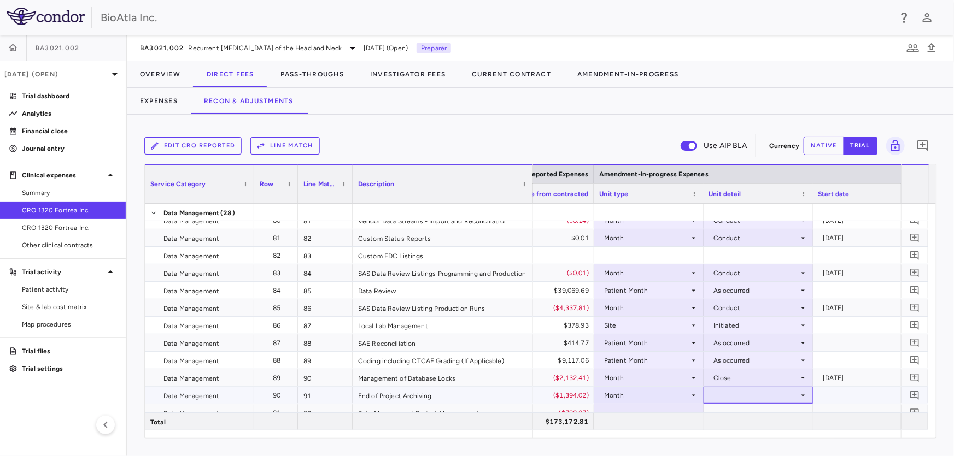
click at [799, 394] on icon at bounding box center [802, 395] width 9 height 9
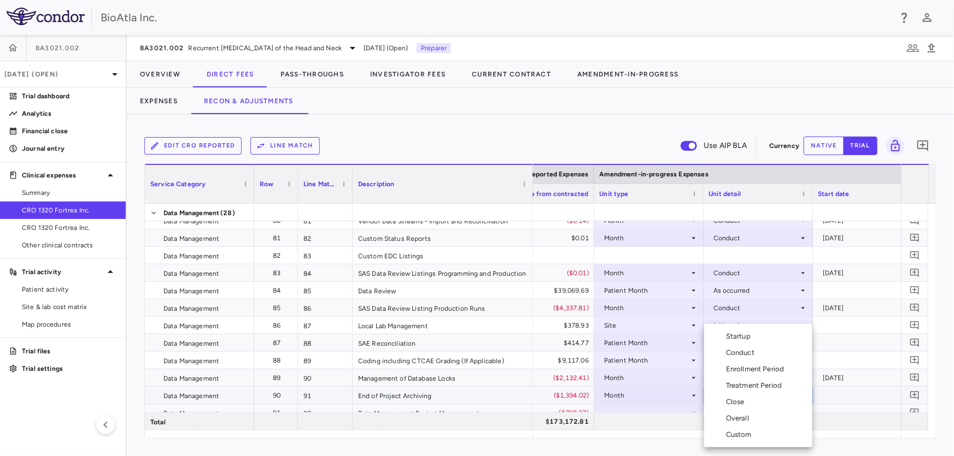
click at [753, 403] on li "Close" at bounding box center [758, 402] width 108 height 16
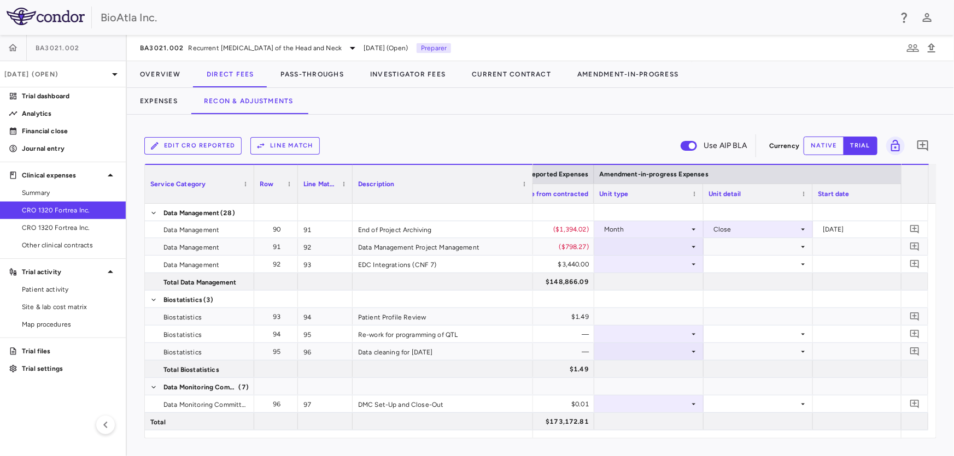
scroll to position [1953, 0]
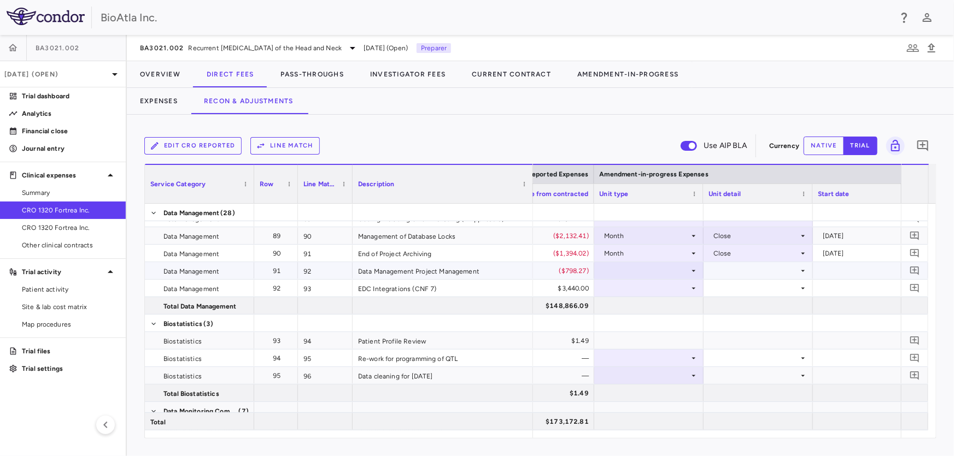
click at [697, 272] on icon at bounding box center [693, 271] width 9 height 9
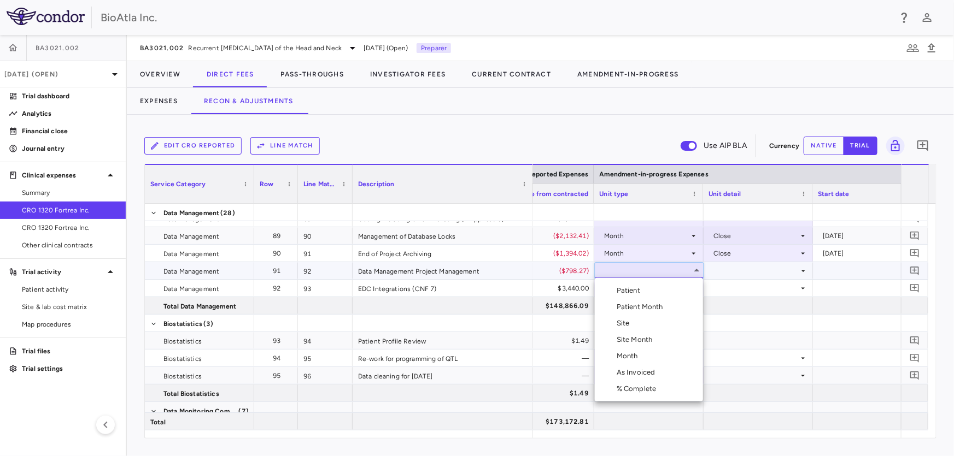
click at [627, 360] on div "Month" at bounding box center [629, 356] width 26 height 10
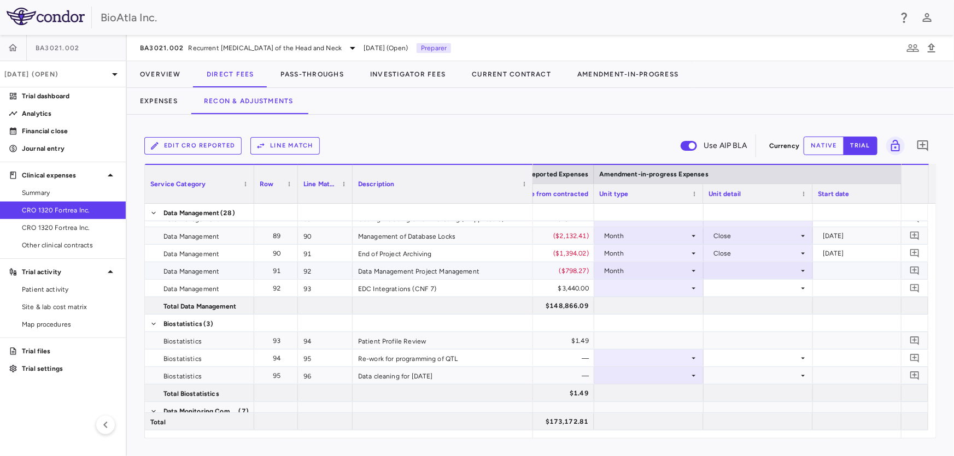
click at [804, 270] on icon at bounding box center [803, 271] width 4 height 2
click at [732, 370] on div "Overall" at bounding box center [739, 373] width 27 height 10
click at [693, 287] on icon at bounding box center [694, 288] width 4 height 2
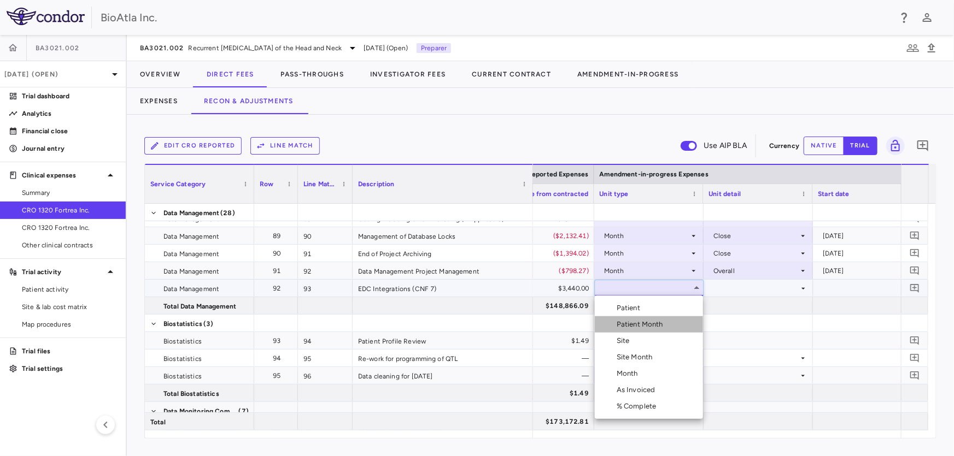
click at [661, 317] on li "Patient Month" at bounding box center [649, 324] width 108 height 16
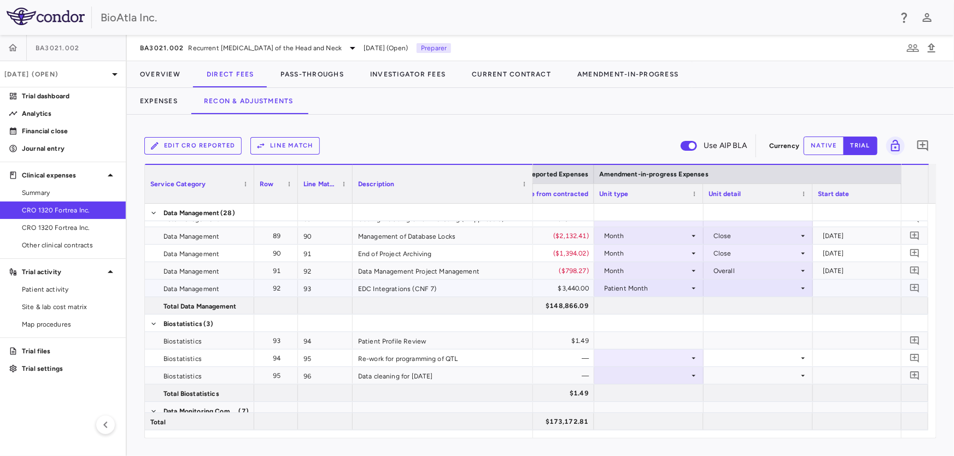
click at [802, 284] on icon at bounding box center [802, 288] width 9 height 9
click at [765, 308] on div "As occurred" at bounding box center [748, 308] width 44 height 10
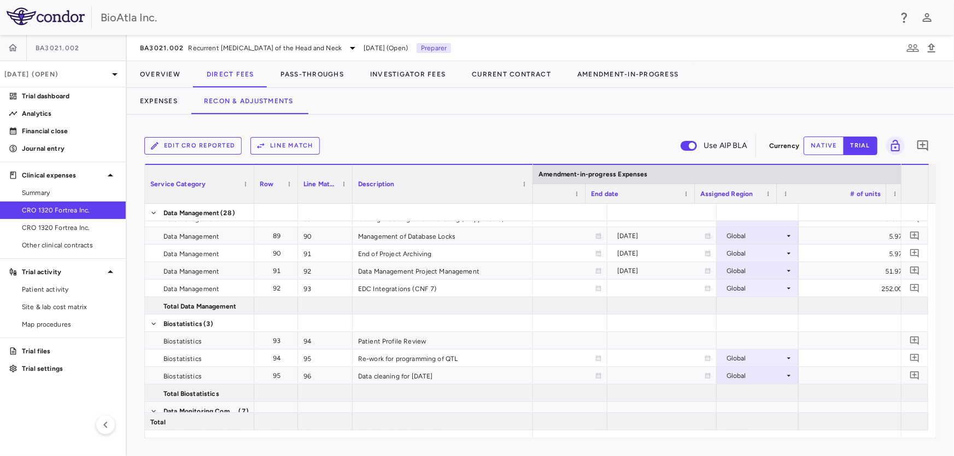
scroll to position [0, 1888]
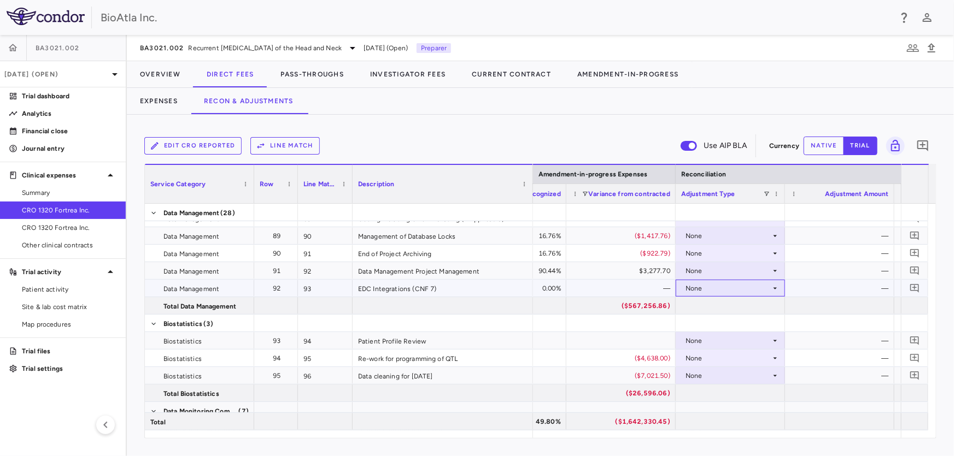
click at [777, 284] on icon at bounding box center [775, 288] width 9 height 9
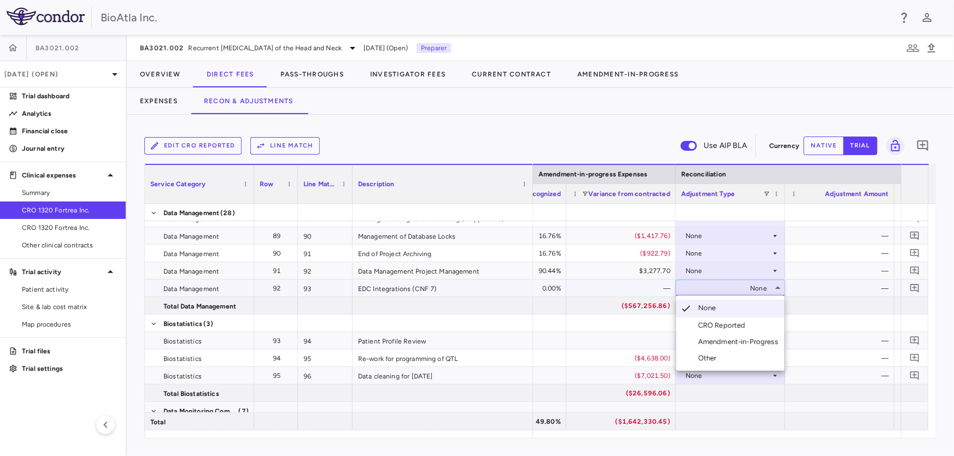
click at [757, 336] on li "Amendment-in-Progress" at bounding box center [730, 342] width 108 height 16
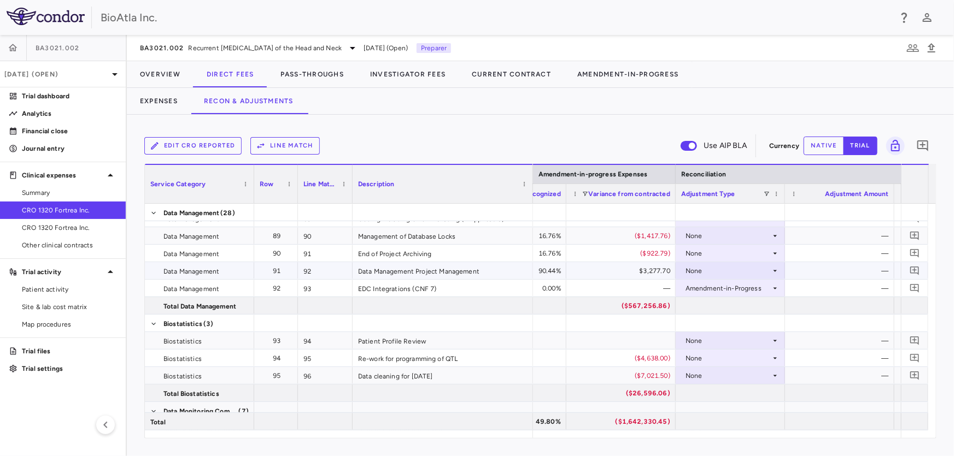
click at [749, 271] on div "None" at bounding box center [727, 270] width 85 height 17
click at [758, 267] on div "None" at bounding box center [727, 270] width 85 height 17
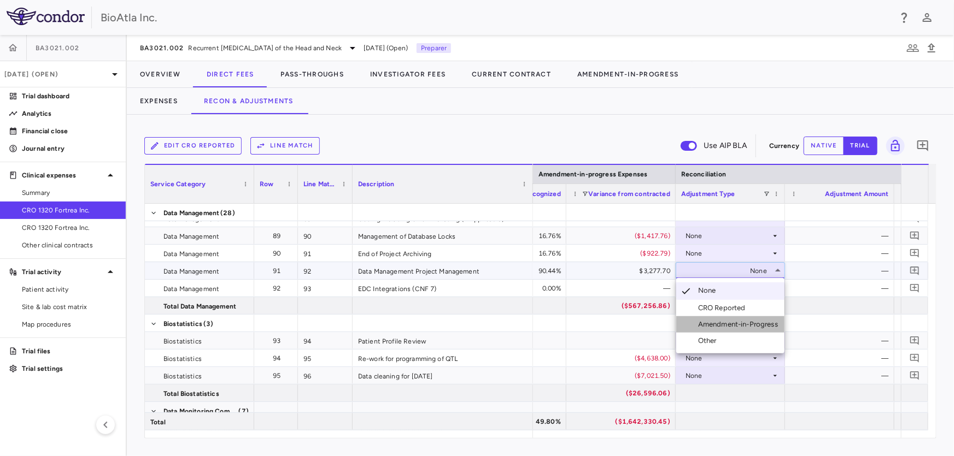
click at [769, 320] on div "Amendment-in-Progress" at bounding box center [740, 325] width 84 height 10
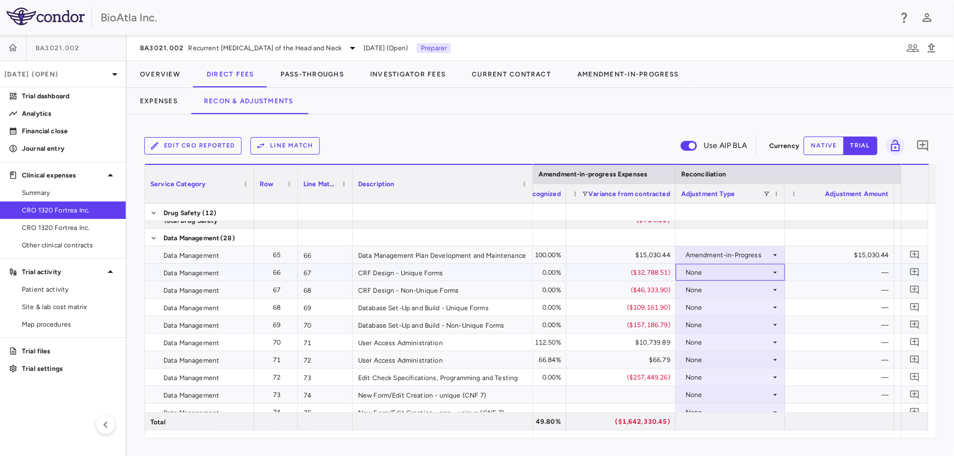
click at [768, 269] on div "None" at bounding box center [727, 272] width 85 height 17
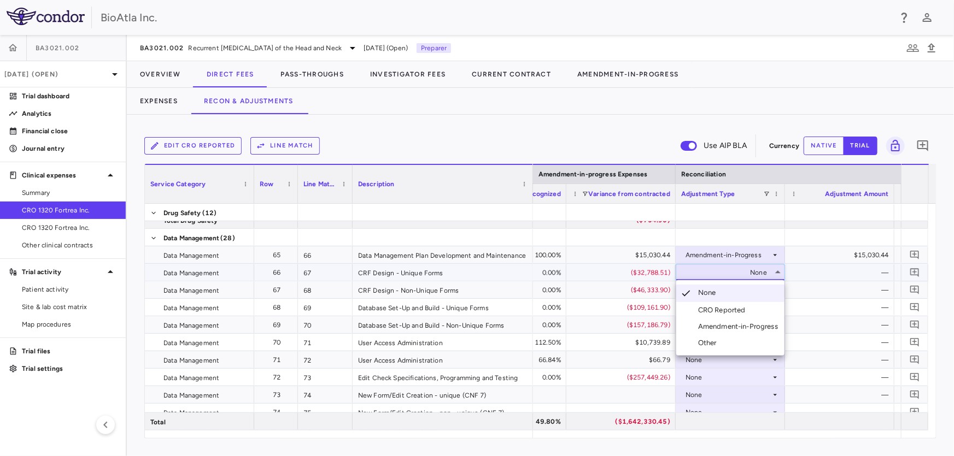
click at [758, 324] on div "Amendment-in-Progress" at bounding box center [740, 327] width 84 height 10
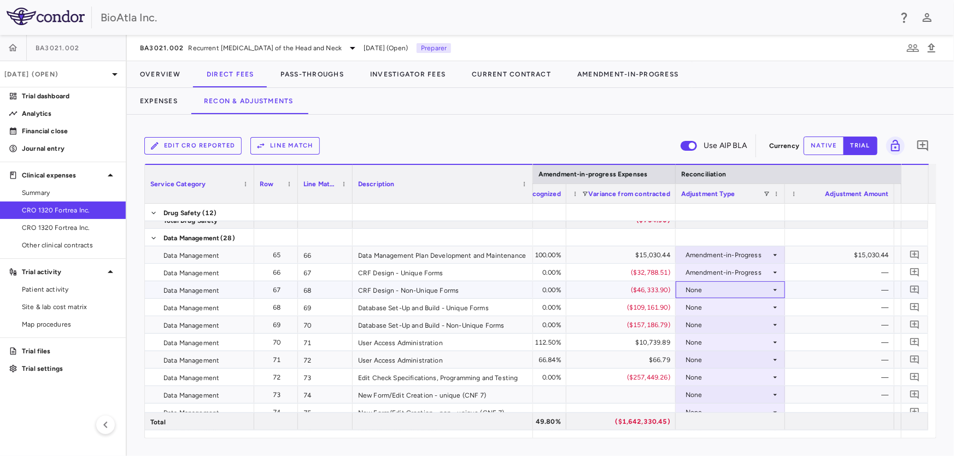
click at [775, 291] on icon at bounding box center [775, 290] width 9 height 9
click at [773, 283] on div "None" at bounding box center [730, 290] width 98 height 16
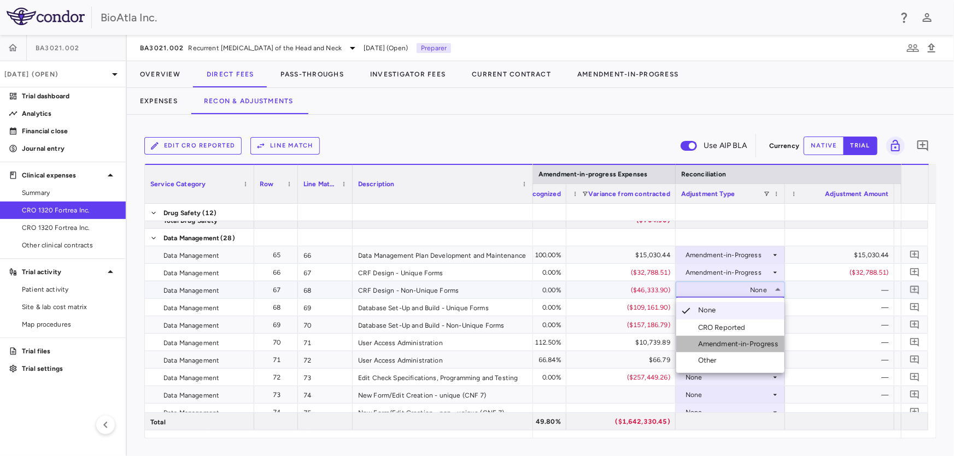
click at [746, 345] on div "Amendment-in-Progress" at bounding box center [740, 344] width 84 height 10
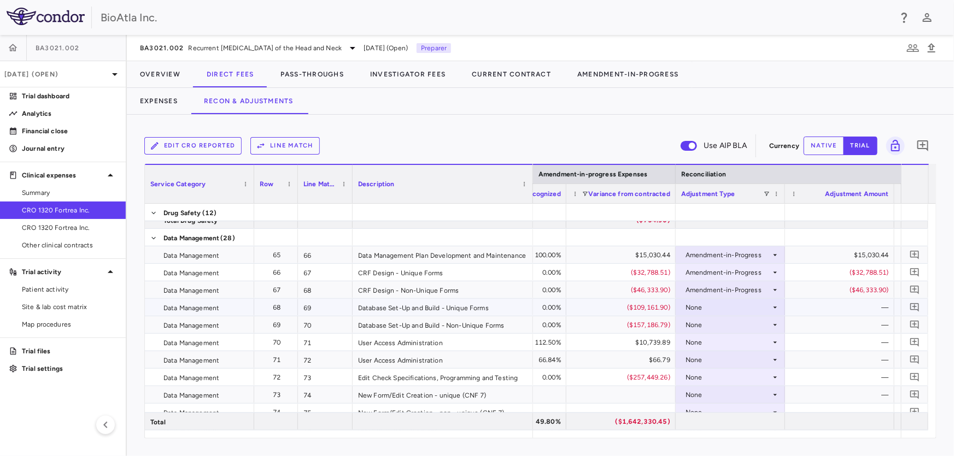
click at [776, 304] on icon at bounding box center [775, 307] width 9 height 9
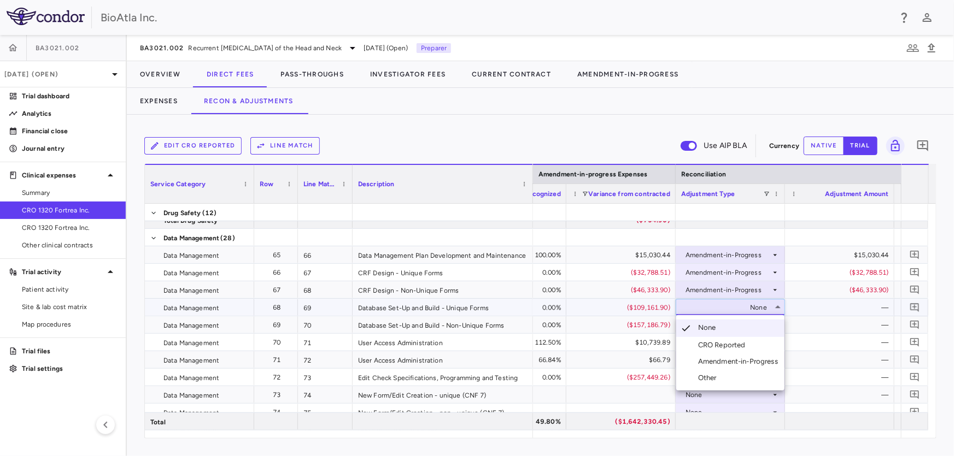
click at [733, 361] on div "Amendment-in-Progress" at bounding box center [740, 362] width 84 height 10
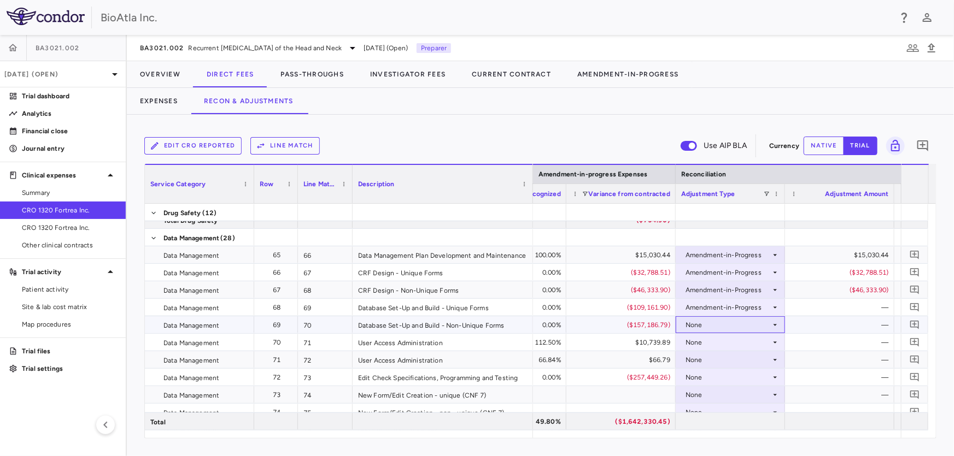
click at [748, 330] on div "None" at bounding box center [727, 324] width 85 height 17
click at [768, 320] on div "None" at bounding box center [727, 324] width 85 height 17
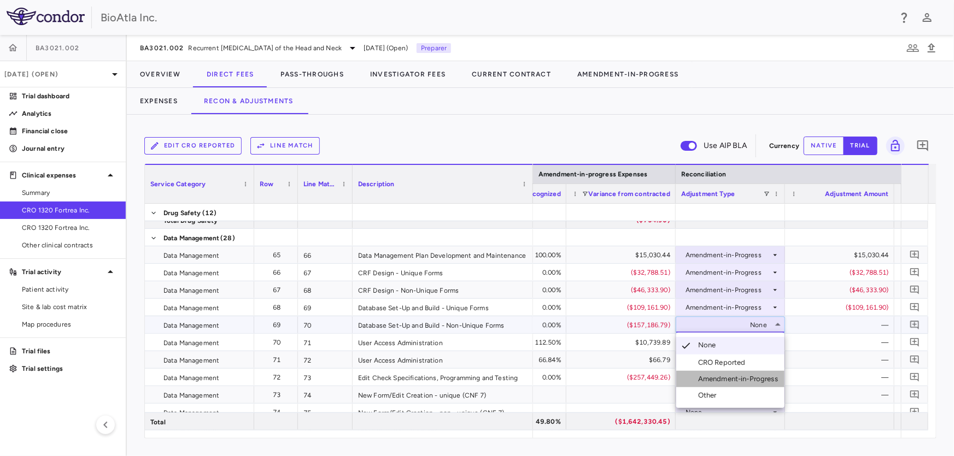
click at [746, 380] on div "Amendment-in-Progress" at bounding box center [740, 379] width 84 height 10
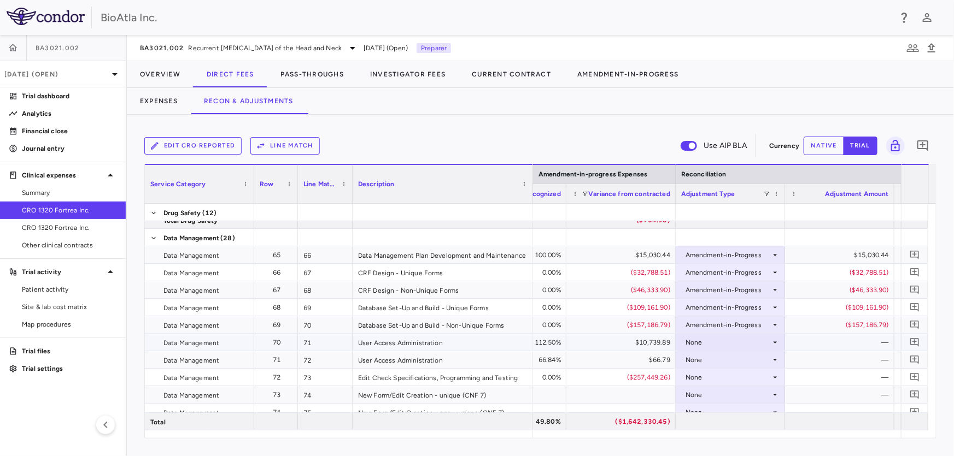
click at [742, 339] on div "None" at bounding box center [727, 342] width 85 height 17
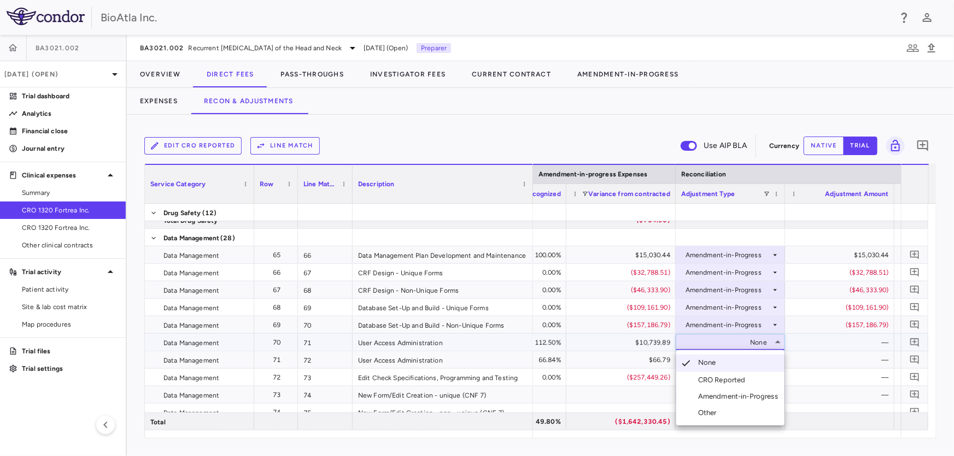
click at [754, 395] on div "Amendment-in-Progress" at bounding box center [740, 397] width 84 height 10
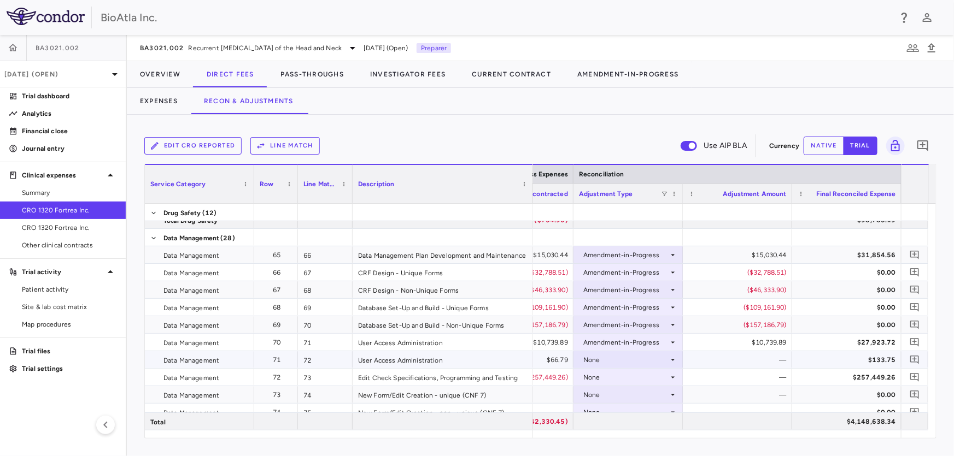
click at [670, 357] on icon at bounding box center [672, 360] width 9 height 9
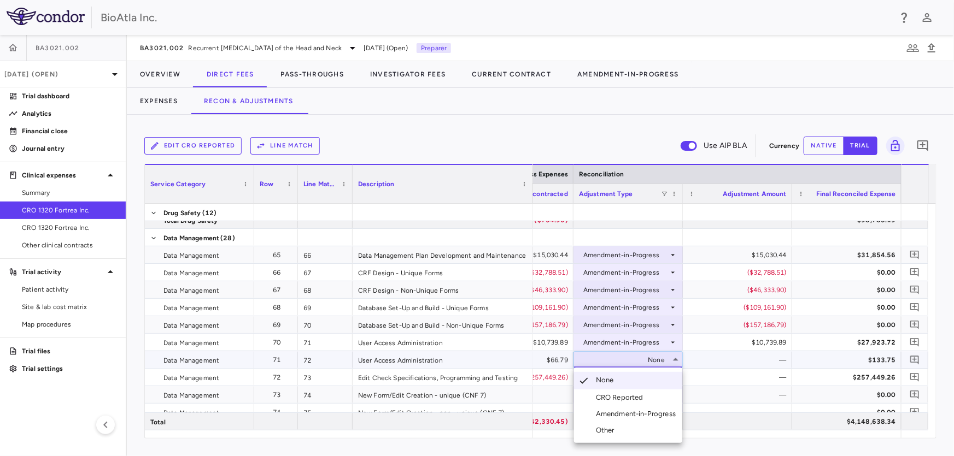
click at [651, 410] on div "Amendment-in-Progress" at bounding box center [638, 414] width 84 height 10
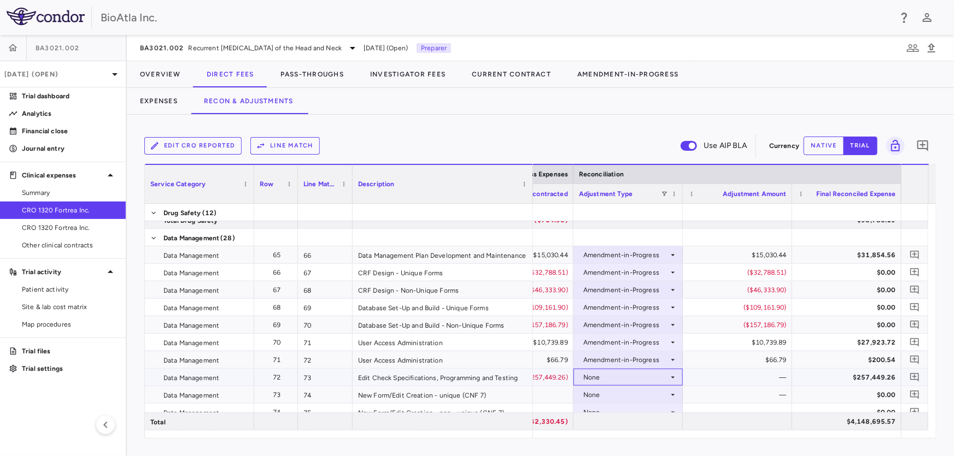
click at [657, 377] on div "None" at bounding box center [625, 377] width 85 height 17
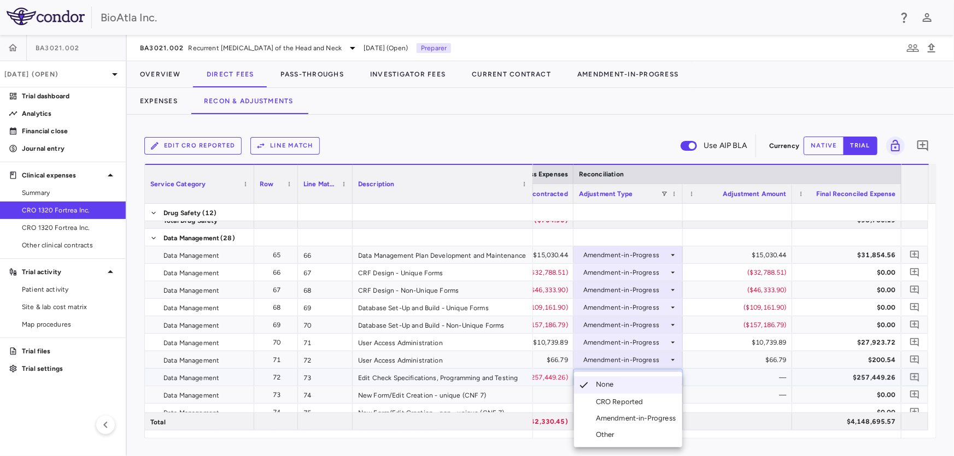
click at [649, 421] on div "Amendment-in-Progress" at bounding box center [638, 419] width 84 height 10
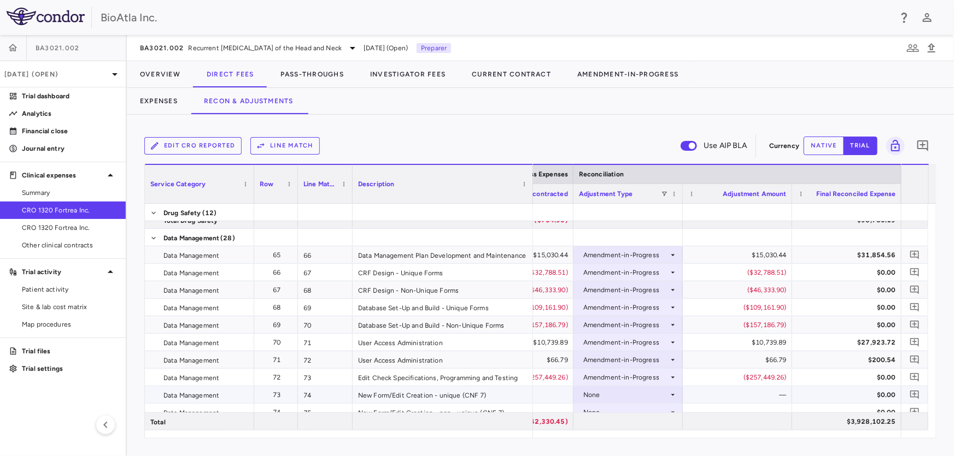
click at [664, 396] on div "None" at bounding box center [625, 394] width 85 height 17
click at [932, 349] on div at bounding box center [477, 228] width 954 height 456
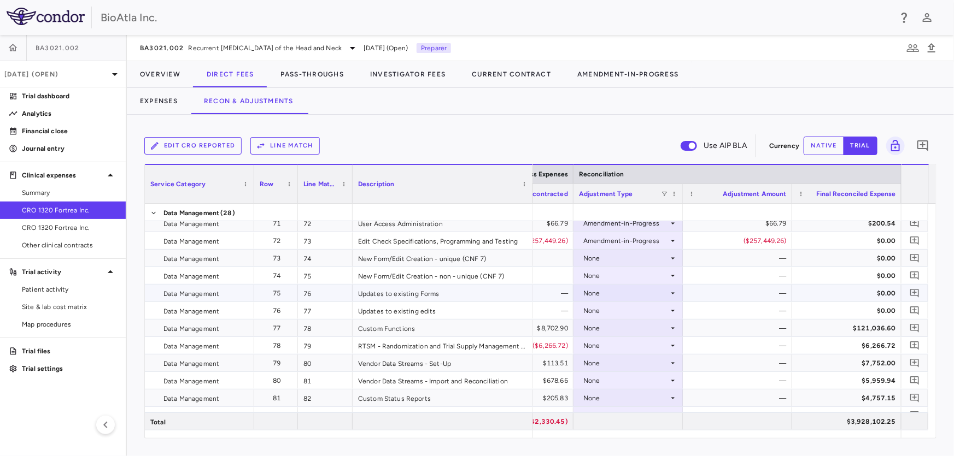
click at [672, 291] on icon at bounding box center [672, 293] width 9 height 9
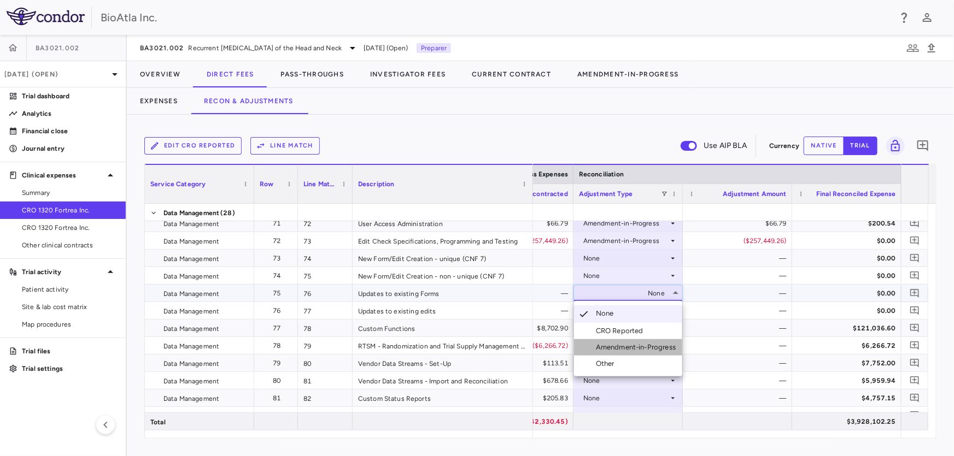
click at [673, 344] on div "Amendment-in-Progress" at bounding box center [638, 348] width 84 height 10
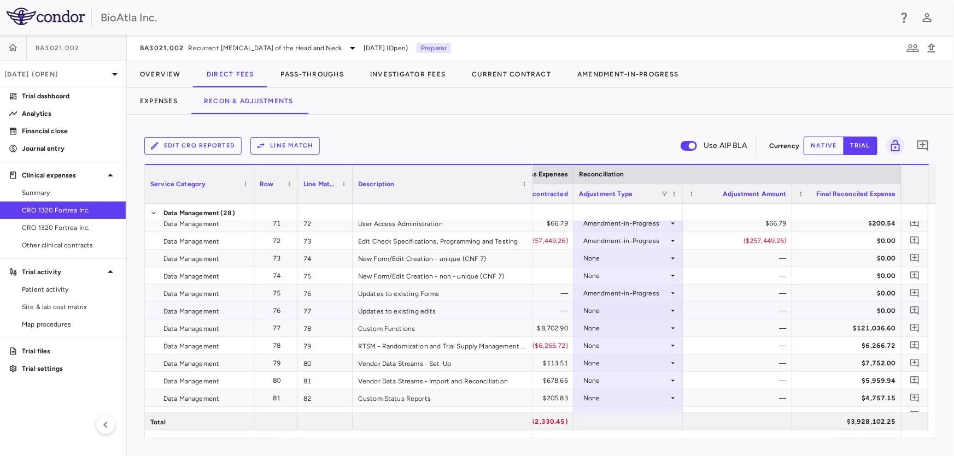
click at [666, 313] on div "None" at bounding box center [625, 310] width 85 height 17
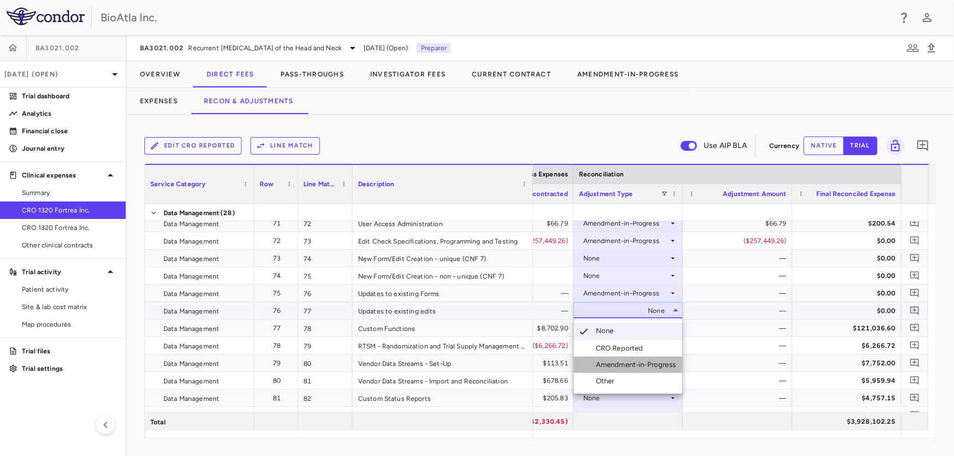
click at [644, 366] on div "Amendment-in-Progress" at bounding box center [638, 365] width 84 height 10
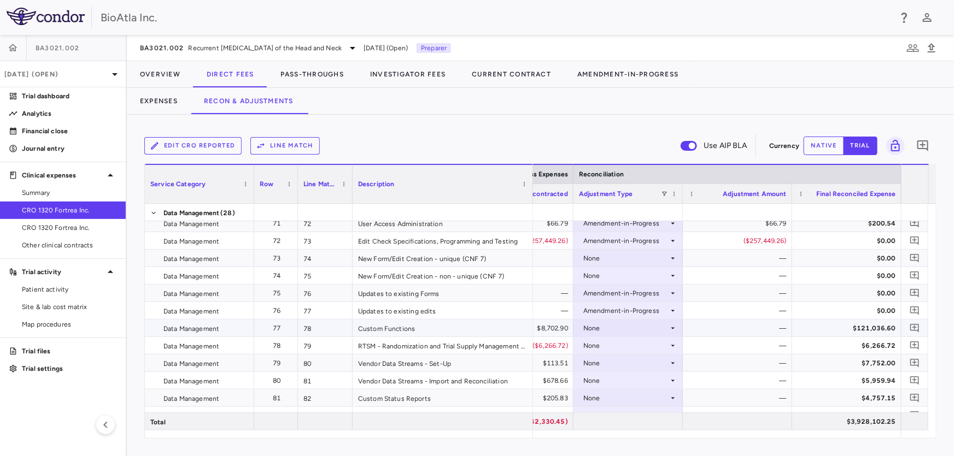
click at [673, 328] on icon at bounding box center [672, 328] width 9 height 9
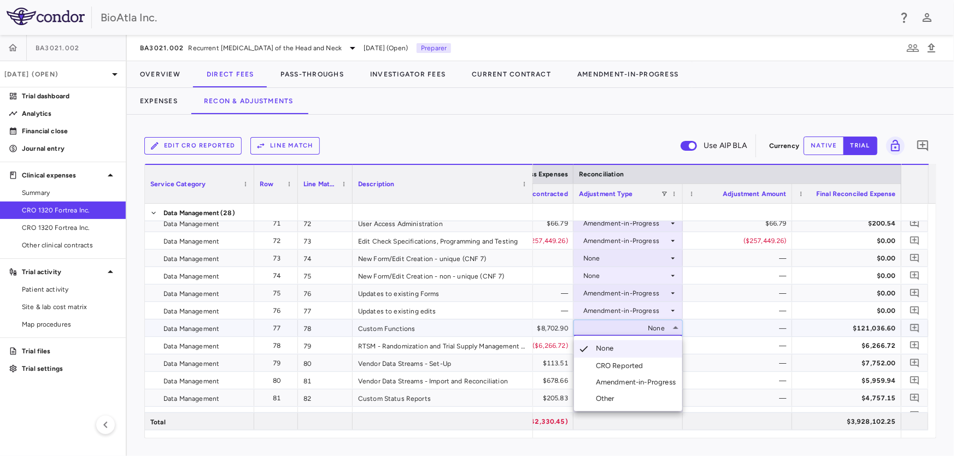
click at [618, 384] on div "Amendment-in-Progress" at bounding box center [638, 383] width 84 height 10
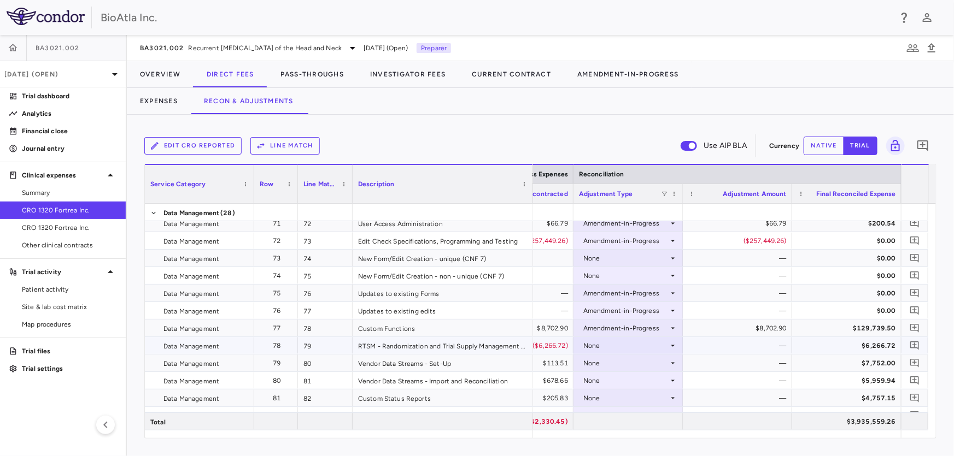
click at [672, 348] on icon at bounding box center [672, 346] width 9 height 9
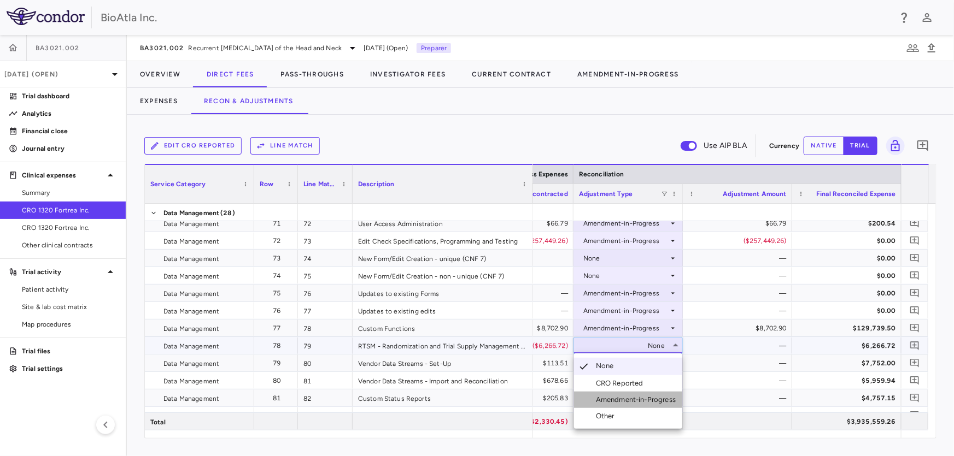
click at [656, 400] on div "Amendment-in-Progress" at bounding box center [638, 400] width 84 height 10
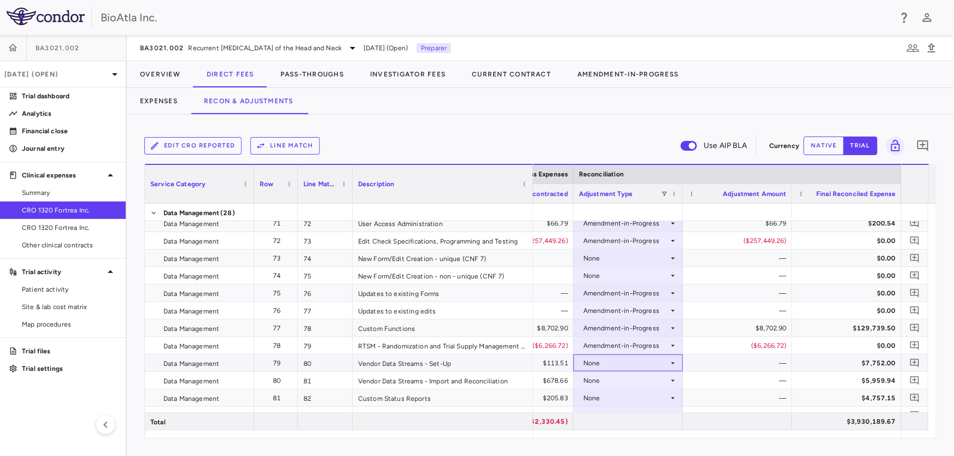
click at [633, 368] on div "None" at bounding box center [625, 363] width 85 height 17
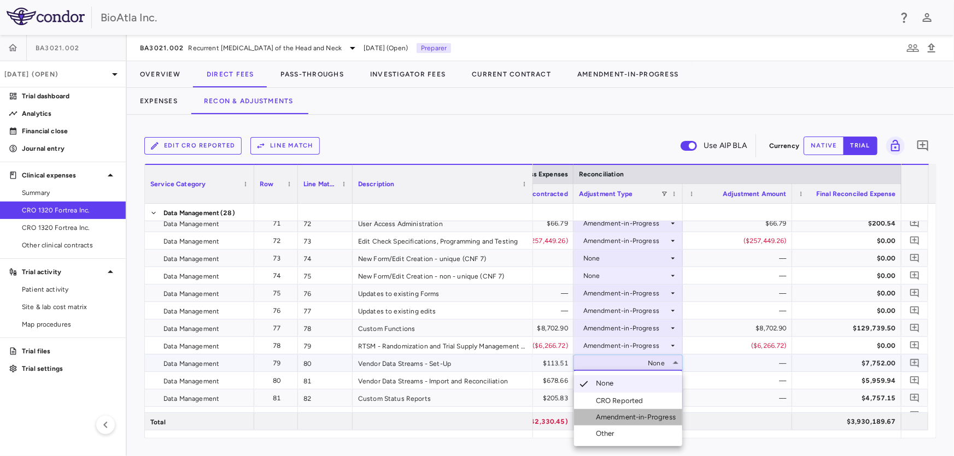
click at [635, 414] on div "Amendment-in-Progress" at bounding box center [638, 418] width 84 height 10
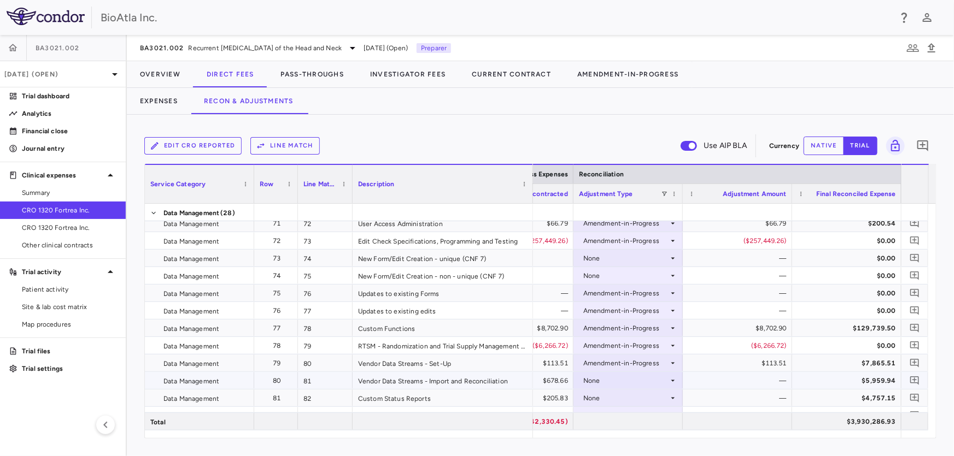
click at [676, 379] on icon at bounding box center [672, 381] width 9 height 9
click at [644, 423] on div "Amendment-in-Progress" at bounding box center [638, 419] width 84 height 10
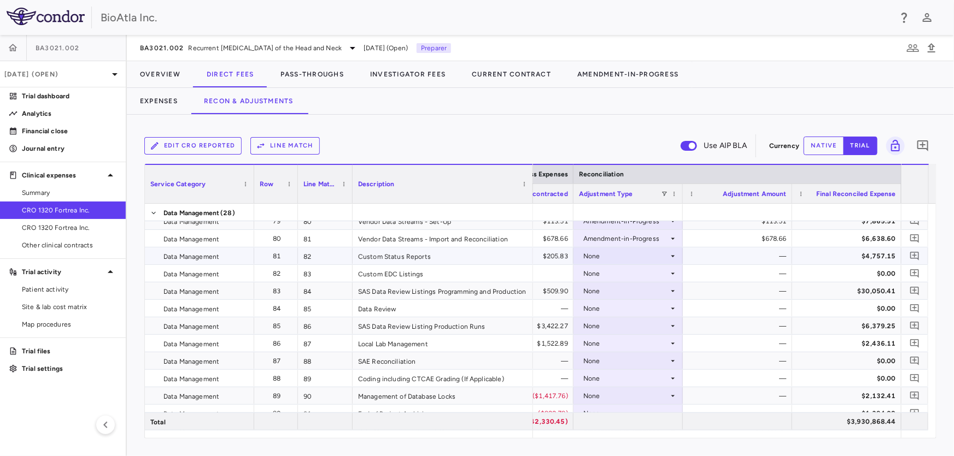
click at [654, 251] on div "None" at bounding box center [625, 256] width 85 height 17
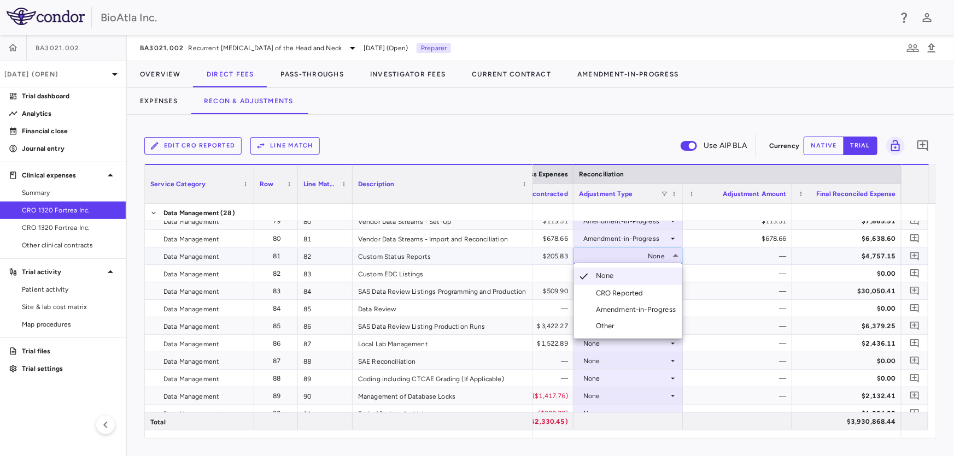
click at [612, 313] on div "Amendment-in-Progress" at bounding box center [638, 310] width 84 height 10
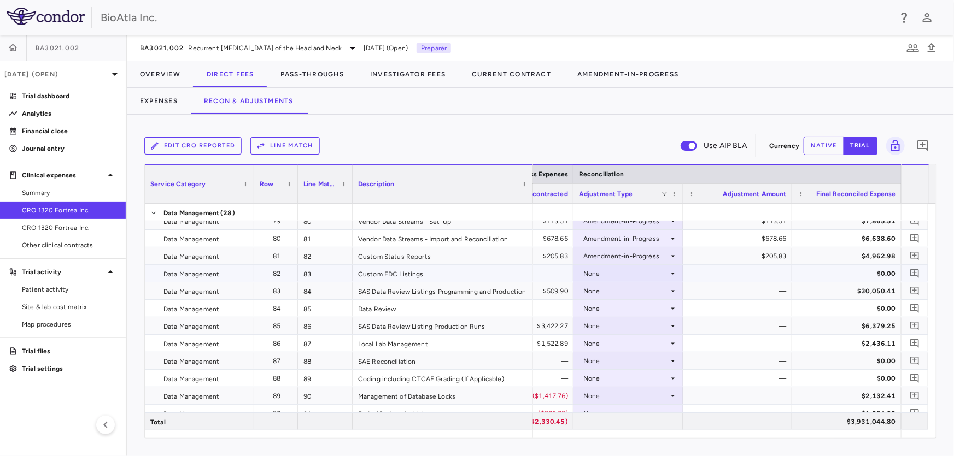
click at [591, 271] on div "None" at bounding box center [625, 273] width 85 height 17
click at [742, 294] on div at bounding box center [477, 228] width 954 height 456
click at [634, 290] on div "None" at bounding box center [625, 291] width 85 height 17
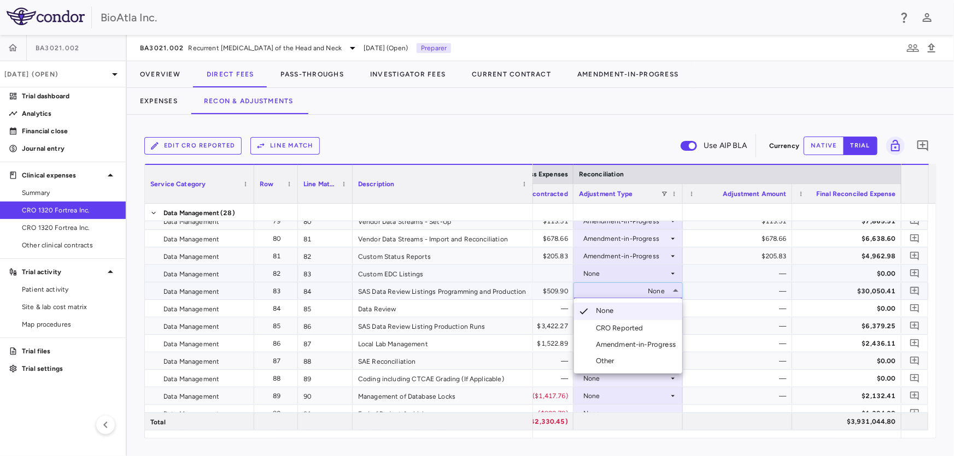
click at [622, 349] on div "Amendment-in-Progress" at bounding box center [638, 345] width 84 height 10
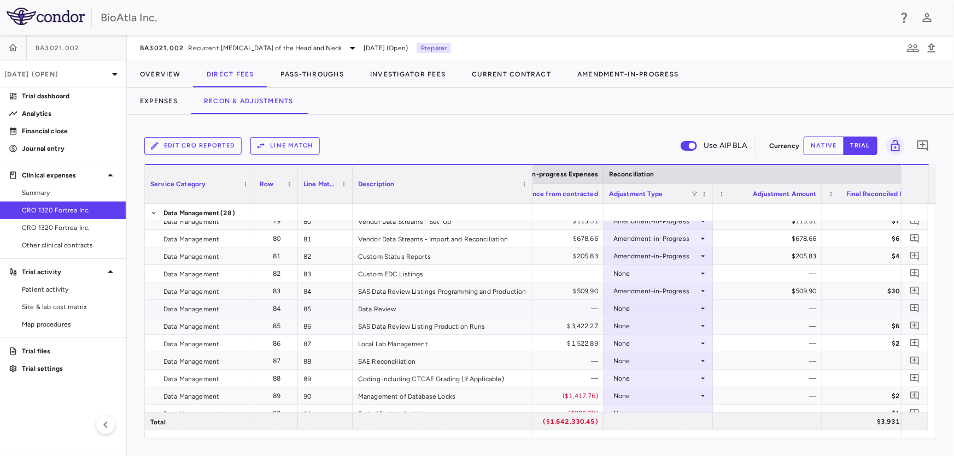
click at [702, 305] on icon at bounding box center [702, 308] width 9 height 9
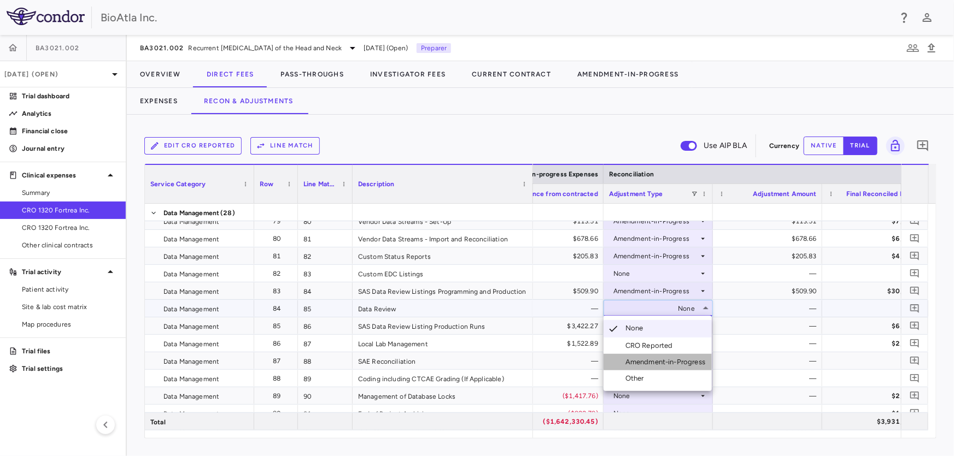
click at [670, 356] on li "Amendment-in-Progress" at bounding box center [657, 362] width 108 height 16
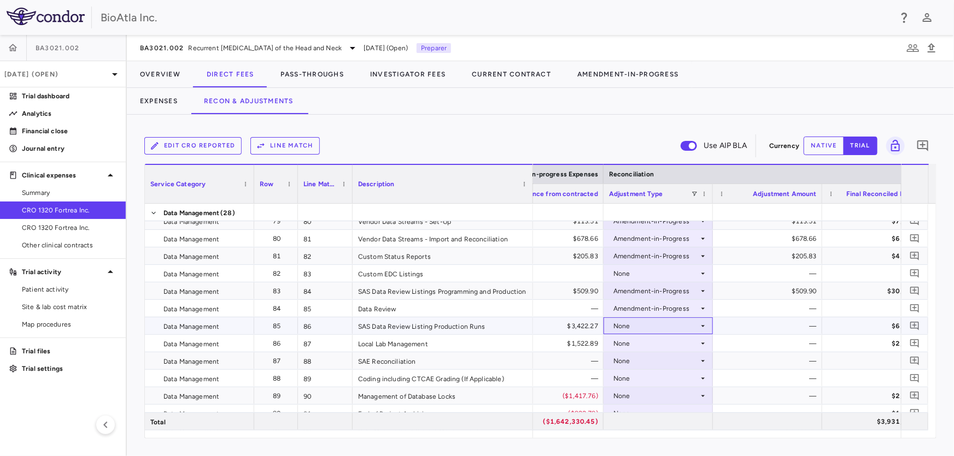
click at [705, 327] on icon at bounding box center [702, 326] width 9 height 9
click at [696, 326] on div "None" at bounding box center [655, 326] width 85 height 17
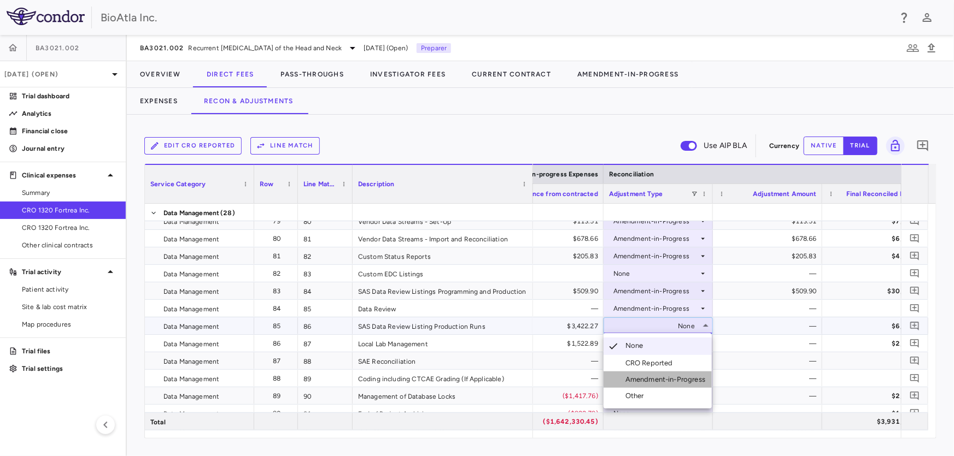
click at [683, 383] on div "Amendment-in-Progress" at bounding box center [667, 380] width 84 height 10
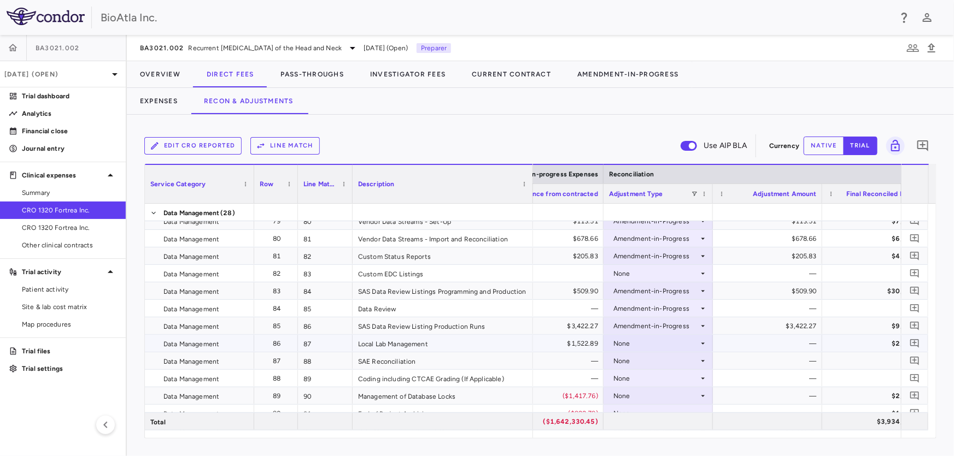
click at [635, 338] on div "None" at bounding box center [655, 343] width 85 height 17
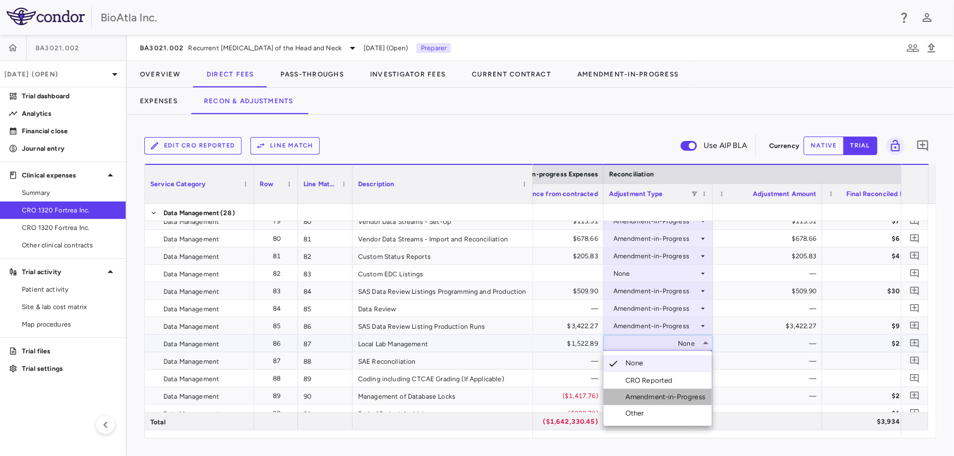
click at [641, 400] on div "Amendment-in-Progress" at bounding box center [667, 397] width 84 height 10
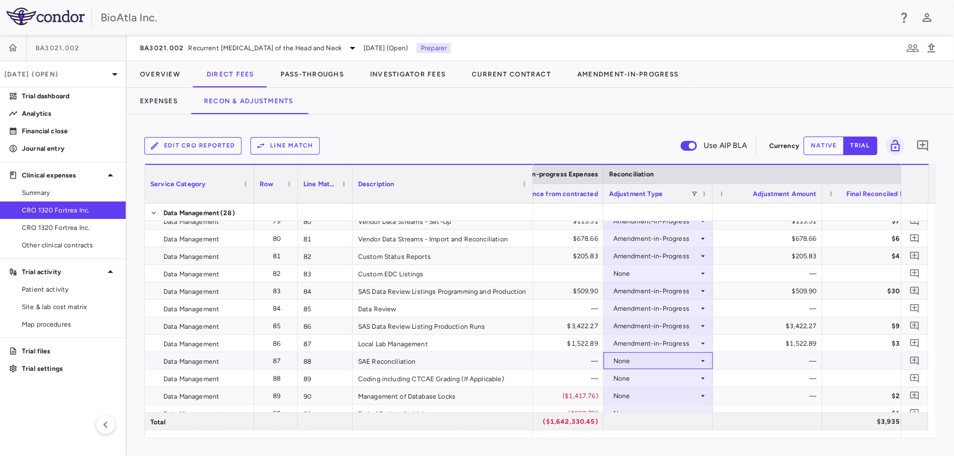
click at [700, 357] on icon at bounding box center [702, 361] width 9 height 9
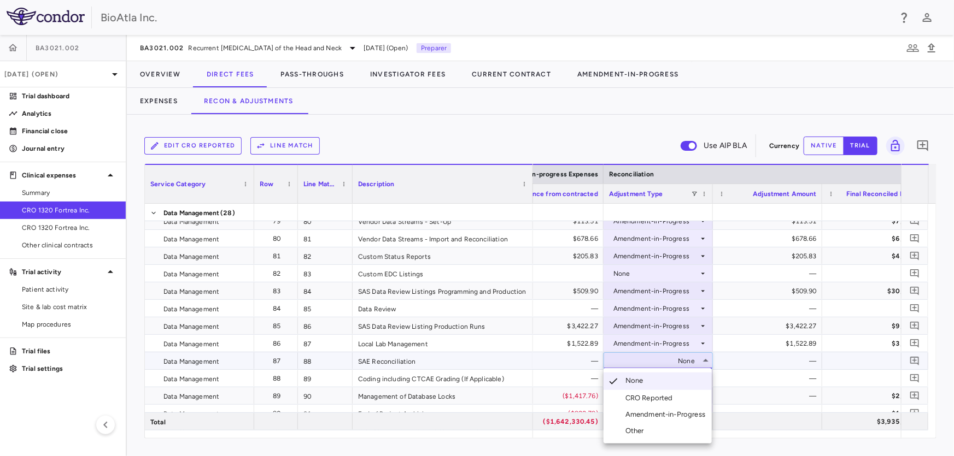
click at [645, 414] on div "Amendment-in-Progress" at bounding box center [667, 415] width 84 height 10
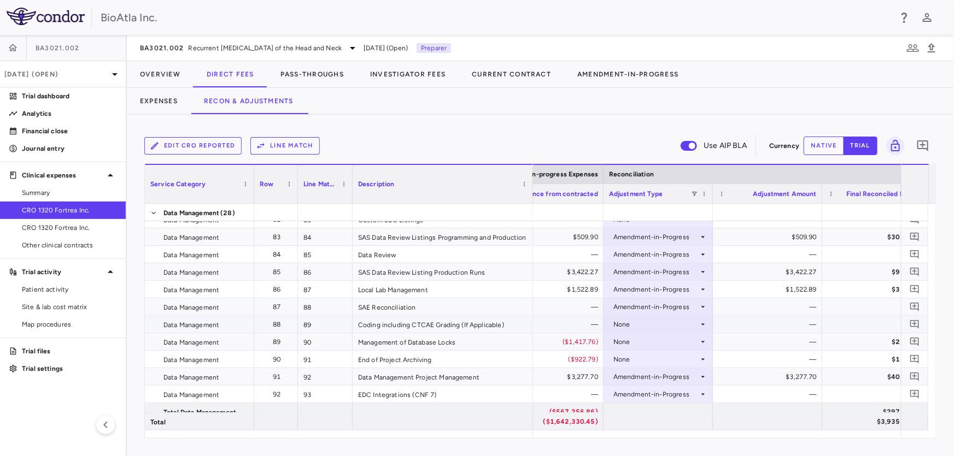
click at [623, 324] on div "None" at bounding box center [655, 324] width 85 height 17
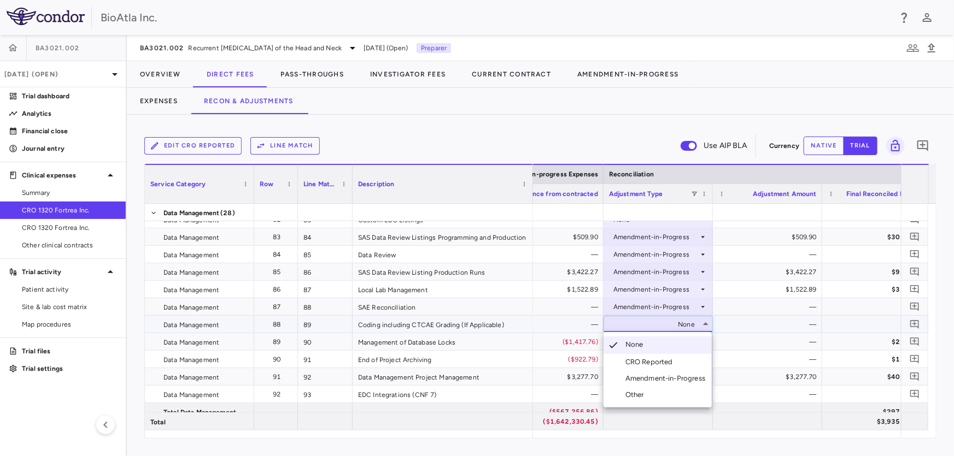
click at [644, 377] on div "Amendment-in-Progress" at bounding box center [667, 379] width 84 height 10
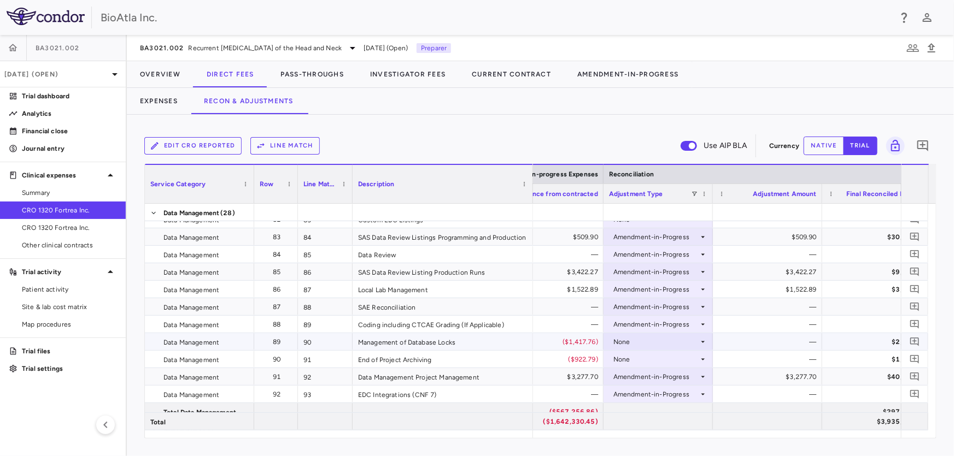
click at [696, 340] on div "None" at bounding box center [655, 341] width 85 height 17
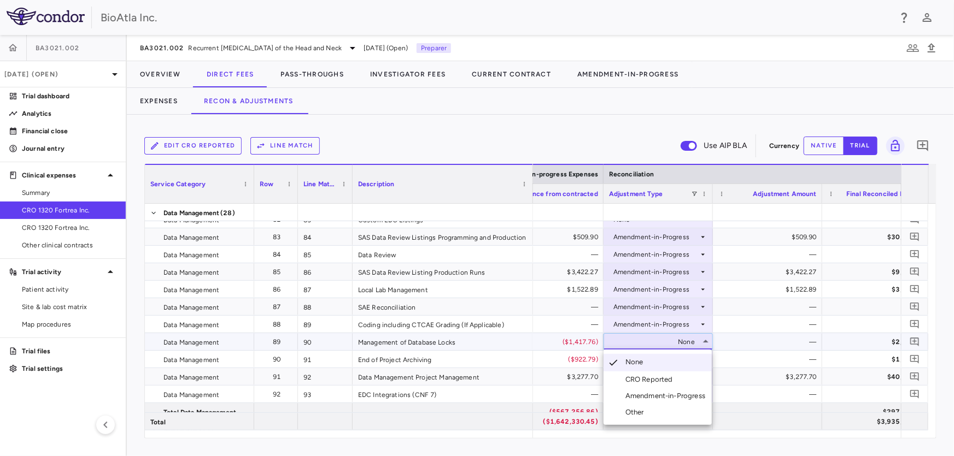
click at [651, 392] on div "Amendment-in-Progress" at bounding box center [667, 396] width 84 height 10
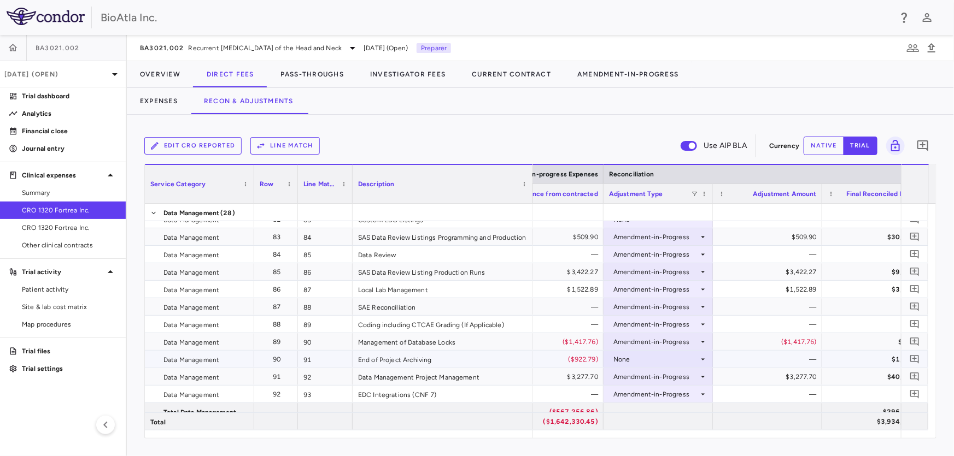
click at [632, 359] on div "None" at bounding box center [655, 359] width 85 height 17
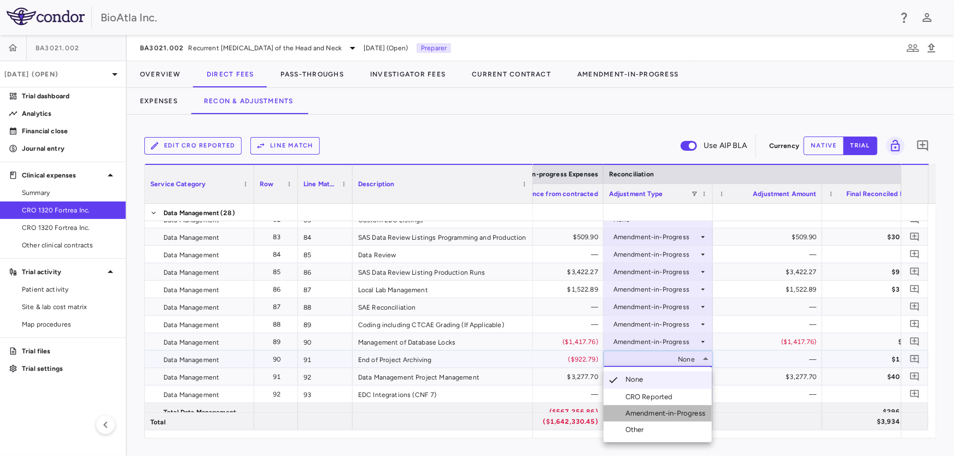
click at [649, 416] on div "Amendment-in-Progress" at bounding box center [667, 414] width 84 height 10
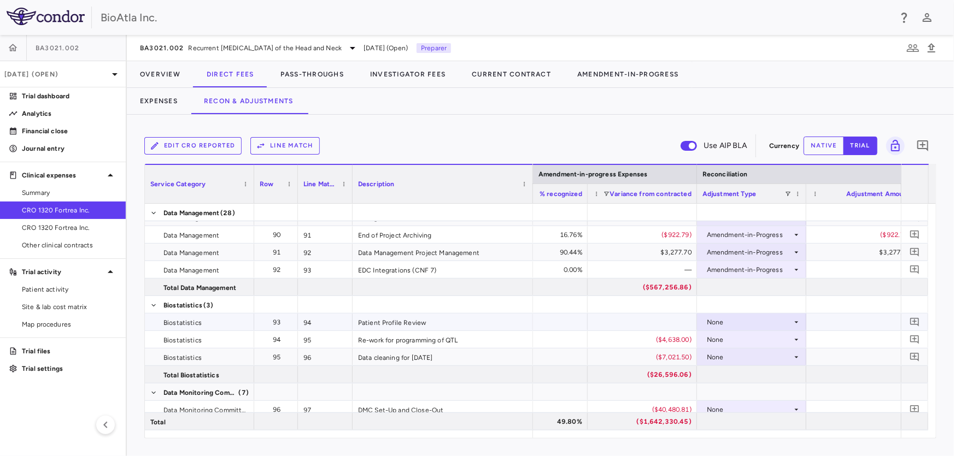
click at [798, 319] on icon at bounding box center [796, 322] width 9 height 9
click at [800, 320] on div at bounding box center [477, 228] width 954 height 456
click at [798, 337] on icon at bounding box center [796, 340] width 9 height 9
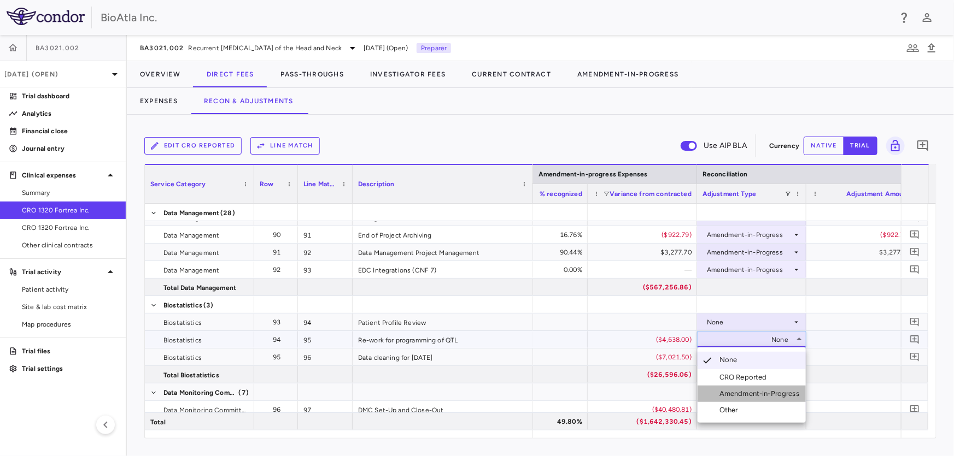
click at [744, 397] on div "Amendment-in-Progress" at bounding box center [761, 394] width 84 height 10
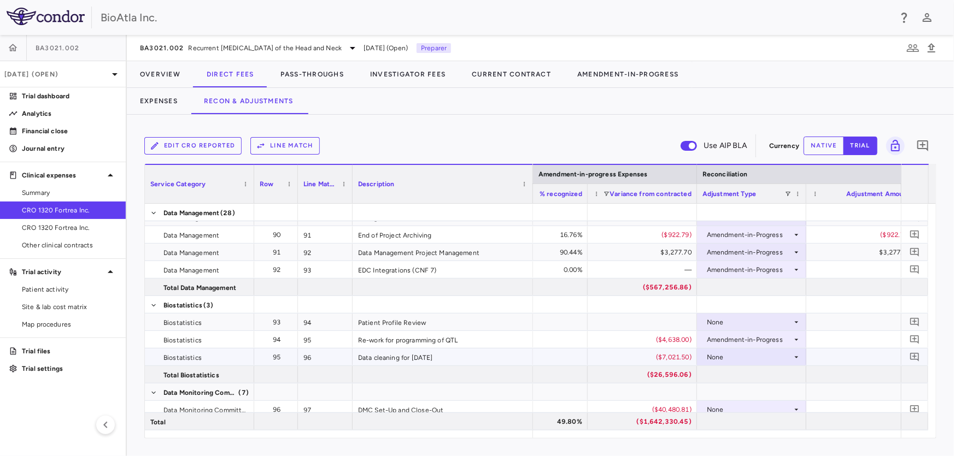
click at [793, 357] on icon at bounding box center [796, 357] width 9 height 9
click at [799, 355] on icon at bounding box center [796, 357] width 9 height 9
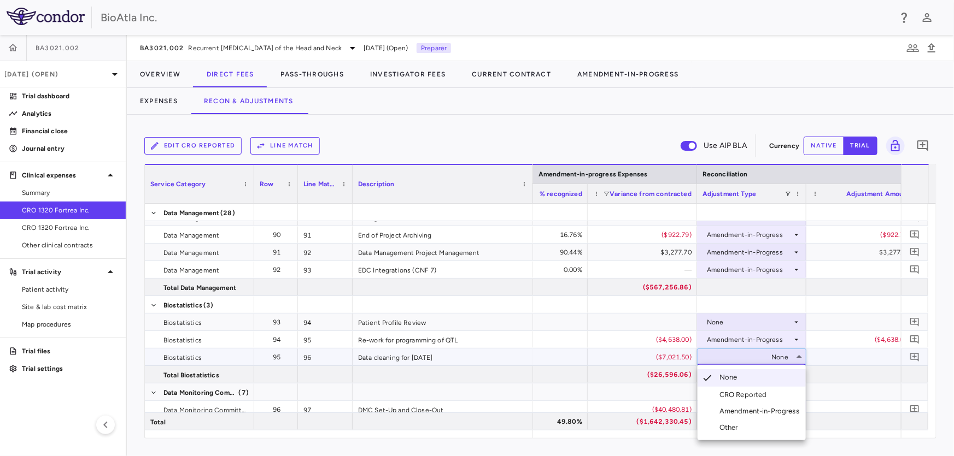
click at [749, 411] on div "Amendment-in-Progress" at bounding box center [761, 412] width 84 height 10
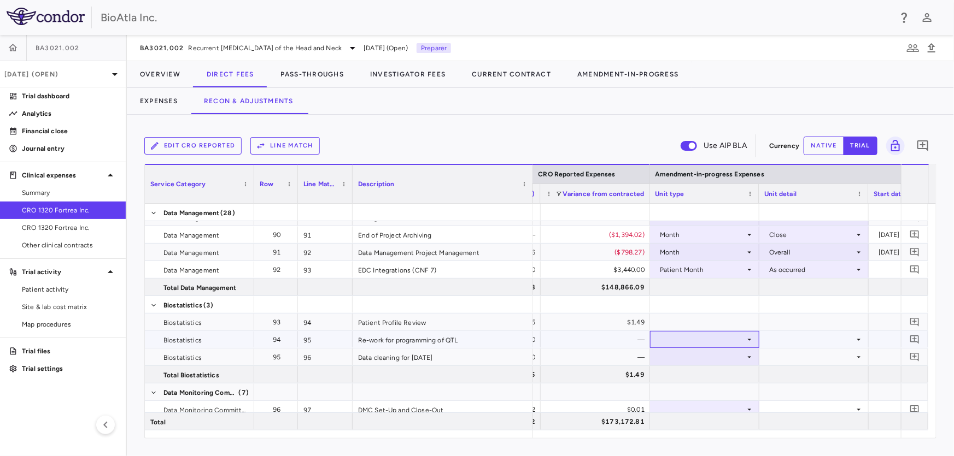
click at [746, 336] on icon at bounding box center [749, 340] width 9 height 9
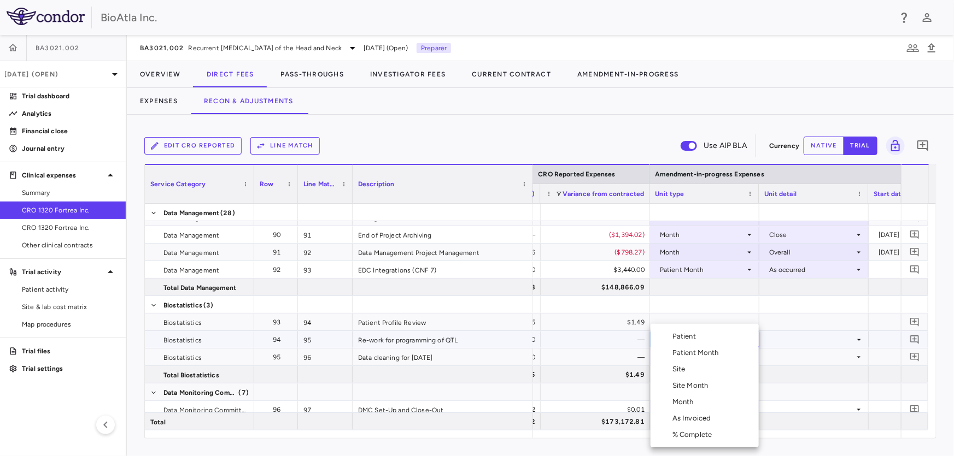
drag, startPoint x: 690, startPoint y: 404, endPoint x: 703, endPoint y: 392, distance: 18.2
click at [690, 404] on div "Month" at bounding box center [685, 402] width 26 height 10
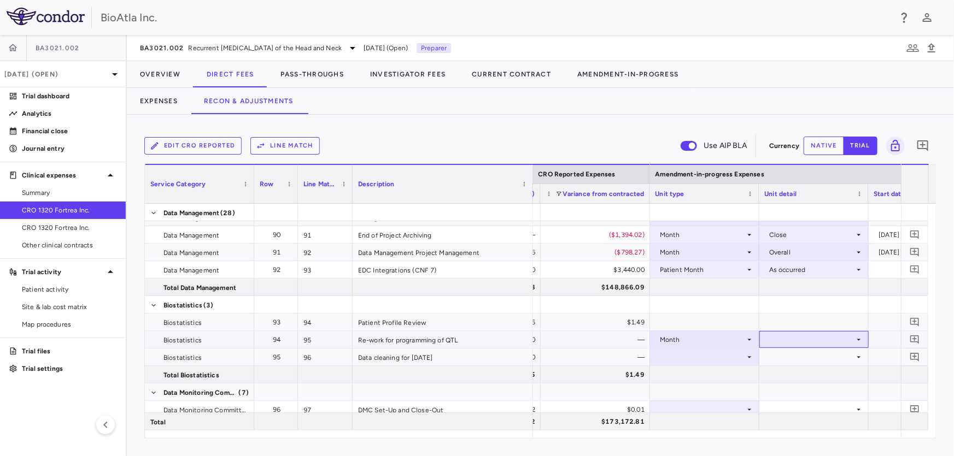
click at [854, 339] on icon at bounding box center [858, 340] width 9 height 9
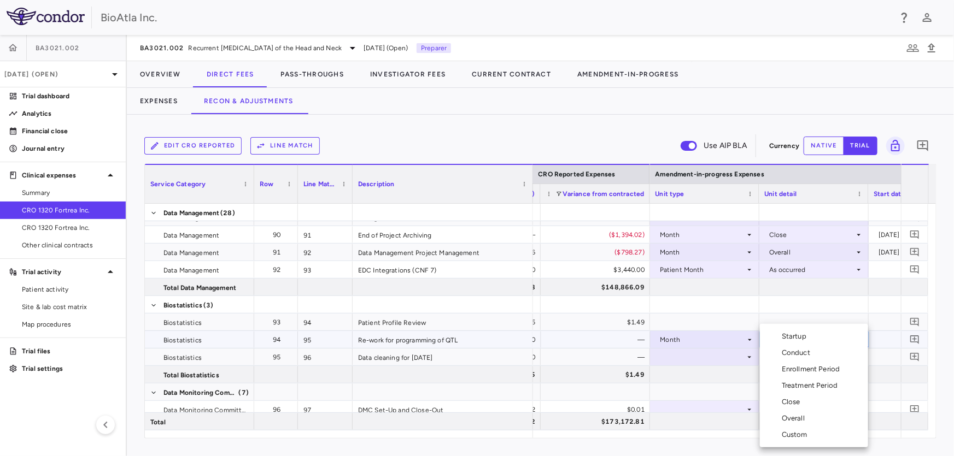
click at [800, 355] on div "Conduct" at bounding box center [798, 353] width 33 height 10
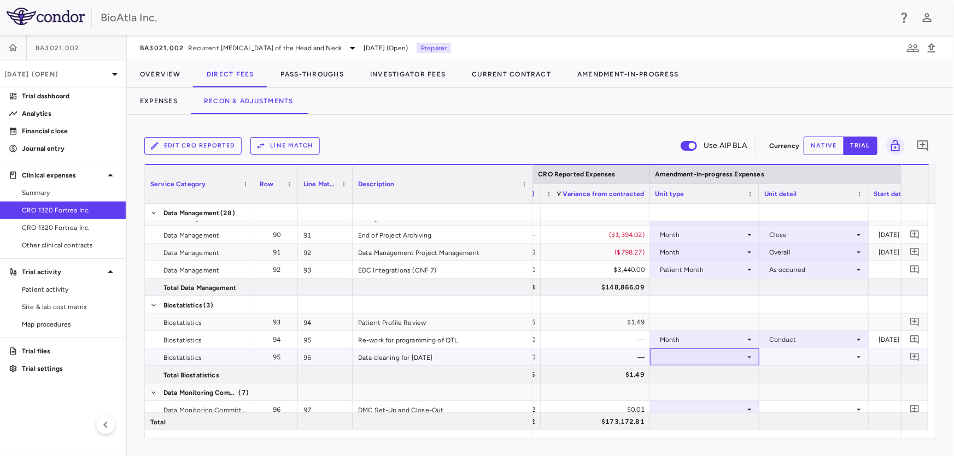
click at [748, 355] on icon at bounding box center [749, 357] width 9 height 9
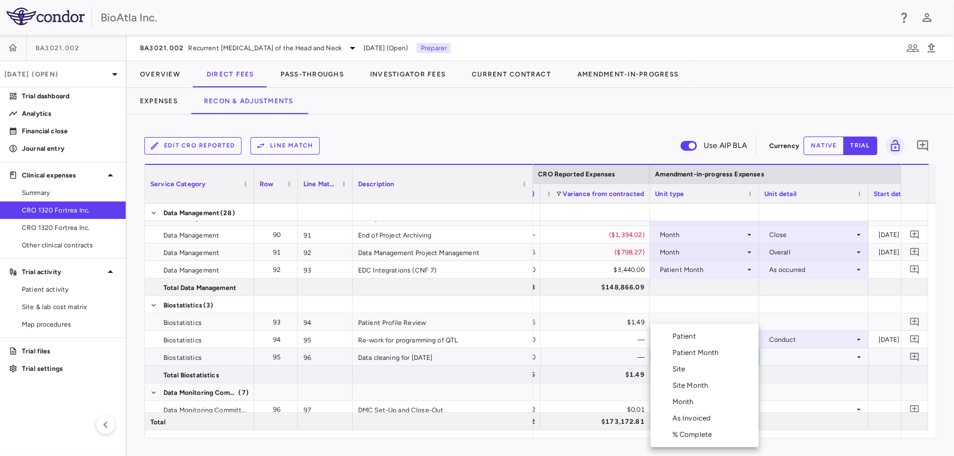
click at [678, 403] on div "Month" at bounding box center [685, 402] width 26 height 10
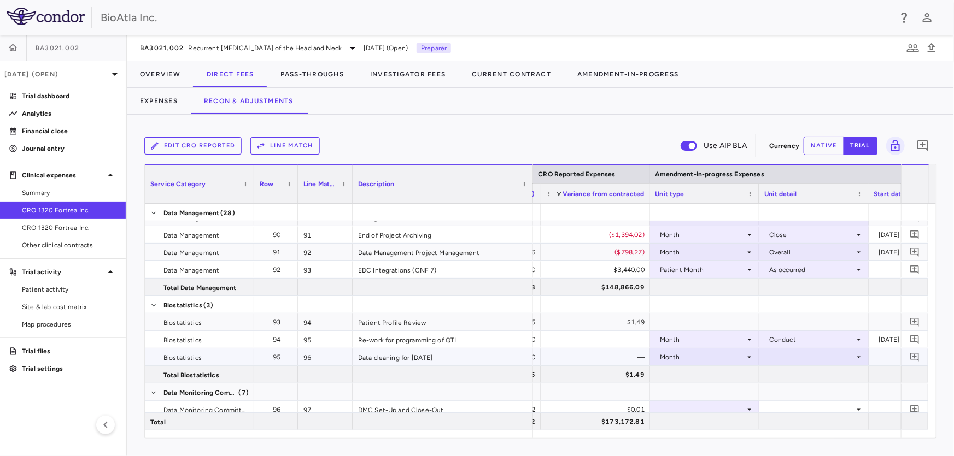
click at [854, 359] on icon at bounding box center [858, 357] width 9 height 9
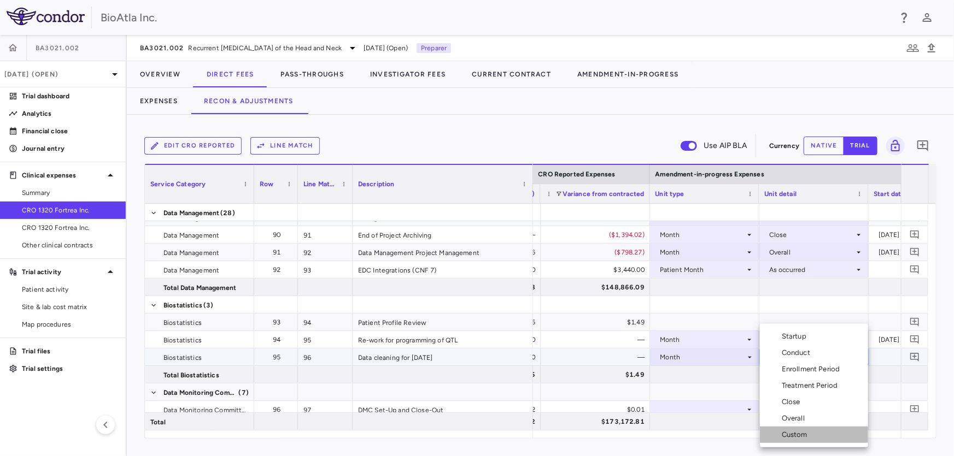
click at [784, 433] on div "Custom" at bounding box center [797, 435] width 30 height 10
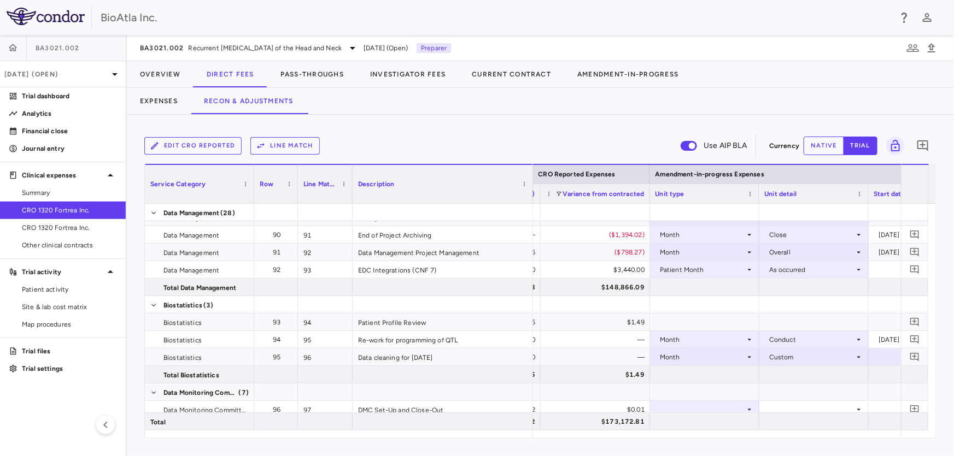
drag, startPoint x: 748, startPoint y: 438, endPoint x: 773, endPoint y: 435, distance: 25.4
click at [776, 434] on div "Service Category Drag here to set column labels Service Category Row" at bounding box center [540, 301] width 792 height 275
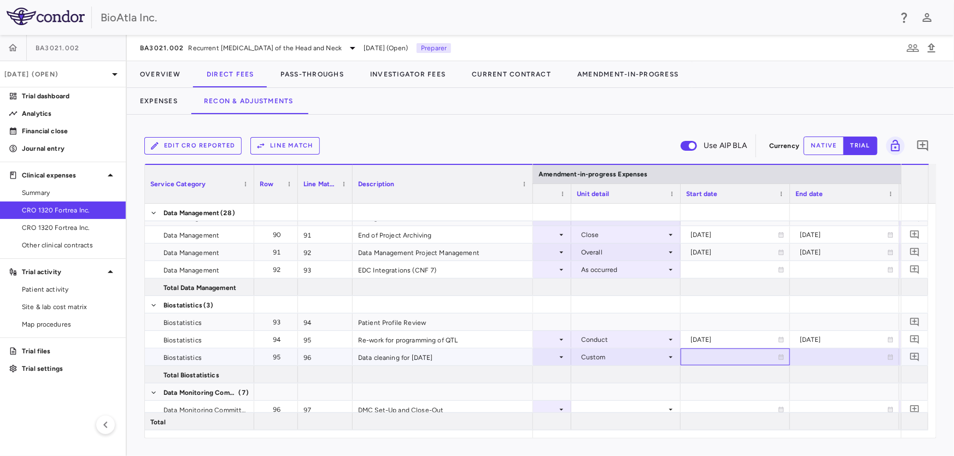
click at [732, 361] on div at bounding box center [735, 357] width 98 height 16
click at [781, 361] on icon "Choose date, selected date is Aug 27, 2025" at bounding box center [781, 359] width 10 height 10
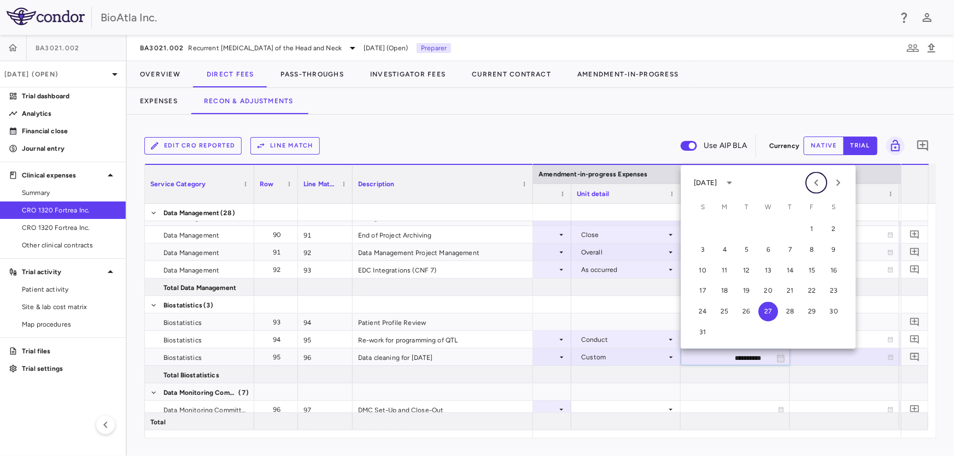
click at [819, 184] on icon "Previous month" at bounding box center [815, 183] width 13 height 13
click at [709, 180] on div "June 2025" at bounding box center [705, 183] width 23 height 10
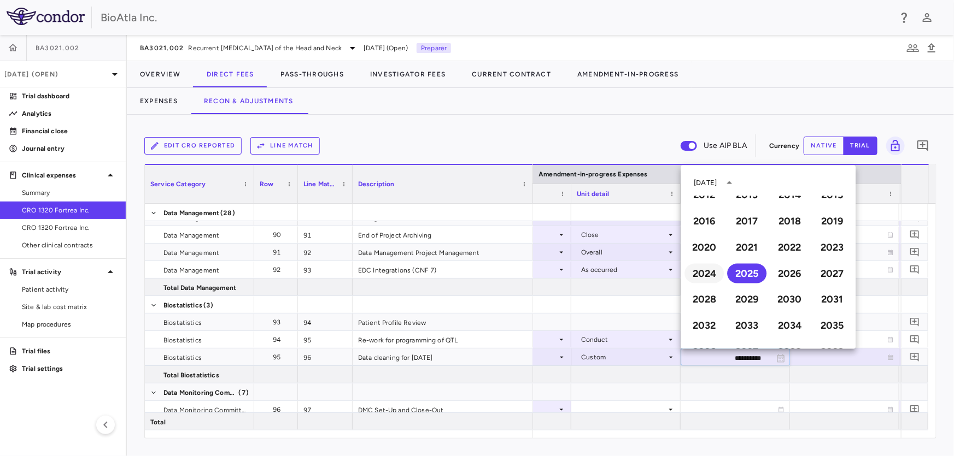
click at [698, 272] on button "2024" at bounding box center [703, 274] width 39 height 20
type input "**********"
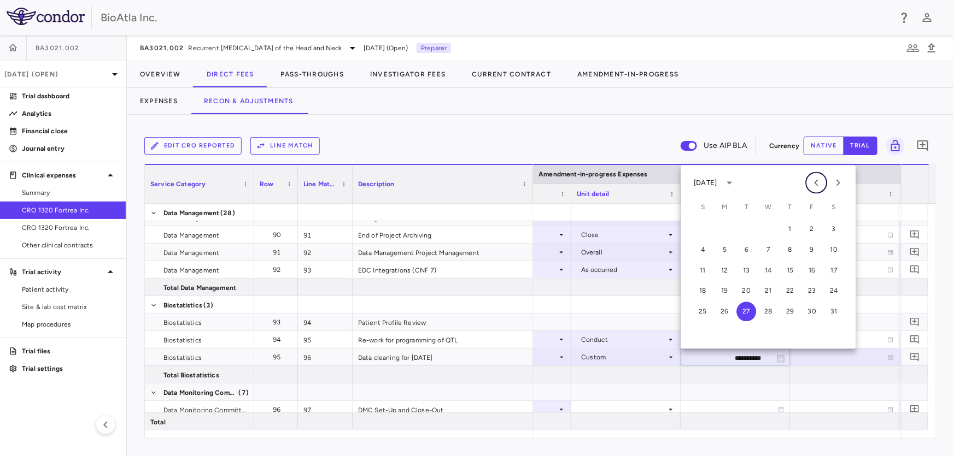
click at [814, 183] on icon "Previous month" at bounding box center [815, 183] width 13 height 13
click at [831, 227] on button "1" at bounding box center [834, 229] width 20 height 20
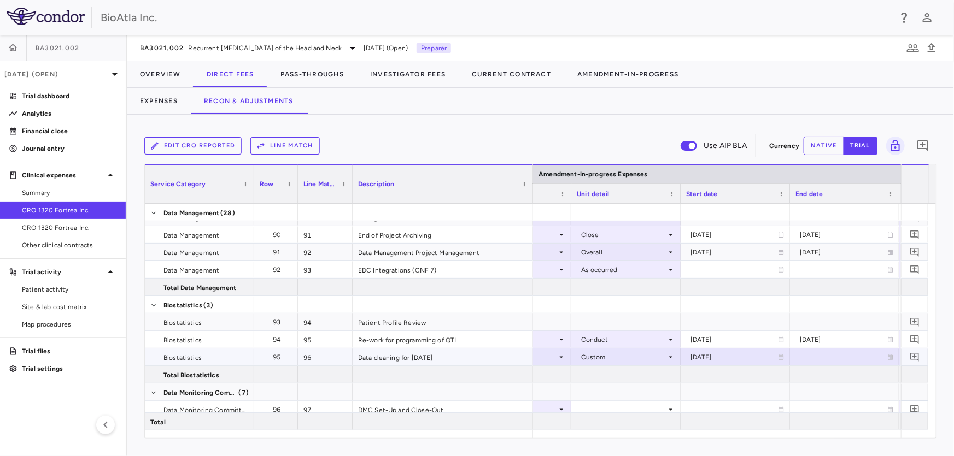
click at [820, 354] on div at bounding box center [844, 357] width 98 height 16
click at [893, 356] on icon "Choose date, selected date is Aug 27, 2025" at bounding box center [890, 358] width 8 height 8
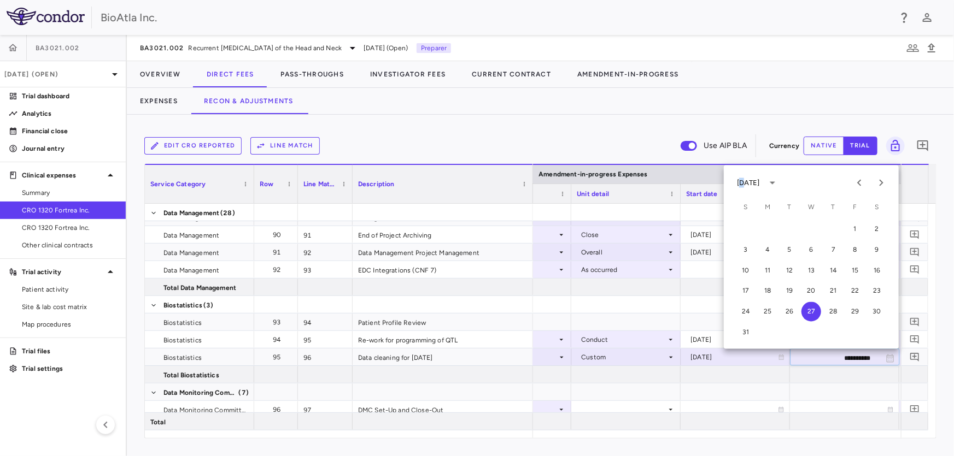
click at [745, 185] on div "[DATE]" at bounding box center [748, 183] width 23 height 10
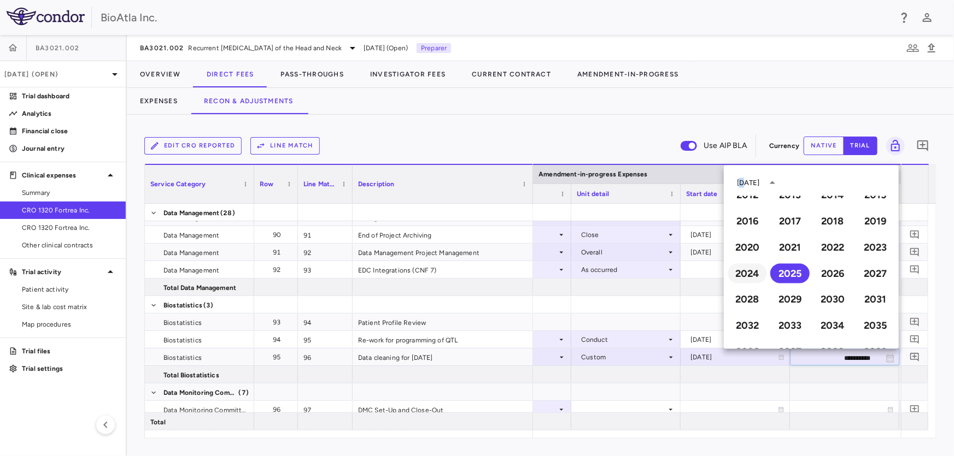
click at [755, 272] on button "2024" at bounding box center [746, 274] width 39 height 20
type input "**********"
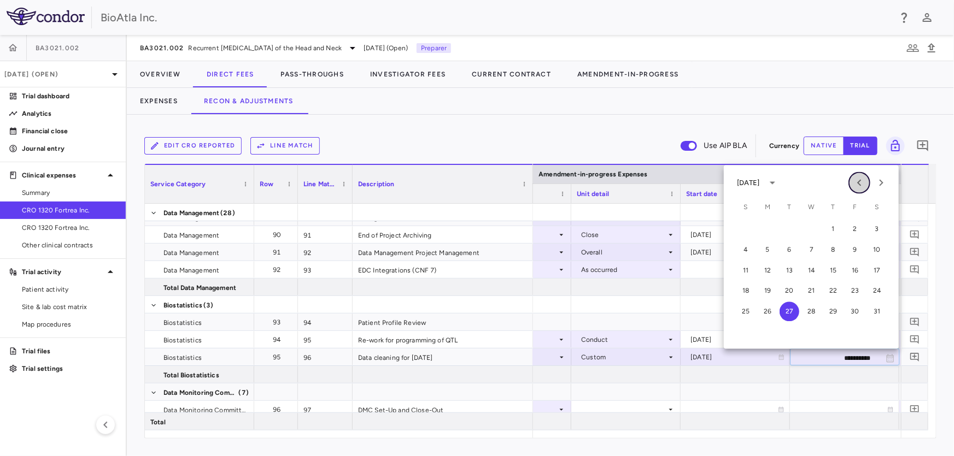
click at [855, 181] on icon "Previous month" at bounding box center [859, 183] width 13 height 13
click at [748, 329] on button "30" at bounding box center [746, 333] width 20 height 20
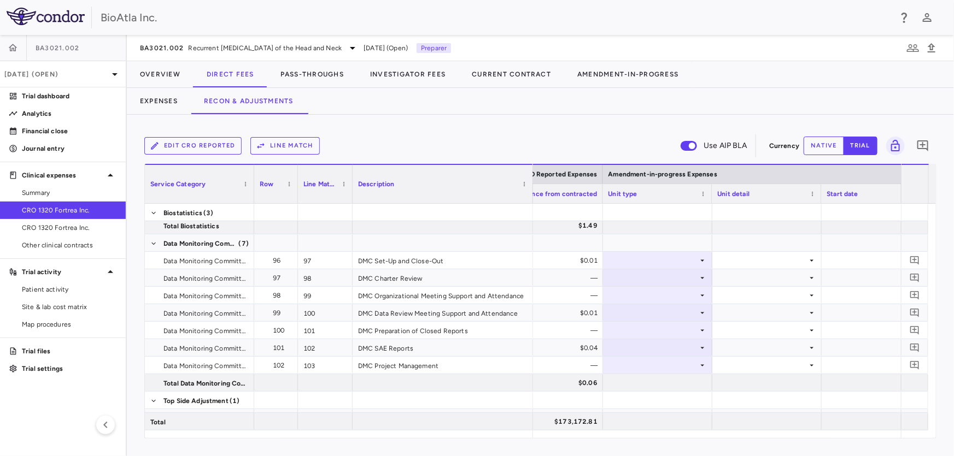
scroll to position [0, 1593]
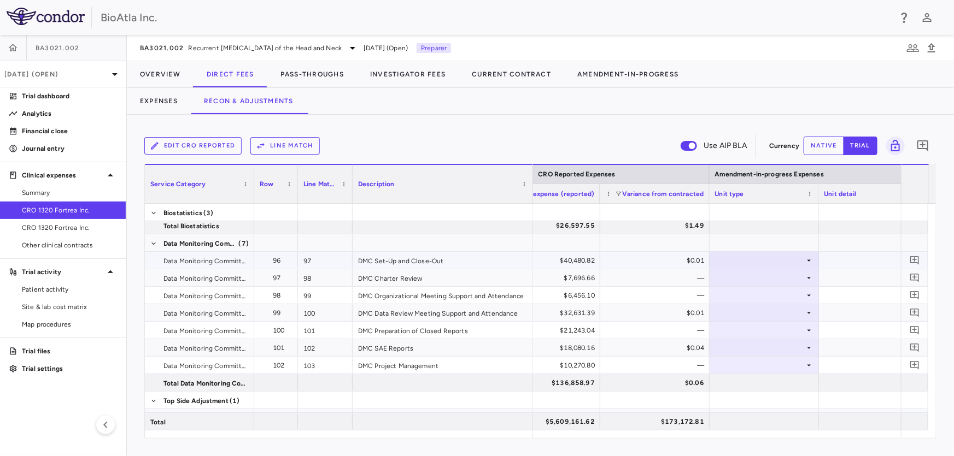
click at [809, 259] on icon at bounding box center [809, 260] width 9 height 9
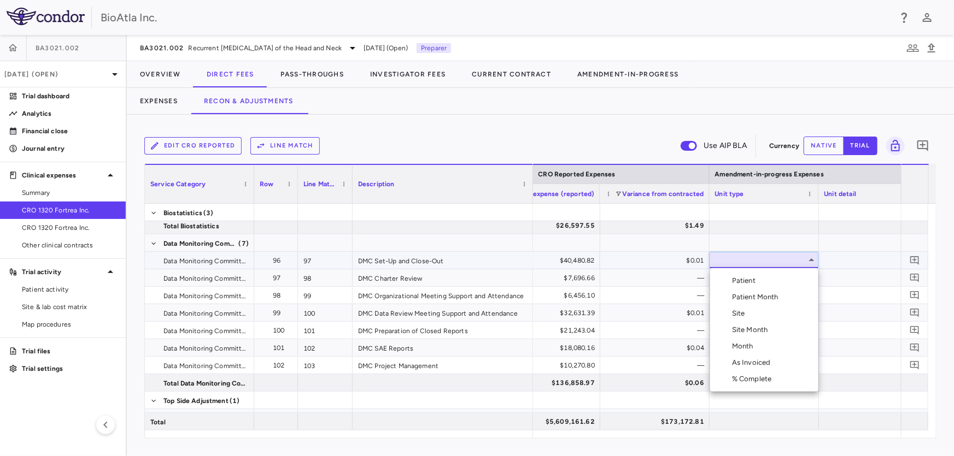
click at [760, 361] on div "As Invoiced" at bounding box center [753, 363] width 43 height 10
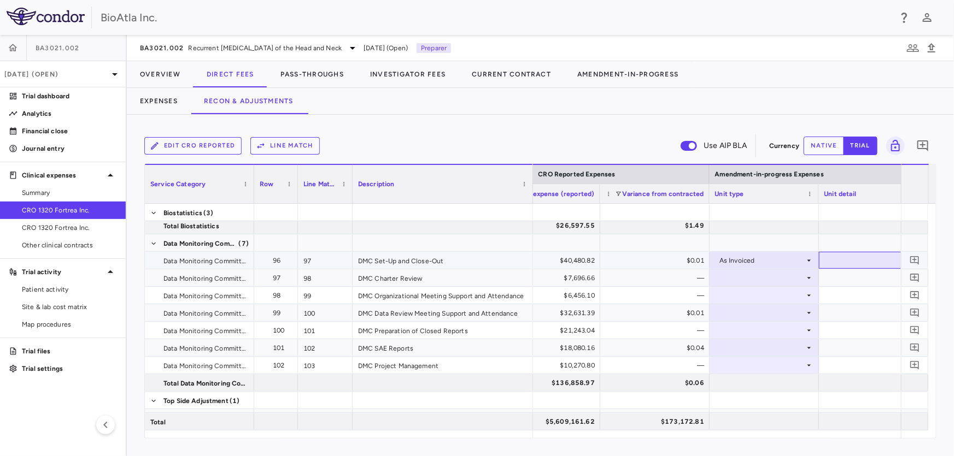
click at [877, 259] on div at bounding box center [873, 261] width 98 height 16
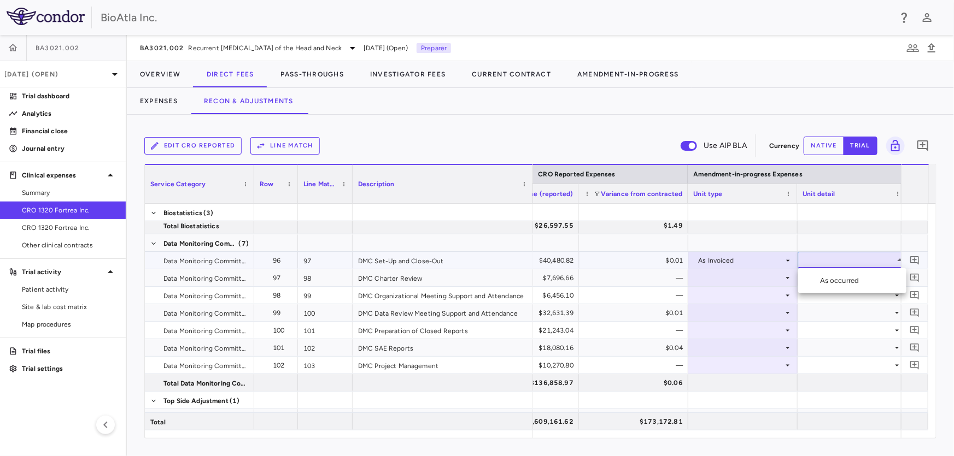
click at [847, 279] on div "As occurred" at bounding box center [842, 281] width 44 height 10
click at [787, 278] on icon at bounding box center [788, 278] width 4 height 2
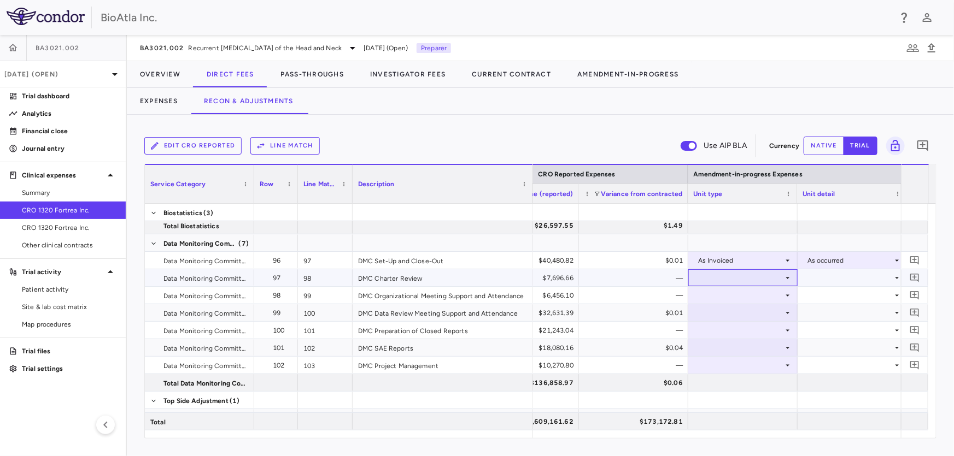
click at [782, 277] on div at bounding box center [743, 278] width 98 height 16
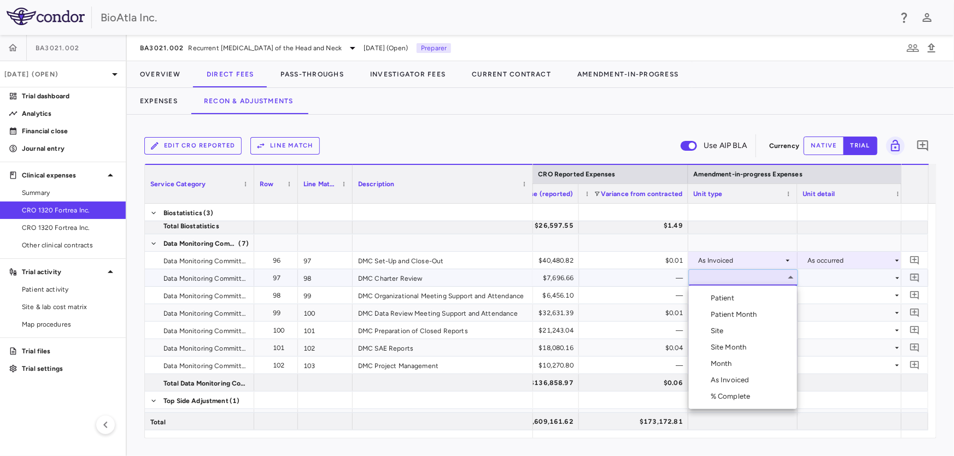
click at [727, 372] on li "As Invoiced" at bounding box center [743, 380] width 108 height 16
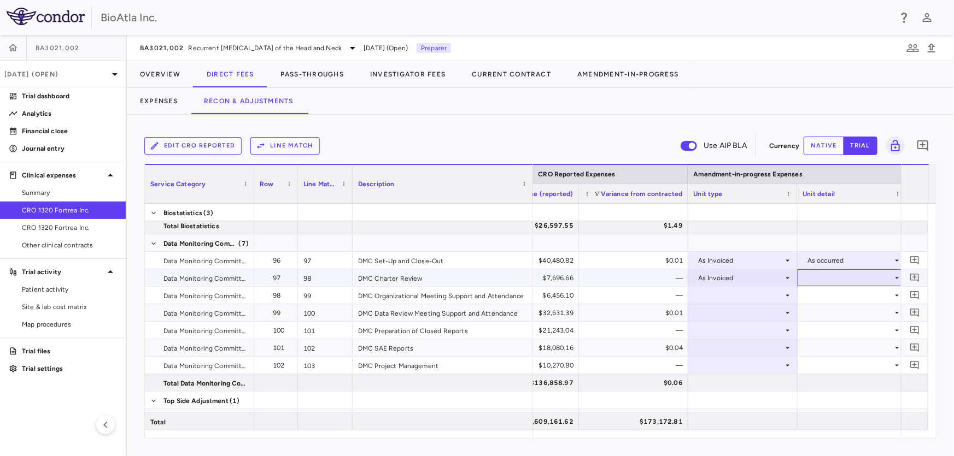
click at [896, 279] on icon at bounding box center [897, 278] width 9 height 9
click at [843, 303] on div "As occurred" at bounding box center [842, 298] width 44 height 10
click at [785, 295] on icon at bounding box center [787, 295] width 9 height 9
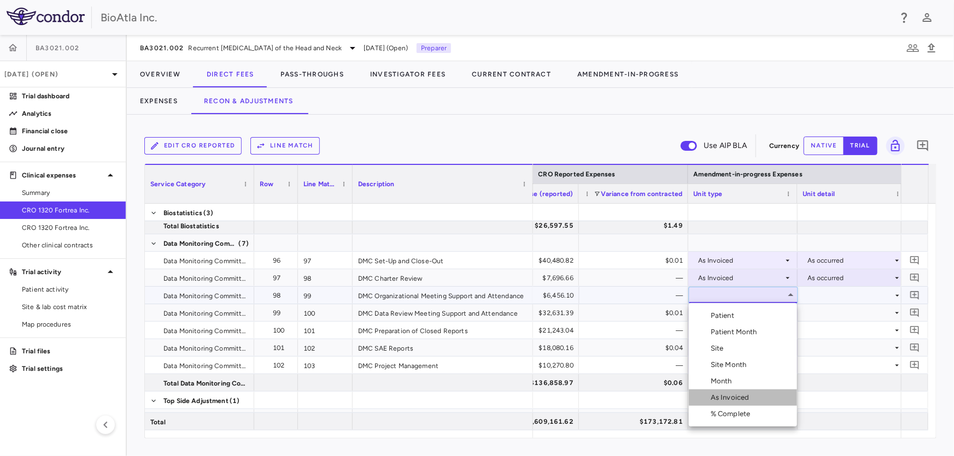
click at [742, 391] on li "As Invoiced" at bounding box center [743, 398] width 108 height 16
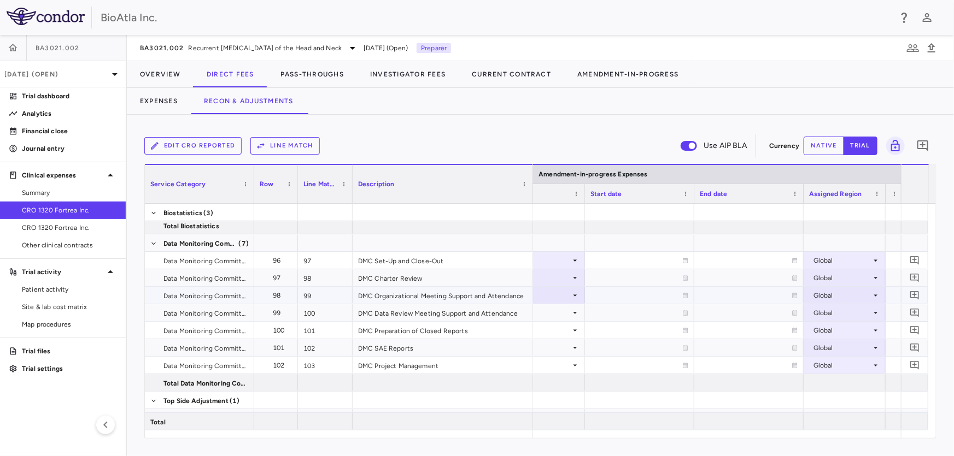
click at [754, 432] on div at bounding box center [717, 435] width 368 height 8
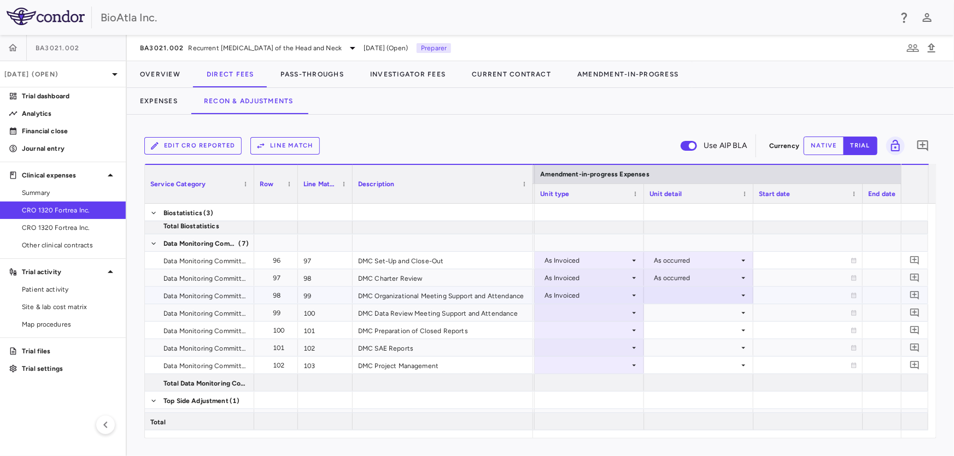
click at [739, 294] on icon at bounding box center [743, 295] width 9 height 9
click at [687, 314] on div "As occurred" at bounding box center [688, 316] width 44 height 10
click at [576, 301] on div "As Invoiced" at bounding box center [586, 295] width 85 height 17
click at [633, 314] on icon at bounding box center [634, 313] width 9 height 9
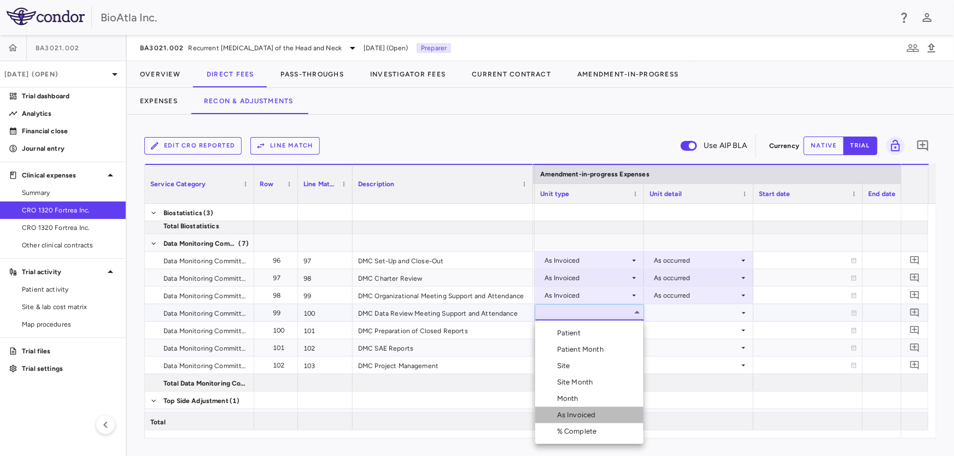
click at [589, 415] on div "As Invoiced" at bounding box center [578, 415] width 43 height 10
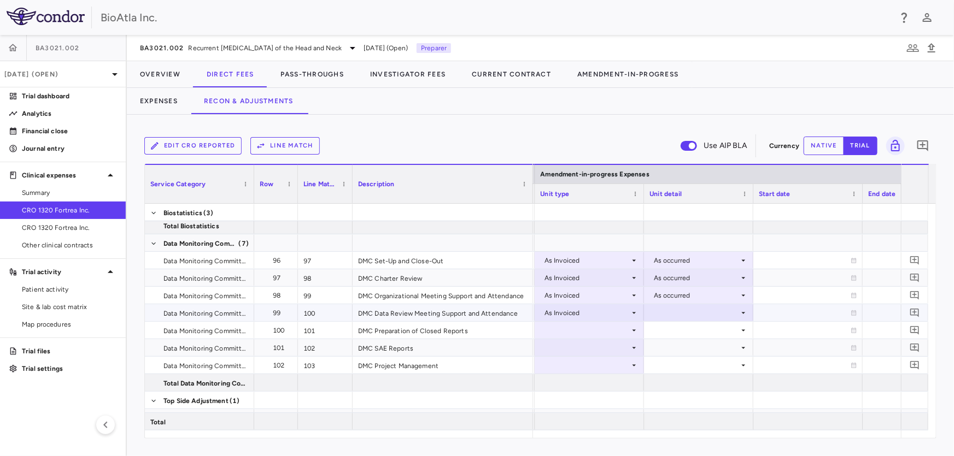
click at [741, 311] on icon at bounding box center [743, 313] width 9 height 9
click at [678, 334] on div "As occurred" at bounding box center [688, 333] width 44 height 10
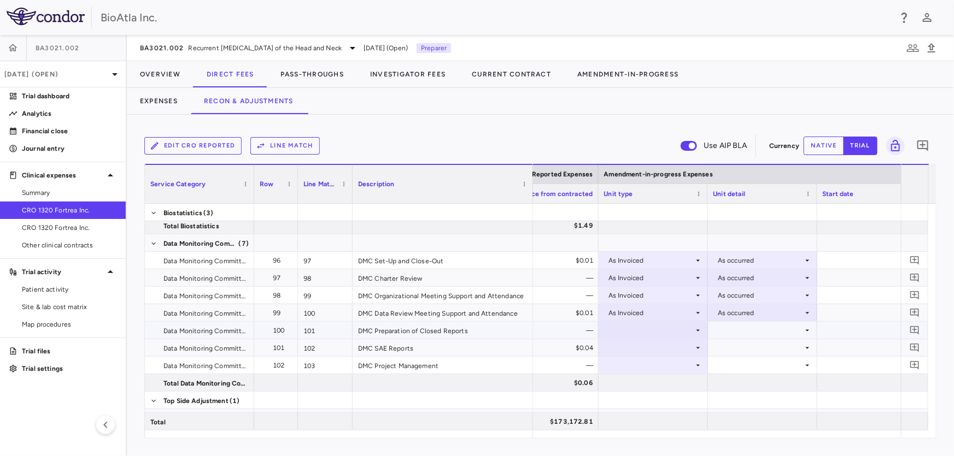
click at [696, 331] on icon at bounding box center [698, 330] width 9 height 9
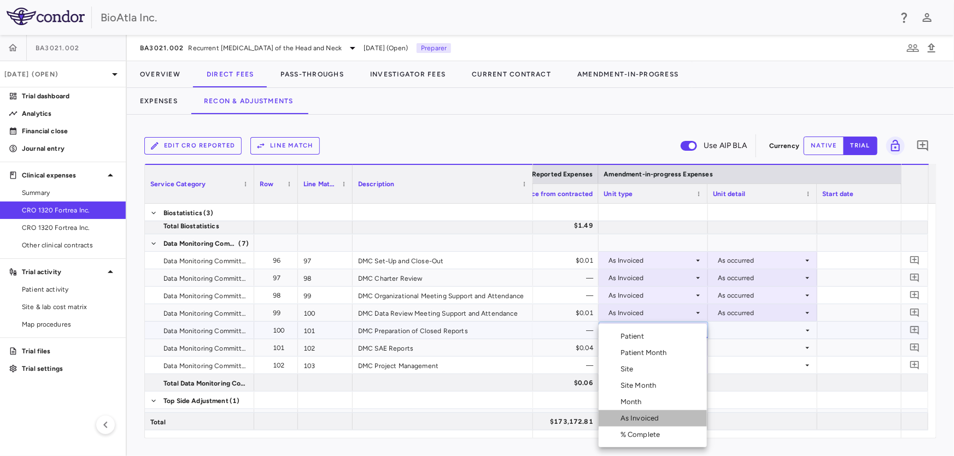
click at [652, 421] on div "As Invoiced" at bounding box center [641, 419] width 43 height 10
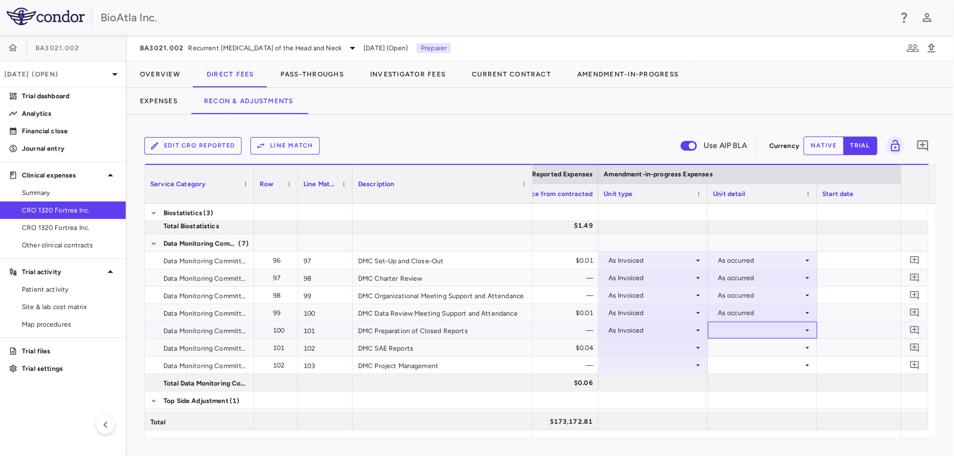
click at [807, 330] on icon at bounding box center [808, 331] width 4 height 2
click at [764, 352] on div "As occurred" at bounding box center [752, 351] width 44 height 10
click at [696, 349] on icon at bounding box center [698, 348] width 9 height 9
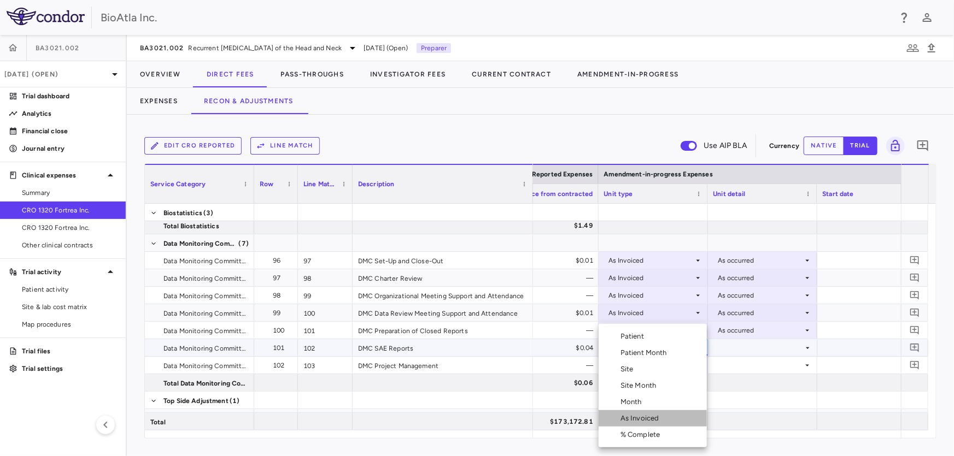
click at [643, 415] on div "As Invoiced" at bounding box center [641, 419] width 43 height 10
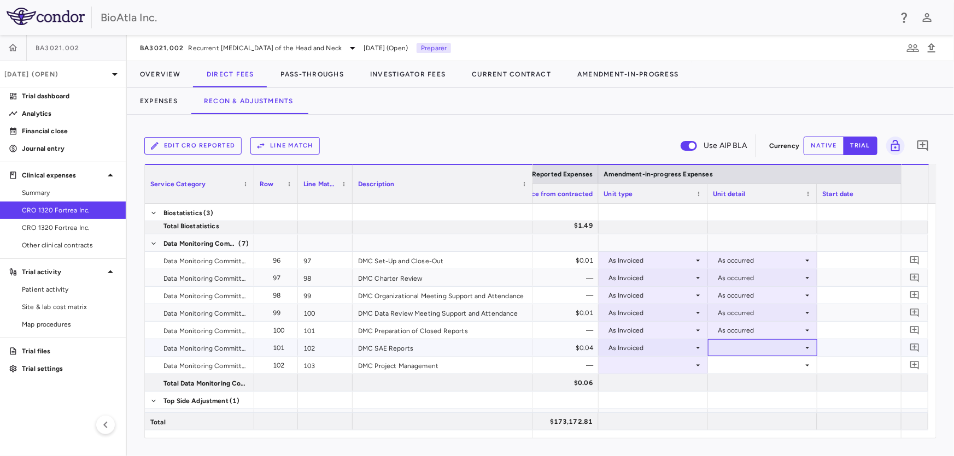
click at [803, 349] on icon at bounding box center [807, 348] width 9 height 9
click at [749, 369] on div "As occurred" at bounding box center [752, 368] width 44 height 10
click at [695, 366] on icon at bounding box center [698, 365] width 9 height 9
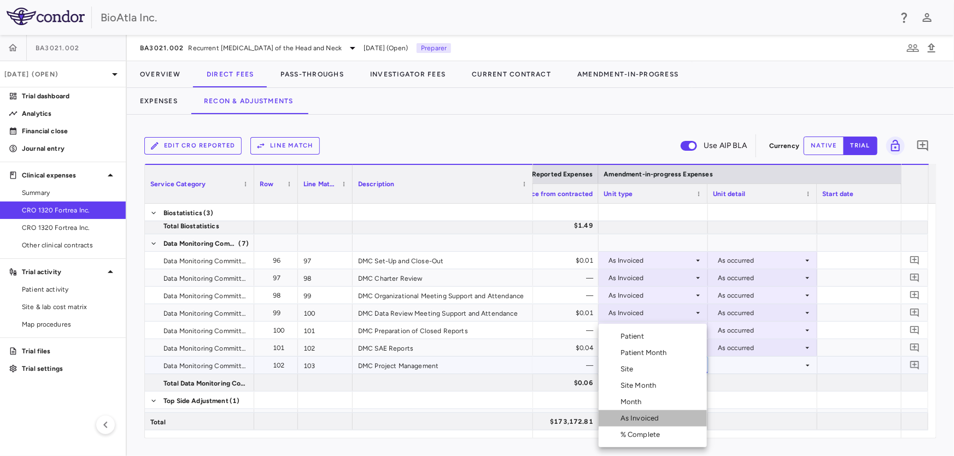
click at [641, 421] on div "As Invoiced" at bounding box center [641, 419] width 43 height 10
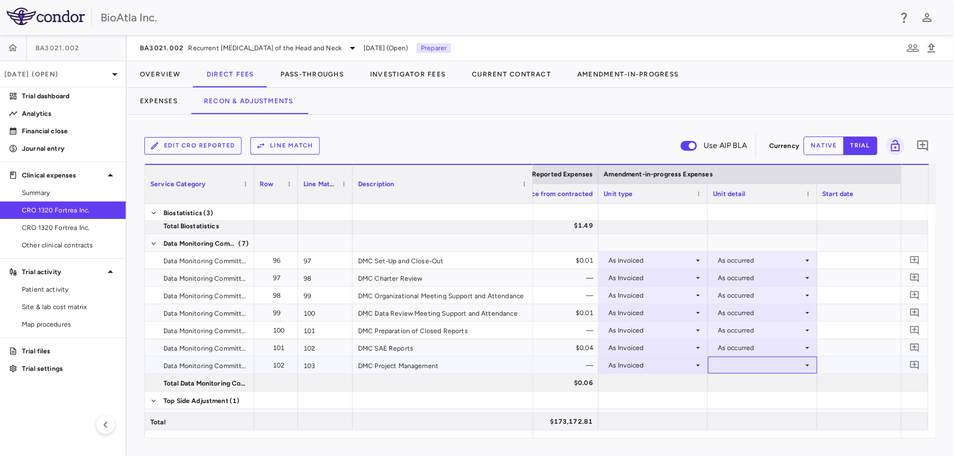
click at [803, 365] on icon at bounding box center [807, 365] width 9 height 9
click at [754, 389] on div "As occurred" at bounding box center [752, 386] width 44 height 10
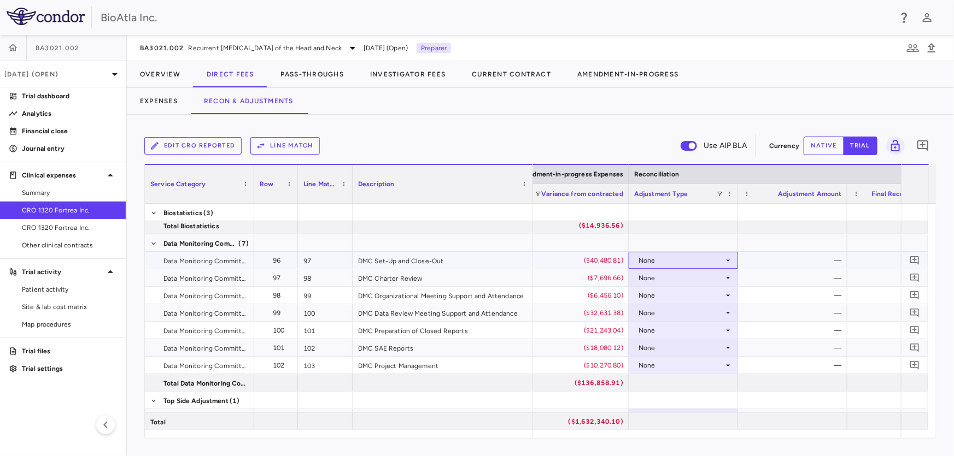
click at [724, 265] on div "None" at bounding box center [683, 261] width 98 height 16
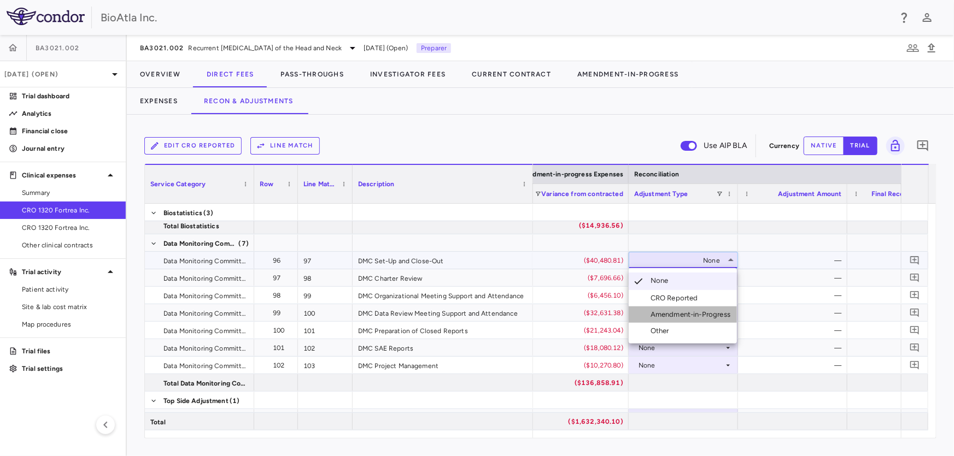
click at [685, 314] on div "Amendment-in-Progress" at bounding box center [692, 315] width 84 height 10
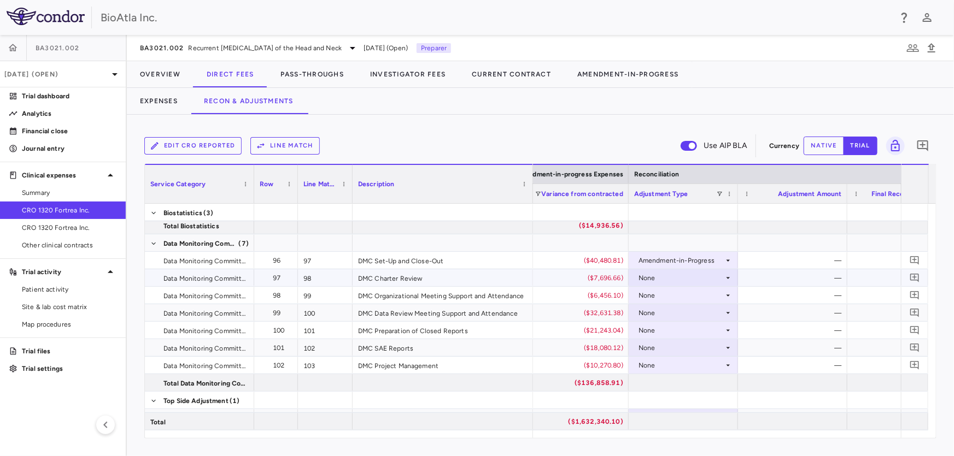
click at [721, 278] on div "None" at bounding box center [680, 277] width 85 height 17
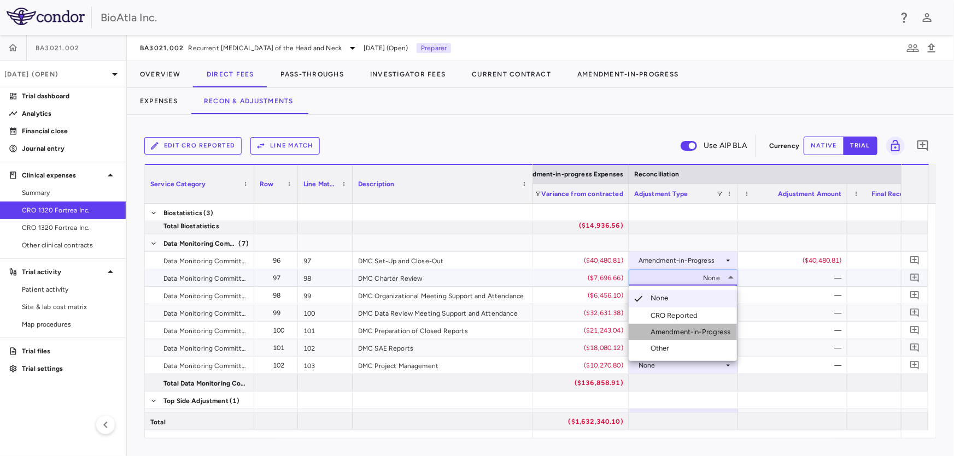
click at [680, 328] on div "Amendment-in-Progress" at bounding box center [692, 332] width 84 height 10
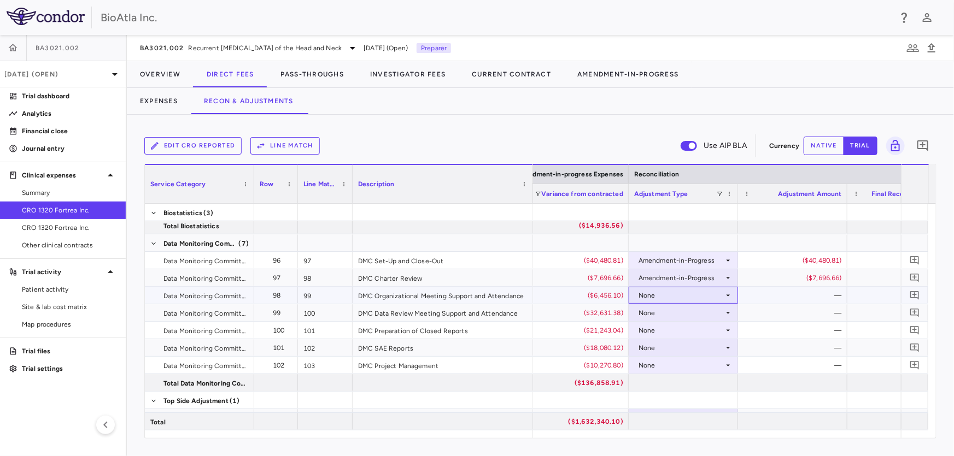
click at [702, 296] on div "None" at bounding box center [680, 295] width 85 height 17
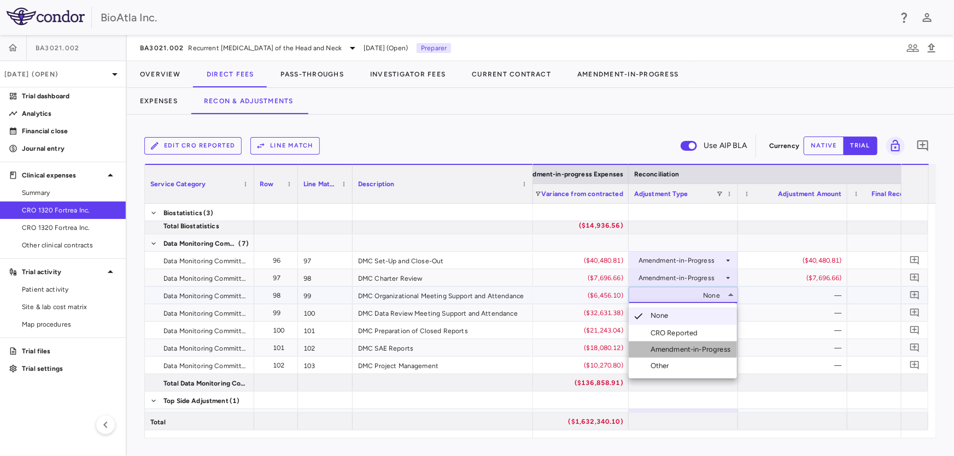
click at [698, 349] on div "Amendment-in-Progress" at bounding box center [692, 350] width 84 height 10
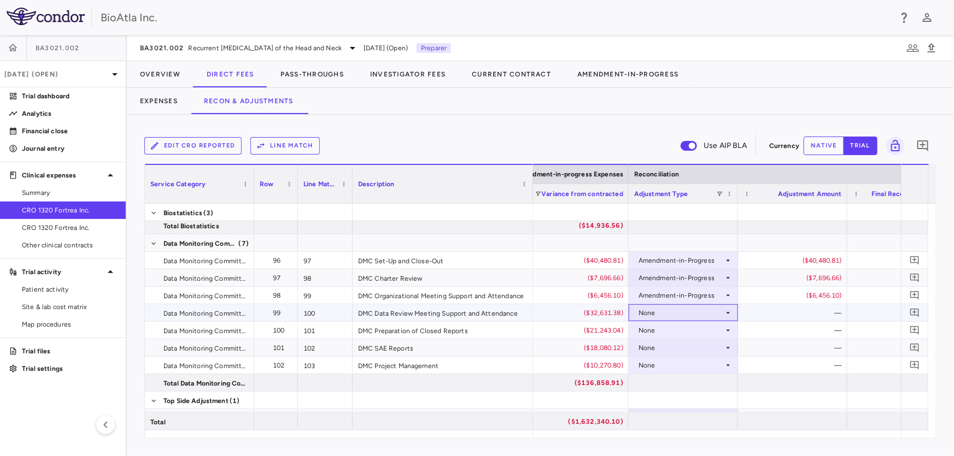
click at [697, 316] on div "None" at bounding box center [680, 312] width 85 height 17
click at [697, 366] on div "Amendment-in-Progress" at bounding box center [692, 367] width 84 height 10
click at [730, 331] on icon at bounding box center [728, 330] width 9 height 9
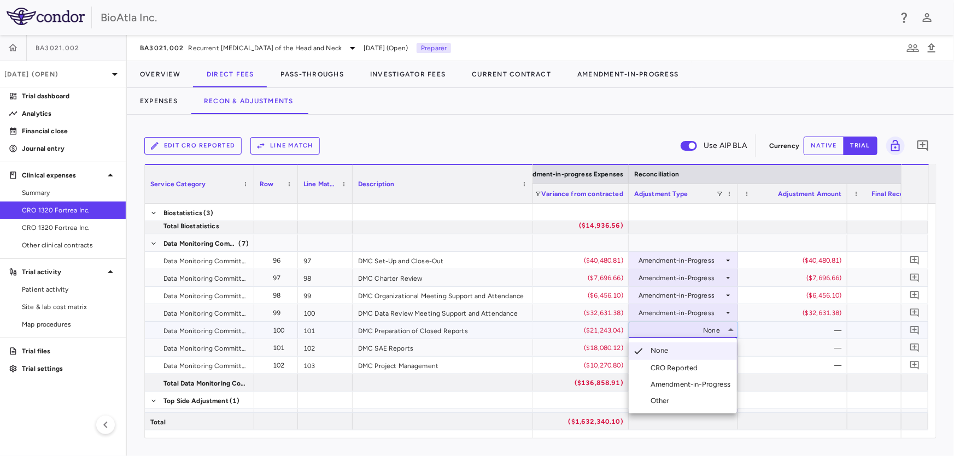
click at [707, 380] on div "Amendment-in-Progress" at bounding box center [692, 385] width 84 height 10
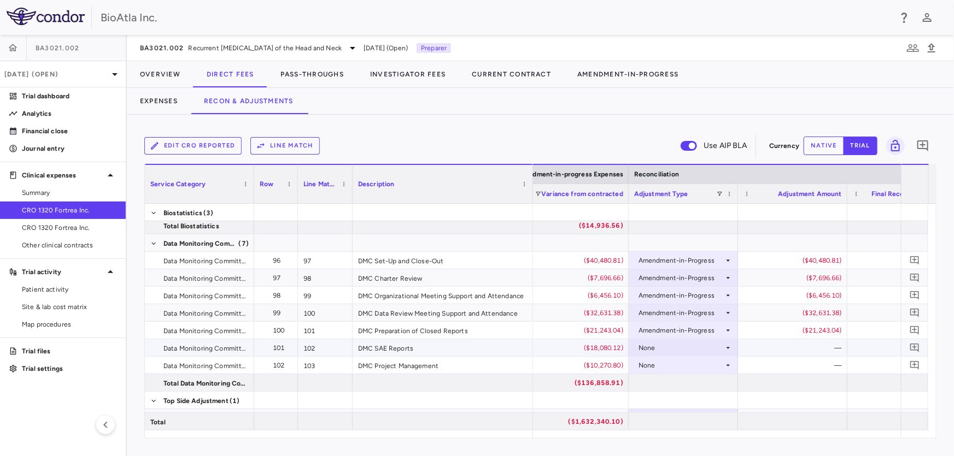
click at [678, 349] on div "None" at bounding box center [680, 347] width 85 height 17
click at [702, 399] on div "Amendment-in-Progress" at bounding box center [692, 402] width 84 height 10
click at [727, 363] on icon at bounding box center [728, 365] width 9 height 9
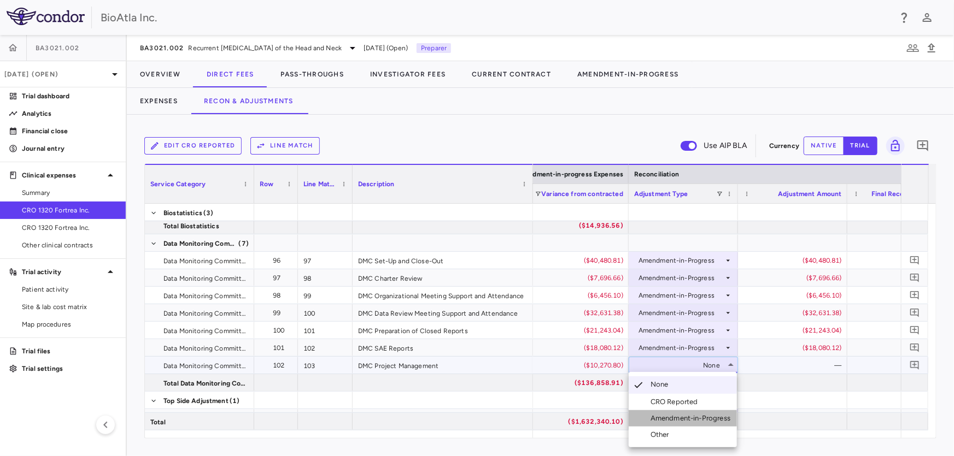
click at [701, 416] on div "Amendment-in-Progress" at bounding box center [692, 419] width 84 height 10
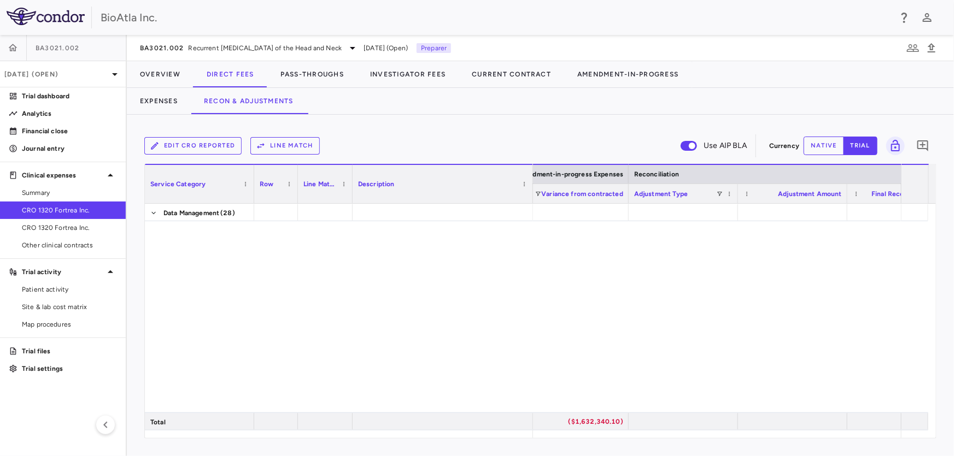
scroll to position [1827, 0]
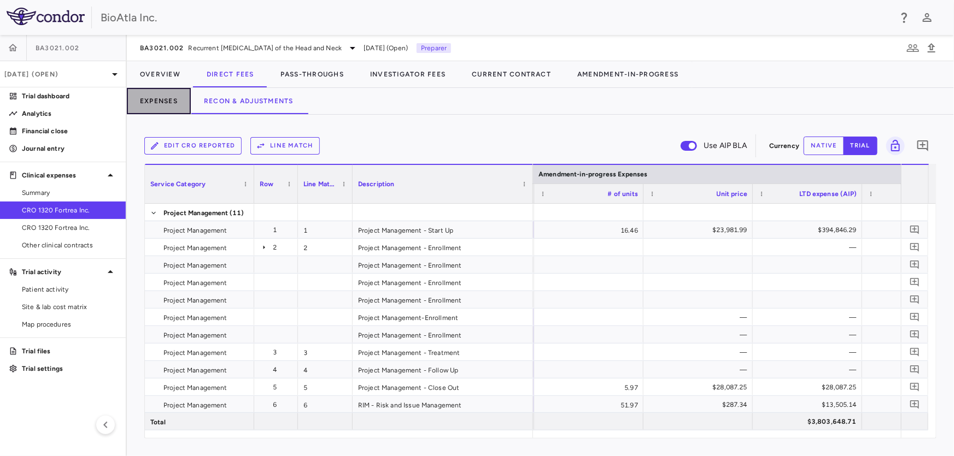
click at [151, 98] on button "Expenses" at bounding box center [159, 101] width 64 height 26
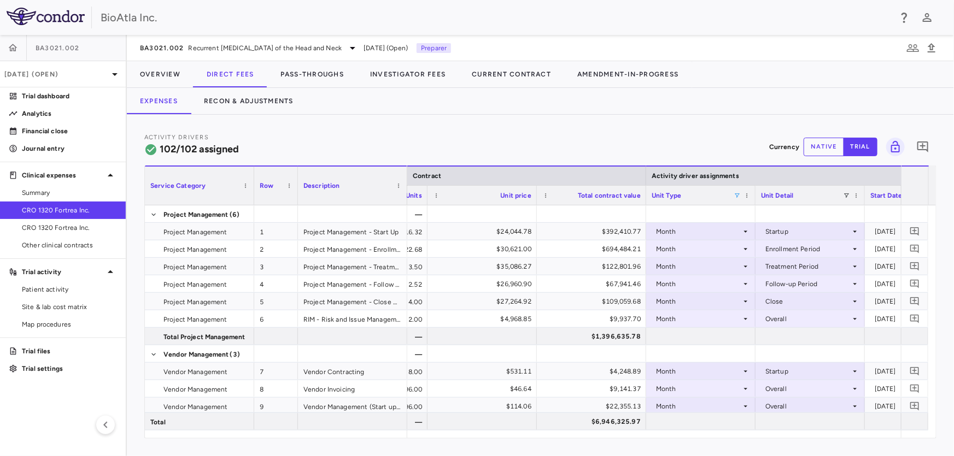
click at [733, 194] on span at bounding box center [736, 195] width 7 height 7
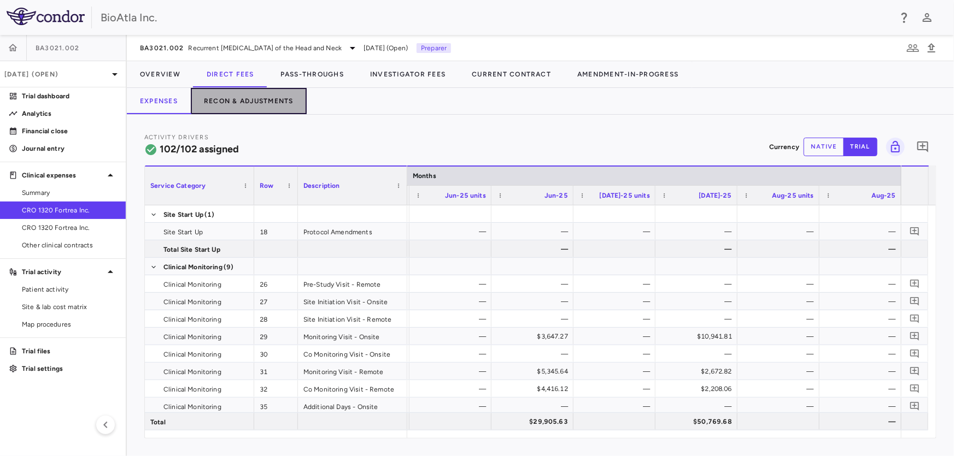
click at [237, 107] on button "Recon & Adjustments" at bounding box center [249, 101] width 116 height 26
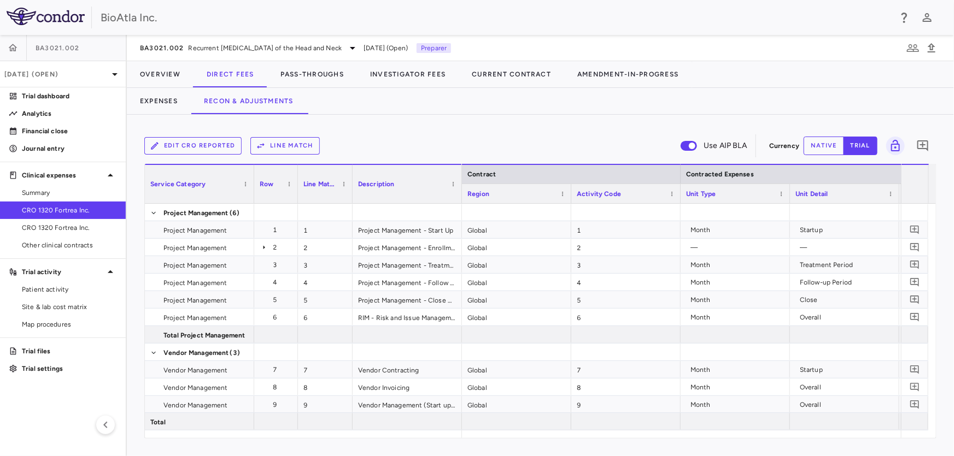
click at [818, 142] on button "native" at bounding box center [823, 146] width 40 height 19
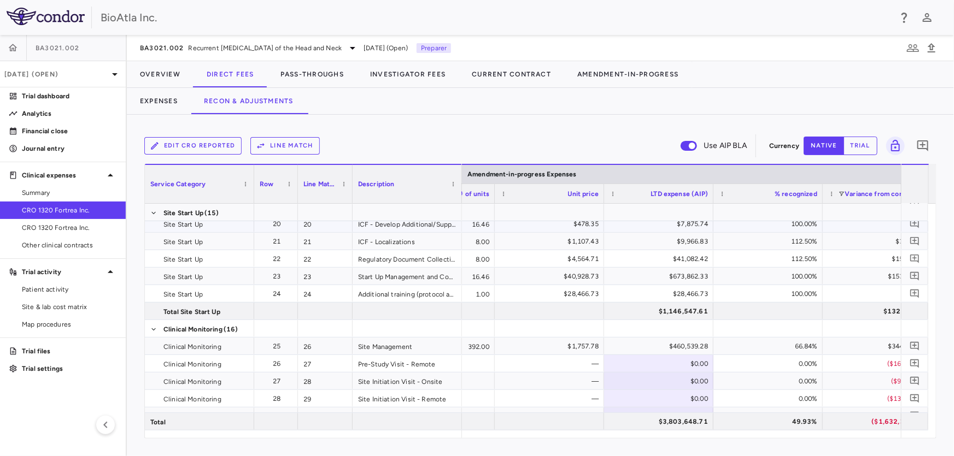
scroll to position [596, 0]
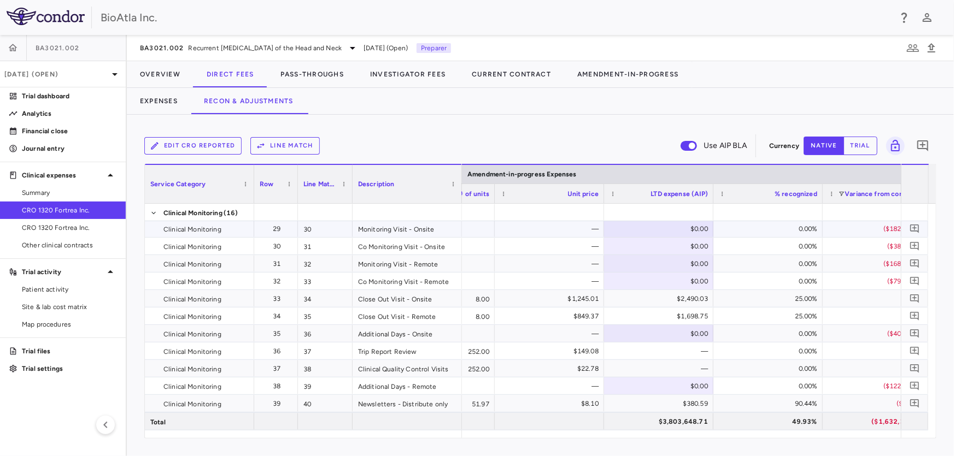
click at [682, 229] on div "$0.00" at bounding box center [661, 228] width 94 height 17
click at [678, 241] on div "$0.00" at bounding box center [661, 246] width 94 height 17
click at [662, 279] on div "$0.00" at bounding box center [661, 281] width 94 height 17
click at [688, 245] on div "$0.00" at bounding box center [661, 246] width 94 height 17
click at [679, 260] on div "$0.00" at bounding box center [661, 263] width 94 height 17
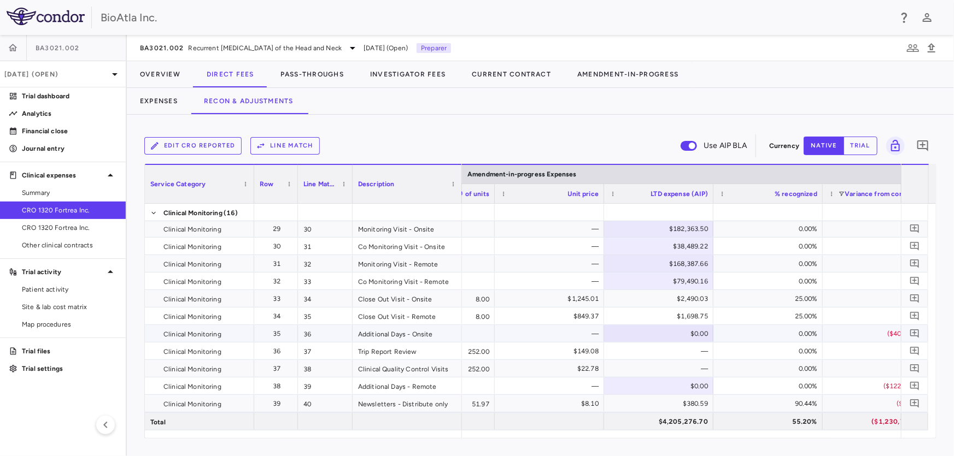
click at [659, 328] on div "$0.00" at bounding box center [661, 333] width 94 height 17
click at [683, 375] on div "—" at bounding box center [661, 368] width 94 height 17
click at [679, 386] on div "$0.00" at bounding box center [661, 386] width 94 height 17
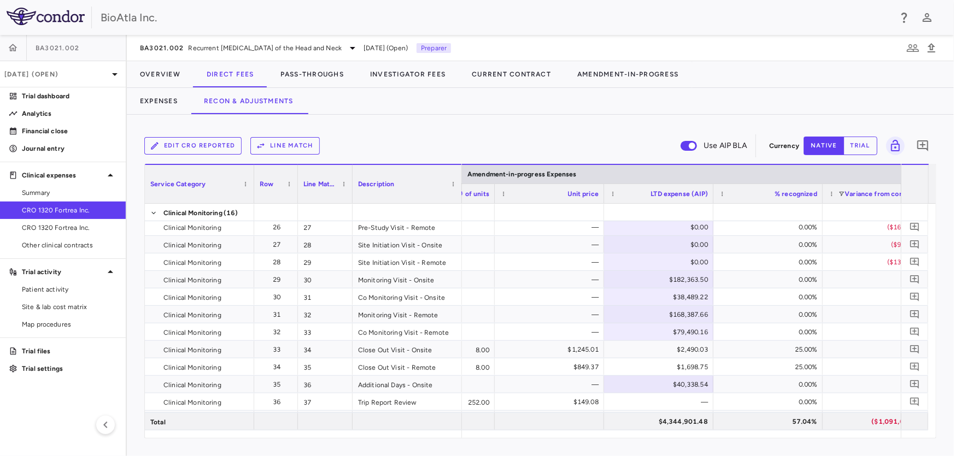
scroll to position [499, 0]
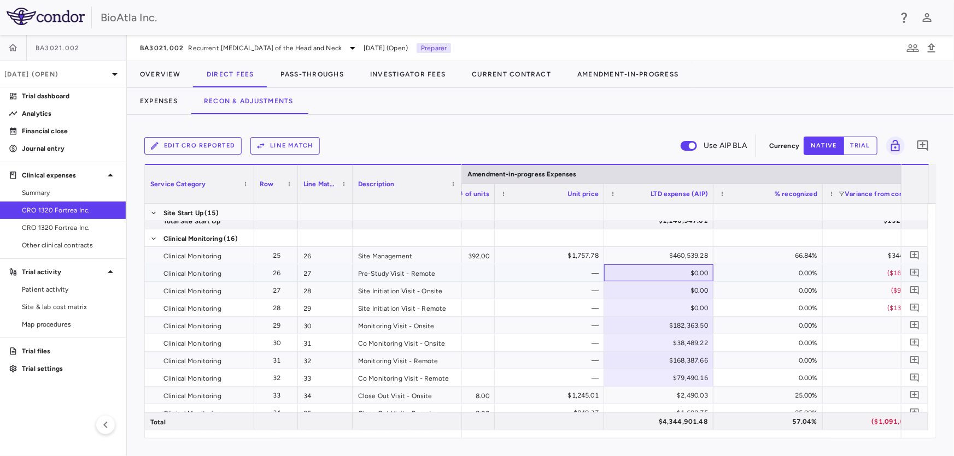
click at [685, 267] on div "$0.00" at bounding box center [661, 273] width 94 height 17
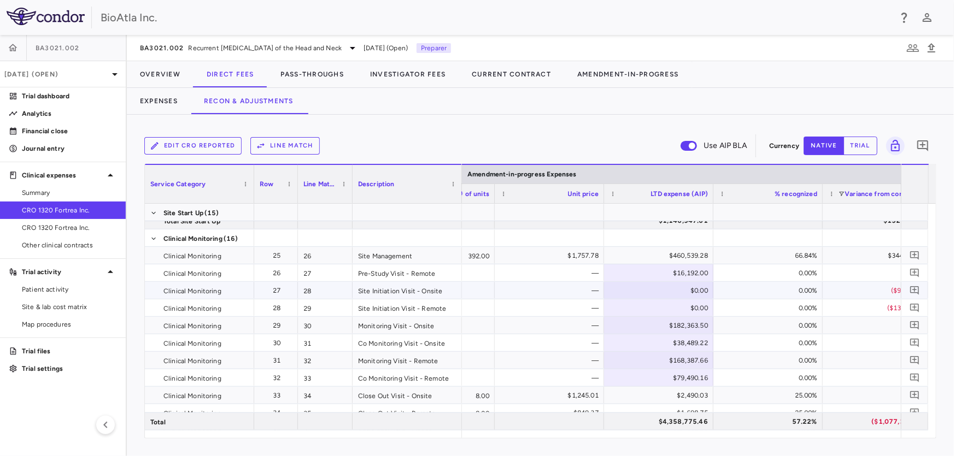
click at [673, 293] on div "$0.00" at bounding box center [661, 290] width 94 height 17
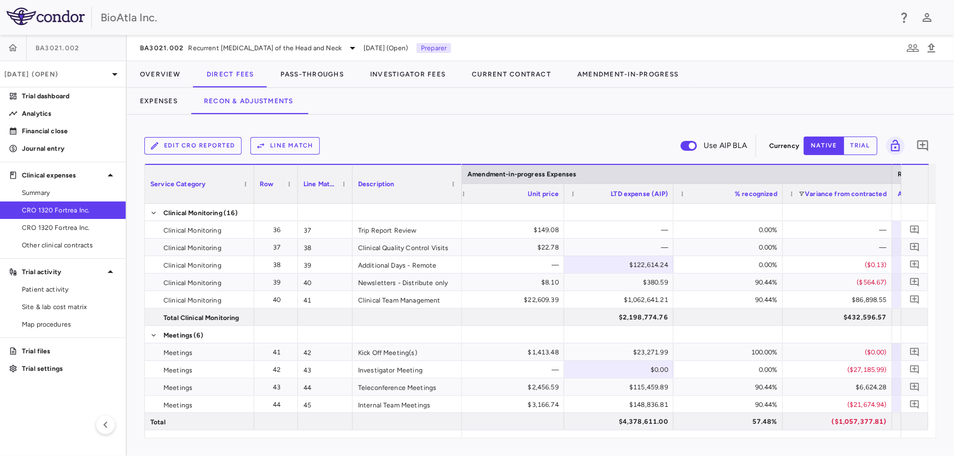
scroll to position [769, 0]
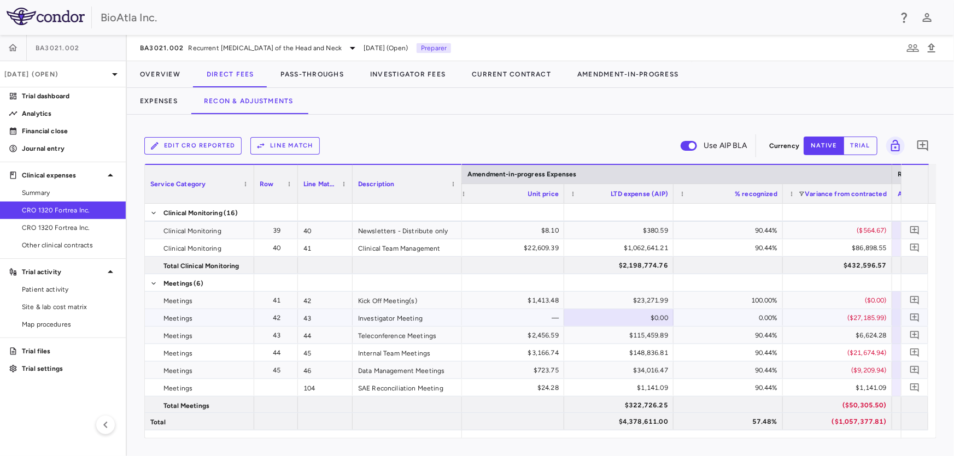
click at [620, 321] on div "$0.00" at bounding box center [621, 317] width 94 height 17
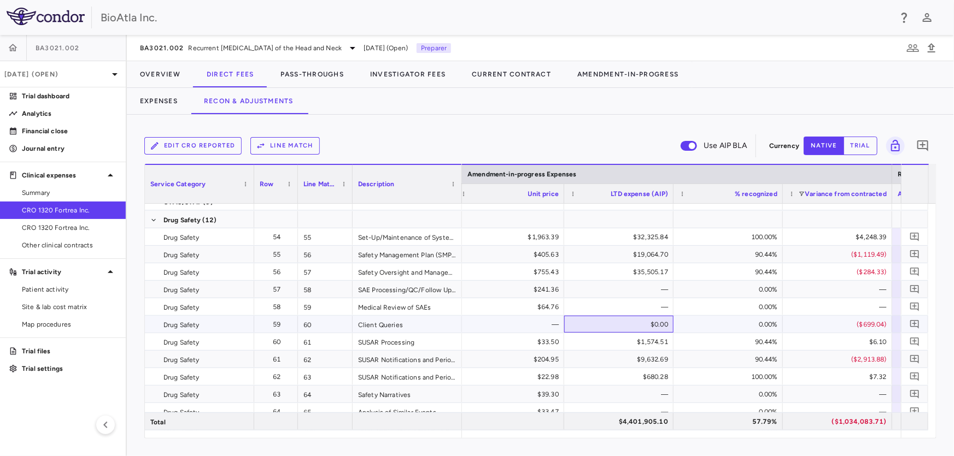
click at [641, 321] on div "$0.00" at bounding box center [621, 324] width 94 height 17
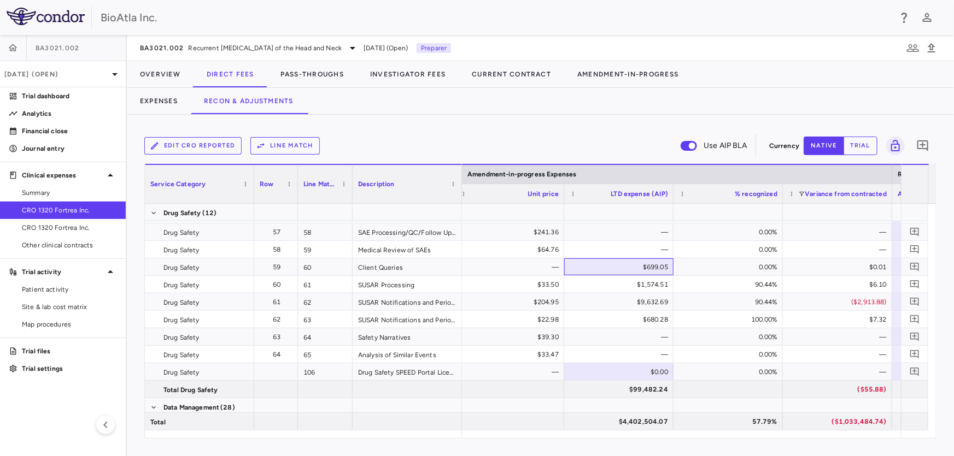
scroll to position [1279, 0]
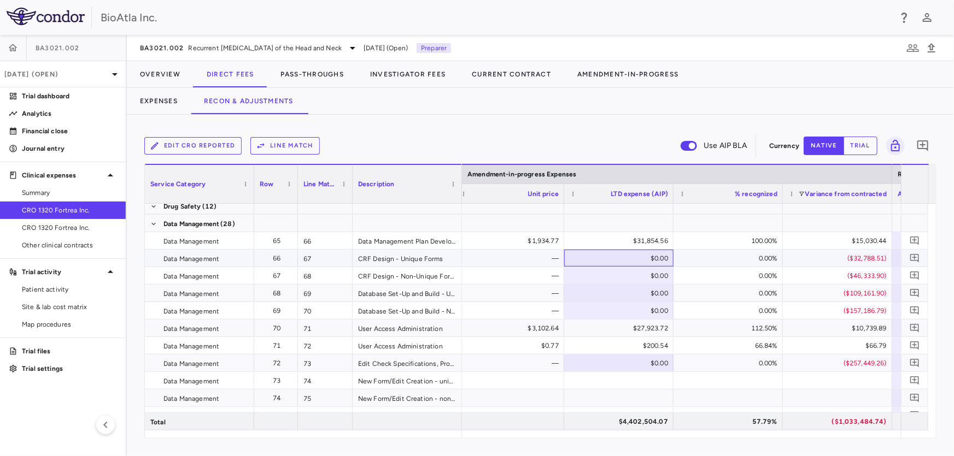
click at [621, 260] on div "$0.00" at bounding box center [621, 258] width 94 height 17
click at [629, 271] on div "$0.00" at bounding box center [621, 275] width 94 height 17
click at [622, 292] on div "$0.00" at bounding box center [621, 293] width 94 height 17
click at [627, 305] on div "$0.00" at bounding box center [621, 310] width 94 height 17
click at [627, 356] on div "$0.00" at bounding box center [621, 363] width 94 height 17
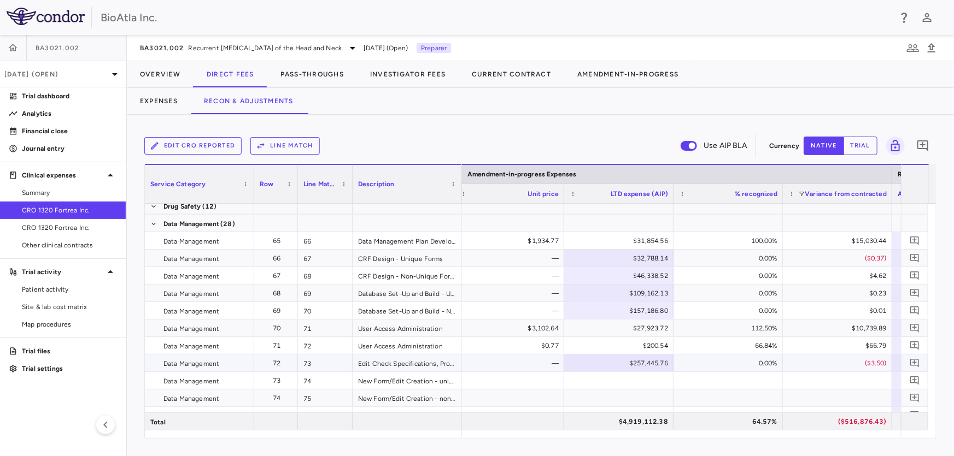
scroll to position [1590, 0]
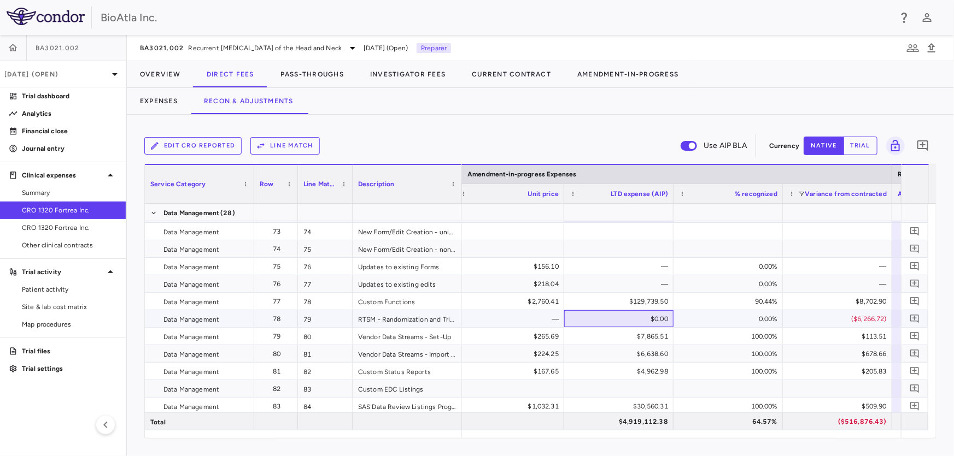
click at [623, 322] on div "$0.00" at bounding box center [621, 318] width 94 height 17
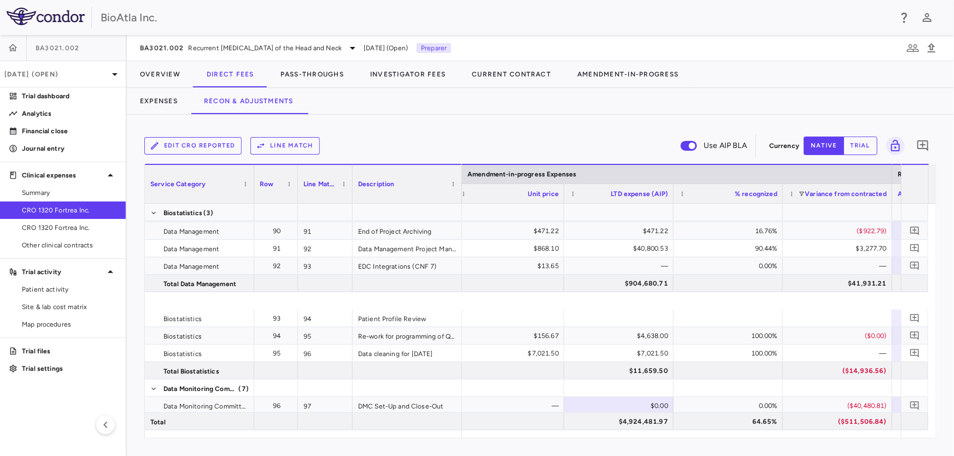
scroll to position [2037, 0]
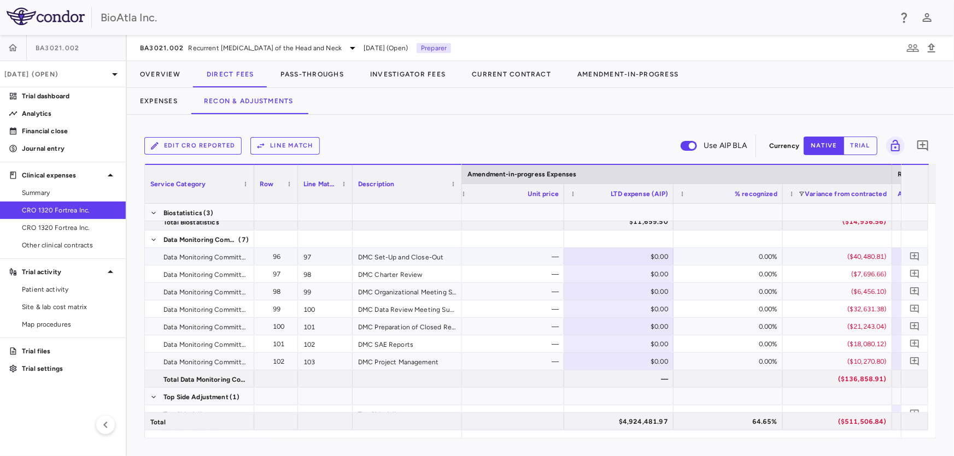
click at [606, 250] on div "$0.00" at bounding box center [621, 256] width 94 height 17
click at [650, 274] on div "$0.00" at bounding box center [621, 274] width 94 height 17
click at [653, 294] on div "$0.00" at bounding box center [621, 291] width 94 height 17
click at [628, 309] on div "$0.00" at bounding box center [621, 309] width 94 height 17
click at [646, 328] on div "$0.00" at bounding box center [621, 326] width 94 height 17
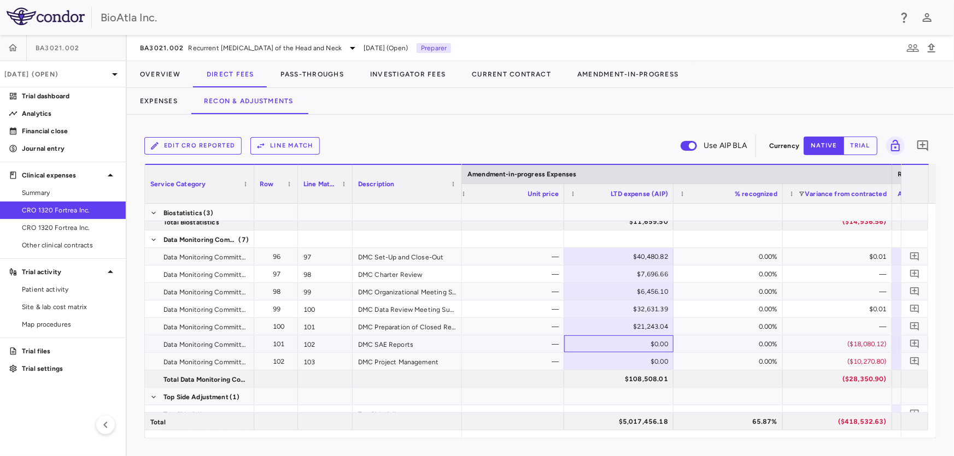
click at [642, 343] on div "$0.00" at bounding box center [621, 344] width 94 height 17
click at [627, 361] on div "$0.00" at bounding box center [621, 361] width 94 height 17
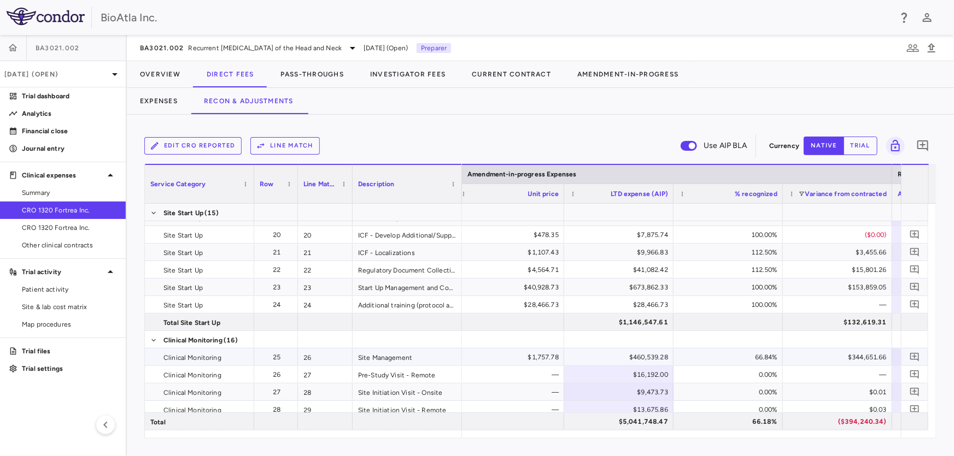
scroll to position [0, 0]
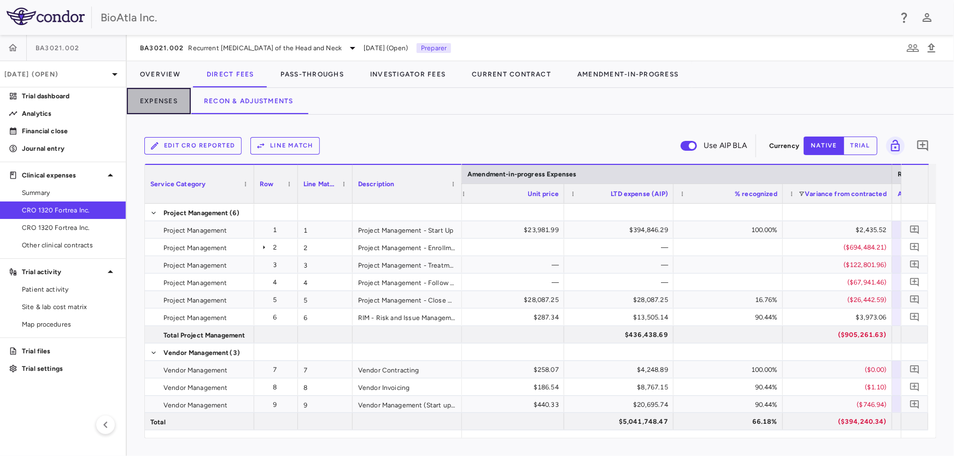
drag, startPoint x: 168, startPoint y: 104, endPoint x: 237, endPoint y: 115, distance: 69.1
click at [173, 104] on button "Expenses" at bounding box center [159, 101] width 64 height 26
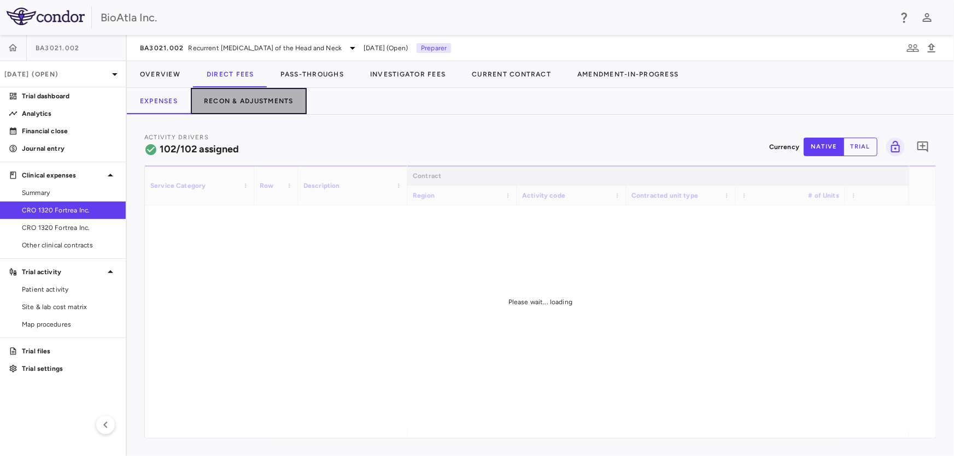
click at [238, 97] on button "Recon & Adjustments" at bounding box center [249, 101] width 116 height 26
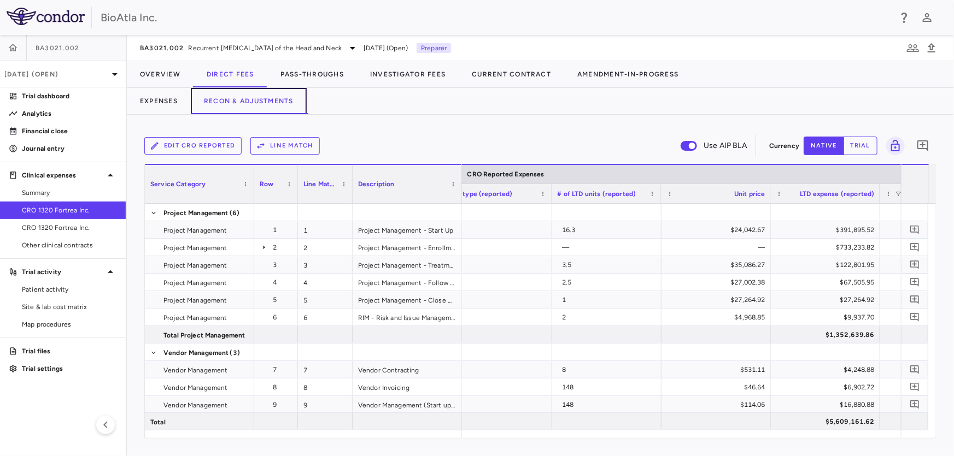
scroll to position [0, 1237]
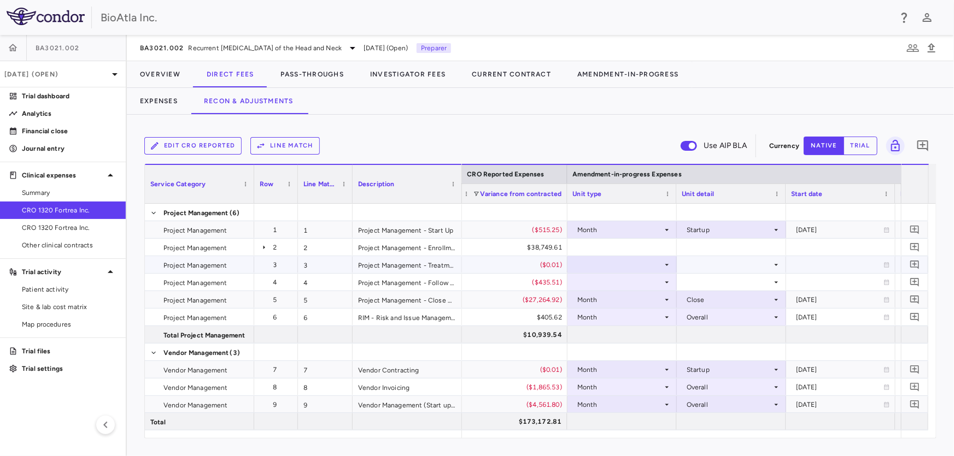
click at [667, 262] on icon at bounding box center [666, 265] width 9 height 9
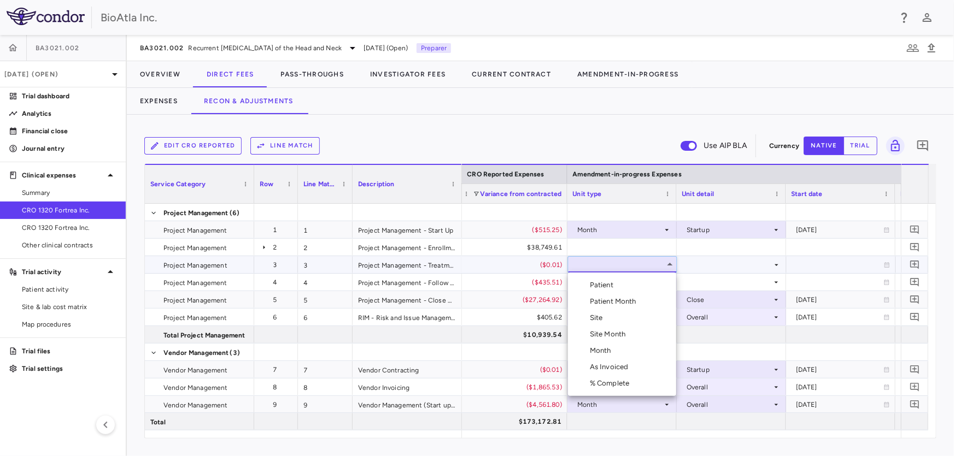
click at [598, 347] on div "Month" at bounding box center [603, 351] width 26 height 10
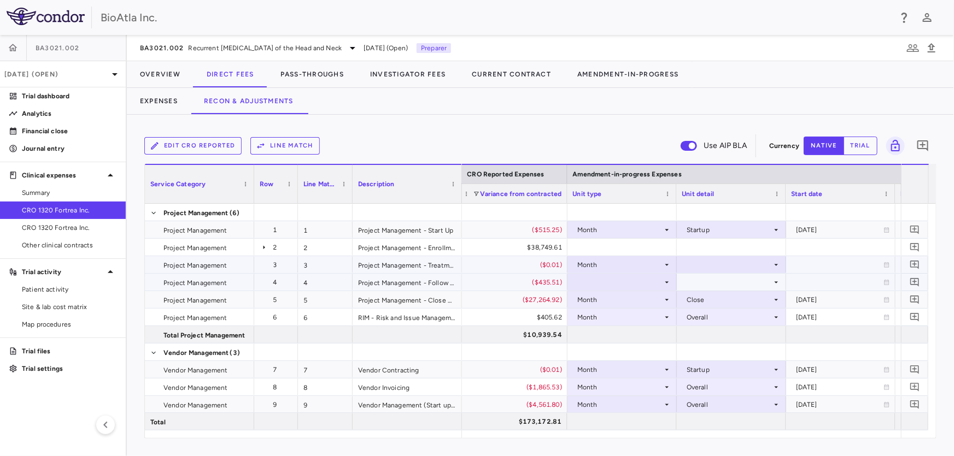
click at [661, 279] on div at bounding box center [622, 282] width 98 height 16
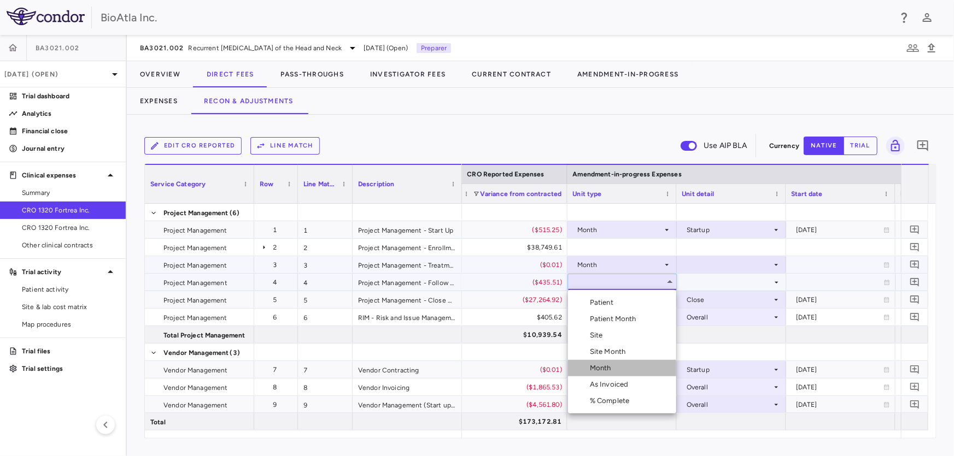
click at [612, 362] on li "Month" at bounding box center [622, 368] width 108 height 16
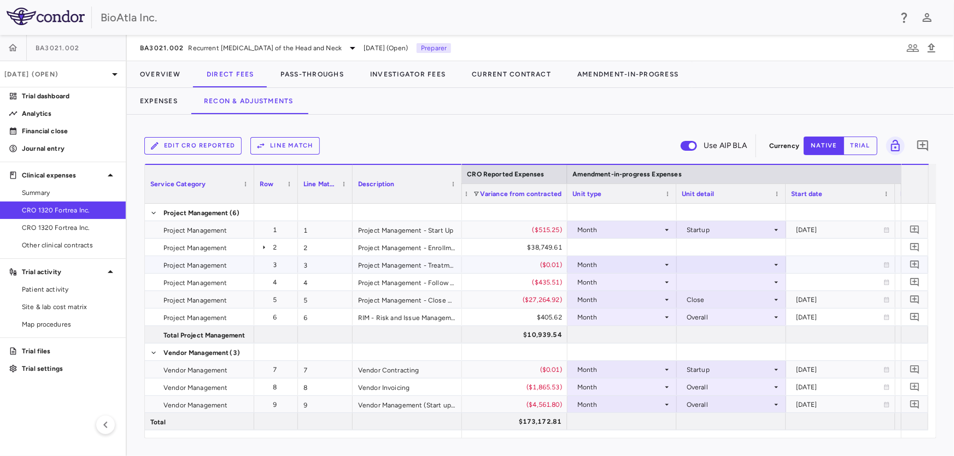
click at [774, 261] on icon at bounding box center [776, 265] width 9 height 9
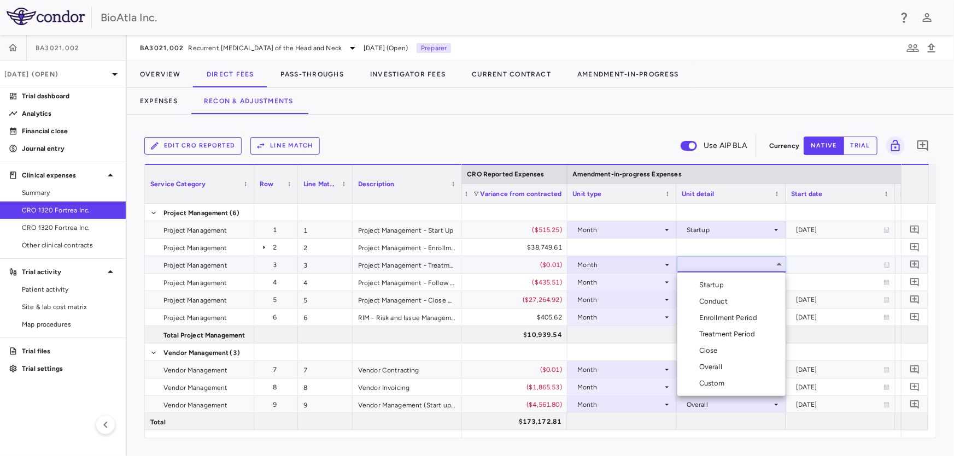
click at [726, 333] on div "Treatment Period" at bounding box center [729, 335] width 60 height 10
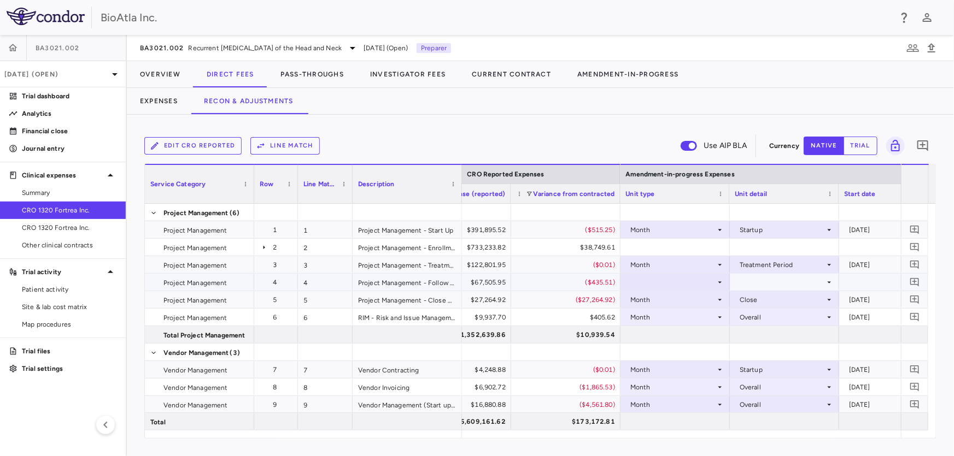
click at [720, 281] on icon at bounding box center [719, 282] width 9 height 9
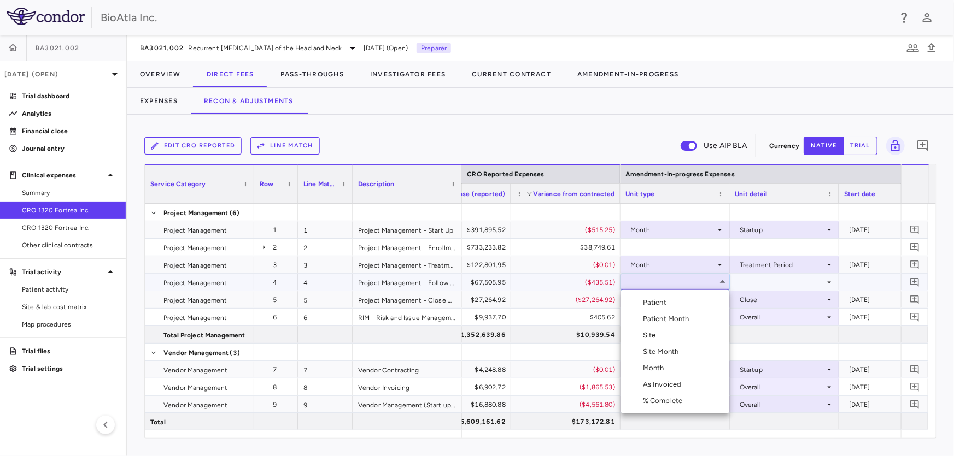
click at [661, 370] on div "Month" at bounding box center [656, 368] width 26 height 10
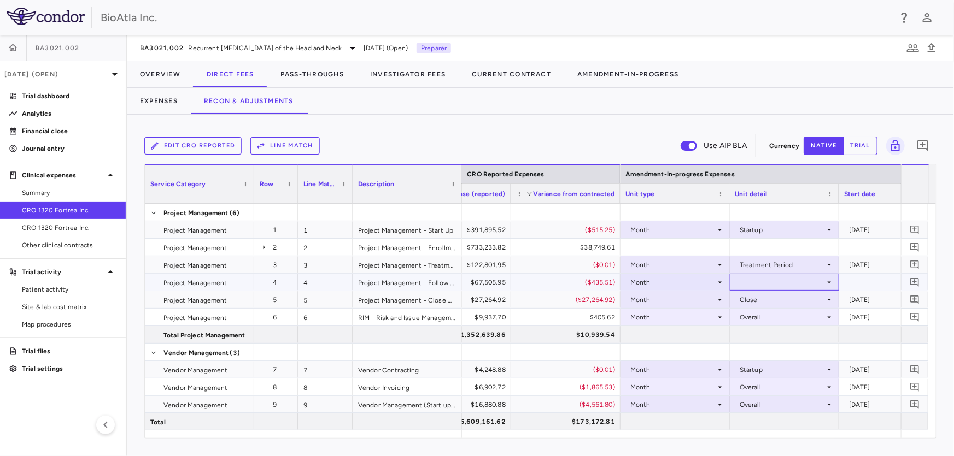
click at [828, 284] on icon at bounding box center [829, 282] width 9 height 9
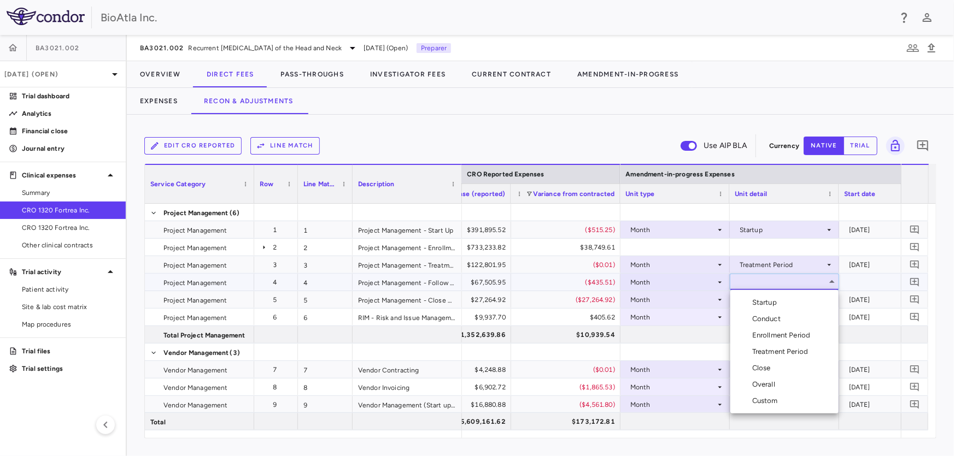
drag, startPoint x: 721, startPoint y: 433, endPoint x: 750, endPoint y: 431, distance: 28.5
click at [750, 431] on div at bounding box center [477, 228] width 954 height 456
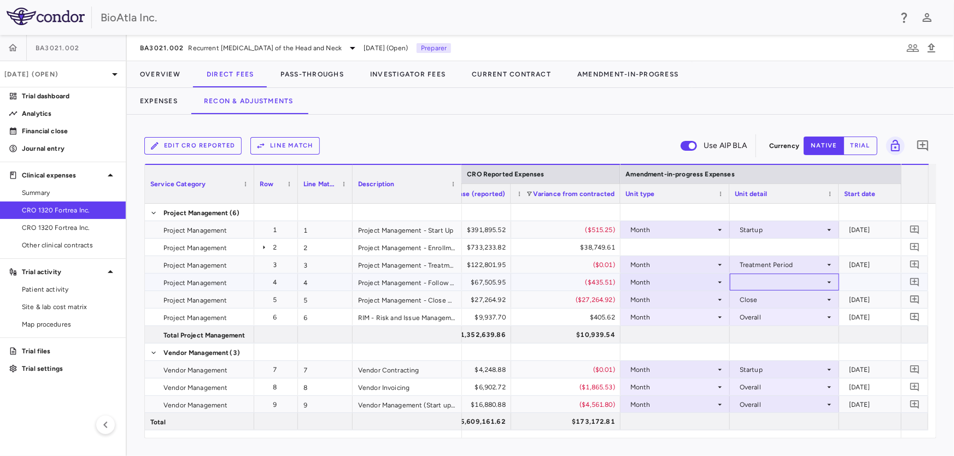
click at [831, 282] on icon at bounding box center [829, 282] width 9 height 9
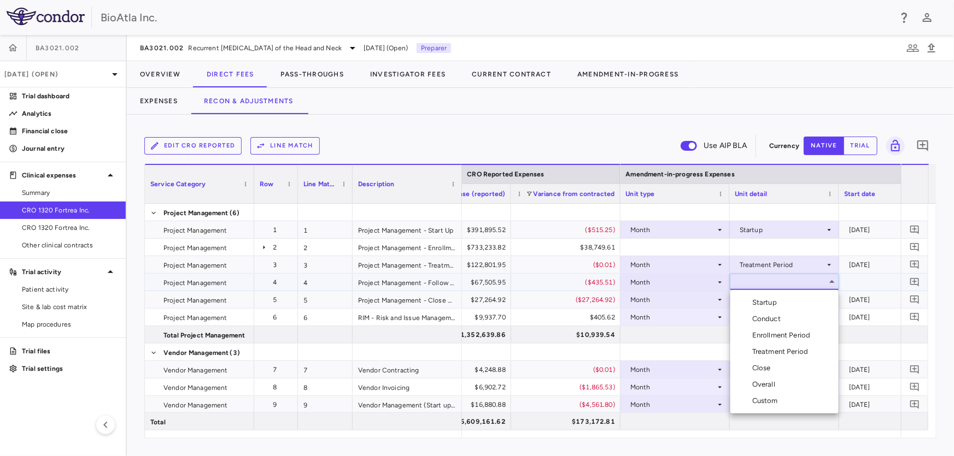
click at [764, 398] on div "Custom" at bounding box center [767, 401] width 30 height 10
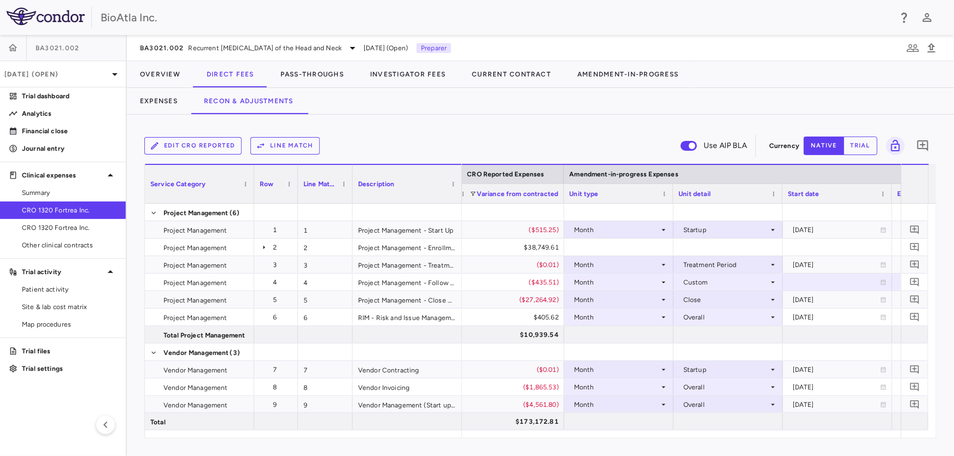
scroll to position [0, 1641]
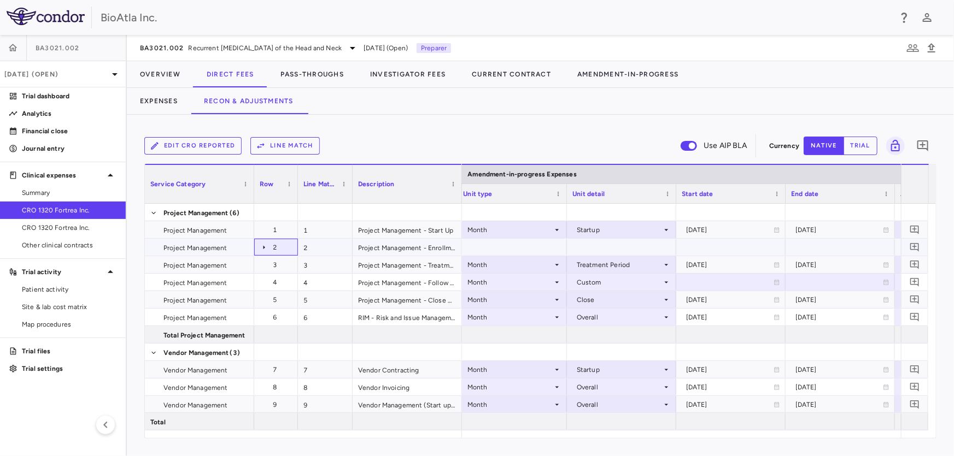
click at [262, 248] on icon at bounding box center [264, 247] width 9 height 9
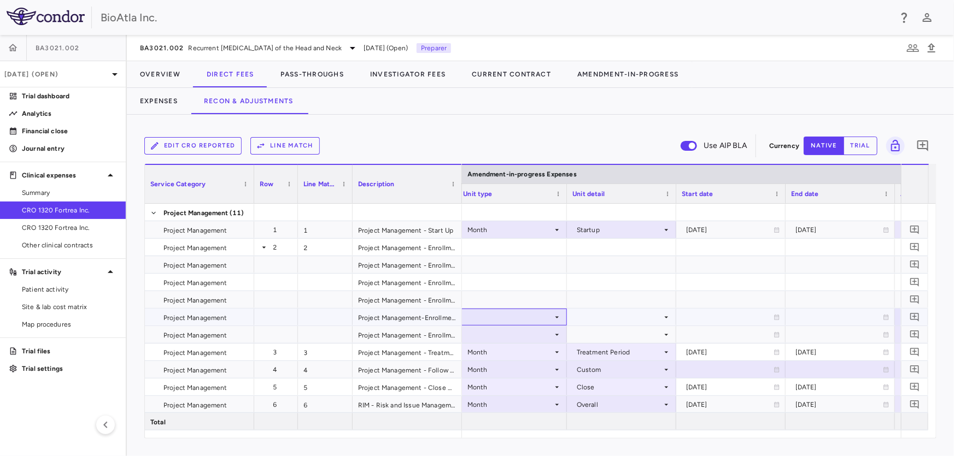
click at [557, 316] on icon at bounding box center [557, 317] width 4 height 2
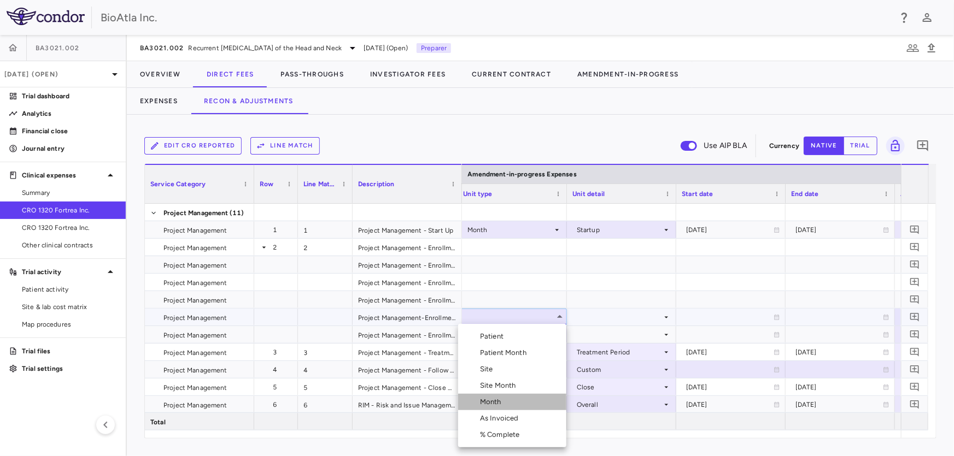
click at [492, 403] on div "Month" at bounding box center [493, 402] width 26 height 10
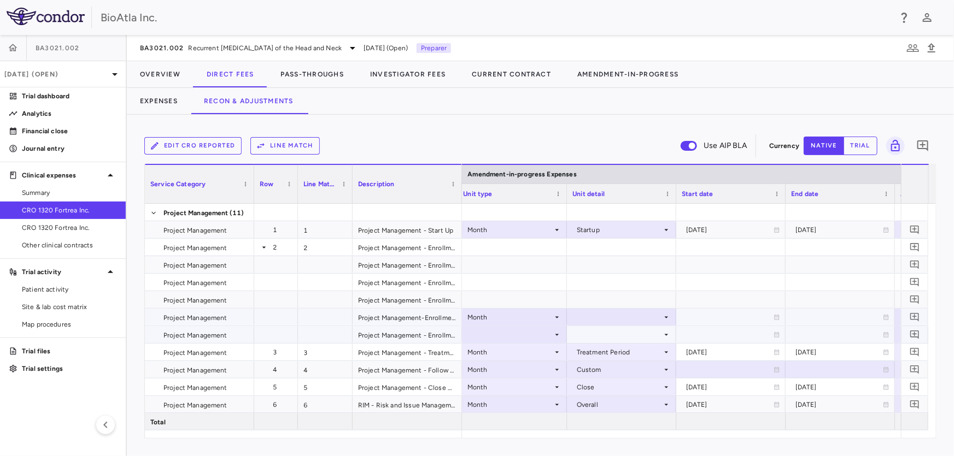
click at [555, 335] on icon at bounding box center [557, 335] width 9 height 9
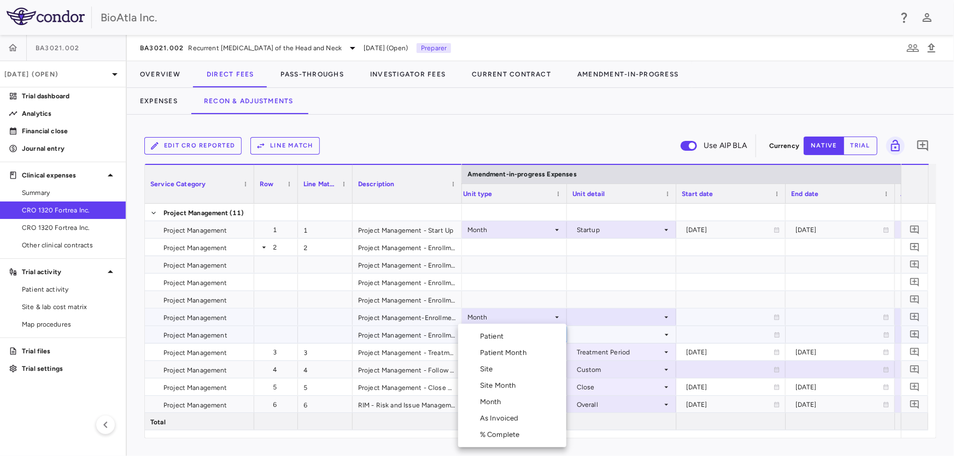
click at [486, 403] on div "Month" at bounding box center [493, 402] width 26 height 10
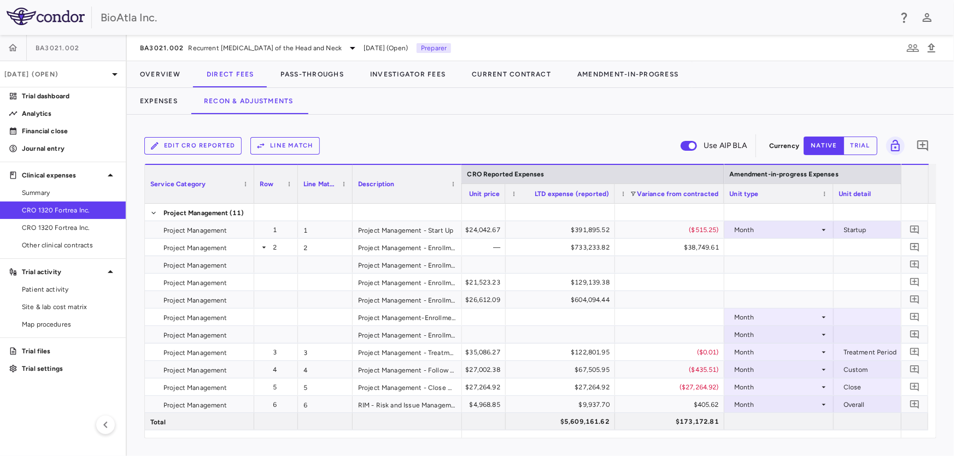
scroll to position [0, 993]
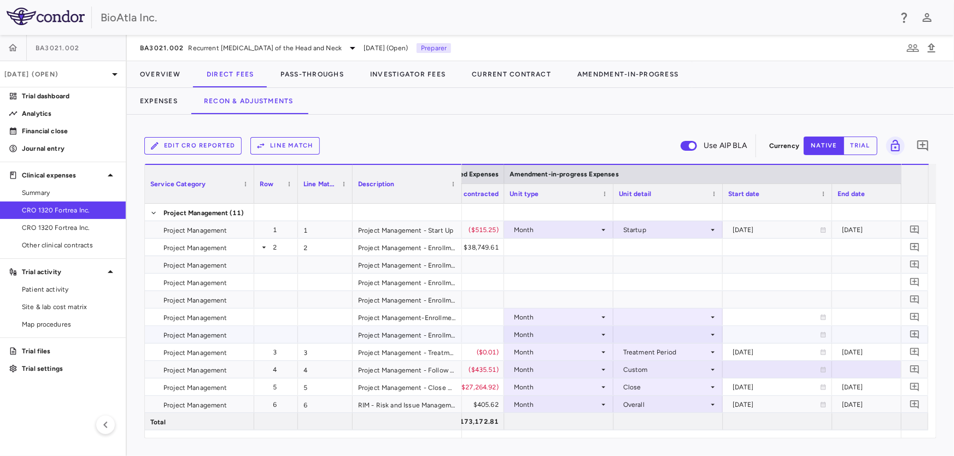
click at [714, 333] on icon at bounding box center [712, 335] width 9 height 9
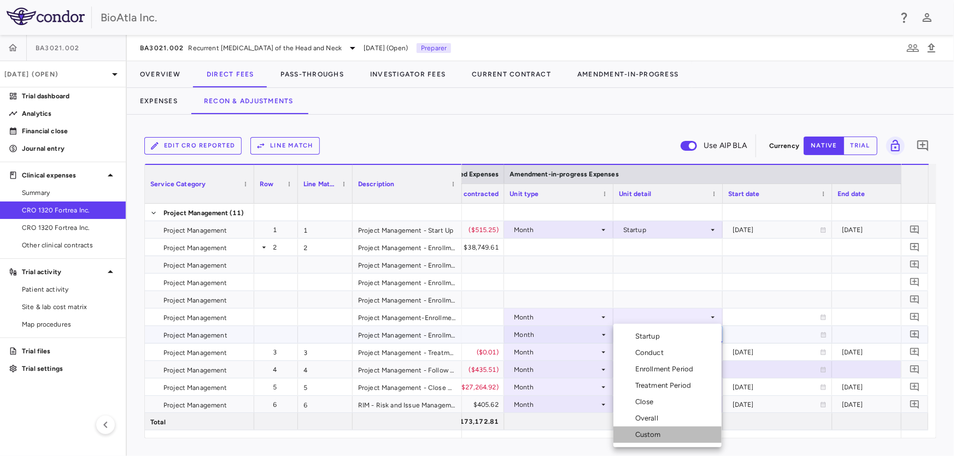
click at [653, 436] on div "Custom" at bounding box center [650, 435] width 30 height 10
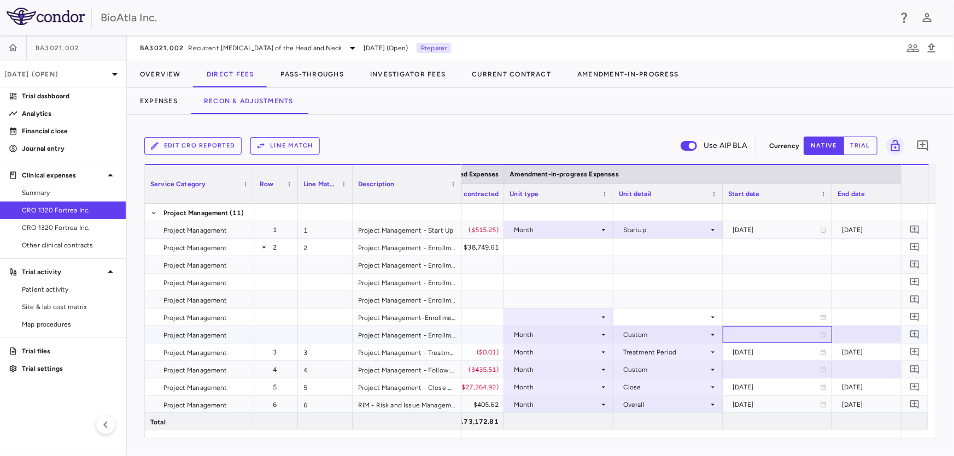
click at [823, 333] on icon at bounding box center [823, 334] width 5 height 5
drag, startPoint x: 733, startPoint y: 439, endPoint x: 691, endPoint y: 438, distance: 42.6
click at [691, 438] on div "Edit CRO reported Line Match Use AIP BLA Currency native trial 0 Press SPACE to…" at bounding box center [540, 286] width 827 height 342
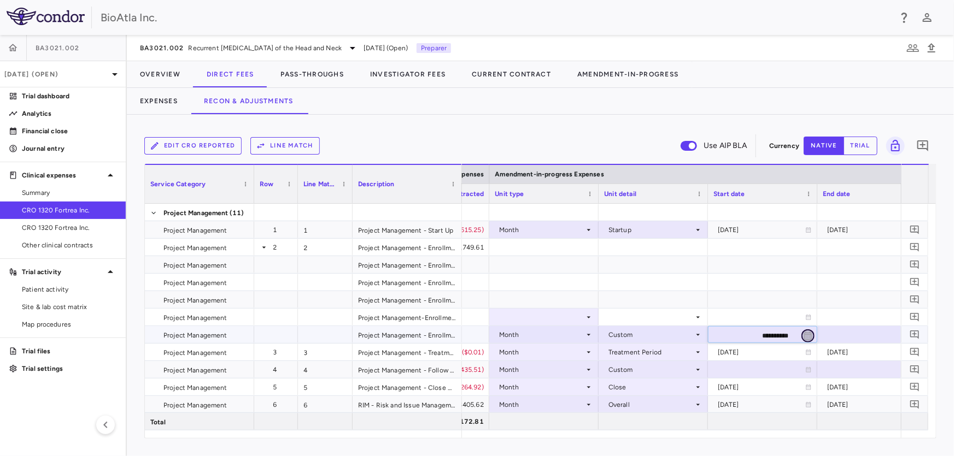
click at [805, 333] on icon "Choose date, selected date is Aug 27, 2025" at bounding box center [808, 336] width 10 height 10
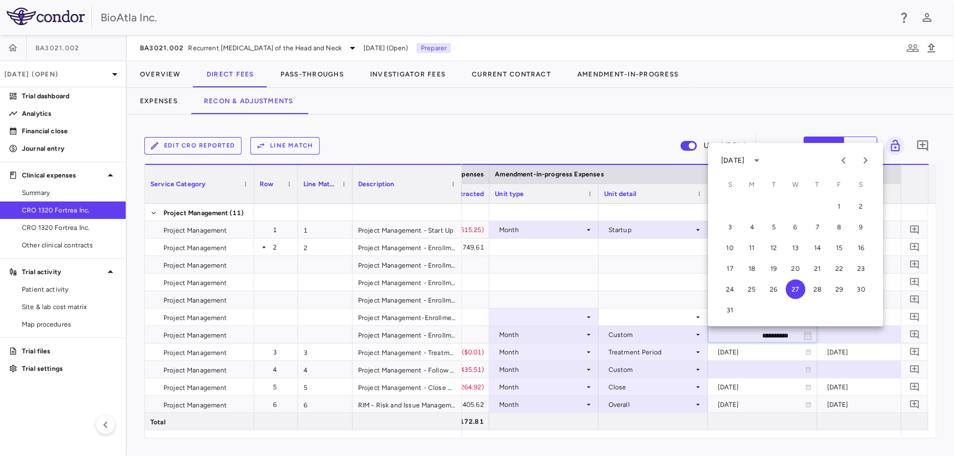
click at [734, 163] on div "[DATE]" at bounding box center [732, 161] width 23 height 10
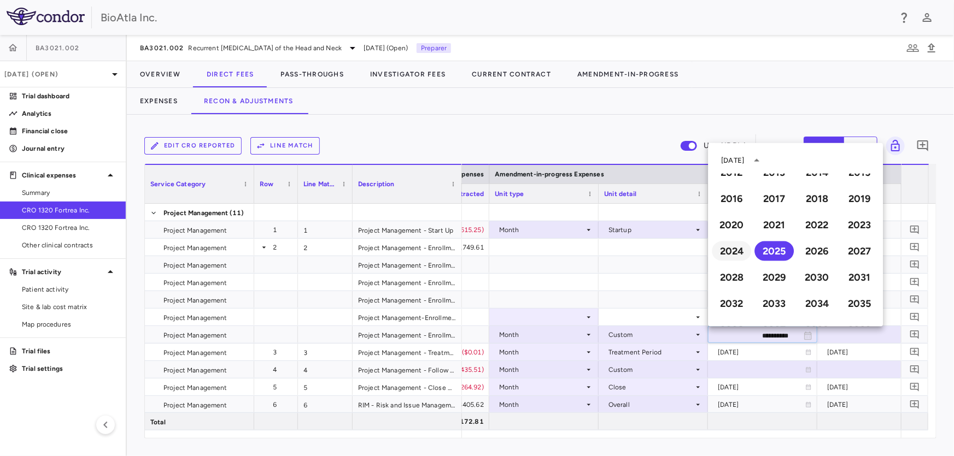
click at [731, 251] on button "2024" at bounding box center [731, 252] width 39 height 20
type input "**********"
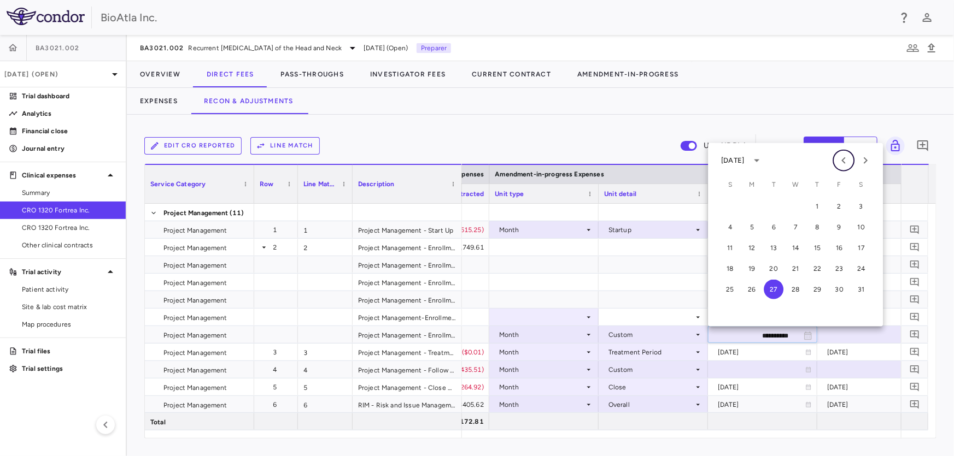
click at [837, 158] on icon "Previous month" at bounding box center [843, 160] width 13 height 13
click at [749, 207] on button "1" at bounding box center [752, 207] width 20 height 20
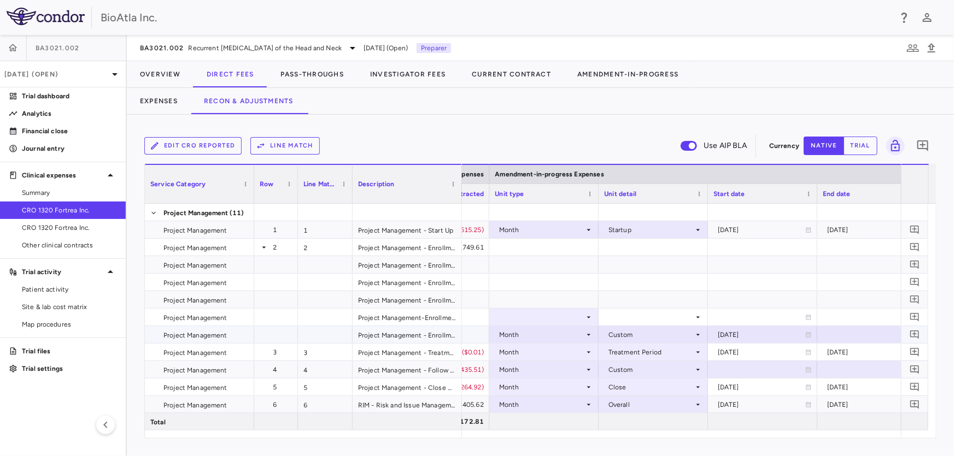
click at [859, 338] on div at bounding box center [872, 335] width 98 height 16
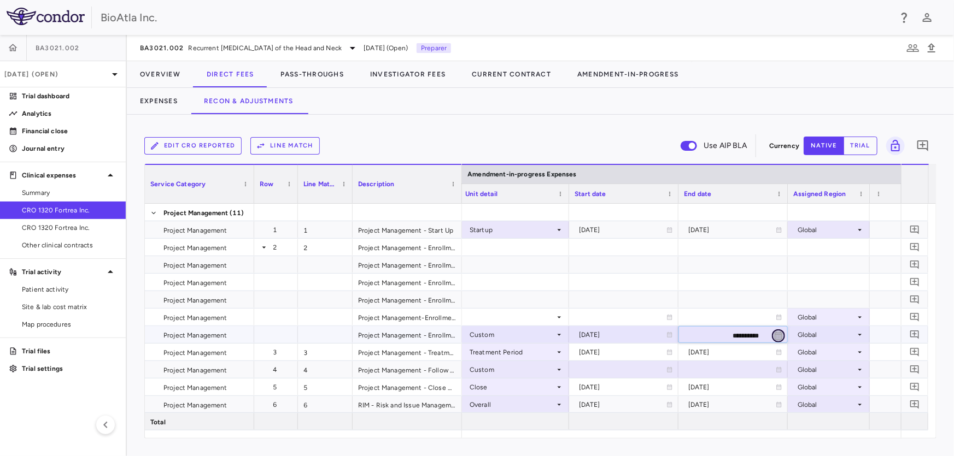
click at [775, 332] on icon "Choose date, selected date is Aug 27, 2025" at bounding box center [778, 336] width 10 height 10
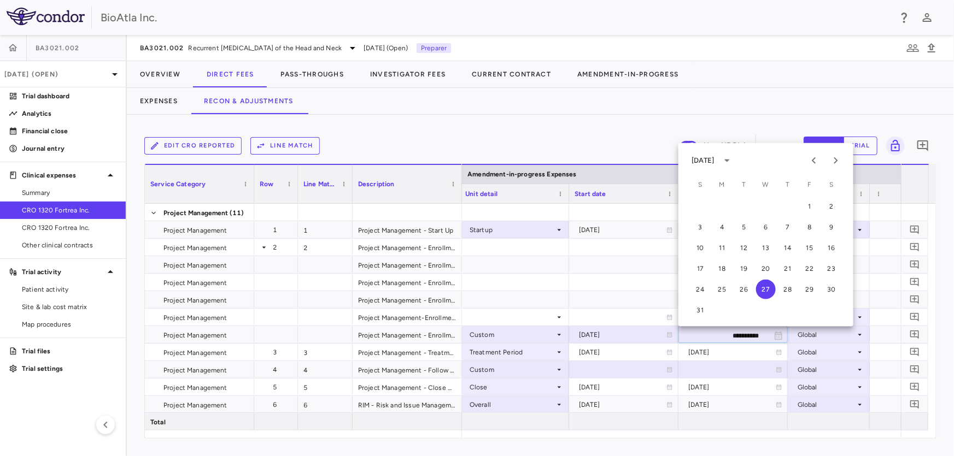
click at [714, 156] on div "[DATE]" at bounding box center [702, 161] width 23 height 10
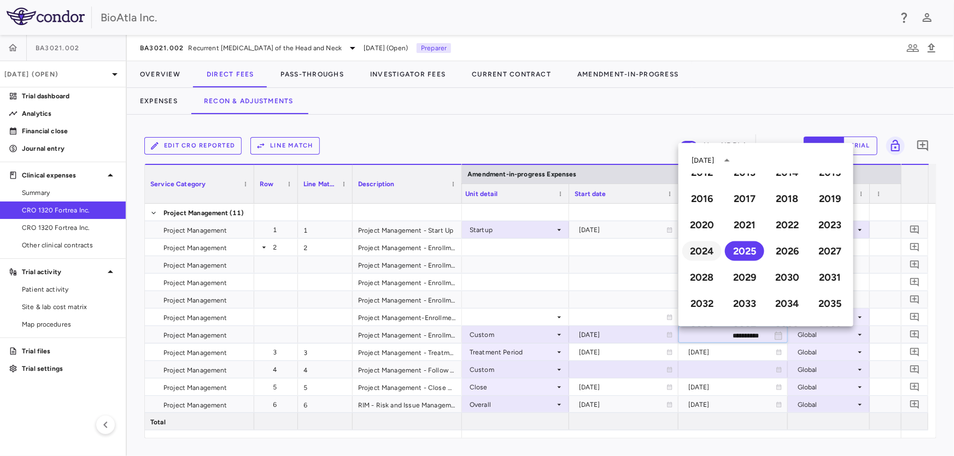
click at [698, 248] on button "2024" at bounding box center [701, 252] width 39 height 20
type input "**********"
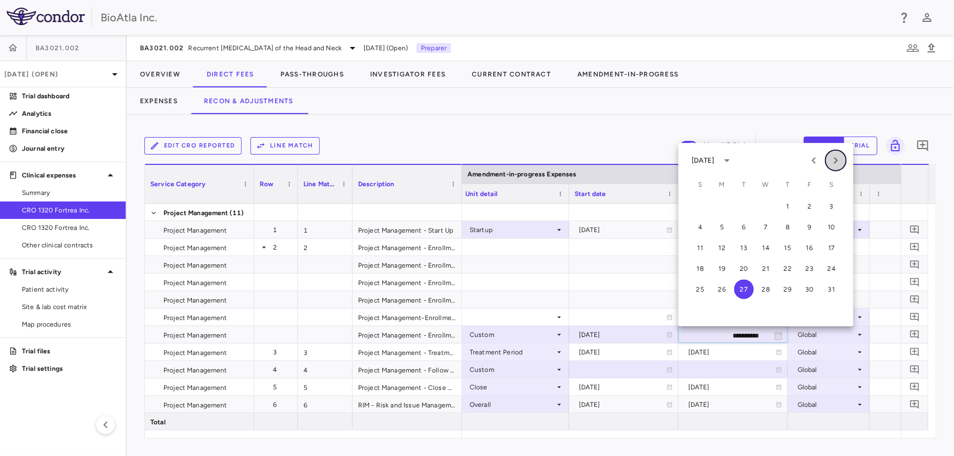
click at [837, 158] on icon "Next month" at bounding box center [835, 160] width 13 height 13
click at [744, 290] on button "31" at bounding box center [744, 290] width 20 height 20
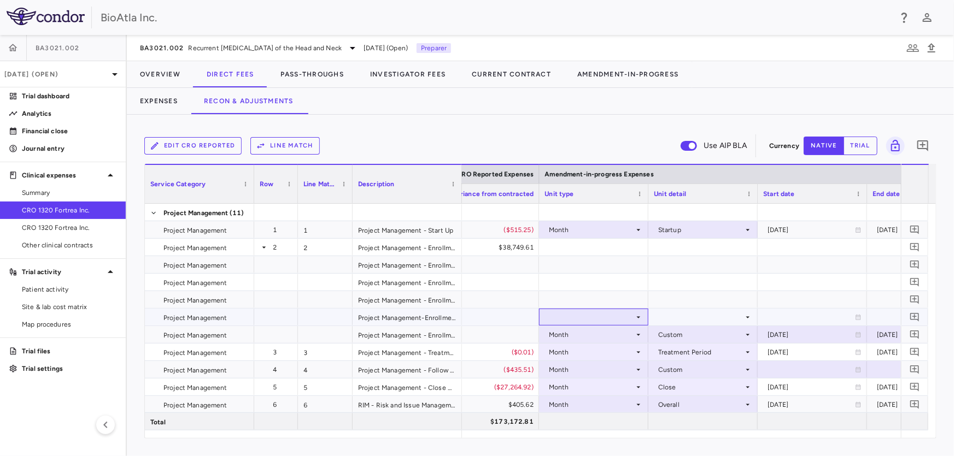
click at [628, 314] on div at bounding box center [593, 317] width 98 height 16
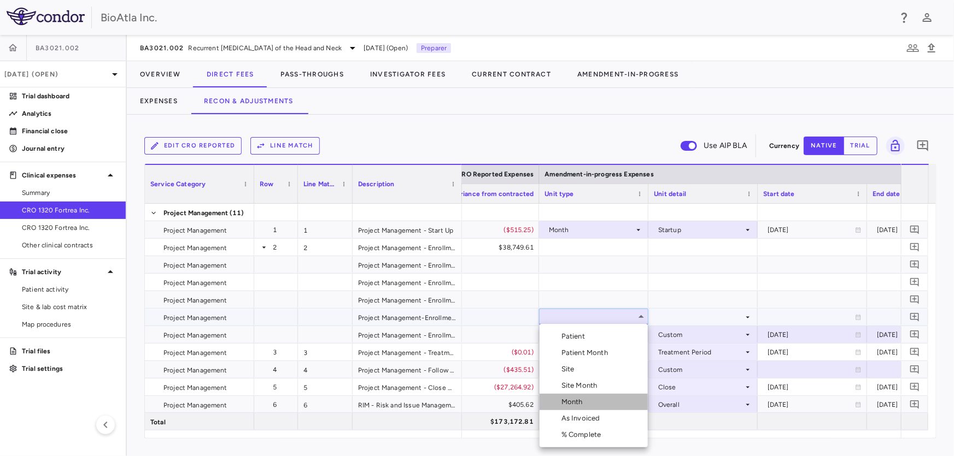
click at [565, 404] on div "Month" at bounding box center [574, 402] width 26 height 10
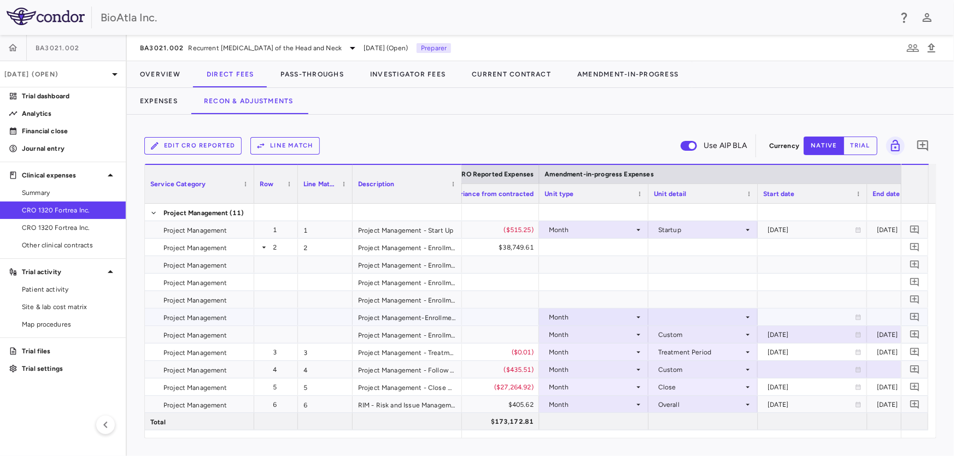
click at [747, 315] on icon at bounding box center [747, 317] width 9 height 9
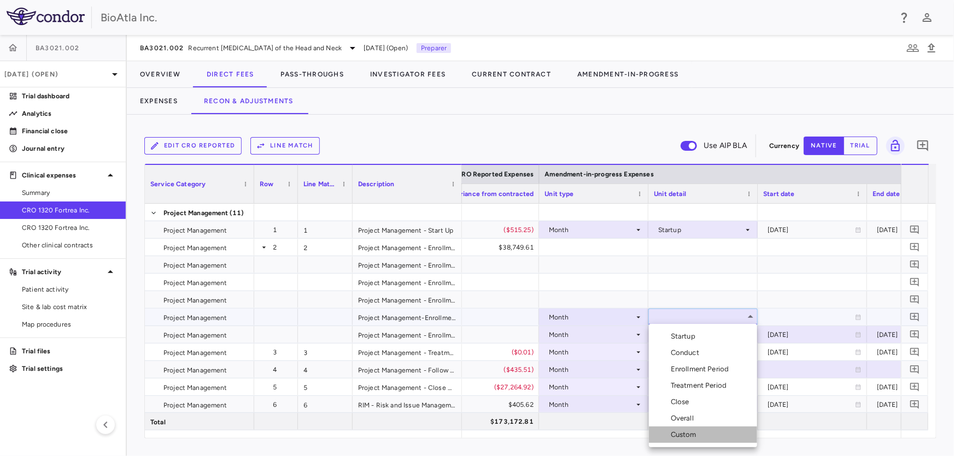
click at [684, 436] on div "Custom" at bounding box center [686, 435] width 30 height 10
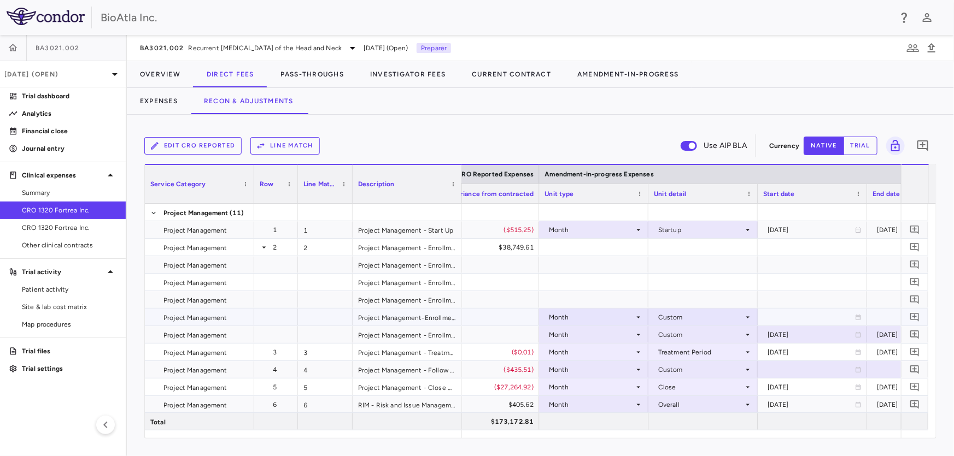
click at [856, 316] on icon at bounding box center [858, 317] width 5 height 5
click at [855, 315] on icon at bounding box center [858, 317] width 7 height 7
click at [854, 315] on icon "Choose date, selected date is Aug 27, 2025" at bounding box center [858, 318] width 8 height 8
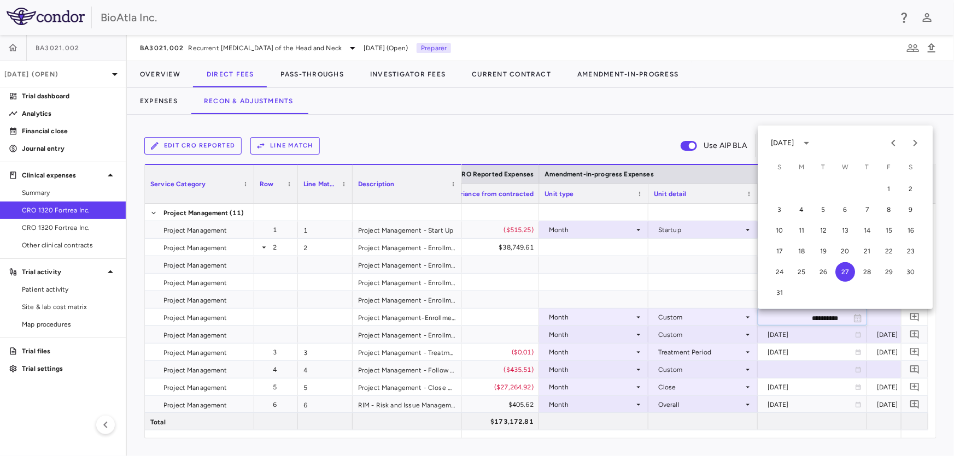
click at [786, 137] on div "[DATE]" at bounding box center [793, 143] width 45 height 19
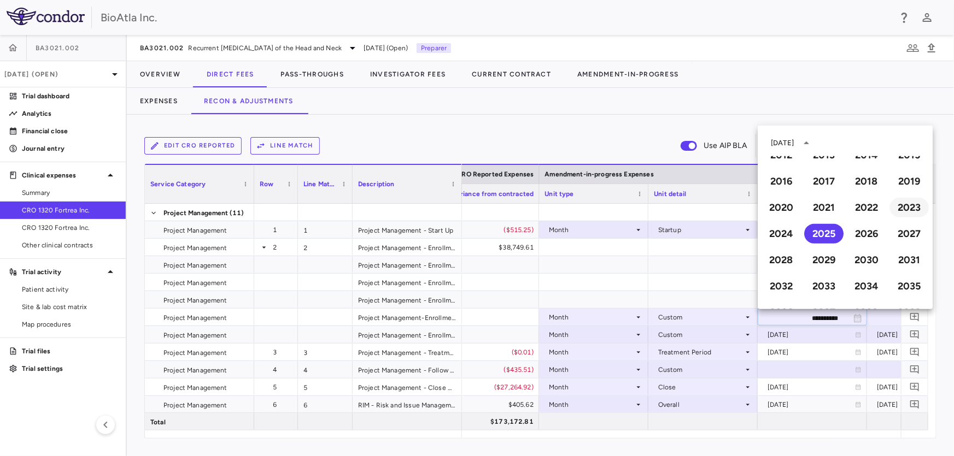
click at [901, 199] on button "2023" at bounding box center [908, 208] width 39 height 20
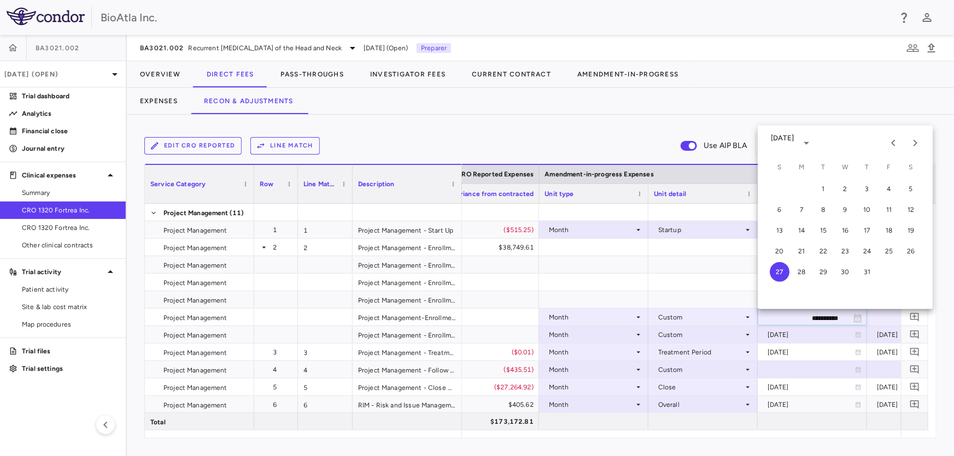
type input "**********"
click at [890, 142] on icon "Previous month" at bounding box center [892, 143] width 13 height 13
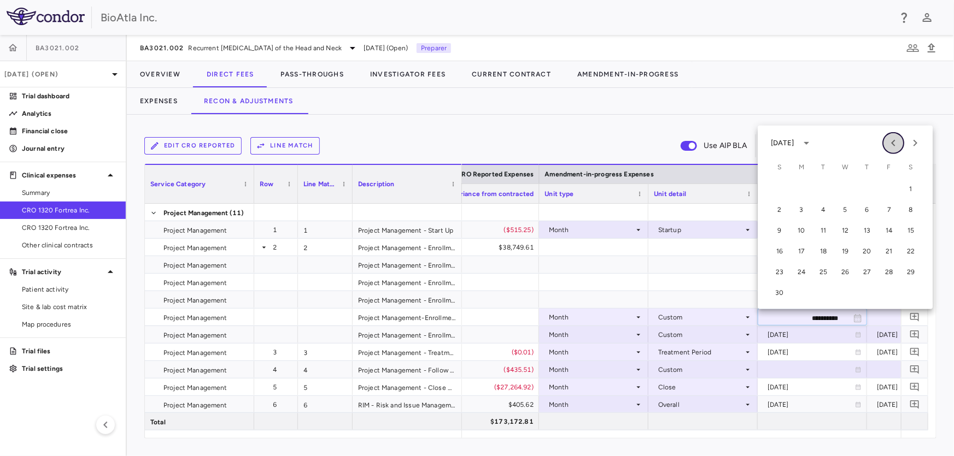
click at [889, 143] on icon "Previous month" at bounding box center [892, 143] width 13 height 13
click at [803, 231] on button "13" at bounding box center [801, 231] width 20 height 20
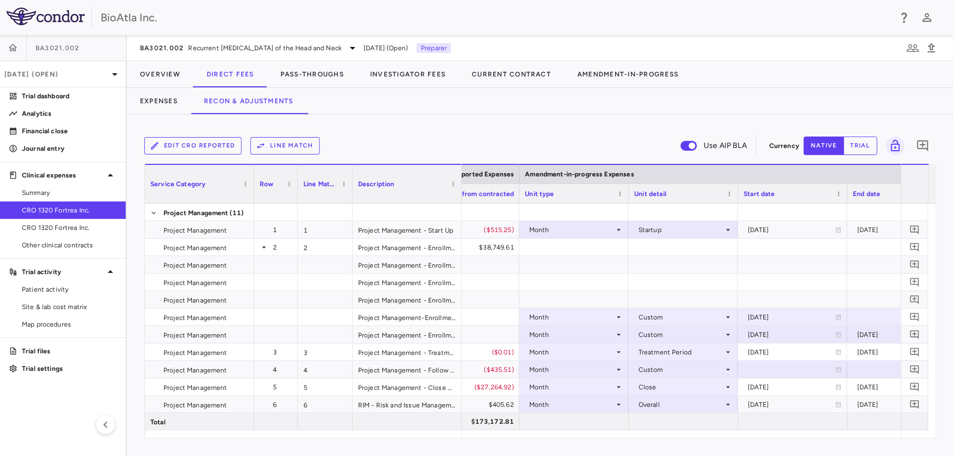
scroll to position [0, 1575]
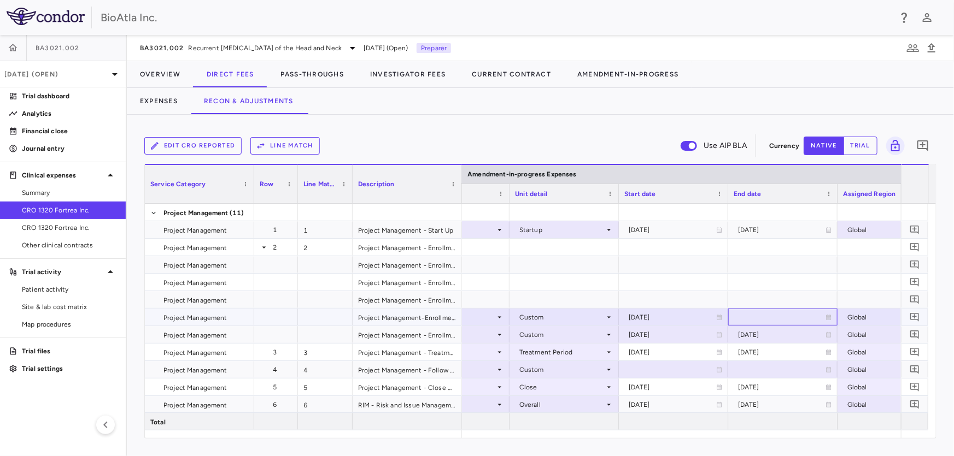
click at [828, 315] on icon at bounding box center [828, 317] width 5 height 5
click at [827, 315] on icon "Choose date, selected date is Aug 27, 2025" at bounding box center [828, 319] width 10 height 10
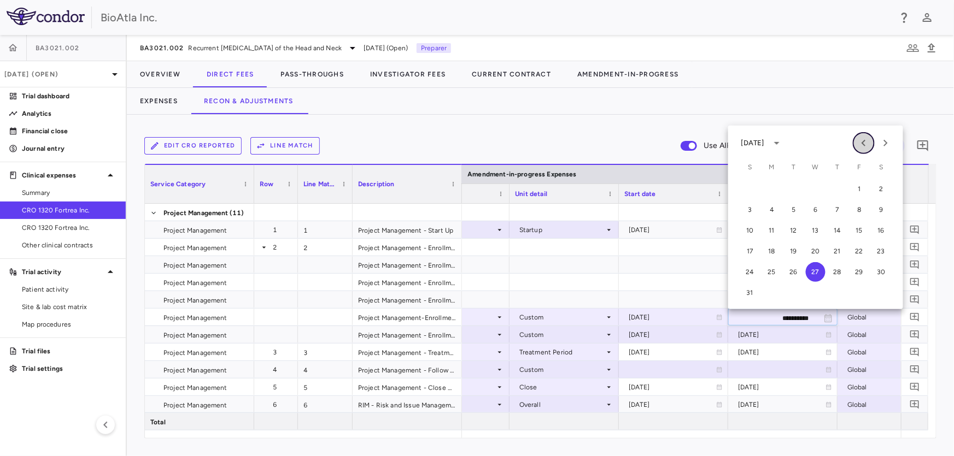
click at [864, 142] on icon "Previous month" at bounding box center [863, 143] width 13 height 13
click at [864, 142] on icon "Previous month" at bounding box center [863, 143] width 4 height 7
click at [863, 142] on icon "Previous month" at bounding box center [863, 143] width 13 height 13
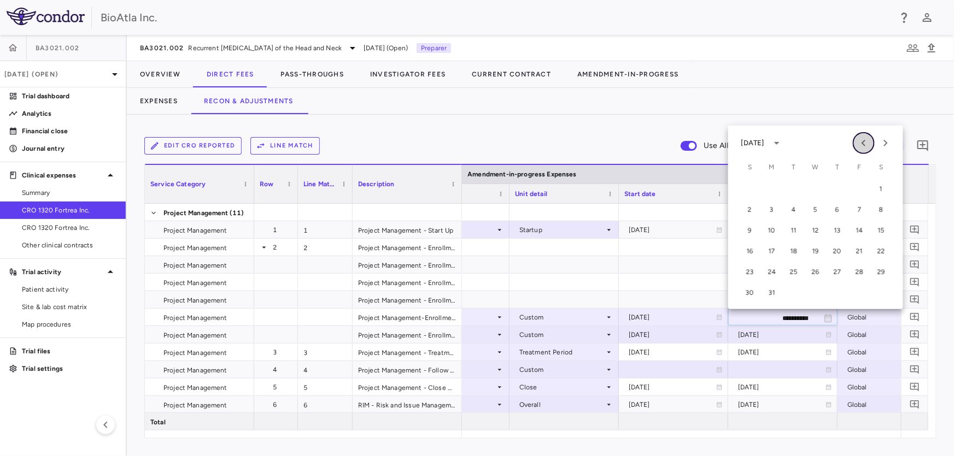
click at [863, 142] on icon "Previous month" at bounding box center [863, 143] width 13 height 13
click at [795, 208] on button "4" at bounding box center [794, 210] width 20 height 20
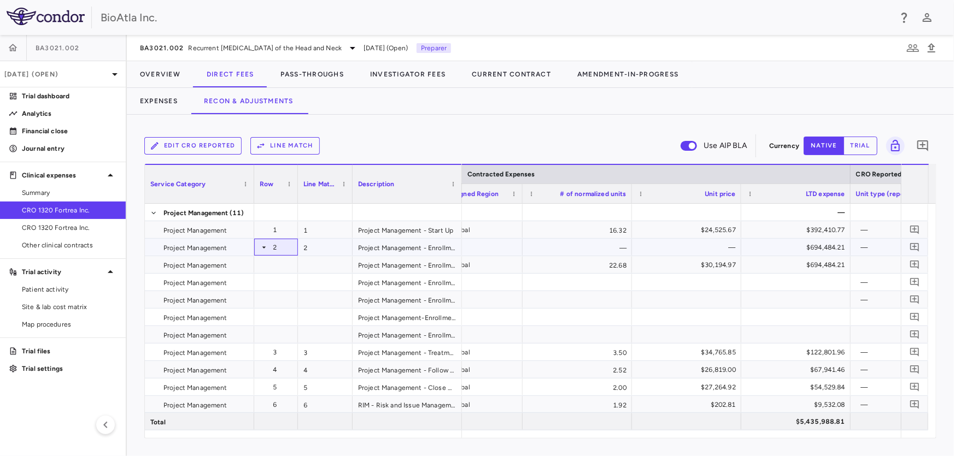
click at [262, 246] on icon at bounding box center [264, 247] width 4 height 2
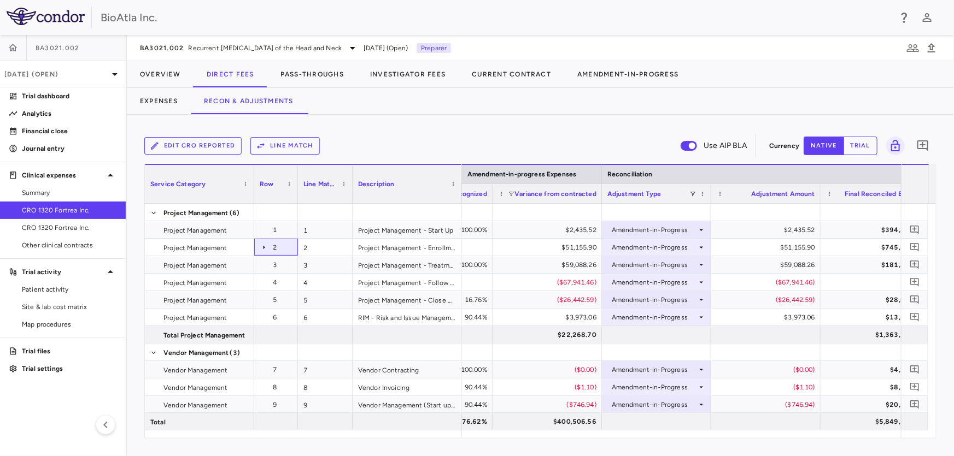
scroll to position [0, 2414]
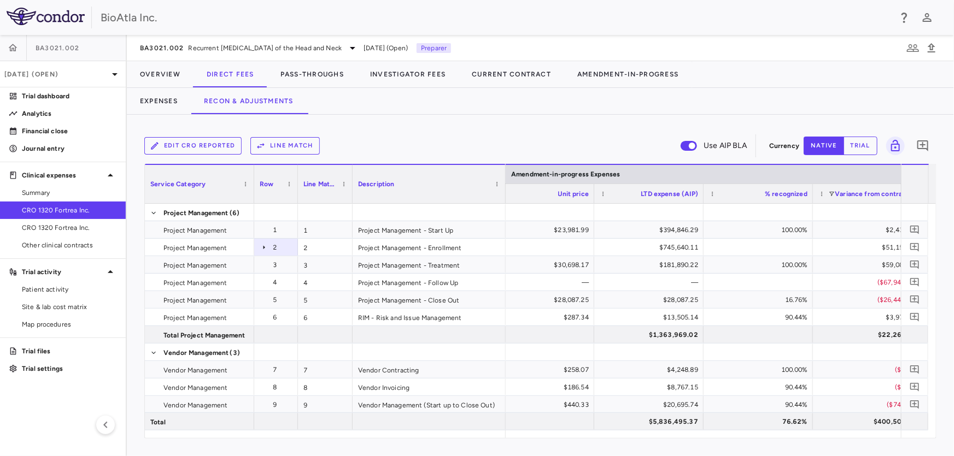
drag, startPoint x: 460, startPoint y: 191, endPoint x: 504, endPoint y: 191, distance: 43.7
click at [504, 191] on div at bounding box center [505, 184] width 4 height 38
click at [502, 77] on button "Current Contract" at bounding box center [511, 74] width 105 height 26
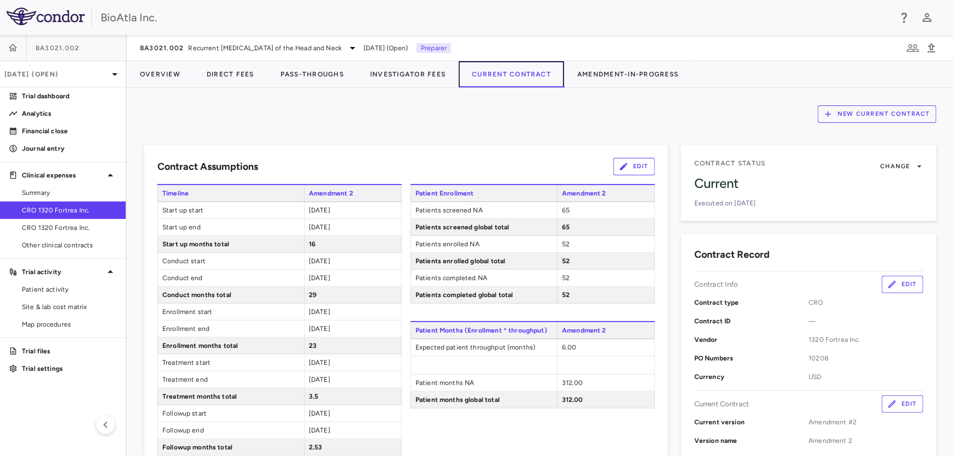
scroll to position [149, 0]
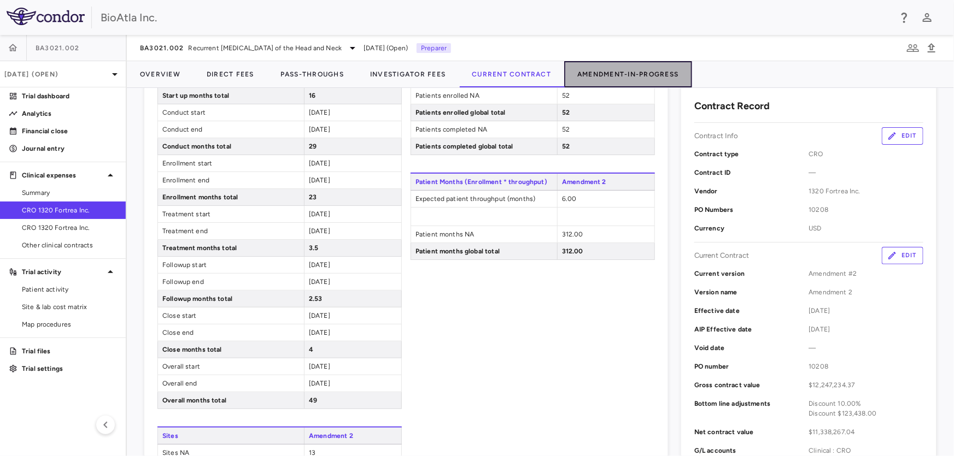
click at [631, 70] on button "Amendment-In-Progress" at bounding box center [627, 74] width 127 height 26
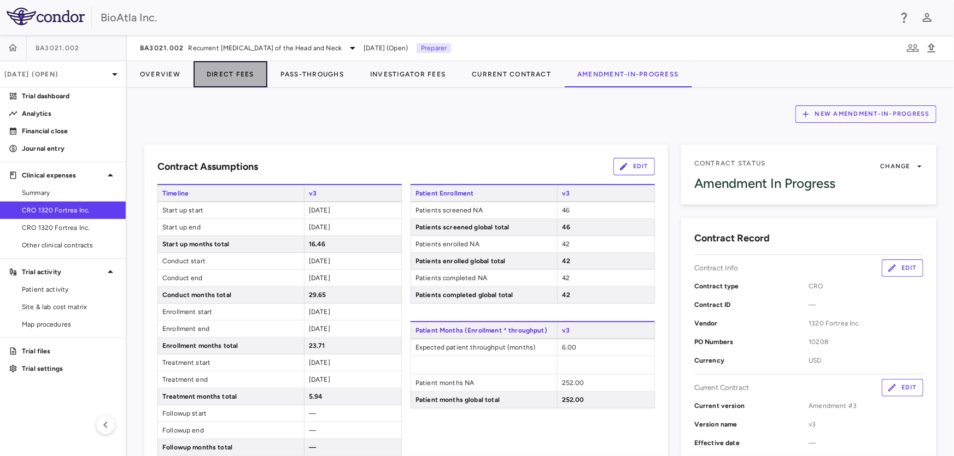
click at [244, 74] on button "Direct Fees" at bounding box center [230, 74] width 74 height 26
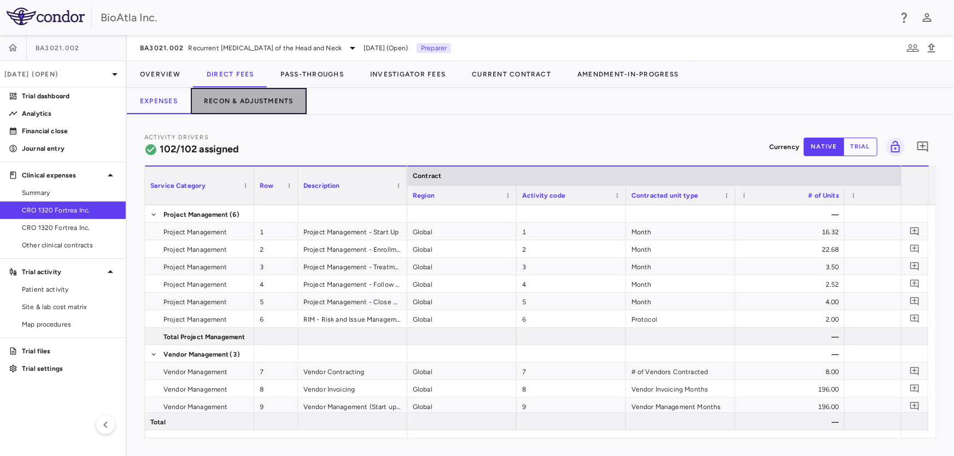
click at [254, 102] on button "Recon & Adjustments" at bounding box center [249, 101] width 116 height 26
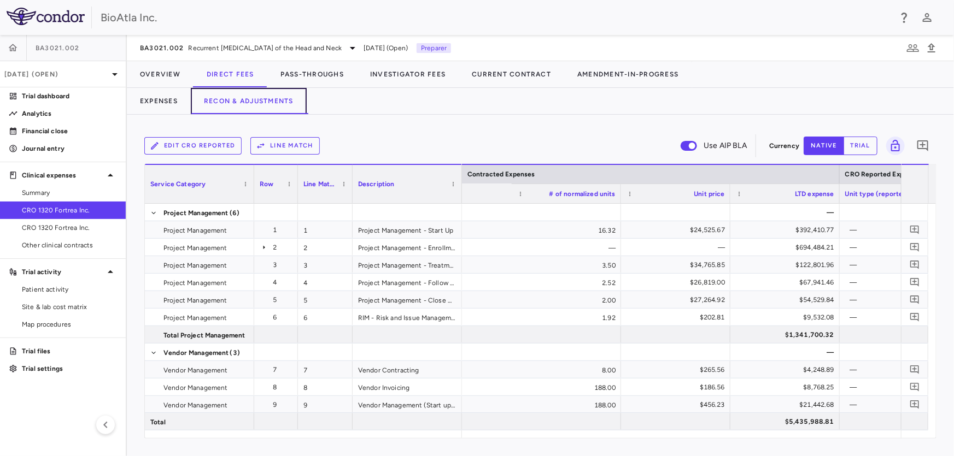
scroll to position [0, 1000]
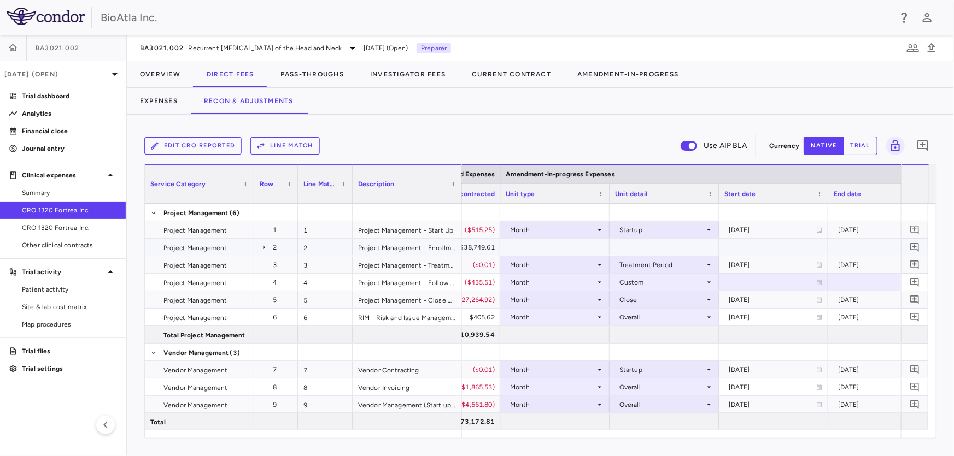
click at [263, 244] on icon at bounding box center [264, 247] width 9 height 9
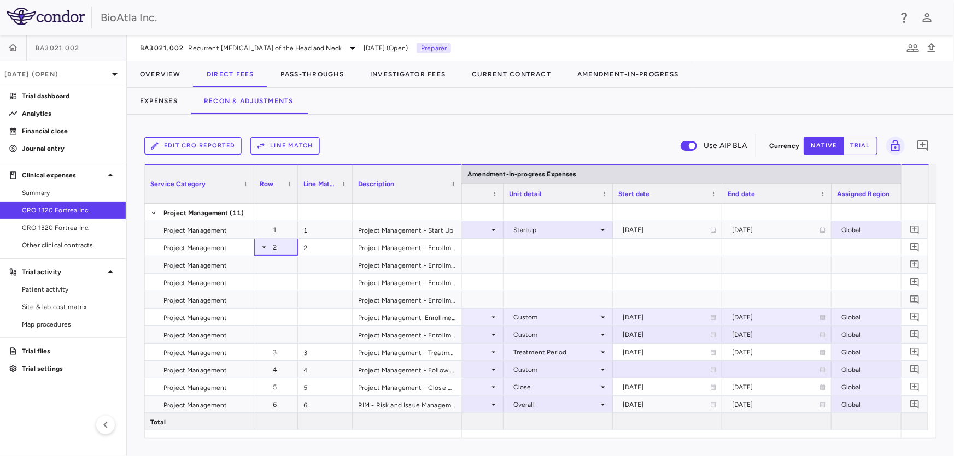
scroll to position [0, 1559]
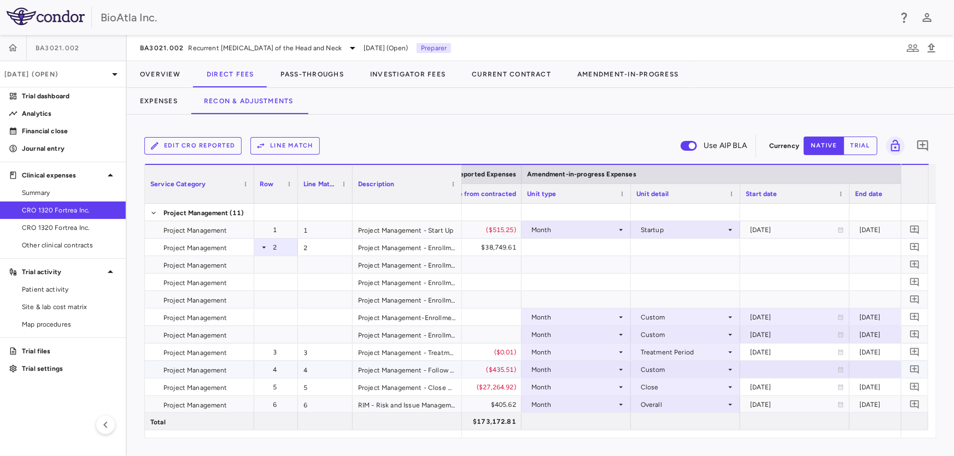
click at [618, 371] on icon at bounding box center [620, 370] width 9 height 9
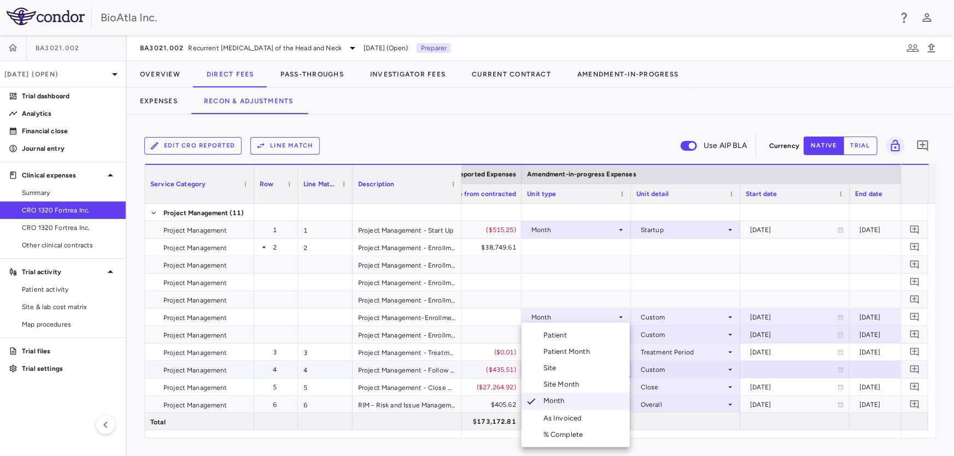
click at [767, 367] on div at bounding box center [477, 228] width 954 height 456
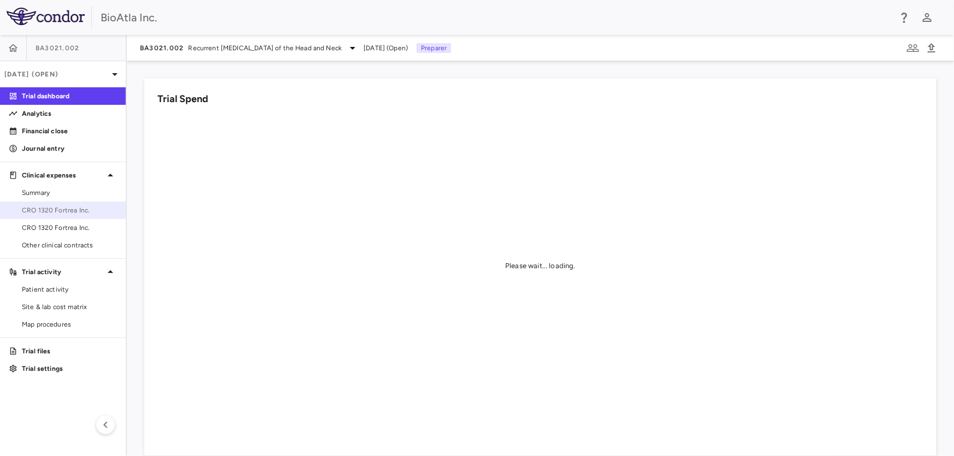
click at [46, 208] on span "CRO 1320 Fortrea Inc." at bounding box center [69, 210] width 95 height 10
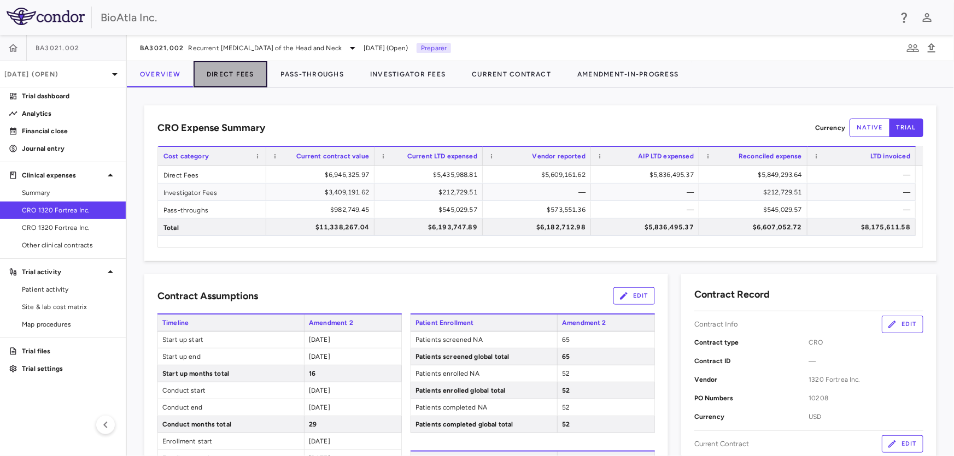
click at [222, 79] on button "Direct Fees" at bounding box center [230, 74] width 74 height 26
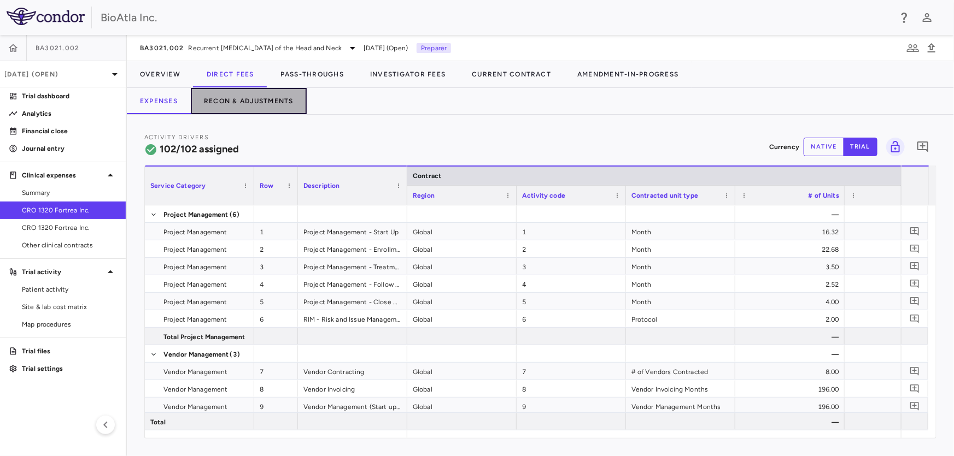
click at [246, 104] on button "Recon & Adjustments" at bounding box center [249, 101] width 116 height 26
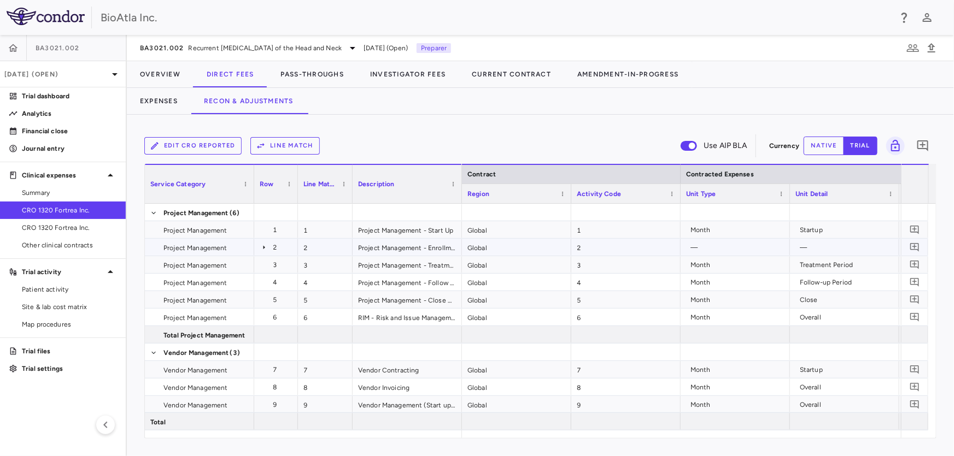
click at [265, 246] on icon at bounding box center [264, 247] width 9 height 9
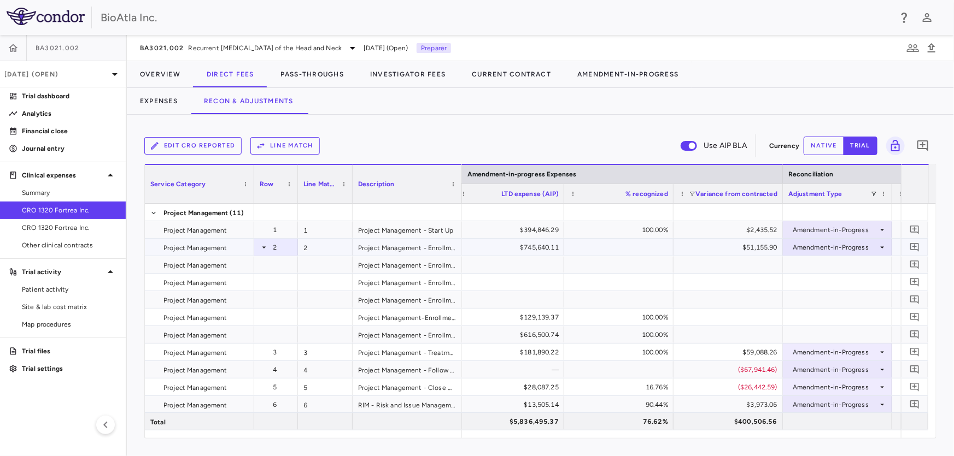
click at [263, 246] on icon at bounding box center [264, 247] width 4 height 2
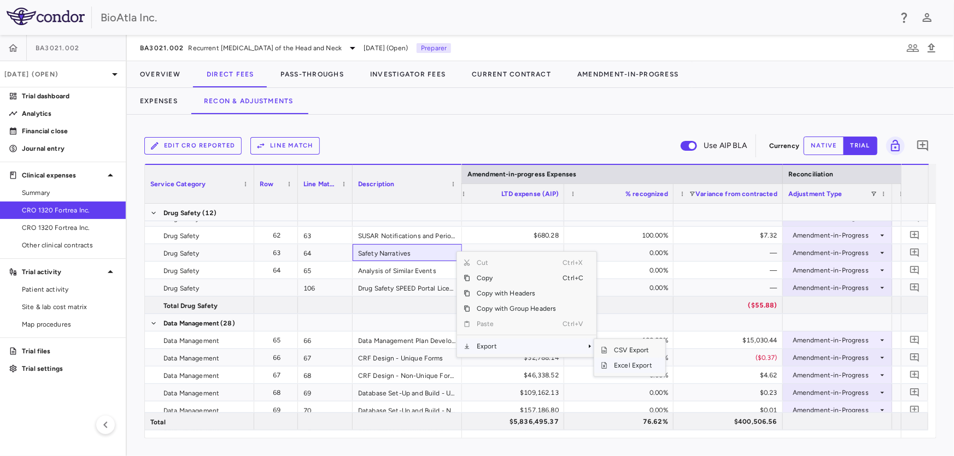
click at [629, 361] on span "Excel Export" at bounding box center [632, 365] width 51 height 15
